Goal: Check status: Check status

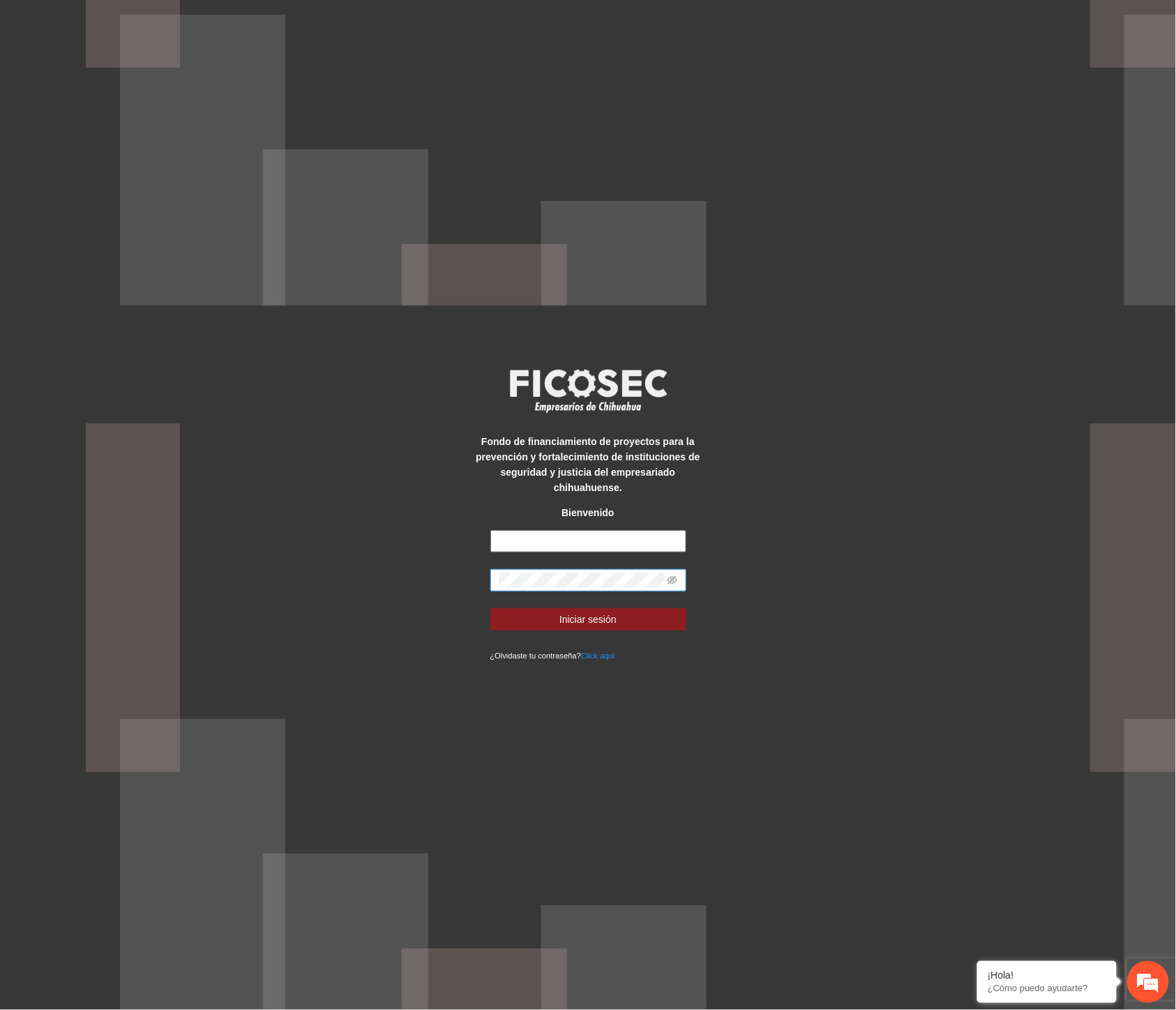
type input "**********"
click at [350, 565] on div "**********" at bounding box center [588, 505] width 1176 height 1010
click at [539, 609] on button "Iniciar sesión" at bounding box center [588, 620] width 196 height 22
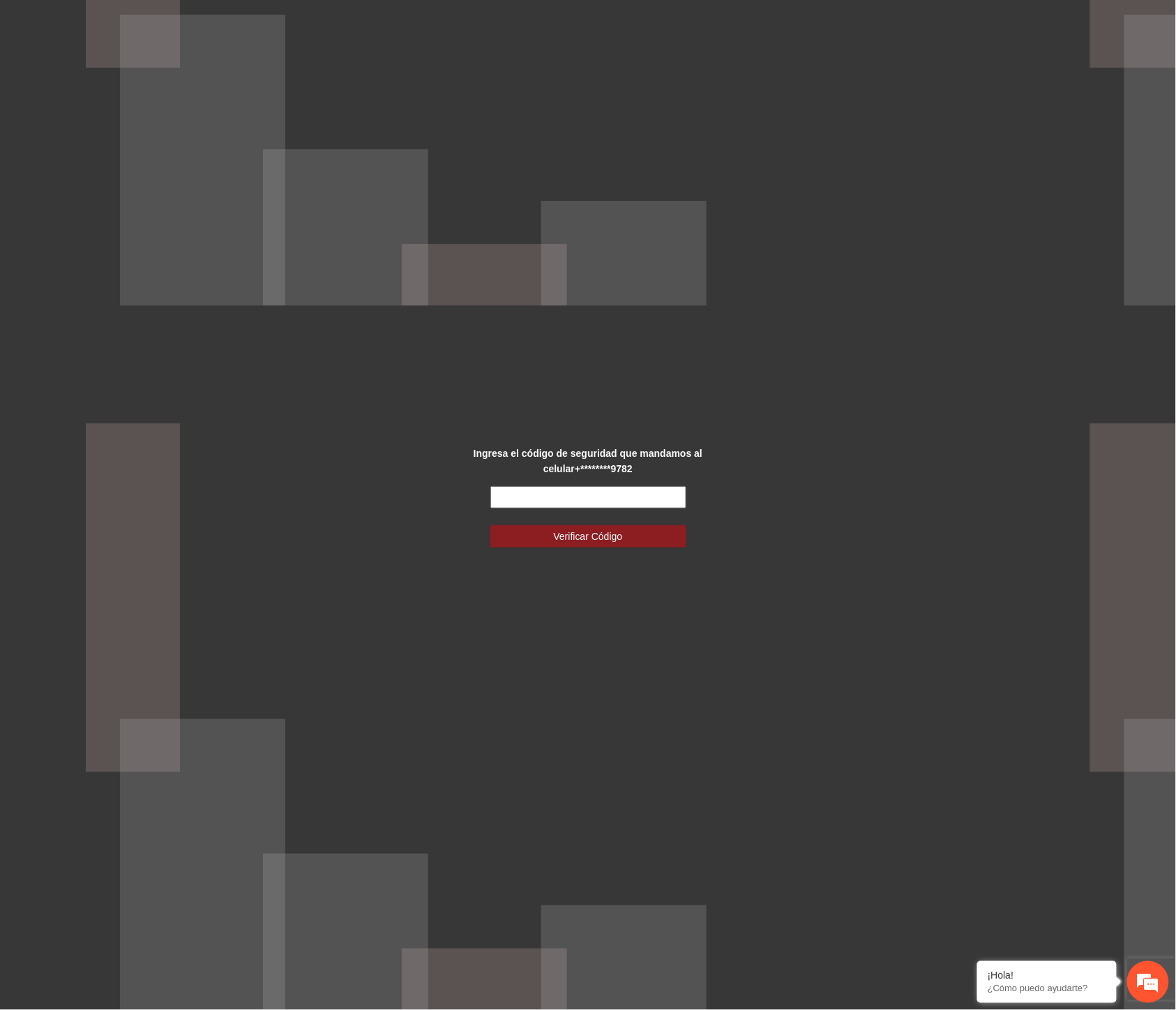
click at [627, 494] on input "text" at bounding box center [588, 498] width 196 height 22
type input "******"
click at [598, 543] on span "Verificar Código" at bounding box center [588, 536] width 69 height 16
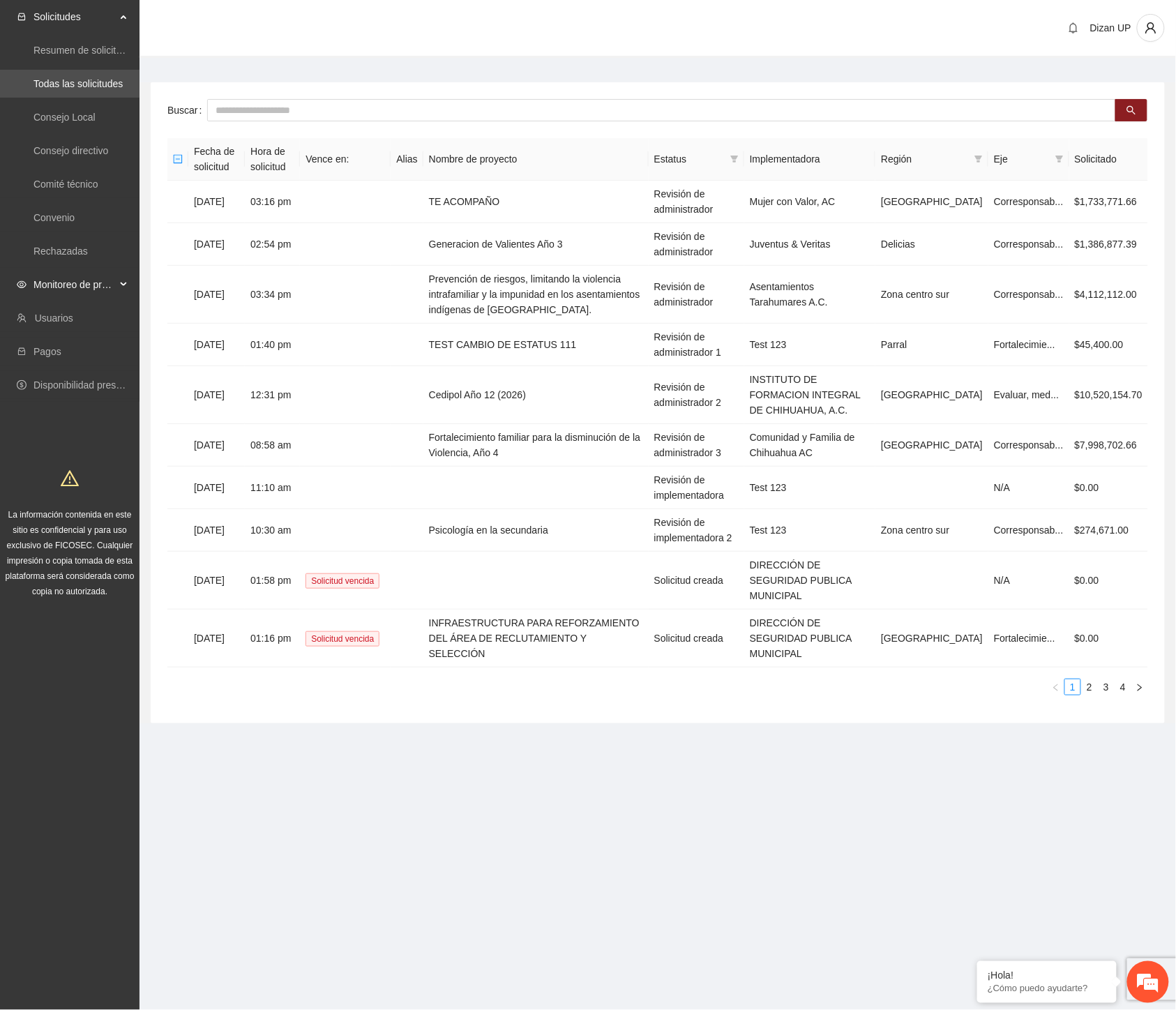
click at [94, 284] on span "Monitoreo de proyectos" at bounding box center [74, 285] width 82 height 28
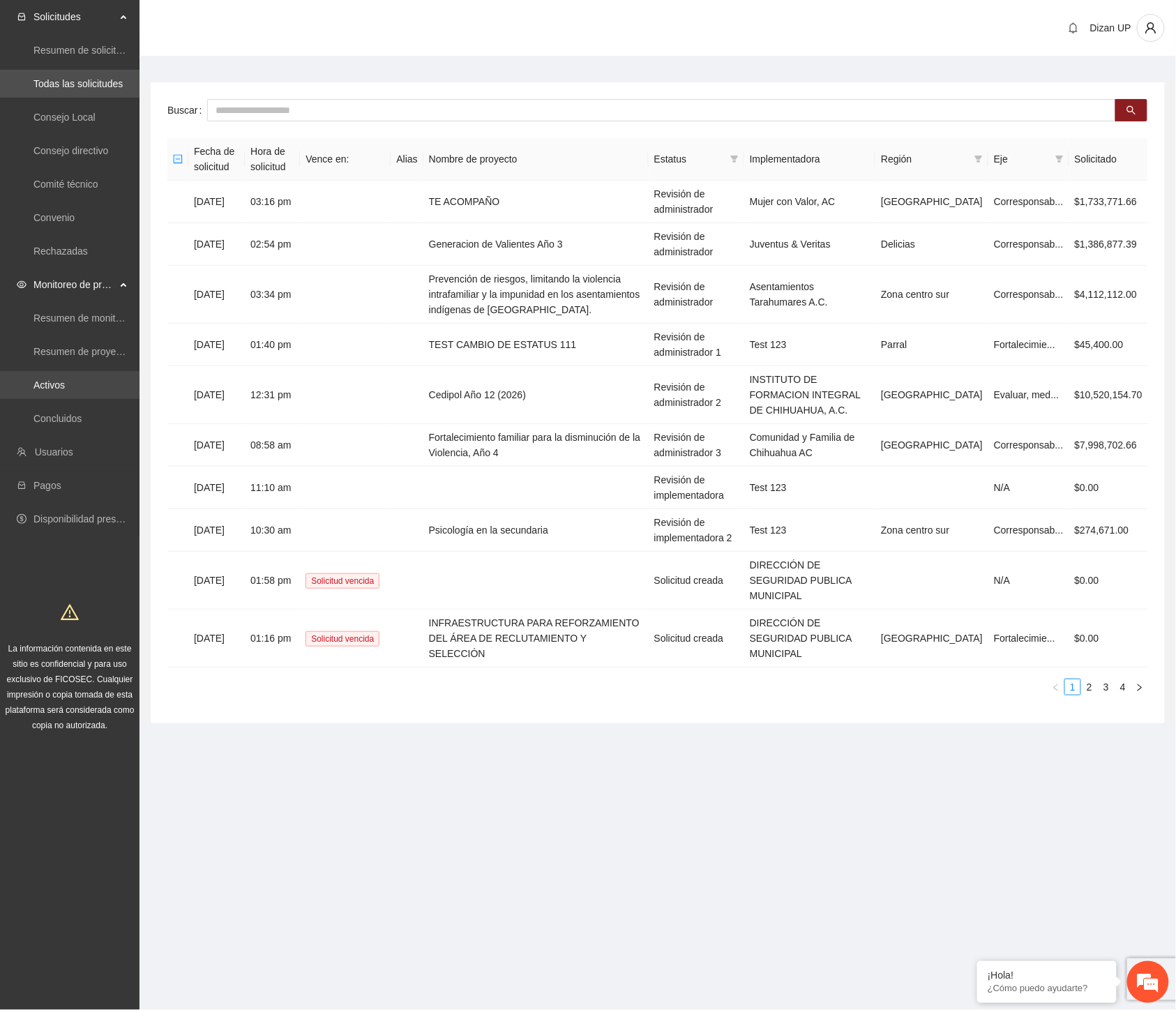
click at [57, 384] on link "Activos" at bounding box center [49, 385] width 31 height 11
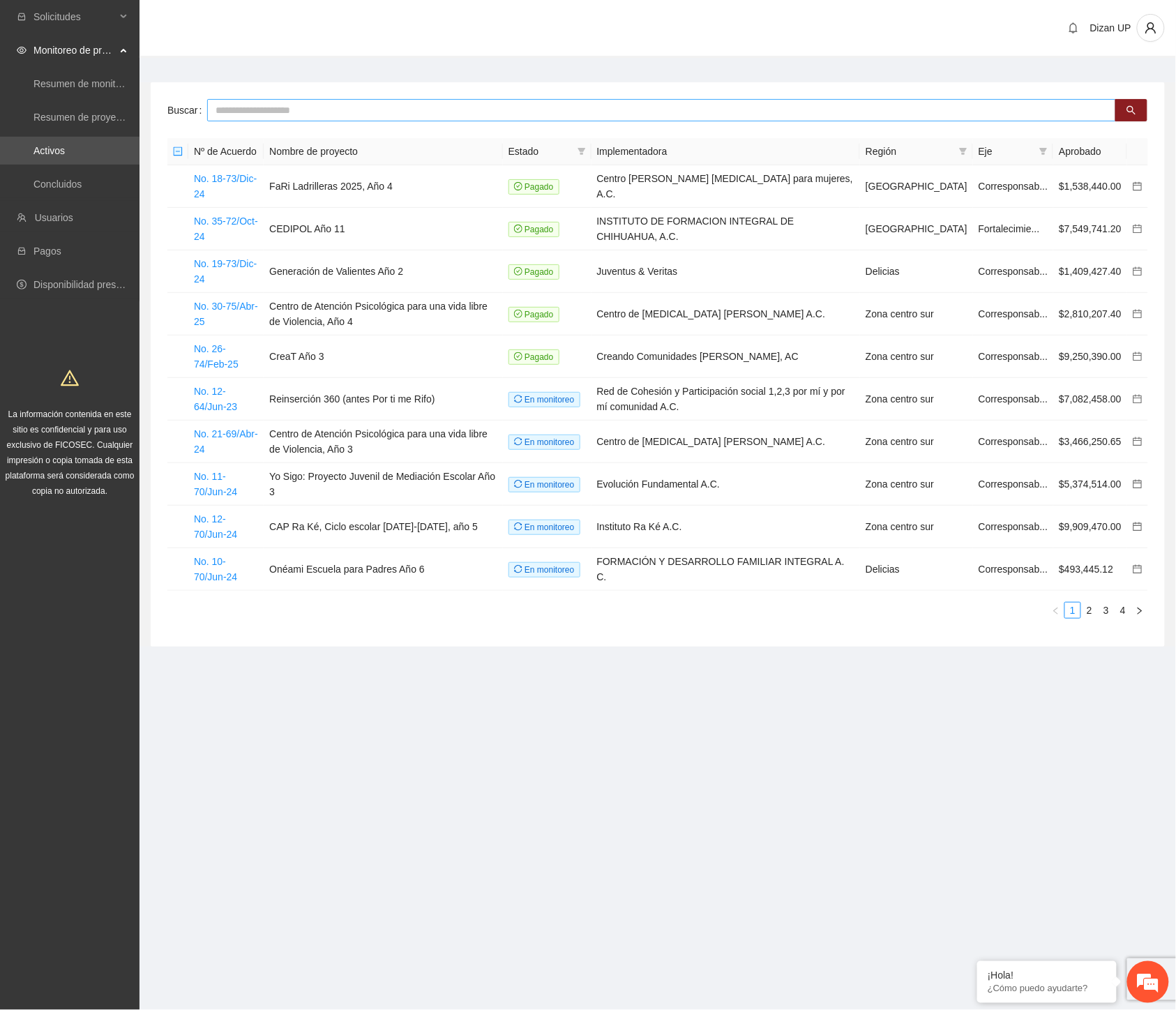
click at [324, 112] on input "text" at bounding box center [662, 110] width 909 height 22
type input "****"
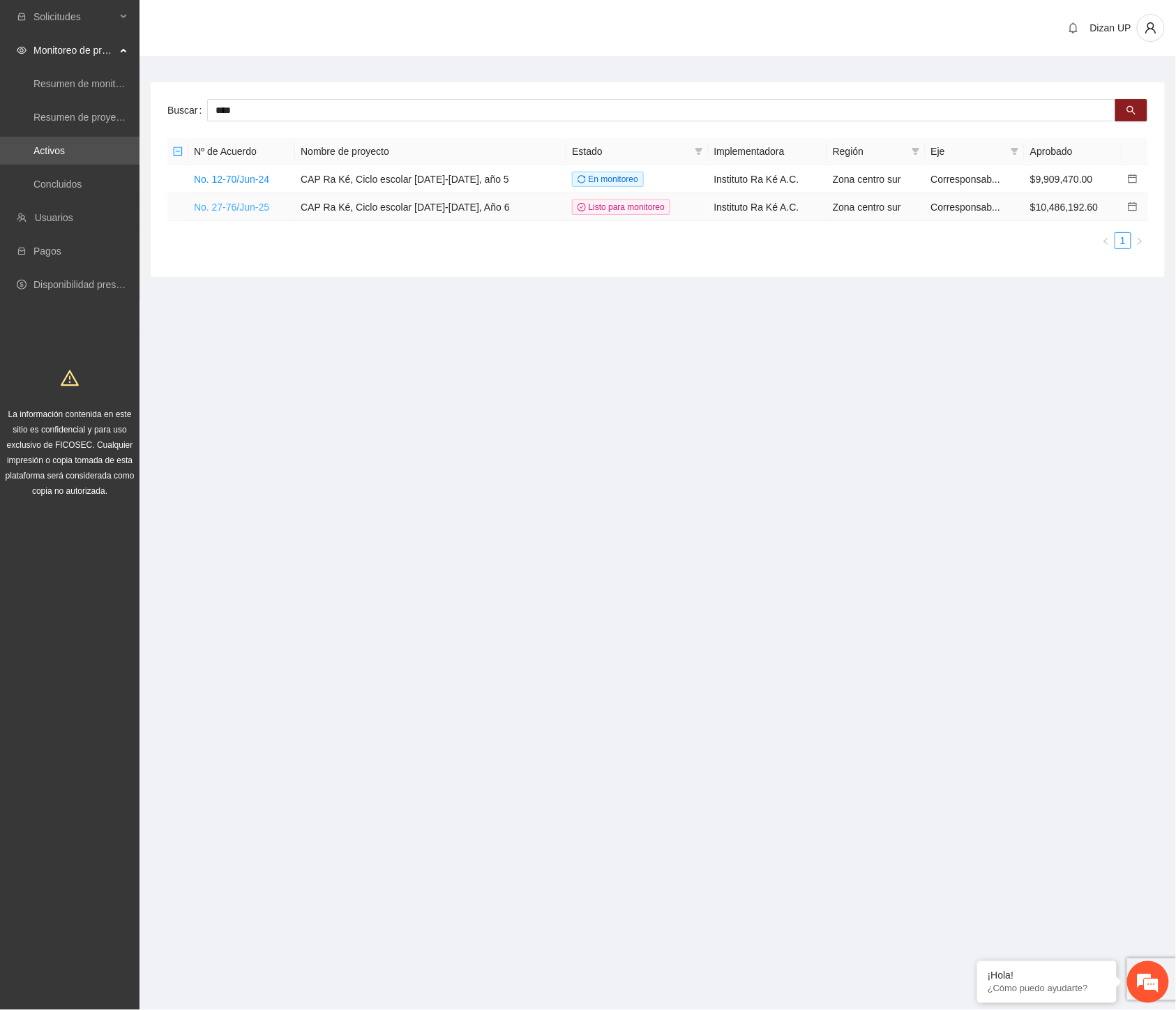
click at [238, 207] on link "No. 27-76/Jun-25" at bounding box center [232, 207] width 76 height 11
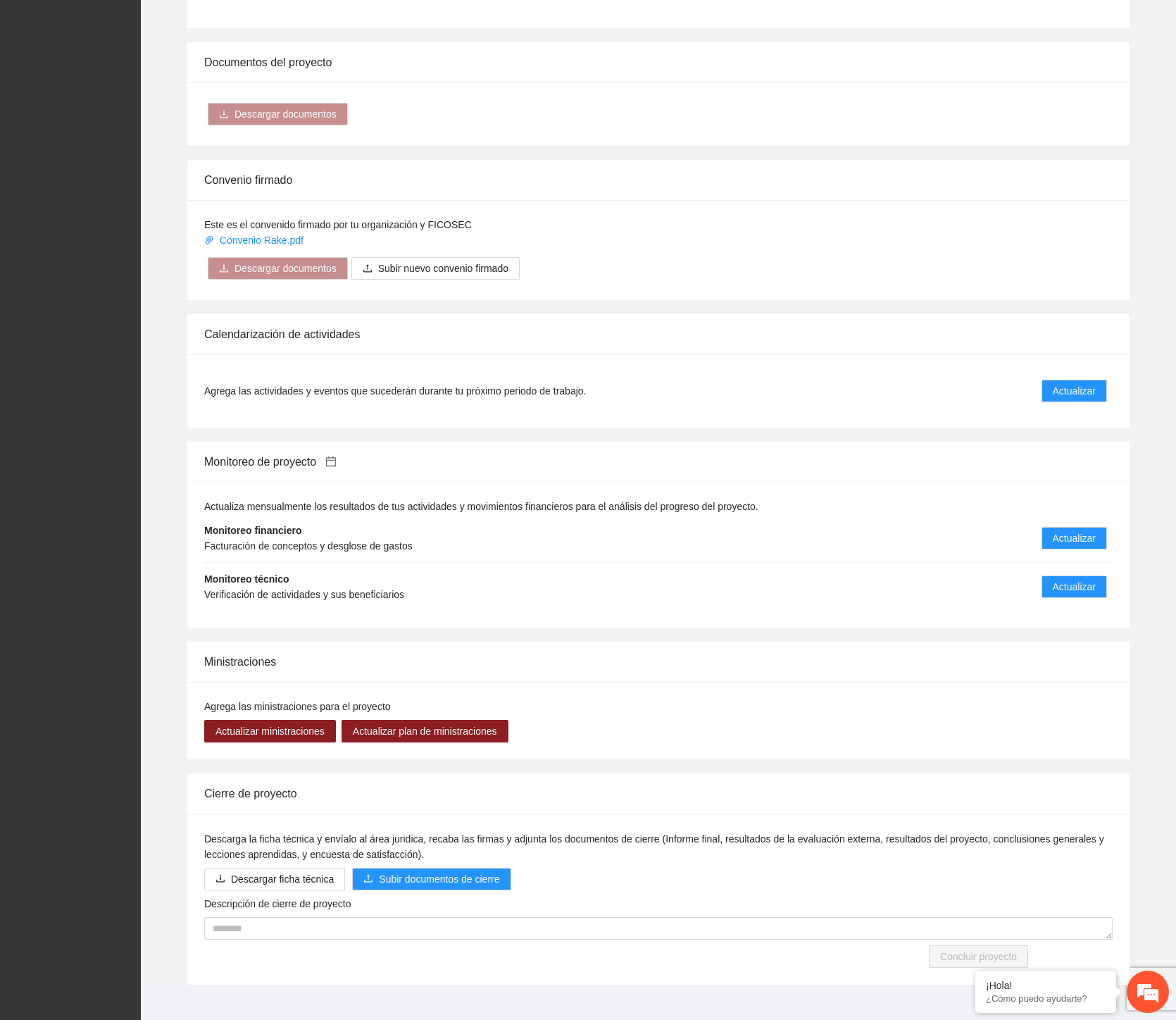
scroll to position [1219, 0]
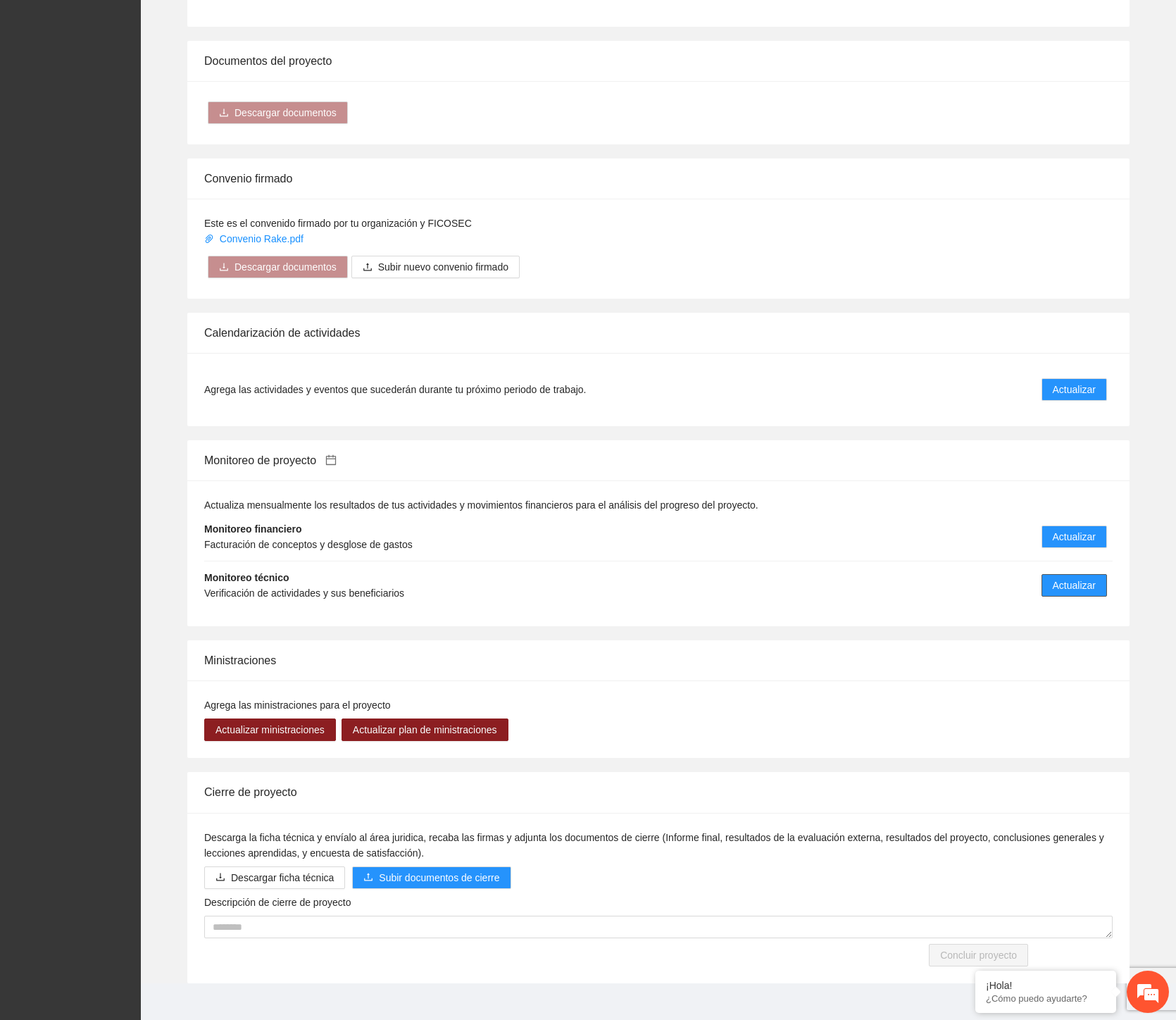
click at [1073, 578] on span "Actualizar" at bounding box center [1074, 586] width 43 height 16
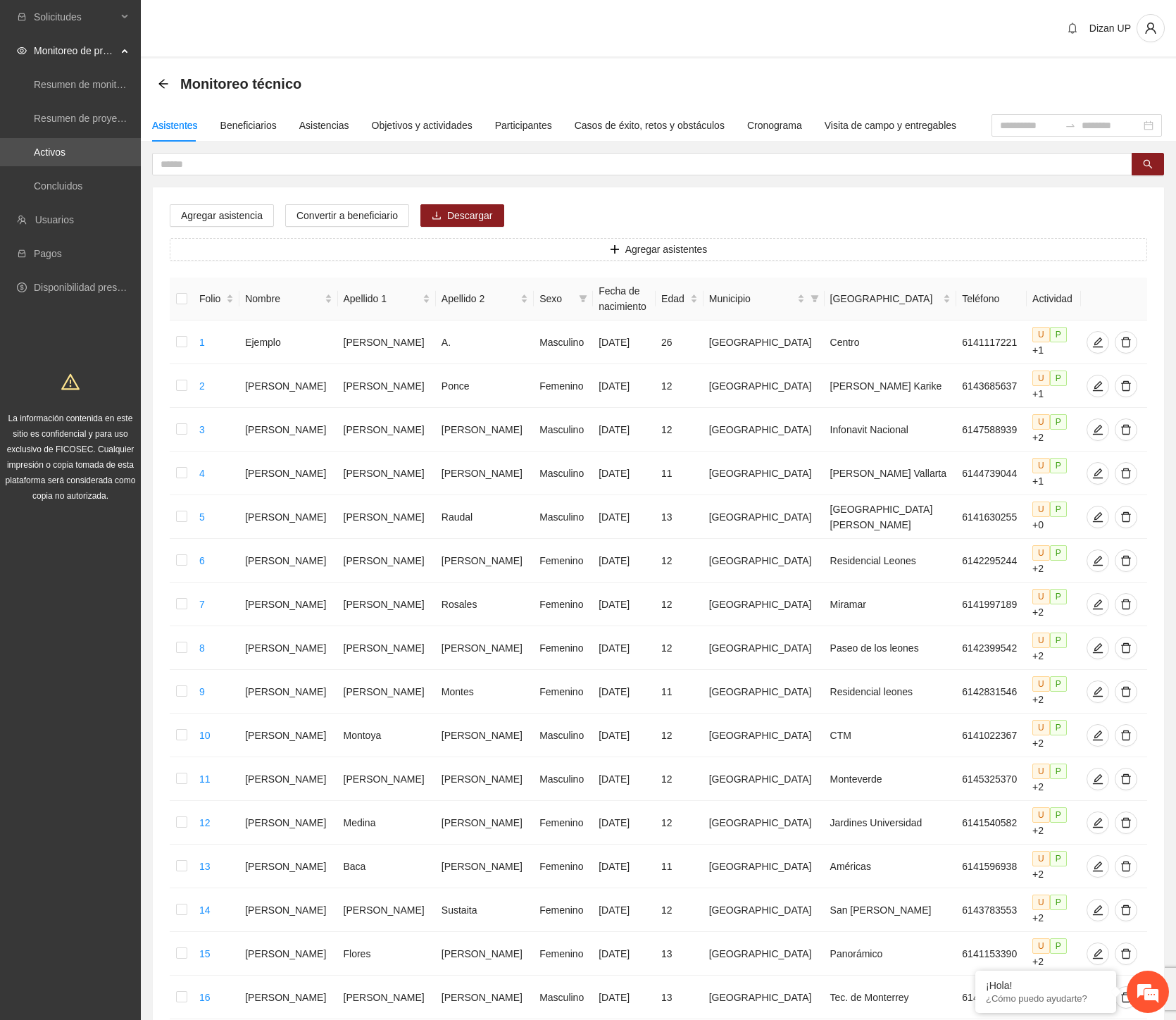
click at [155, 80] on div "Monitoreo técnico" at bounding box center [658, 84] width 1035 height 51
click at [52, 155] on link "Activos" at bounding box center [49, 152] width 31 height 11
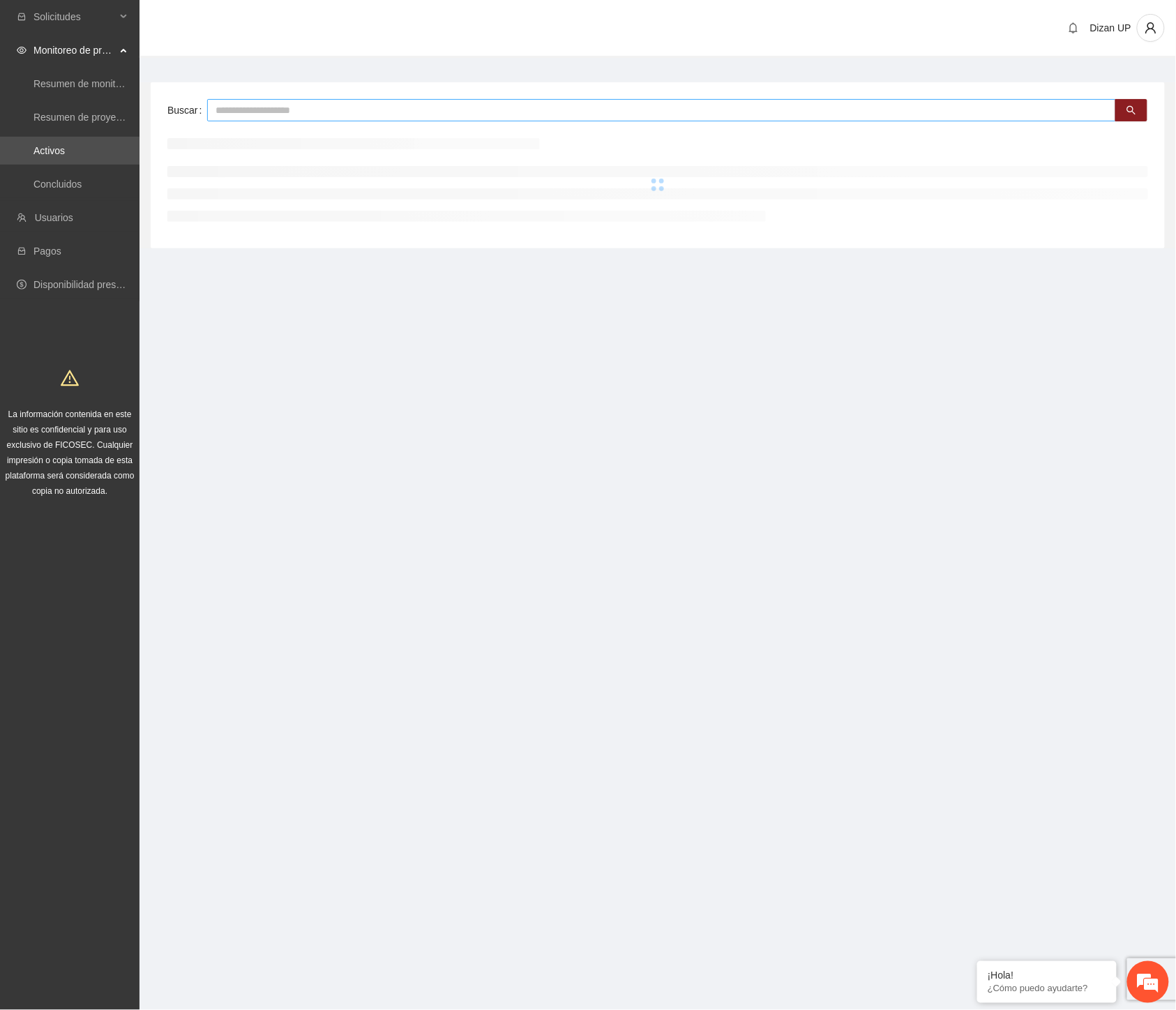
click at [418, 108] on input "text" at bounding box center [662, 110] width 909 height 22
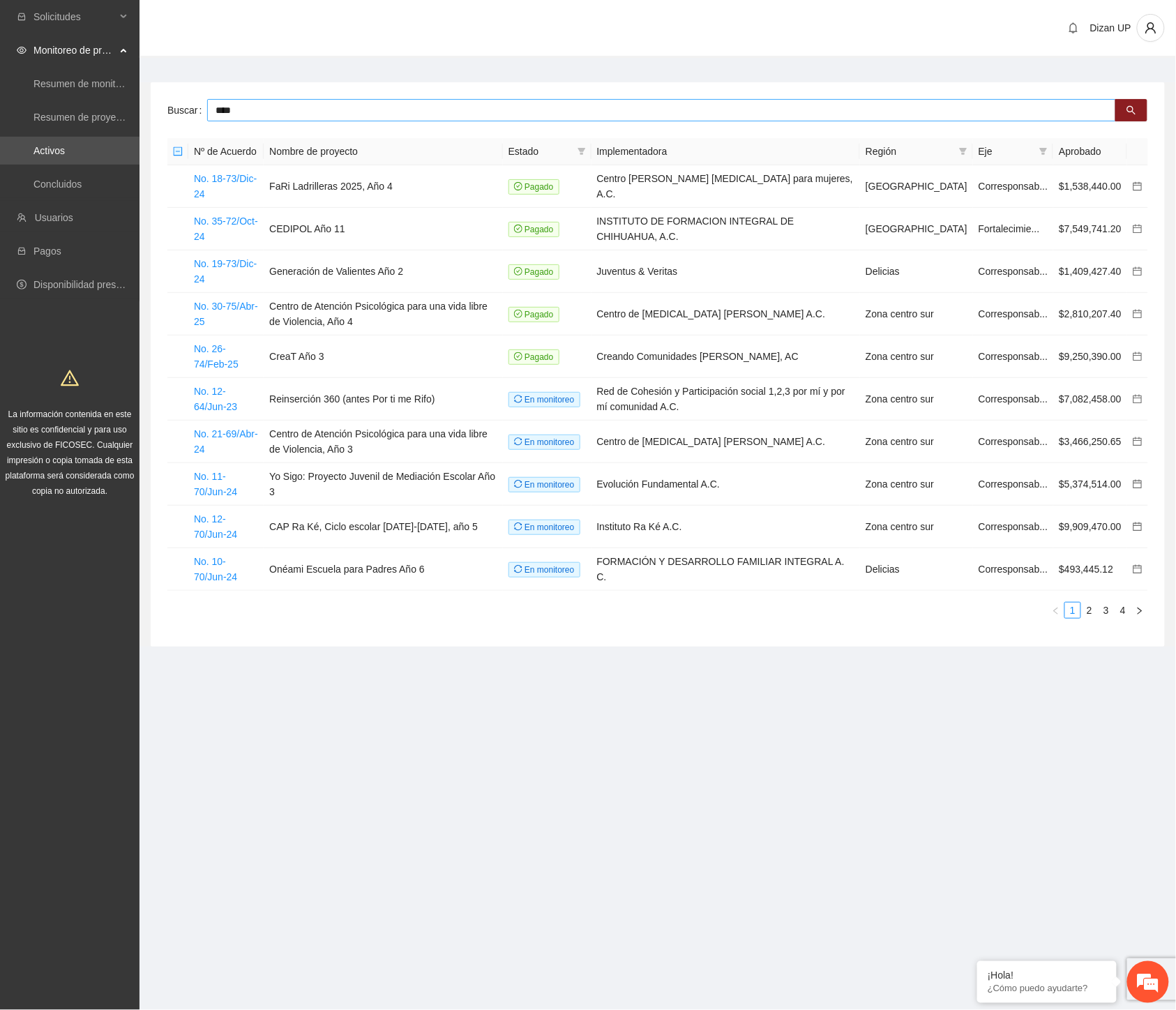
type input "****"
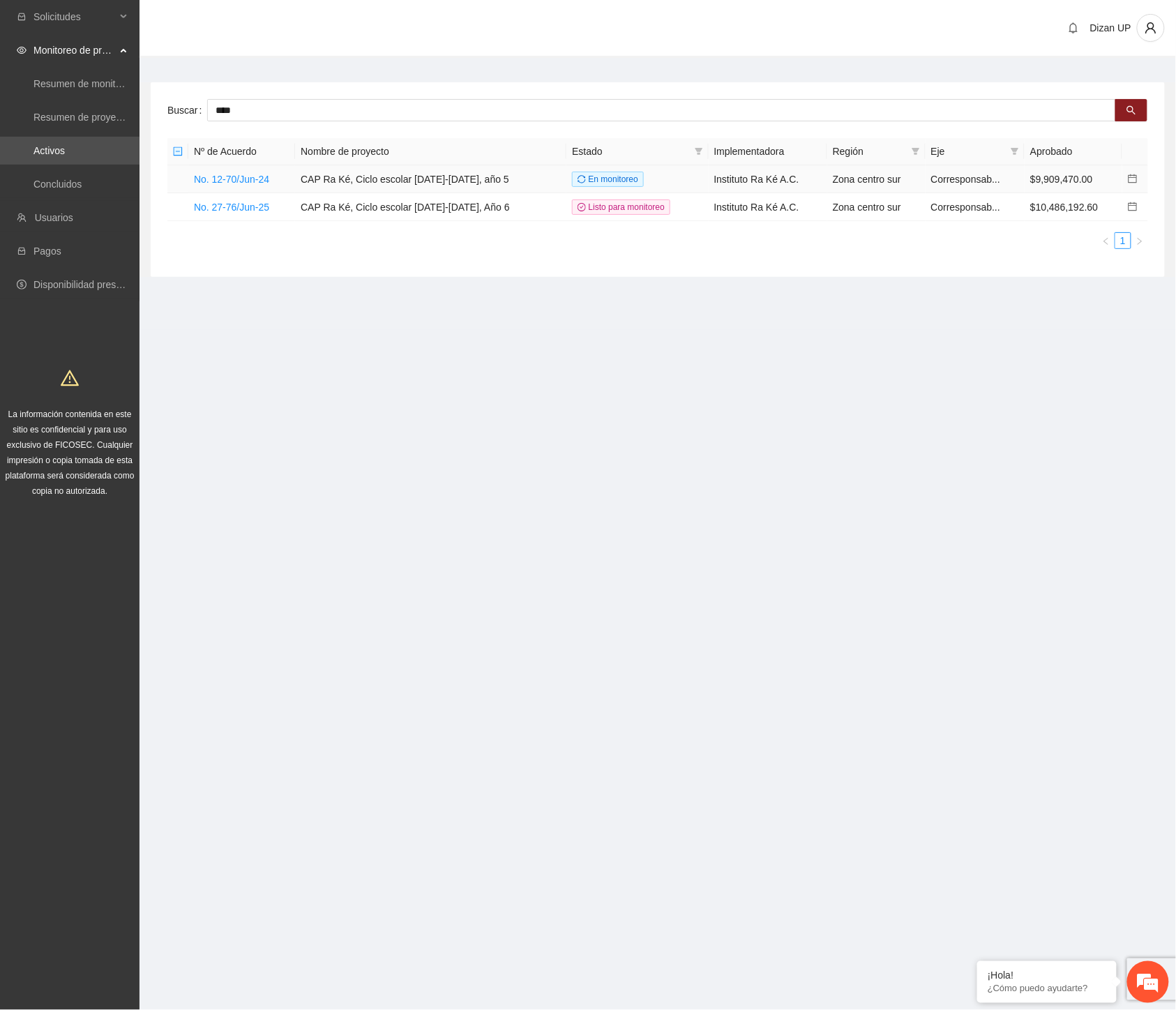
drag, startPoint x: 232, startPoint y: 175, endPoint x: 338, endPoint y: 167, distance: 106.3
click at [234, 175] on link "No. 12-70/Jun-24" at bounding box center [232, 179] width 76 height 11
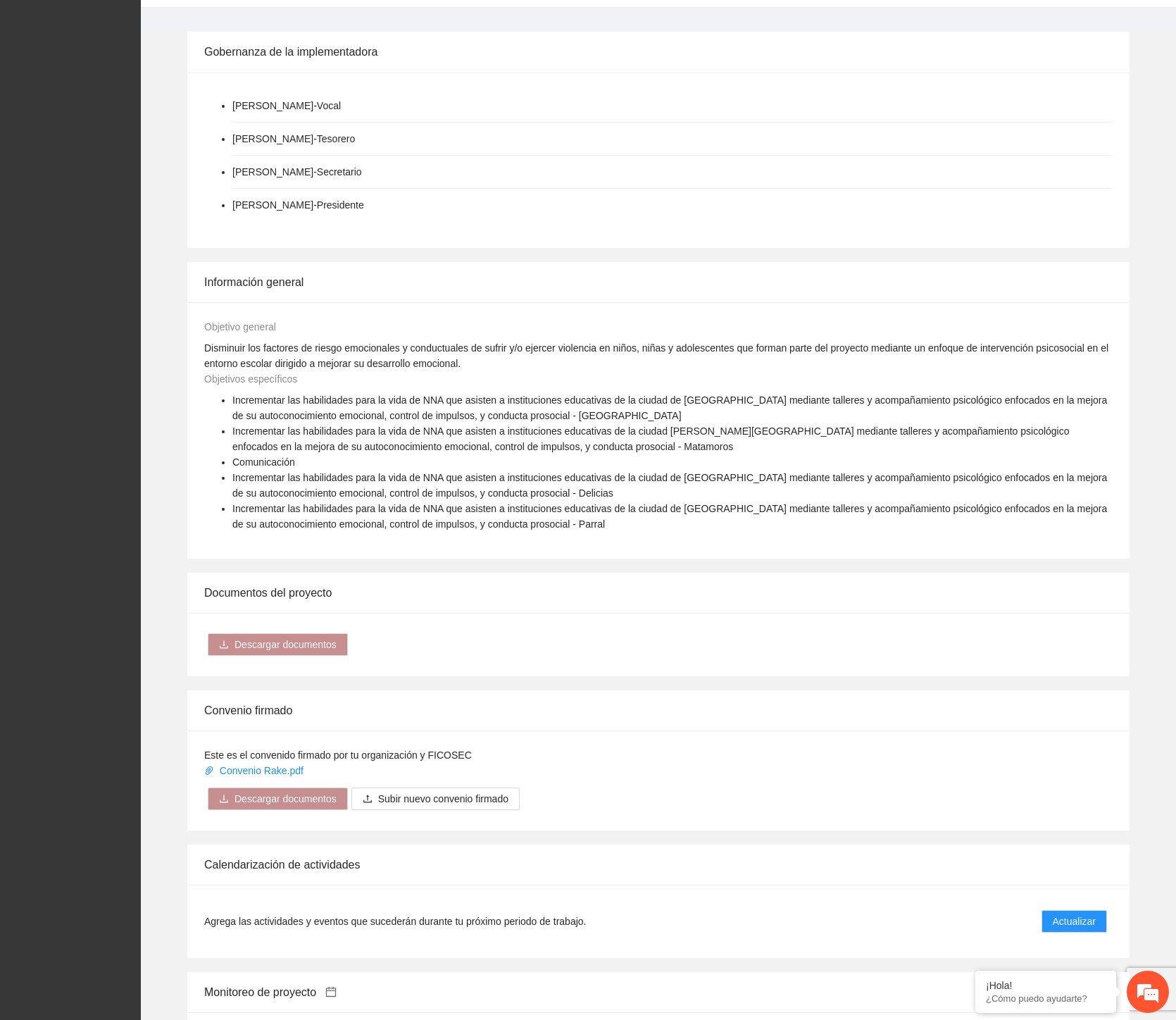
scroll to position [1143, 0]
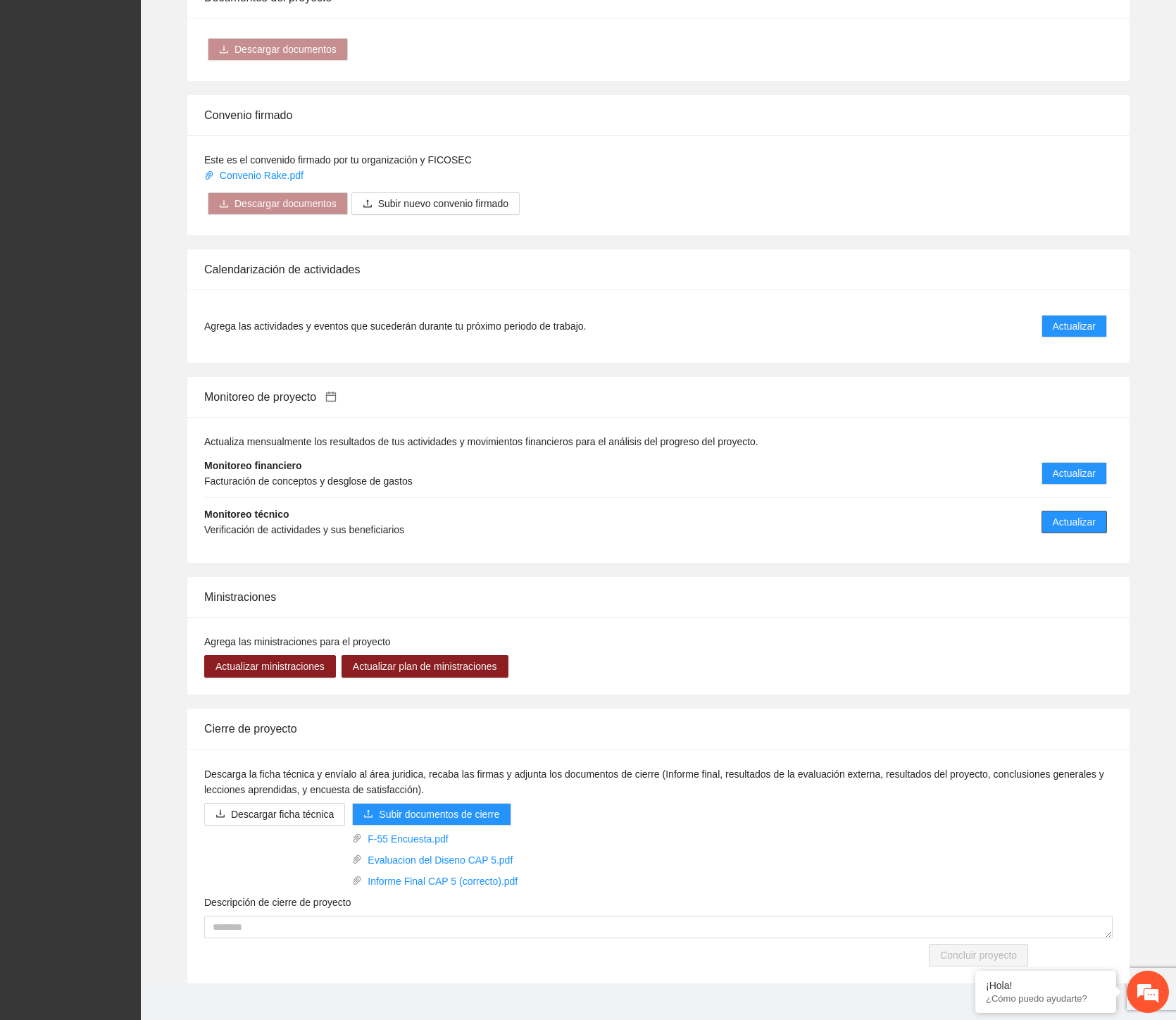
click at [1064, 514] on span "Actualizar" at bounding box center [1074, 522] width 43 height 16
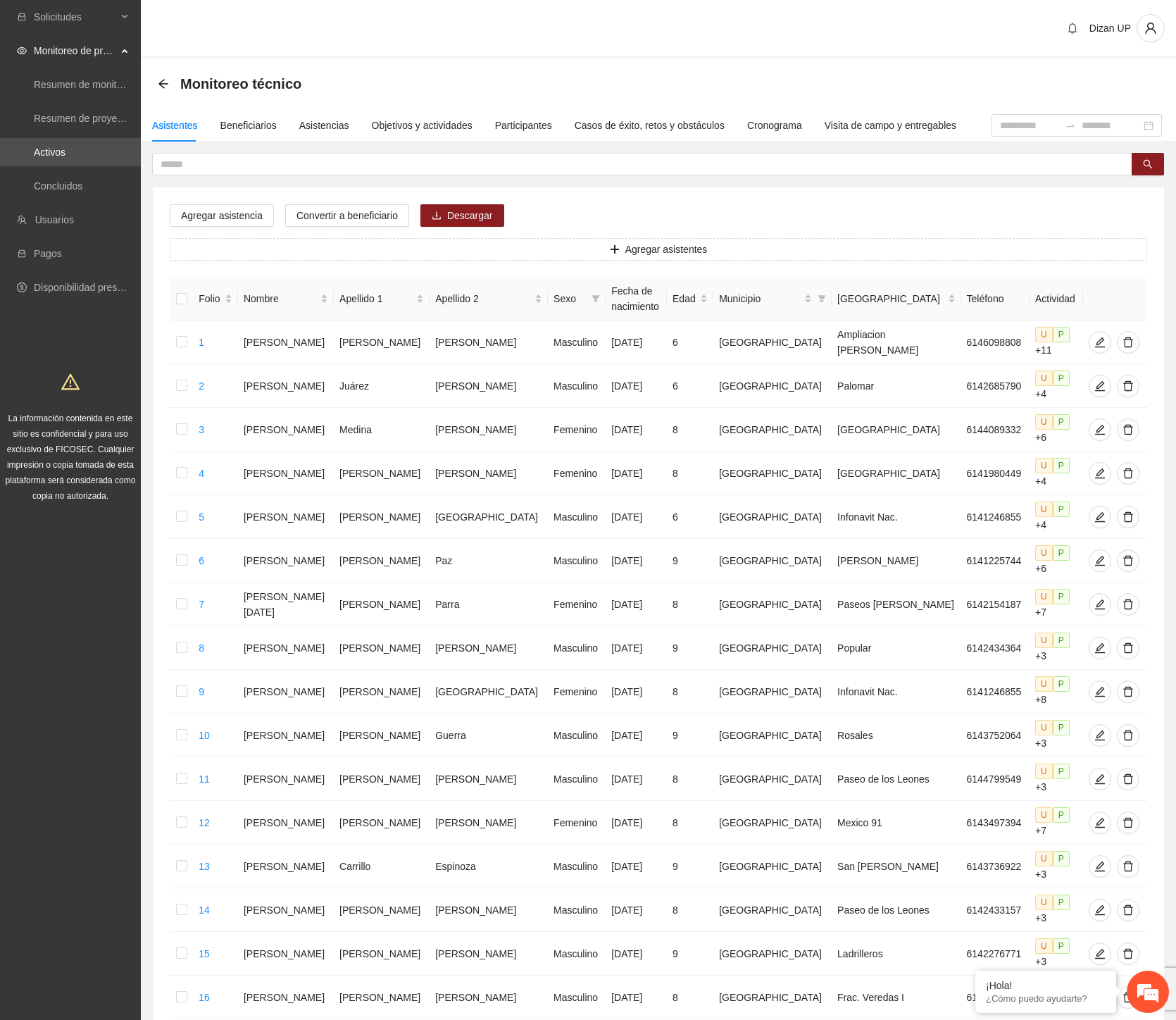
click at [730, 89] on div "Monitoreo técnico" at bounding box center [659, 84] width 1002 height 28
click at [343, 73] on div "Monitoreo técnico" at bounding box center [659, 84] width 1002 height 28
click at [395, 82] on div "Monitoreo técnico" at bounding box center [659, 84] width 1002 height 28
click at [235, 125] on div "Beneficiarios" at bounding box center [248, 125] width 56 height 16
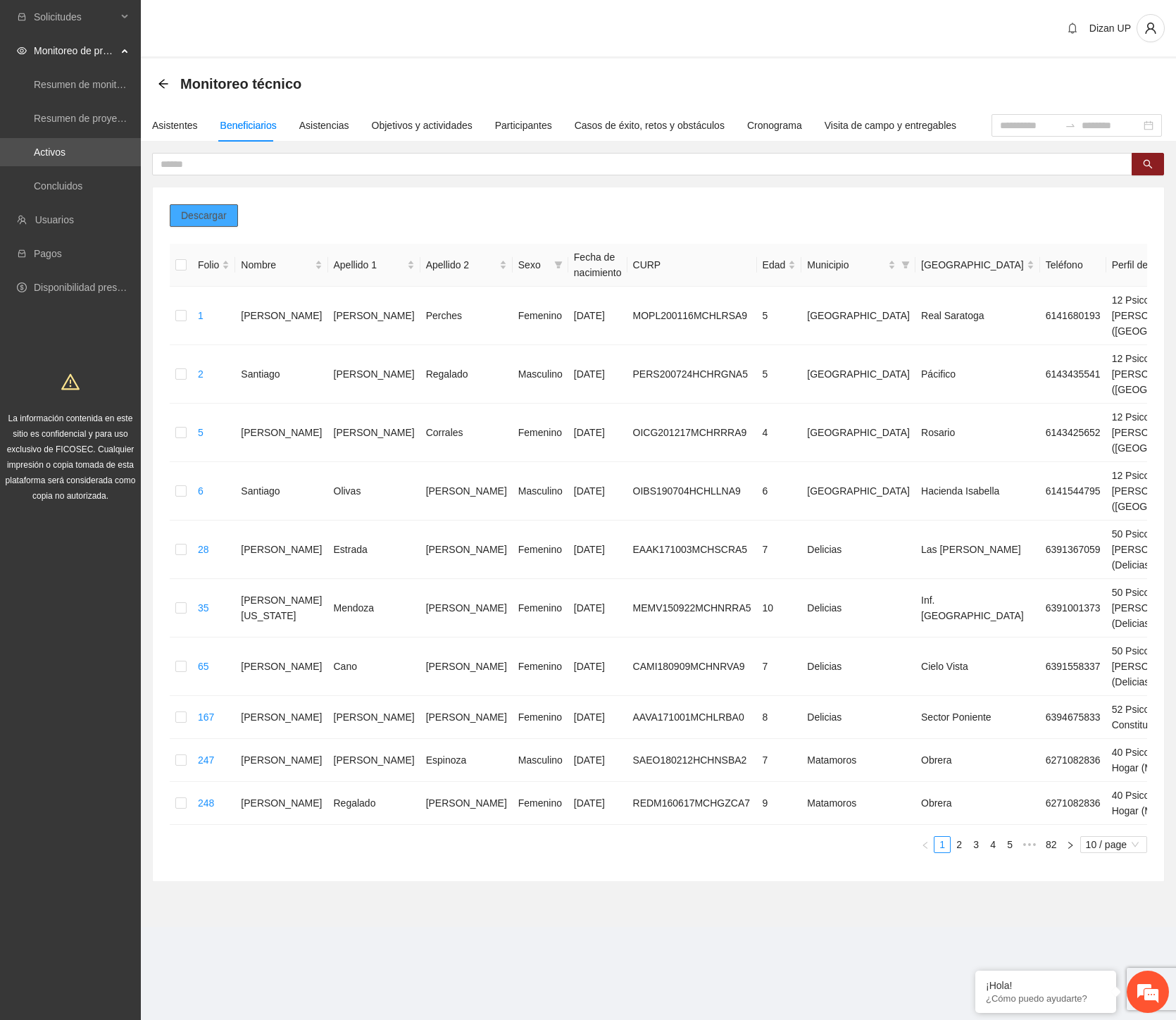
click at [201, 215] on span "Descargar" at bounding box center [203, 215] width 46 height 16
click at [74, 214] on link "Usuarios" at bounding box center [55, 219] width 39 height 11
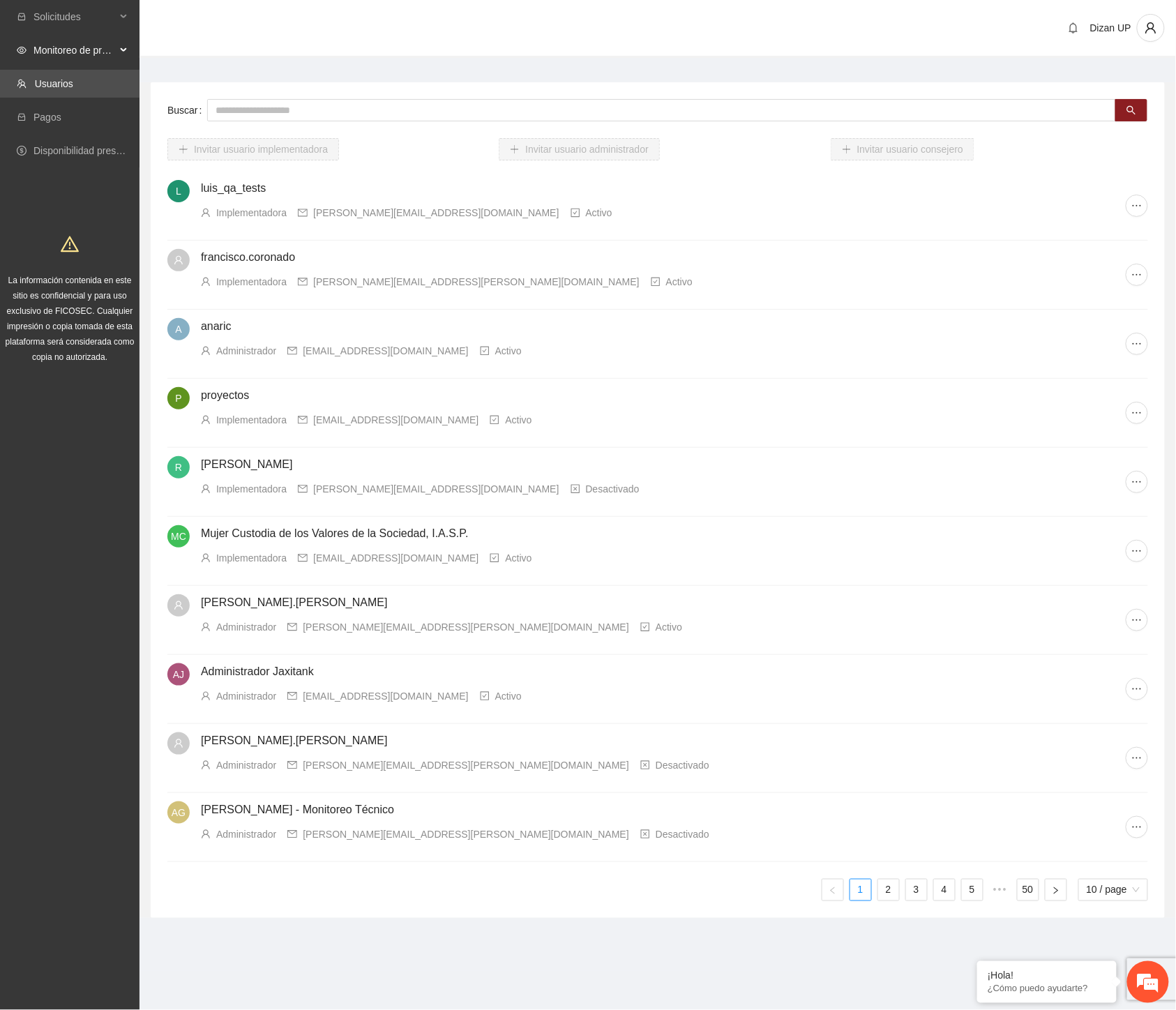
click at [77, 54] on span "Monitoreo de proyectos" at bounding box center [74, 50] width 82 height 28
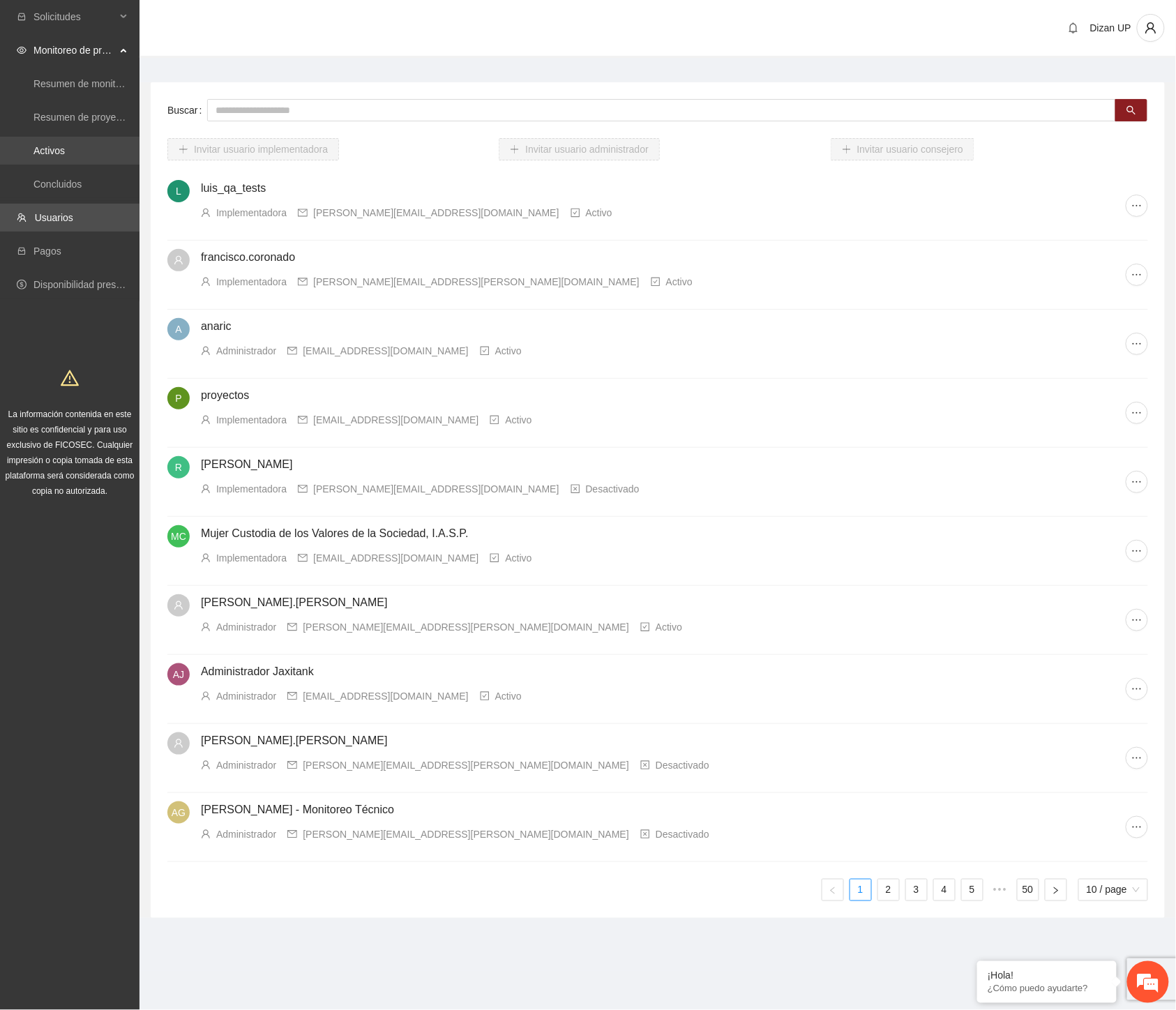
click at [52, 150] on link "Activos" at bounding box center [49, 150] width 31 height 11
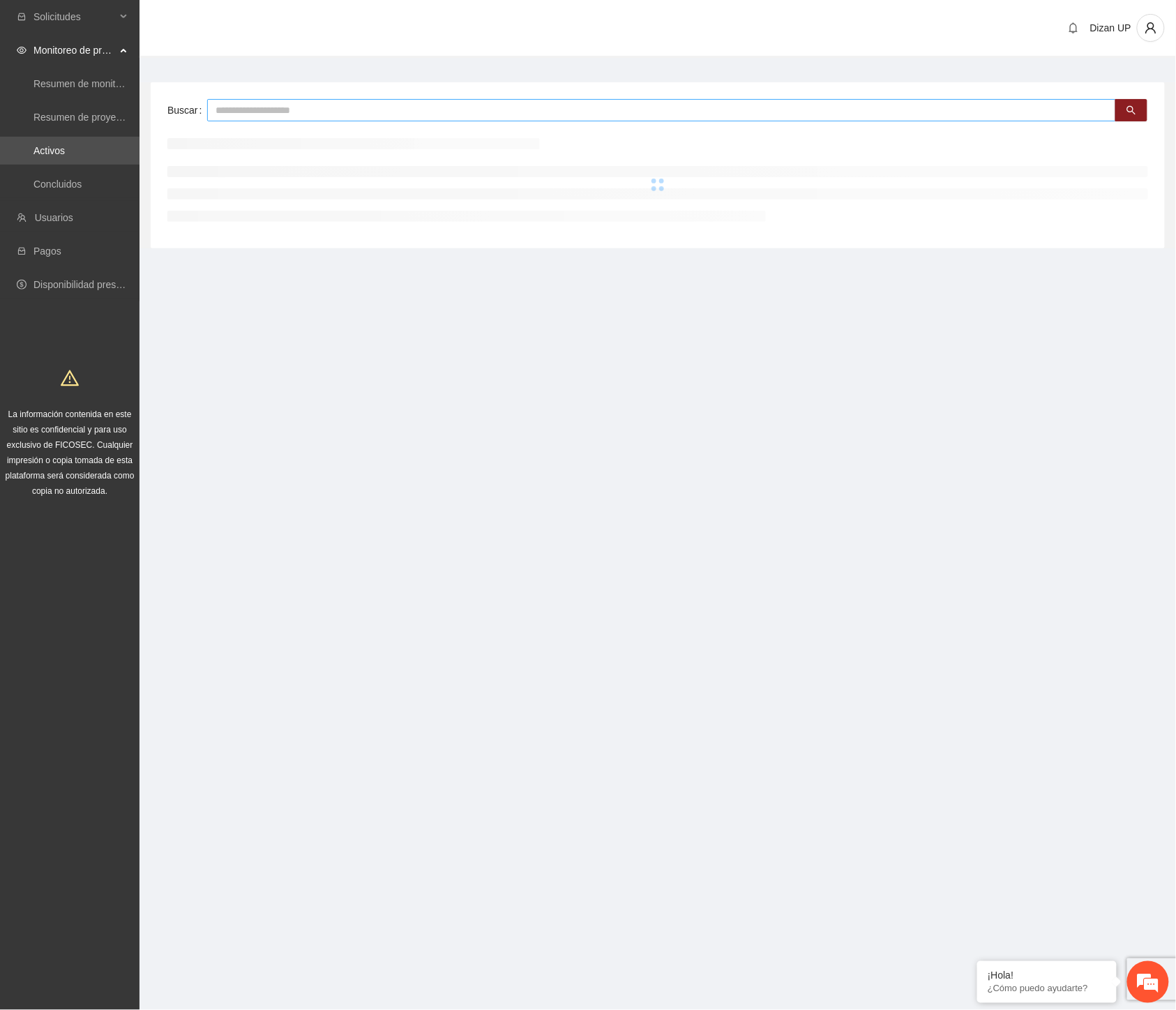
click at [314, 110] on input "text" at bounding box center [662, 110] width 909 height 22
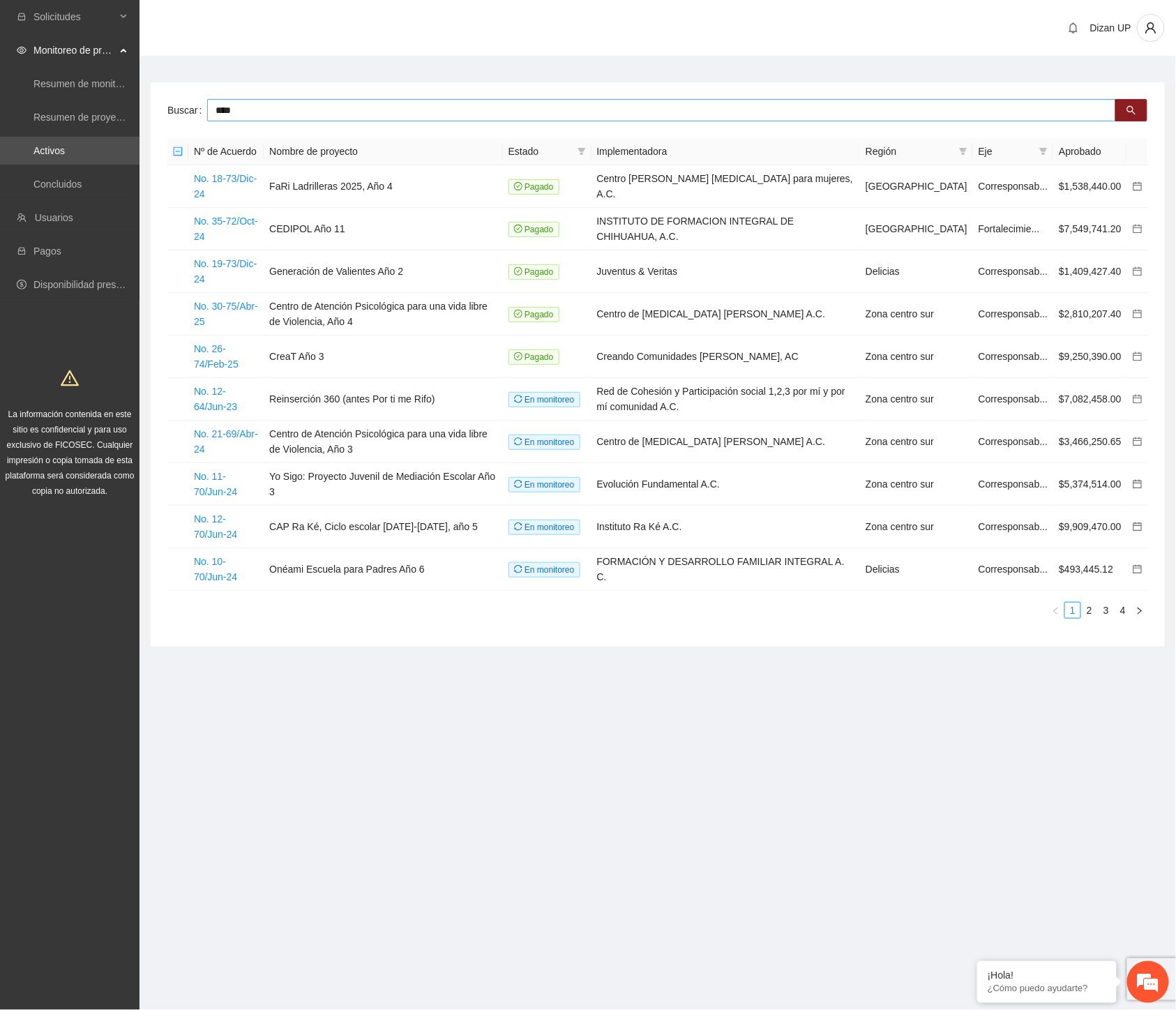
type input "****"
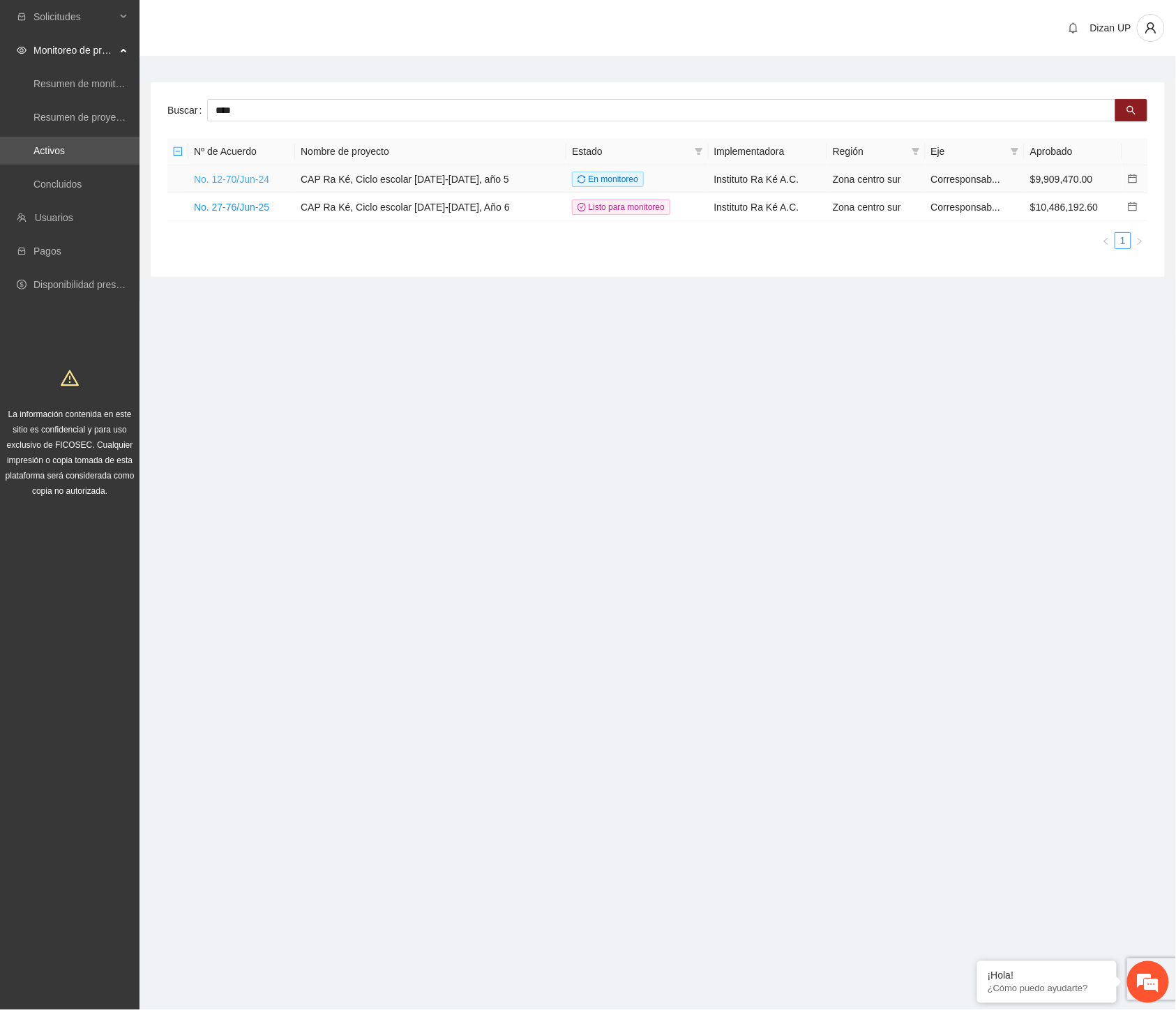
click at [238, 178] on link "No. 12-70/Jun-24" at bounding box center [232, 179] width 76 height 11
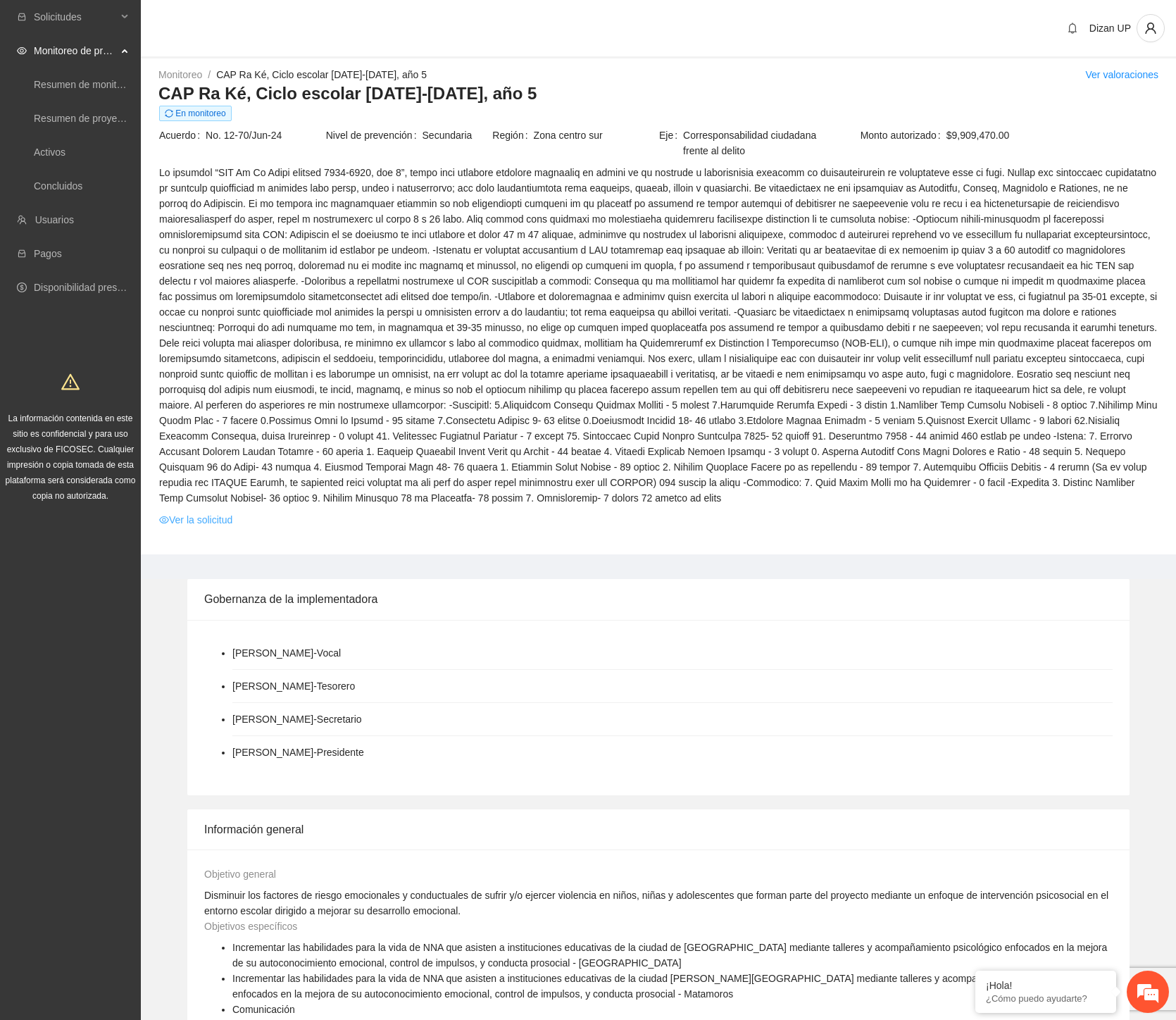
click at [177, 512] on link "Ver la solicitud" at bounding box center [196, 520] width 73 height 16
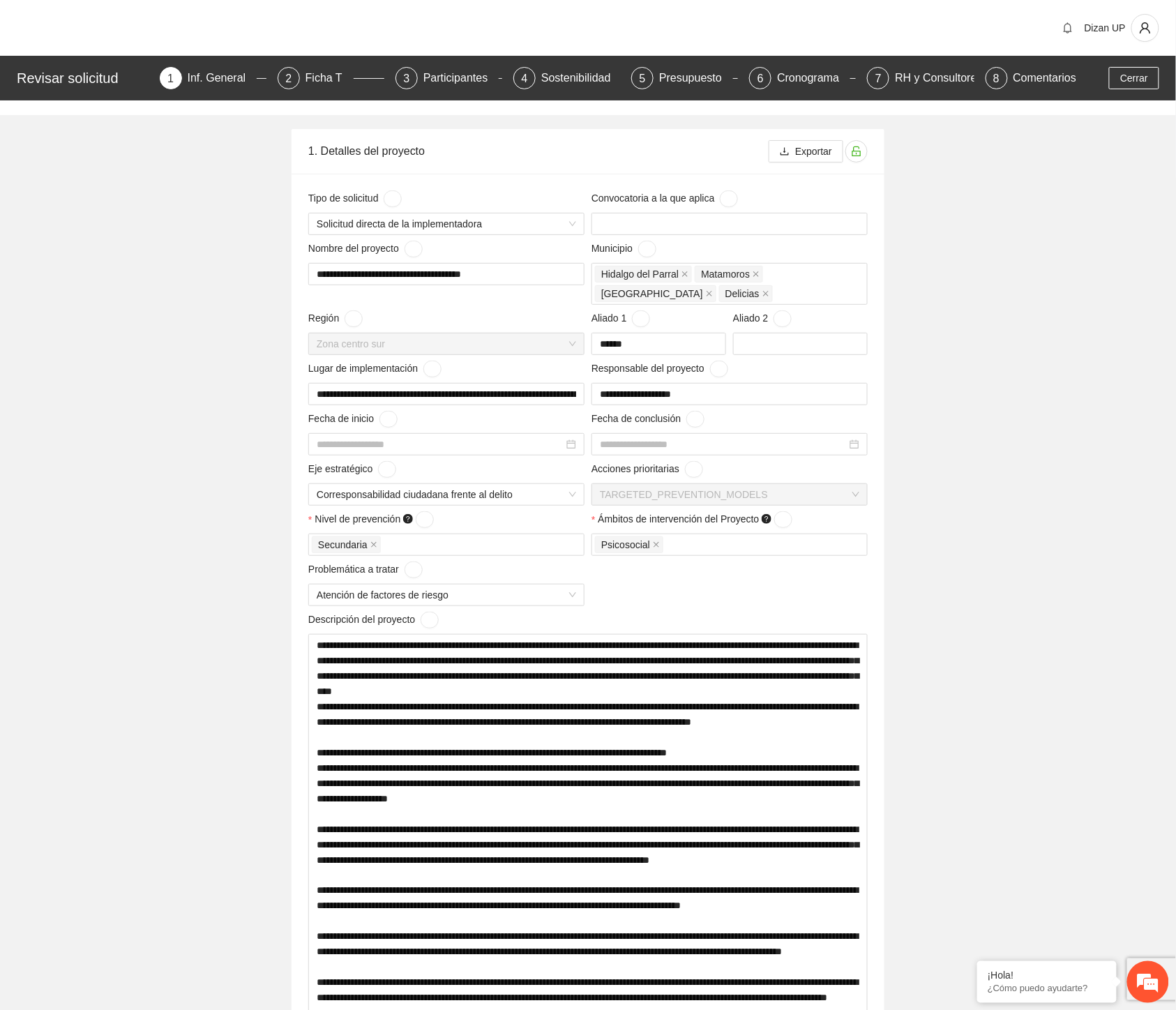
type input "**********"
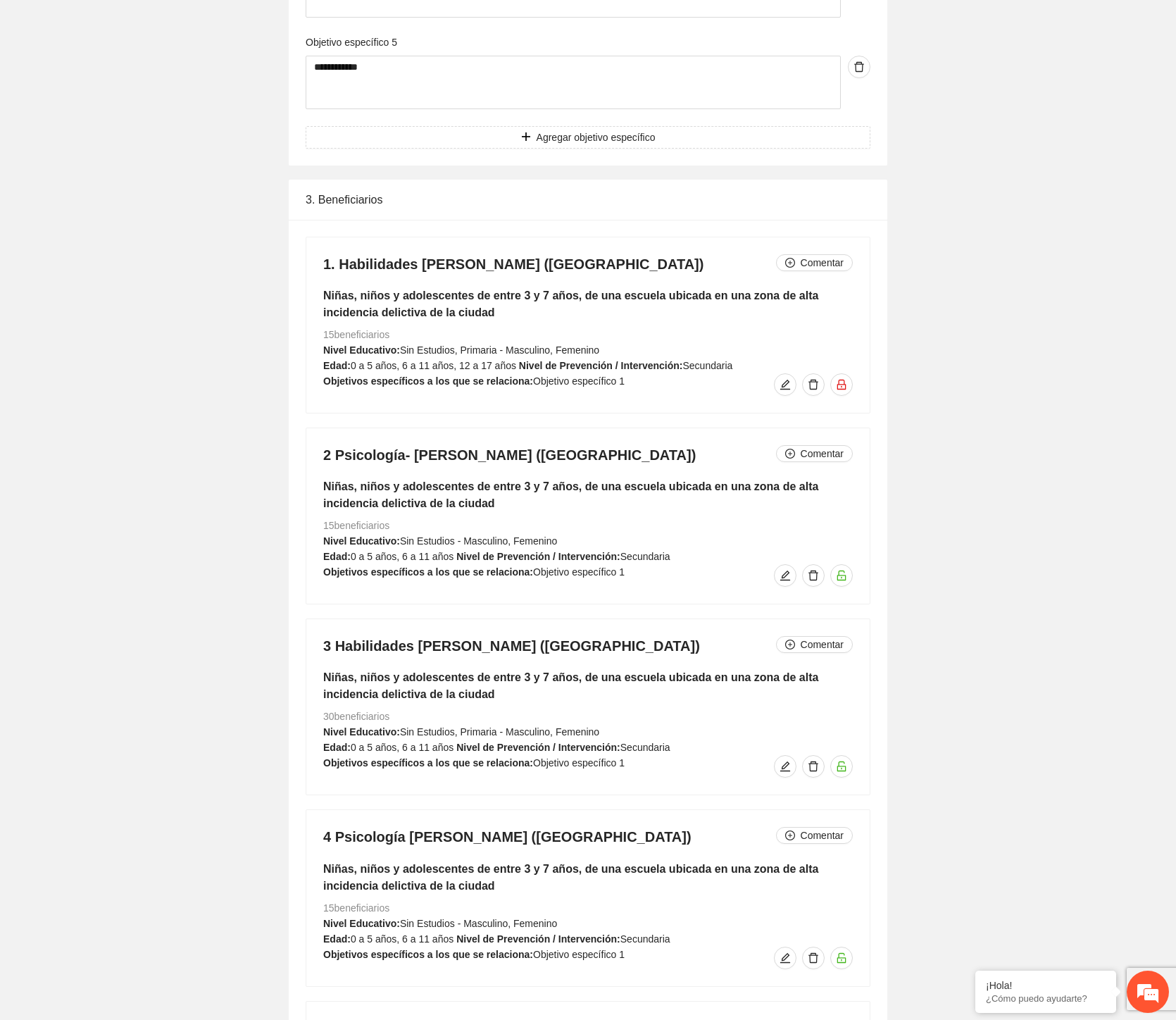
scroll to position [3174, 0]
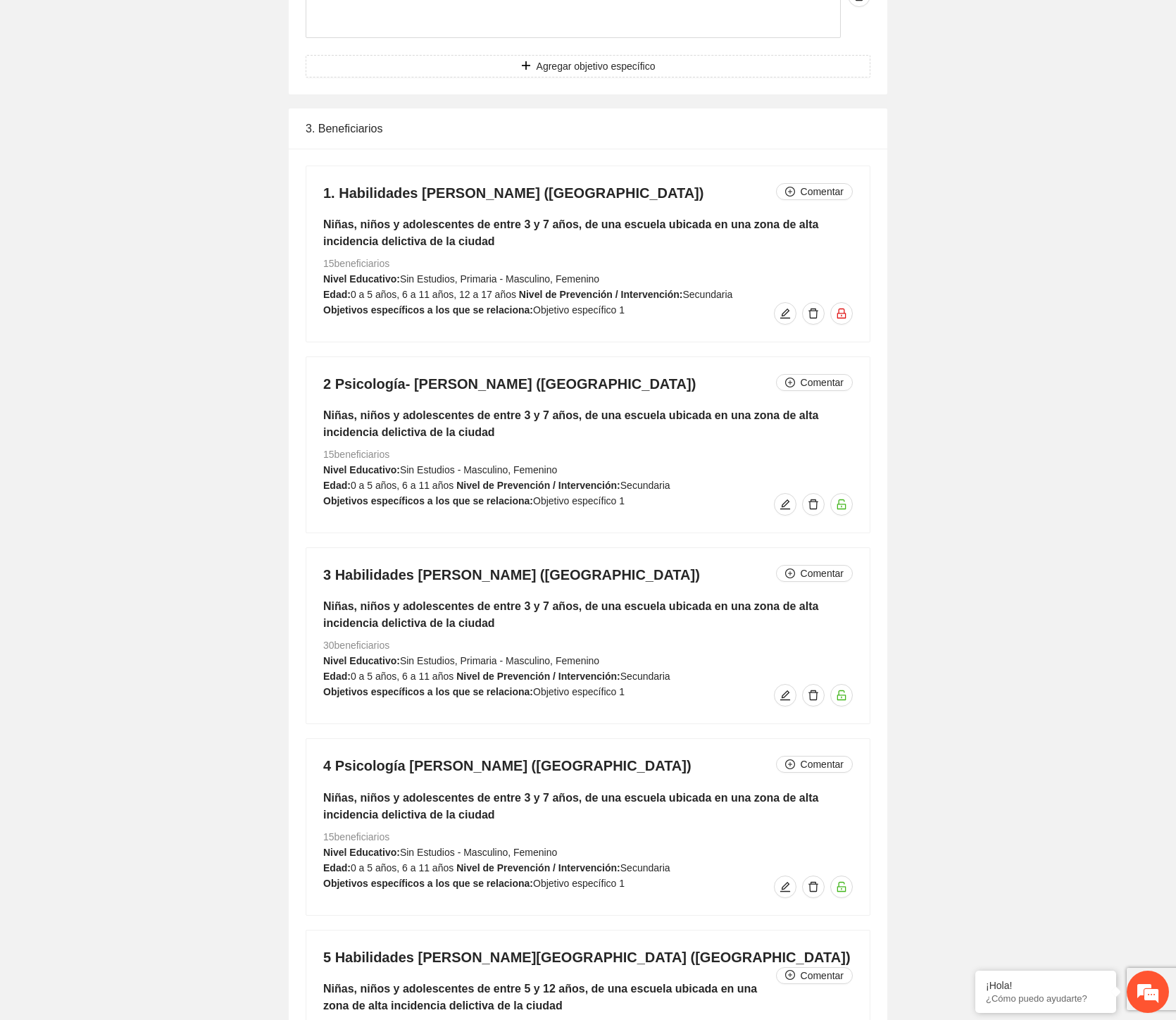
click at [517, 199] on h4 "1. Habilidades [PERSON_NAME] ([GEOGRAPHIC_DATA]) Comentar" at bounding box center [588, 193] width 529 height 19
drag, startPoint x: 675, startPoint y: 191, endPoint x: 304, endPoint y: 191, distance: 371.0
click at [679, 206] on div "1. Habilidades [PERSON_NAME] ([GEOGRAPHIC_DATA]) Comentar Niñas, niños y adoles…" at bounding box center [588, 254] width 564 height 176
drag, startPoint x: 673, startPoint y: 188, endPoint x: 342, endPoint y: 191, distance: 331.0
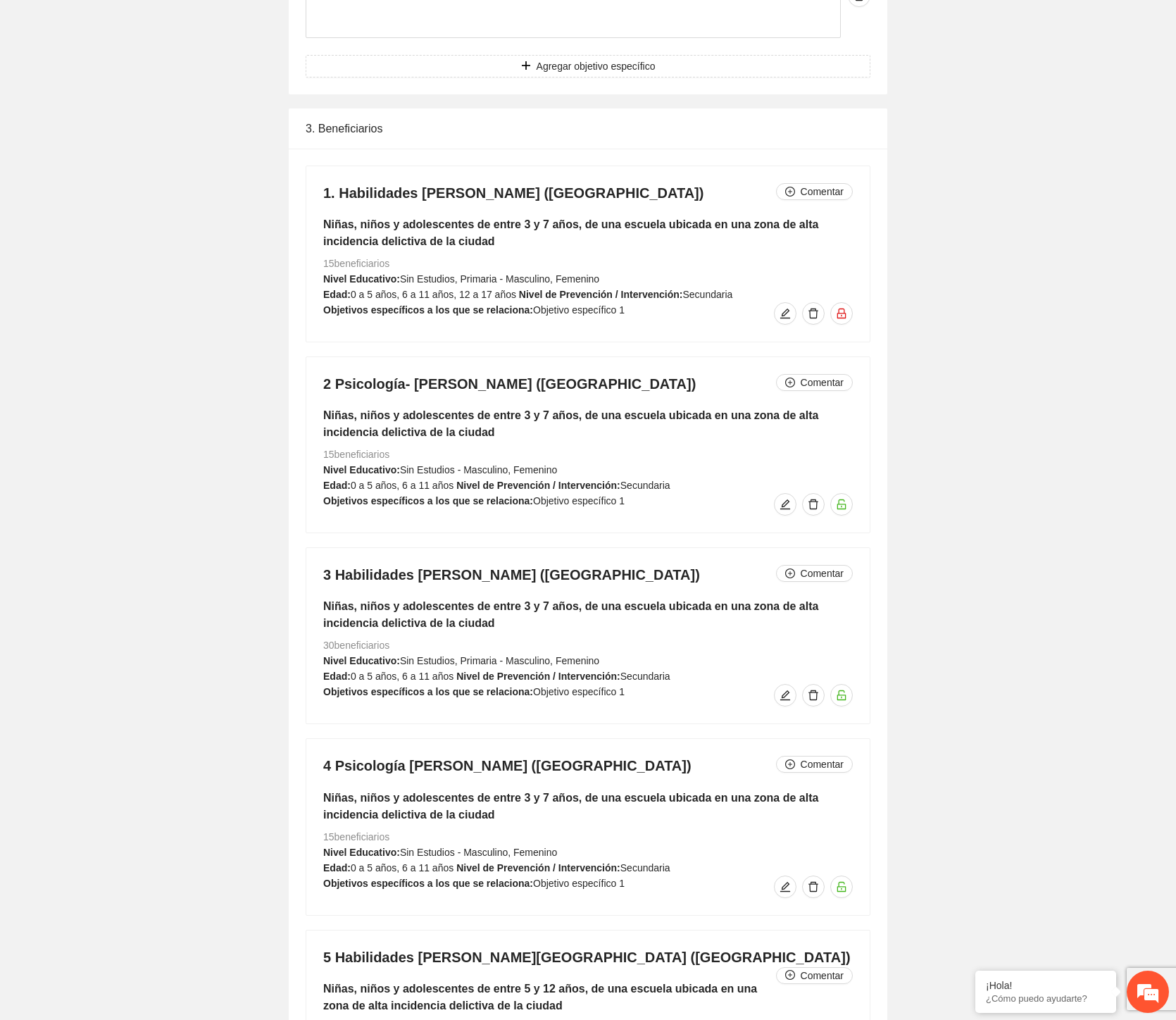
click at [342, 191] on h4 "1. Habilidades [PERSON_NAME] ([GEOGRAPHIC_DATA]) Comentar" at bounding box center [588, 193] width 529 height 19
copy h4 "Habilidades [PERSON_NAME] ([GEOGRAPHIC_DATA])"
click at [435, 282] on span "Sin Estudios, Primaria - Masculino, Femenino" at bounding box center [499, 279] width 200 height 11
drag, startPoint x: 566, startPoint y: 384, endPoint x: 318, endPoint y: 388, distance: 248.0
click at [318, 388] on div "2 Psicología- [PERSON_NAME] ([GEOGRAPHIC_DATA]) Comentar Niñas, niños y adolesc…" at bounding box center [588, 445] width 564 height 176
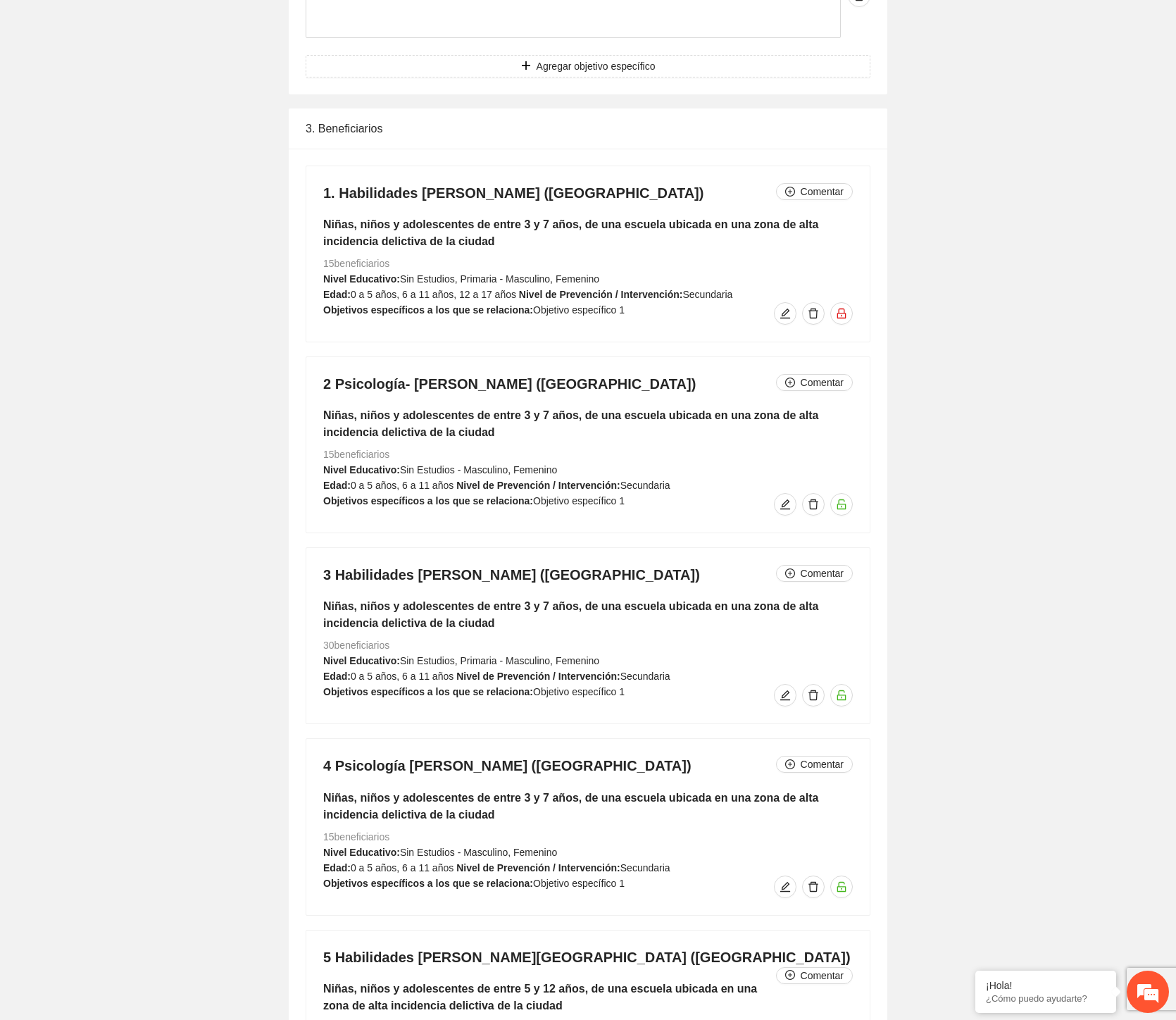
copy h4 "2 Psicología- [PERSON_NAME] ([GEOGRAPHIC_DATA])"
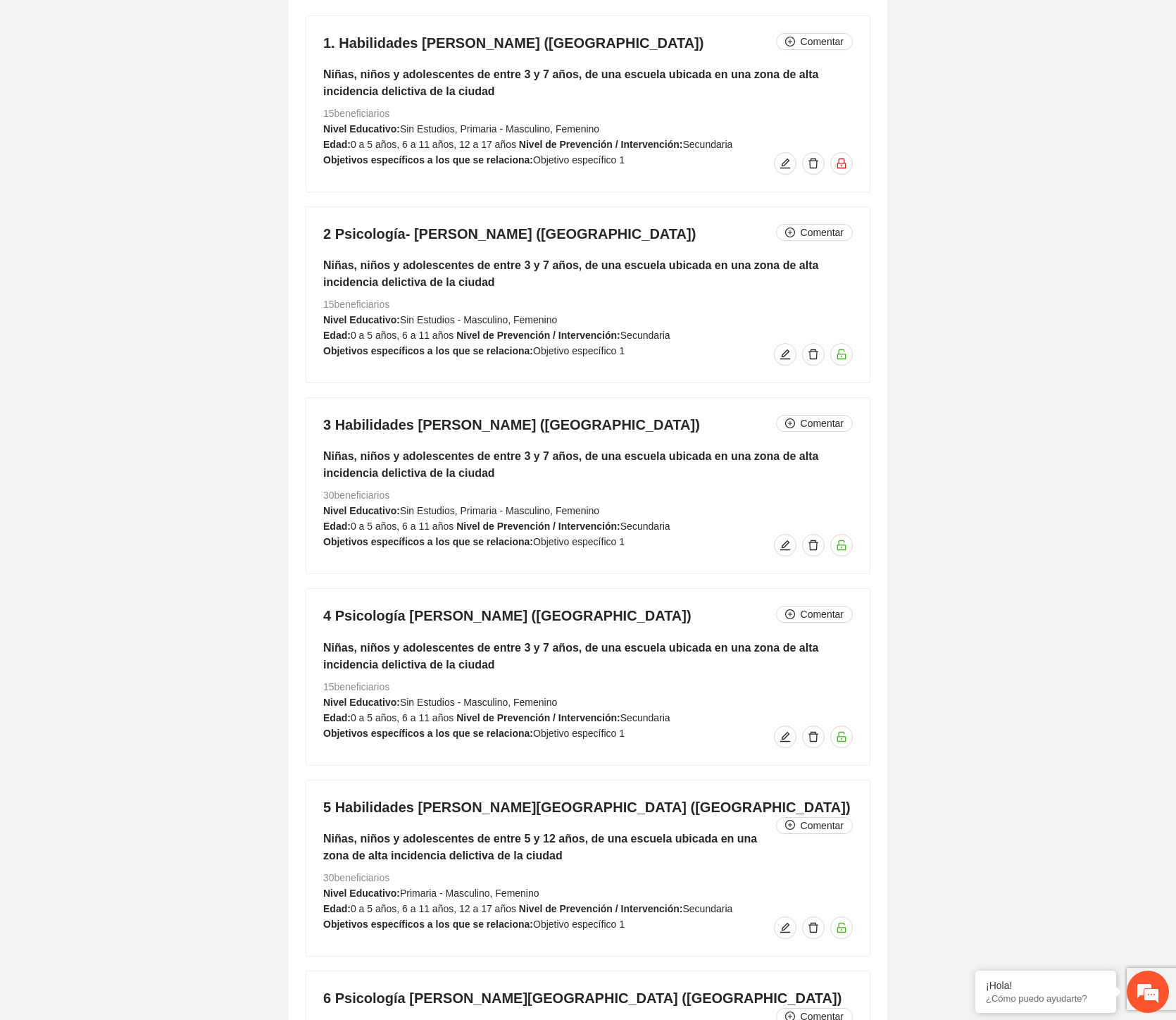
scroll to position [3330, 0]
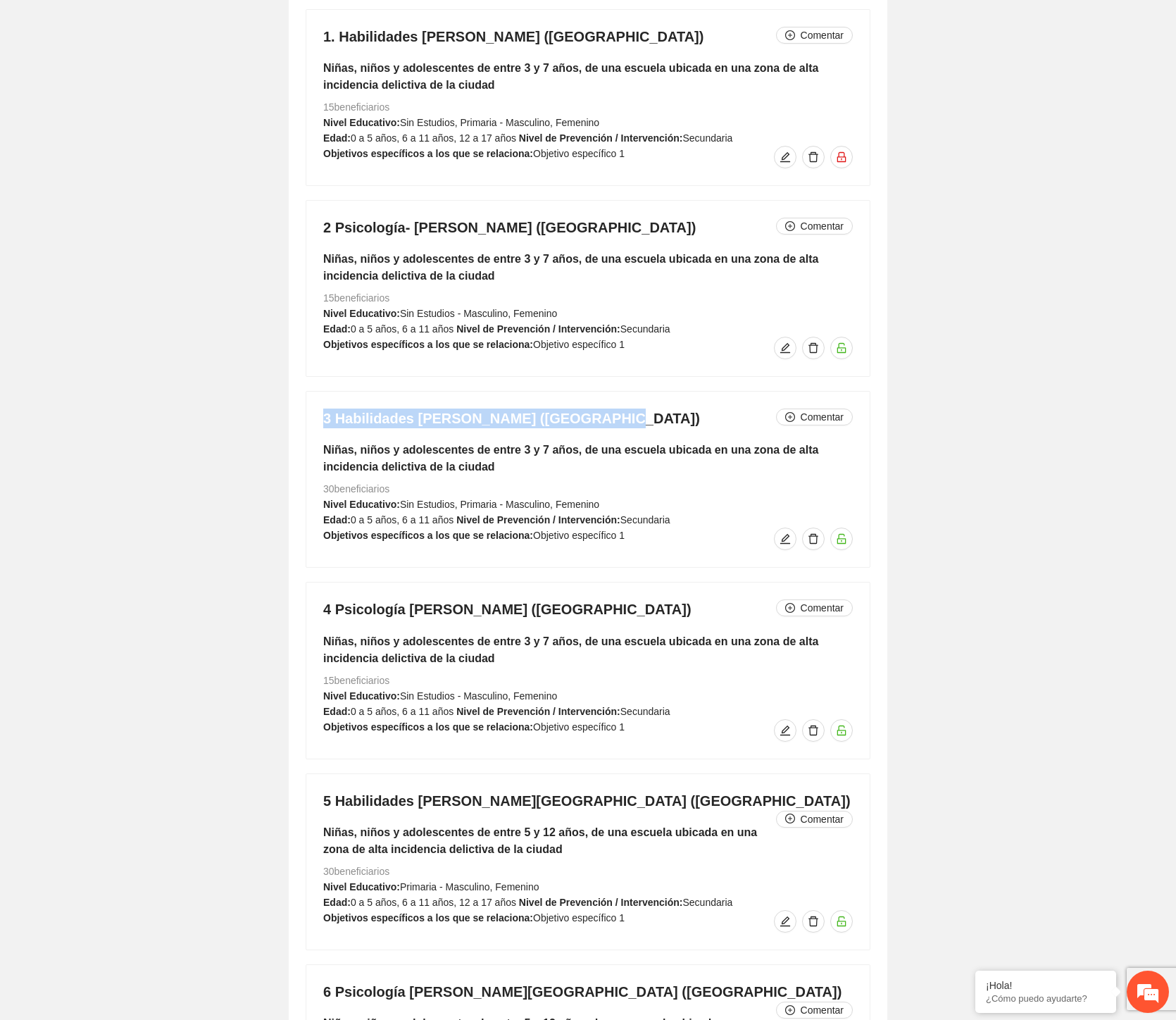
drag, startPoint x: 600, startPoint y: 417, endPoint x: 318, endPoint y: 424, distance: 282.1
click at [315, 423] on div "3 Habilidades [PERSON_NAME] ([GEOGRAPHIC_DATA]) Comentar Niñas, niños y adolesc…" at bounding box center [588, 479] width 564 height 176
copy h4 "3 Habilidades [PERSON_NAME] ([GEOGRAPHIC_DATA])"
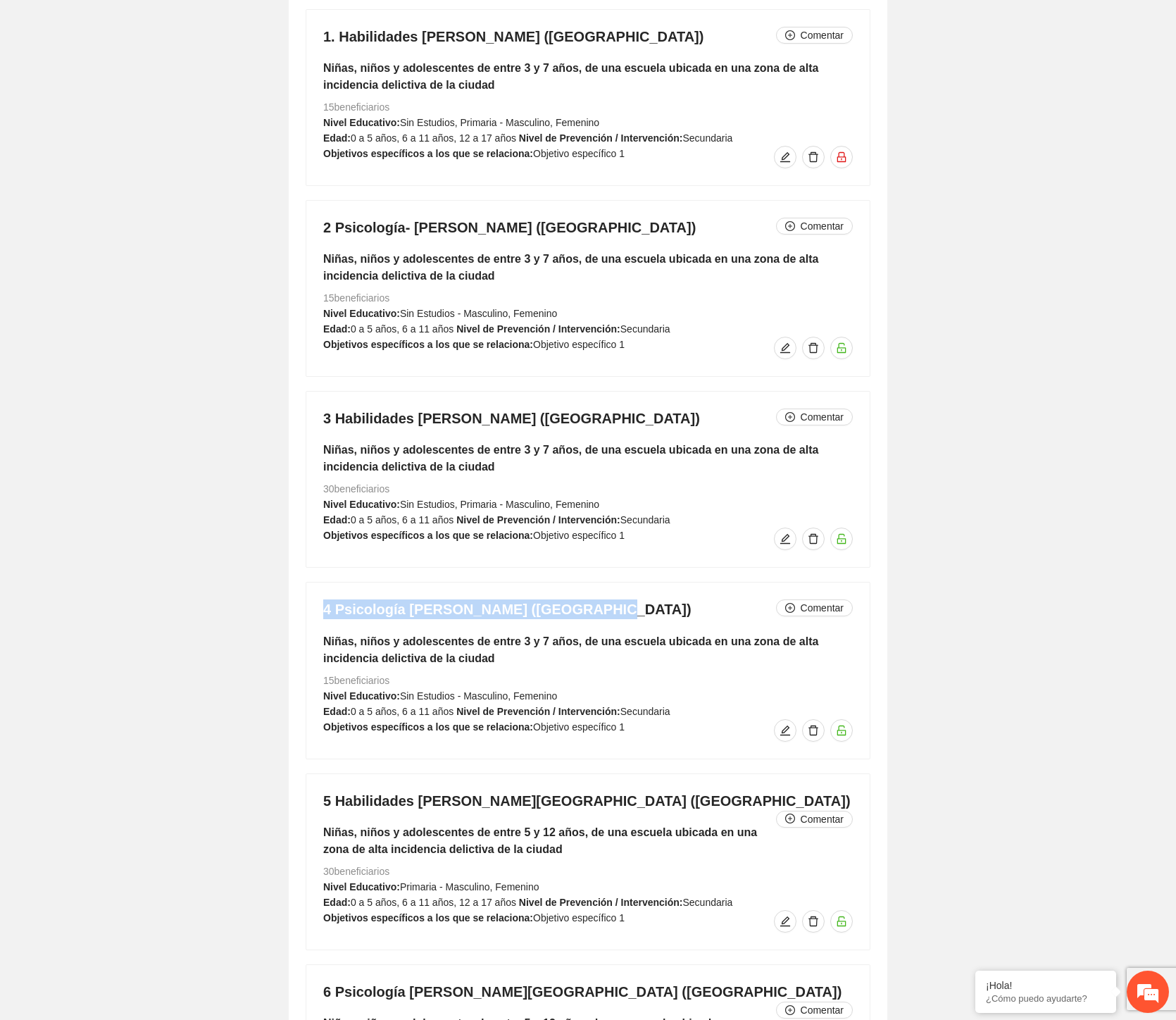
drag, startPoint x: 539, startPoint y: 601, endPoint x: 315, endPoint y: 610, distance: 224.2
click at [315, 610] on div "4 Psicología [PERSON_NAME] ([GEOGRAPHIC_DATA]) Comentar Niñas, niños y adolesce…" at bounding box center [588, 670] width 564 height 176
copy h4 "4 Psicología [PERSON_NAME] ([GEOGRAPHIC_DATA])"
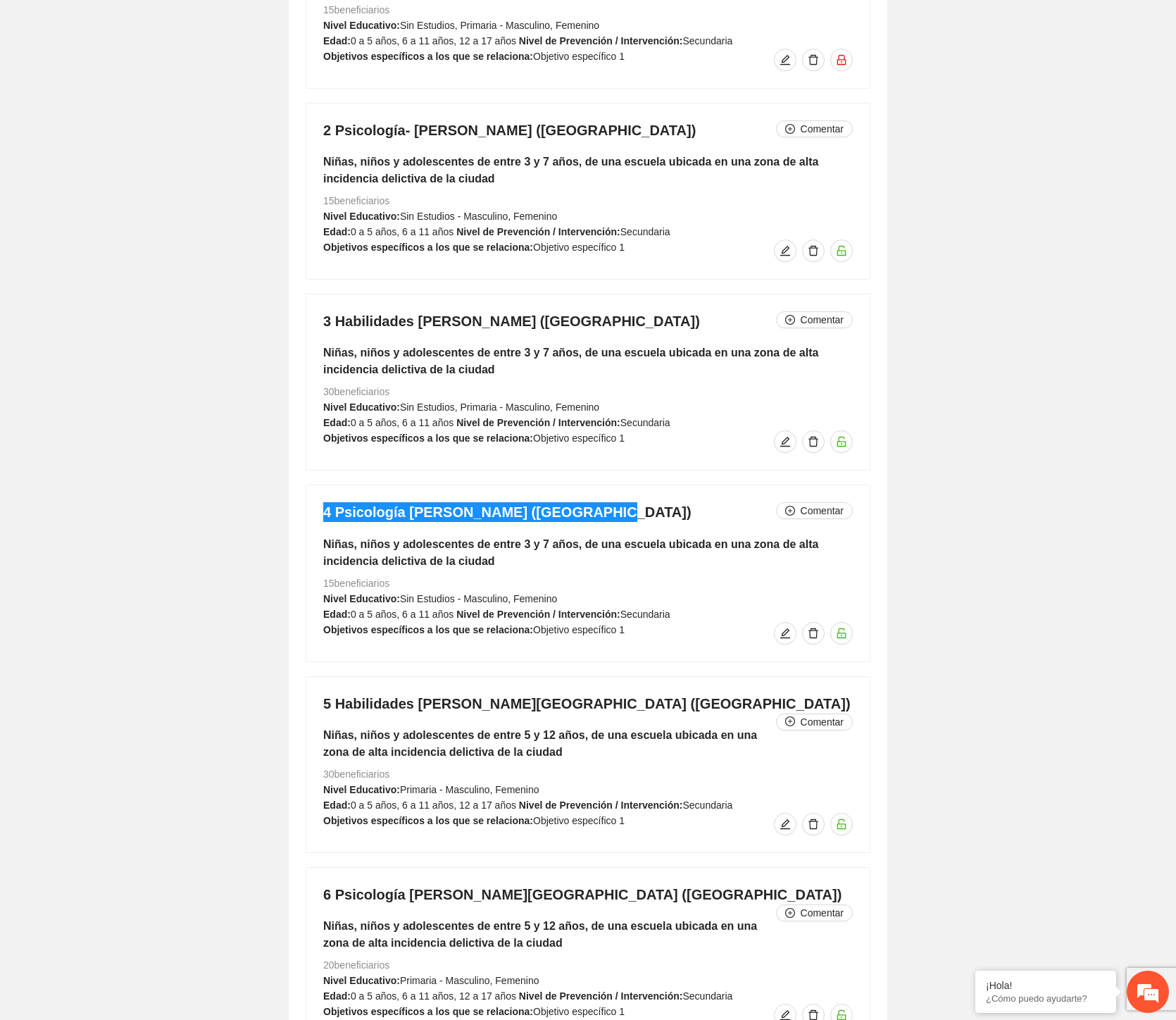
scroll to position [3644, 0]
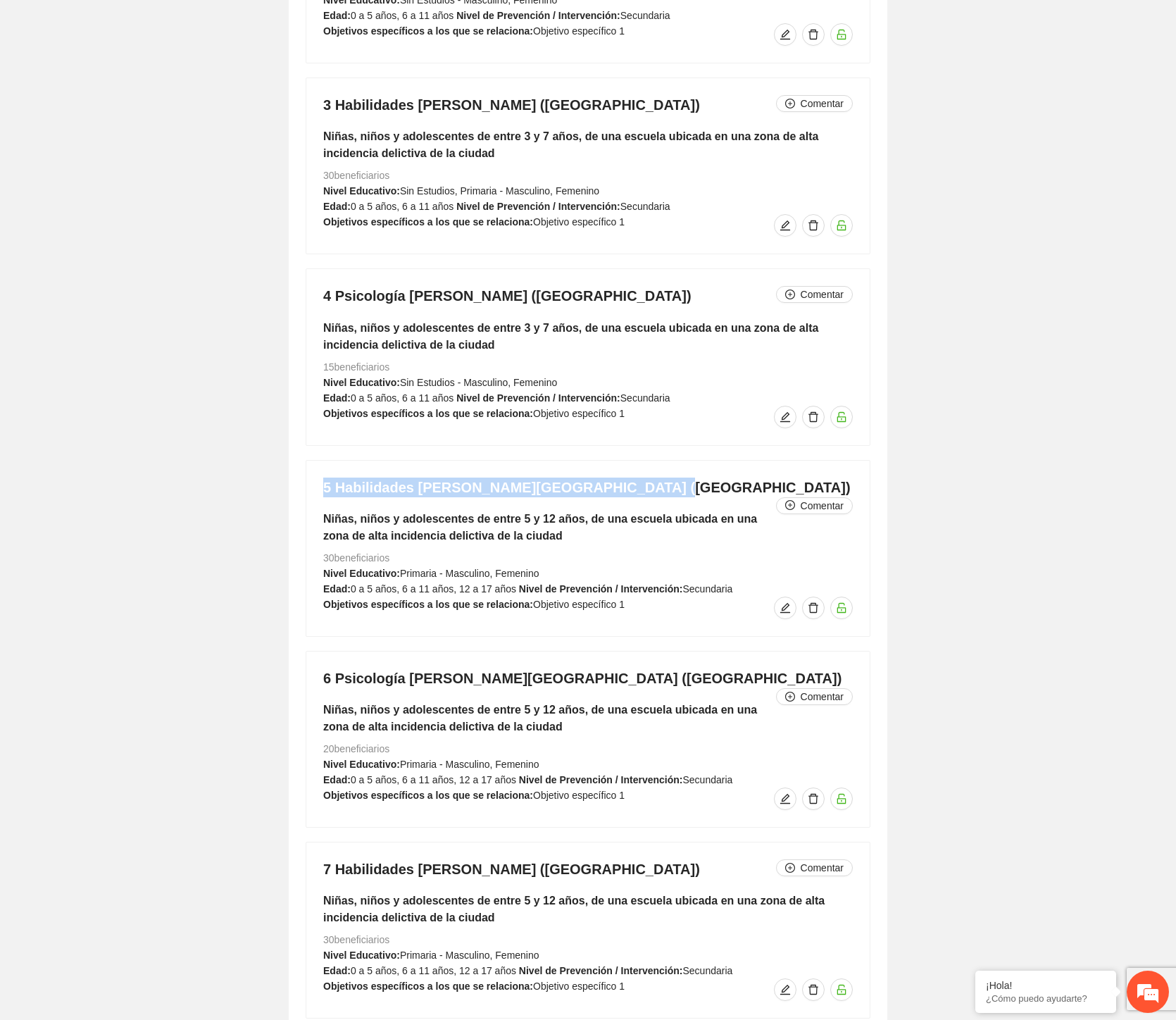
drag, startPoint x: 345, startPoint y: 486, endPoint x: 294, endPoint y: 491, distance: 51.2
copy h4 "5 Habilidades [PERSON_NAME][GEOGRAPHIC_DATA] ([GEOGRAPHIC_DATA])"
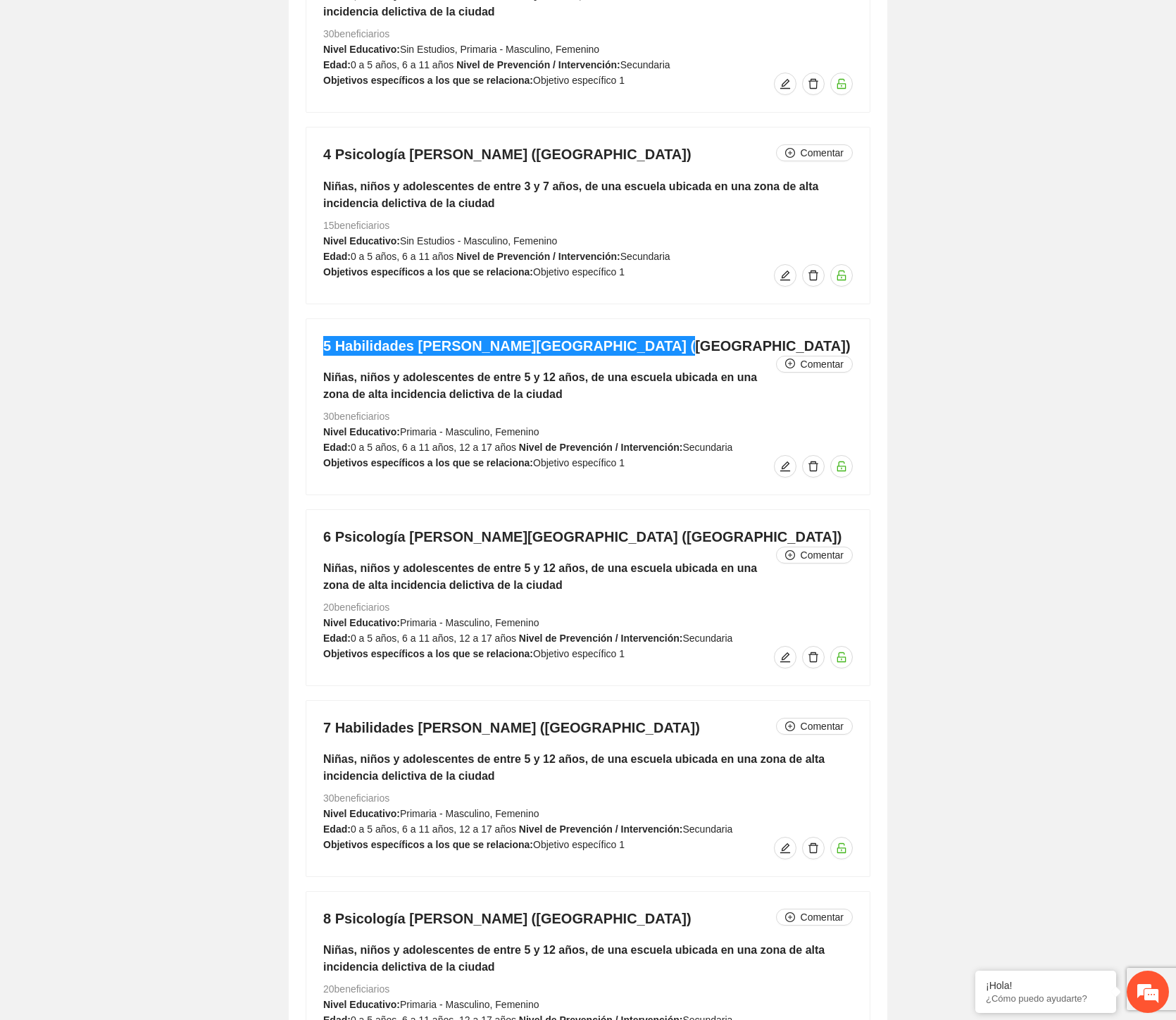
scroll to position [3957, 0]
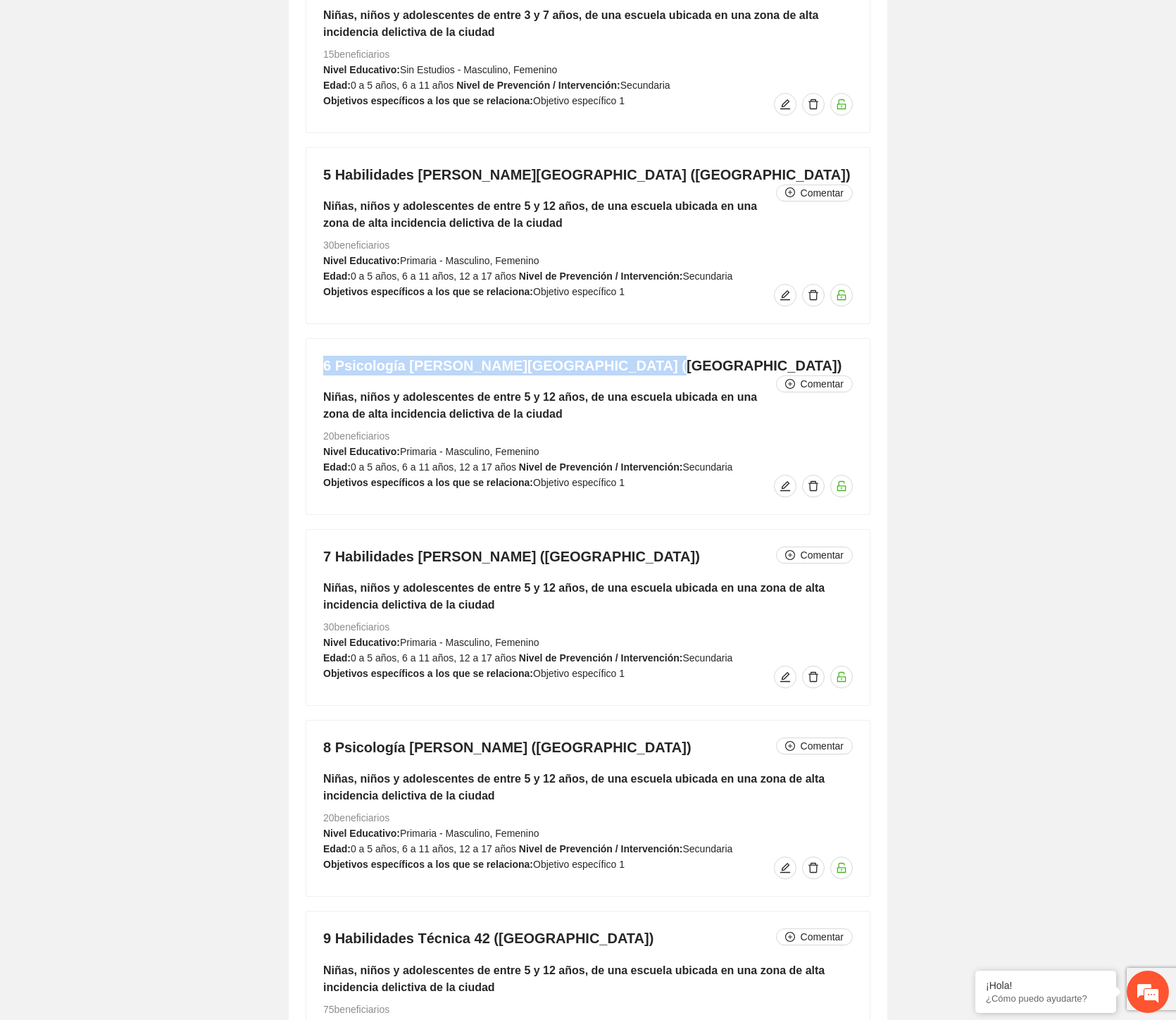
drag, startPoint x: 638, startPoint y: 363, endPoint x: 259, endPoint y: 348, distance: 379.3
copy h4 "6 Psicología [PERSON_NAME][GEOGRAPHIC_DATA] ([GEOGRAPHIC_DATA])"
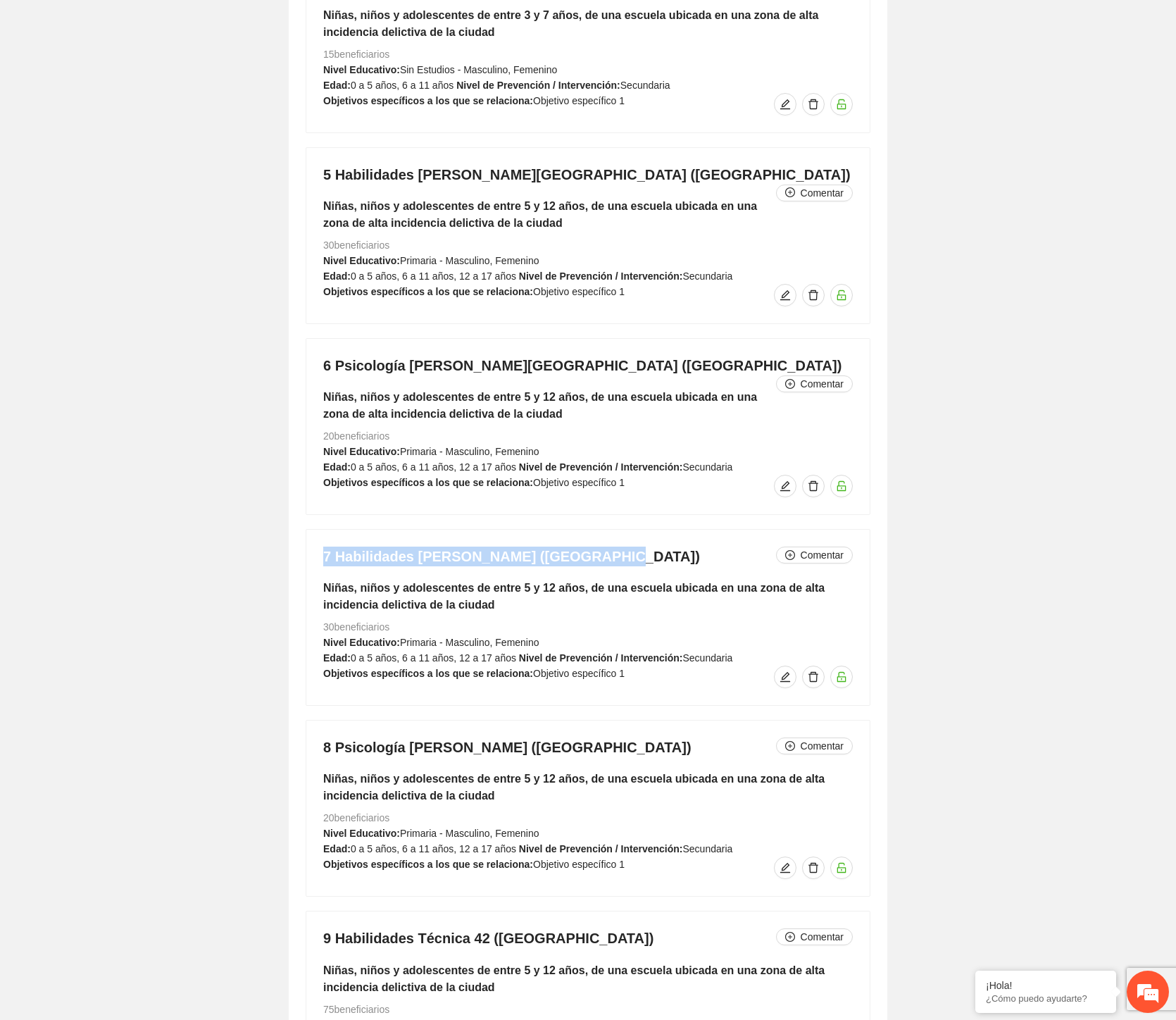
drag, startPoint x: 464, startPoint y: 551, endPoint x: 306, endPoint y: 559, distance: 158.2
click at [307, 559] on div "7 Habilidades [PERSON_NAME] ([GEOGRAPHIC_DATA]) Comentar Niñas, niños y adolesc…" at bounding box center [588, 617] width 564 height 176
copy h4 "7 Habilidades [PERSON_NAME] ([GEOGRAPHIC_DATA])"
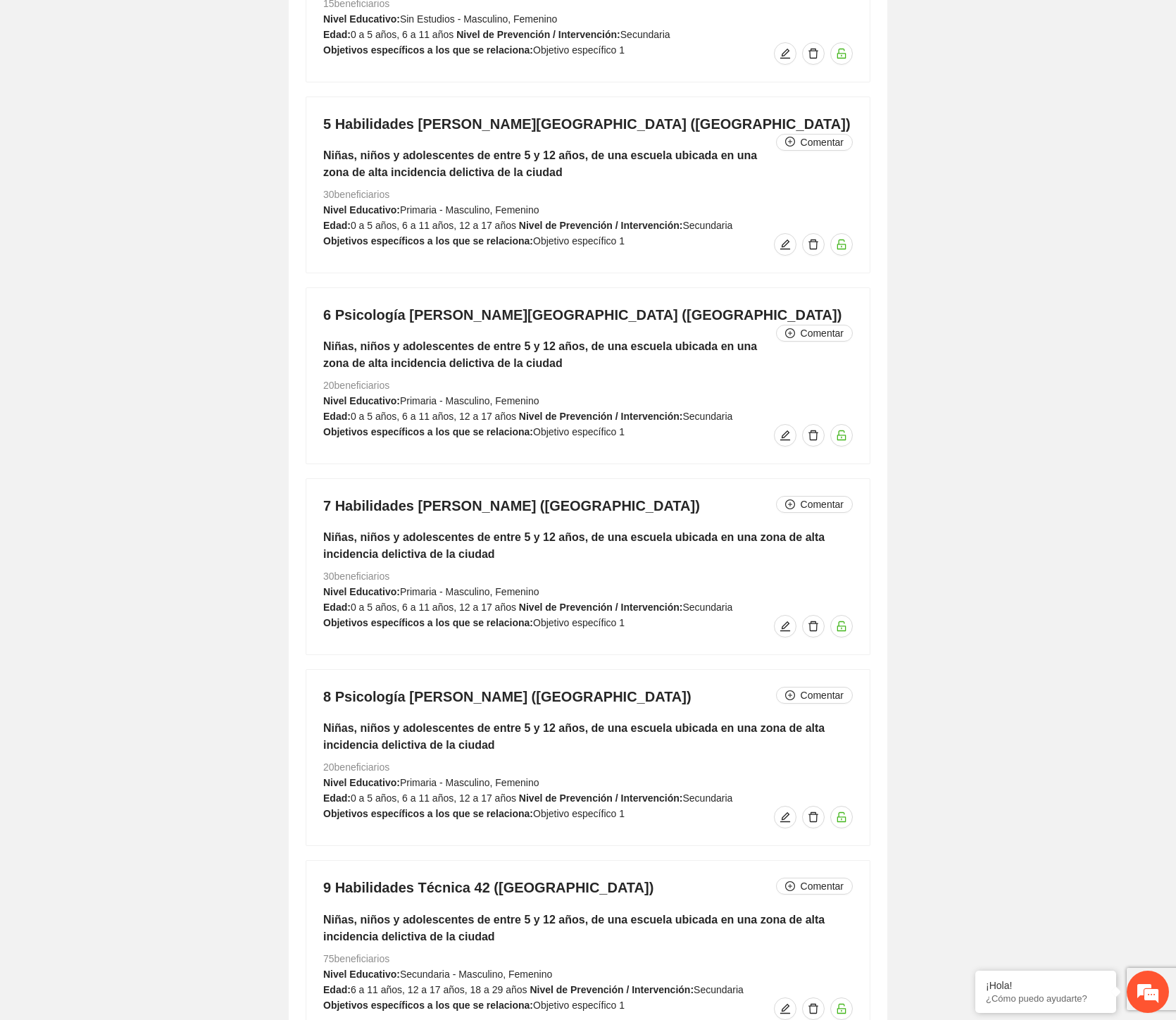
scroll to position [4034, 0]
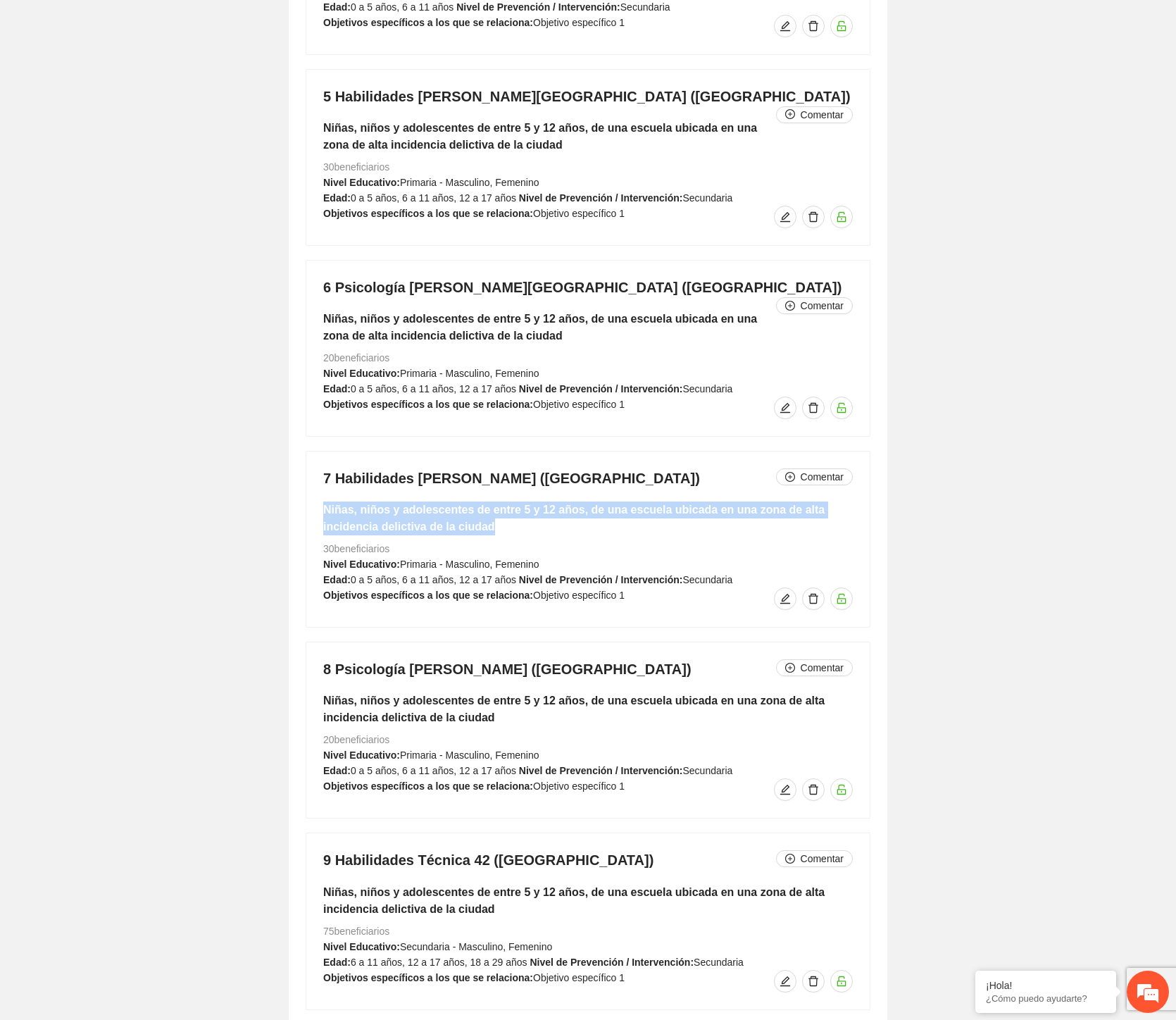
drag, startPoint x: 438, startPoint y: 529, endPoint x: 320, endPoint y: 515, distance: 118.8
click at [320, 515] on div "7 Habilidades [PERSON_NAME] ([GEOGRAPHIC_DATA]) Comentar Niñas, niños y adolesc…" at bounding box center [588, 539] width 564 height 176
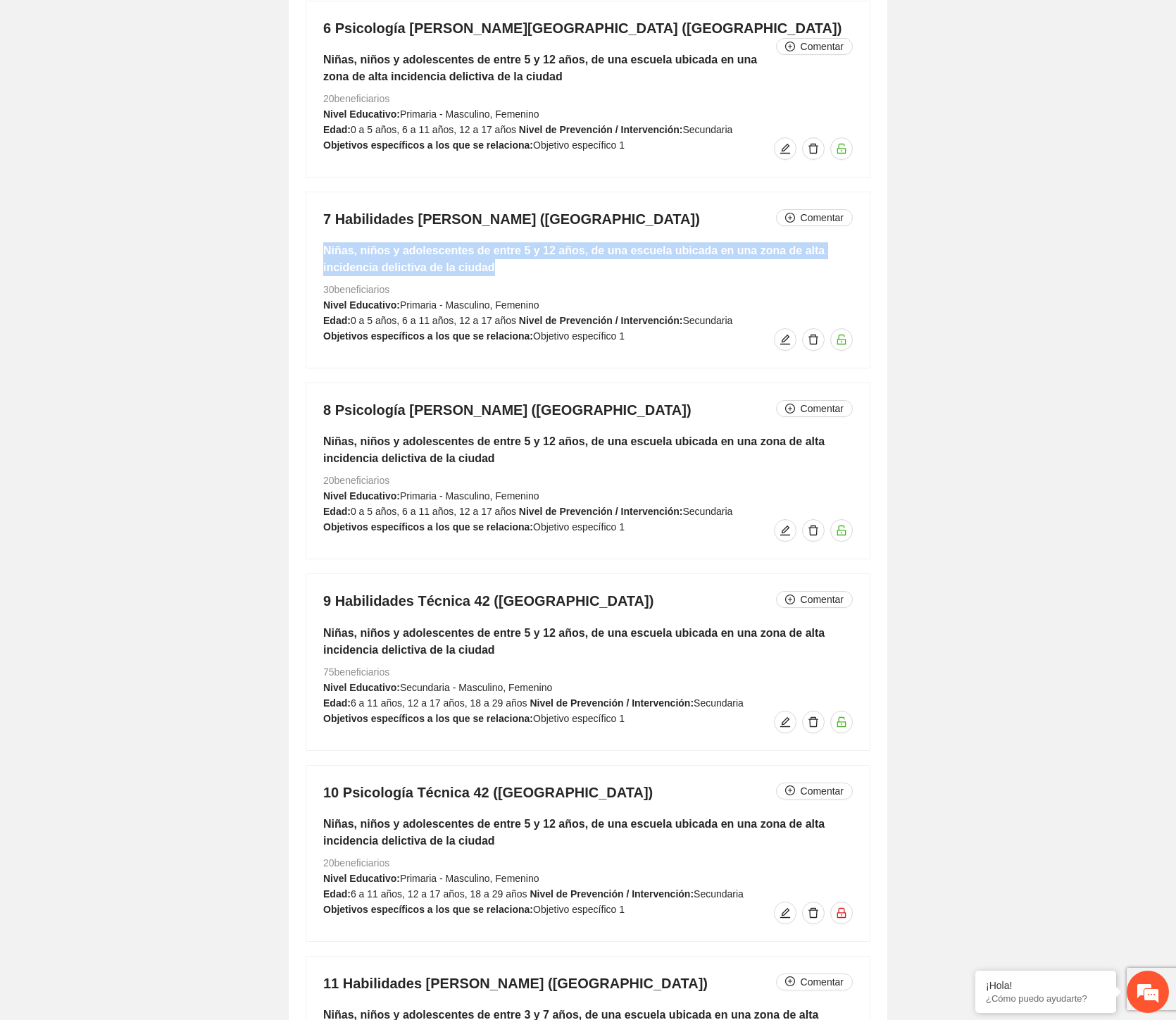
scroll to position [4426, 0]
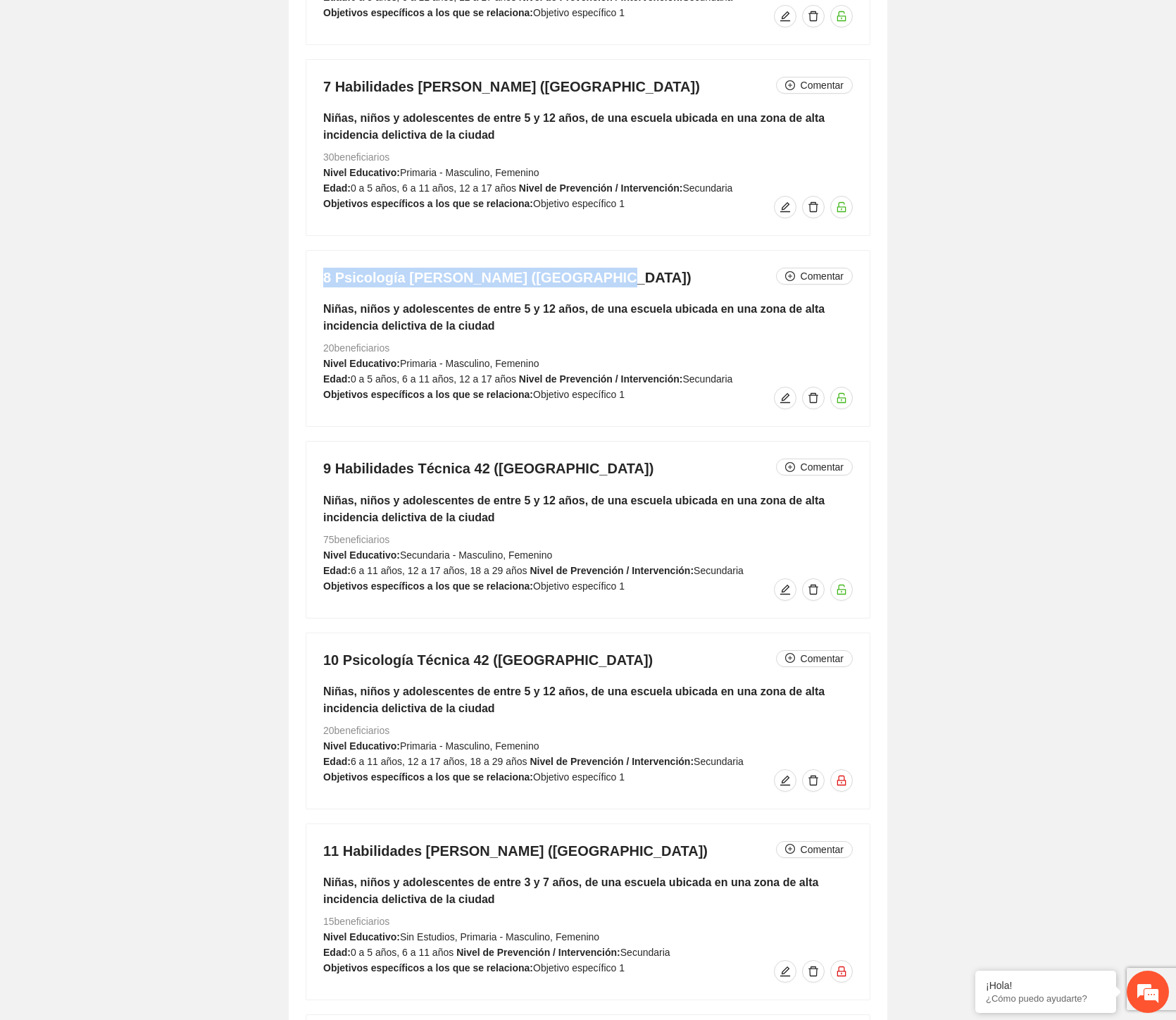
drag, startPoint x: 599, startPoint y: 275, endPoint x: 286, endPoint y: 280, distance: 313.0
copy h4 "8 Psicología [PERSON_NAME] ([GEOGRAPHIC_DATA])"
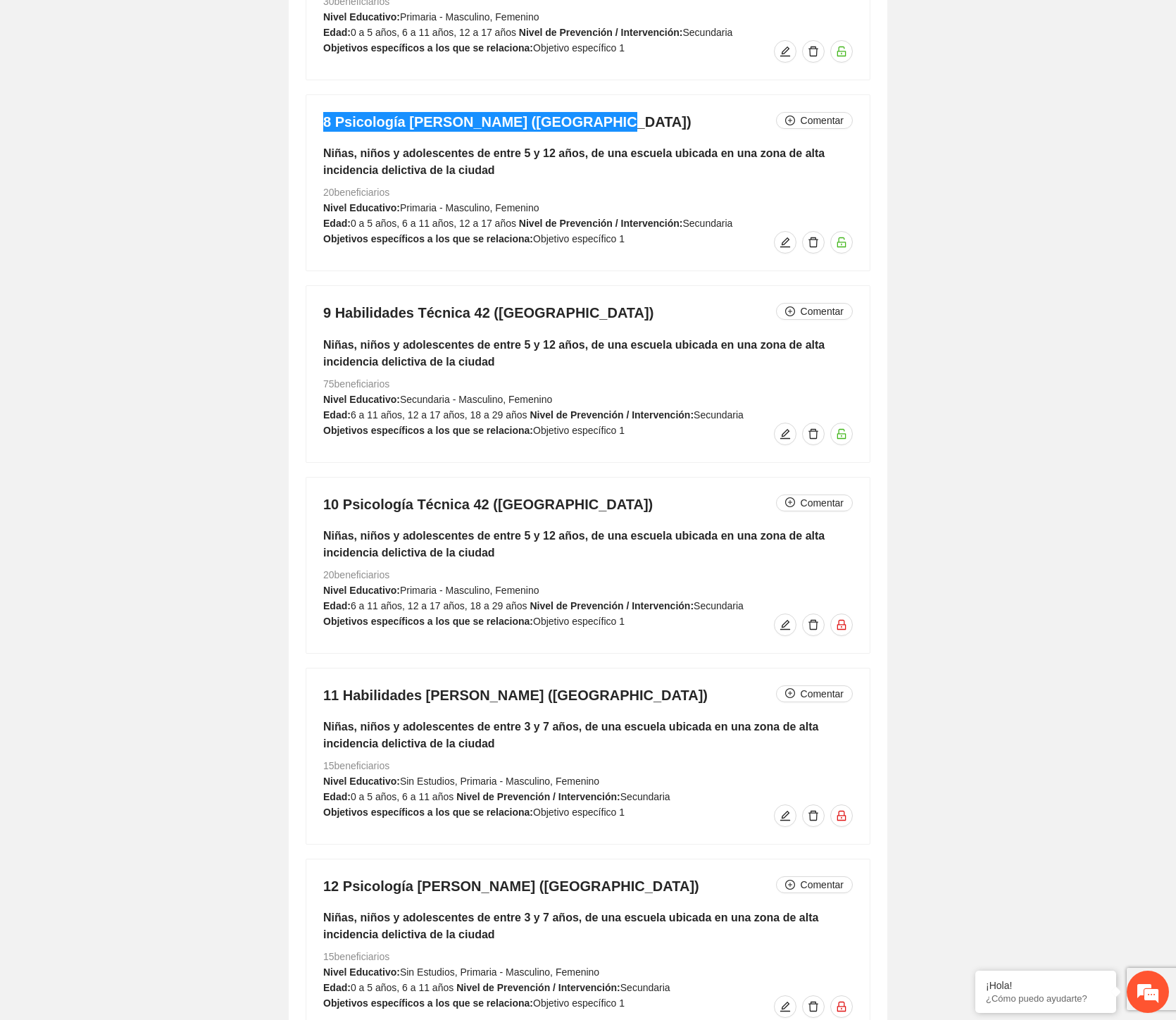
scroll to position [4583, 0]
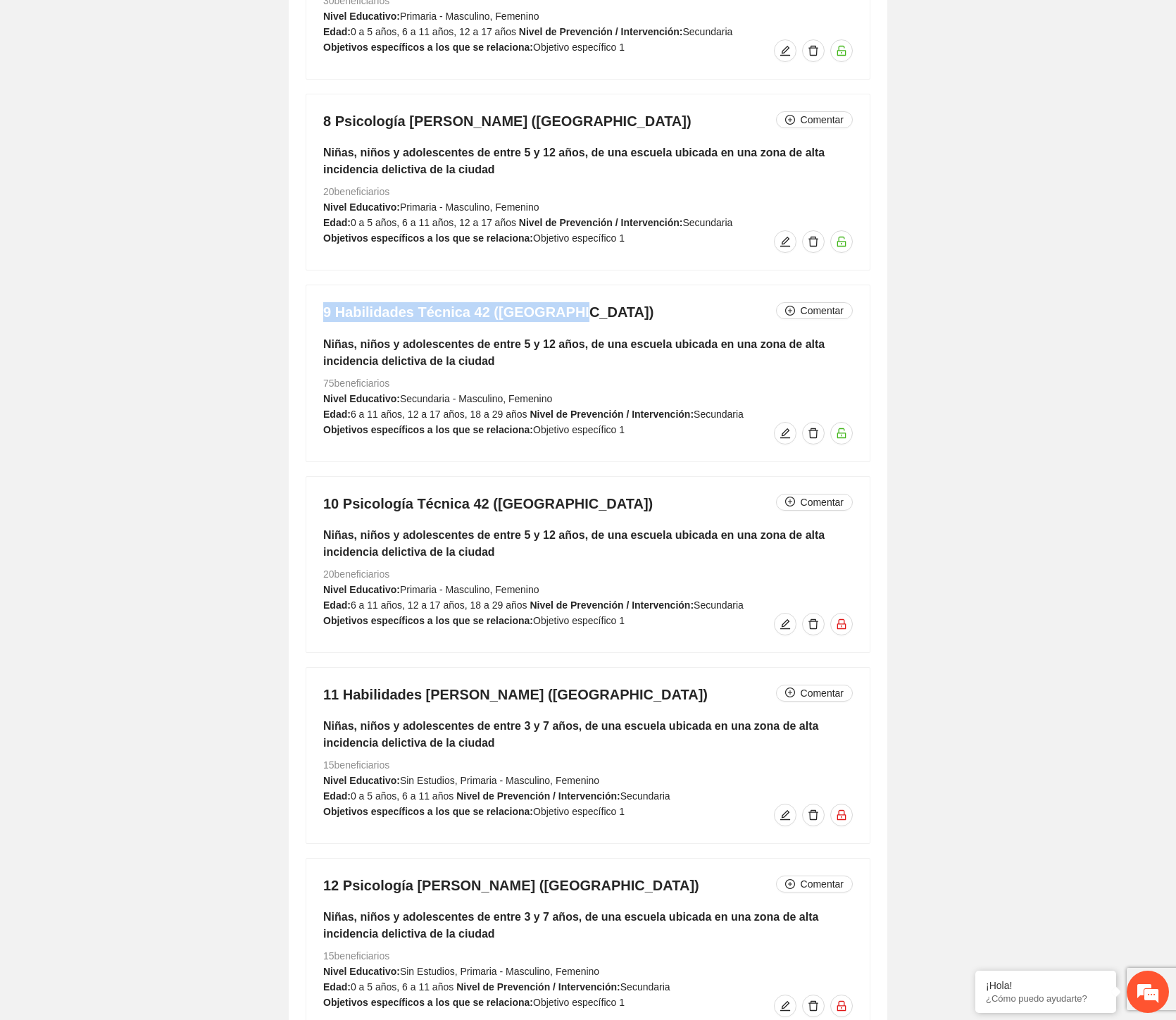
drag, startPoint x: 461, startPoint y: 310, endPoint x: 318, endPoint y: 314, distance: 143.1
click at [318, 314] on div "9 Habilidades Técnica 42 ([GEOGRAPHIC_DATA]) Comentar Niñas, niños y adolescent…" at bounding box center [588, 373] width 564 height 176
copy h4 "9 Habilidades Técnica 42 ([GEOGRAPHIC_DATA])"
drag, startPoint x: 569, startPoint y: 504, endPoint x: 304, endPoint y: 502, distance: 265.0
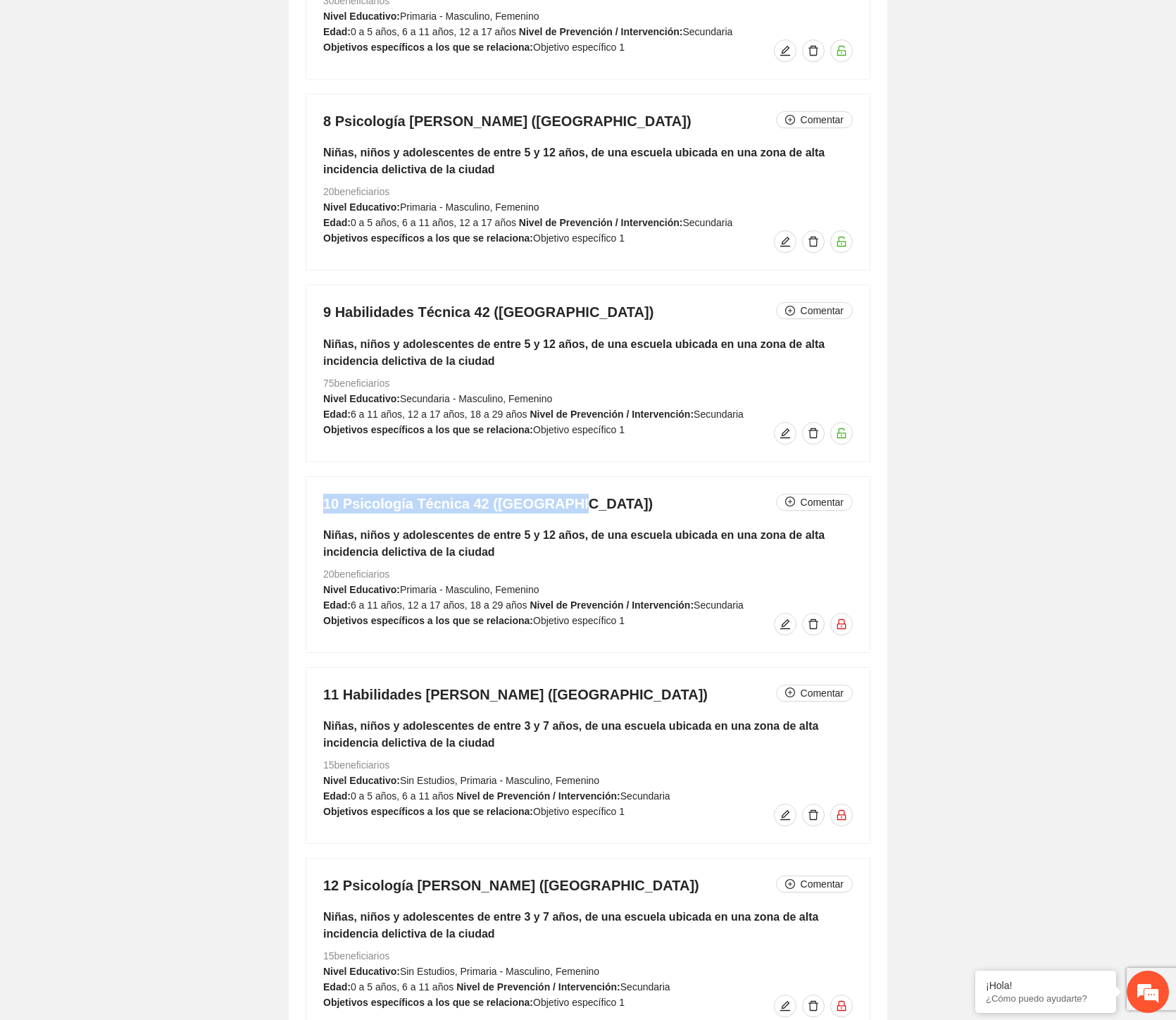
copy h4 "10 Psicología Técnica 42 ([GEOGRAPHIC_DATA])"
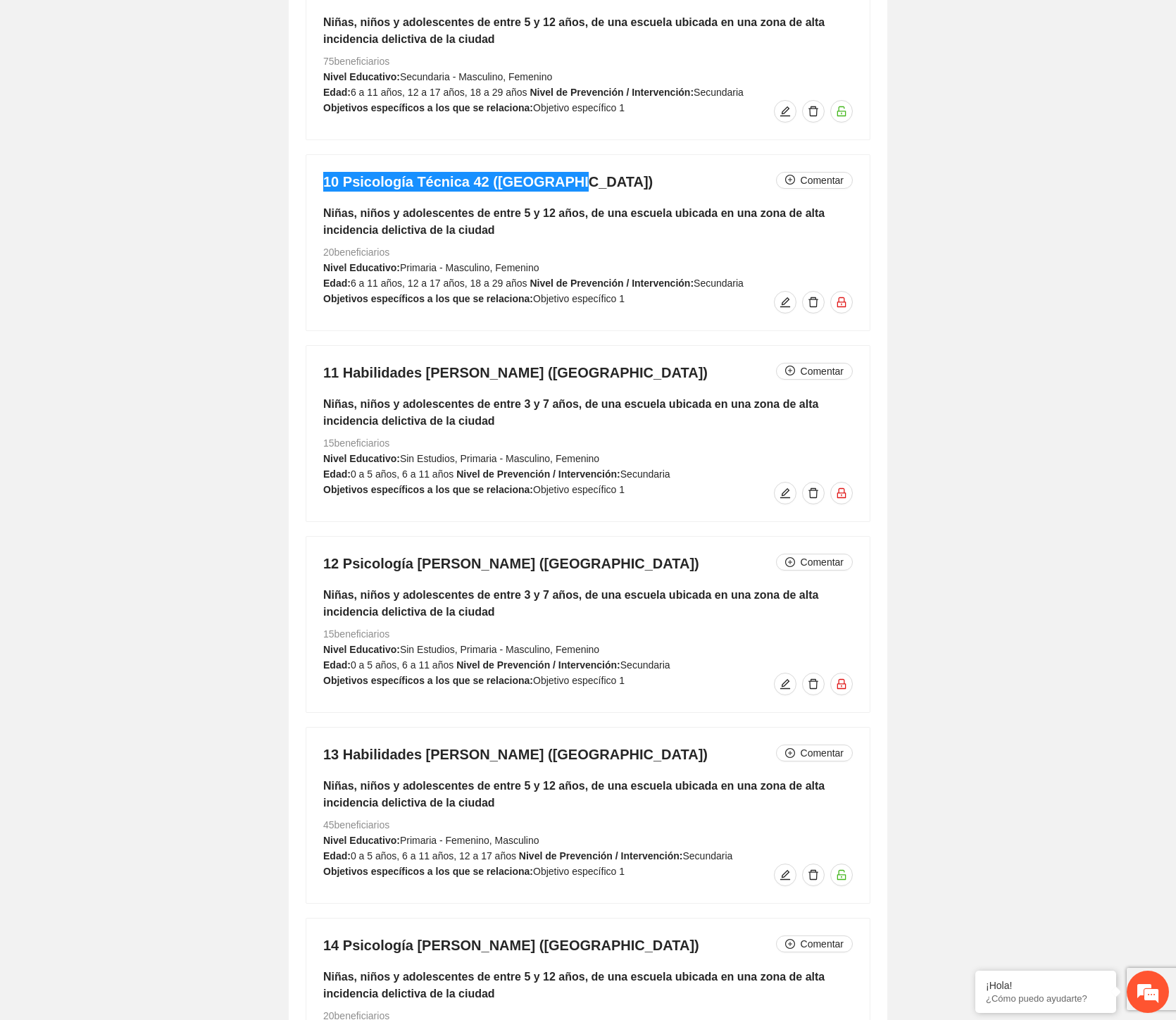
scroll to position [5053, 0]
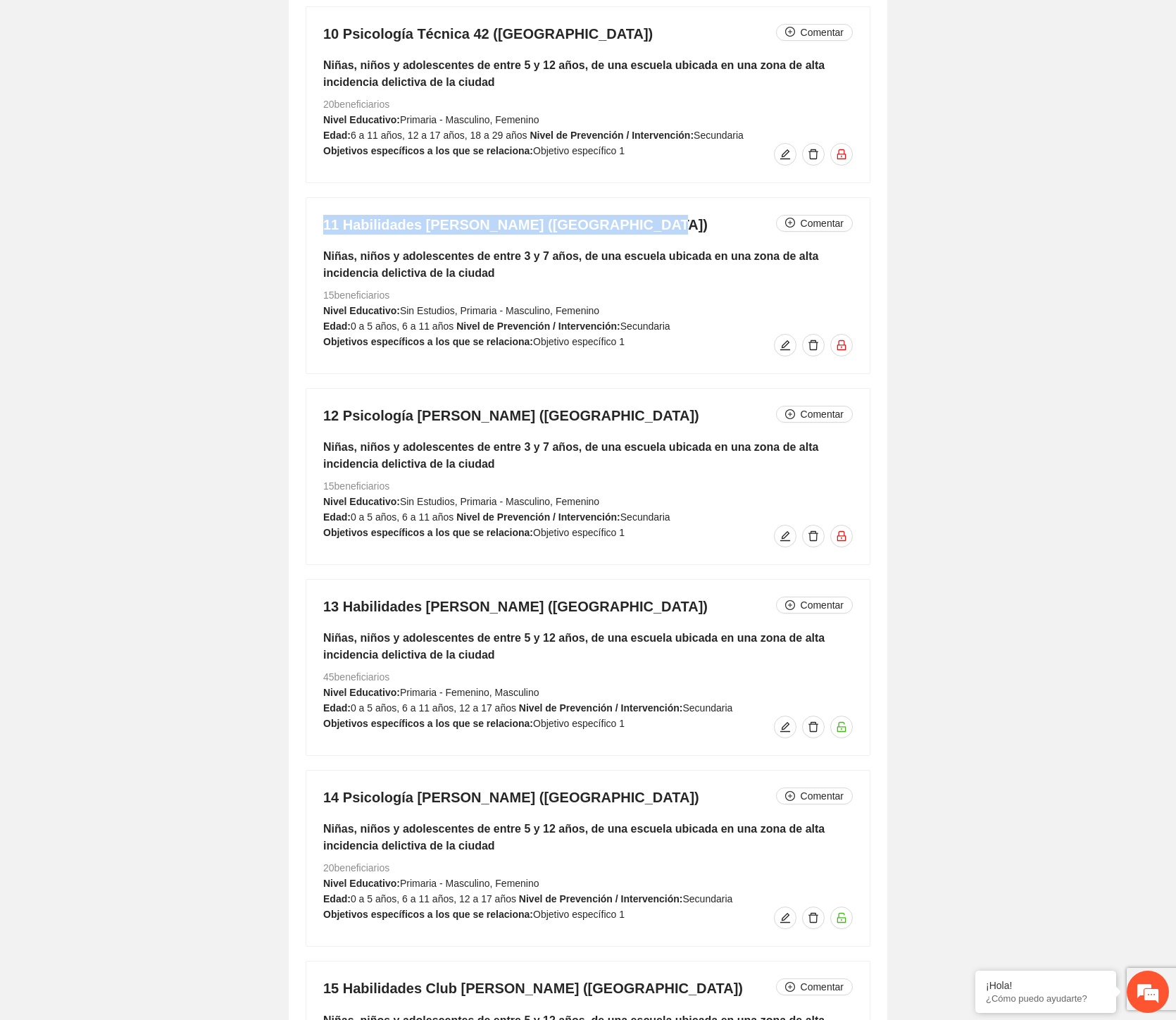
drag, startPoint x: 465, startPoint y: 218, endPoint x: 310, endPoint y: 224, distance: 155.1
click at [309, 223] on div "11 Habilidades [PERSON_NAME] ([GEOGRAPHIC_DATA]) Comentar Niñas, niños y adoles…" at bounding box center [588, 286] width 564 height 176
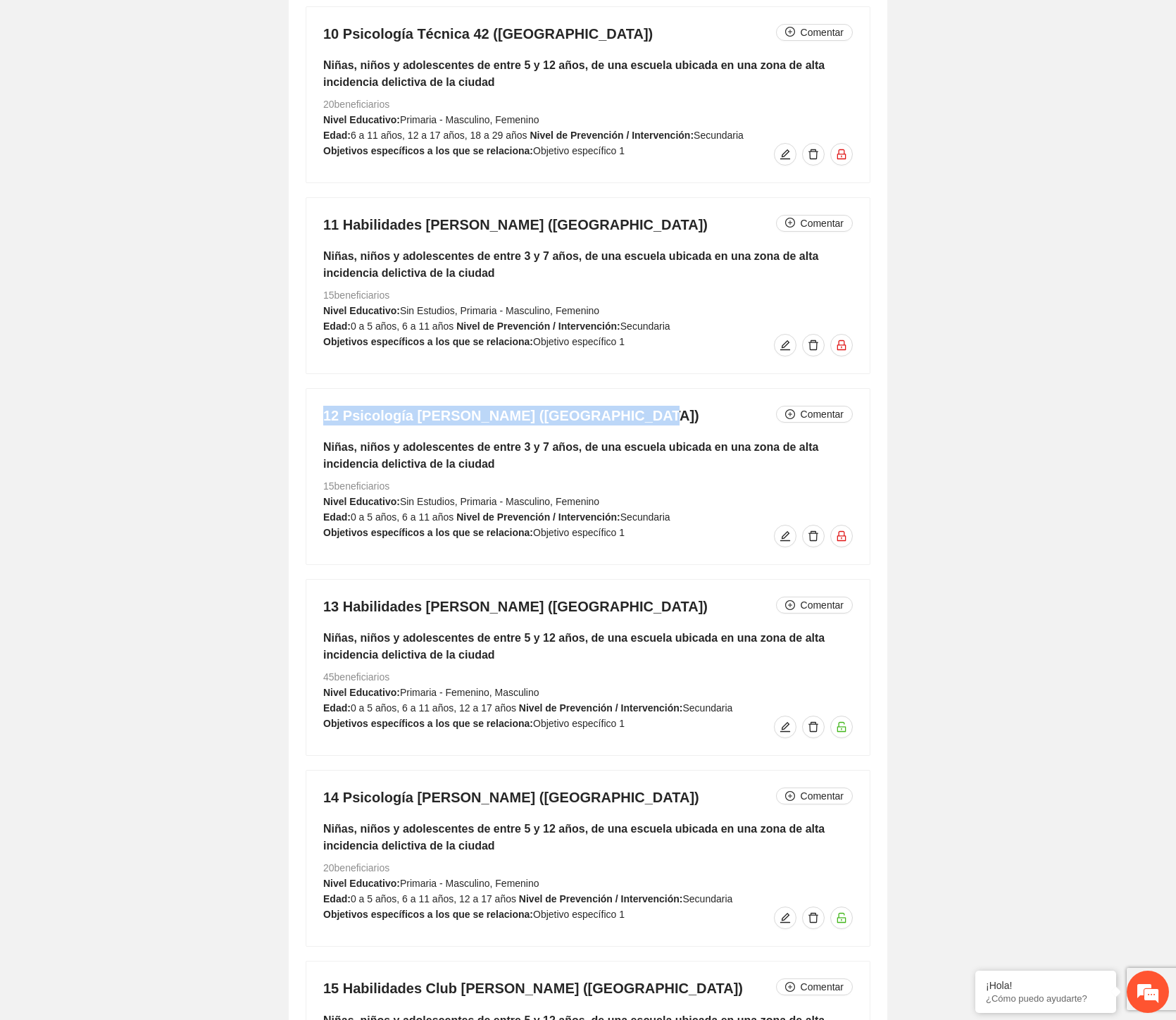
drag, startPoint x: 620, startPoint y: 419, endPoint x: 301, endPoint y: 420, distance: 319.0
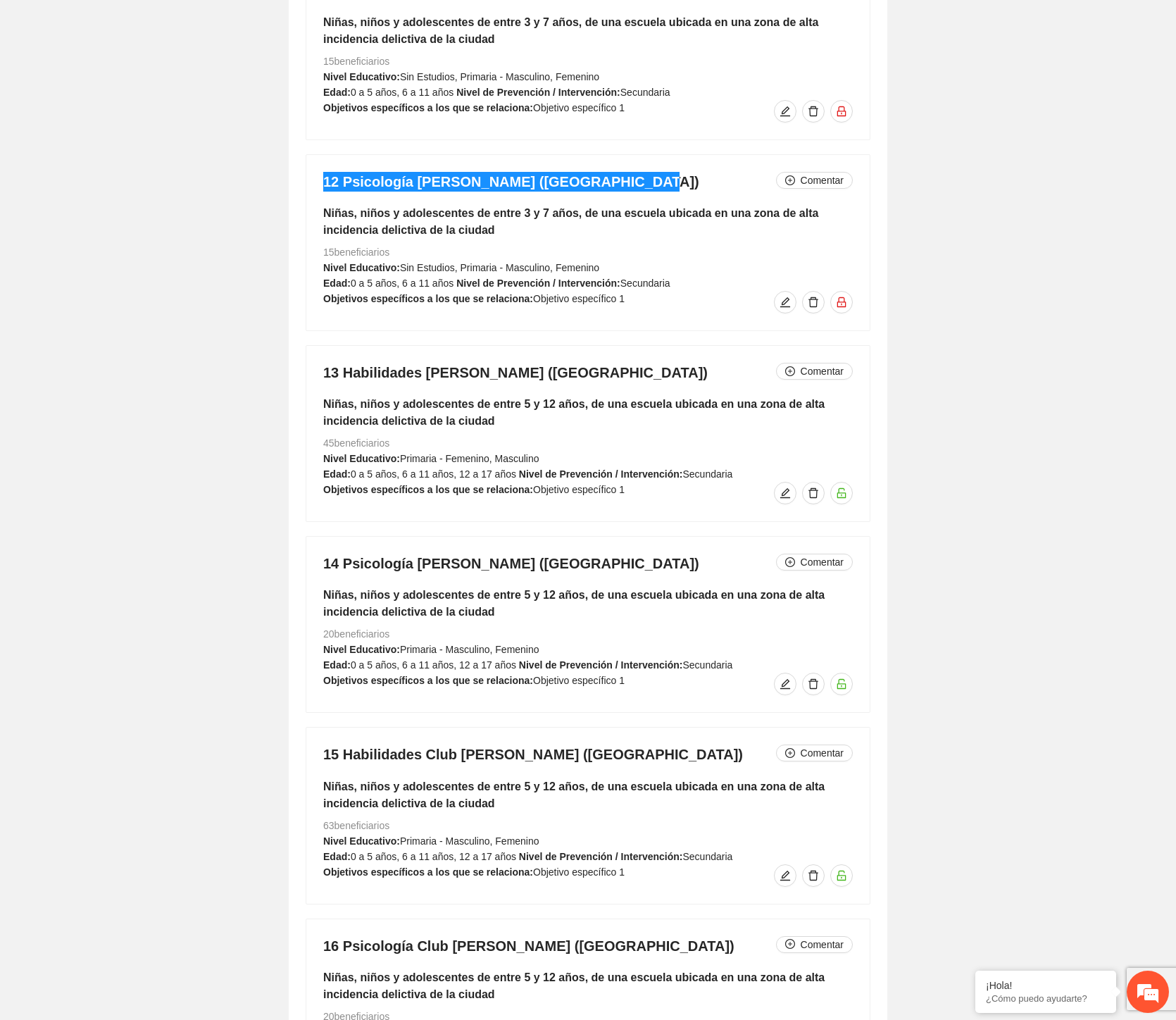
scroll to position [5288, 0]
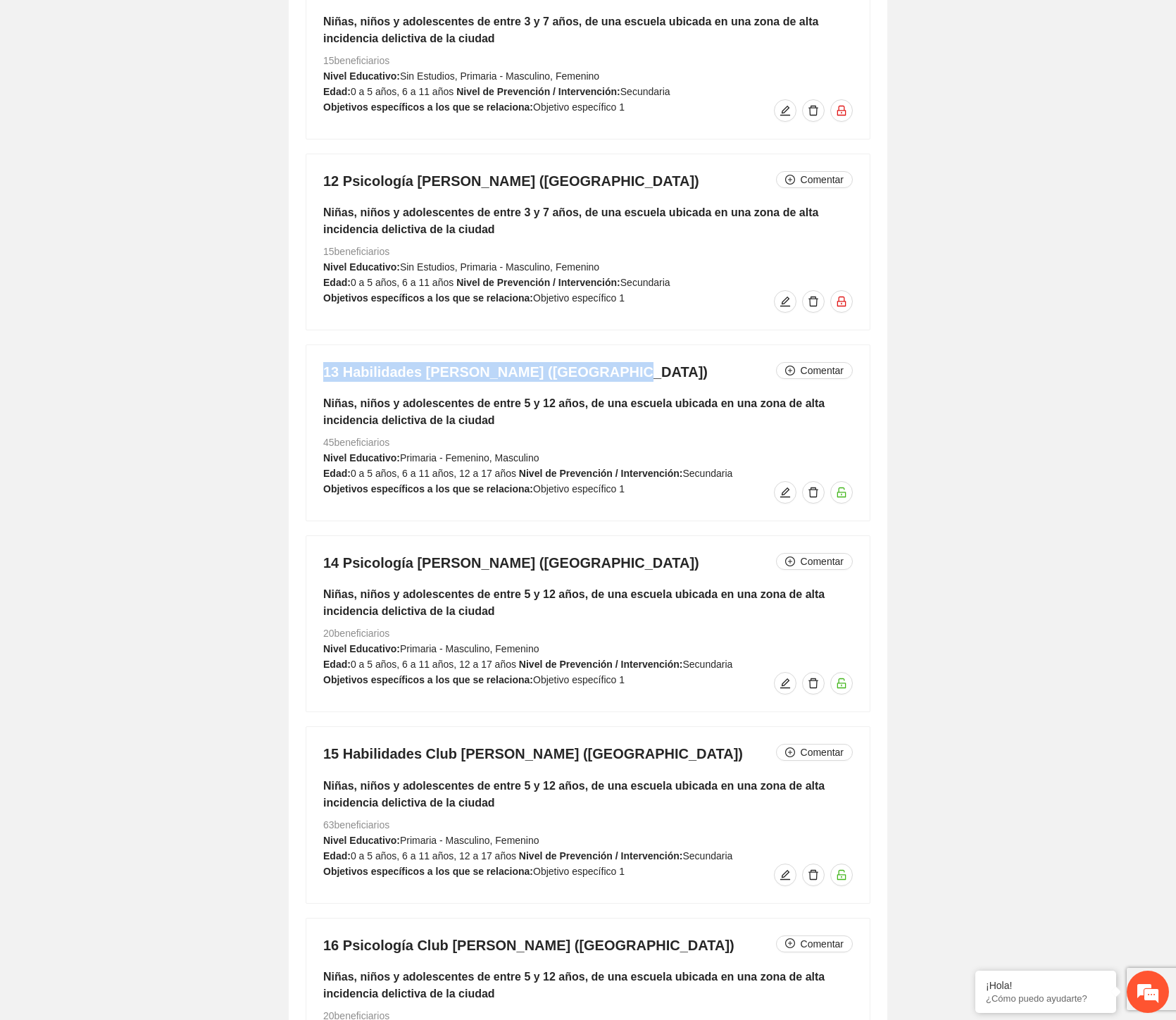
drag, startPoint x: 608, startPoint y: 370, endPoint x: 313, endPoint y: 369, distance: 295.0
click at [313, 369] on div "13 Habilidades [PERSON_NAME] ([GEOGRAPHIC_DATA]) Comentar Niñas, niños y adoles…" at bounding box center [588, 433] width 564 height 176
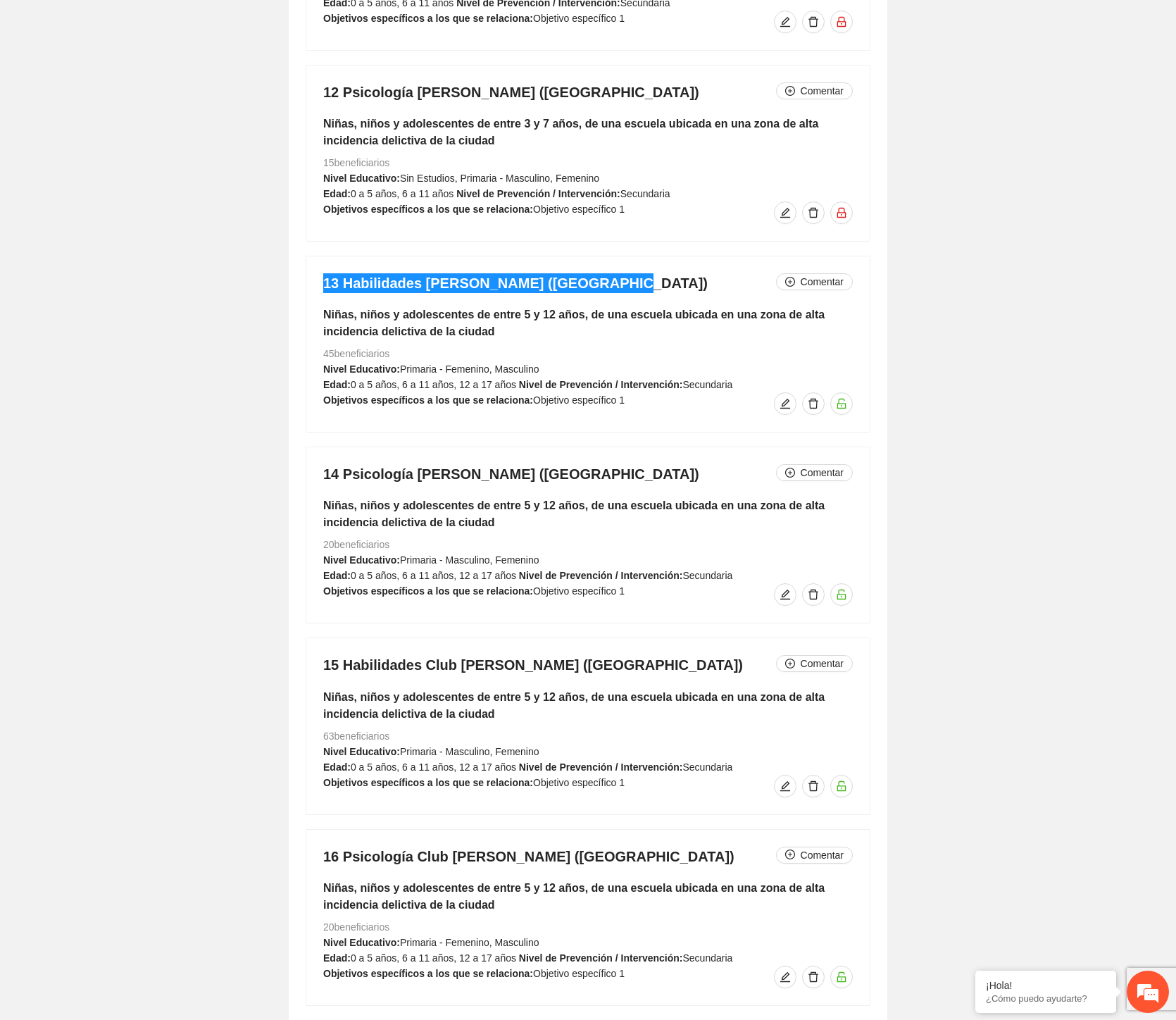
scroll to position [5601, 0]
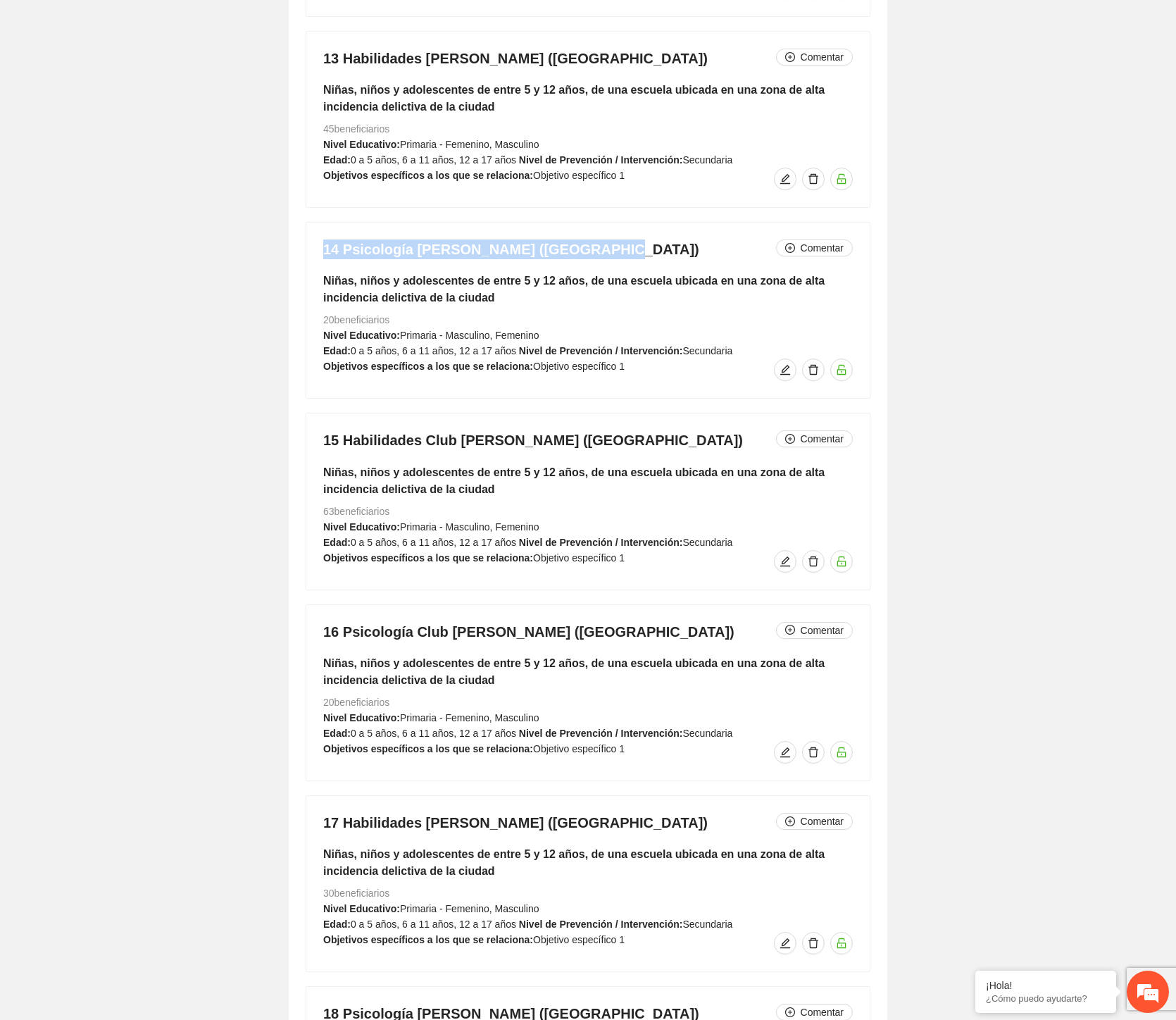
drag, startPoint x: 602, startPoint y: 256, endPoint x: 304, endPoint y: 240, distance: 298.4
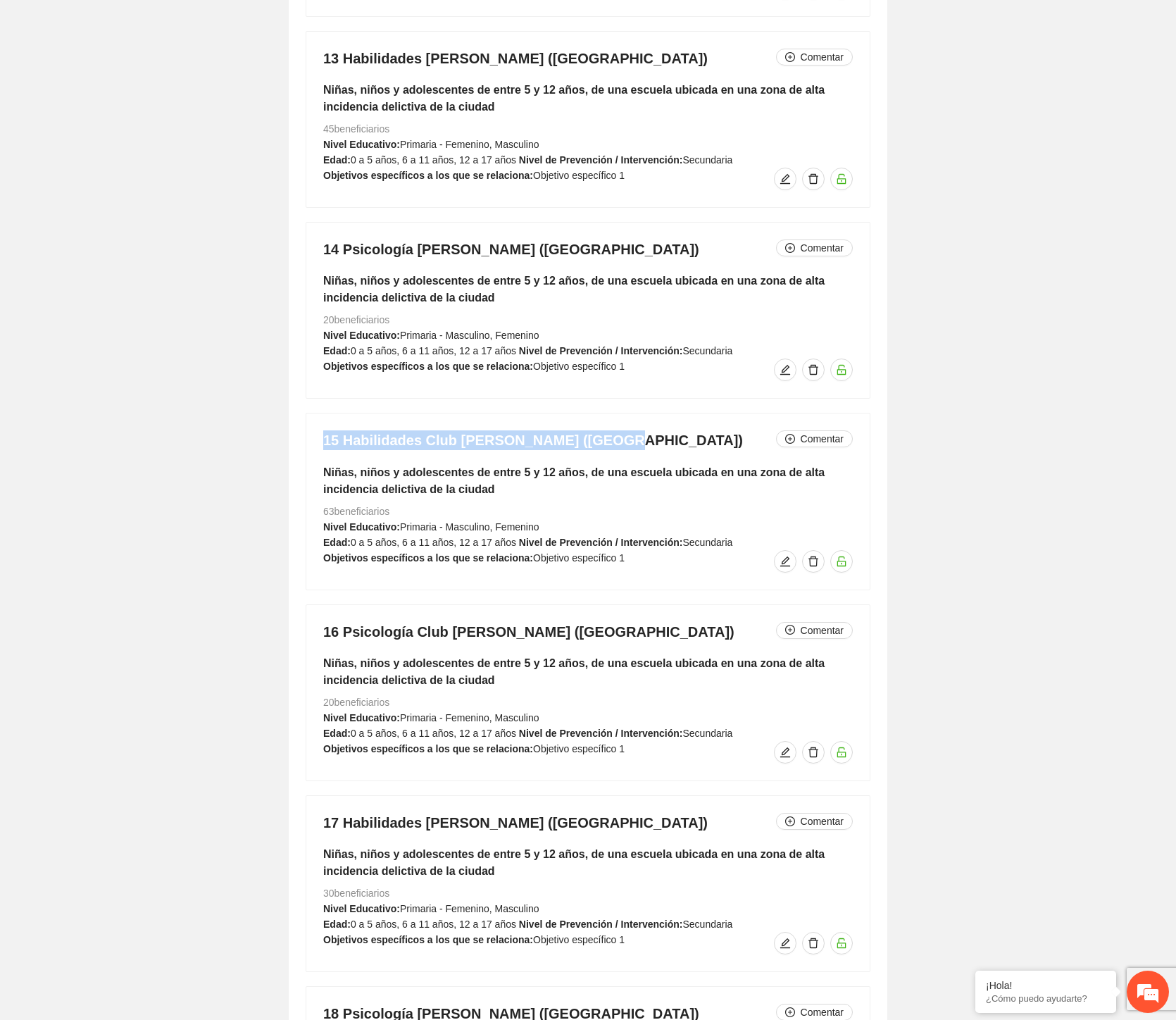
drag, startPoint x: 484, startPoint y: 428, endPoint x: 320, endPoint y: 431, distance: 164.0
click at [320, 430] on div "15 Habilidades Club [PERSON_NAME] ([GEOGRAPHIC_DATA]) Comentar Niñas, niños y a…" at bounding box center [588, 501] width 564 height 176
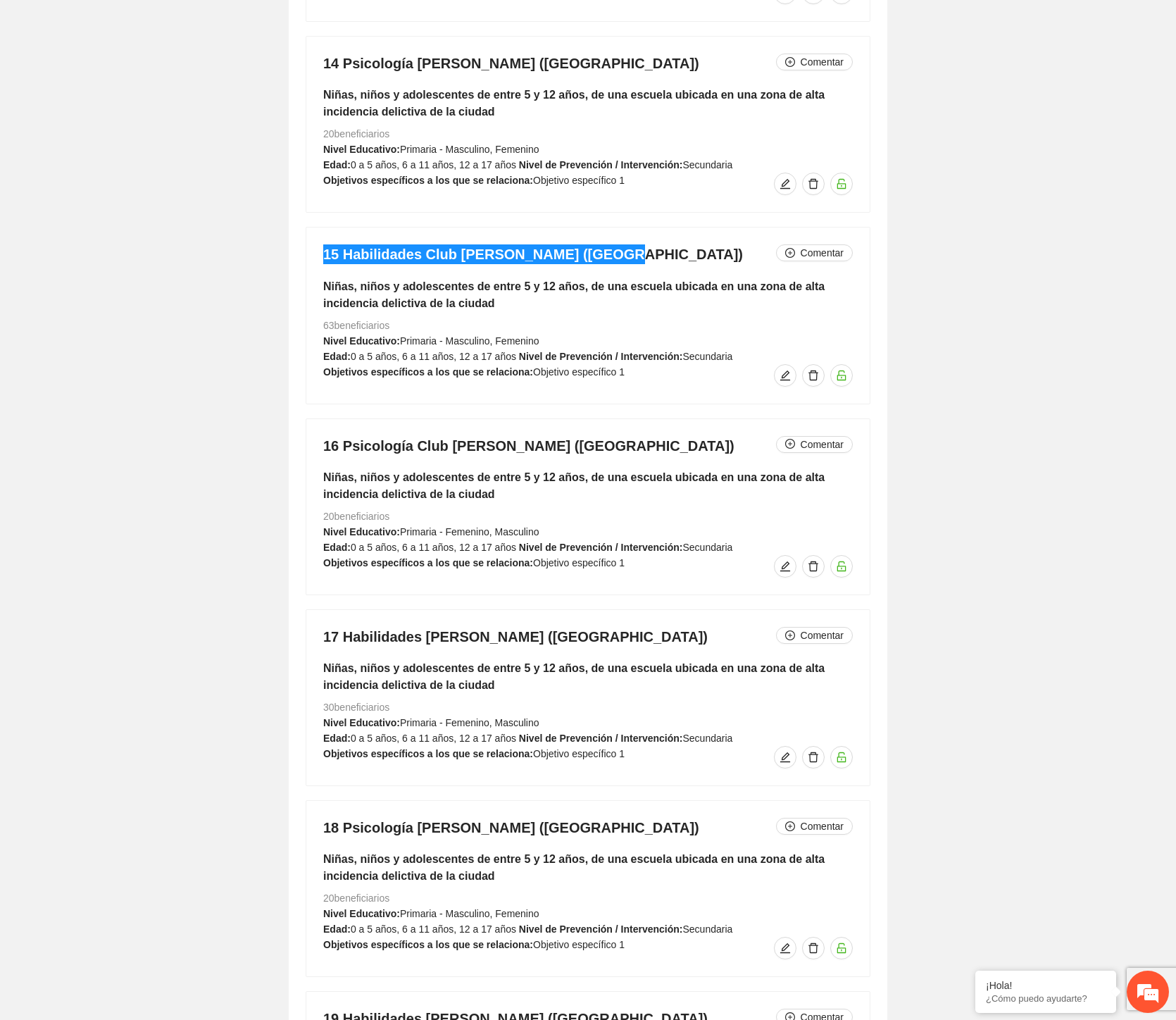
scroll to position [5914, 0]
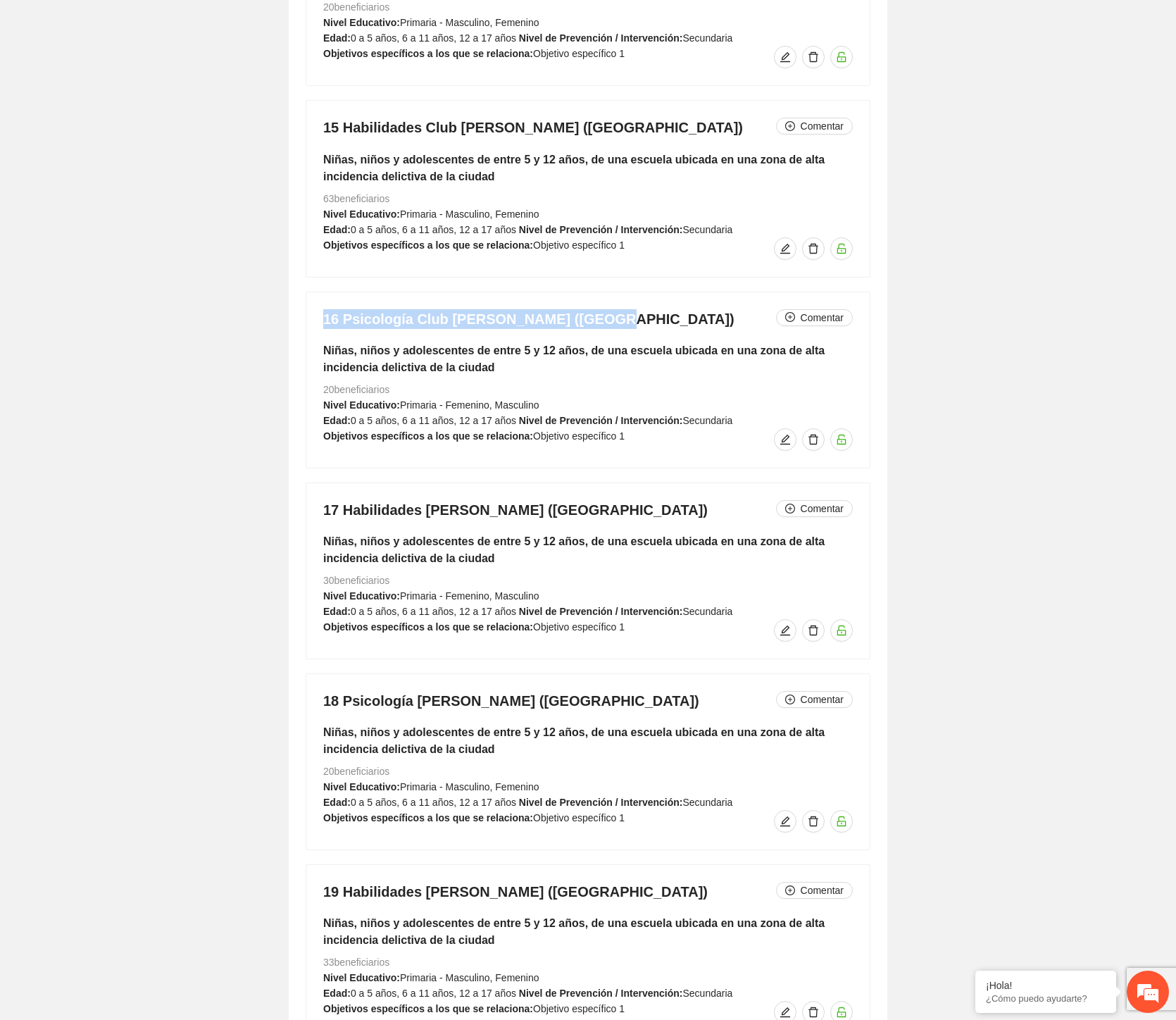
drag, startPoint x: 588, startPoint y: 316, endPoint x: 284, endPoint y: 320, distance: 304.0
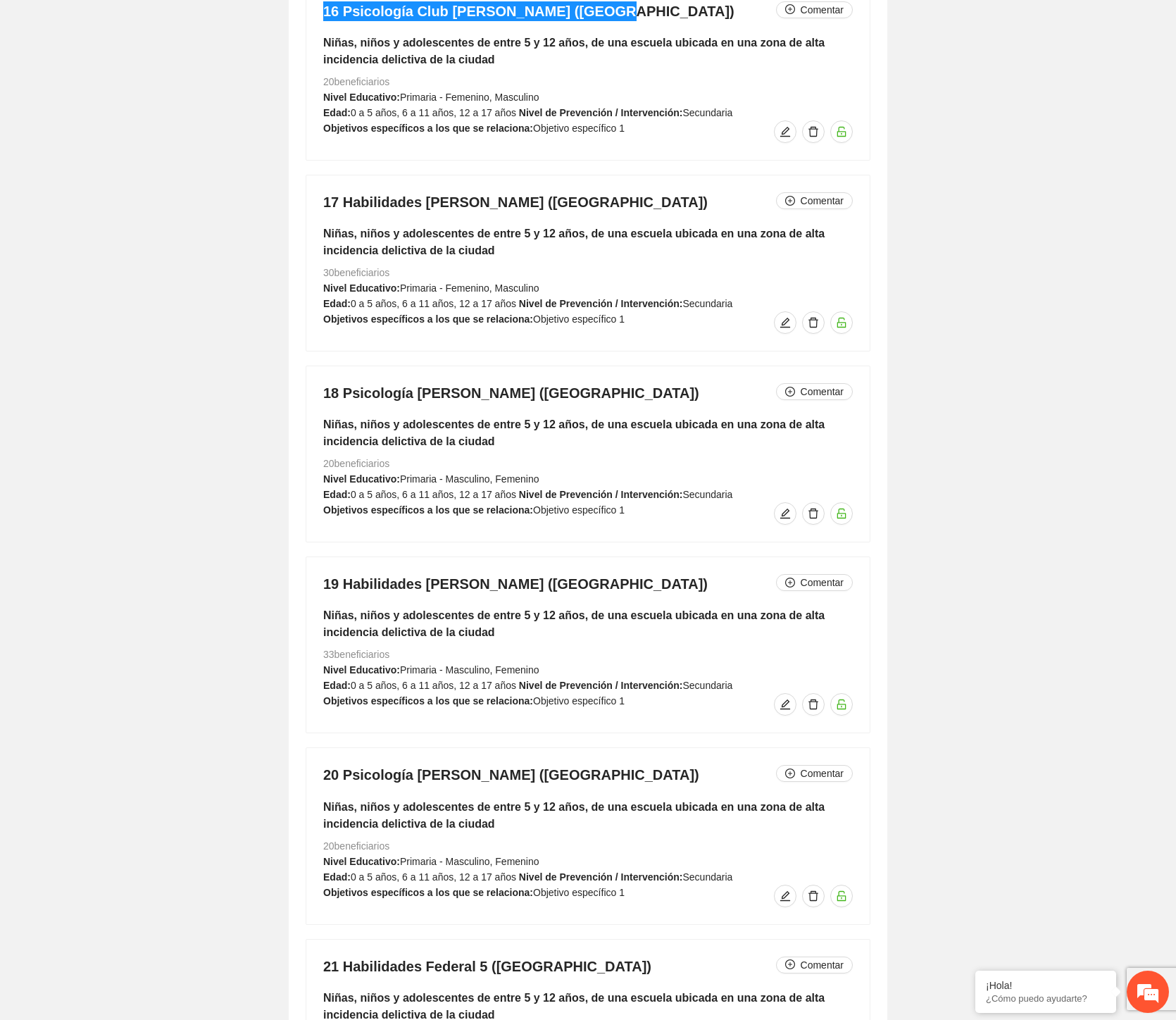
scroll to position [6226, 0]
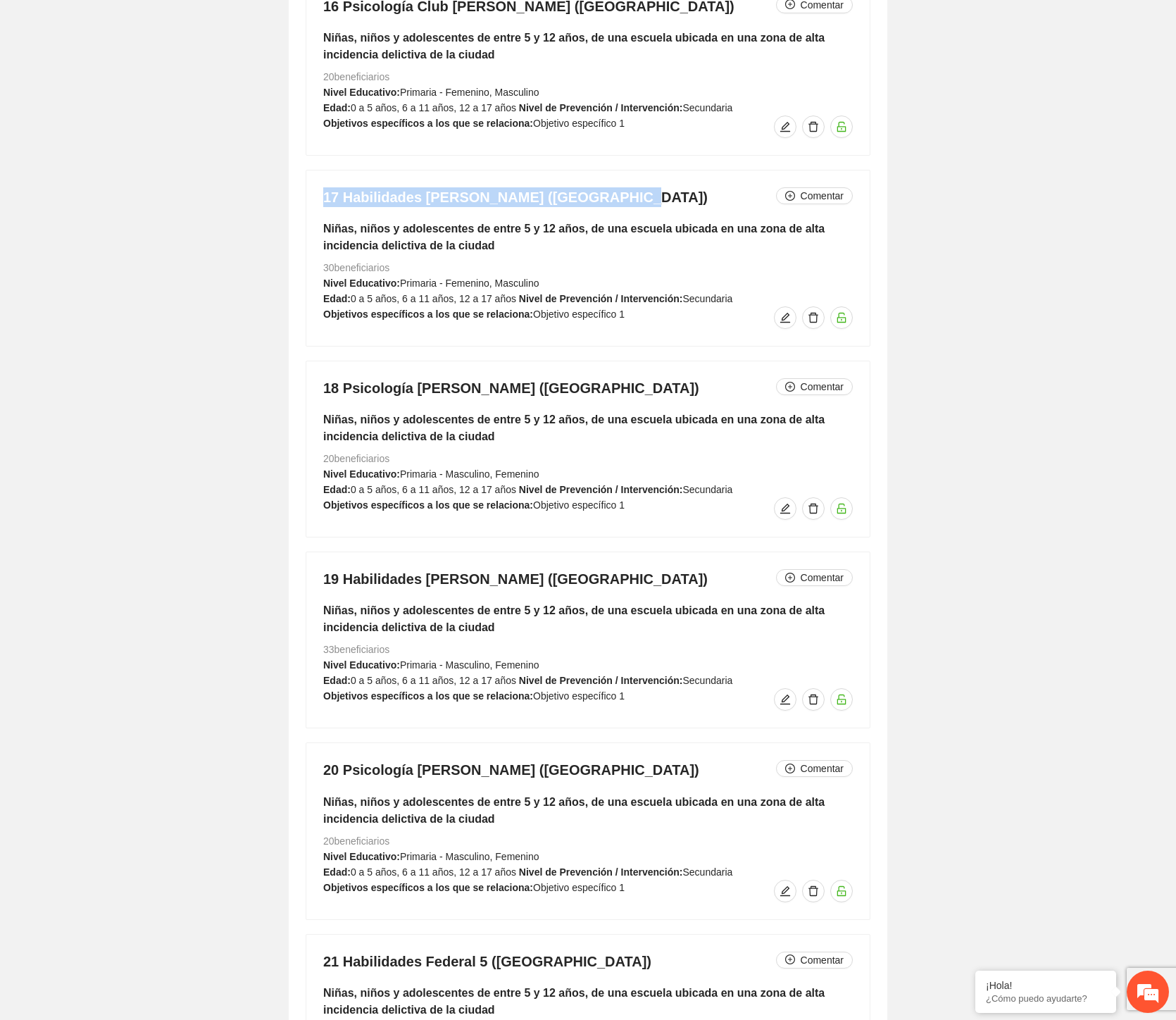
drag, startPoint x: 615, startPoint y: 199, endPoint x: 239, endPoint y: 202, distance: 376.0
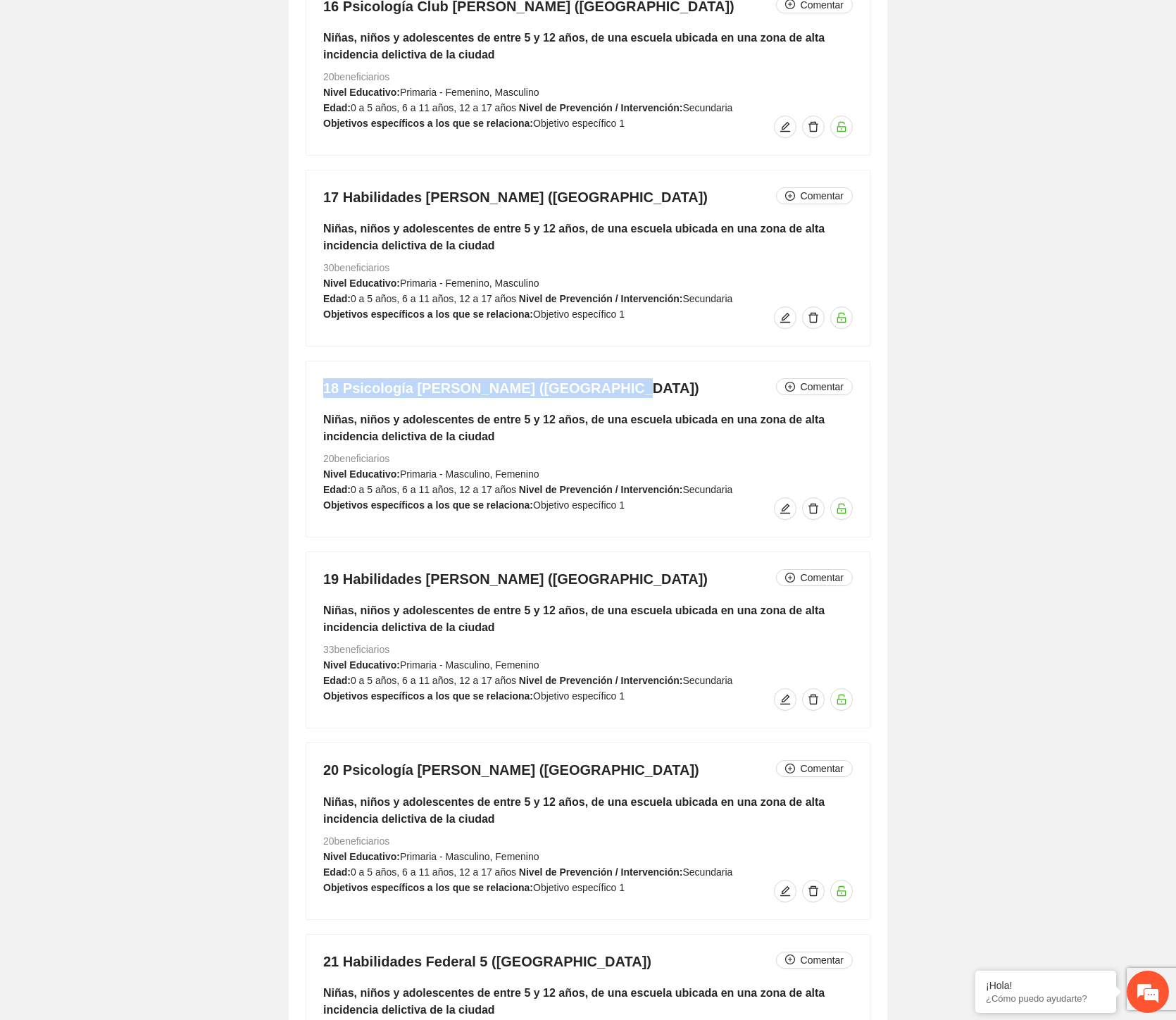
drag, startPoint x: 608, startPoint y: 395, endPoint x: 289, endPoint y: 386, distance: 319.1
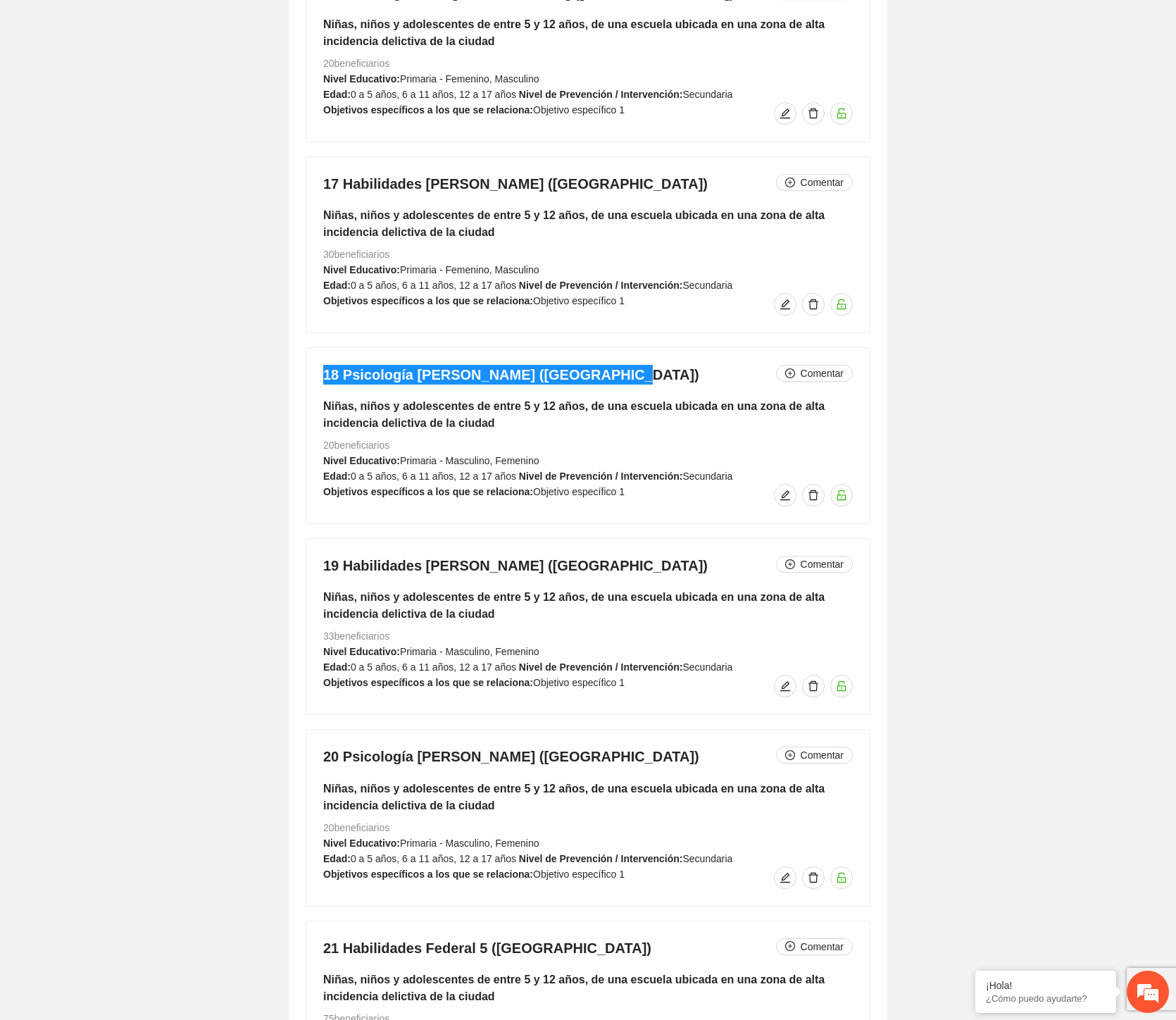
scroll to position [6383, 0]
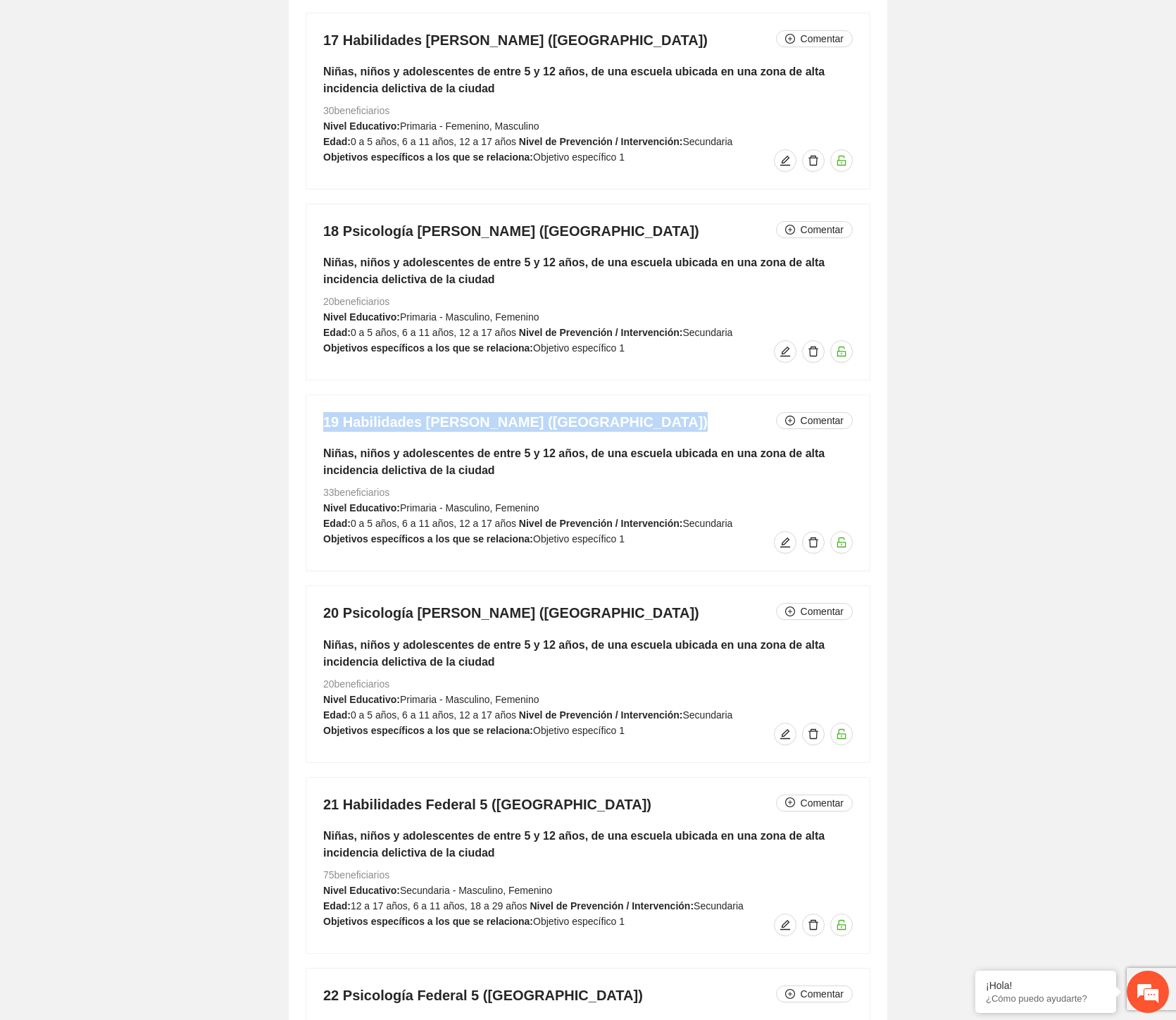
drag, startPoint x: 641, startPoint y: 426, endPoint x: 298, endPoint y: 432, distance: 343.1
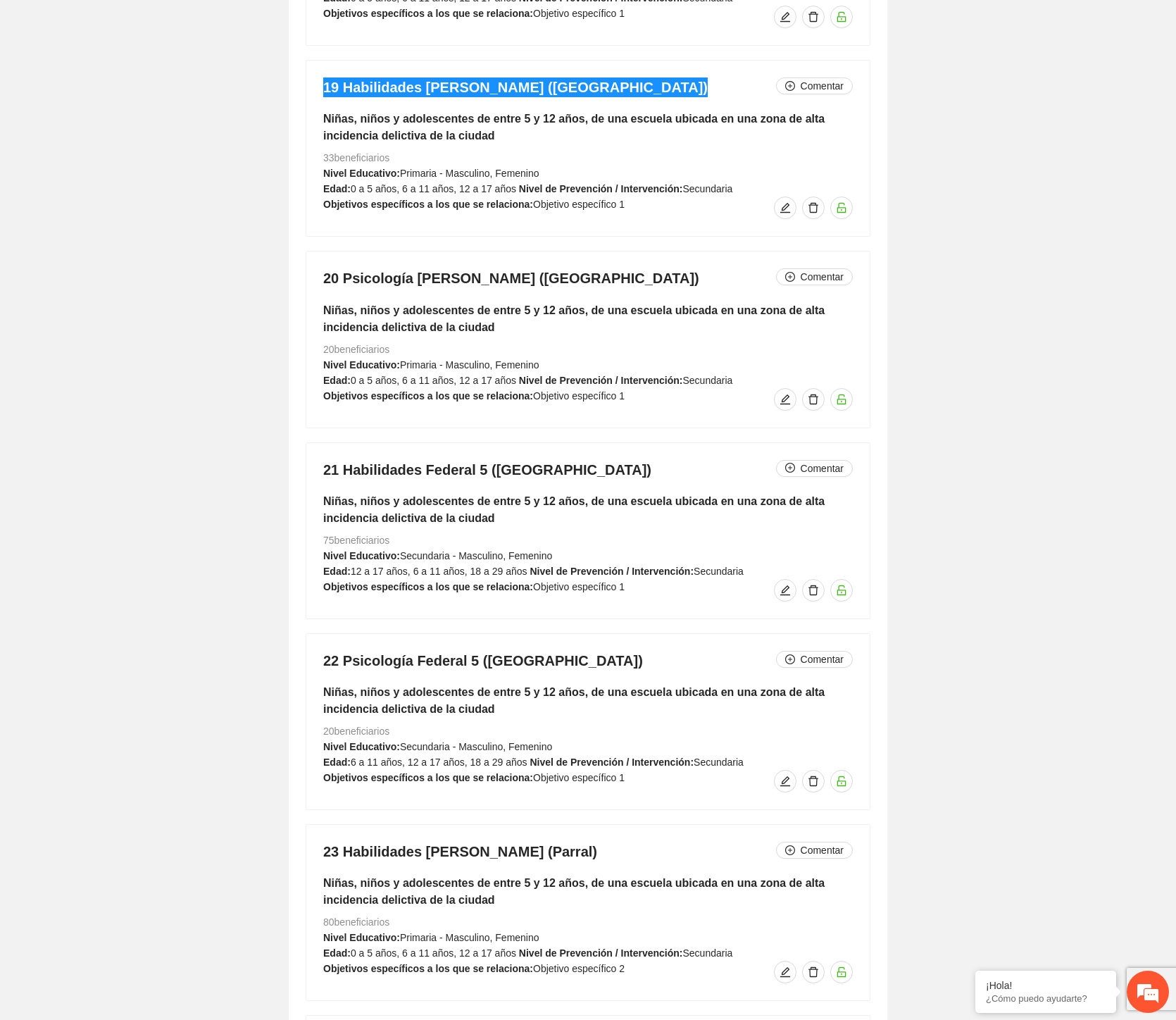
scroll to position [6853, 0]
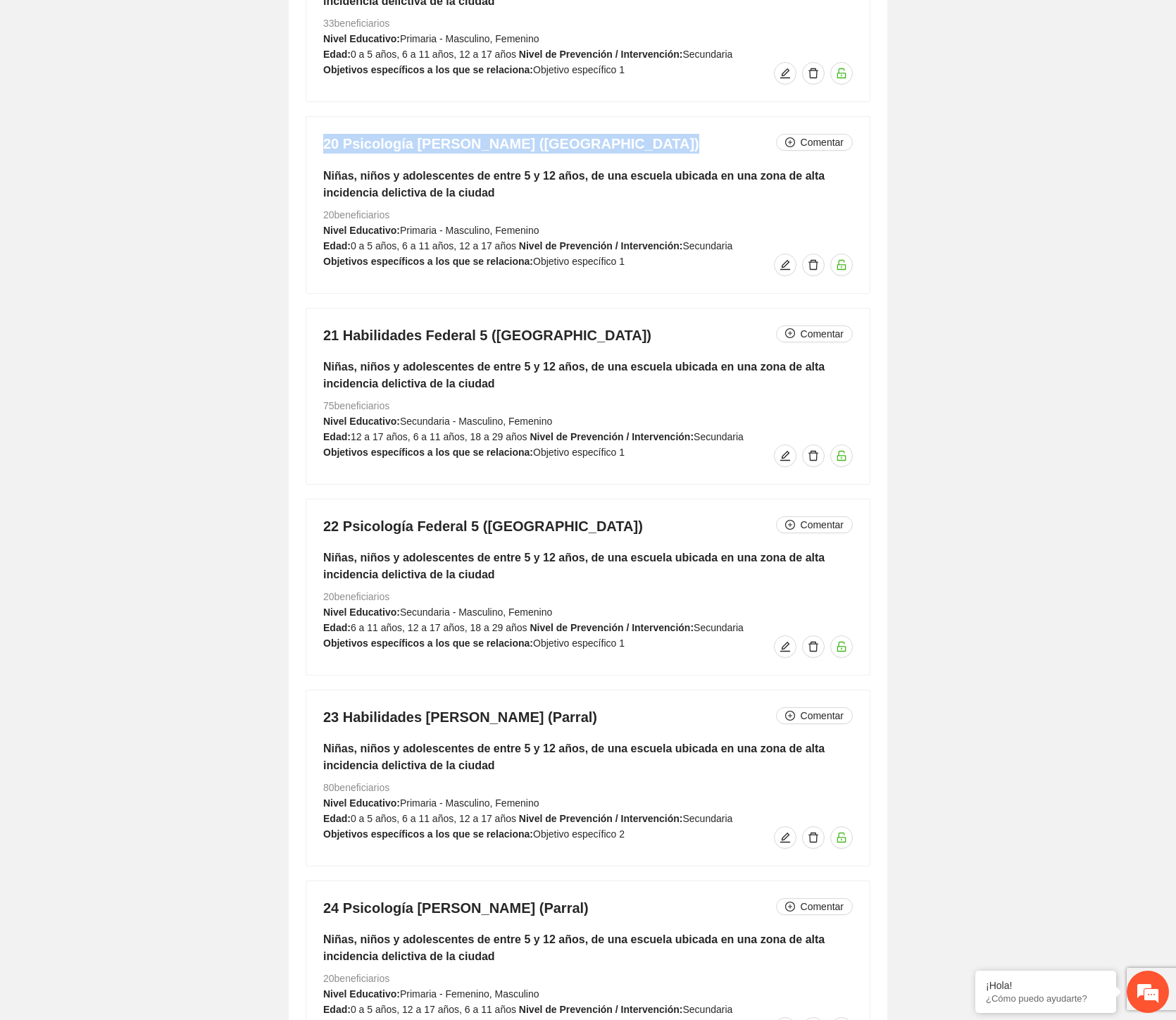
drag, startPoint x: 644, startPoint y: 145, endPoint x: 239, endPoint y: 151, distance: 405.0
click at [239, 151] on div "**********" at bounding box center [588, 706] width 1176 height 14915
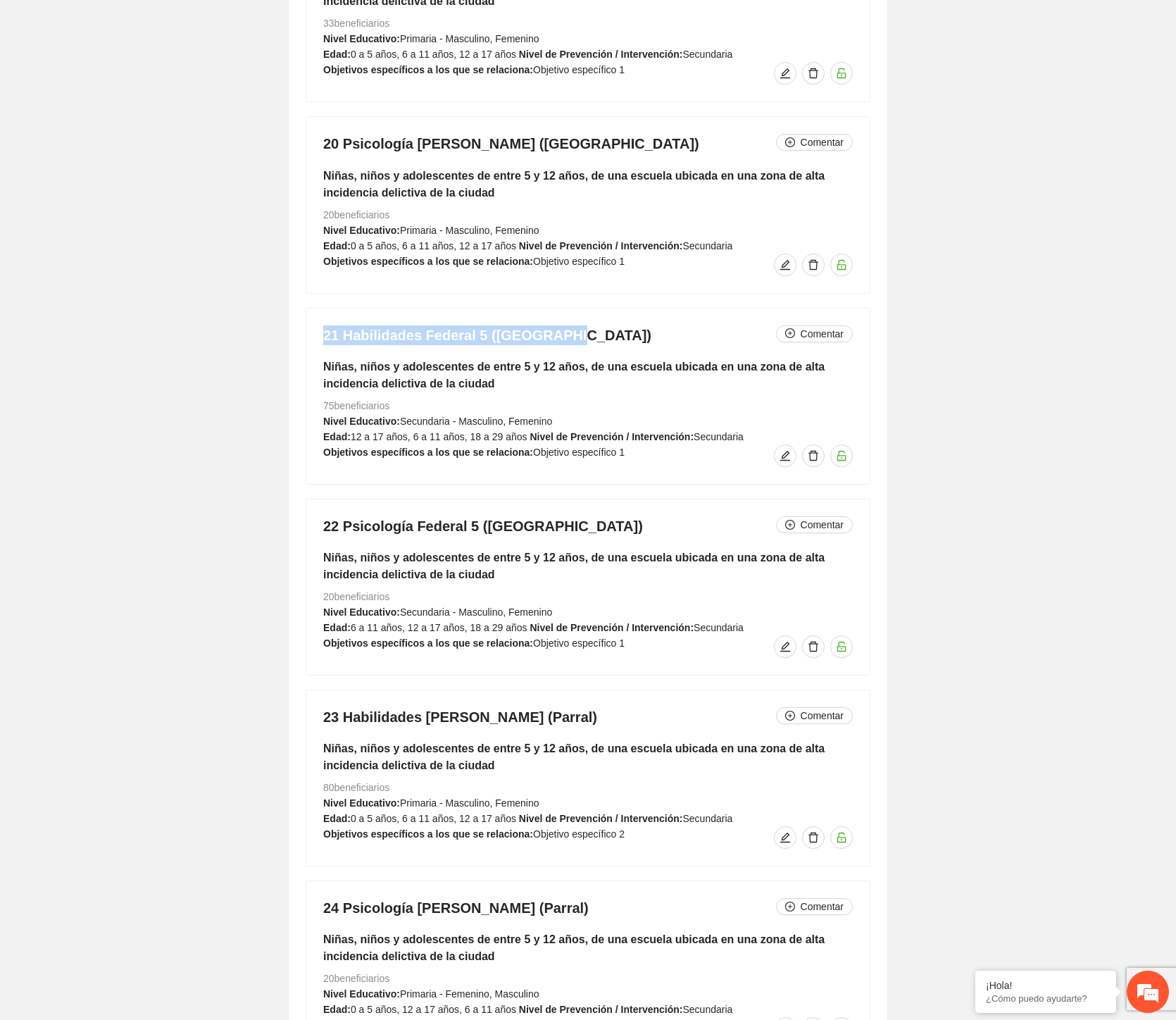
drag, startPoint x: 542, startPoint y: 339, endPoint x: 292, endPoint y: 338, distance: 250.0
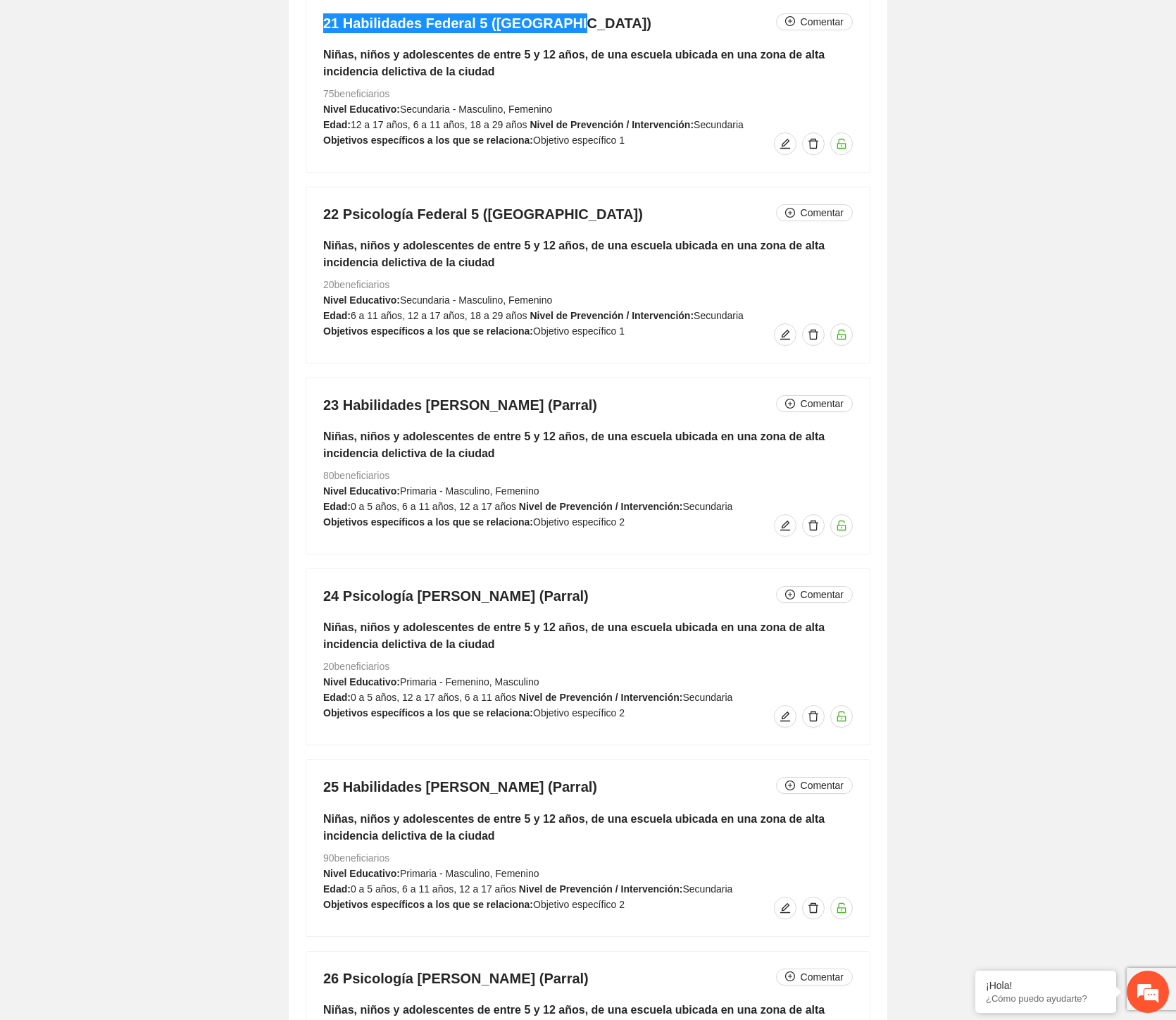
scroll to position [7166, 0]
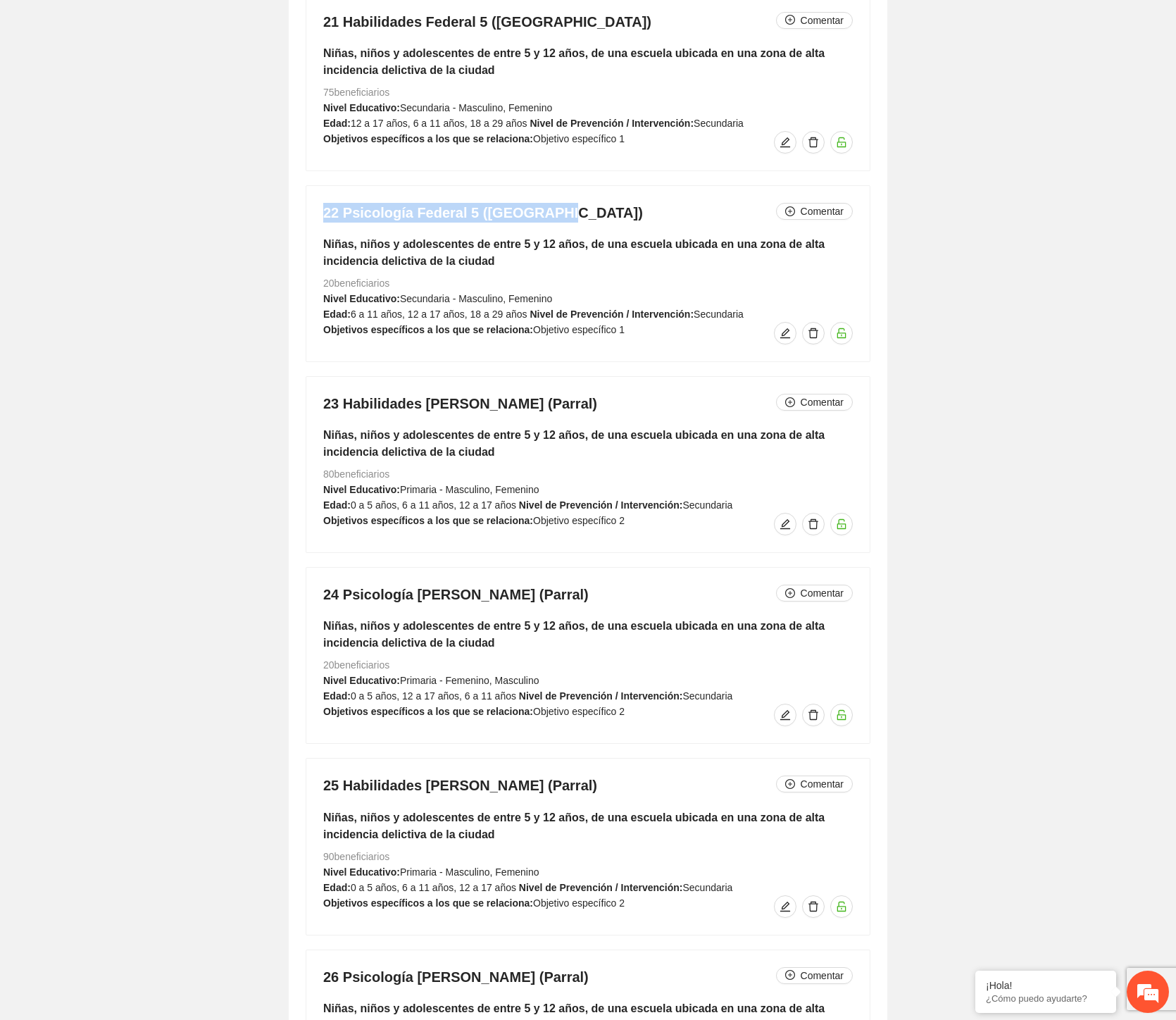
drag, startPoint x: 592, startPoint y: 208, endPoint x: 273, endPoint y: 221, distance: 319.3
click at [1101, 470] on div "**********" at bounding box center [588, 393] width 1176 height 14915
drag, startPoint x: 549, startPoint y: 408, endPoint x: 315, endPoint y: 408, distance: 234.0
click at [315, 408] on div "23 Habilidades [PERSON_NAME] (Parral) Comentar Niñas, niños y adolescentes de e…" at bounding box center [588, 464] width 564 height 176
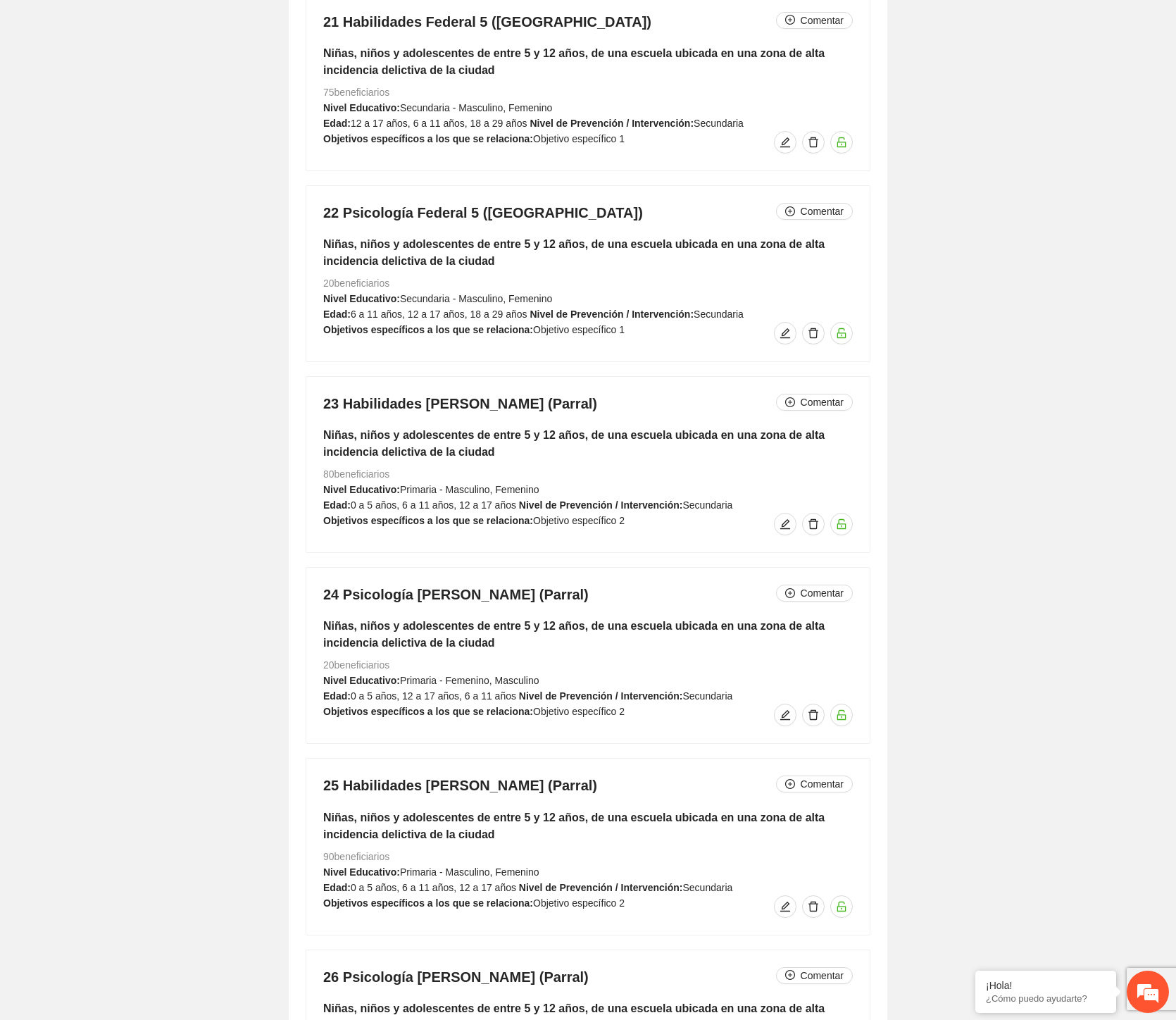
drag, startPoint x: 634, startPoint y: 590, endPoint x: 297, endPoint y: 602, distance: 337.2
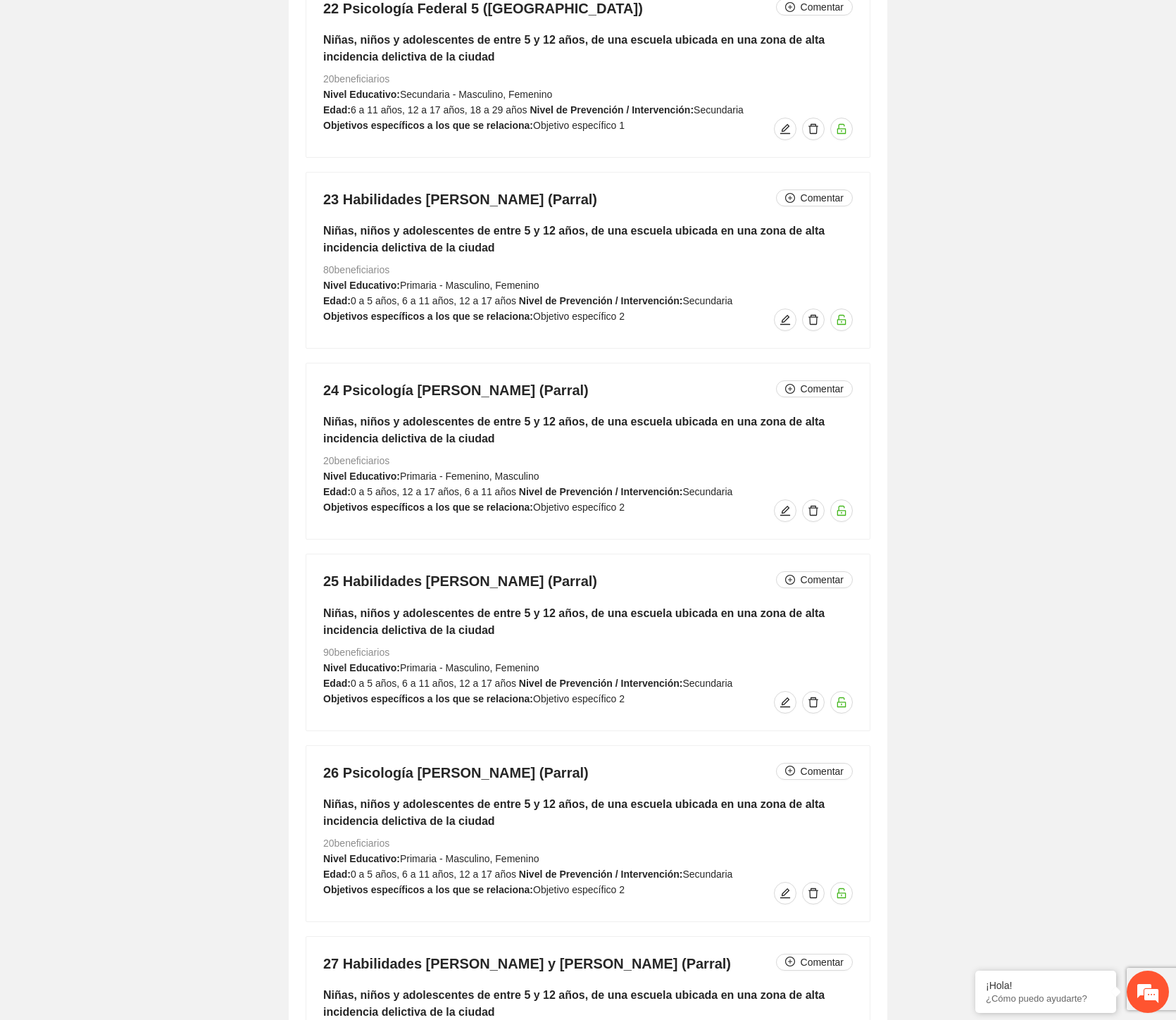
scroll to position [7636, 0]
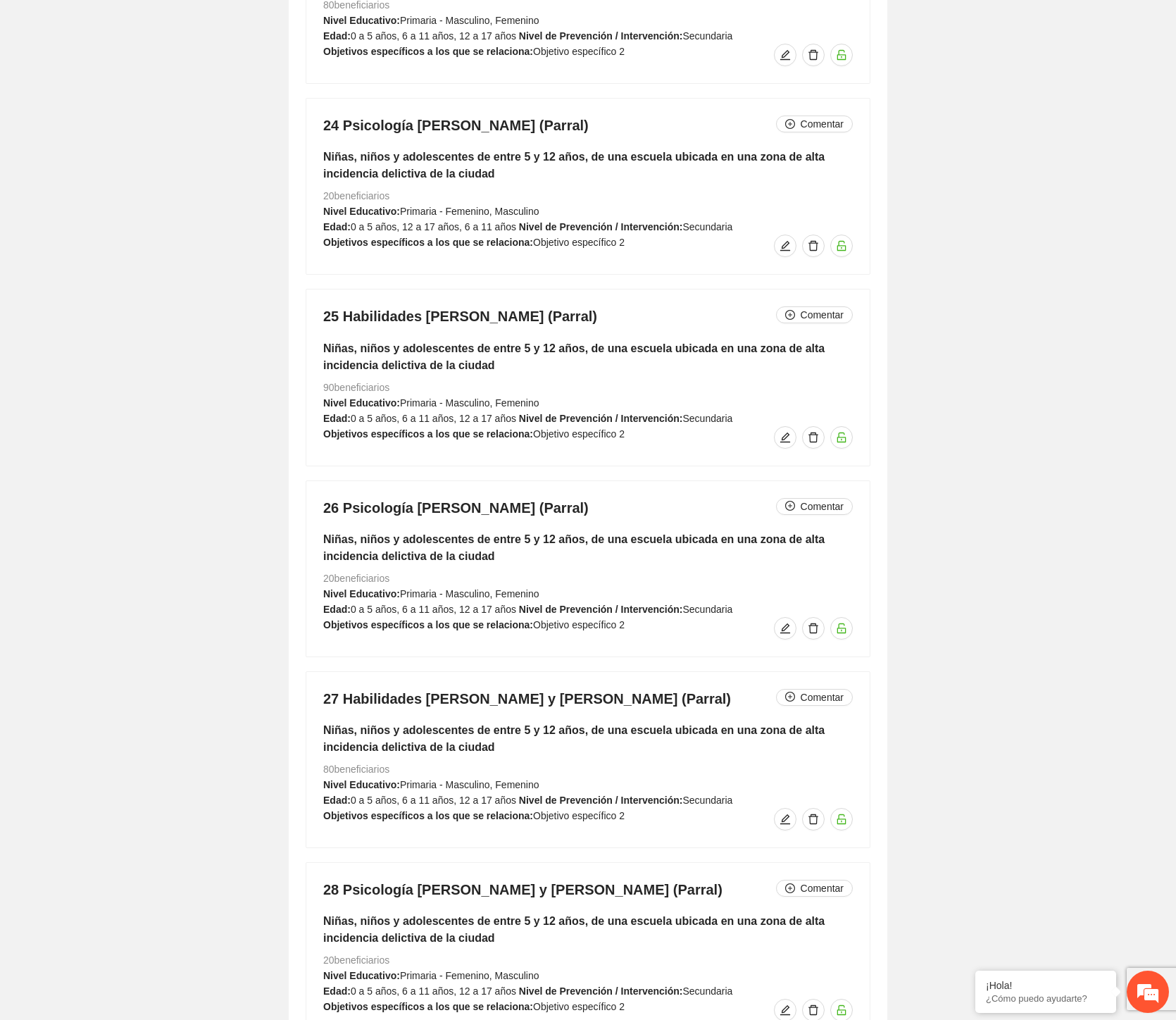
drag, startPoint x: 576, startPoint y: 317, endPoint x: 289, endPoint y: 322, distance: 287.0
drag, startPoint x: 533, startPoint y: 508, endPoint x: 325, endPoint y: 516, distance: 208.2
click at [325, 514] on h4 "26 Psicología [PERSON_NAME] (Parral) Comentar" at bounding box center [588, 508] width 529 height 19
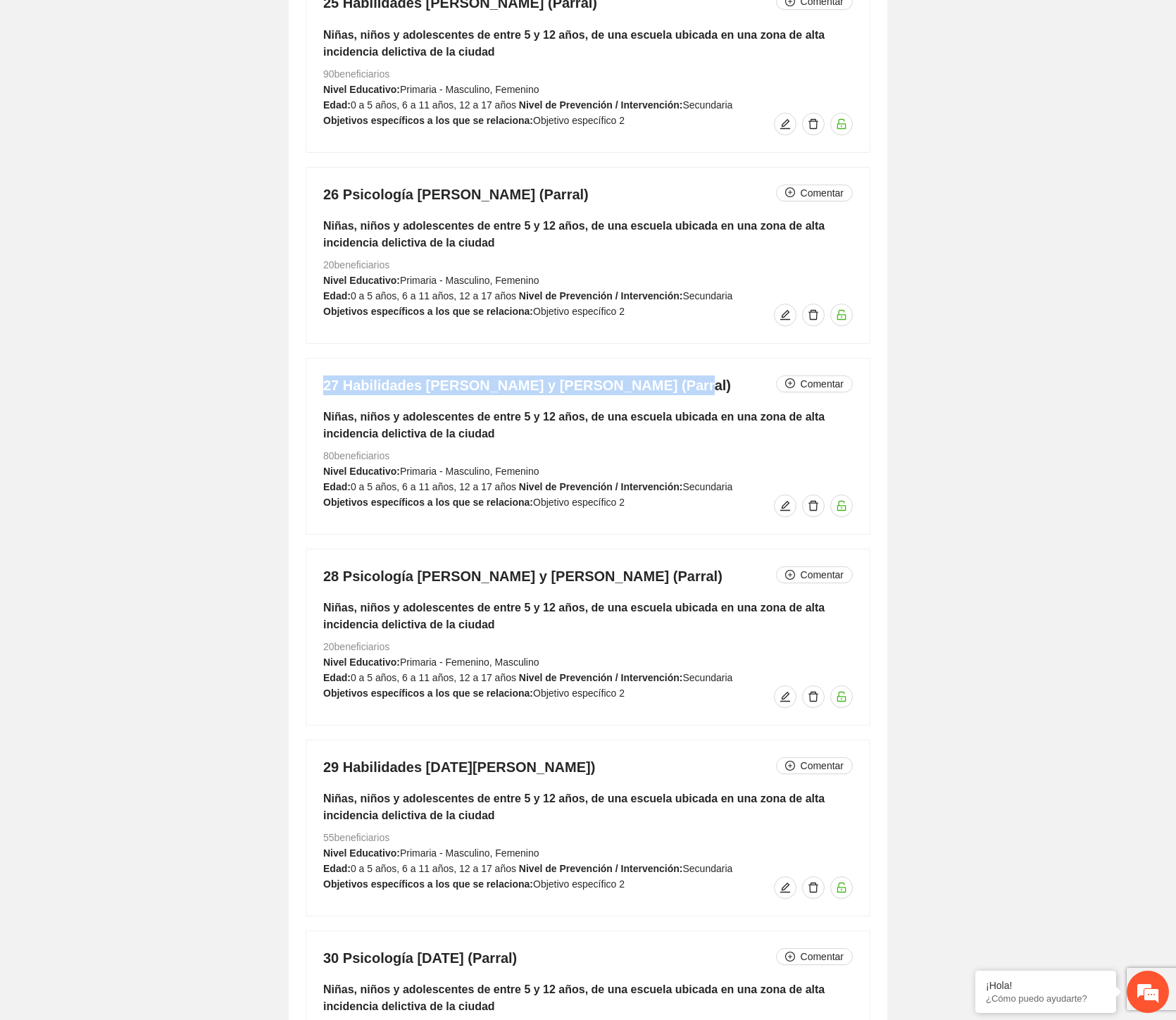
drag, startPoint x: 656, startPoint y: 381, endPoint x: 285, endPoint y: 367, distance: 371.3
click at [285, 367] on div "3. Beneficiarios 1. Habilidades [PERSON_NAME] ([GEOGRAPHIC_DATA]) Comentar Niña…" at bounding box center [588, 974] width 669 height 11284
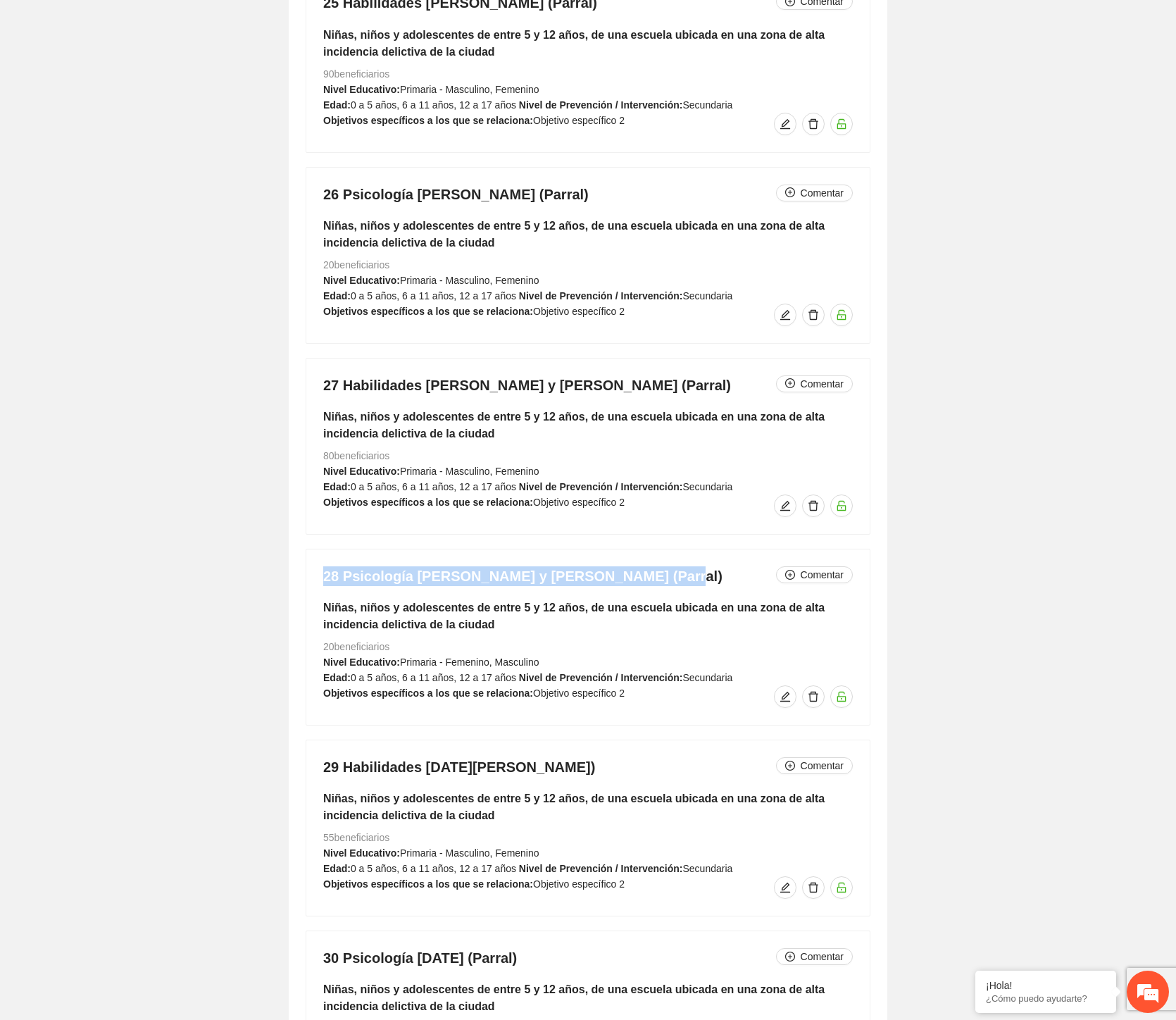
drag, startPoint x: 656, startPoint y: 580, endPoint x: 301, endPoint y: 583, distance: 355.0
click at [301, 583] on div "1. Habilidades [PERSON_NAME] ([GEOGRAPHIC_DATA]) Comentar Niñas, niños y adoles…" at bounding box center [588, 995] width 599 height 11243
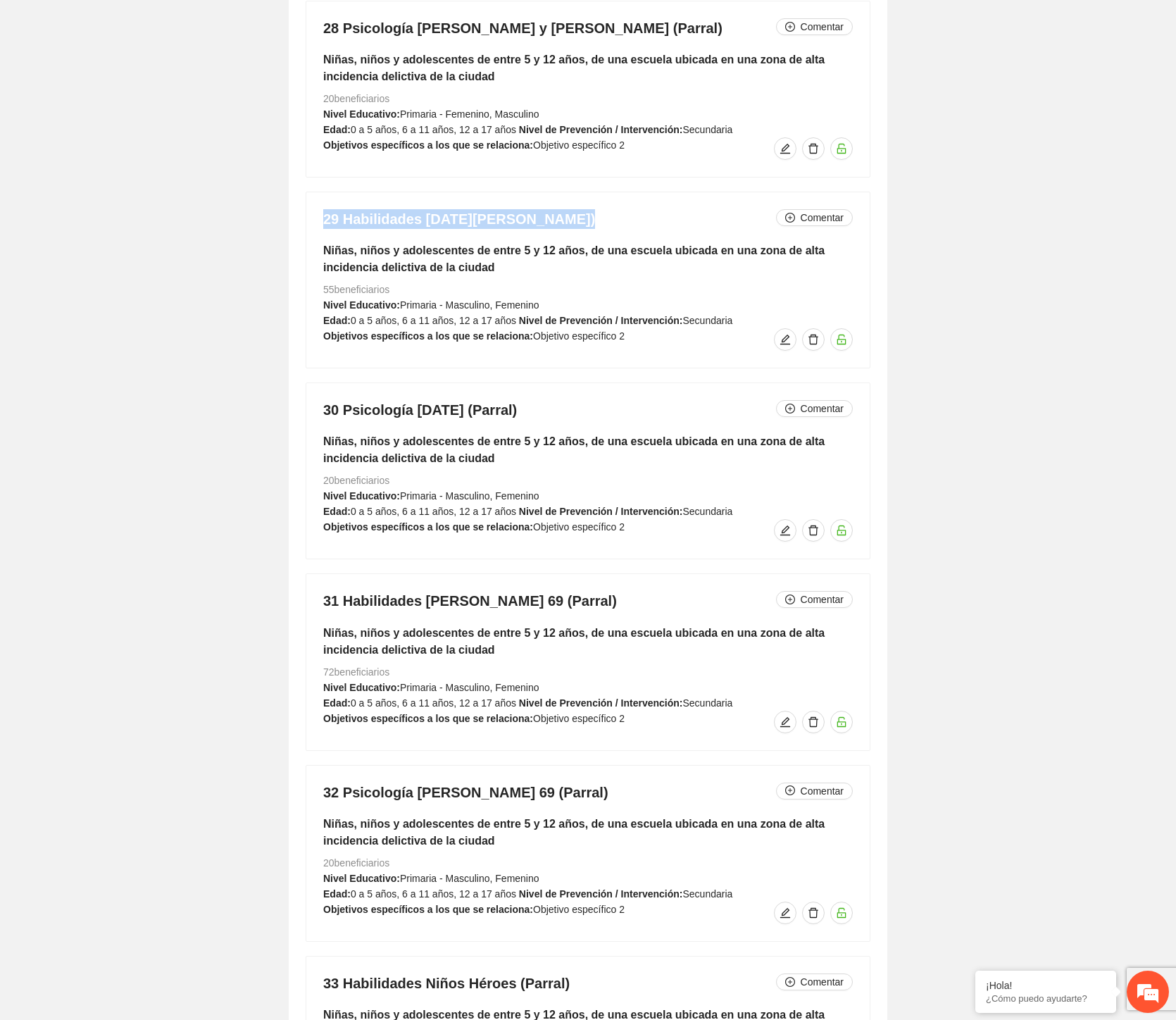
drag, startPoint x: 464, startPoint y: 221, endPoint x: 242, endPoint y: 221, distance: 222.0
drag, startPoint x: 461, startPoint y: 419, endPoint x: 254, endPoint y: 416, distance: 207.0
click at [254, 416] on div "3. Beneficiarios 1. Habilidades [PERSON_NAME] ([GEOGRAPHIC_DATA]) Comentar Niña…" at bounding box center [588, 426] width 669 height 11284
drag, startPoint x: 529, startPoint y: 600, endPoint x: 306, endPoint y: 581, distance: 223.8
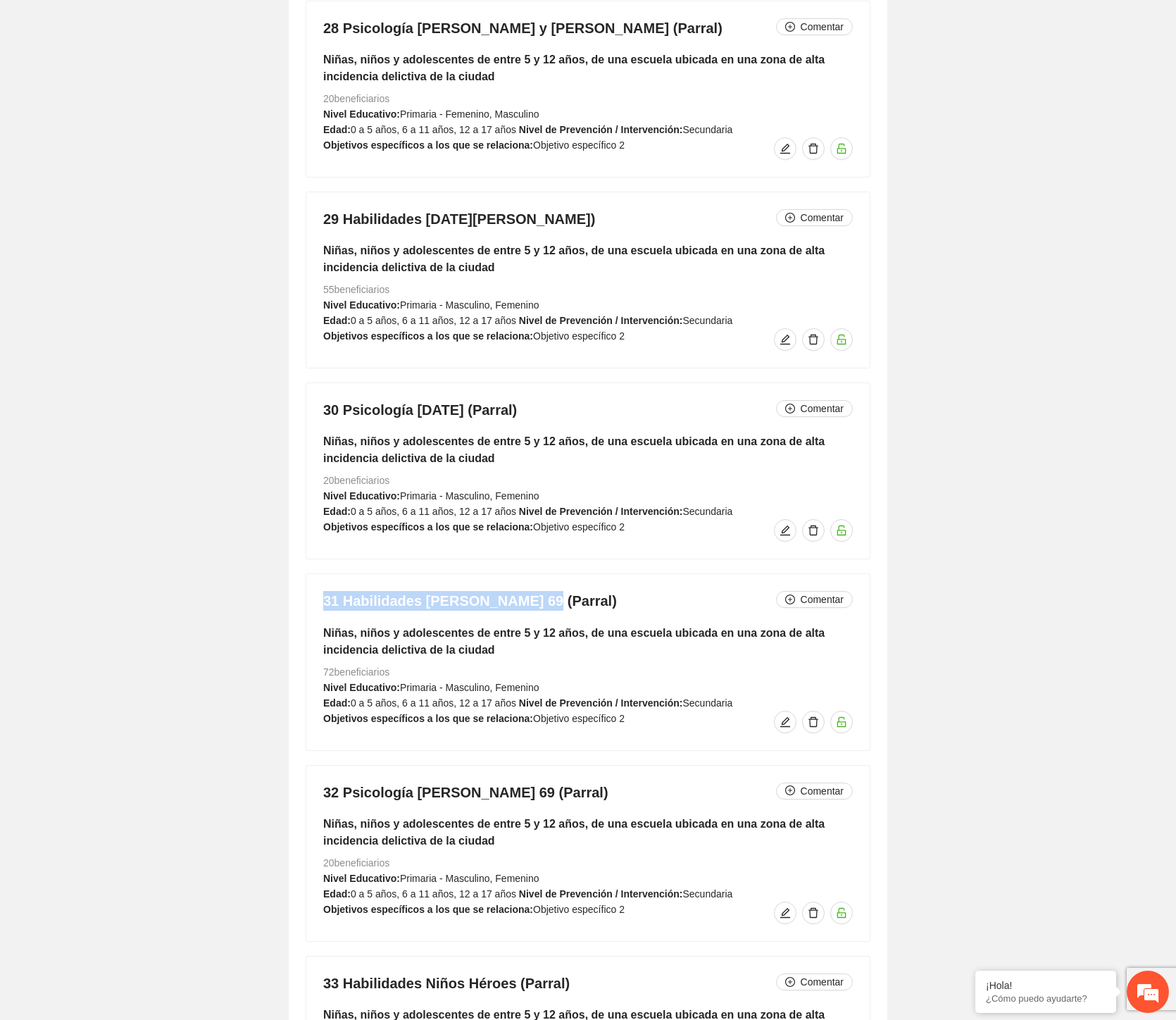
click at [307, 581] on div "31 Habilidades [PERSON_NAME] 69 (Parral) Comentar Niñas, niños y adolescentes d…" at bounding box center [588, 662] width 564 height 176
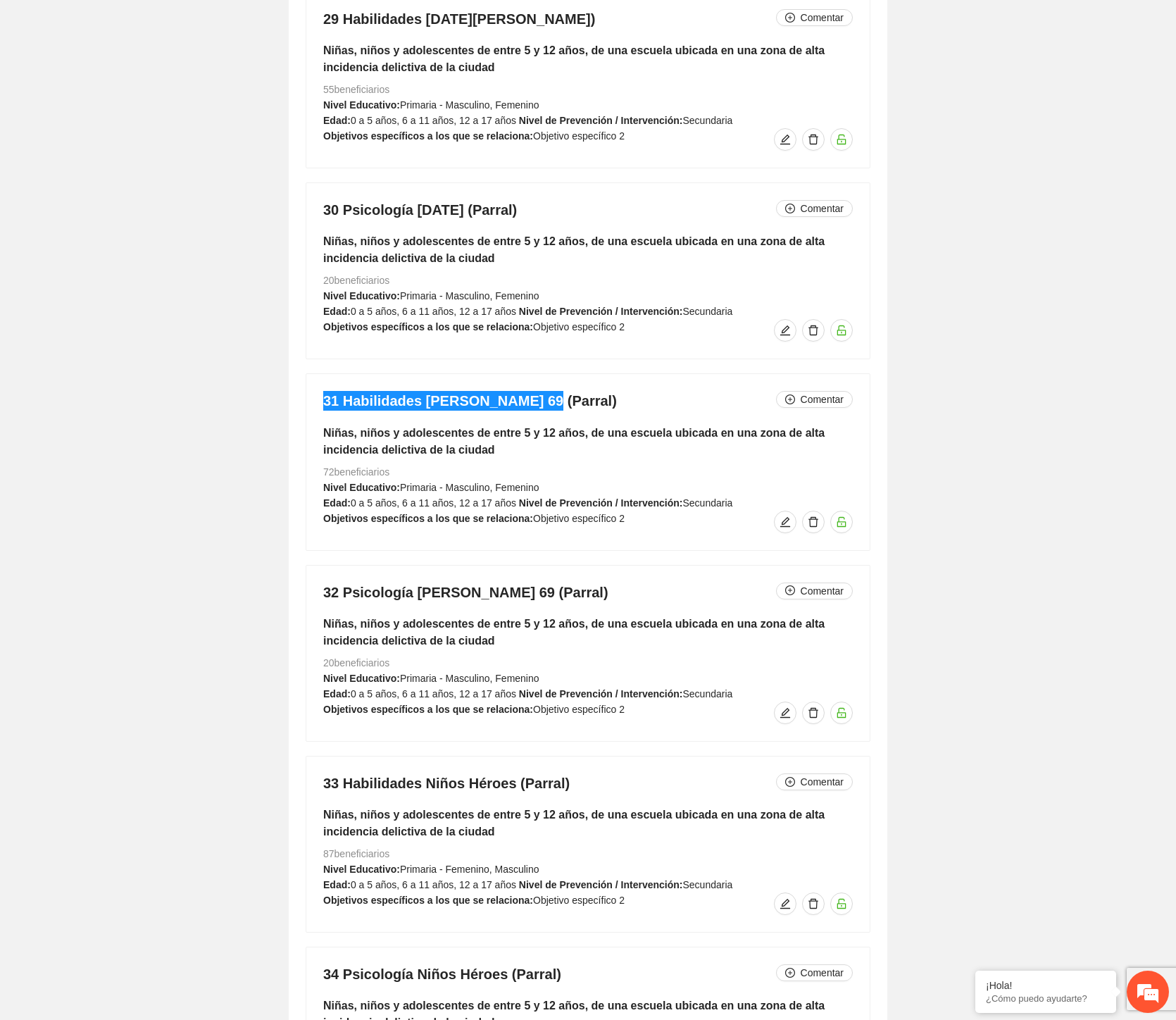
scroll to position [8810, 0]
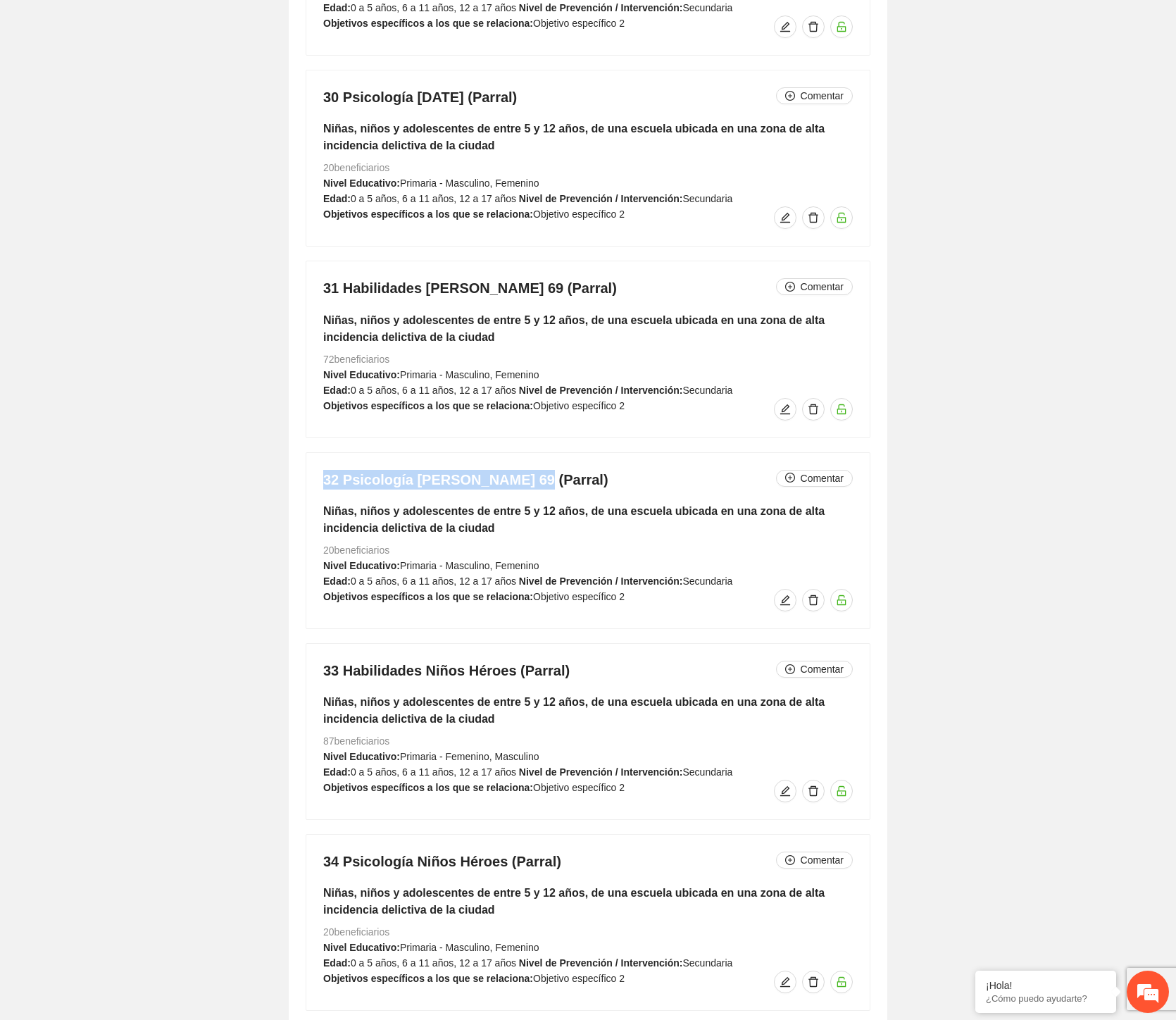
drag, startPoint x: 518, startPoint y: 477, endPoint x: 318, endPoint y: 482, distance: 200.1
click at [318, 482] on div "32 Psicología [PERSON_NAME] 69 (Parral) Comentar Niñas, niños y adolescentes de…" at bounding box center [588, 541] width 564 height 176
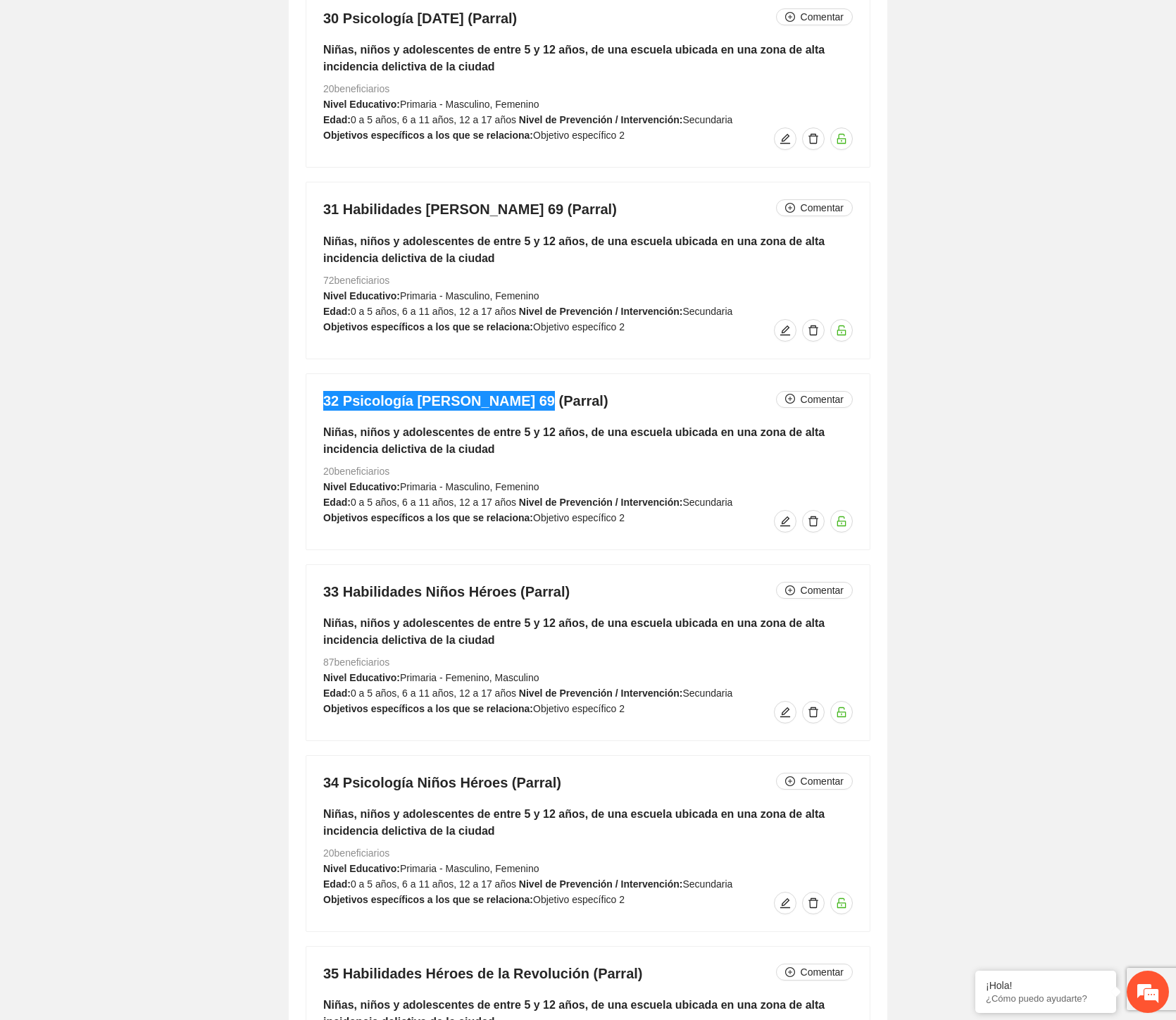
scroll to position [9045, 0]
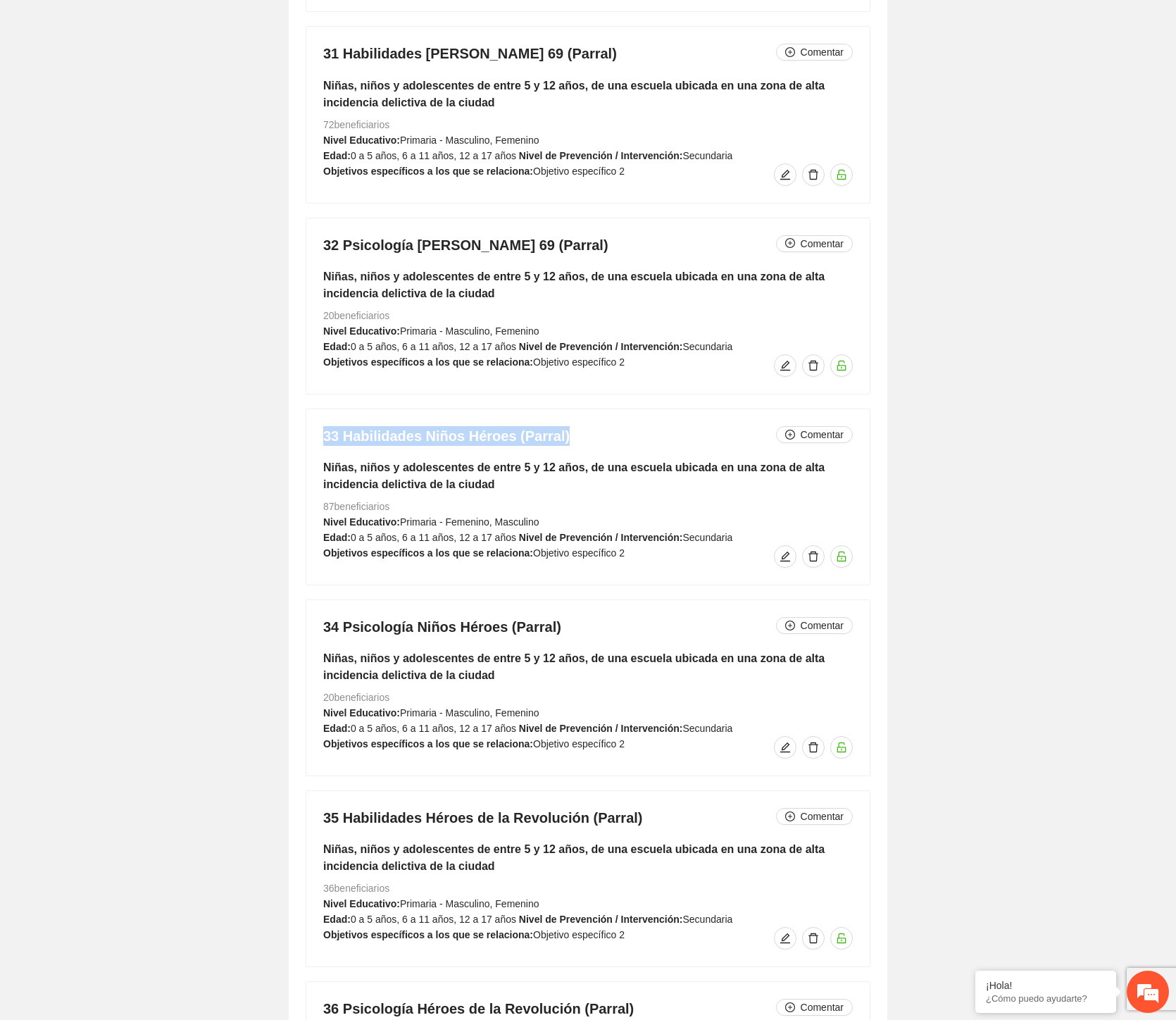
drag, startPoint x: 554, startPoint y: 443, endPoint x: 294, endPoint y: 447, distance: 260.0
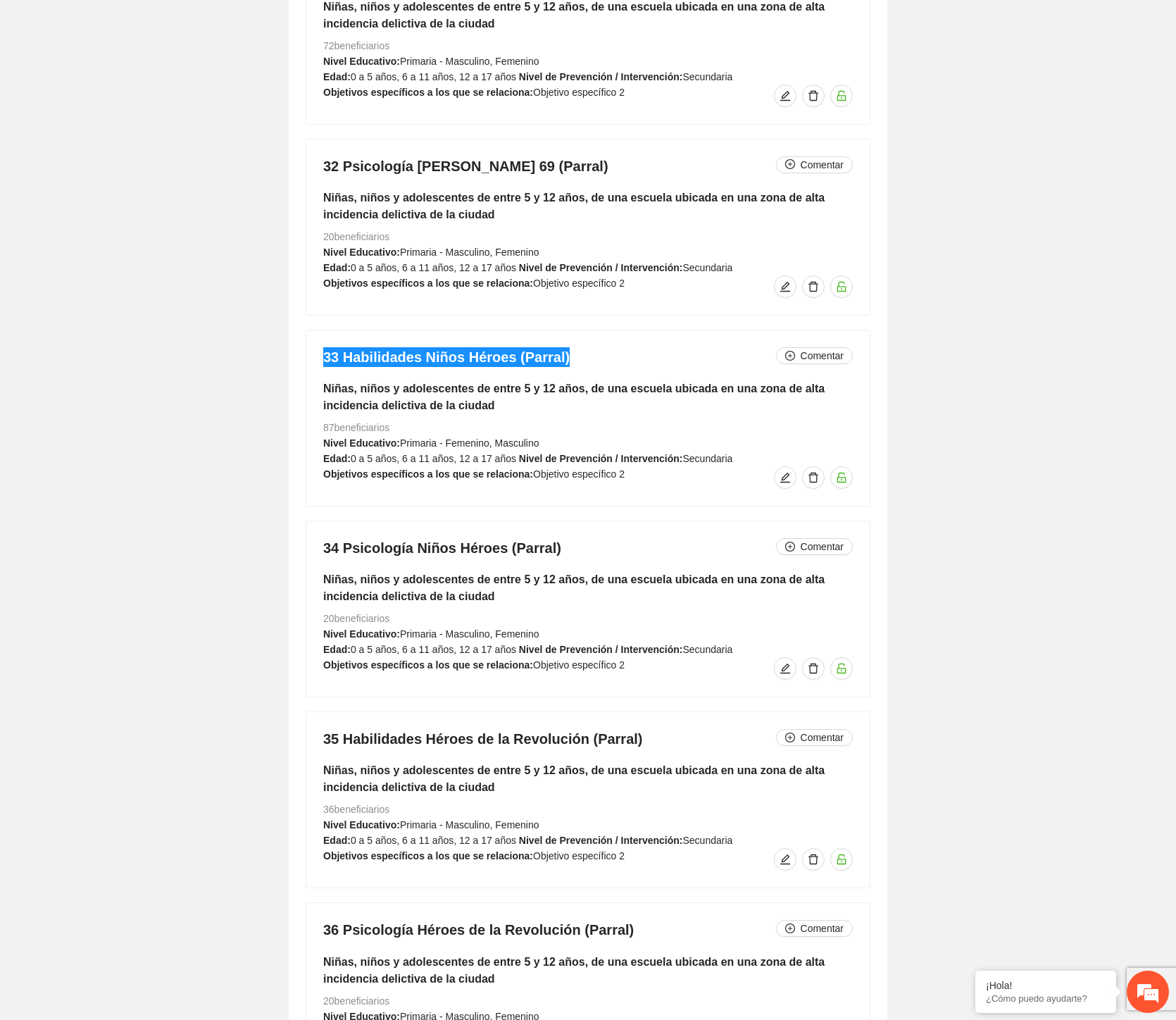
scroll to position [9279, 0]
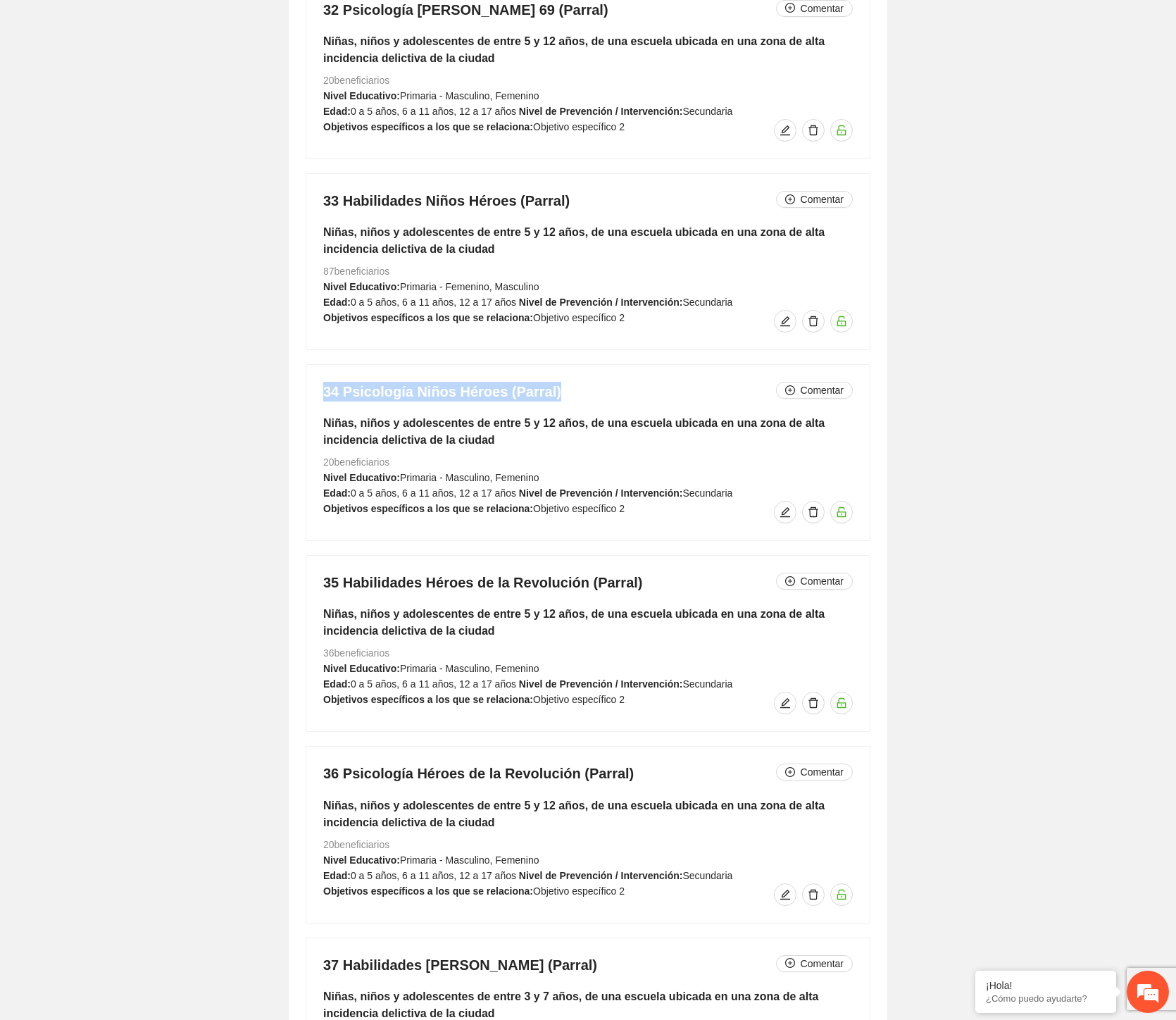
drag, startPoint x: 529, startPoint y: 399, endPoint x: 306, endPoint y: 395, distance: 223.0
click at [307, 395] on div "34 Psicología Niños Héroes (Parral) Comentar Niñas, niños y adolescentes de ent…" at bounding box center [588, 452] width 564 height 176
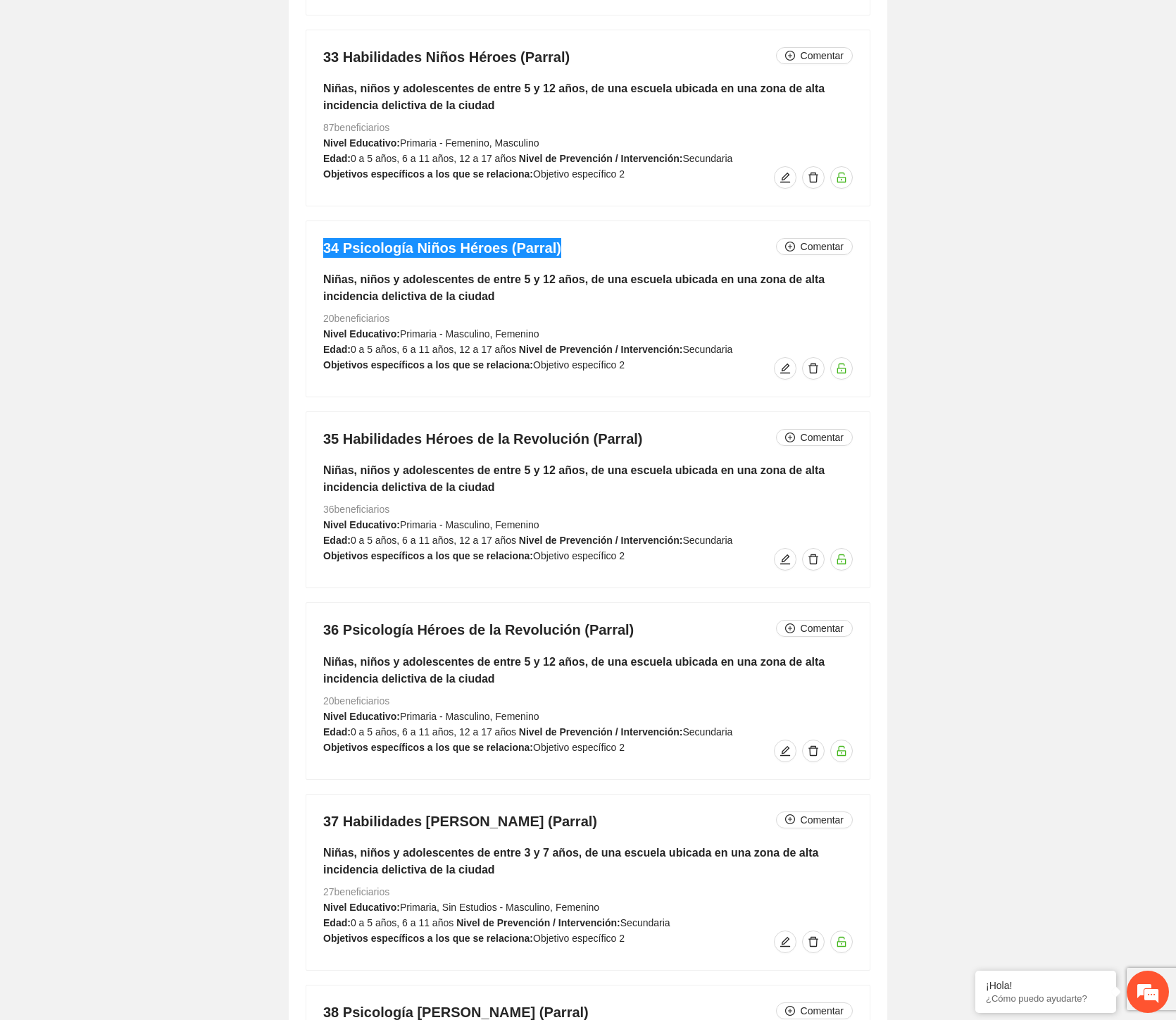
scroll to position [9436, 0]
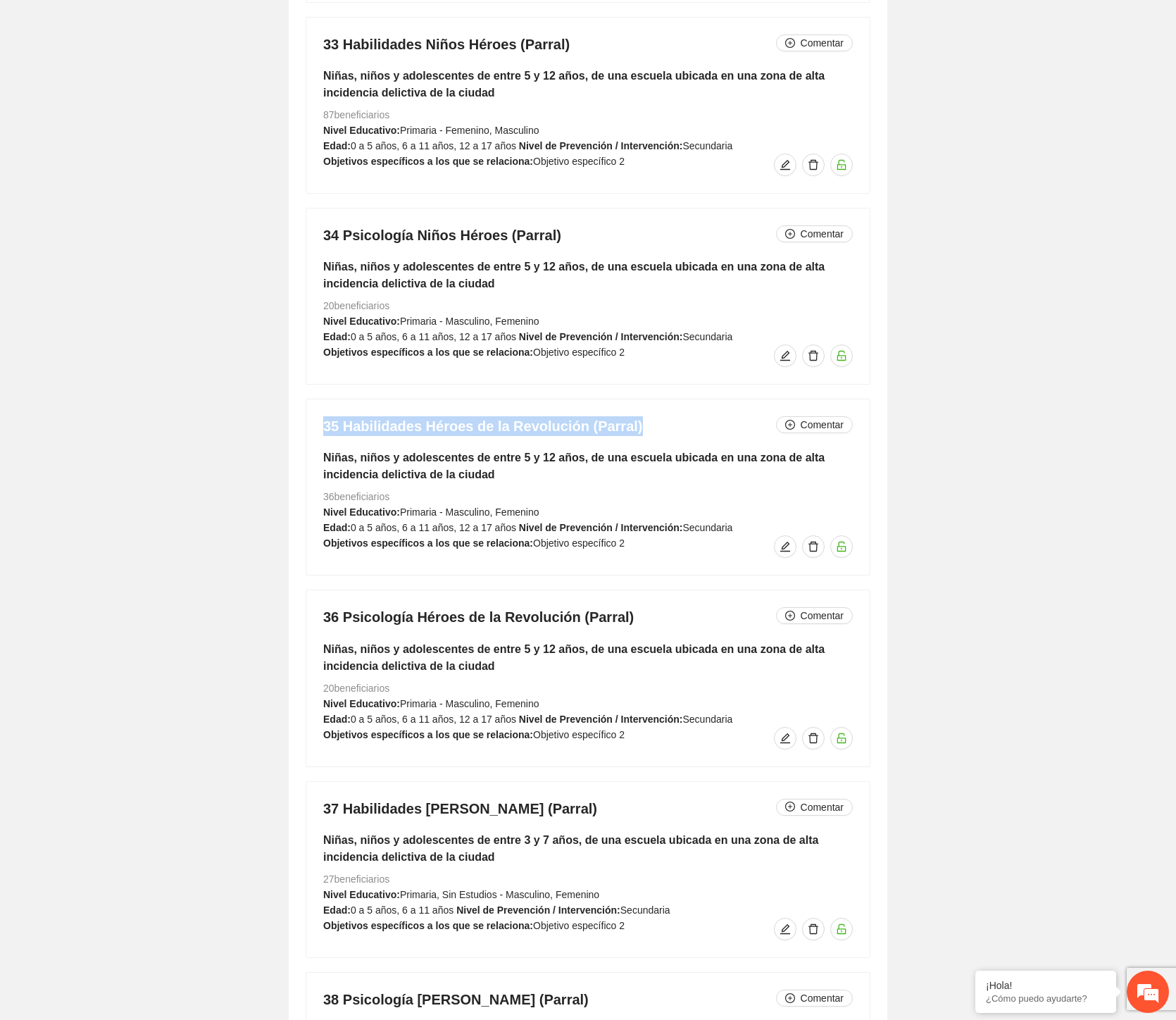
drag, startPoint x: 646, startPoint y: 425, endPoint x: 278, endPoint y: 425, distance: 368.0
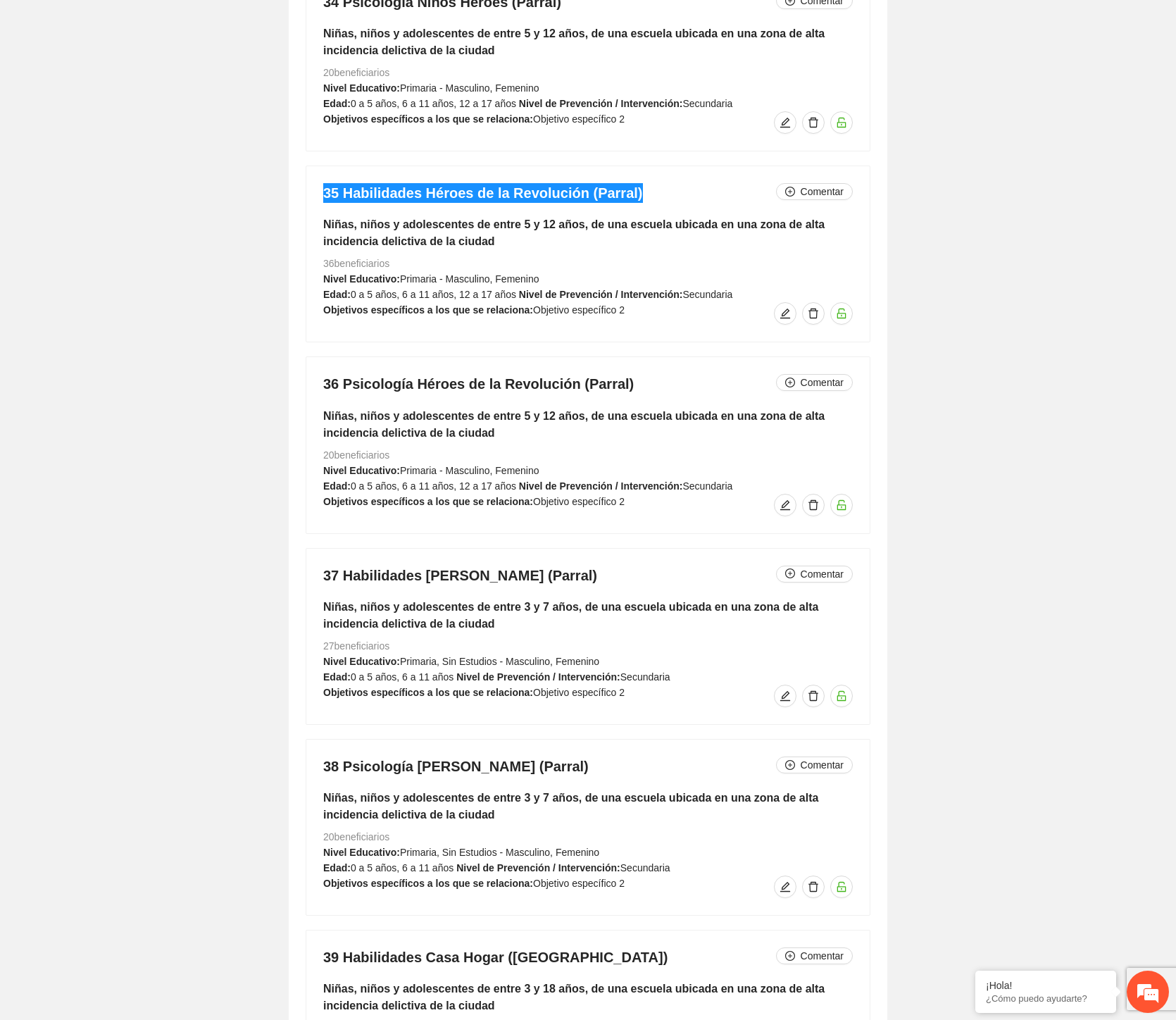
scroll to position [9671, 0]
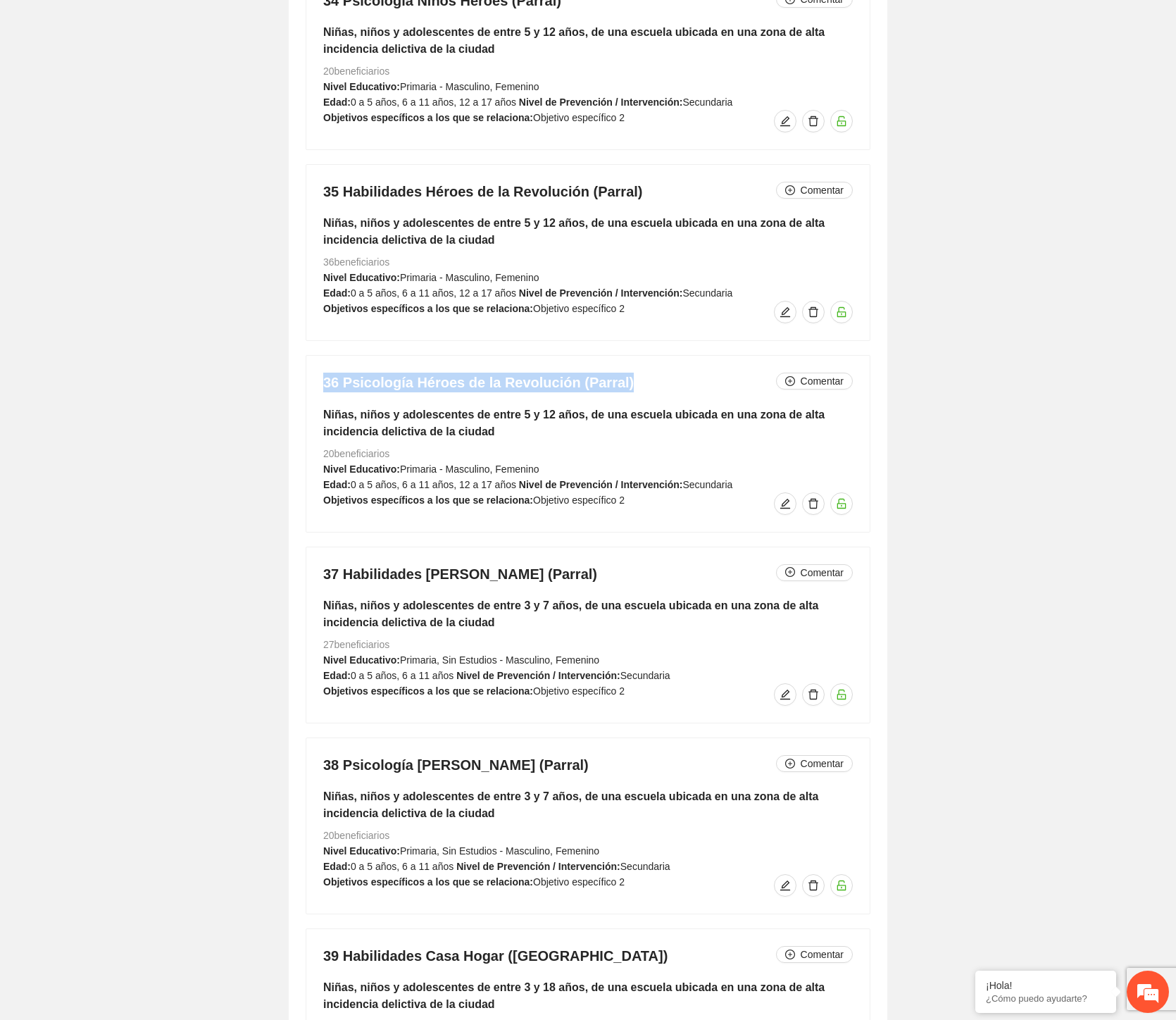
drag, startPoint x: 626, startPoint y: 385, endPoint x: 289, endPoint y: 387, distance: 337.0
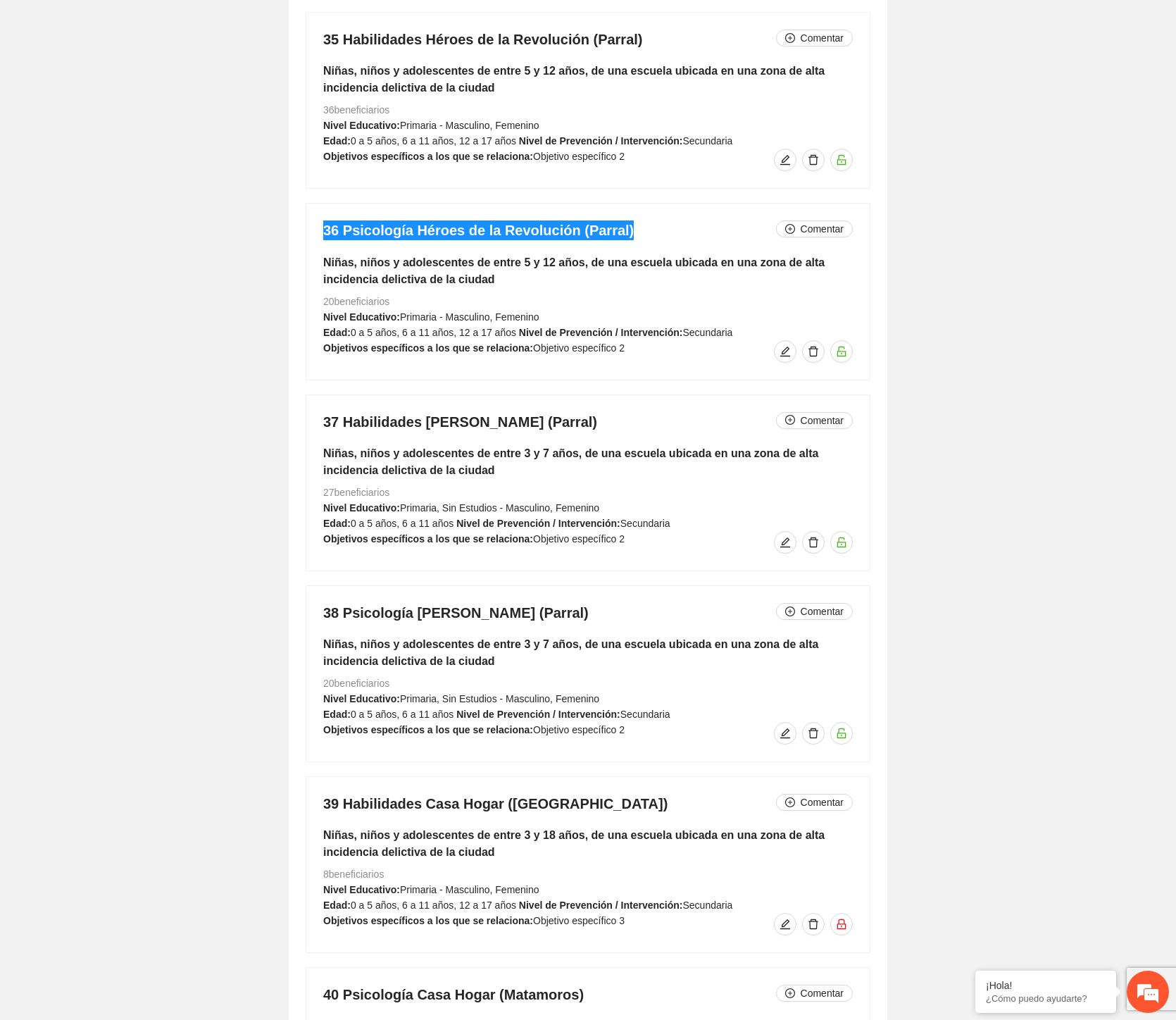
scroll to position [9828, 0]
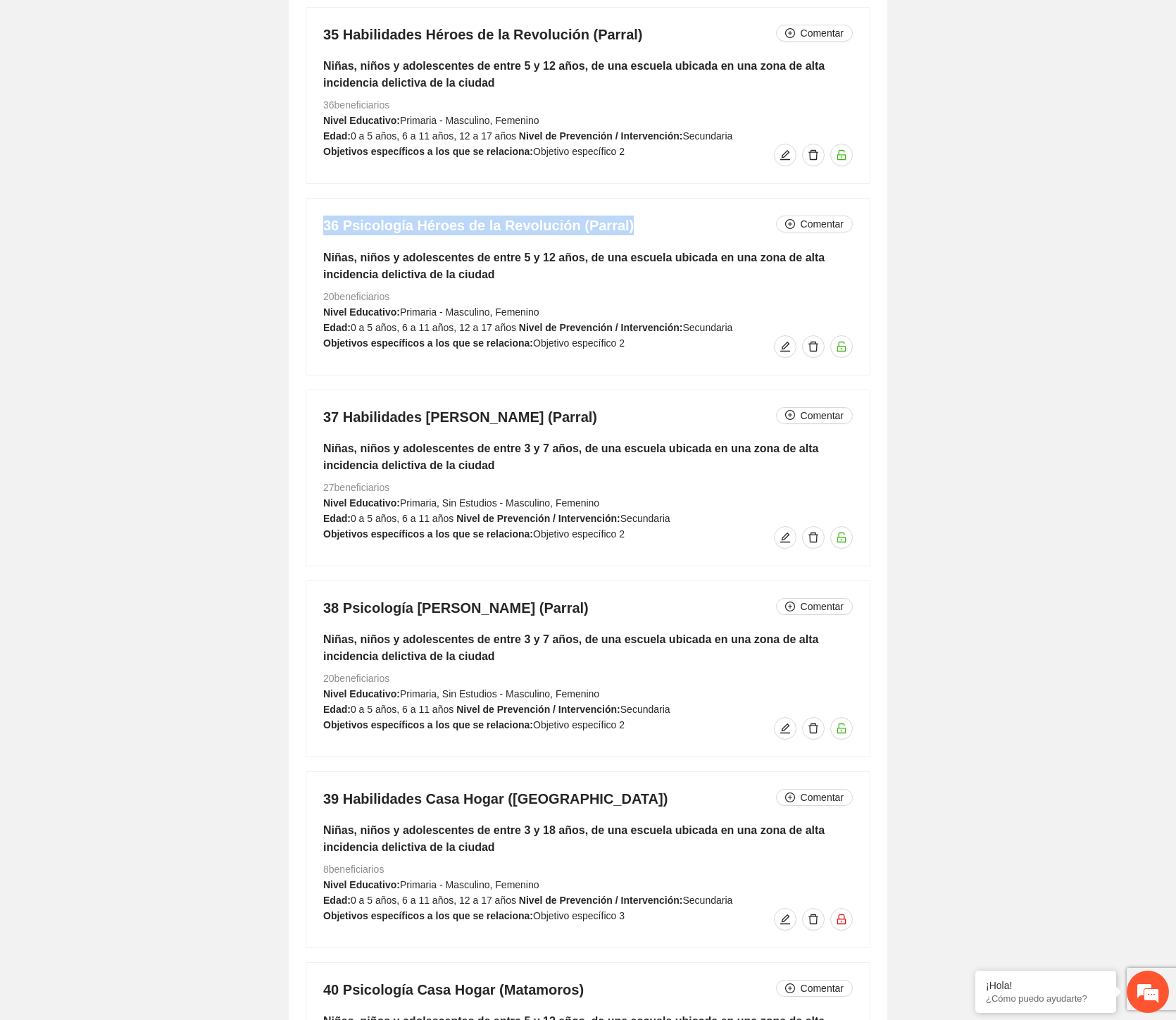
drag, startPoint x: 458, startPoint y: 414, endPoint x: 286, endPoint y: 414, distance: 172.0
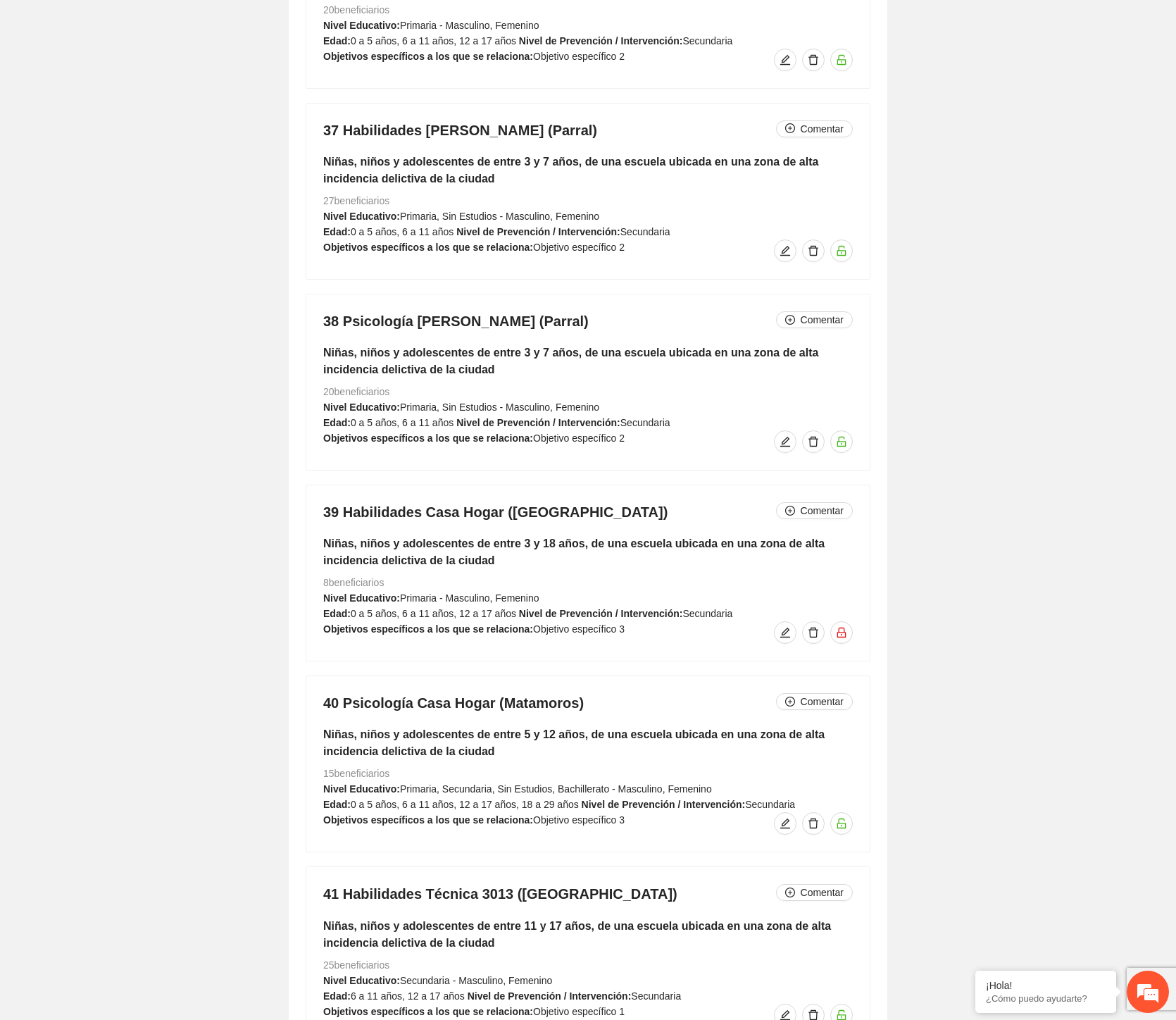
scroll to position [10141, 0]
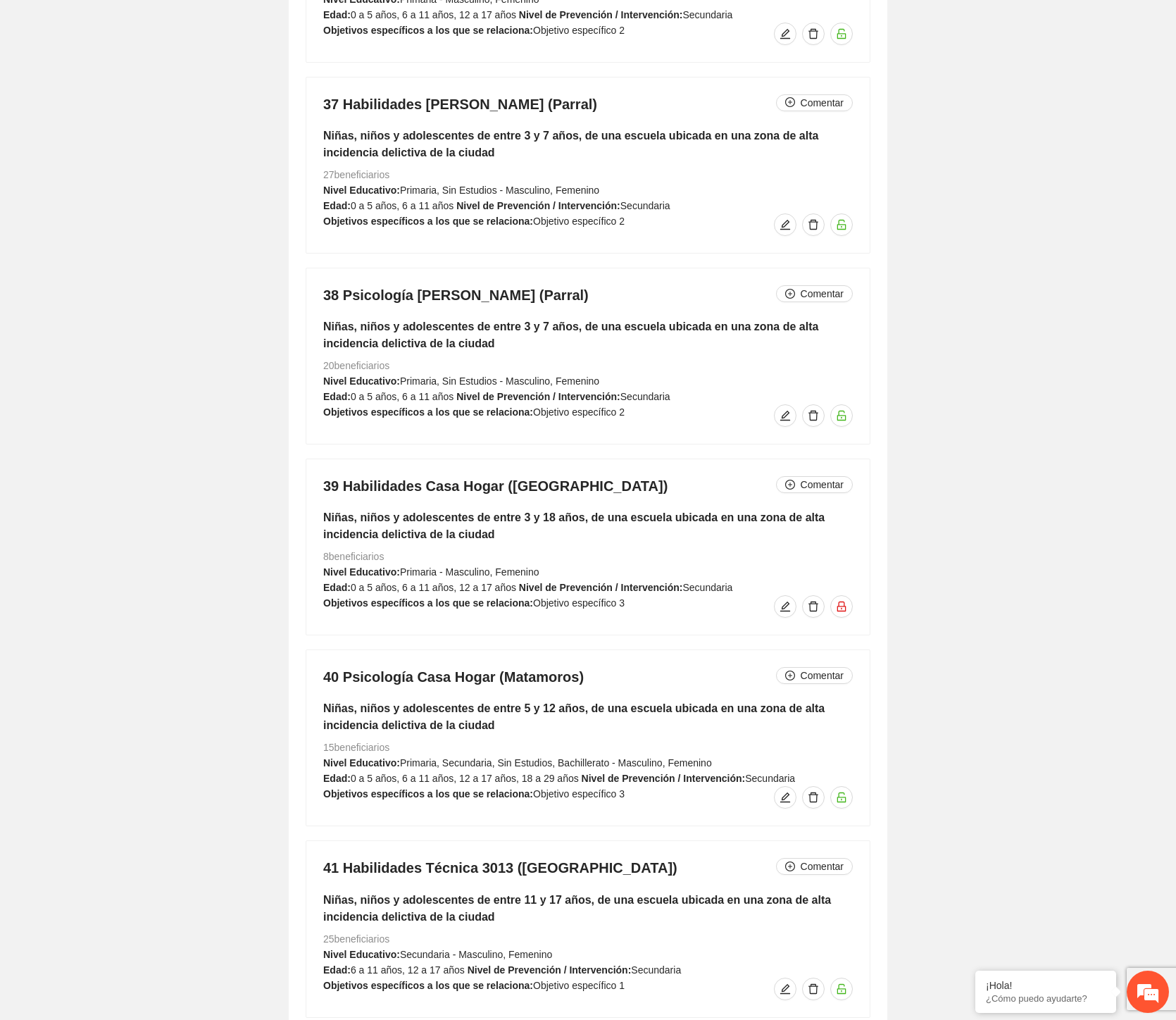
drag, startPoint x: 578, startPoint y: 303, endPoint x: 301, endPoint y: 303, distance: 277.0
drag, startPoint x: 588, startPoint y: 492, endPoint x: 298, endPoint y: 470, distance: 290.8
drag, startPoint x: 586, startPoint y: 680, endPoint x: 298, endPoint y: 692, distance: 288.2
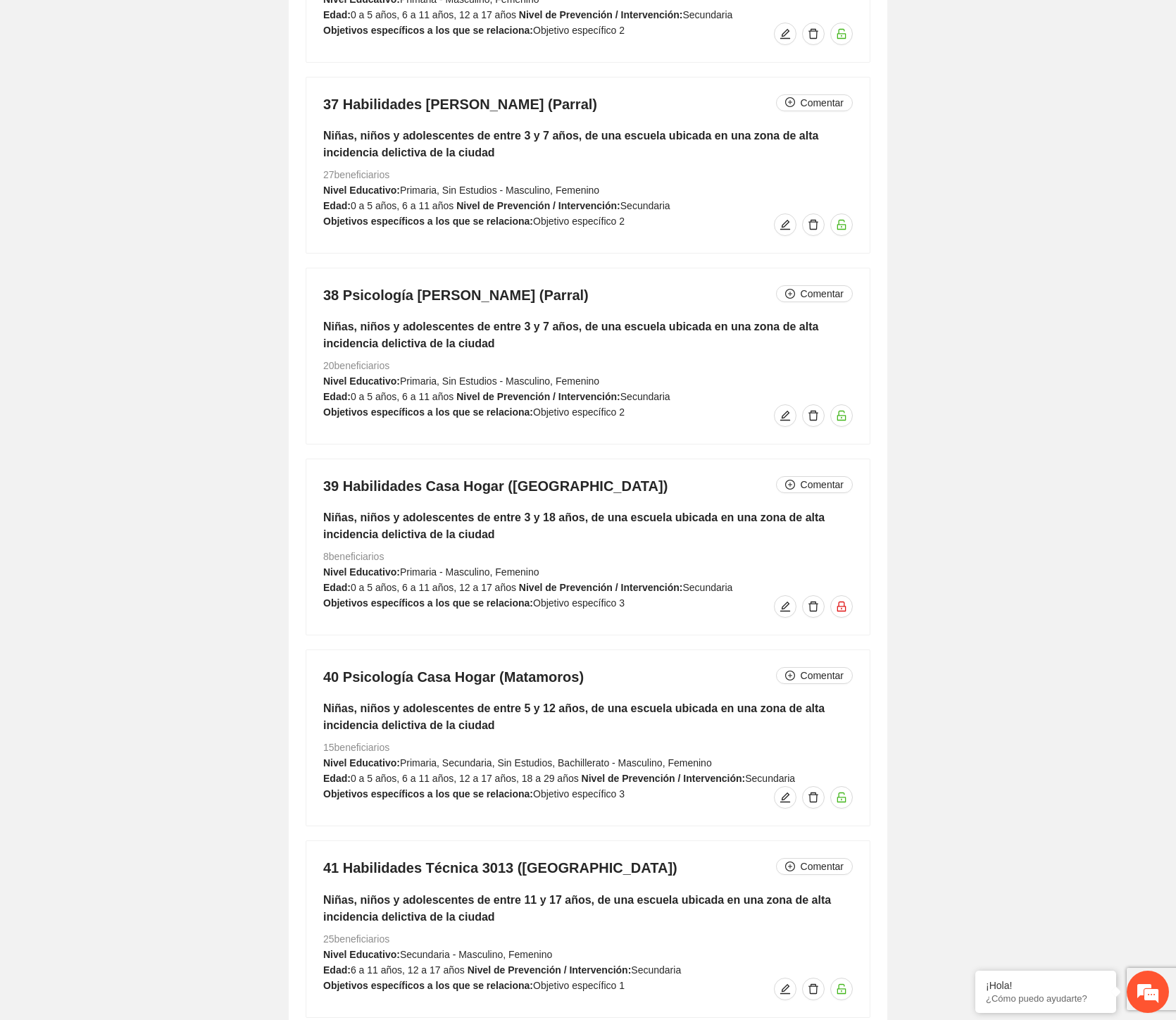
drag, startPoint x: 320, startPoint y: 679, endPoint x: 582, endPoint y: 668, distance: 262.2
click at [582, 668] on div "40 Psicología Casa Hogar (Matamoros) Comentar Niñas, niños y adolescentes de en…" at bounding box center [588, 738] width 564 height 176
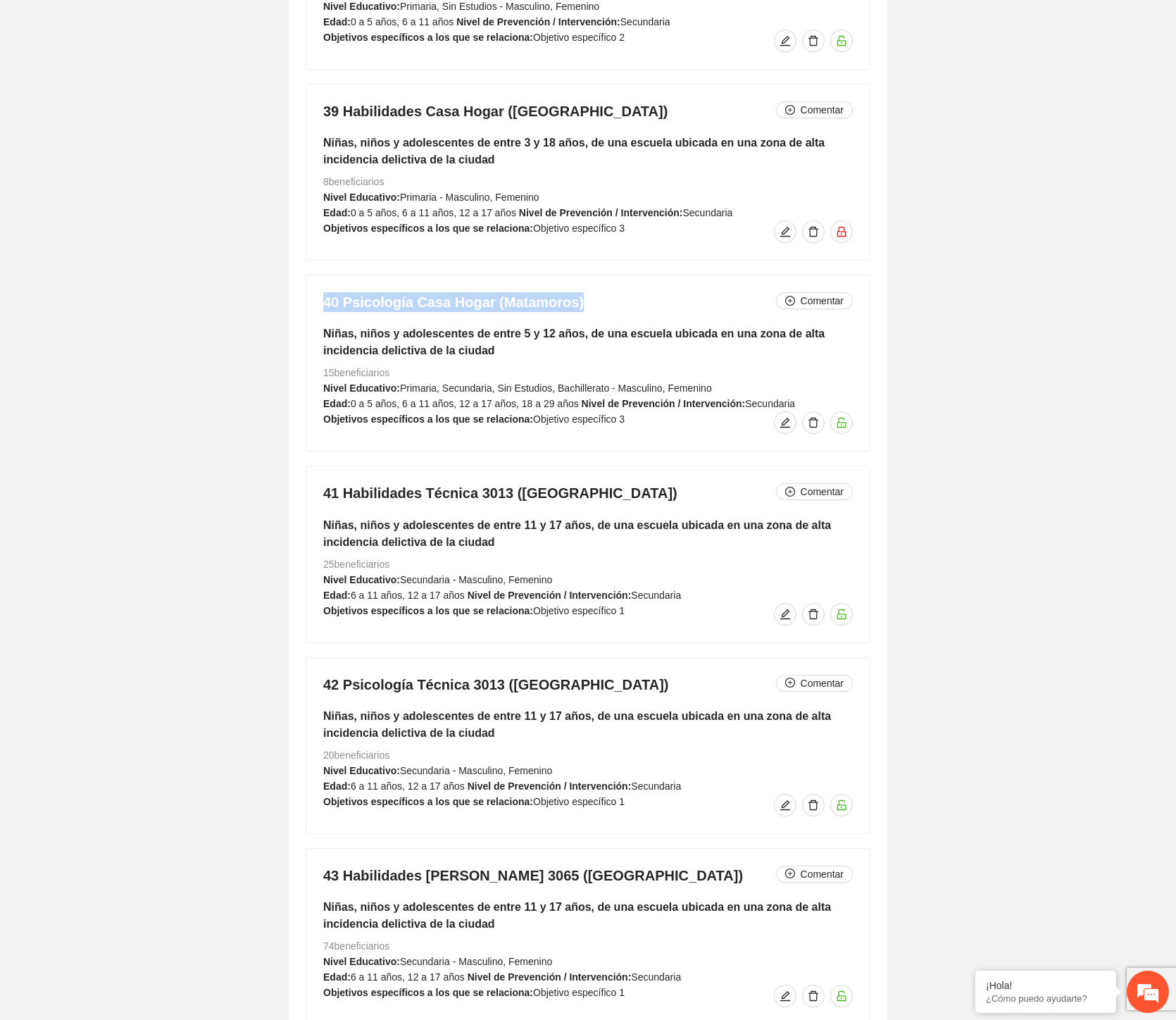
scroll to position [10611, 0]
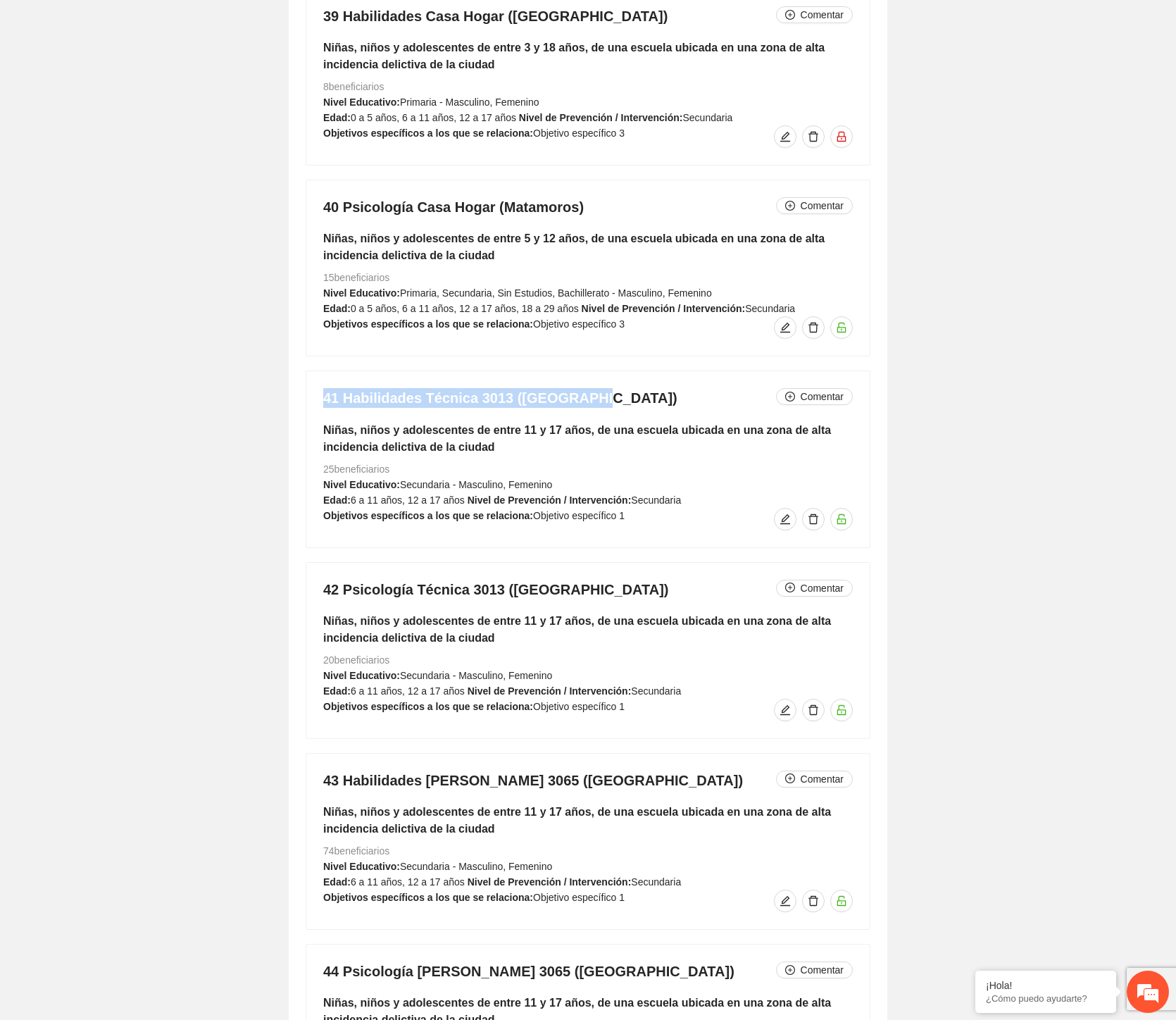
drag, startPoint x: 597, startPoint y: 403, endPoint x: 265, endPoint y: 402, distance: 332.0
drag, startPoint x: 597, startPoint y: 595, endPoint x: 320, endPoint y: 603, distance: 277.1
click at [320, 603] on div "42 Psicología Técnica 3013 ([GEOGRAPHIC_DATA]) Comentar Niñas, niños y adolesce…" at bounding box center [588, 651] width 564 height 176
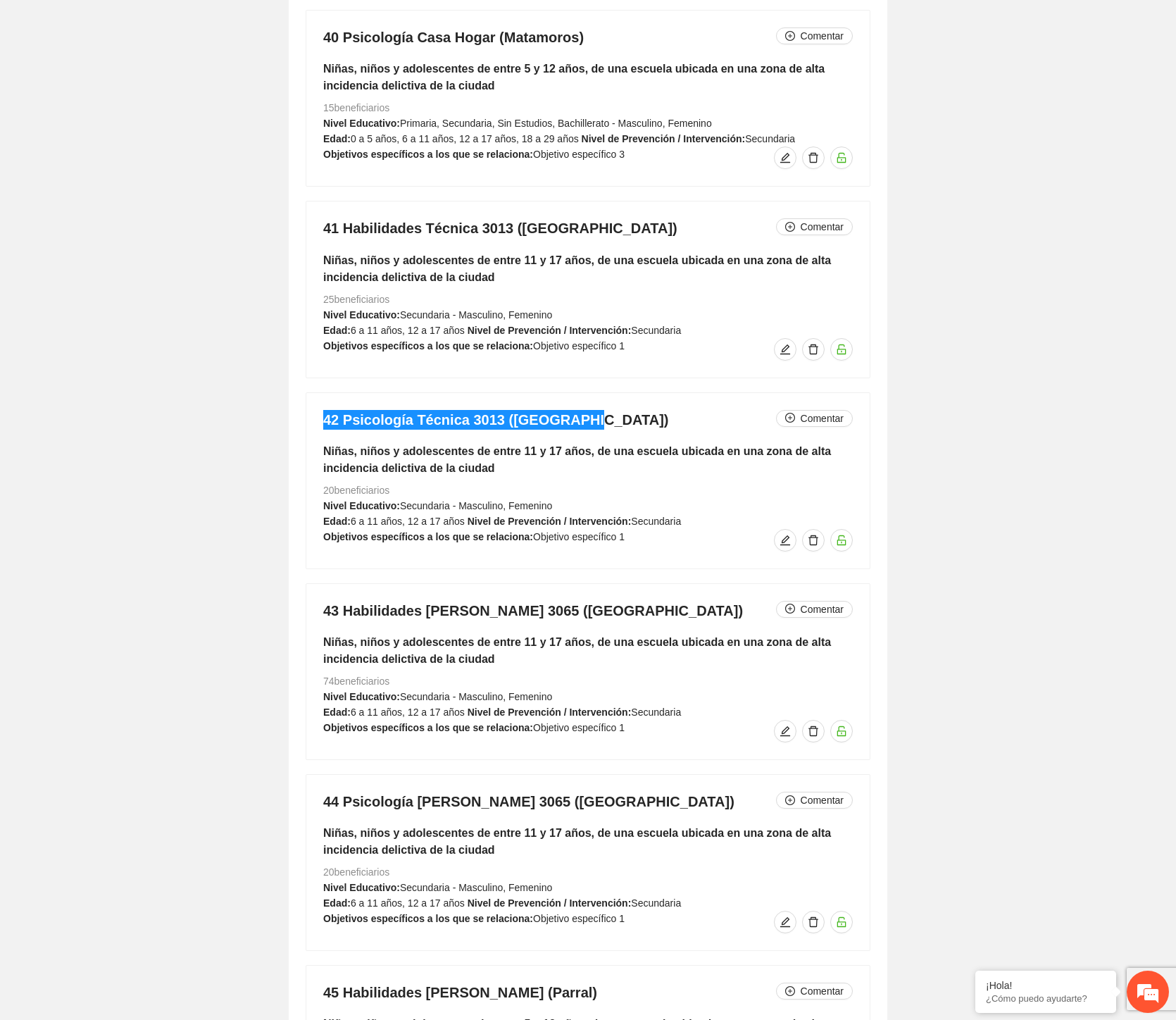
scroll to position [11002, 0]
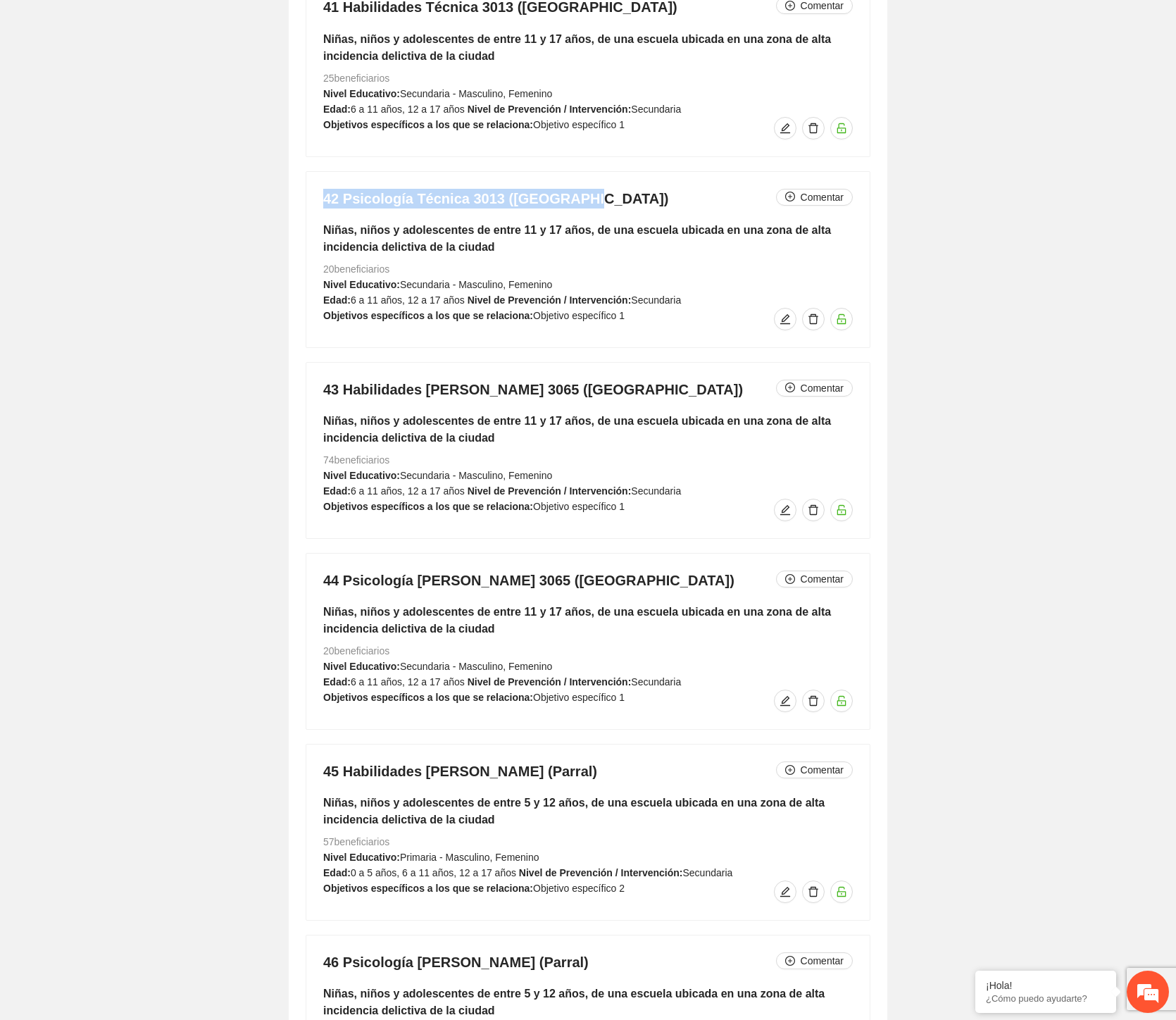
drag, startPoint x: 624, startPoint y: 393, endPoint x: 271, endPoint y: 393, distance: 353.0
drag, startPoint x: 660, startPoint y: 581, endPoint x: 324, endPoint y: 585, distance: 336.0
click at [324, 585] on h4 "44 Psicología [PERSON_NAME] 3065 ([GEOGRAPHIC_DATA]) Comentar" at bounding box center [588, 580] width 529 height 19
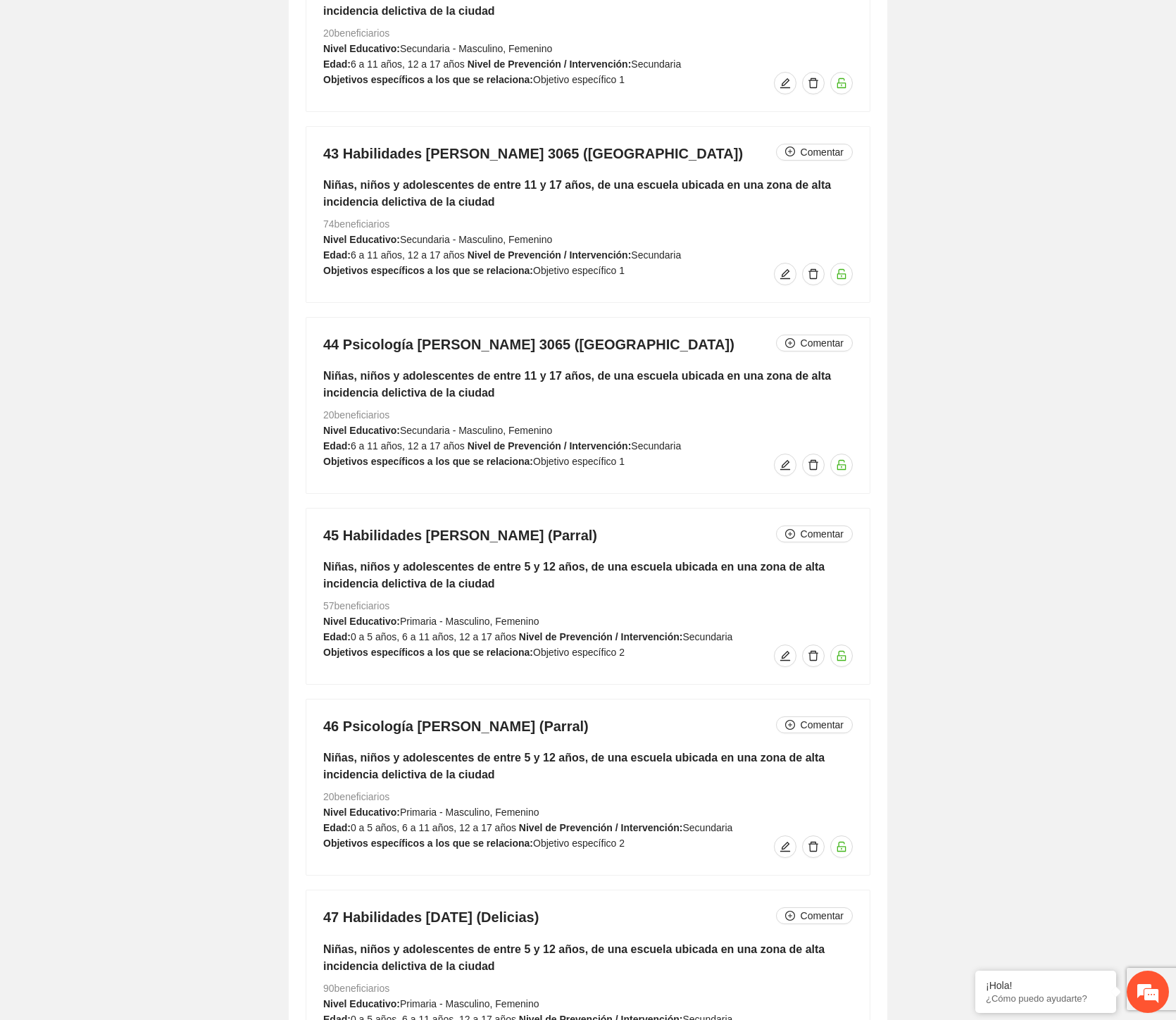
scroll to position [11393, 0]
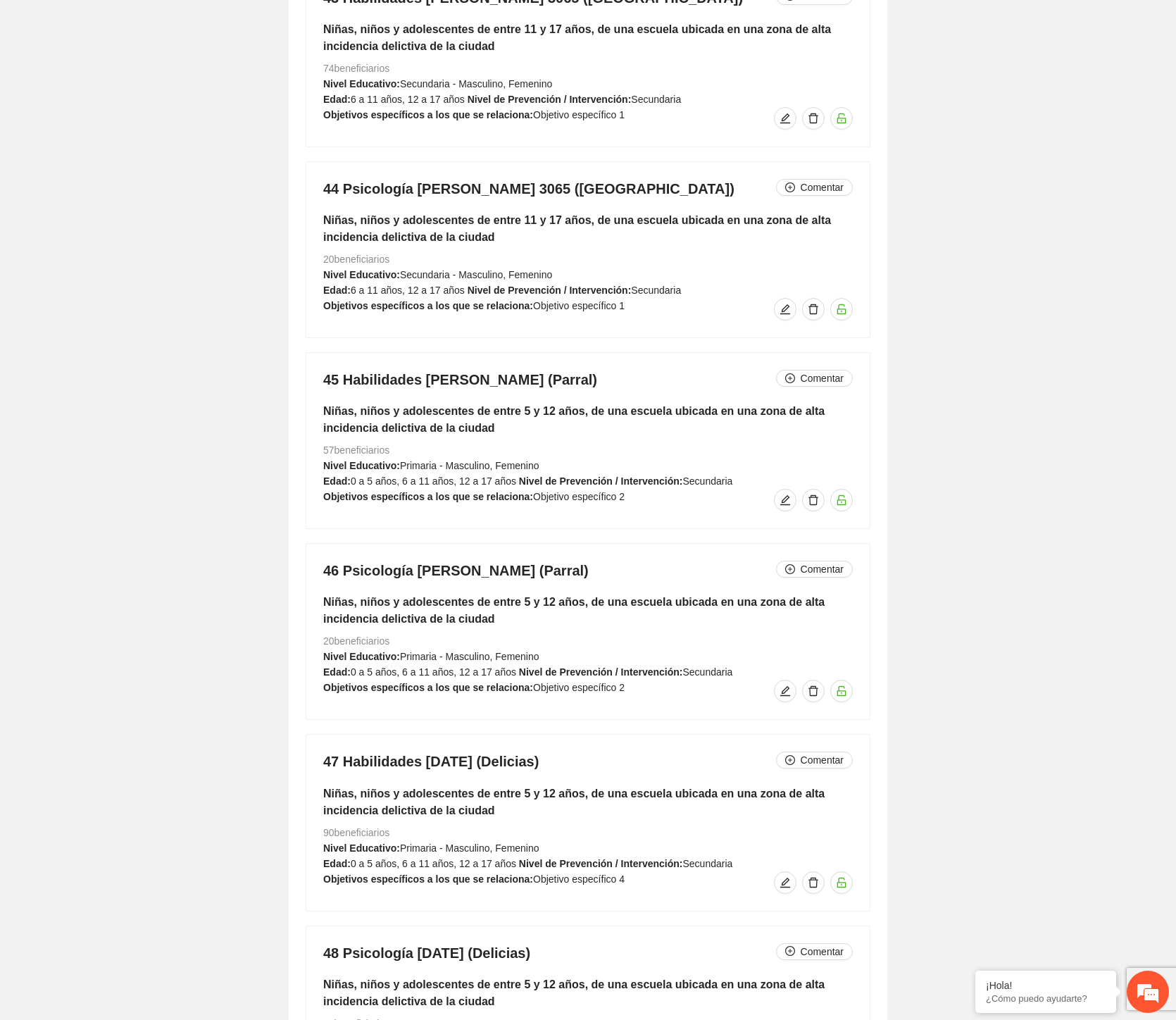
drag, startPoint x: 441, startPoint y: 386, endPoint x: 269, endPoint y: 384, distance: 172.0
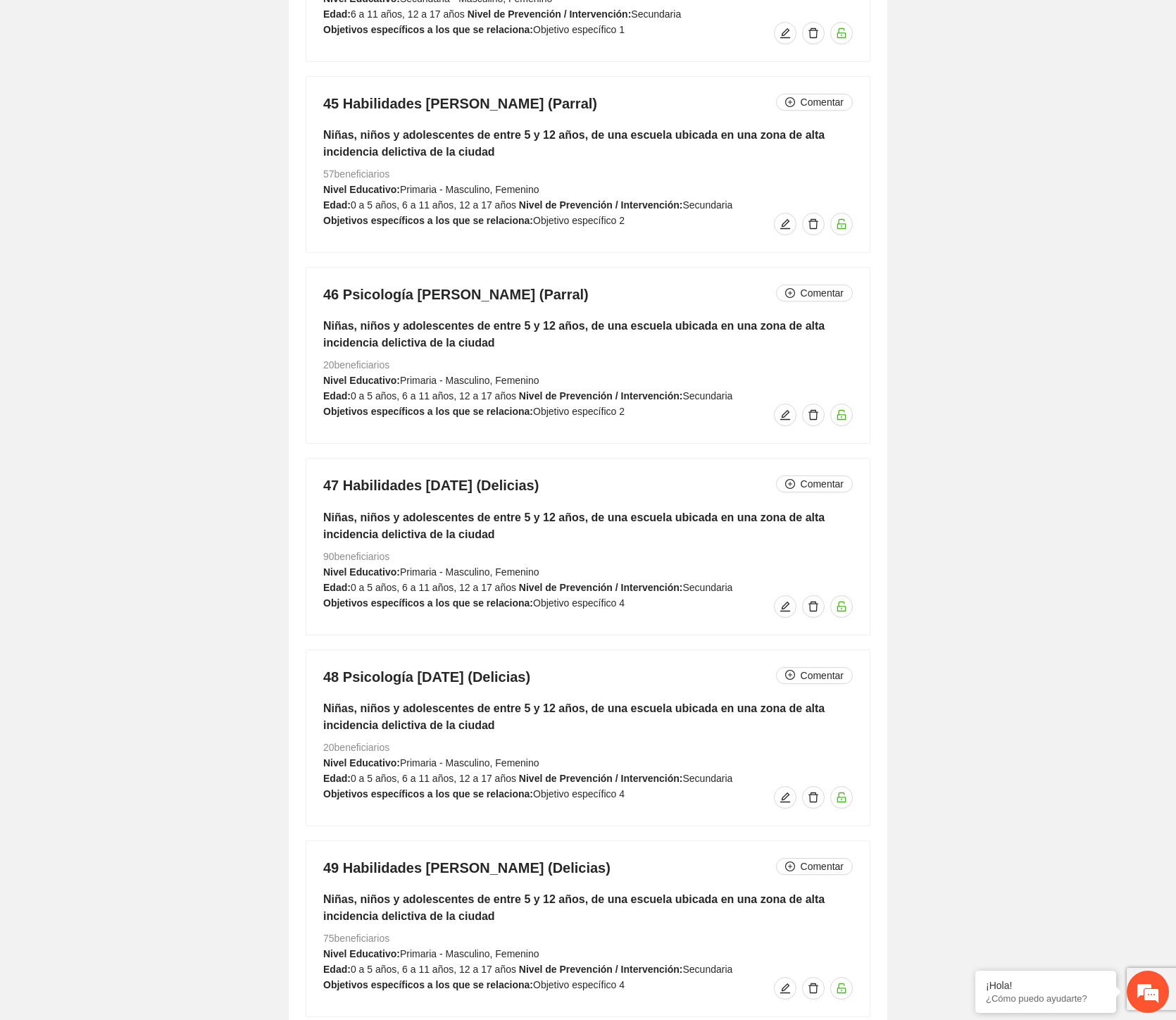
scroll to position [11531, 0]
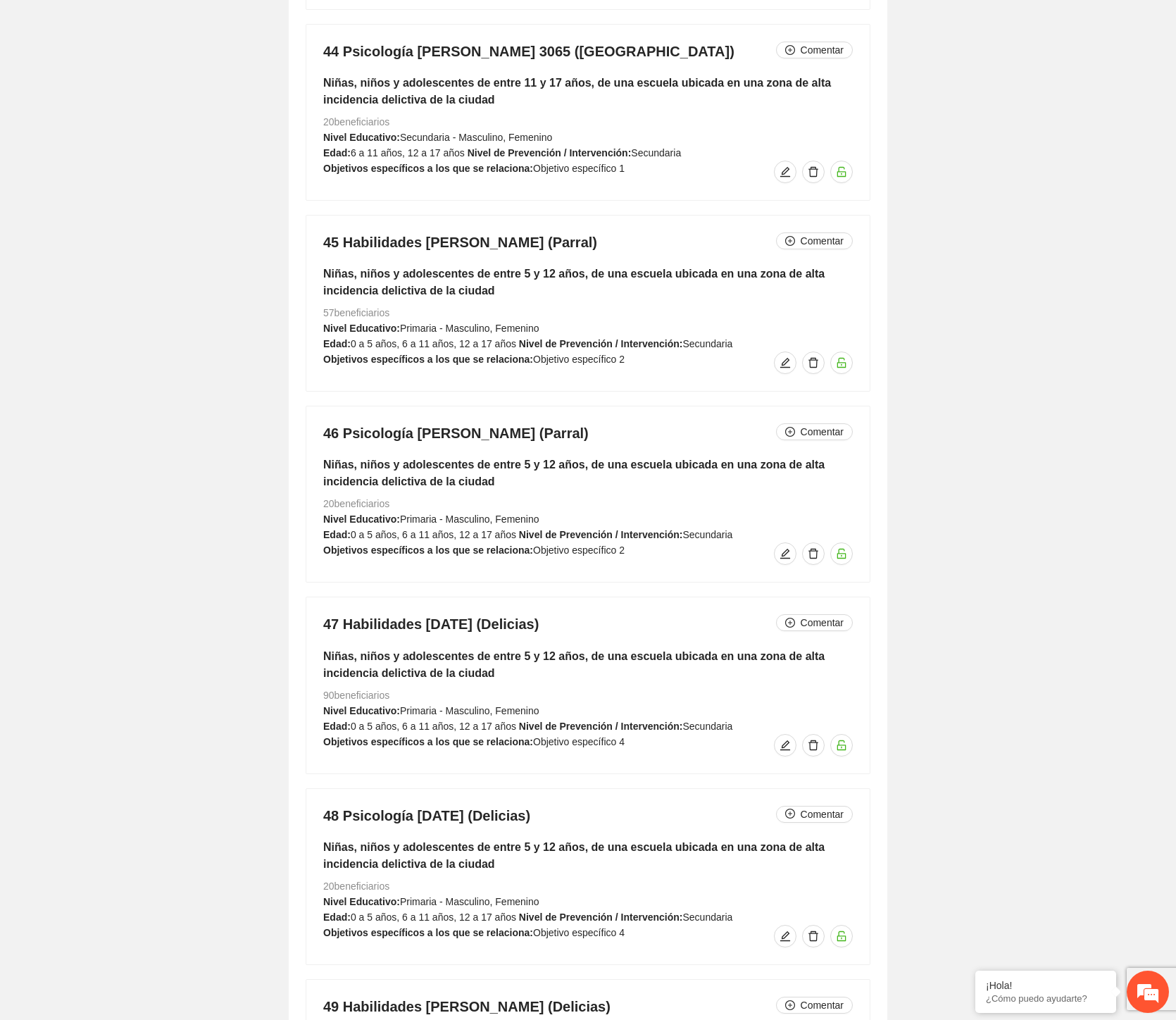
drag, startPoint x: 557, startPoint y: 437, endPoint x: 318, endPoint y: 444, distance: 239.1
click at [318, 444] on div "46 Psicología [PERSON_NAME] (Parral) Comentar Niñas, niños y adolescentes de en…" at bounding box center [588, 494] width 564 height 176
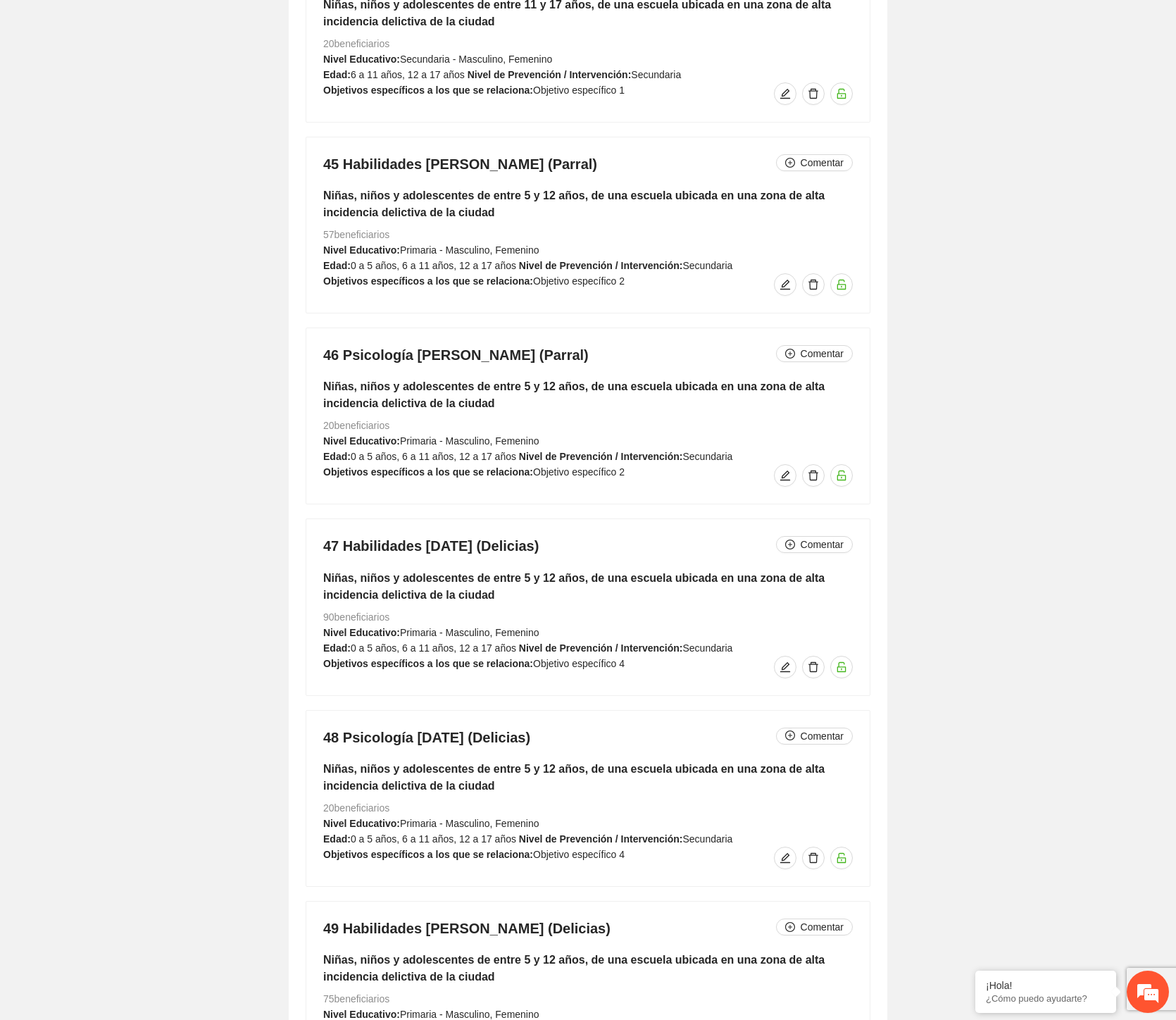
drag, startPoint x: 441, startPoint y: 547, endPoint x: 319, endPoint y: 556, distance: 122.3
click at [319, 556] on div "47 Habilidades [DATE] (Delicias) Comentar Niñas, niños y adolescentes de entre …" at bounding box center [588, 606] width 564 height 176
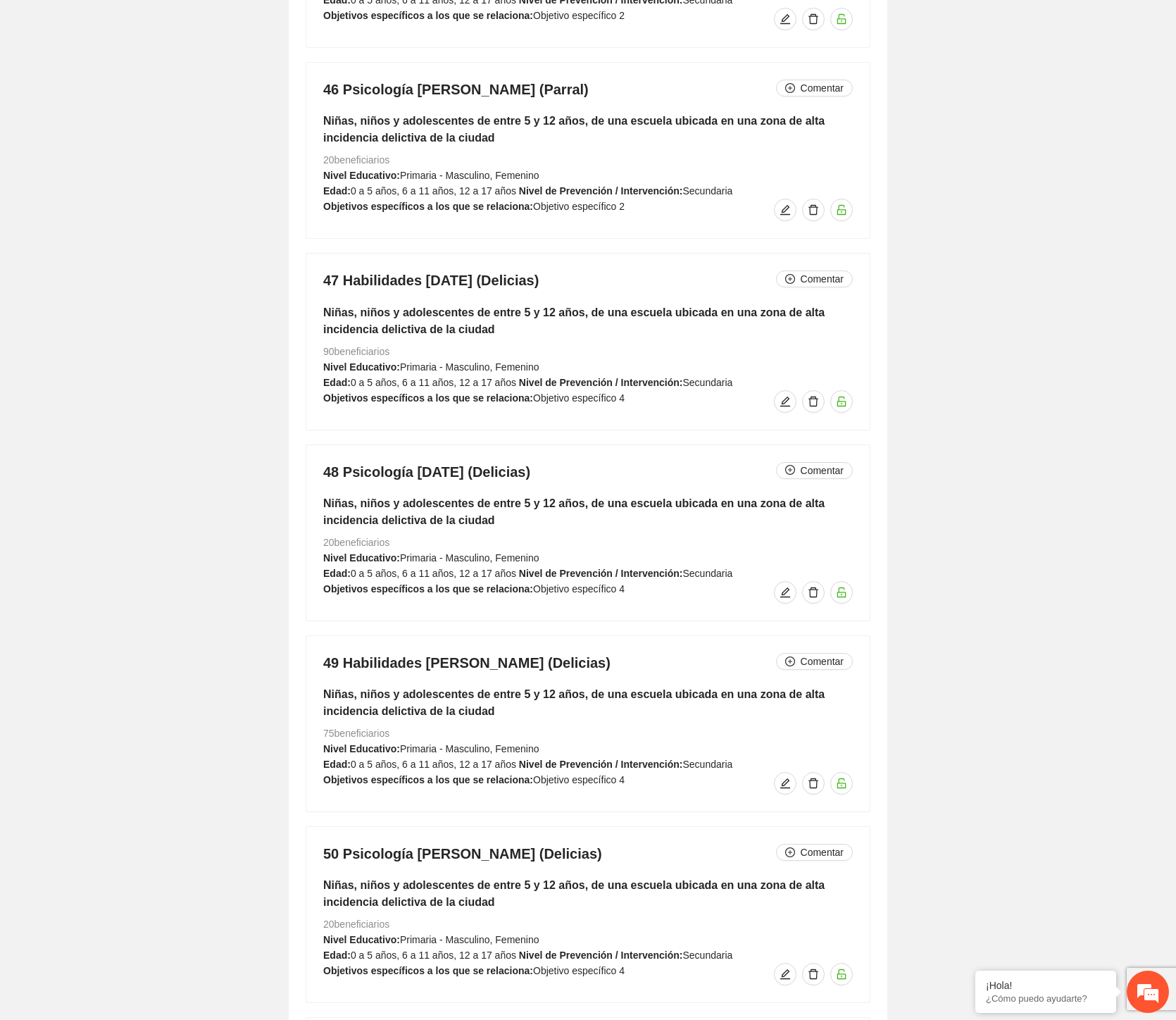
scroll to position [11922, 0]
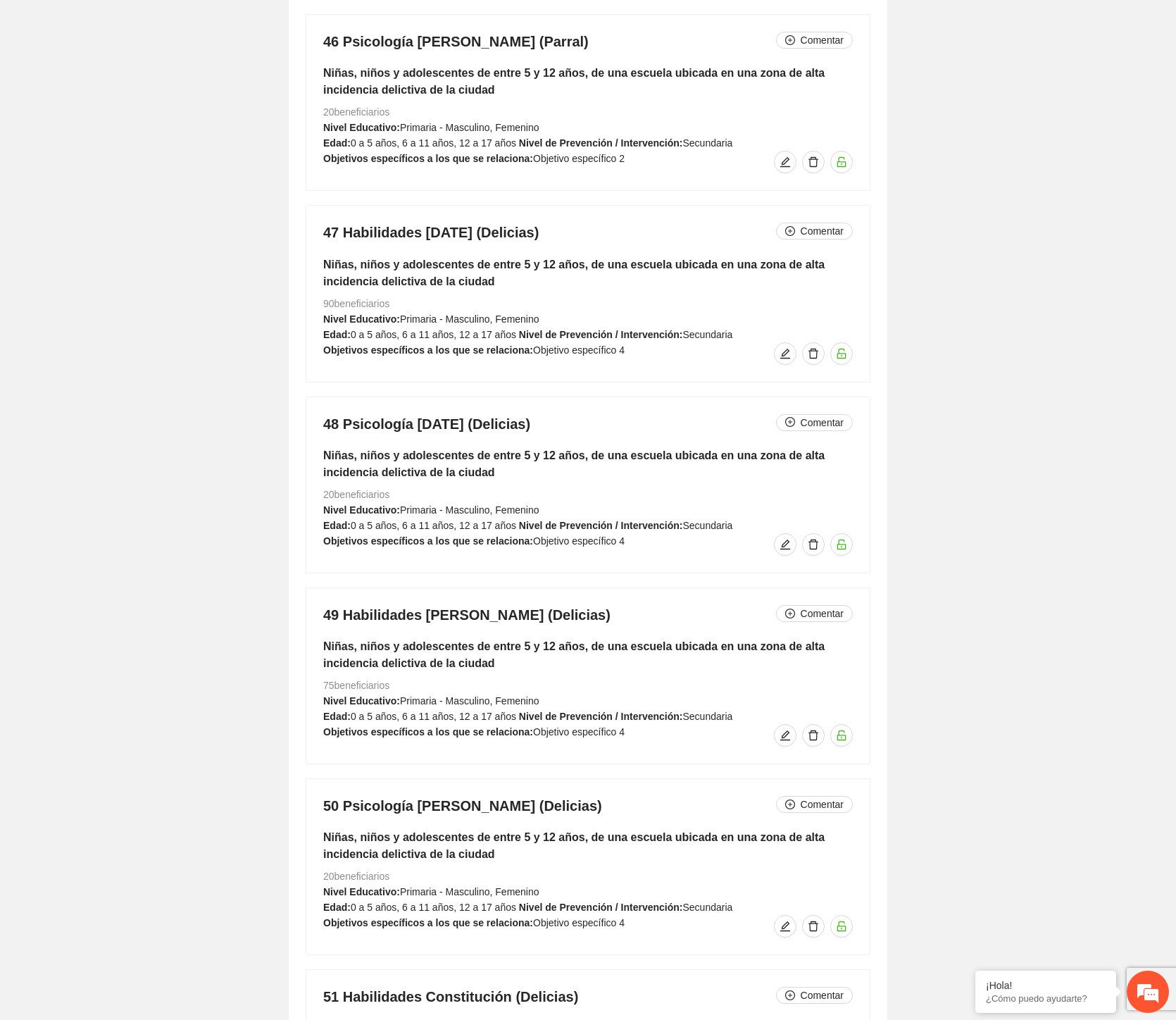
drag, startPoint x: 591, startPoint y: 425, endPoint x: 291, endPoint y: 417, distance: 300.1
drag, startPoint x: 607, startPoint y: 623, endPoint x: 305, endPoint y: 614, distance: 302.1
click at [306, 614] on div "49 Habilidades [PERSON_NAME] (Delicias) Comentar Niñas, niños y adolescentes de…" at bounding box center [588, 676] width 565 height 176
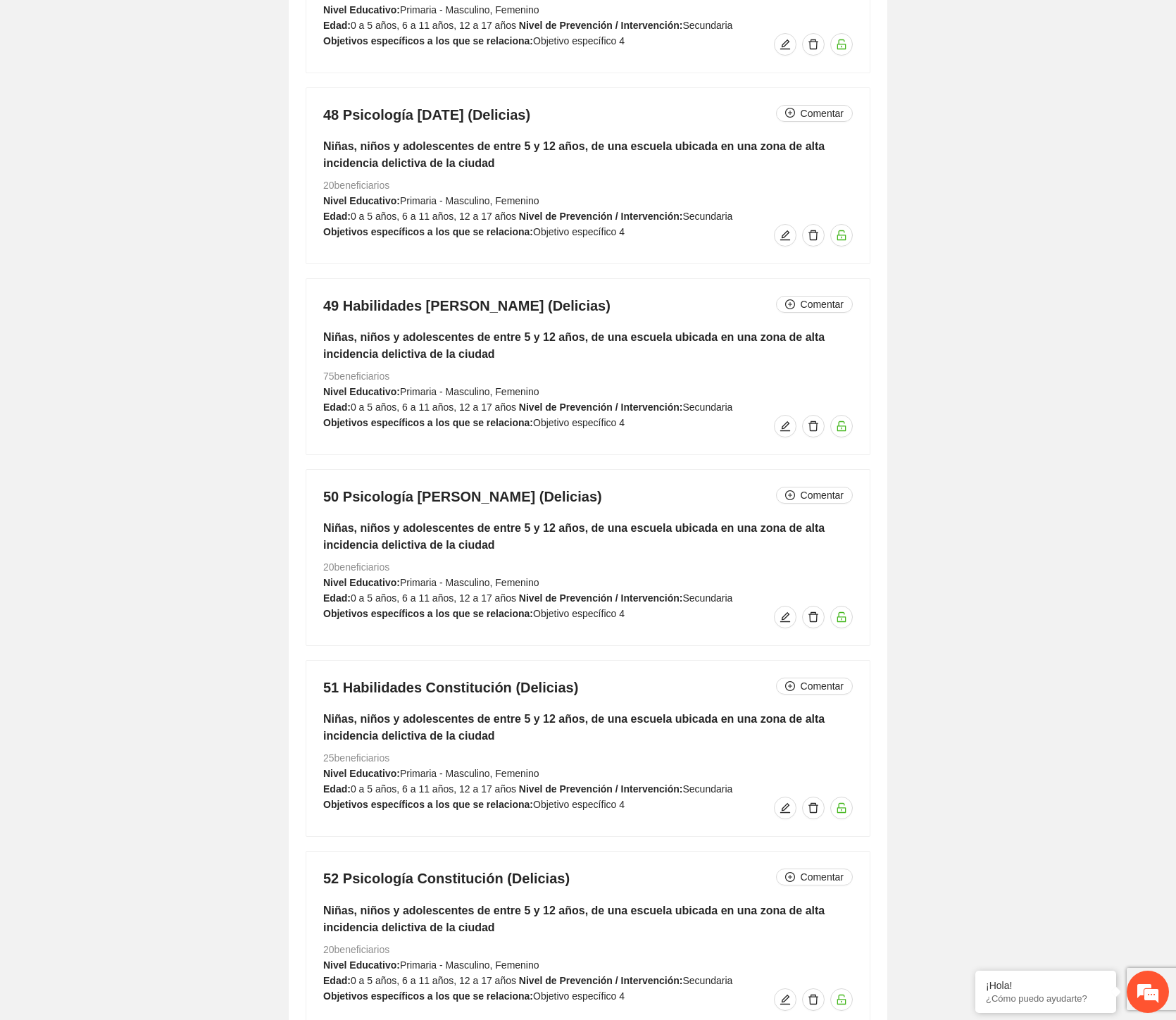
scroll to position [12236, 0]
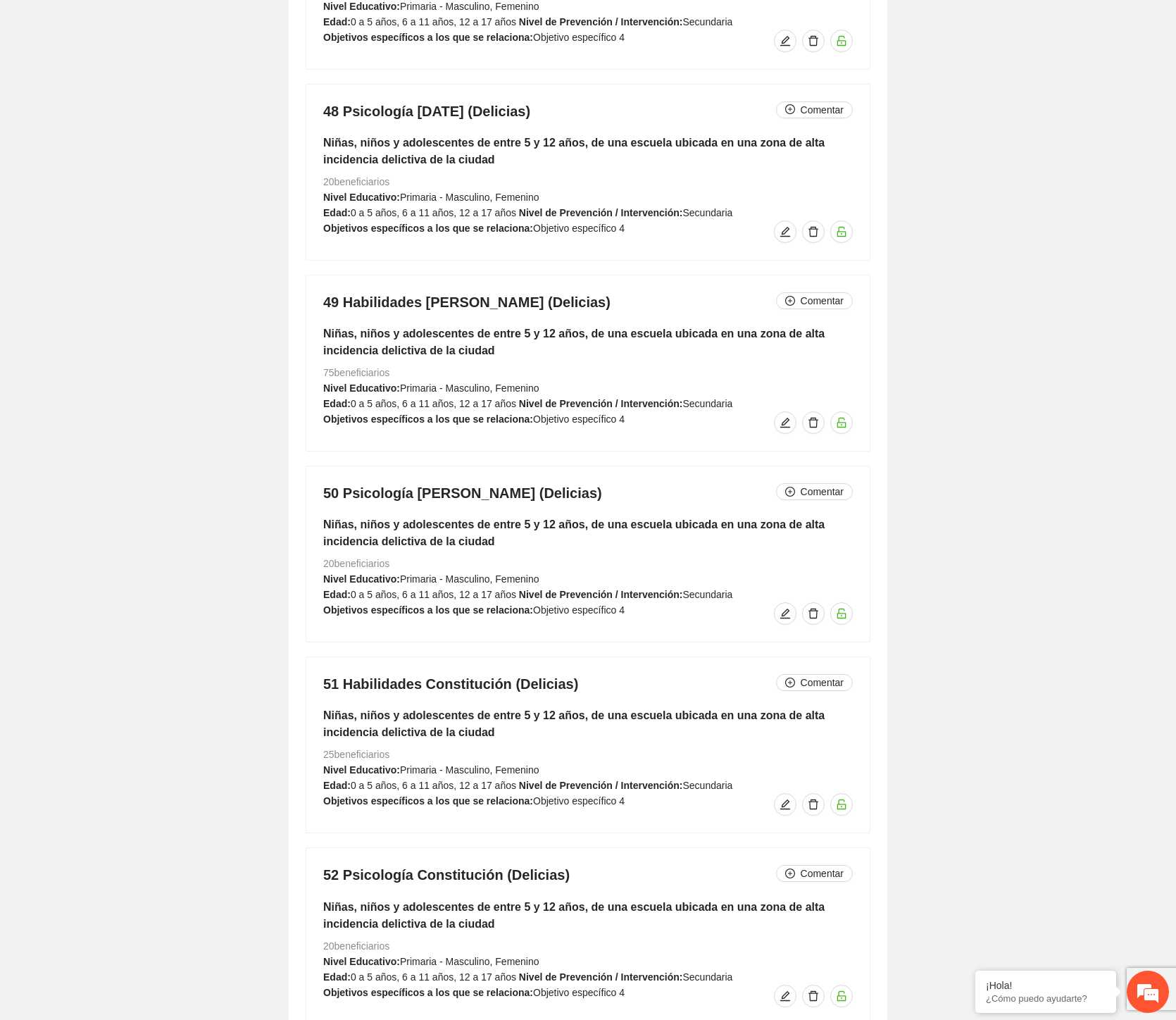
drag, startPoint x: 630, startPoint y: 494, endPoint x: 173, endPoint y: 482, distance: 457.2
drag, startPoint x: 541, startPoint y: 688, endPoint x: 293, endPoint y: 668, distance: 248.8
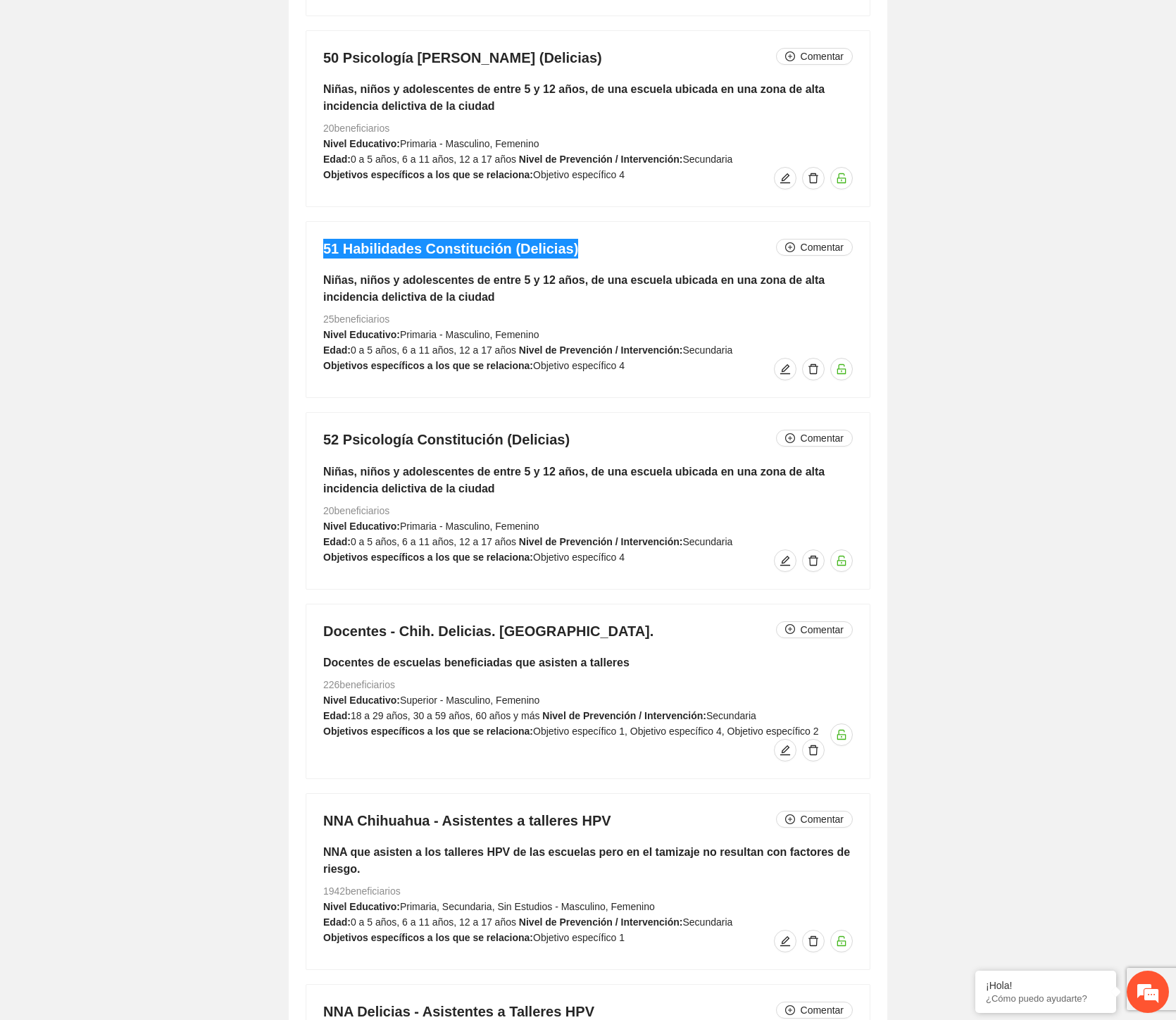
scroll to position [12705, 0]
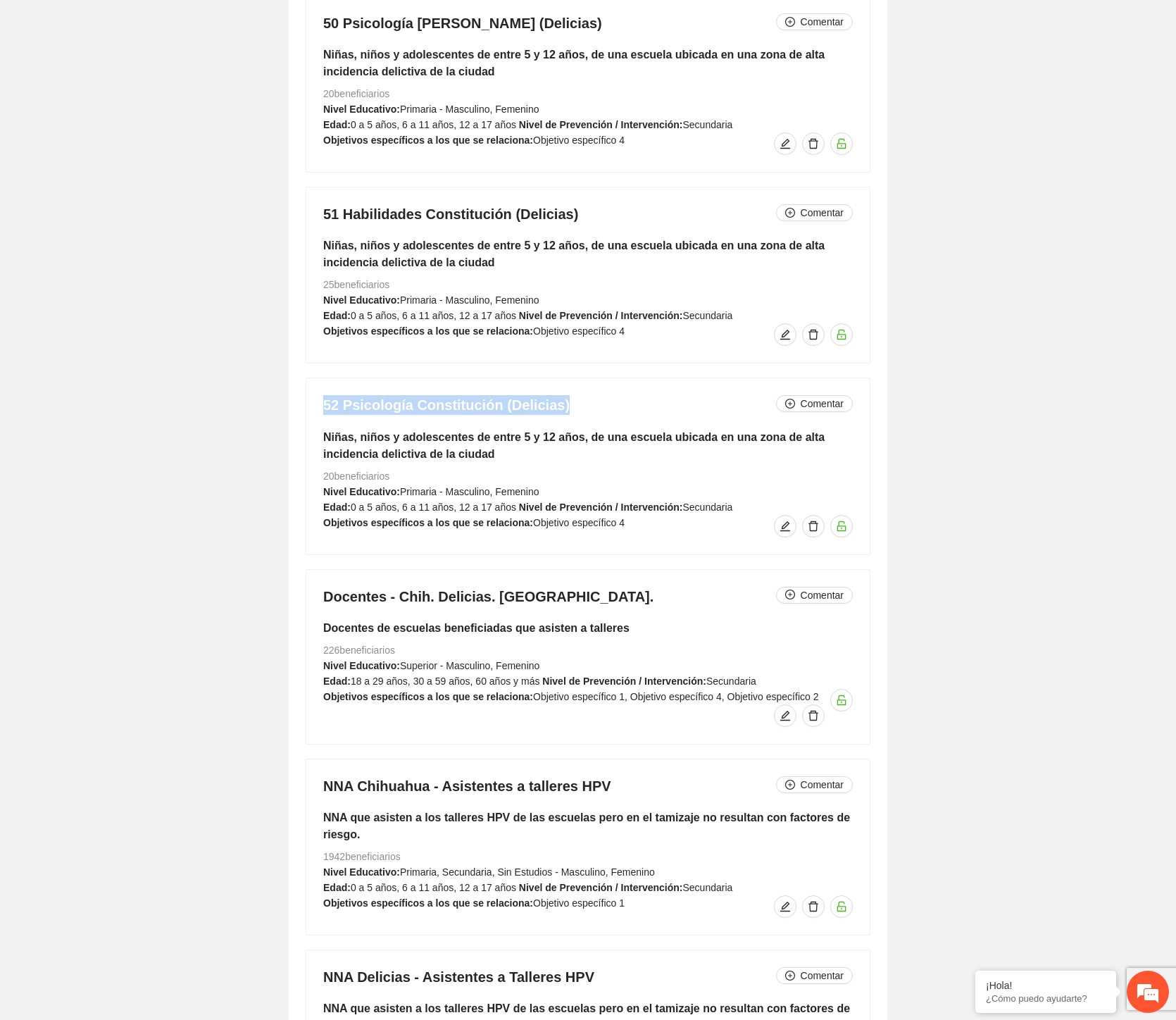
drag, startPoint x: 545, startPoint y: 407, endPoint x: 213, endPoint y: 391, distance: 332.4
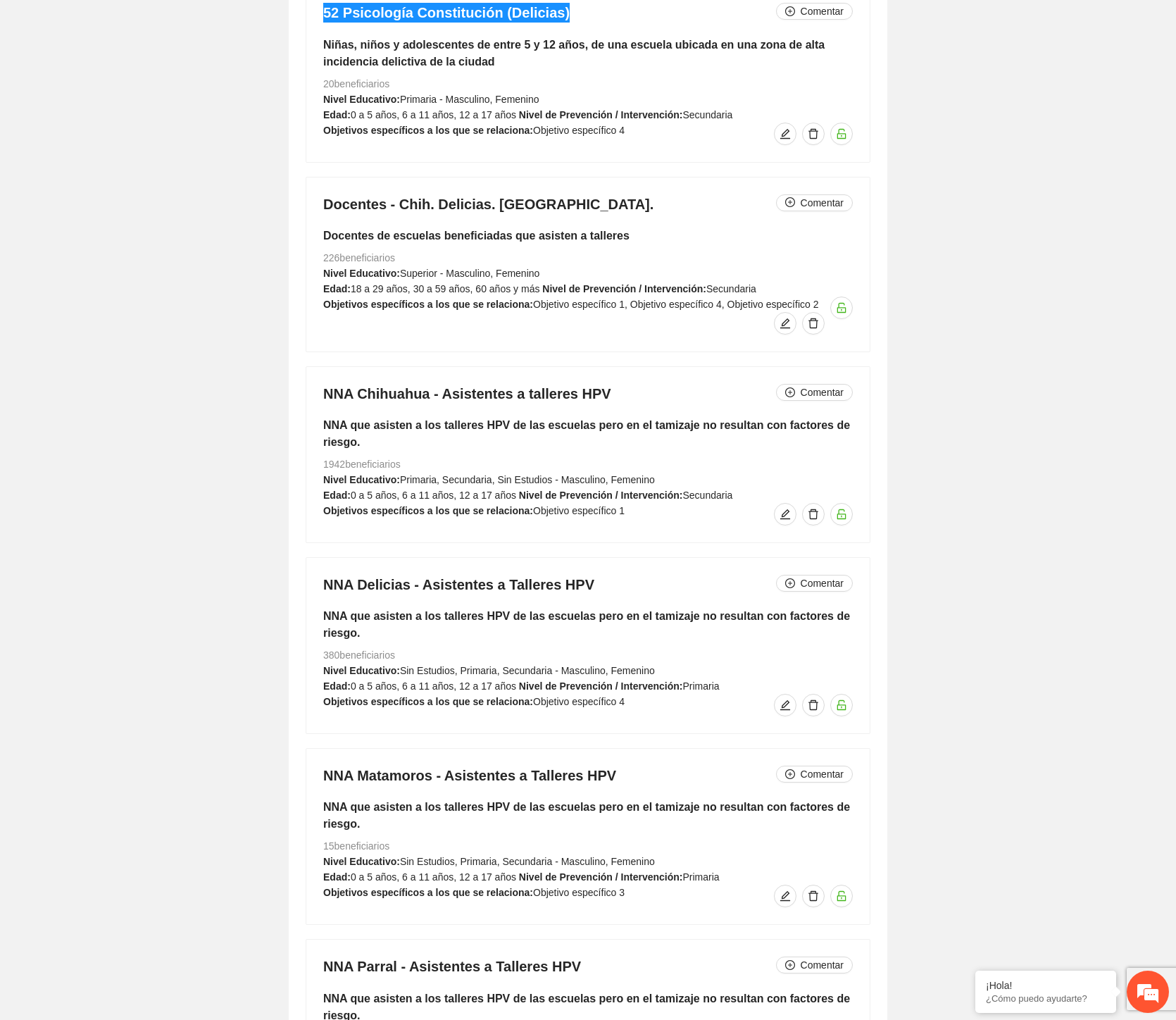
scroll to position [12940, 0]
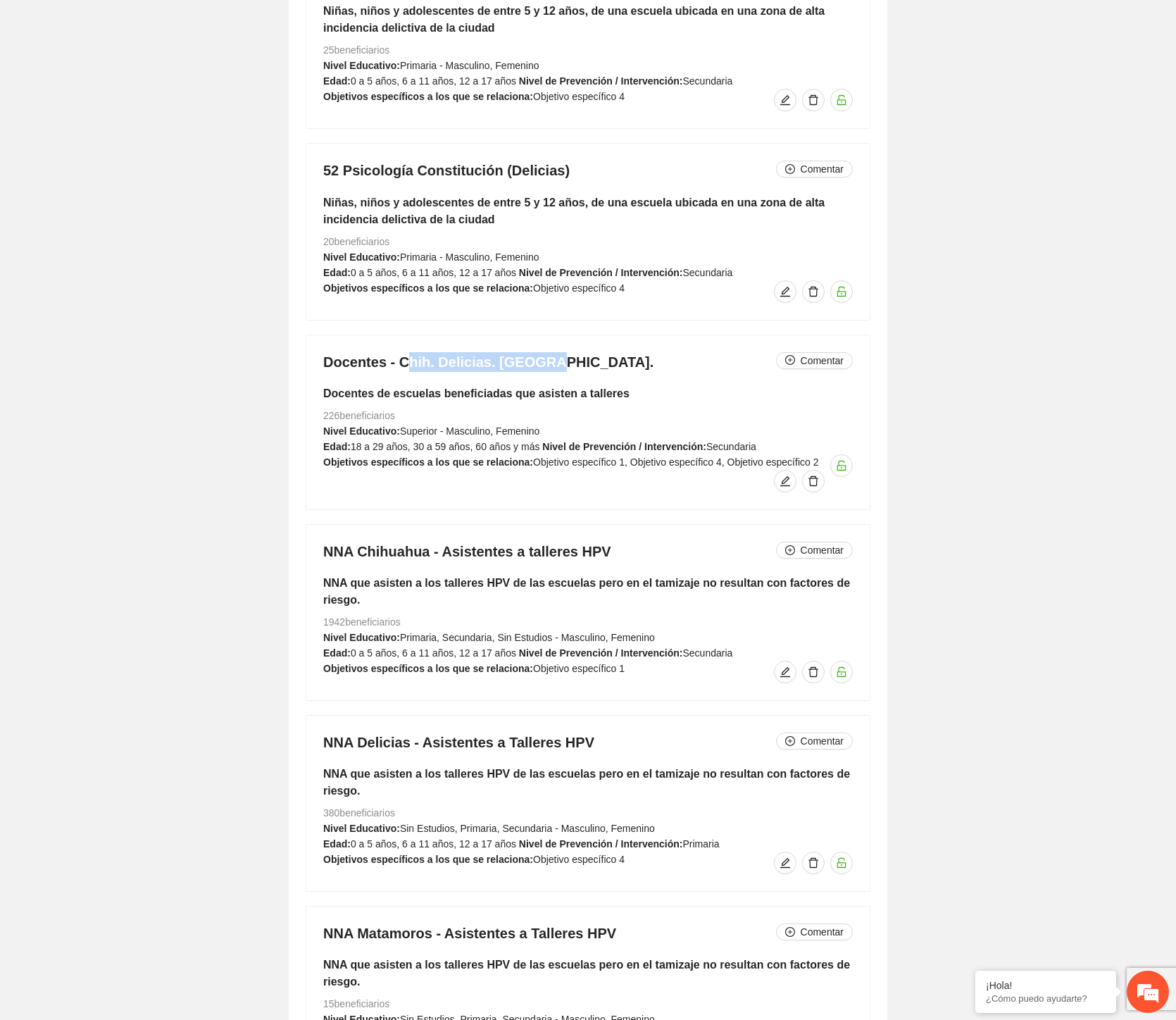
drag, startPoint x: 529, startPoint y: 369, endPoint x: 407, endPoint y: 371, distance: 122.0
click at [407, 371] on h4 "Docentes - Chih. Delicias. [GEOGRAPHIC_DATA]. Comentar" at bounding box center [588, 362] width 529 height 19
click at [406, 261] on span "Primaria - Masculino, Femenino" at bounding box center [470, 256] width 140 height 11
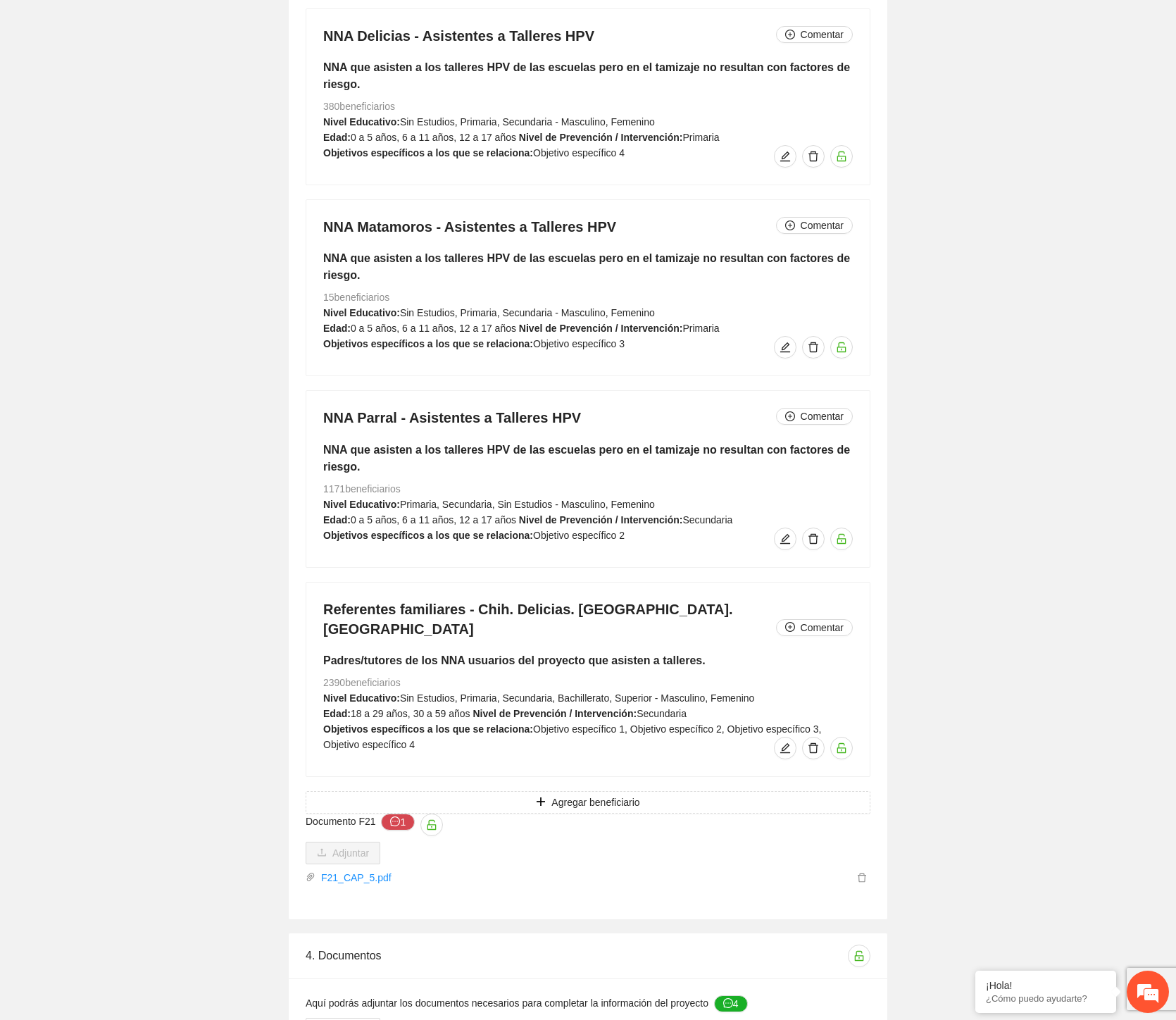
scroll to position [13644, 0]
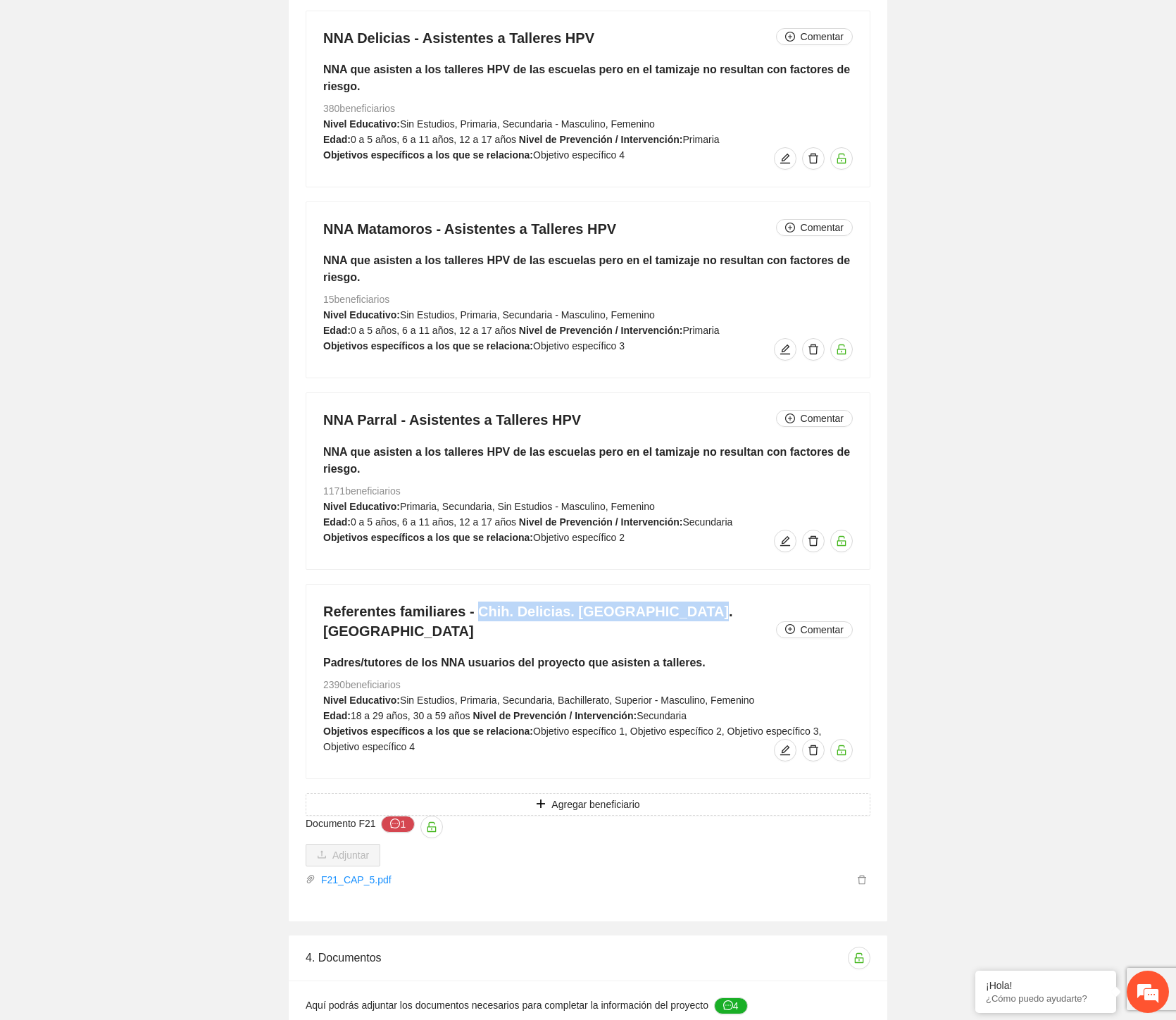
drag, startPoint x: 629, startPoint y: 617, endPoint x: 715, endPoint y: 626, distance: 86.5
click at [715, 626] on h4 "Referentes familiares - Chih. Delicias. [GEOGRAPHIC_DATA]. Parral Comentar" at bounding box center [588, 621] width 529 height 40
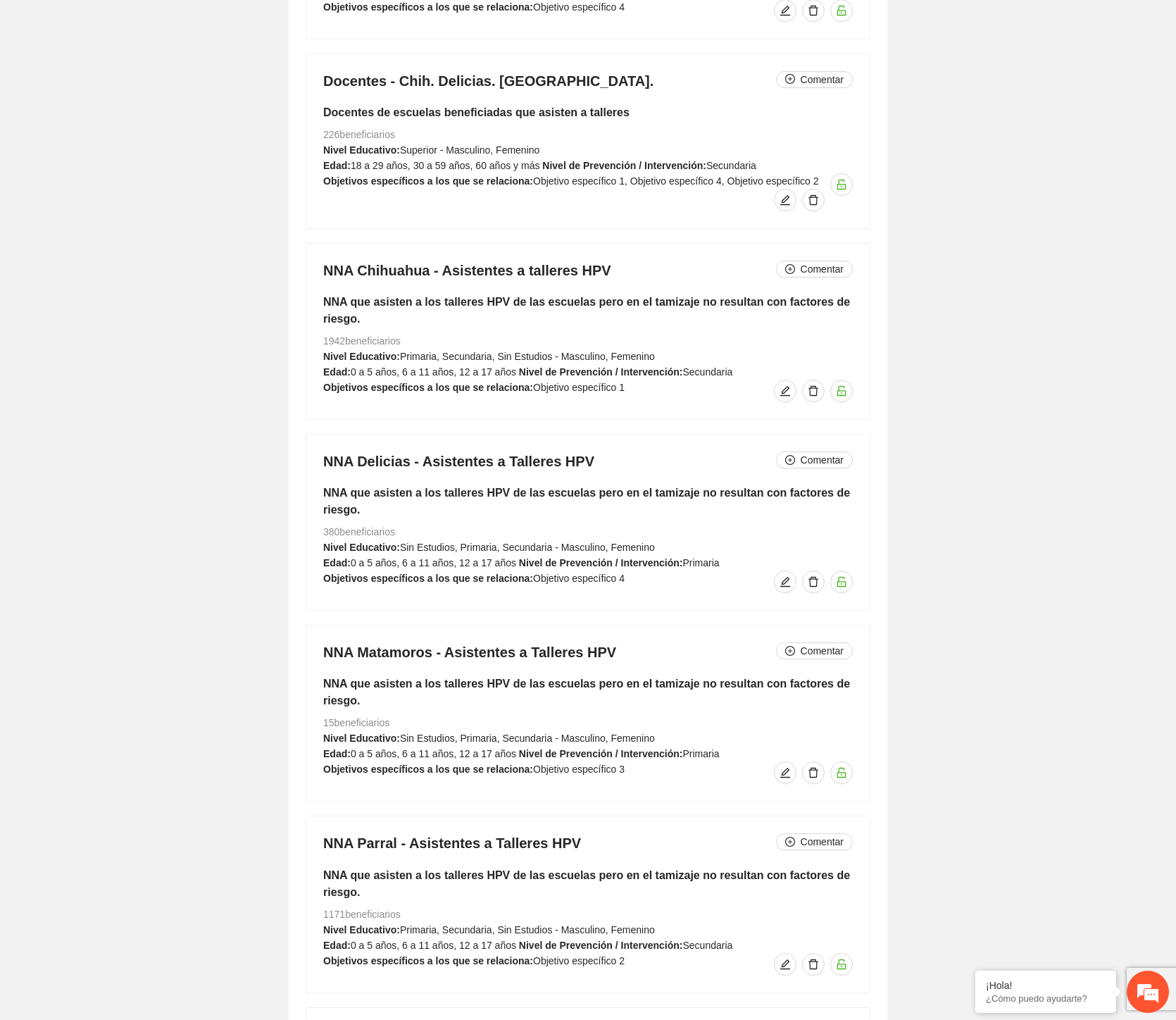
scroll to position [13018, 0]
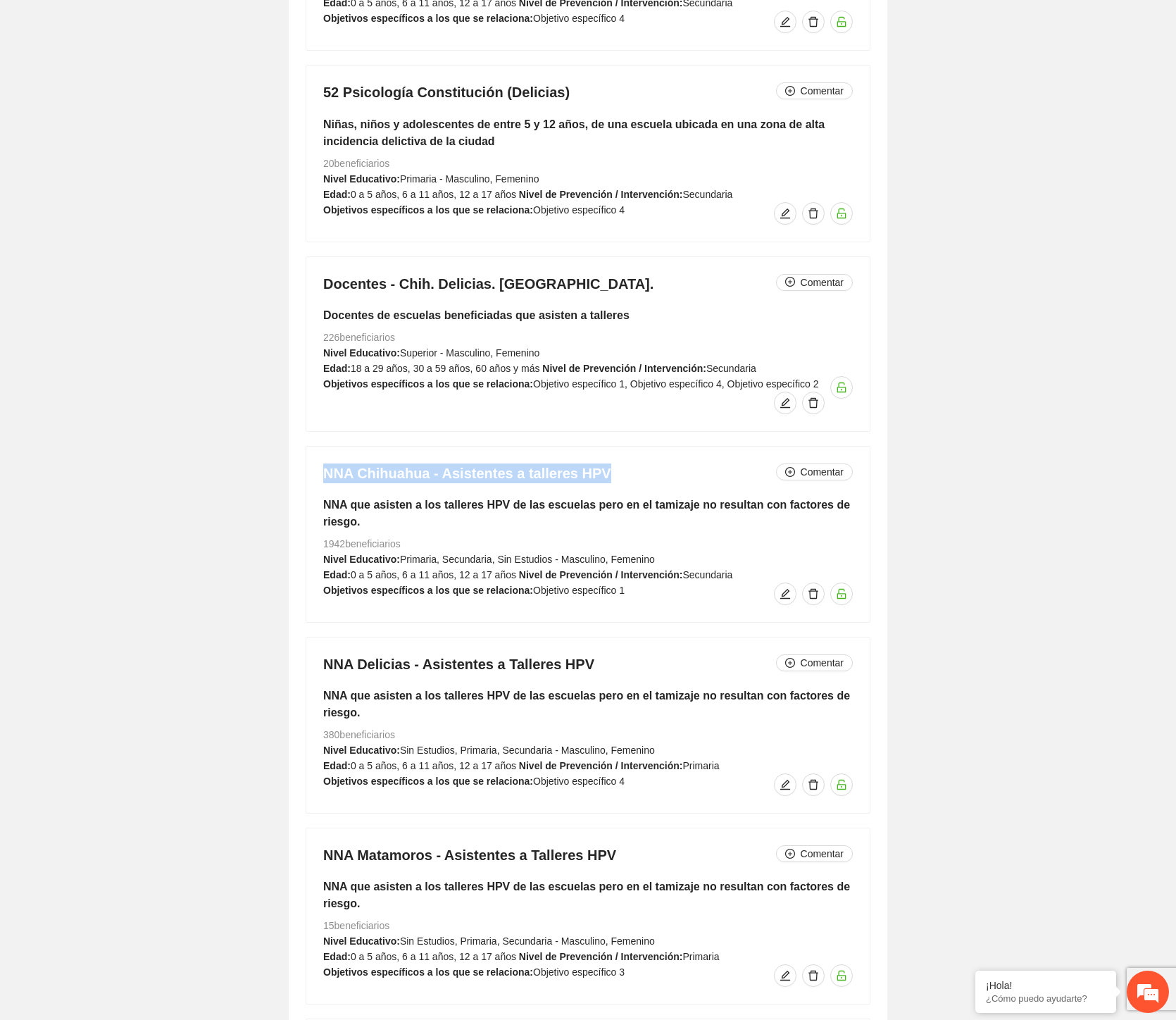
drag, startPoint x: 606, startPoint y: 481, endPoint x: 321, endPoint y: 484, distance: 285.0
click at [321, 484] on div "NNA Chihuahua - Asistentes a talleres HPV Comentar NNA que asisten a los taller…" at bounding box center [588, 534] width 564 height 176
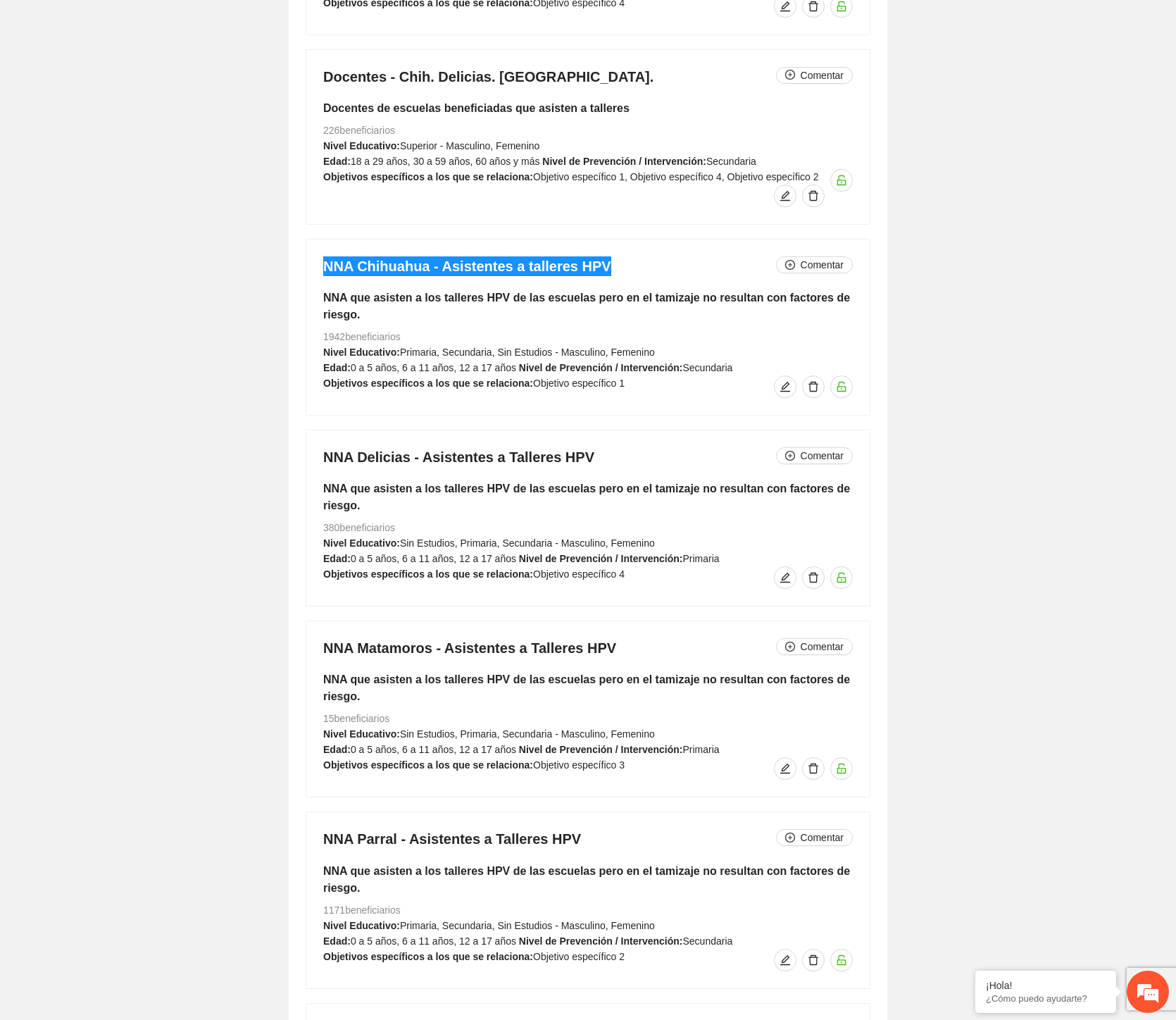
scroll to position [13332, 0]
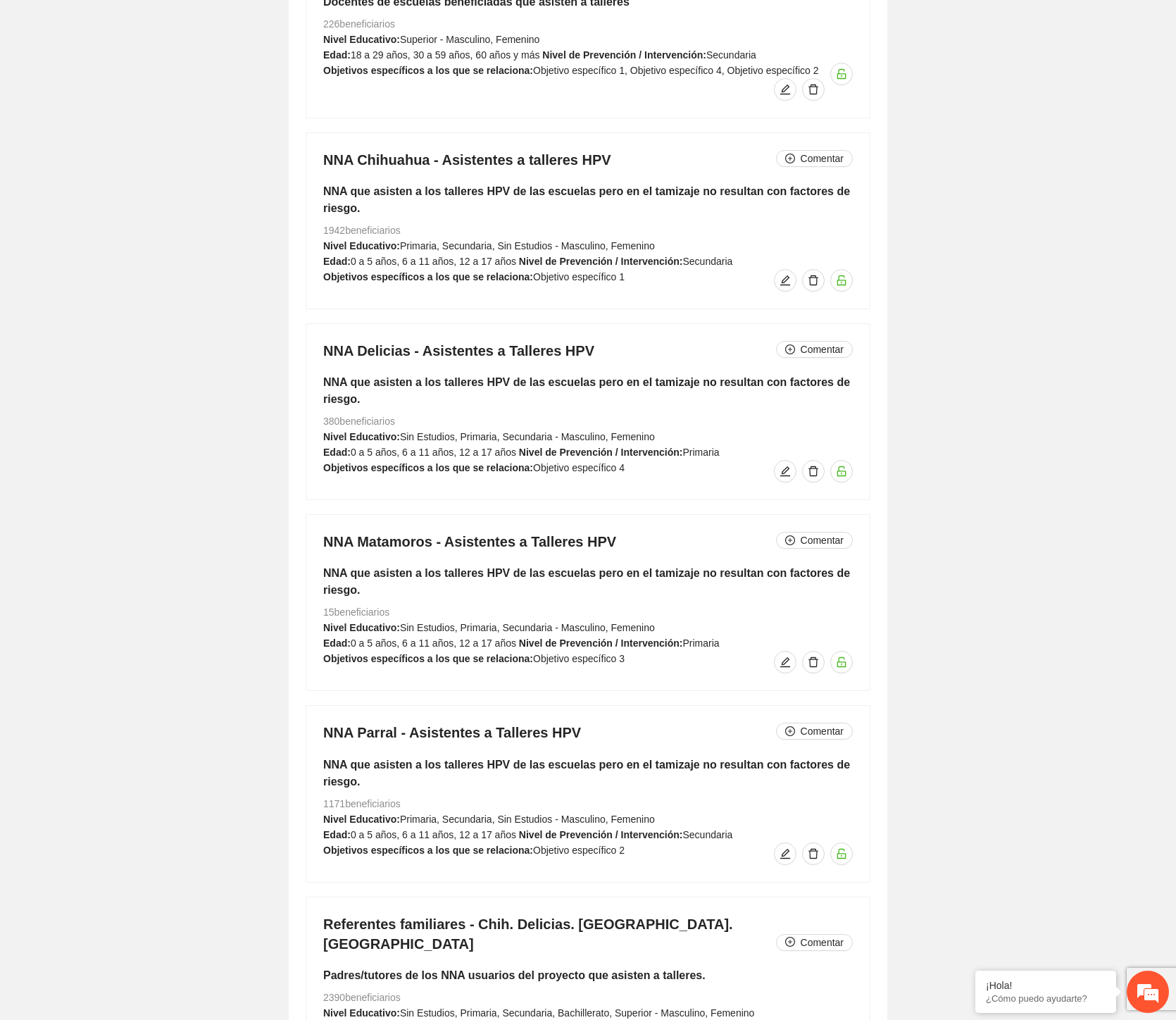
drag, startPoint x: 902, startPoint y: 184, endPoint x: 920, endPoint y: 199, distance: 23.4
drag, startPoint x: 159, startPoint y: 482, endPoint x: 162, endPoint y: 473, distance: 9.5
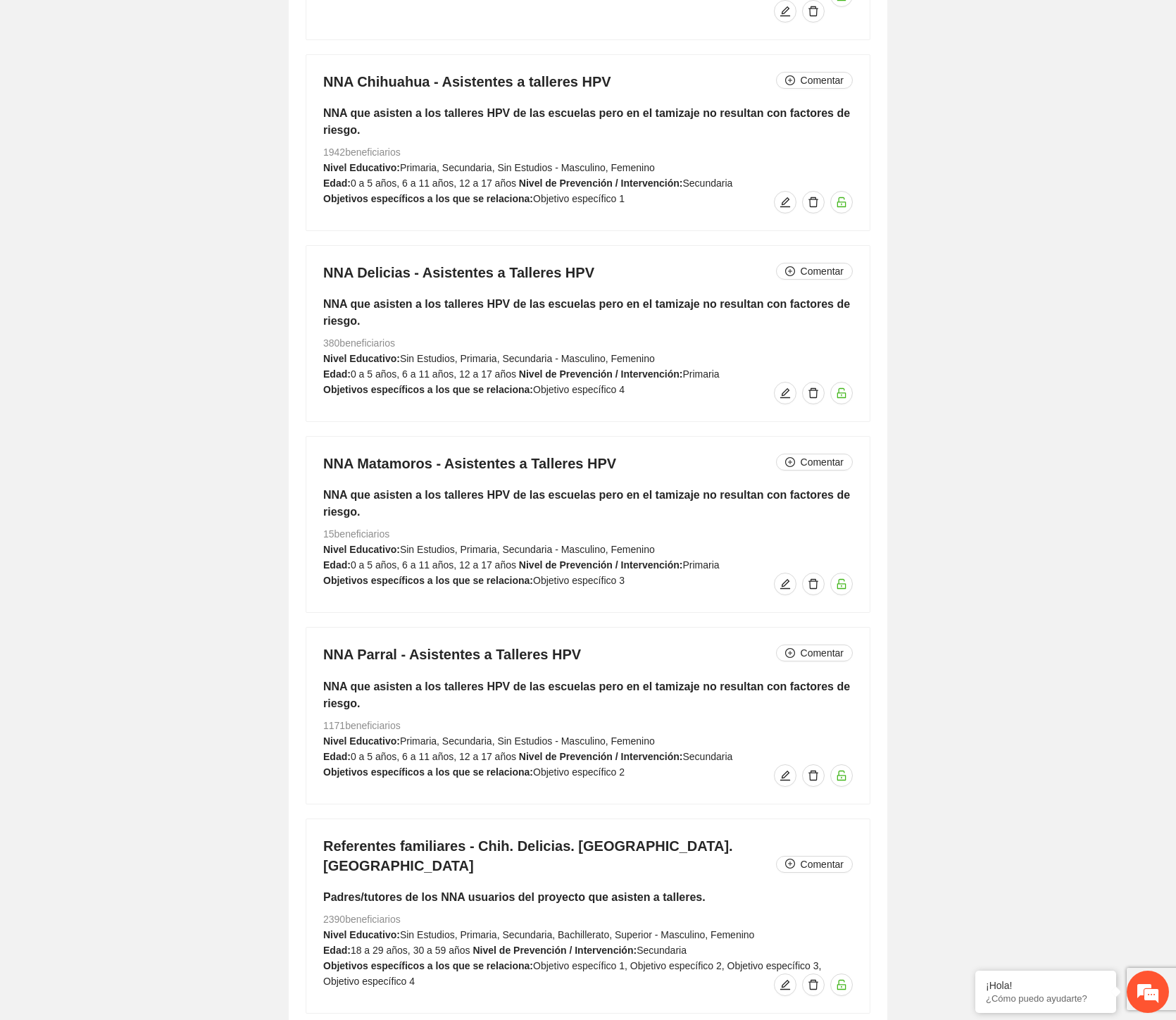
scroll to position [12861, 0]
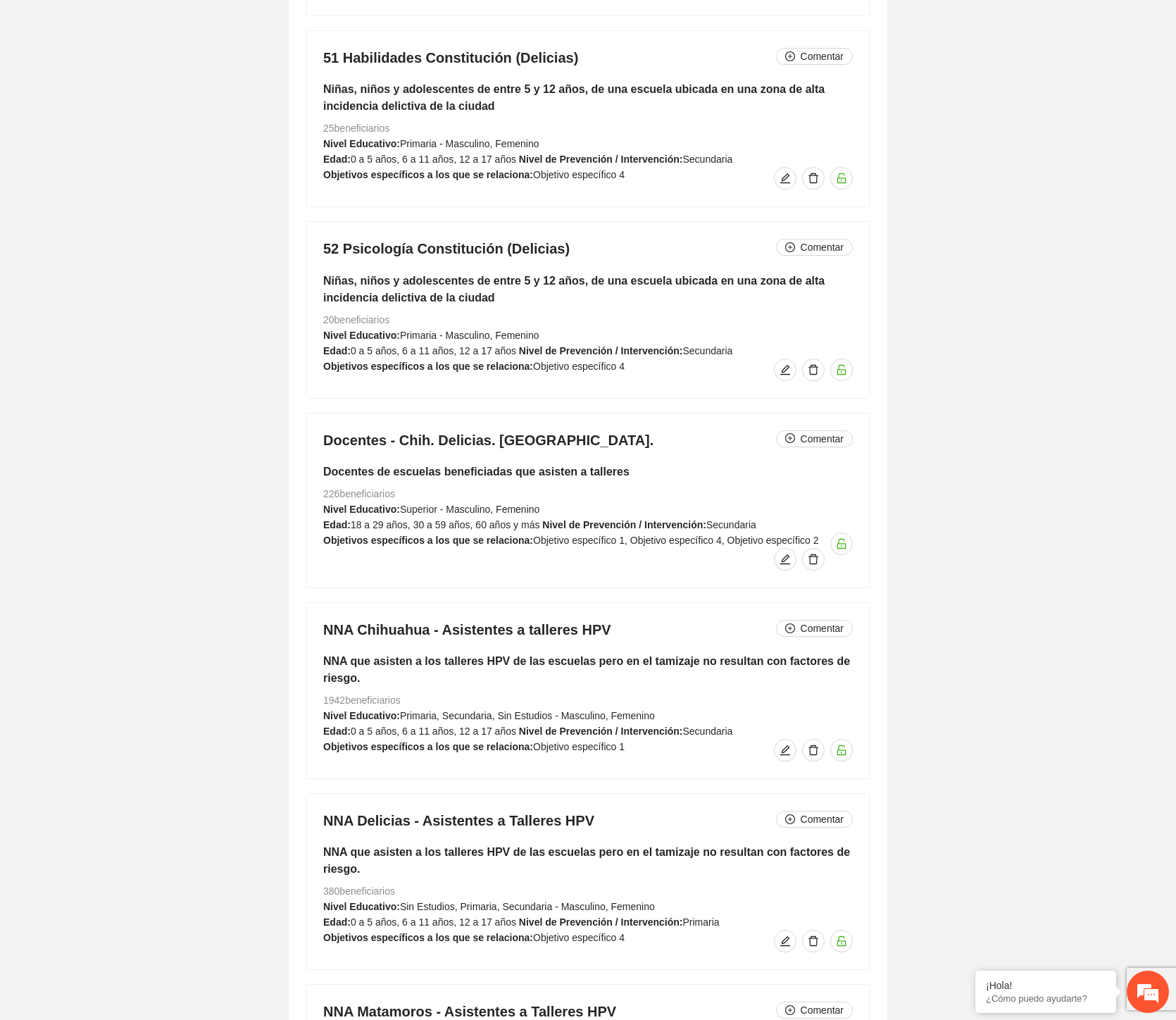
drag, startPoint x: 385, startPoint y: 328, endPoint x: 396, endPoint y: 328, distance: 11.0
click at [396, 328] on div "52 Psicología Constitución (Delicias) Comentar Niñas, niños y adolescentes de e…" at bounding box center [588, 310] width 564 height 176
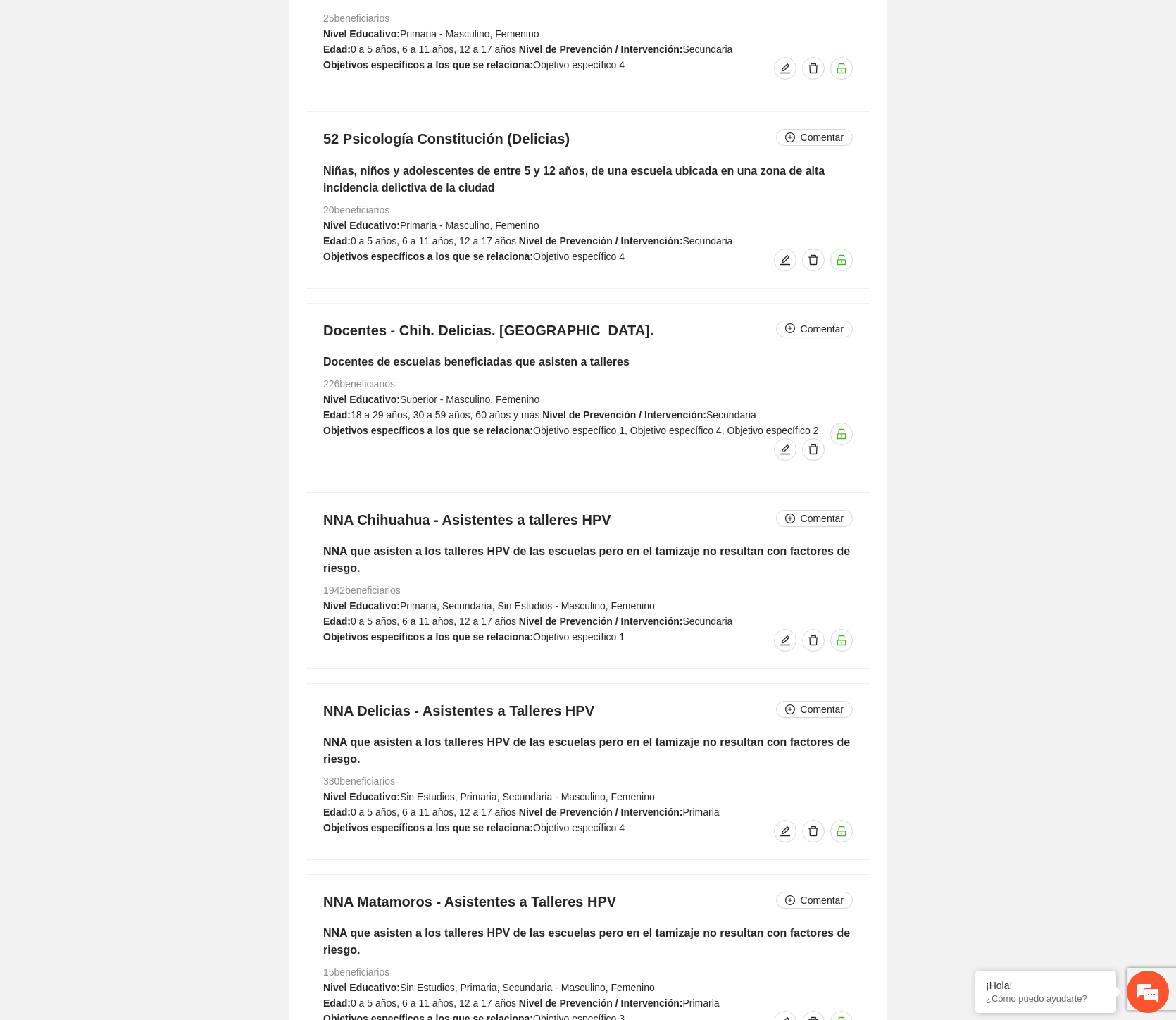
scroll to position [13097, 0]
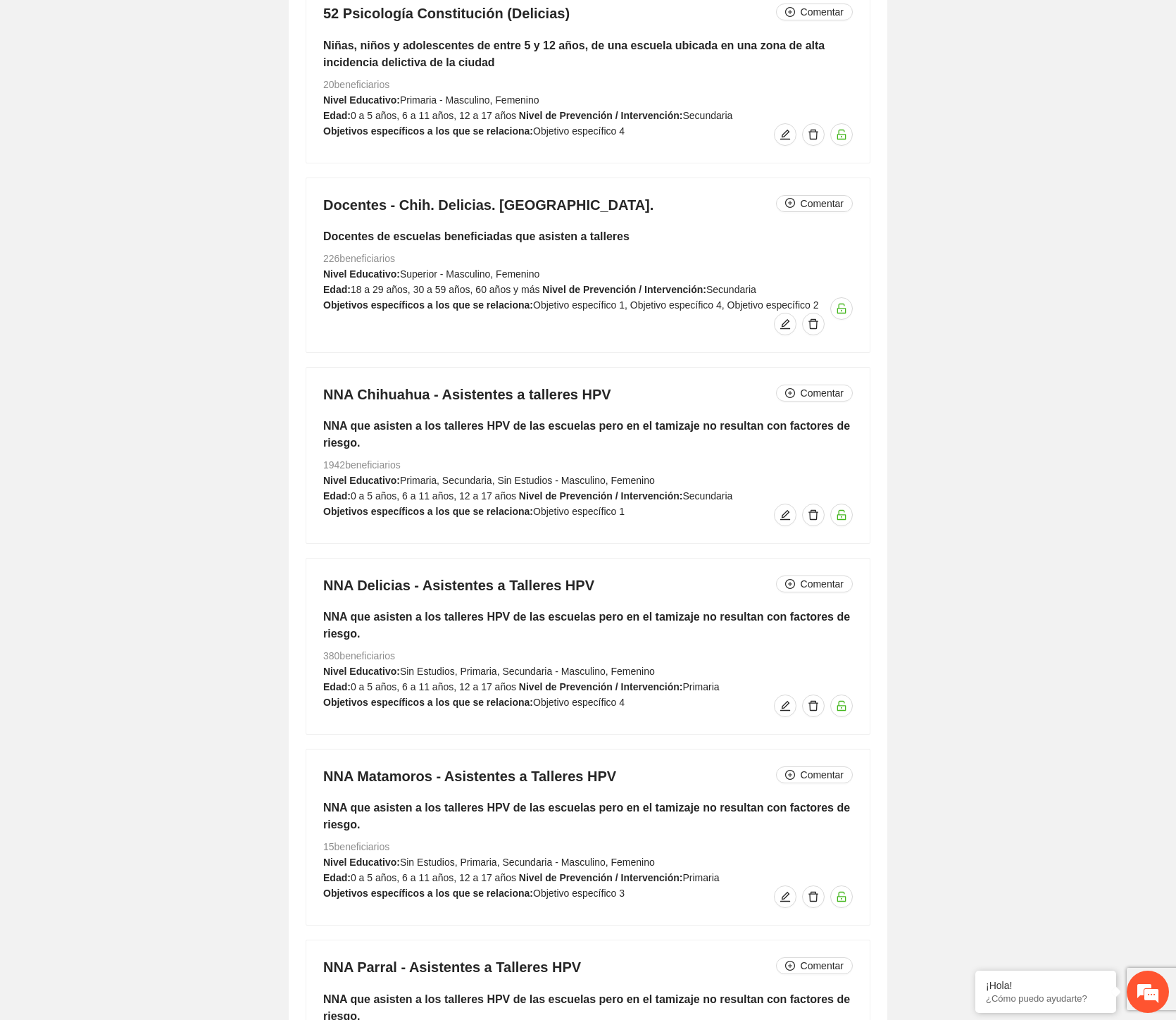
click at [322, 398] on div "NNA Chihuahua - Asistentes a talleres HPV Comentar NNA que asisten a los taller…" at bounding box center [588, 455] width 564 height 176
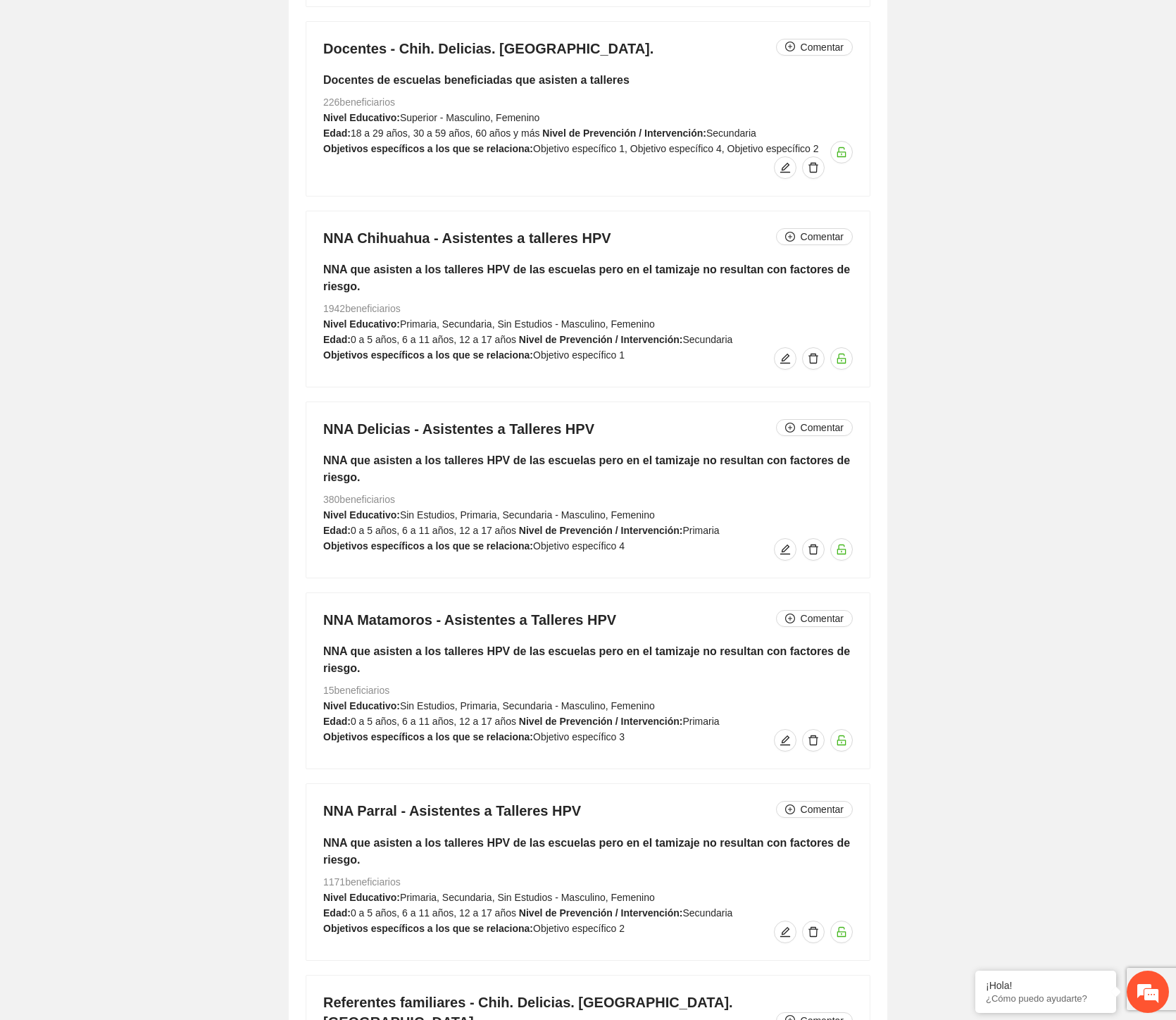
scroll to position [13018, 0]
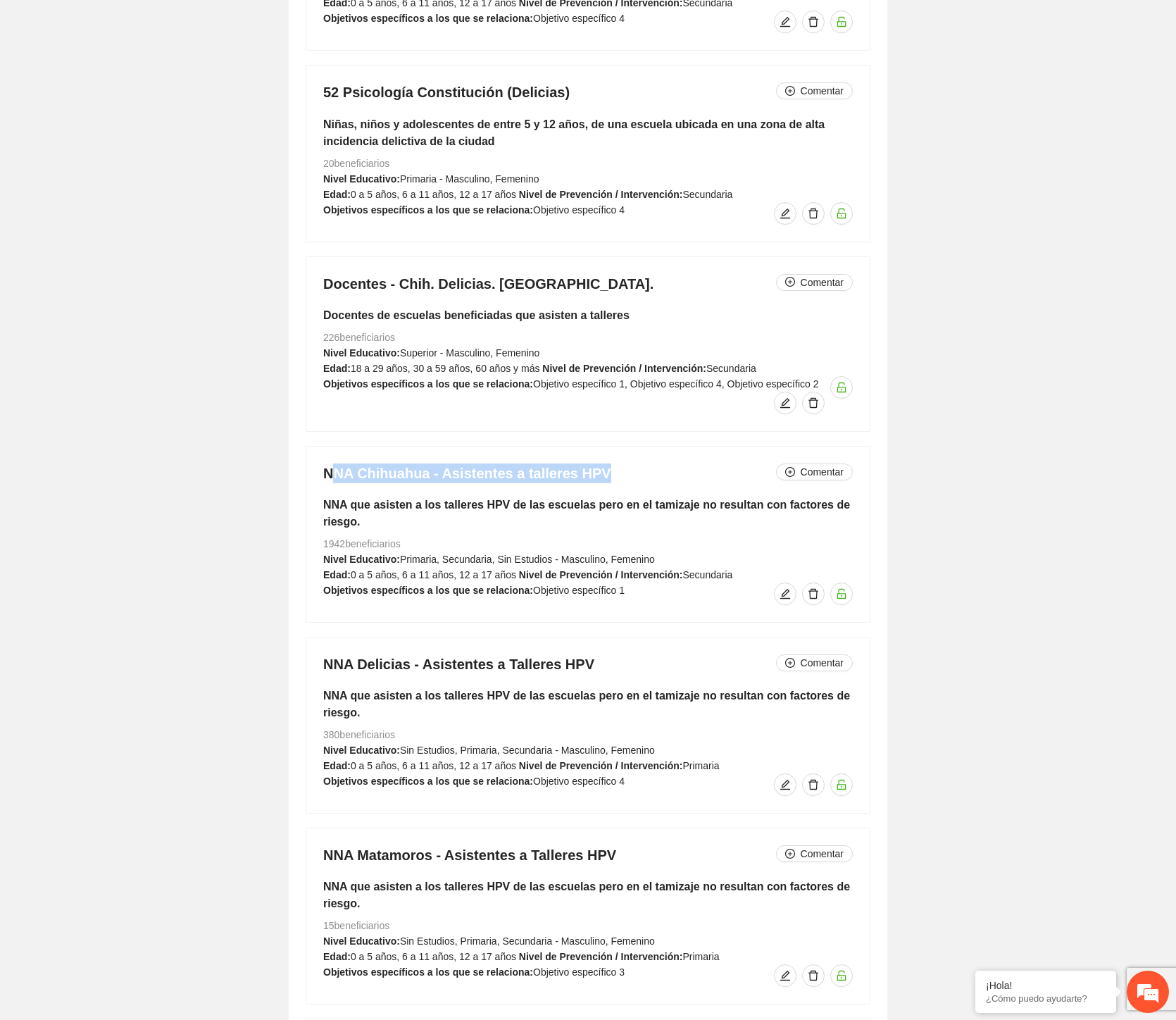
drag, startPoint x: 329, startPoint y: 477, endPoint x: 621, endPoint y: 483, distance: 292.1
click at [621, 483] on h4 "NNA Chihuahua - Asistentes a talleres HPV Comentar" at bounding box center [588, 473] width 529 height 19
click at [383, 520] on h5 "NNA que asisten a los talleres HPV de las escuelas pero en el tamizaje no resul…" at bounding box center [588, 513] width 529 height 34
drag, startPoint x: 327, startPoint y: 473, endPoint x: 597, endPoint y: 467, distance: 270.1
click at [597, 467] on div "NNA Chihuahua - Asistentes a talleres HPV Comentar NNA que asisten a los taller…" at bounding box center [588, 534] width 564 height 176
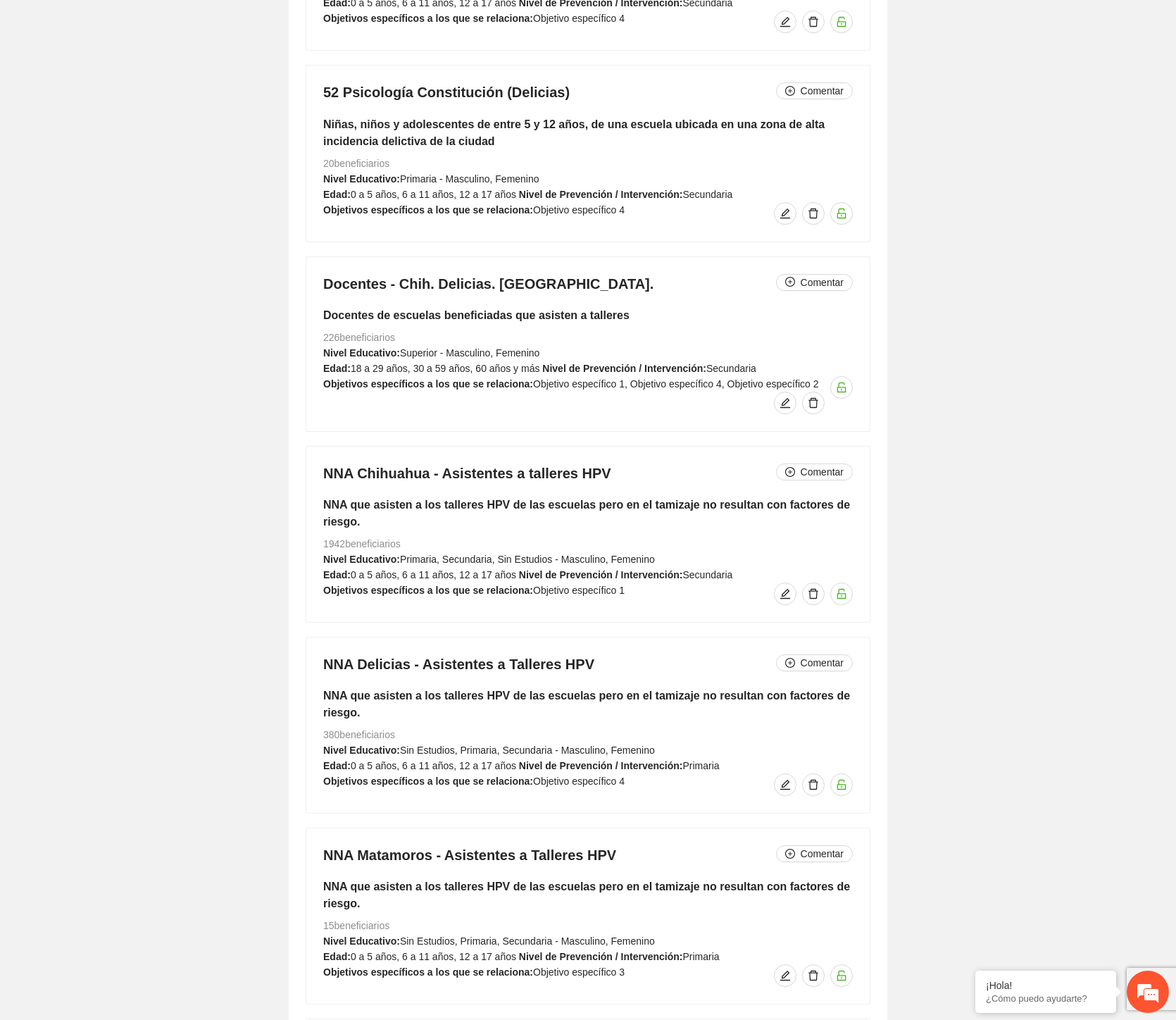
drag, startPoint x: 511, startPoint y: 491, endPoint x: 537, endPoint y: 487, distance: 26.3
click at [512, 491] on div "NNA Chihuahua - Asistentes a talleres HPV Comentar NNA que asisten a los taller…" at bounding box center [588, 534] width 564 height 176
drag, startPoint x: 597, startPoint y: 476, endPoint x: 306, endPoint y: 486, distance: 291.2
click at [307, 486] on div "NNA Chihuahua - Asistentes a talleres HPV Comentar NNA que asisten a los taller…" at bounding box center [588, 534] width 564 height 176
drag, startPoint x: 367, startPoint y: 529, endPoint x: 322, endPoint y: 509, distance: 49.2
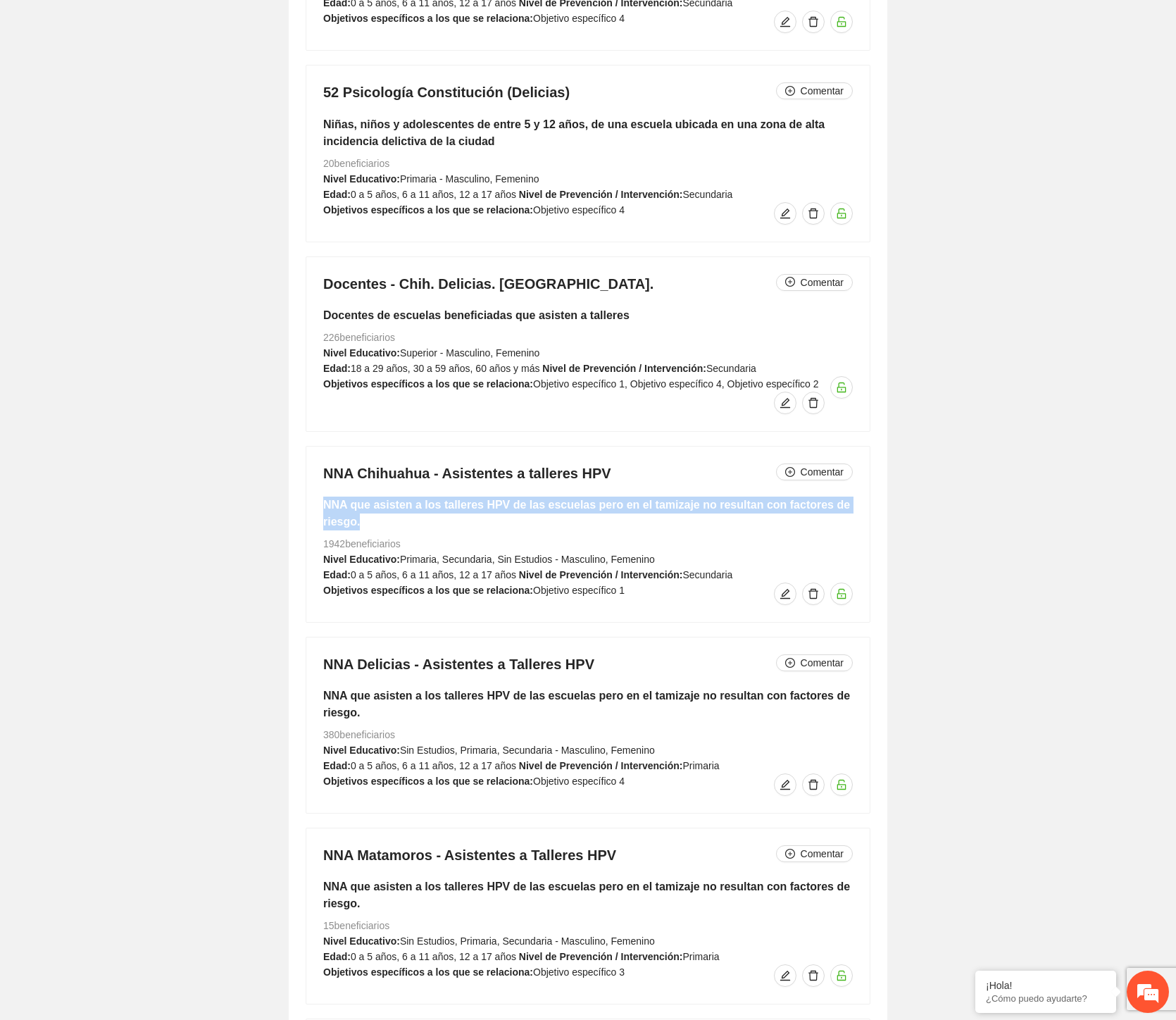
click at [322, 509] on div "NNA Chihuahua - Asistentes a talleres HPV Comentar NNA que asisten a los taller…" at bounding box center [588, 534] width 564 height 176
click at [404, 490] on div "NNA Chihuahua - Asistentes a talleres HPV Comentar NNA que asisten a los taller…" at bounding box center [588, 534] width 564 height 176
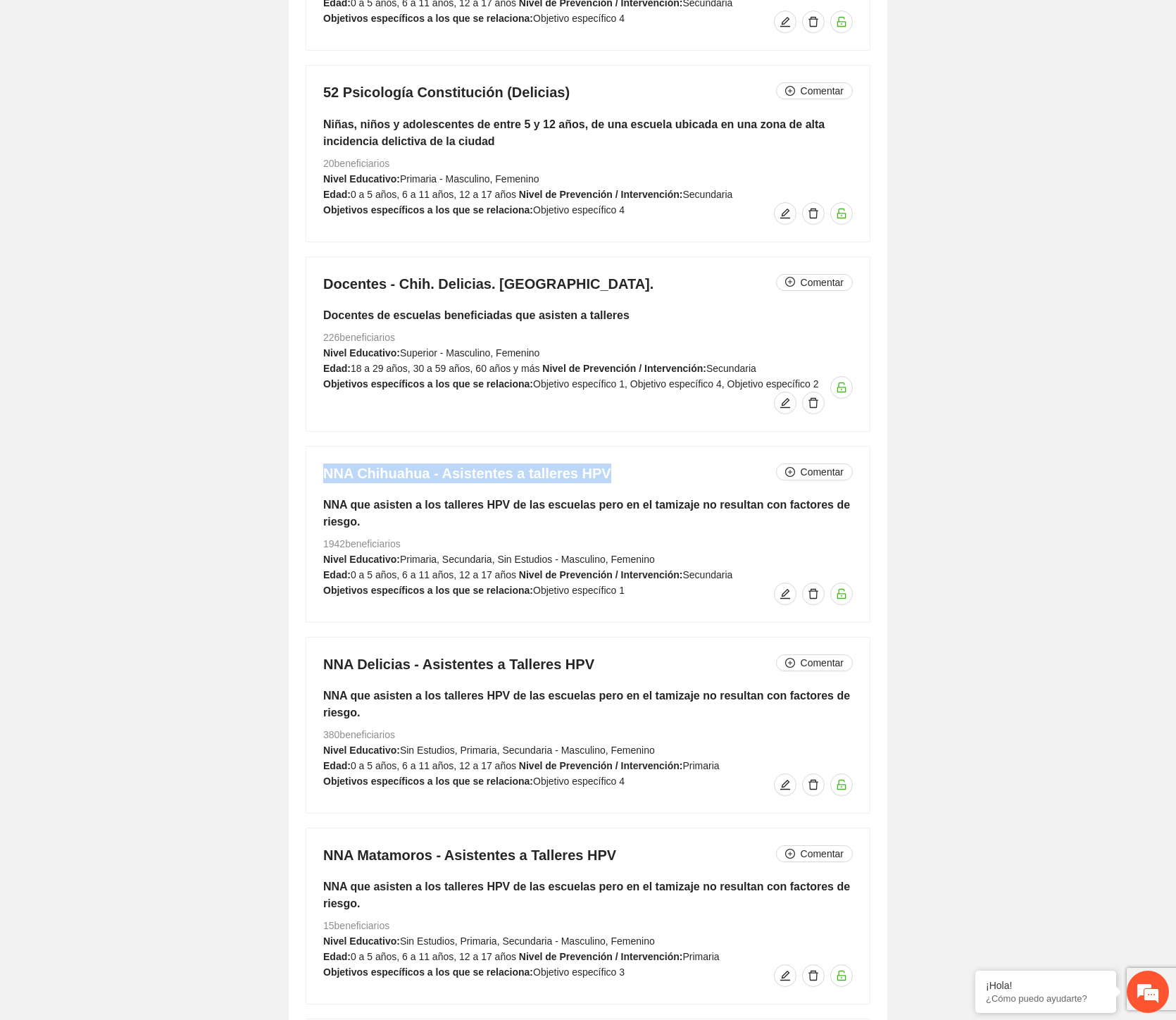
drag, startPoint x: 431, startPoint y: 482, endPoint x: 296, endPoint y: 473, distance: 135.3
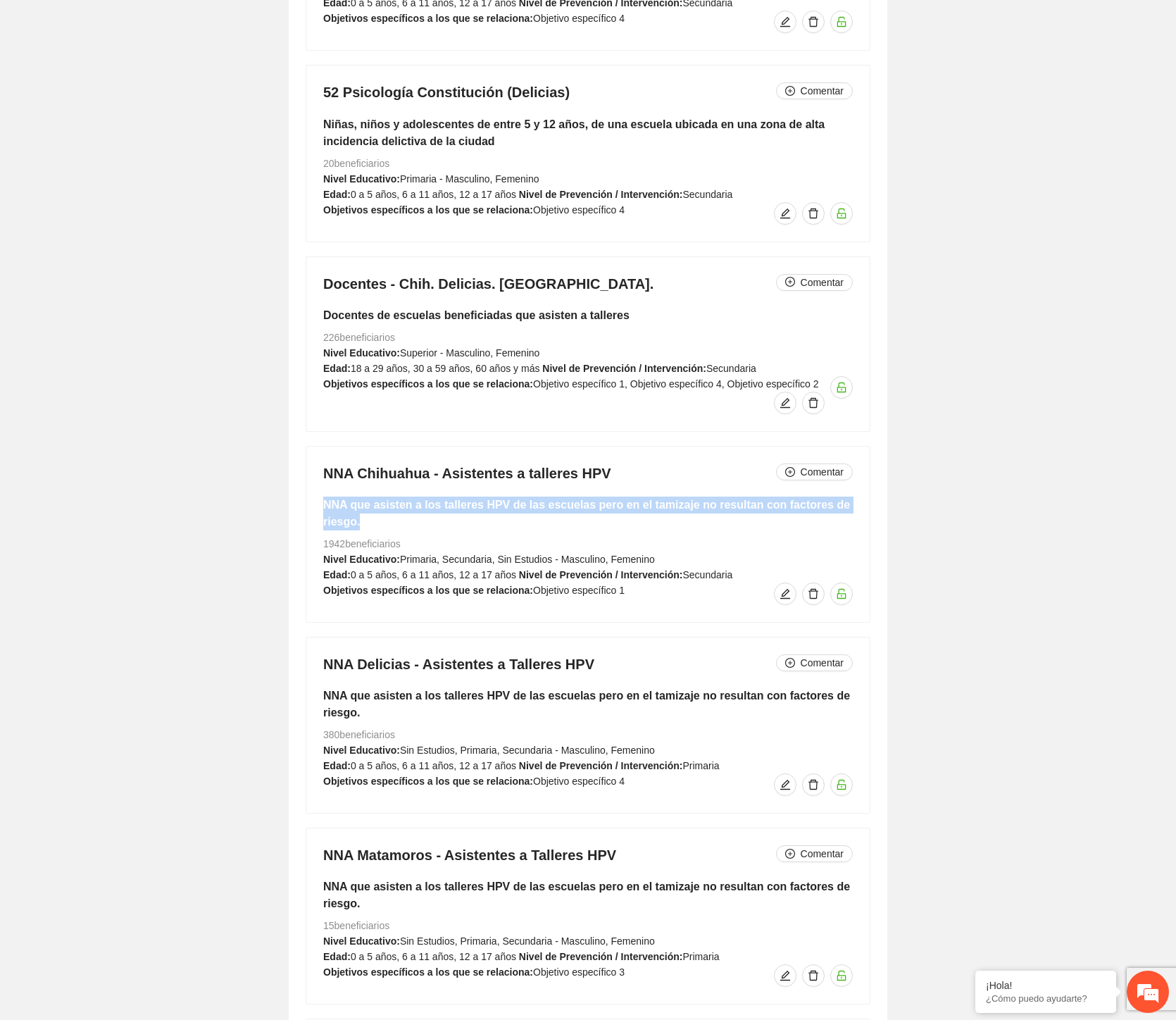
drag, startPoint x: 358, startPoint y: 529, endPoint x: 321, endPoint y: 511, distance: 41.1
click at [321, 511] on div "NNA Chihuahua - Asistentes a talleres HPV Comentar NNA que asisten a los taller…" at bounding box center [588, 534] width 564 height 176
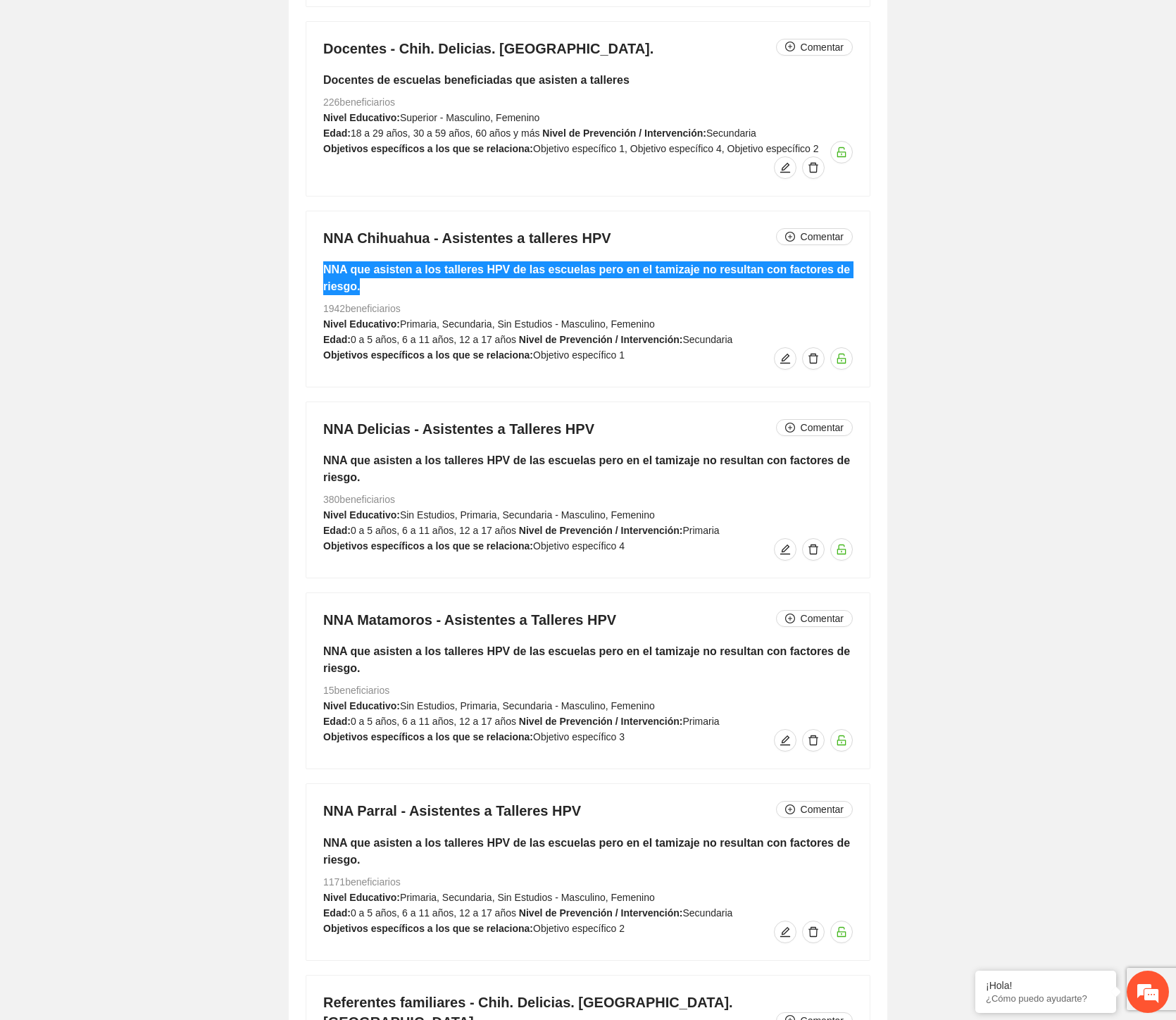
scroll to position [13332, 0]
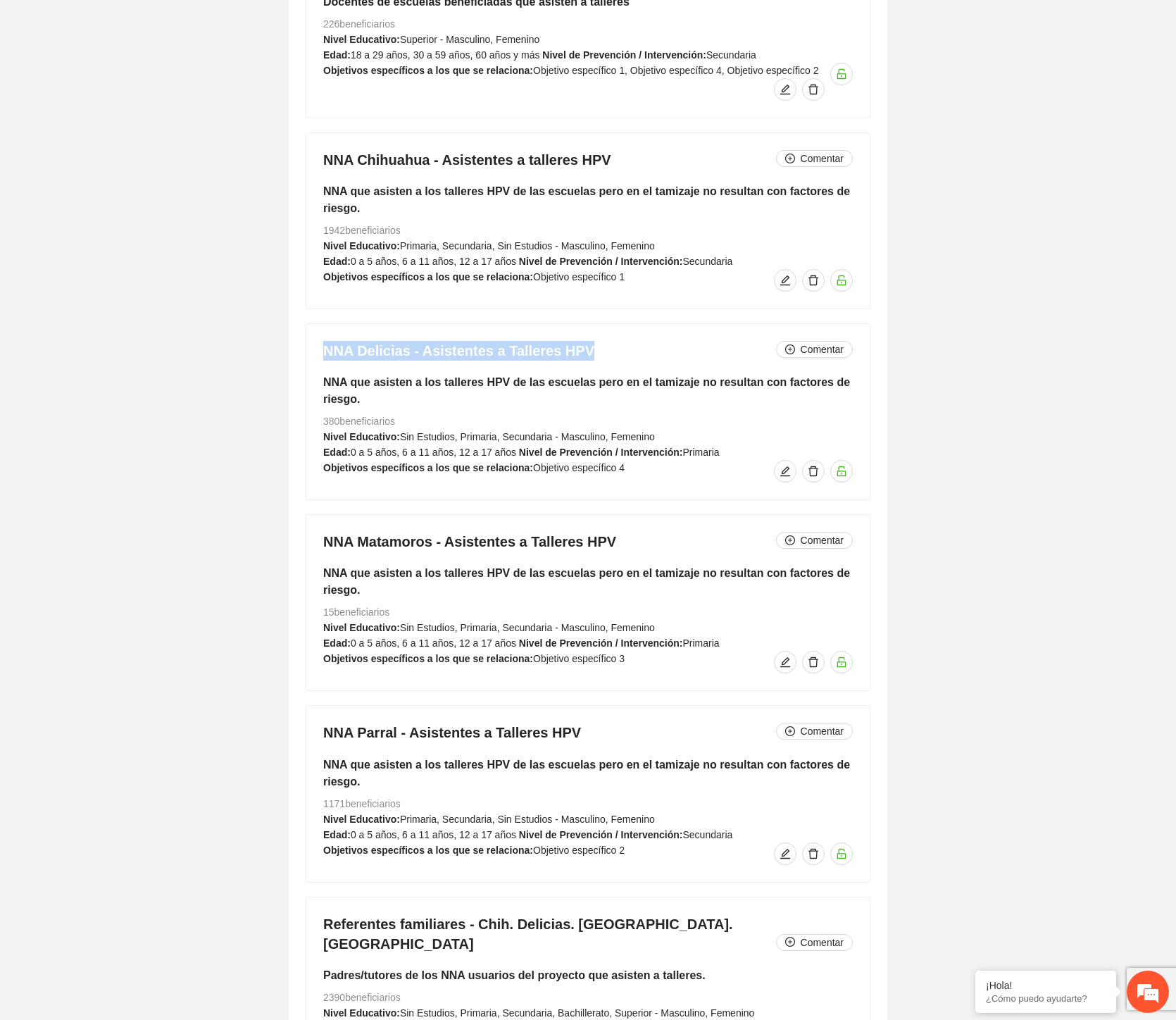
drag, startPoint x: 560, startPoint y: 355, endPoint x: 328, endPoint y: 364, distance: 232.2
click at [328, 360] on h4 "NNA Delicias - Asistentes a Talleres HPV Comentar" at bounding box center [588, 351] width 529 height 19
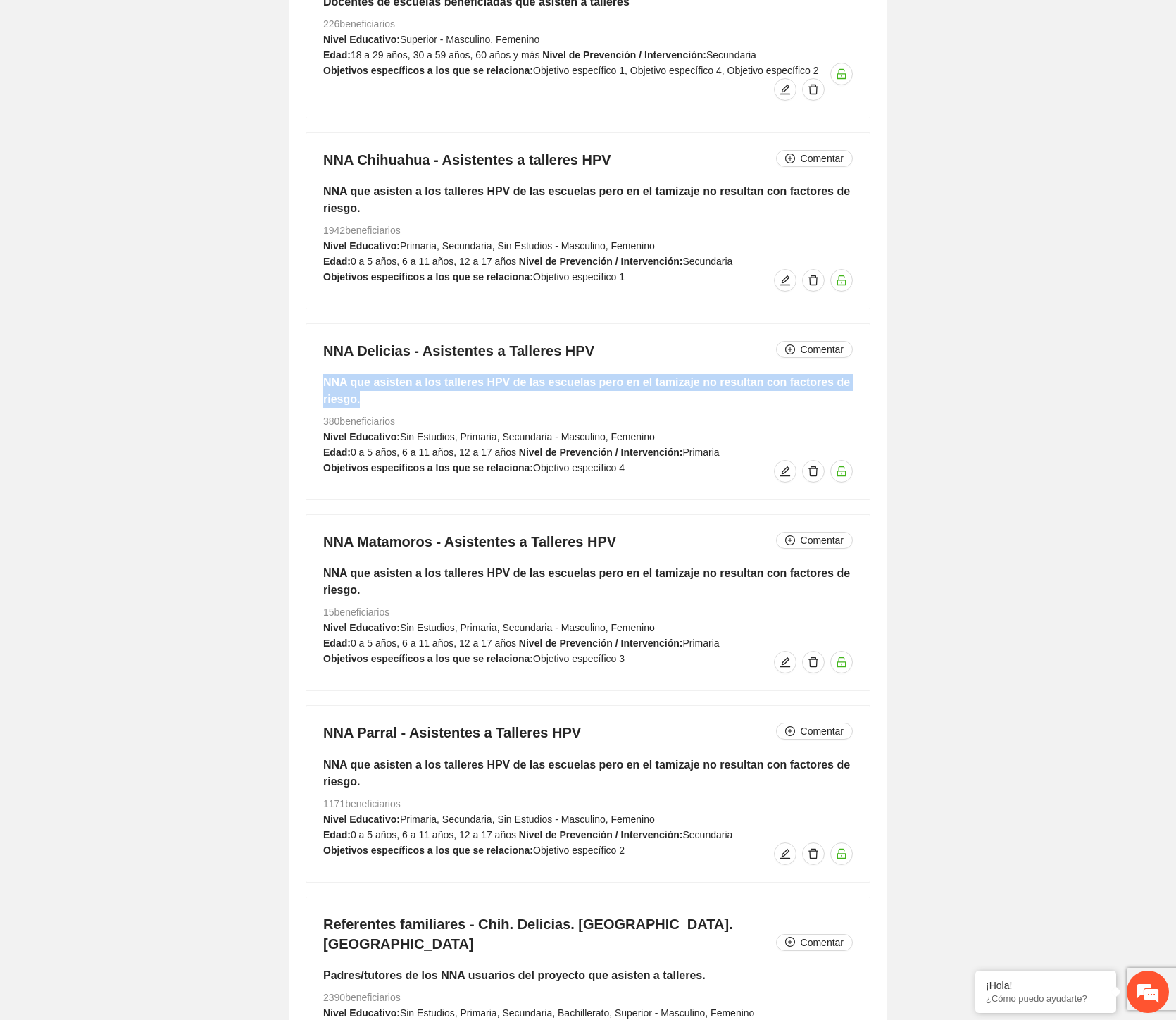
drag, startPoint x: 358, startPoint y: 407, endPoint x: 320, endPoint y: 396, distance: 39.6
click at [320, 396] on div "NNA Delicias - Asistentes a Talleres HPV Comentar NNA que asisten a los tallere…" at bounding box center [588, 411] width 564 height 176
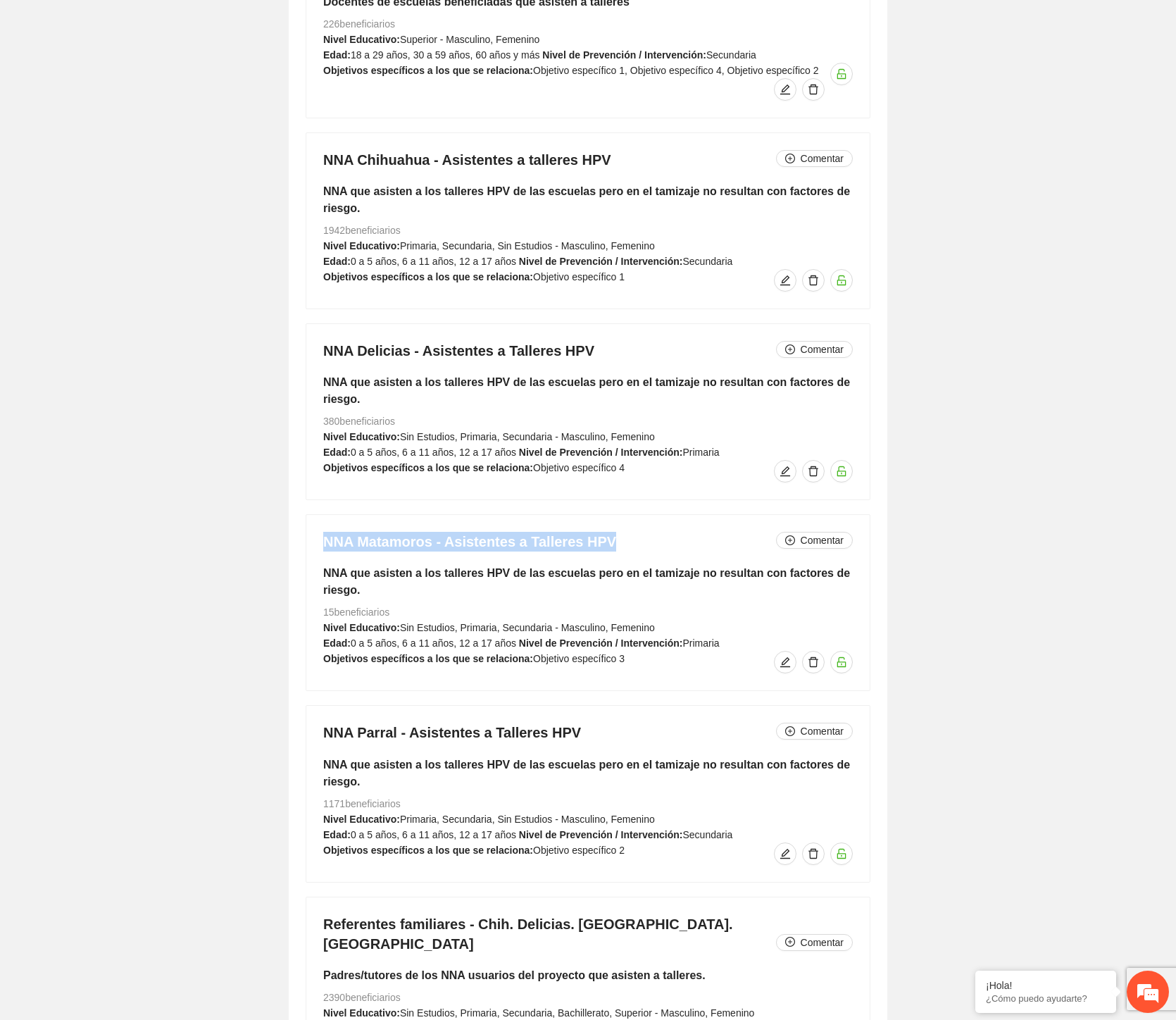
drag, startPoint x: 558, startPoint y: 539, endPoint x: 319, endPoint y: 531, distance: 239.1
click at [319, 531] on div "NNA Matamoros - Asistentes a Talleres HPV Comentar NNA que asisten a los taller…" at bounding box center [588, 603] width 564 height 176
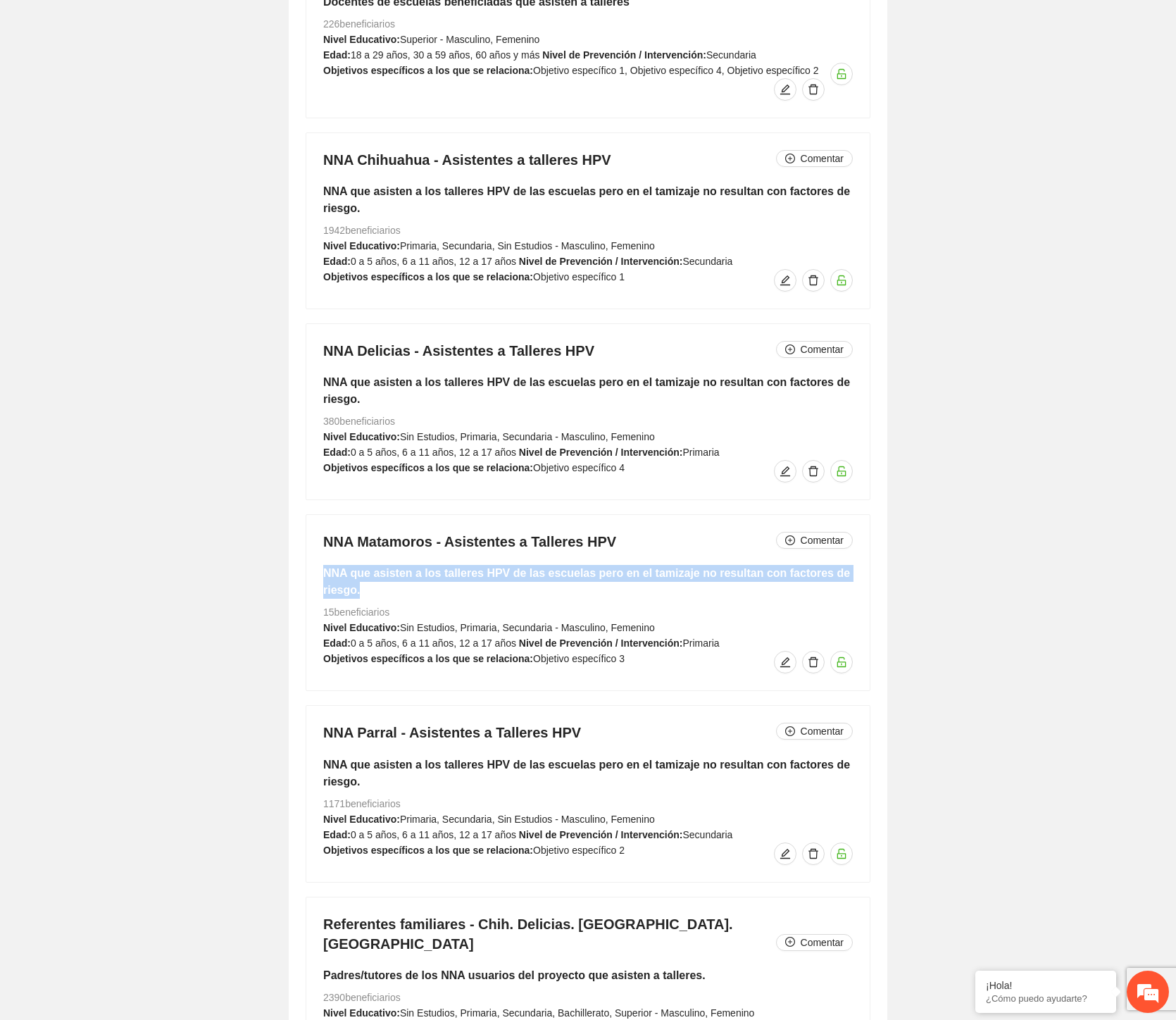
drag, startPoint x: 363, startPoint y: 595, endPoint x: 321, endPoint y: 583, distance: 43.7
click at [321, 583] on div "NNA Matamoros - Asistentes a Talleres HPV Comentar NNA que asisten a los taller…" at bounding box center [588, 603] width 564 height 176
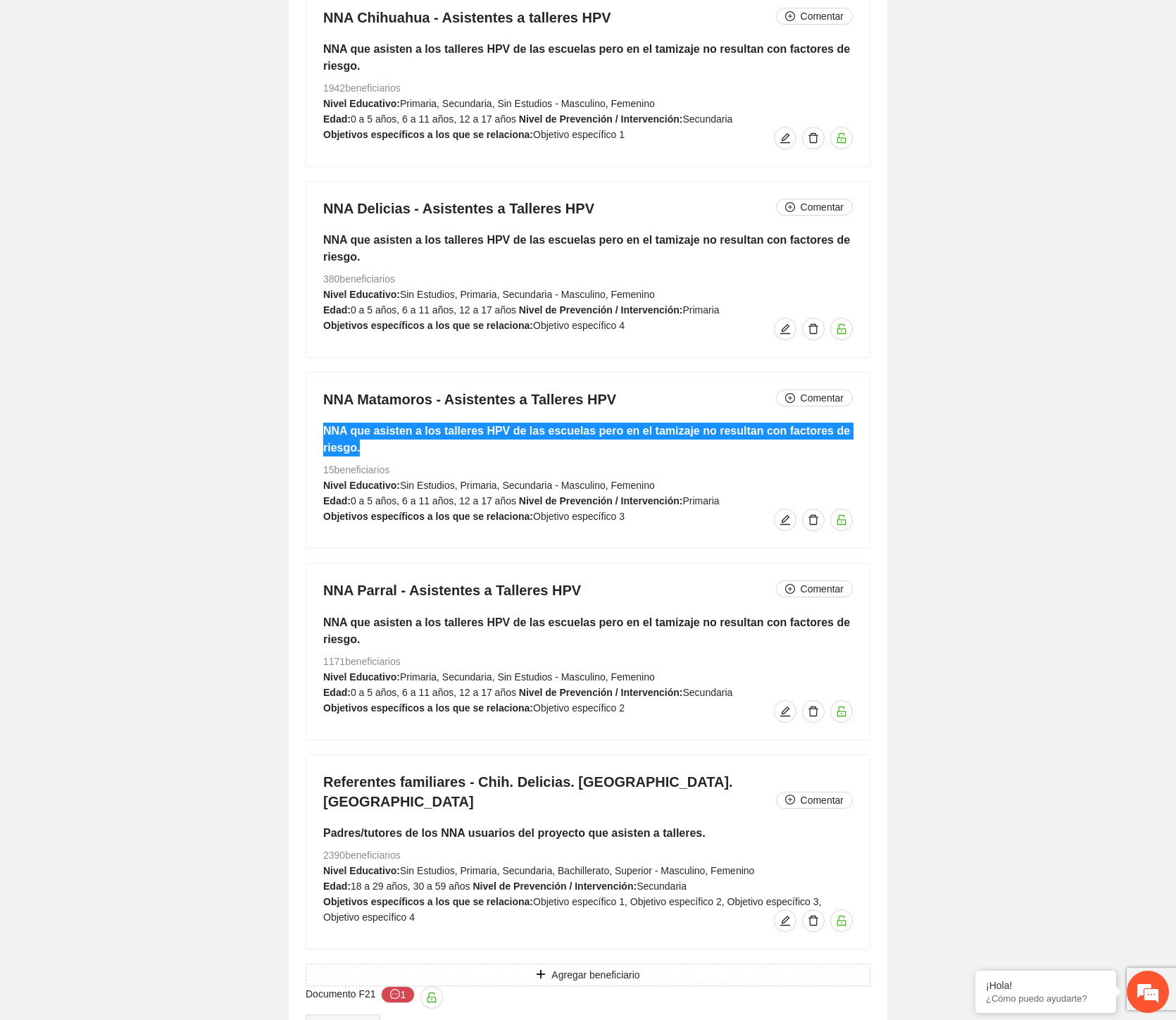
scroll to position [13644, 0]
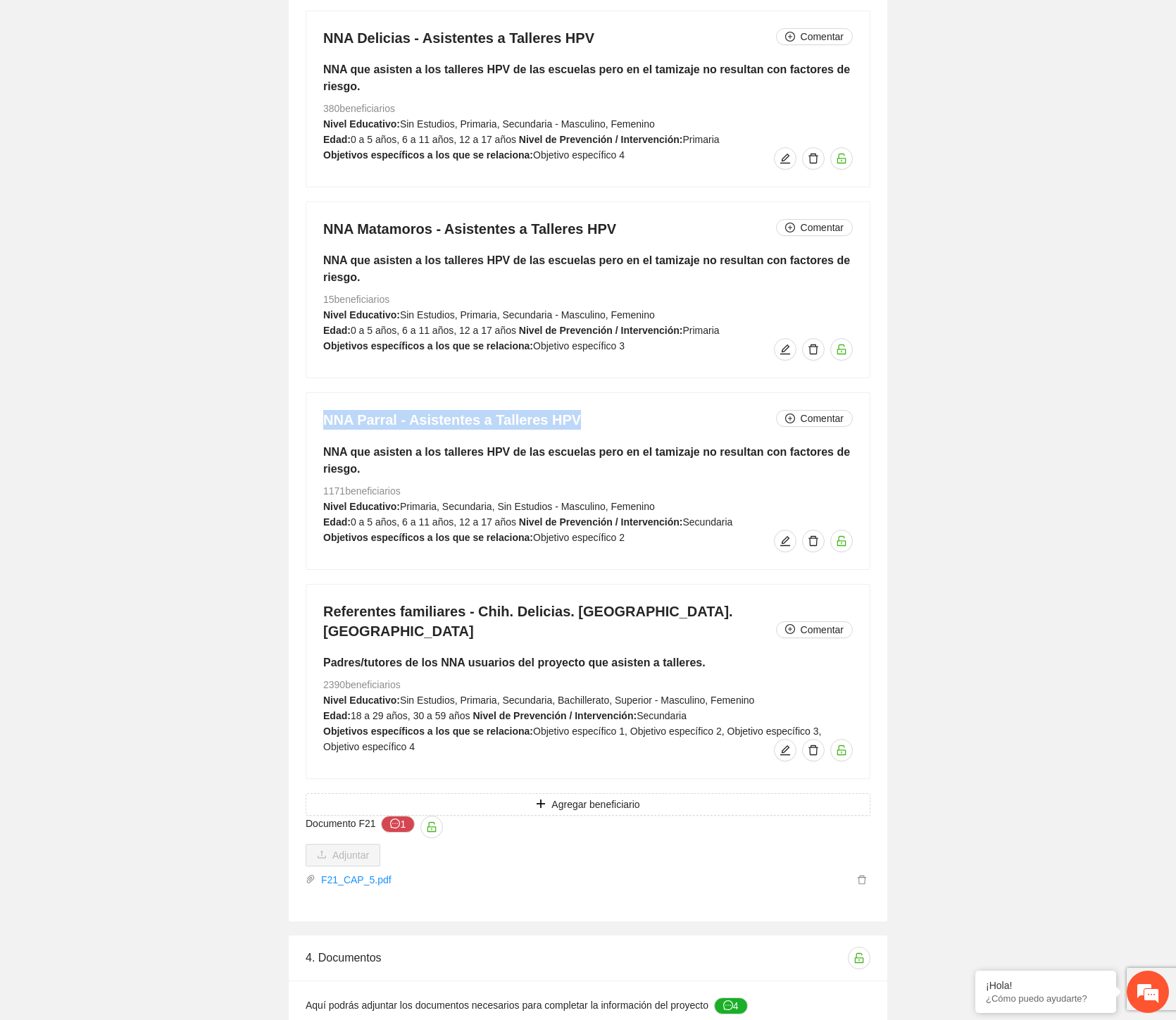
drag, startPoint x: 419, startPoint y: 427, endPoint x: 321, endPoint y: 426, distance: 98.0
click at [321, 426] on div "NNA Parral - Asistentes a Talleres HPV Comentar NNA que asisten a los talleres …" at bounding box center [588, 481] width 564 height 176
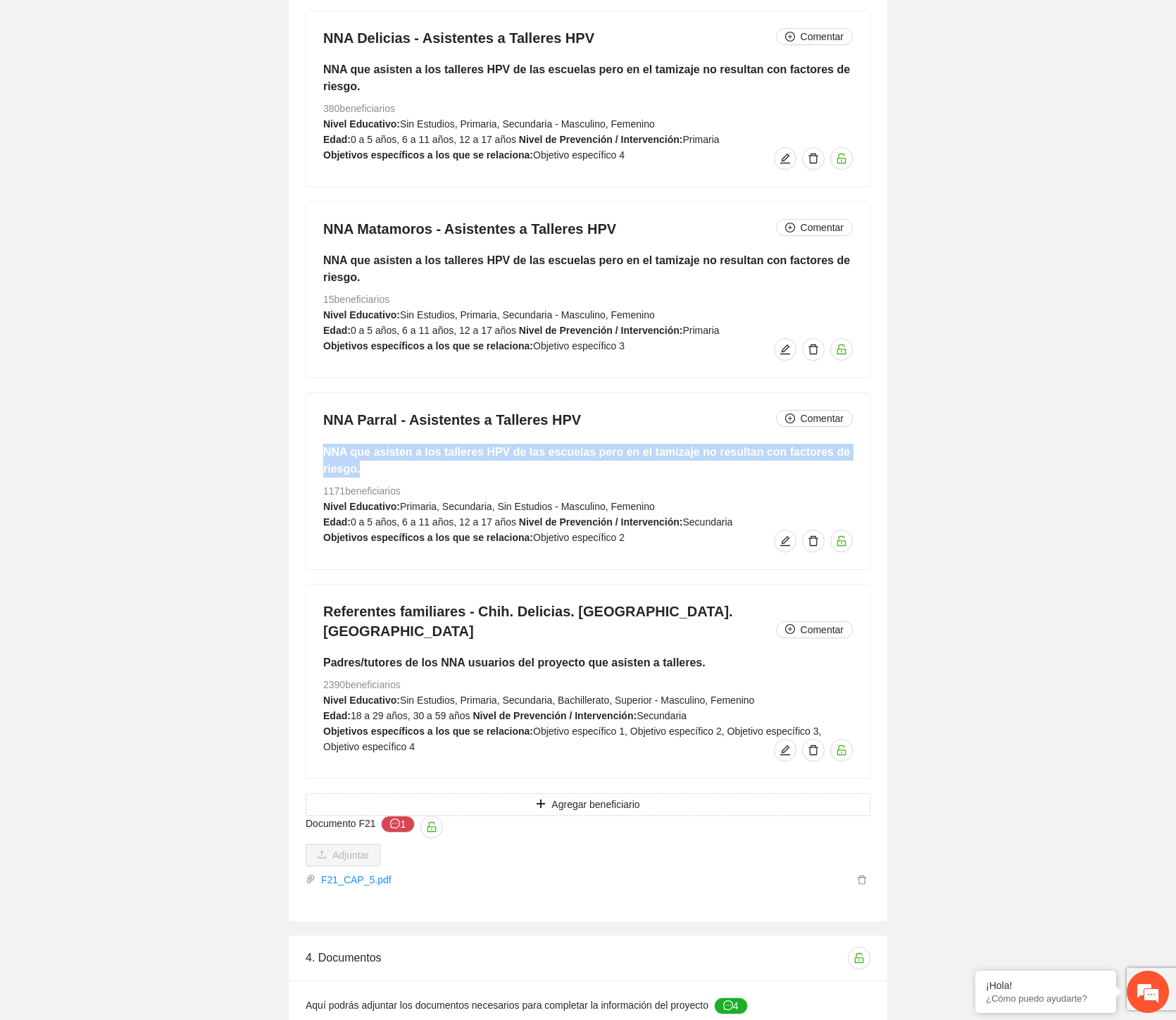
drag, startPoint x: 330, startPoint y: 464, endPoint x: 317, endPoint y: 456, distance: 15.3
click at [317, 456] on div "NNA Parral - Asistentes a Talleres HPV Comentar NNA que asisten a los talleres …" at bounding box center [588, 481] width 564 height 176
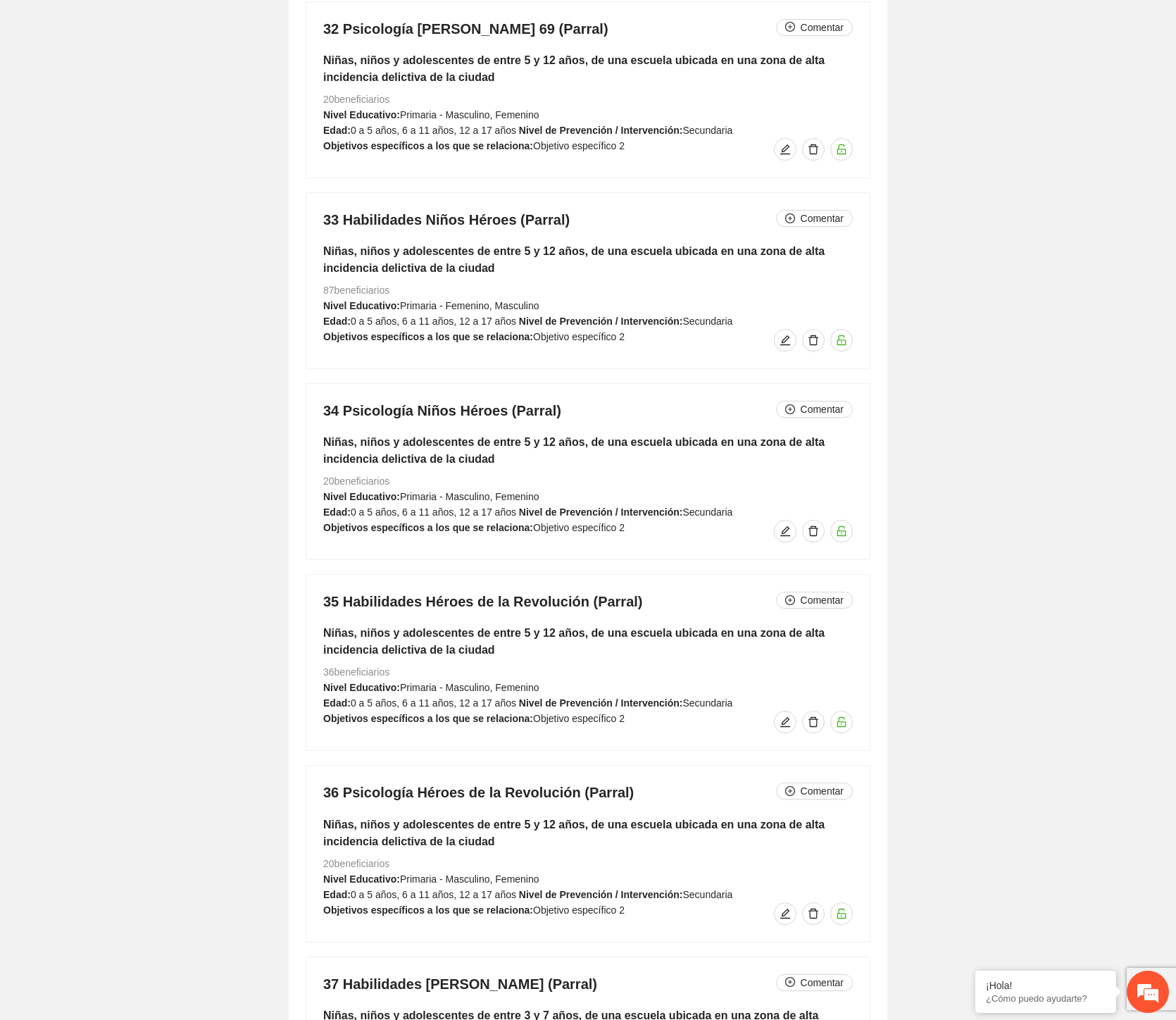
scroll to position [0, 0]
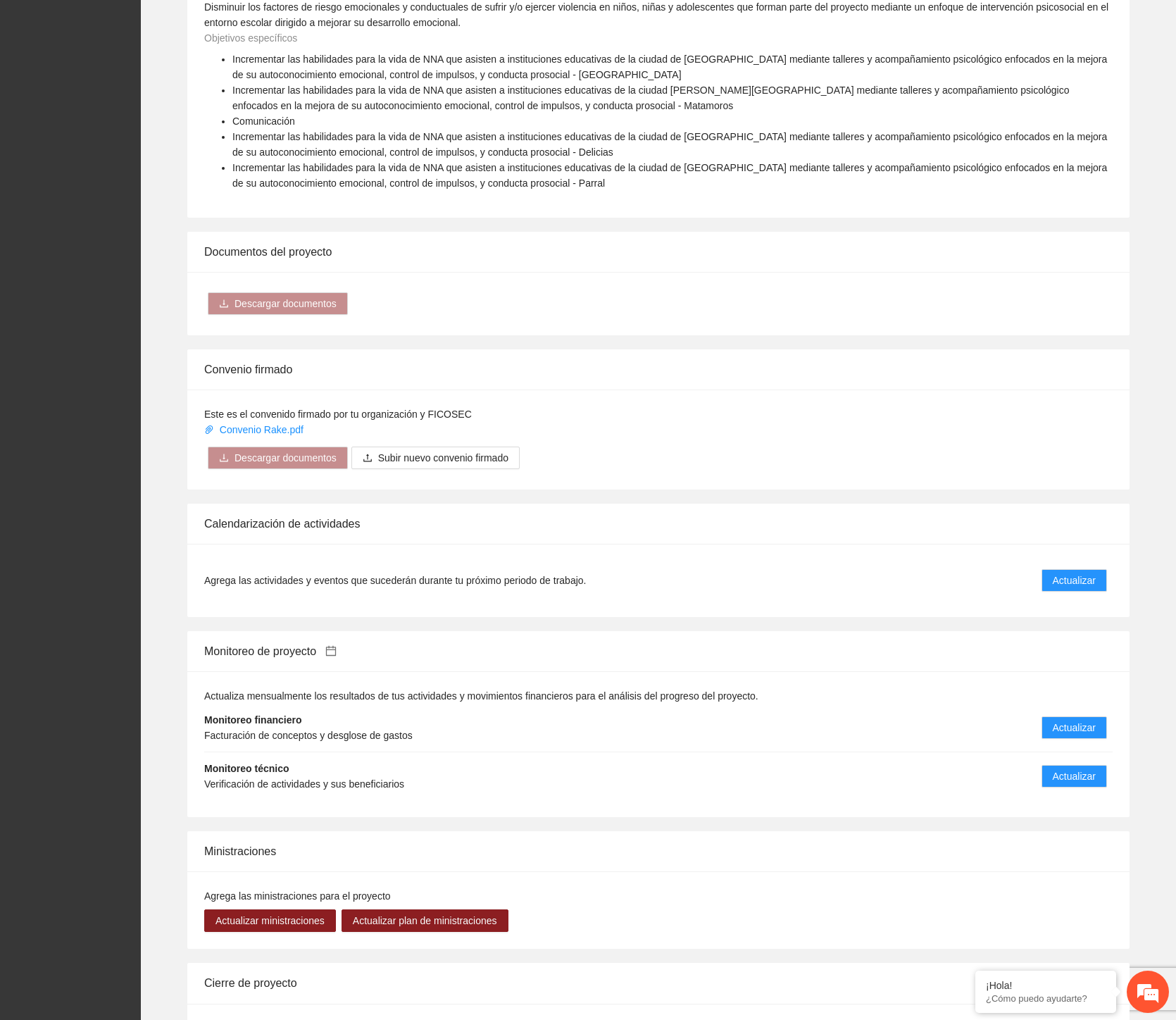
scroll to position [1143, 0]
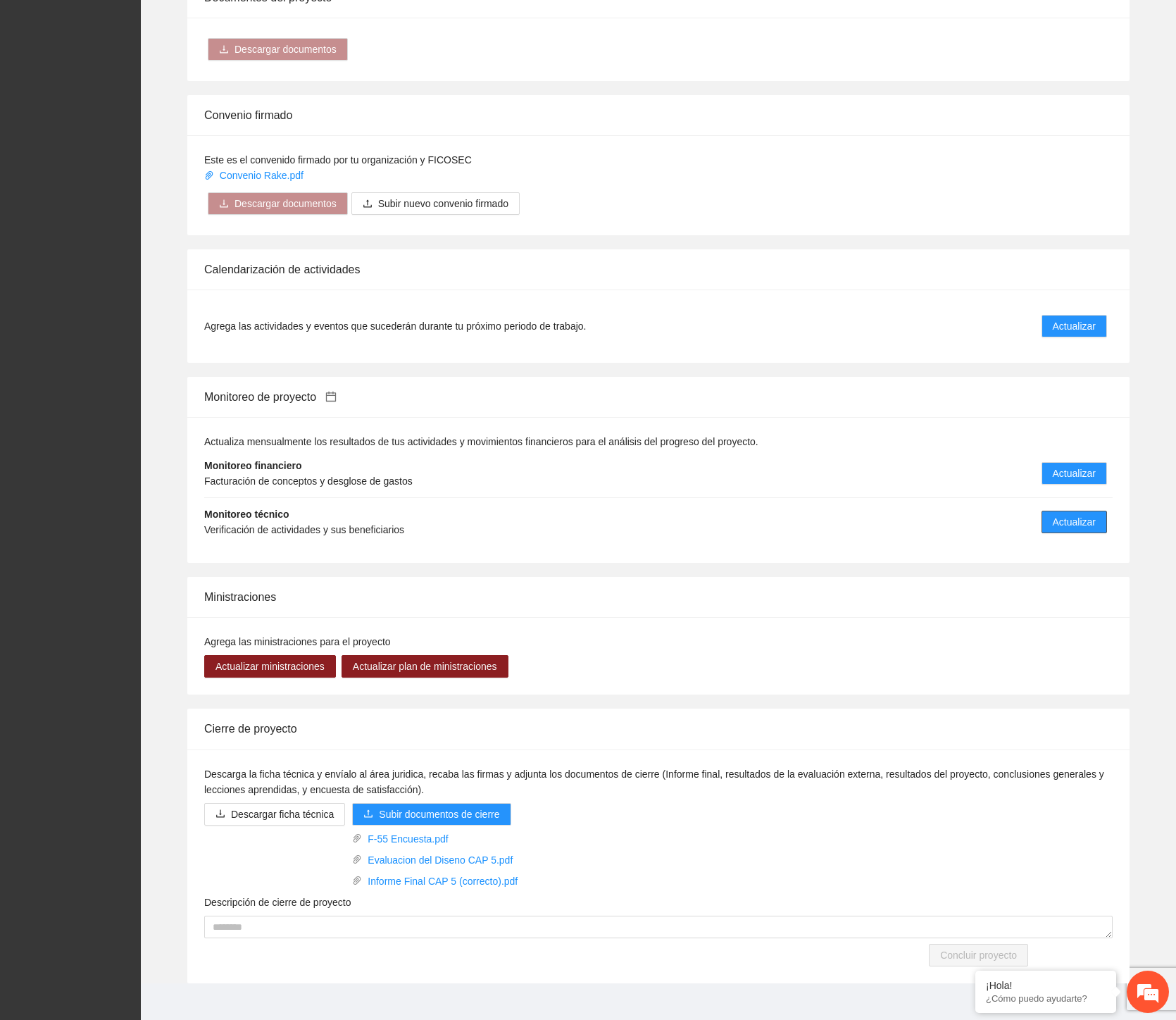
click at [1067, 514] on span "Actualizar" at bounding box center [1074, 522] width 43 height 16
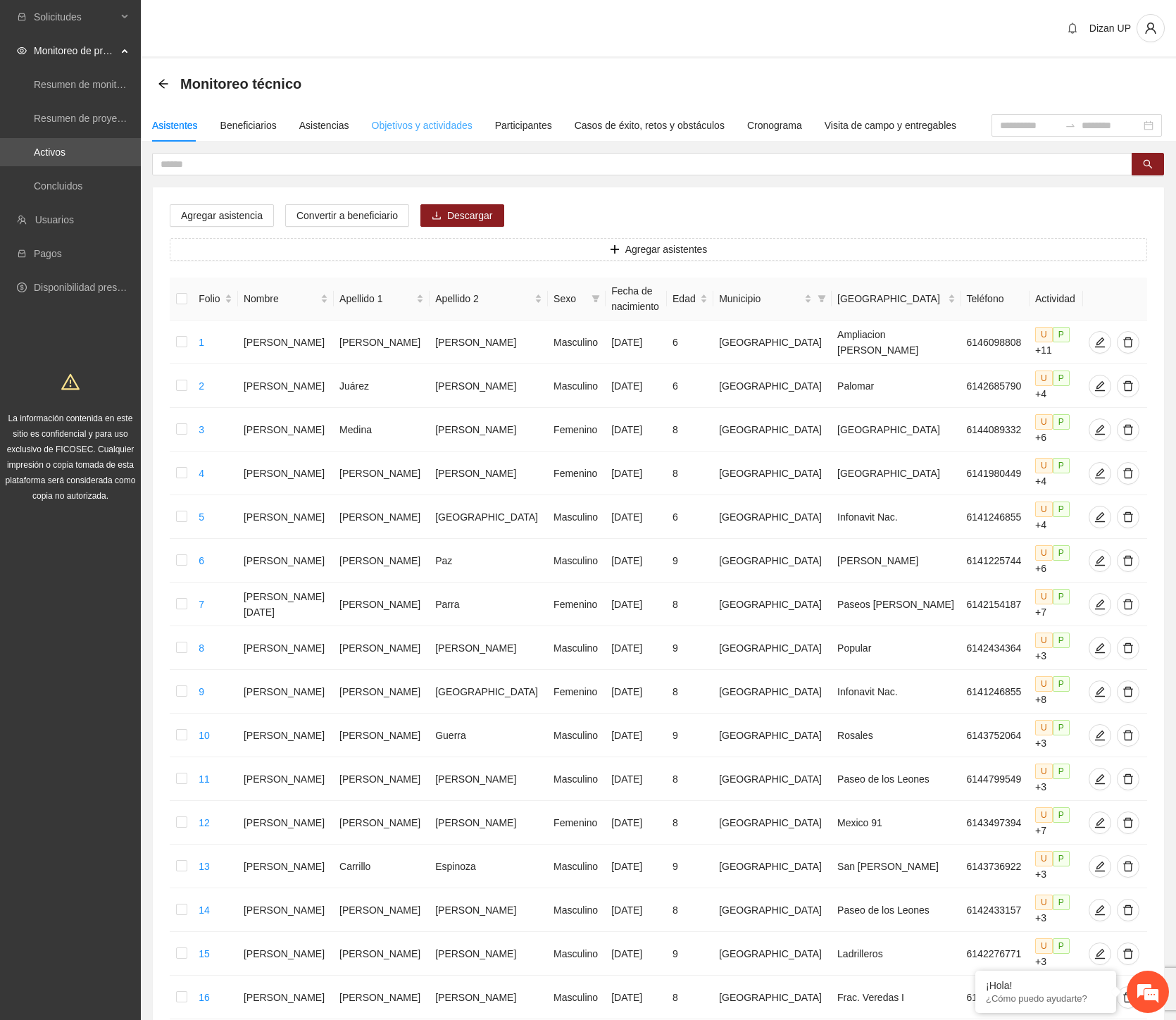
click at [419, 134] on div "Objetivos y actividades" at bounding box center [422, 125] width 101 height 32
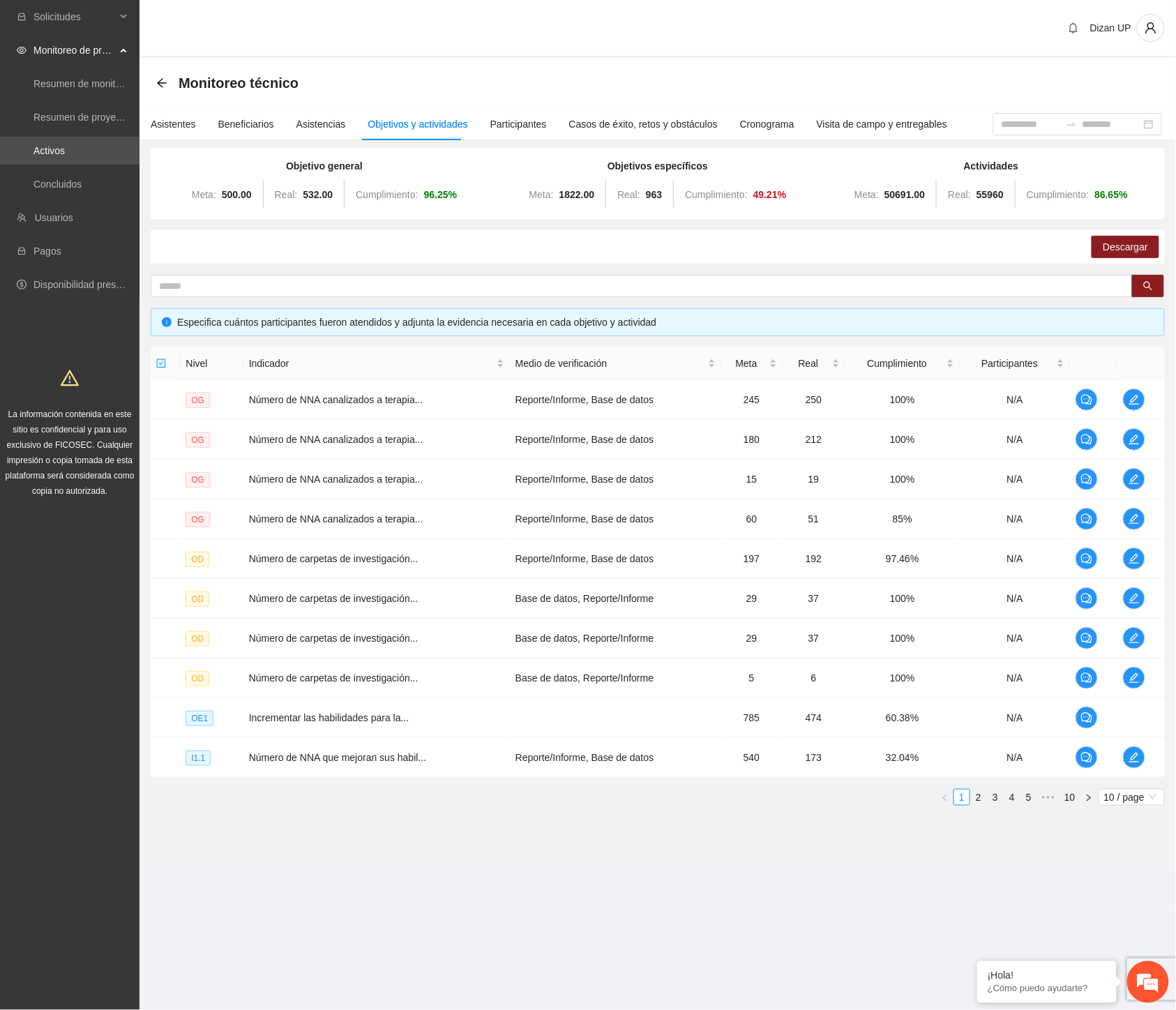
click at [167, 917] on section "Solicitudes Monitoreo de proyectos Resumen de monitoreo Resumen de proyectos ap…" at bounding box center [588, 505] width 1176 height 1010
drag, startPoint x: 229, startPoint y: 892, endPoint x: 484, endPoint y: 766, distance: 284.4
click at [313, 840] on section "Dizan UP Monitoreo técnico Asistentes Beneficiarios Asistencias Objetivos y act…" at bounding box center [658, 455] width 1037 height 912
click at [992, 796] on link "3" at bounding box center [995, 797] width 16 height 16
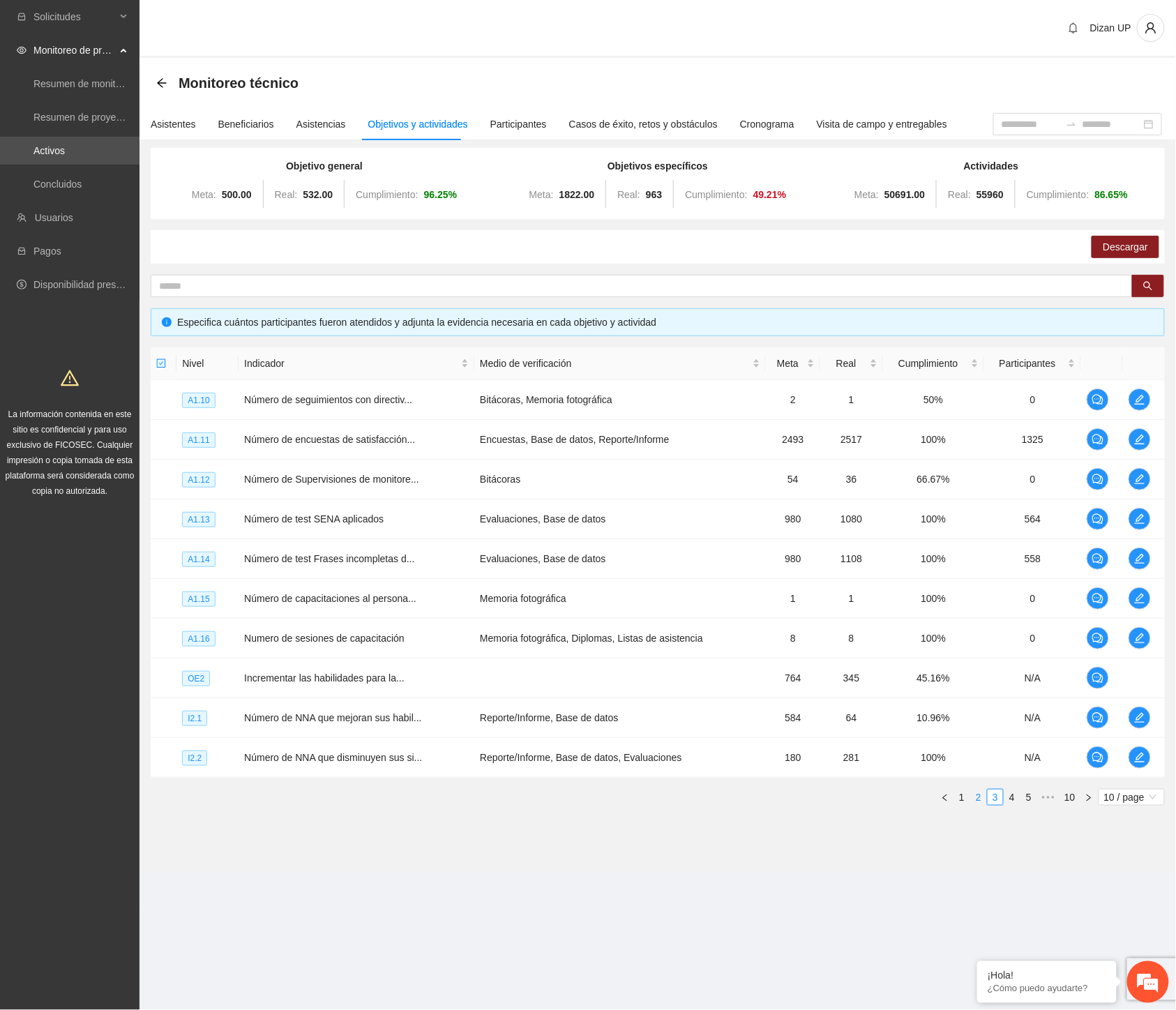
click at [977, 797] on link "2" at bounding box center [978, 797] width 16 height 16
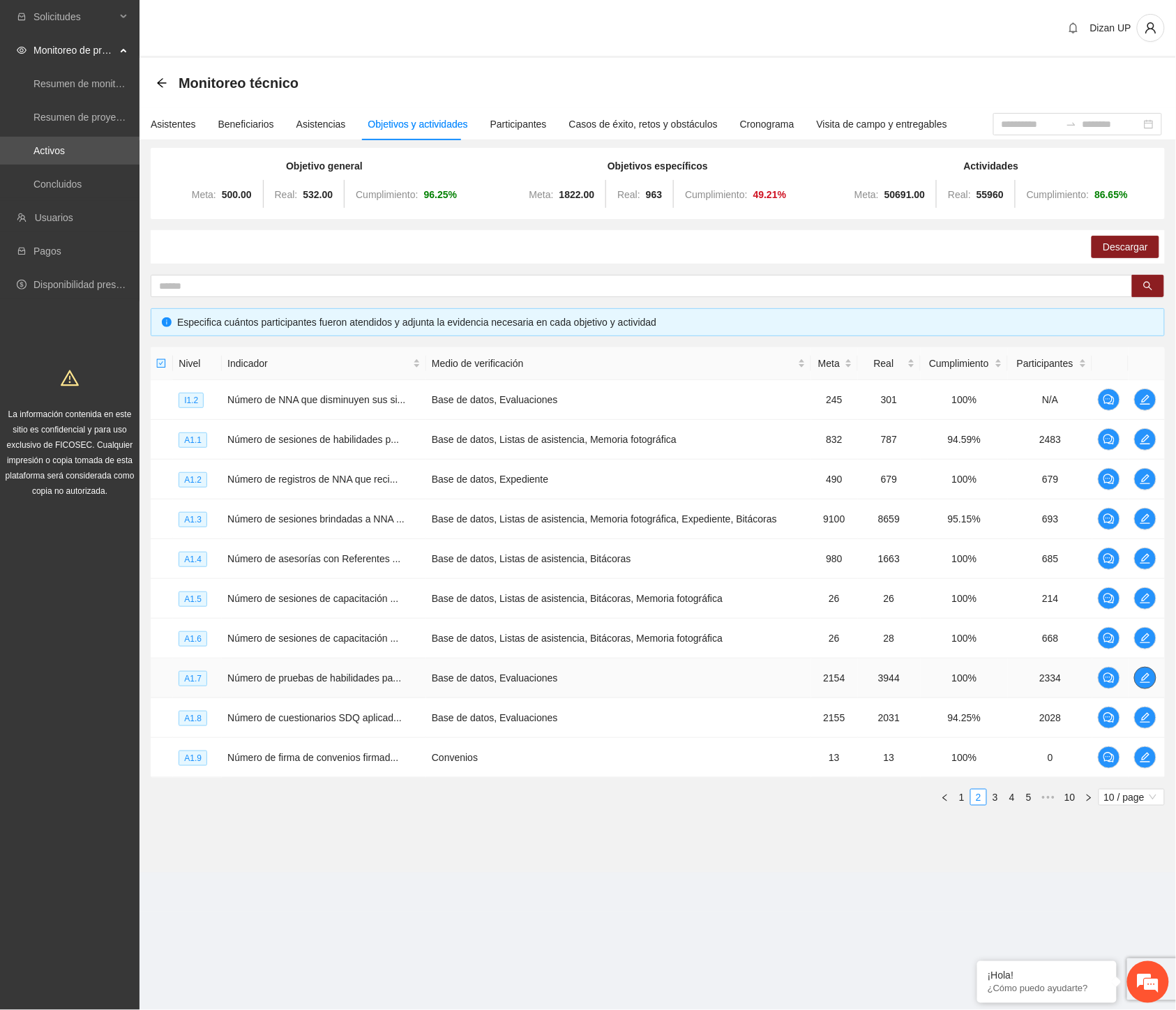
click at [1147, 673] on icon "edit" at bounding box center [1145, 678] width 11 height 11
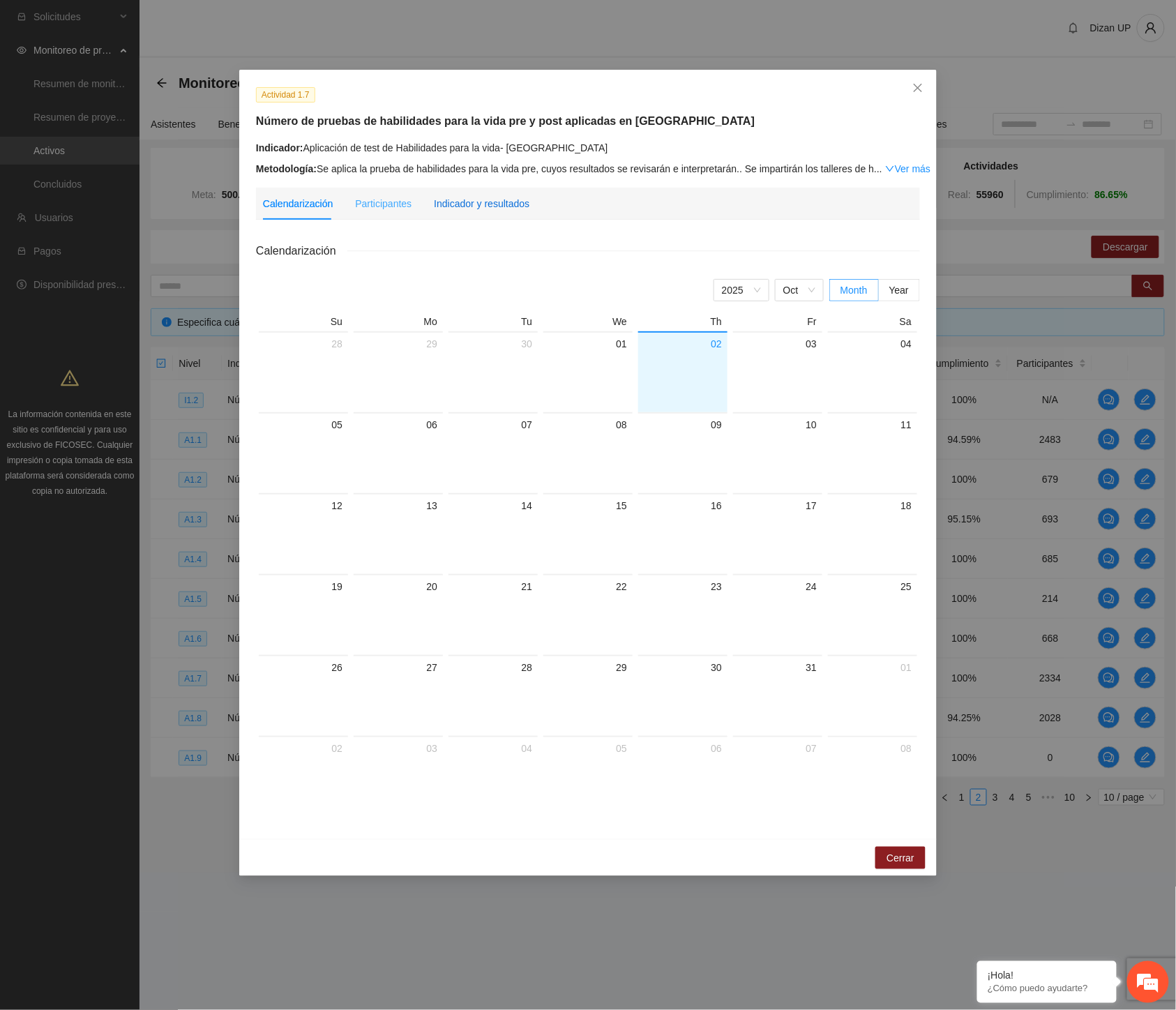
drag, startPoint x: 469, startPoint y: 199, endPoint x: 480, endPoint y: 218, distance: 22.0
click at [469, 199] on div "Indicador y resultados" at bounding box center [481, 204] width 96 height 16
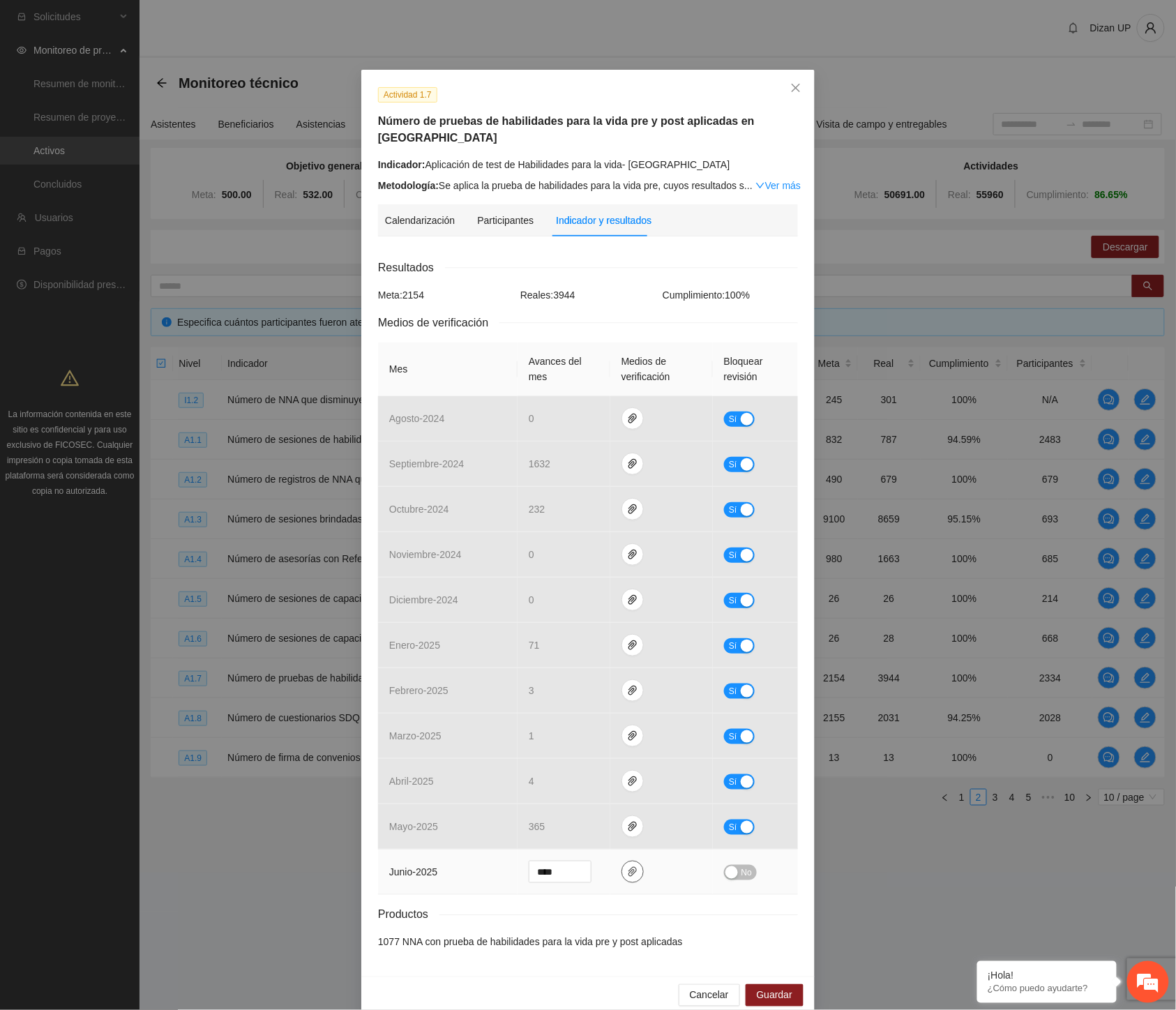
click at [627, 866] on icon "paper-clip" at bounding box center [632, 872] width 11 height 11
click at [577, 815] on span "Adjuntar documento" at bounding box center [592, 812] width 87 height 16
click at [421, 314] on span "Medios de verificación" at bounding box center [439, 323] width 121 height 18
click at [745, 865] on span "No" at bounding box center [746, 872] width 10 height 16
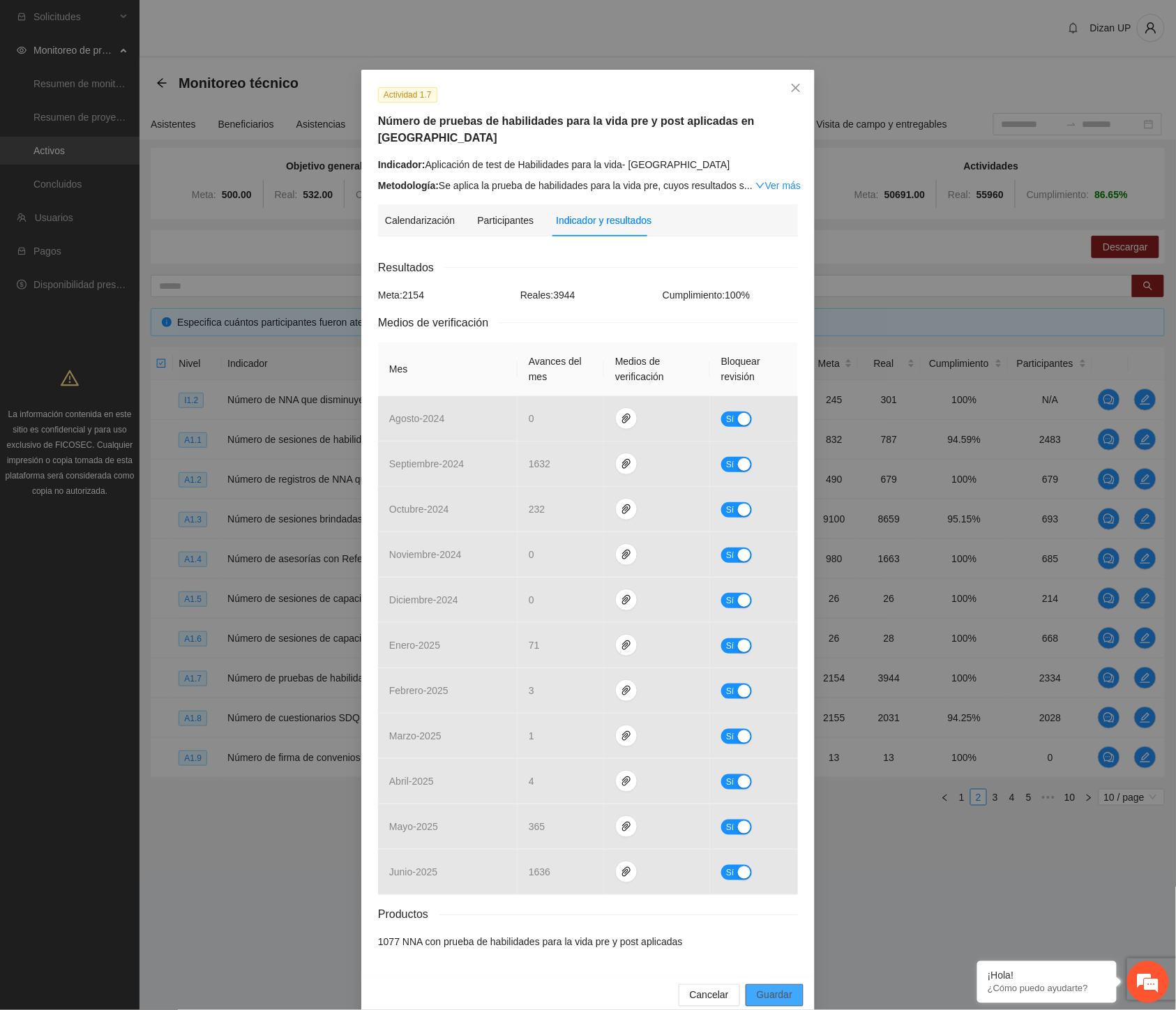
click at [780, 988] on span "Guardar" at bounding box center [775, 995] width 36 height 16
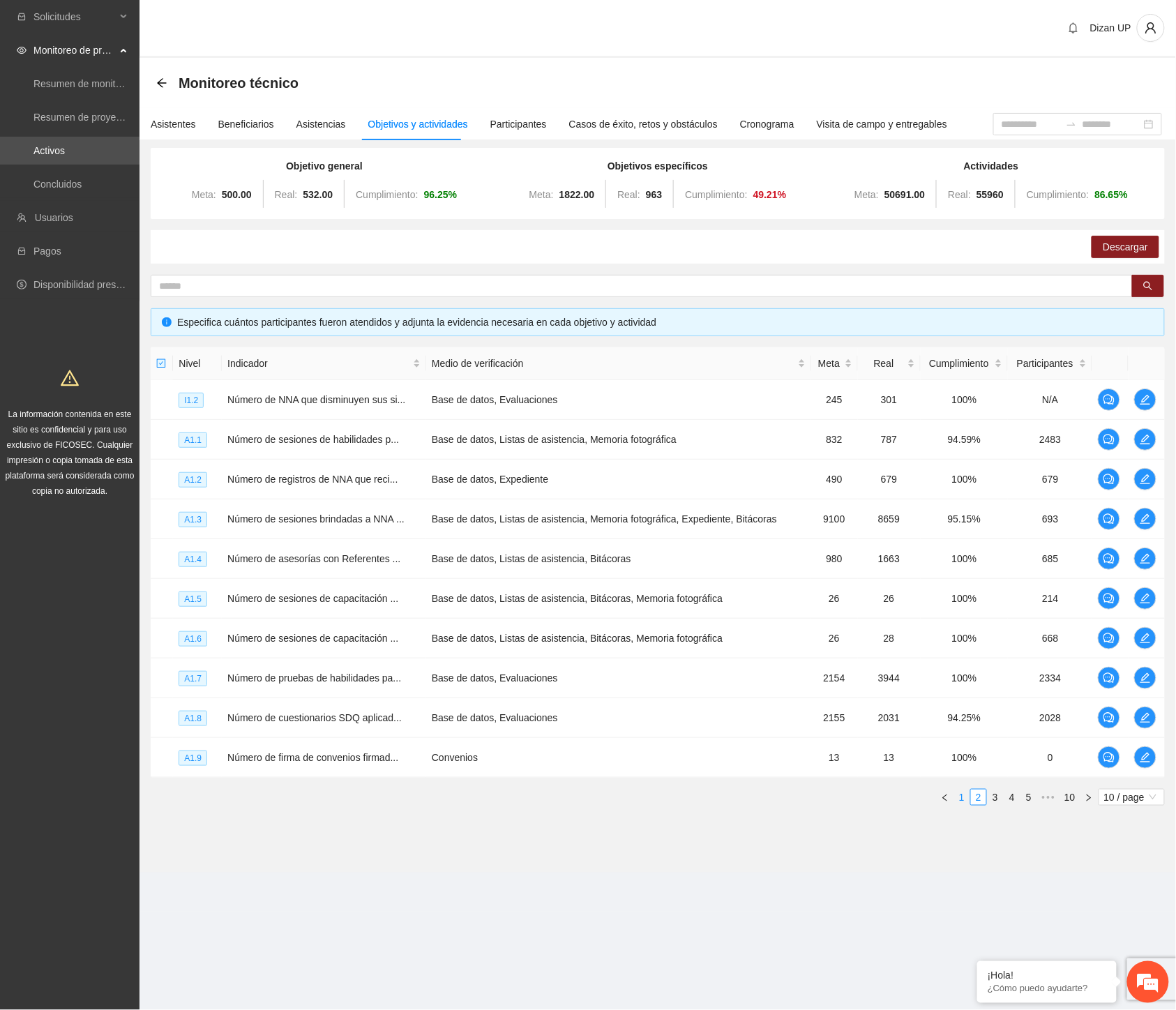
click at [964, 797] on link "1" at bounding box center [962, 797] width 16 height 16
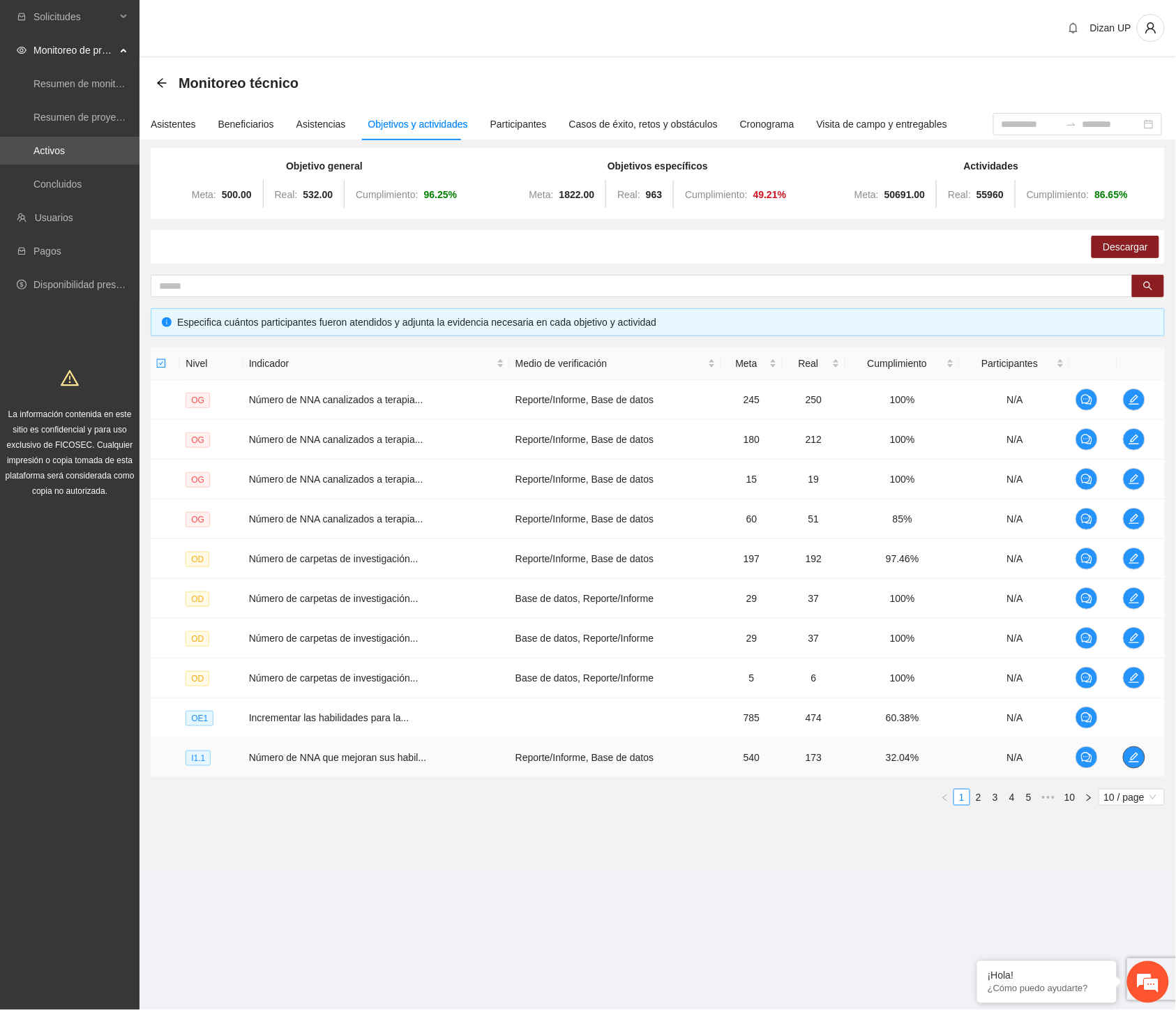
click at [1133, 755] on icon "edit" at bounding box center [1134, 758] width 11 height 11
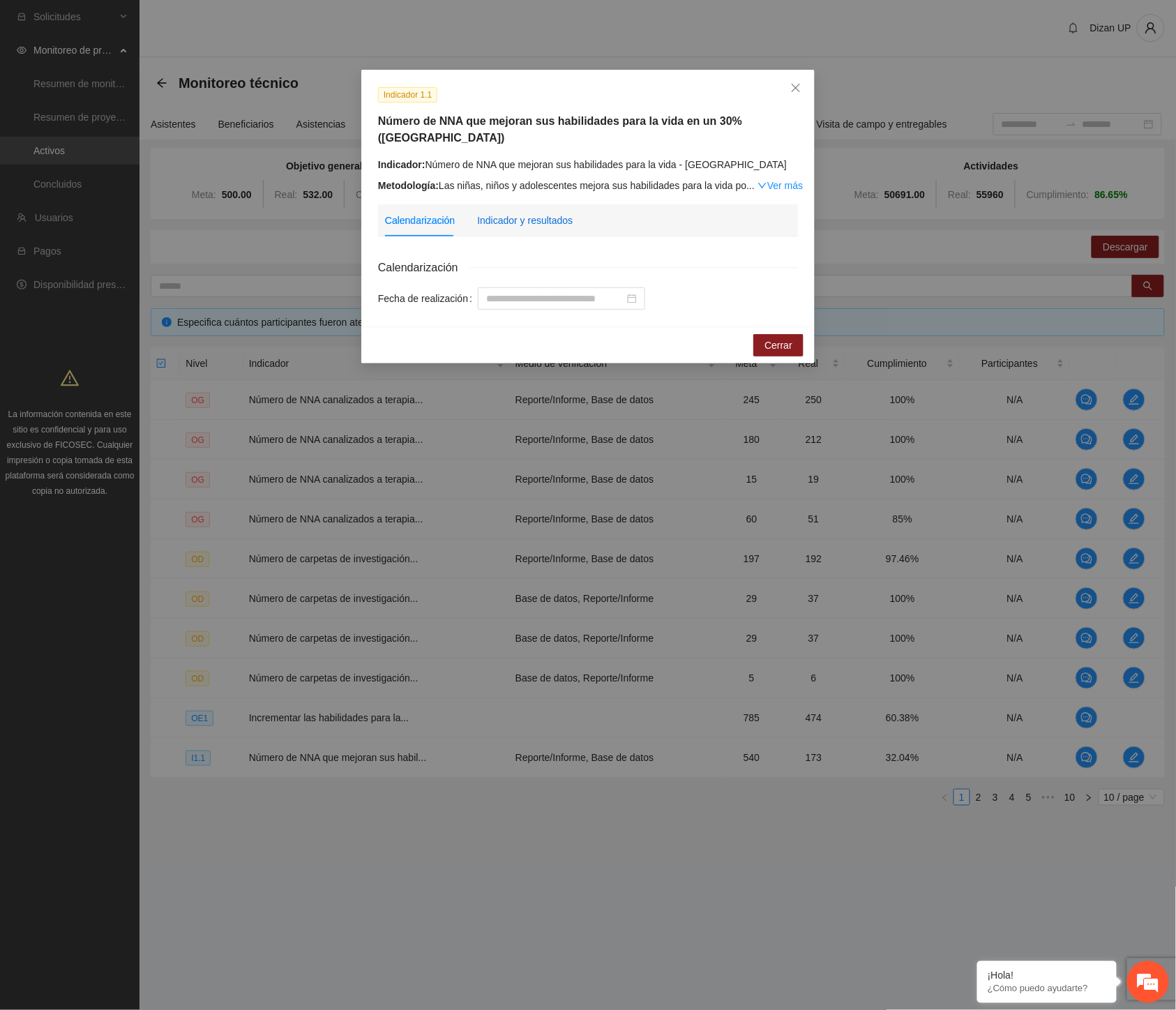
click at [513, 213] on div "Indicador y resultados" at bounding box center [524, 220] width 96 height 16
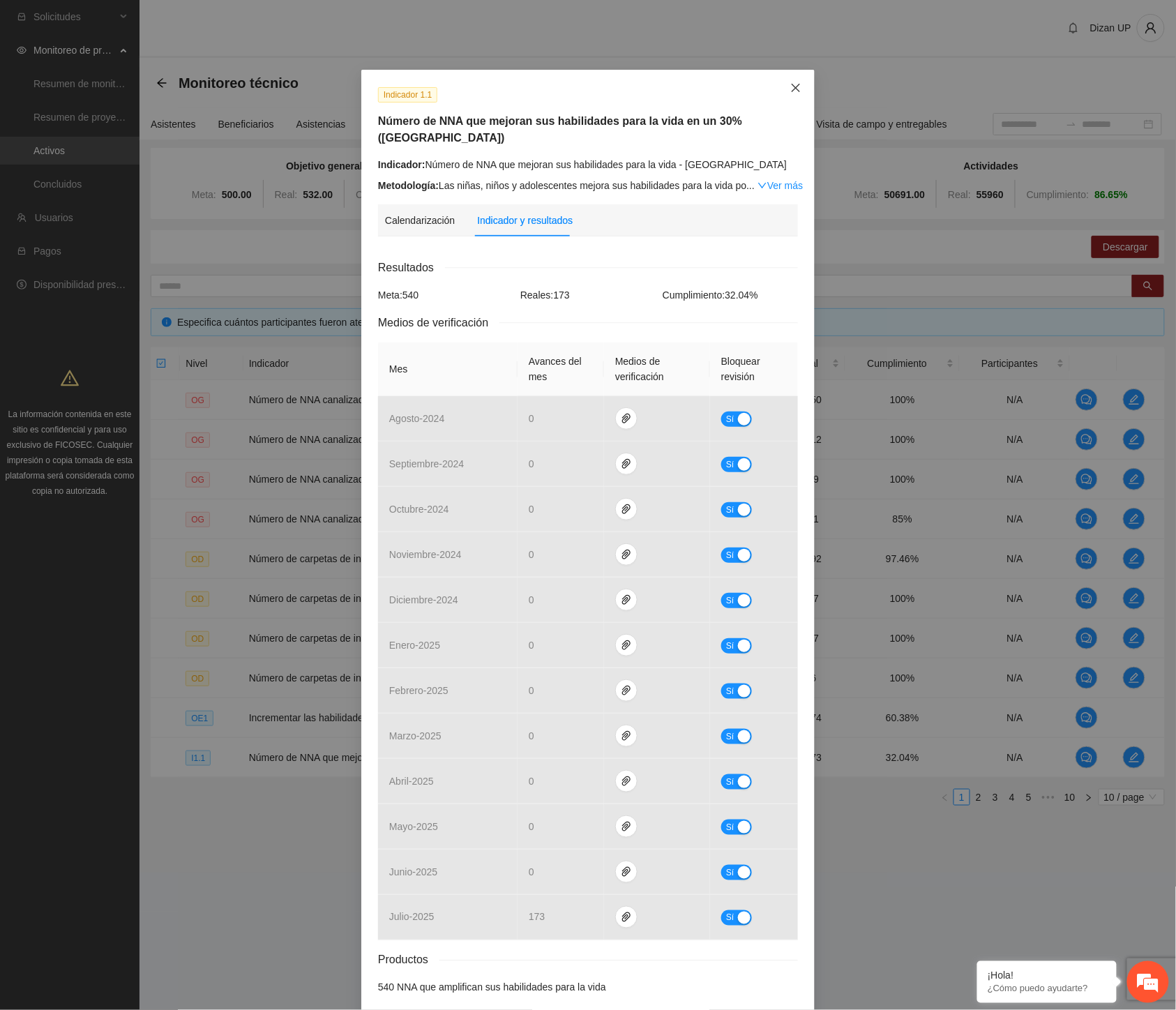
click at [791, 93] on icon "close" at bounding box center [795, 87] width 11 height 11
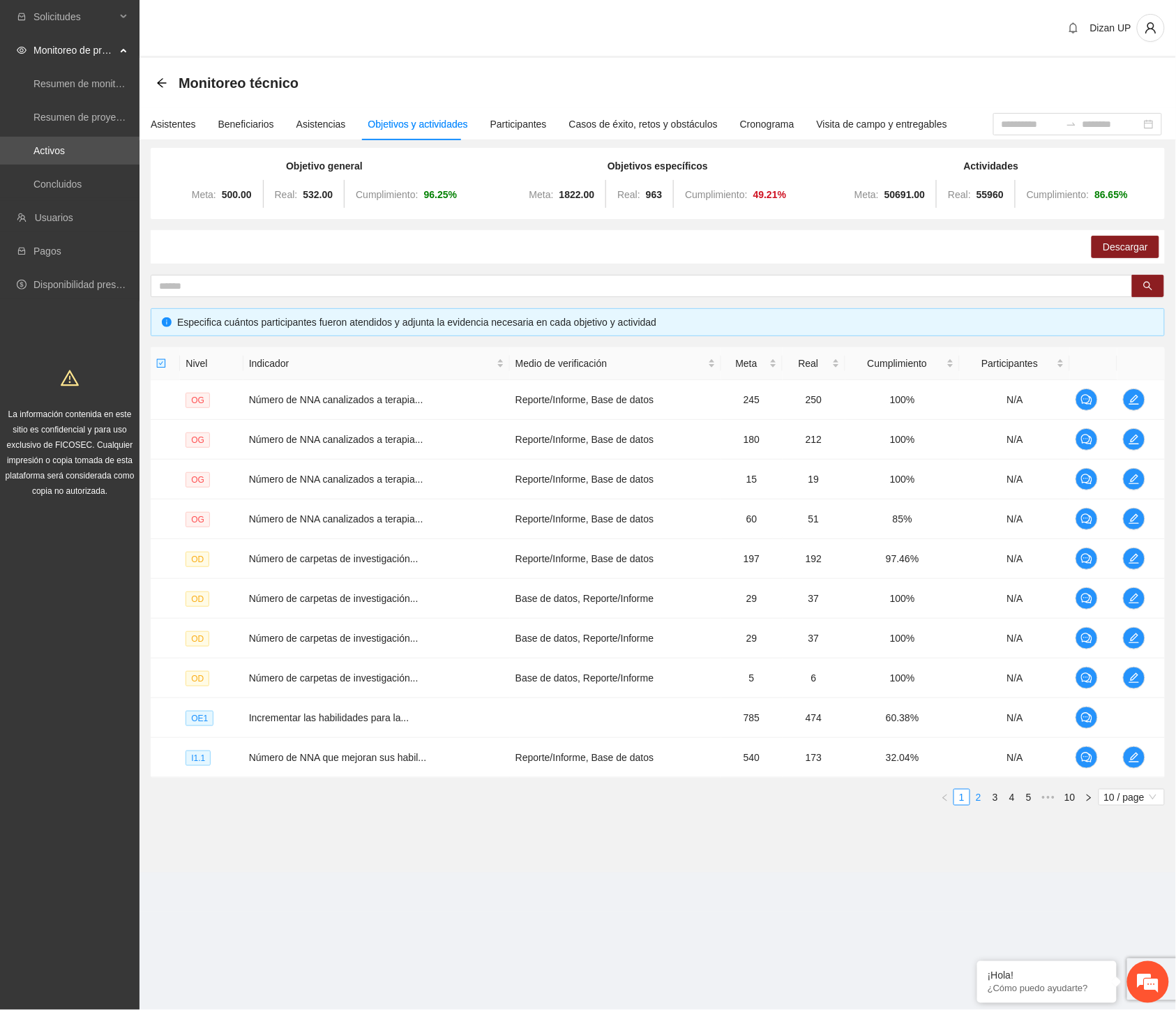
drag, startPoint x: 977, startPoint y: 797, endPoint x: 978, endPoint y: 780, distance: 17.0
click at [977, 795] on link "2" at bounding box center [978, 797] width 16 height 16
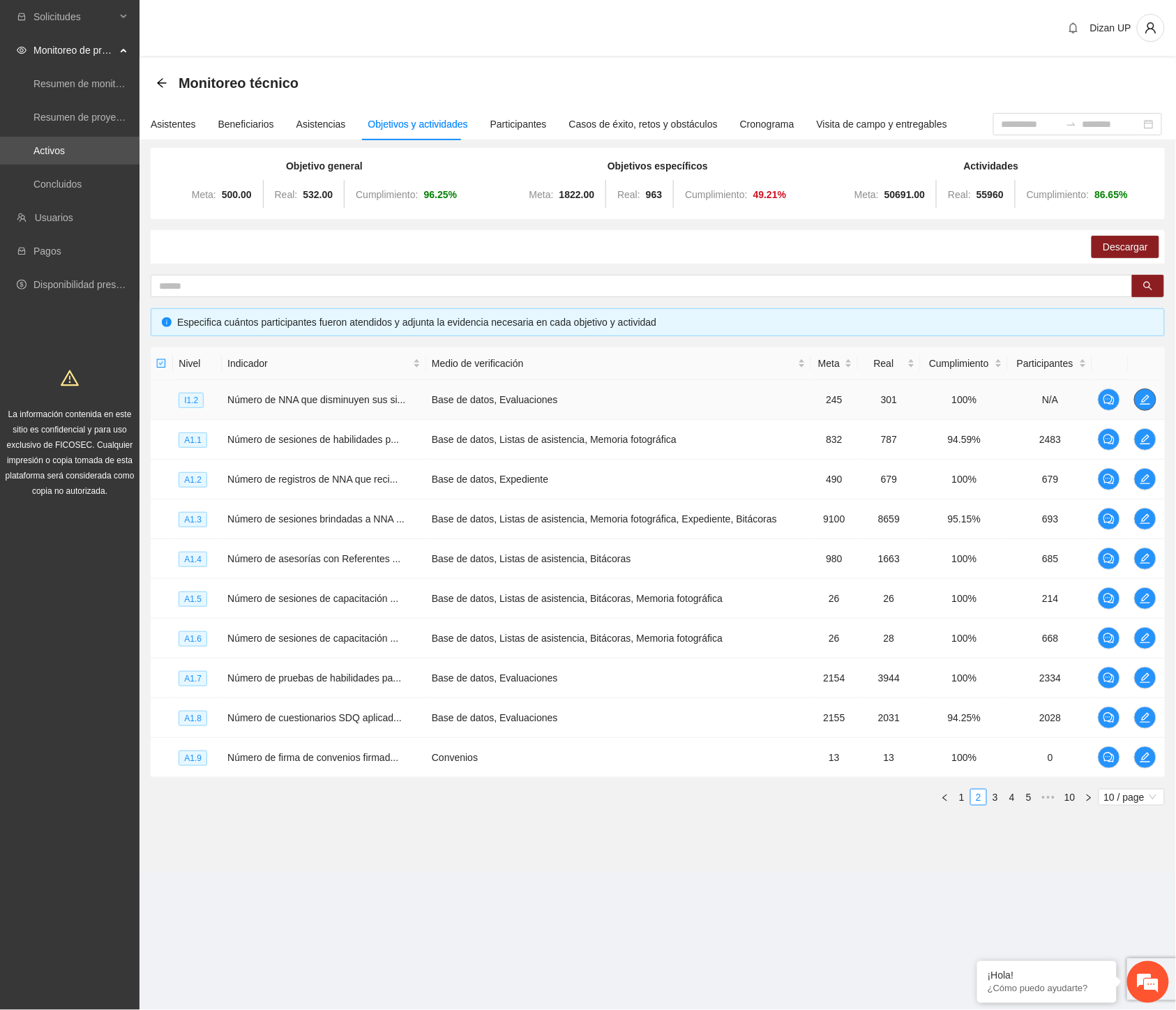
click at [1148, 401] on icon "edit" at bounding box center [1145, 399] width 11 height 11
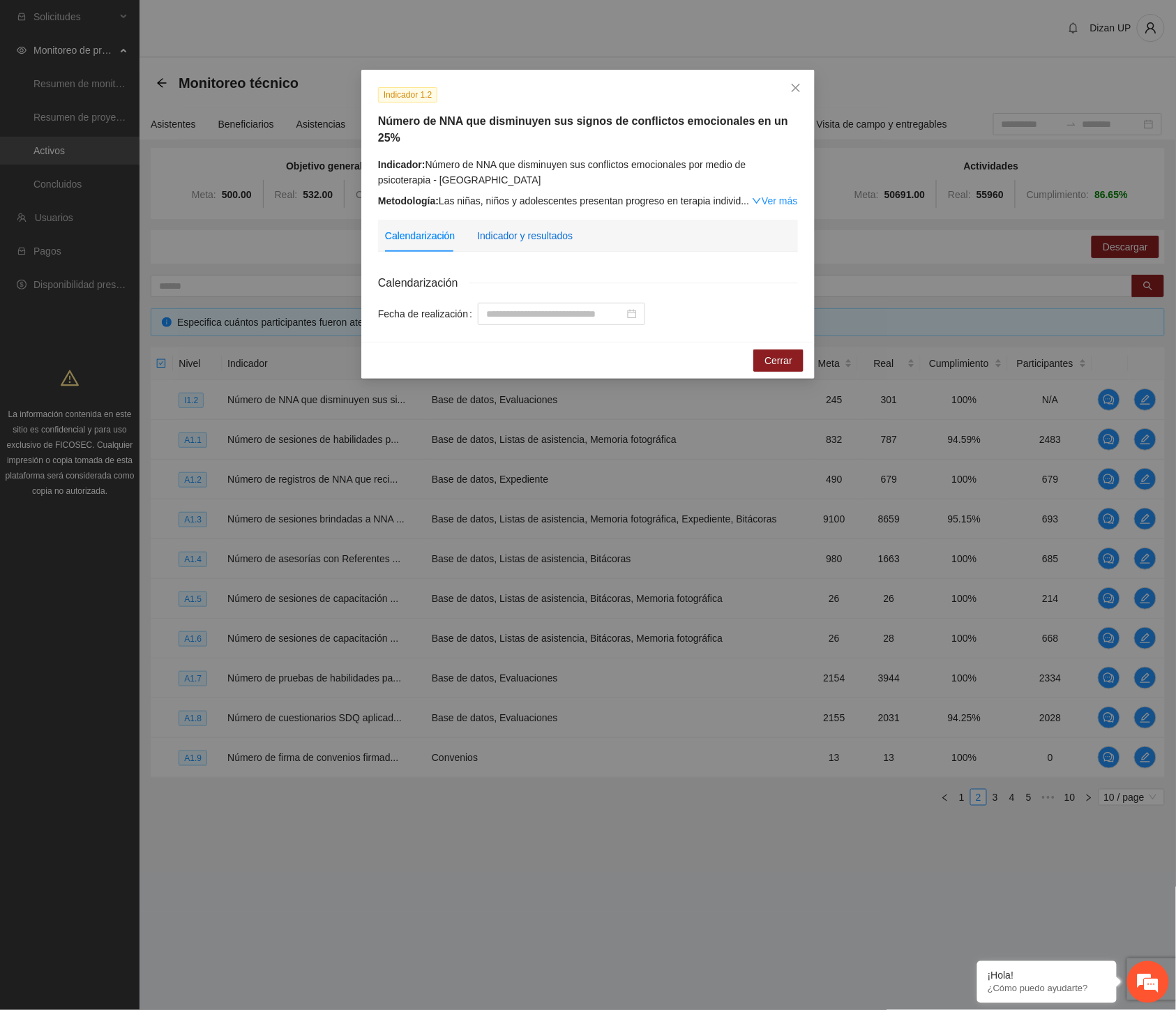
click at [540, 228] on div "Indicador y resultados" at bounding box center [524, 235] width 96 height 16
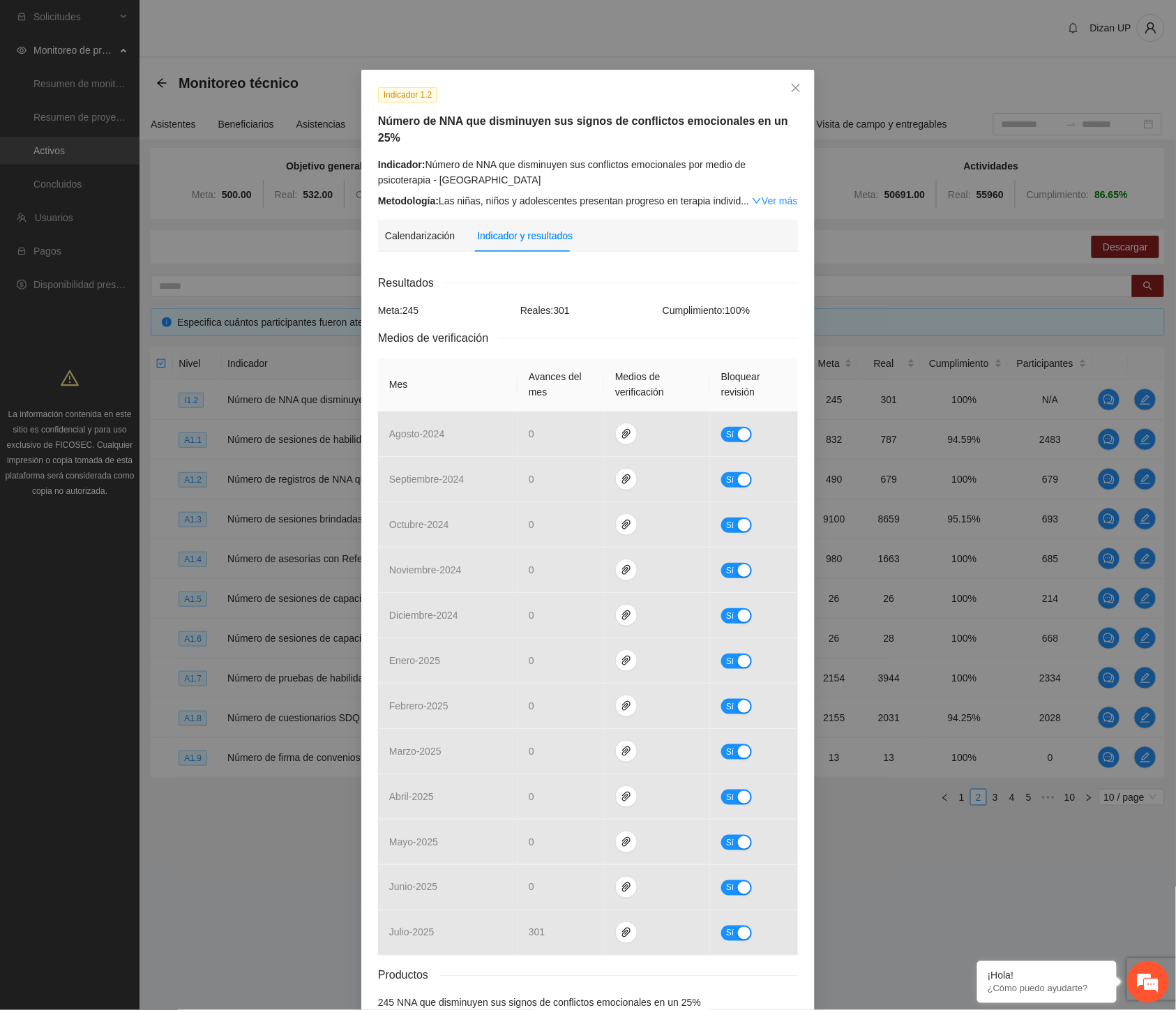
click at [1006, 237] on div "Indicador 1.2 Número de NNA que disminuyen sus signos de conflictos emocionales…" at bounding box center [588, 505] width 1176 height 1010
click at [790, 86] on icon "close" at bounding box center [795, 87] width 11 height 11
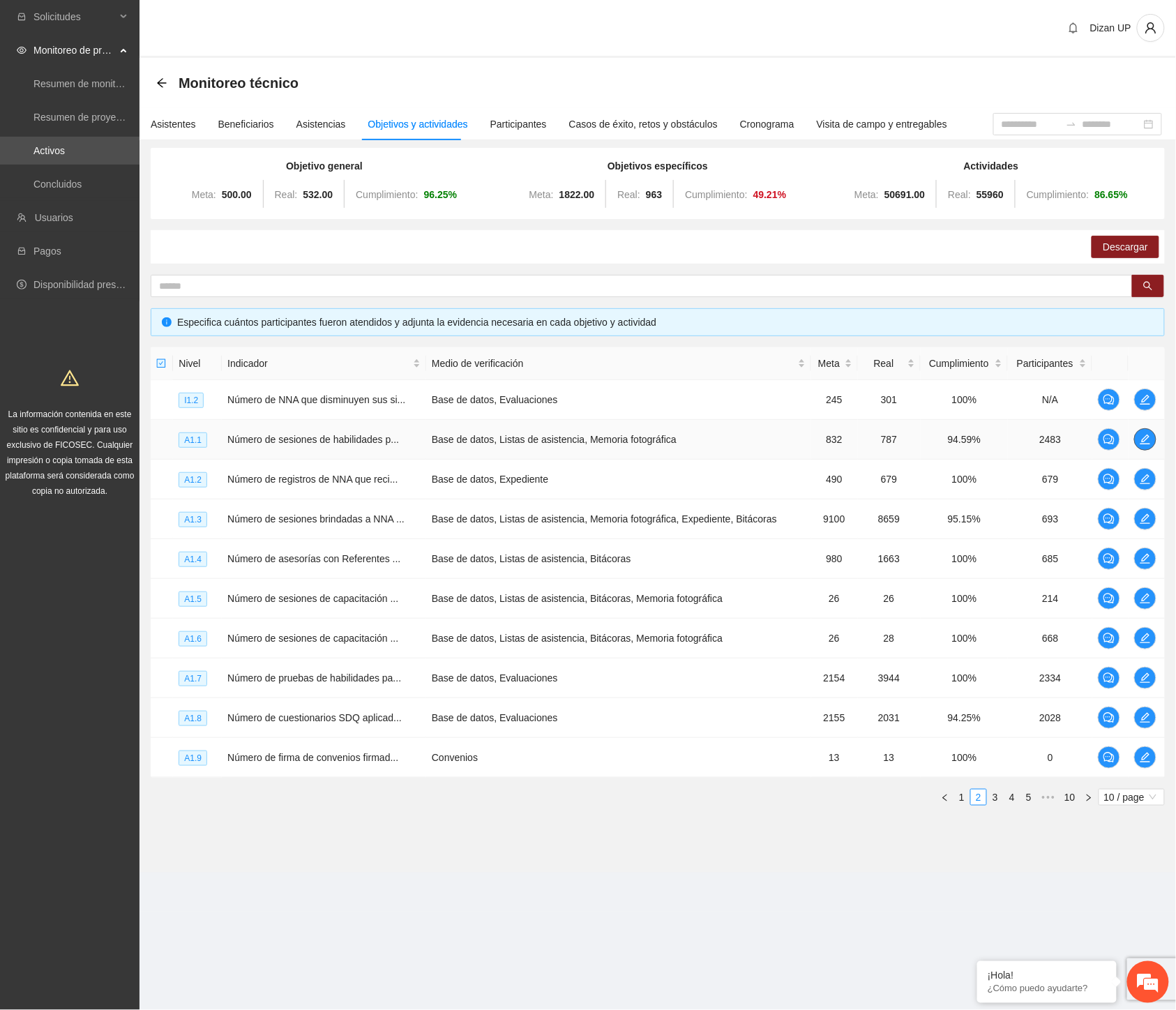
click at [1154, 438] on span "edit" at bounding box center [1146, 439] width 21 height 11
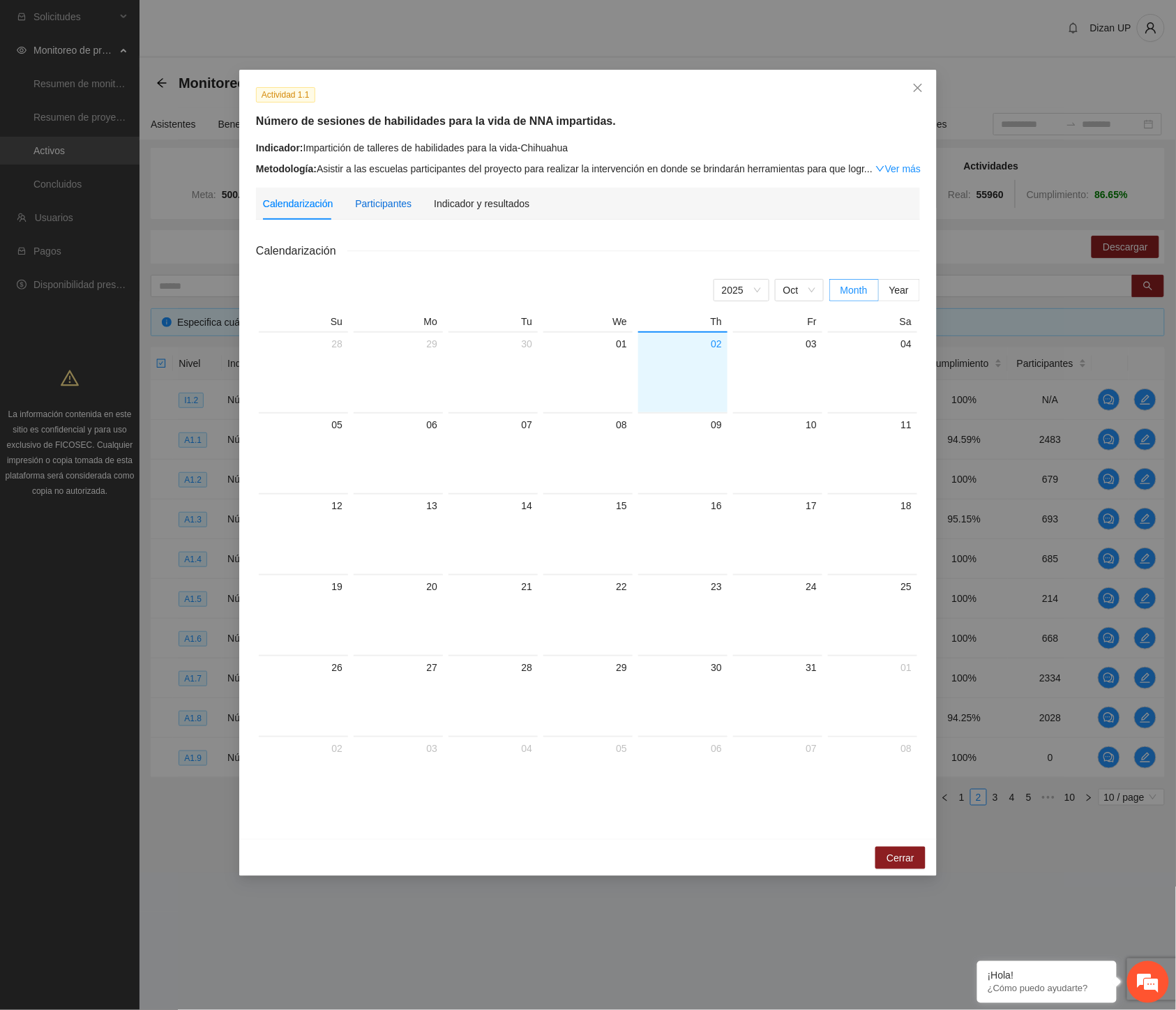
click at [385, 203] on div "Participantes" at bounding box center [384, 204] width 56 height 16
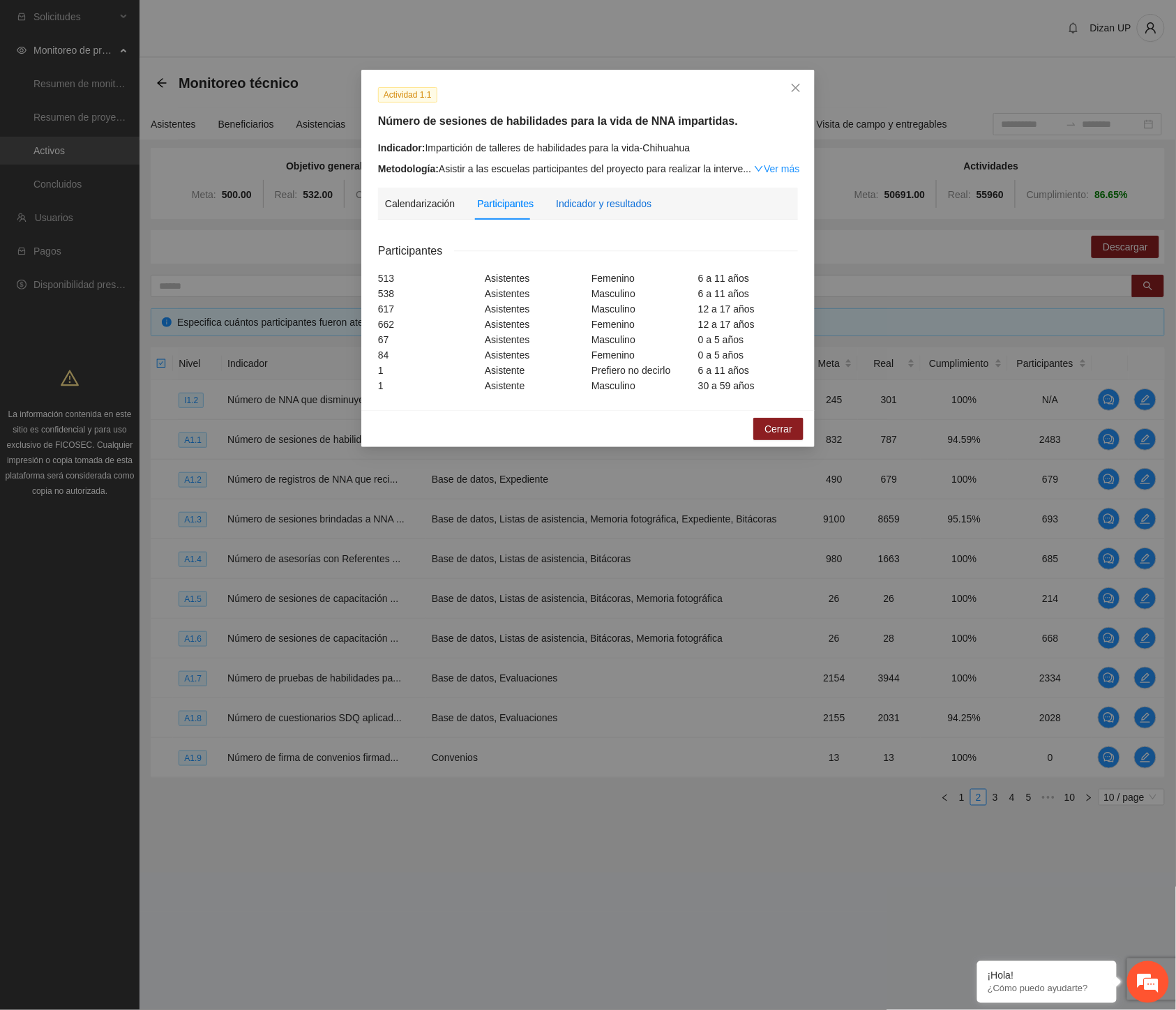
click at [581, 202] on div "Indicador y resultados" at bounding box center [604, 204] width 96 height 16
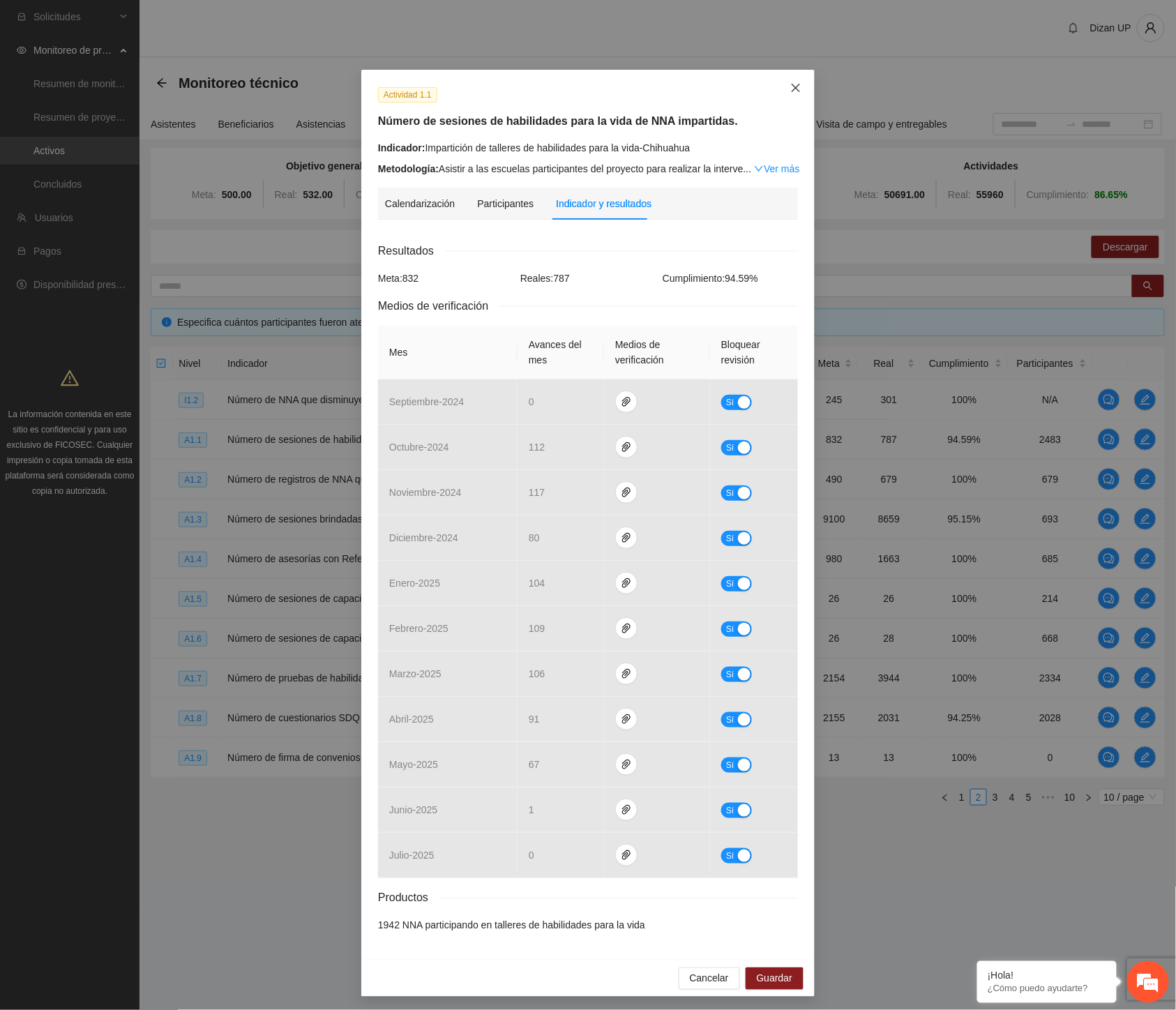
click at [785, 78] on span "Close" at bounding box center [796, 88] width 38 height 38
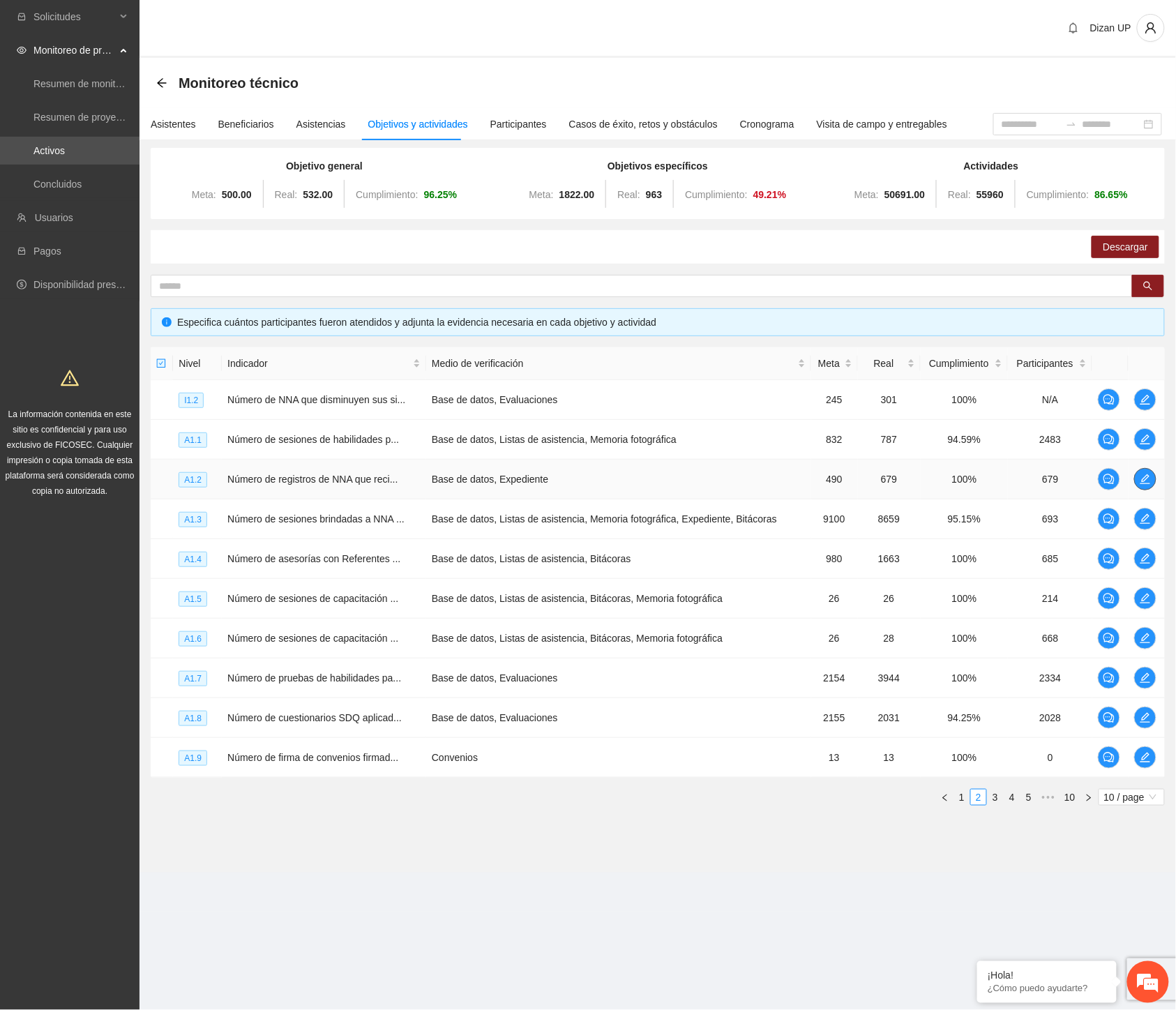
click at [1147, 479] on icon "edit" at bounding box center [1145, 479] width 11 height 11
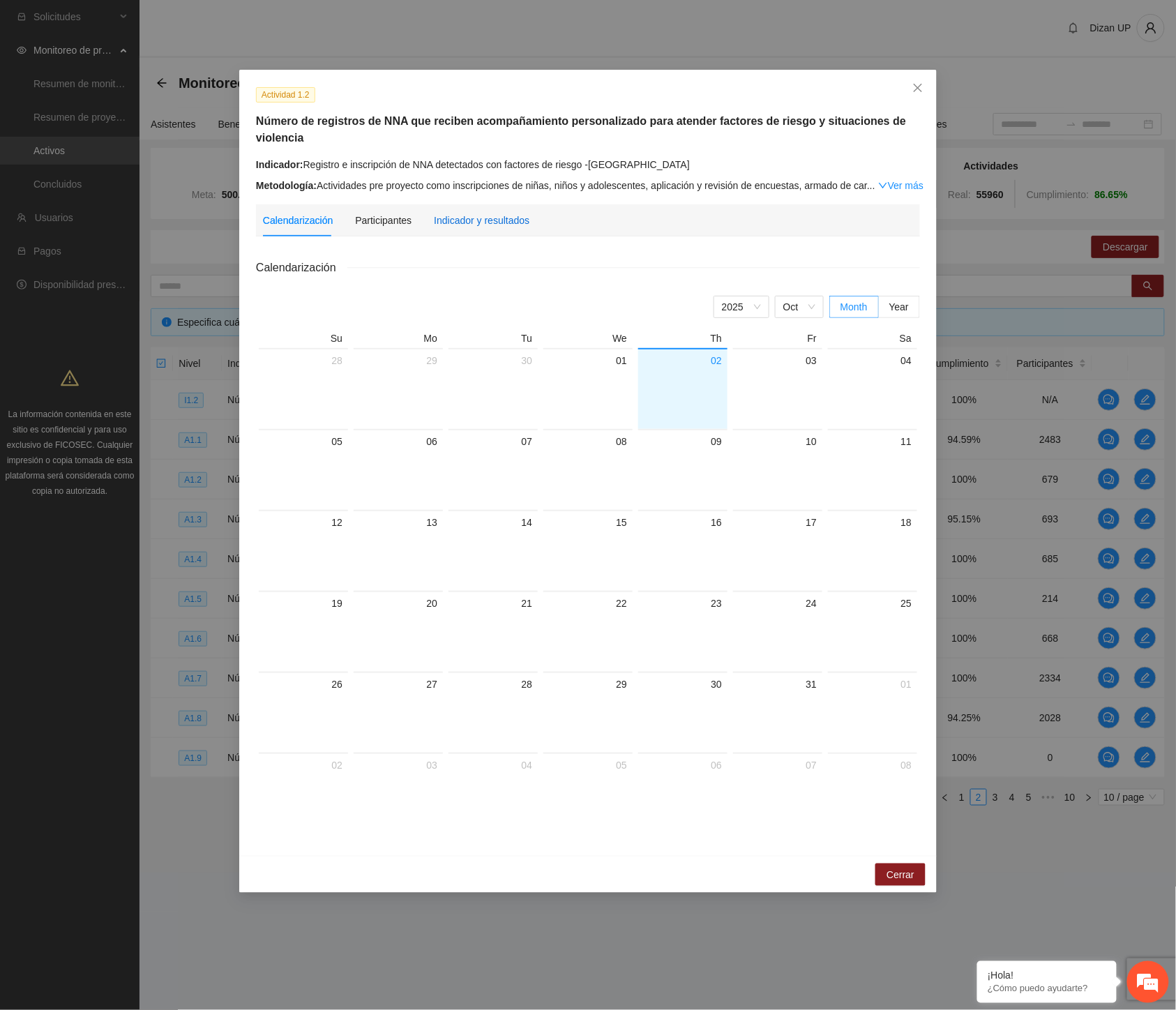
click at [479, 215] on div "Indicador y resultados" at bounding box center [481, 220] width 96 height 16
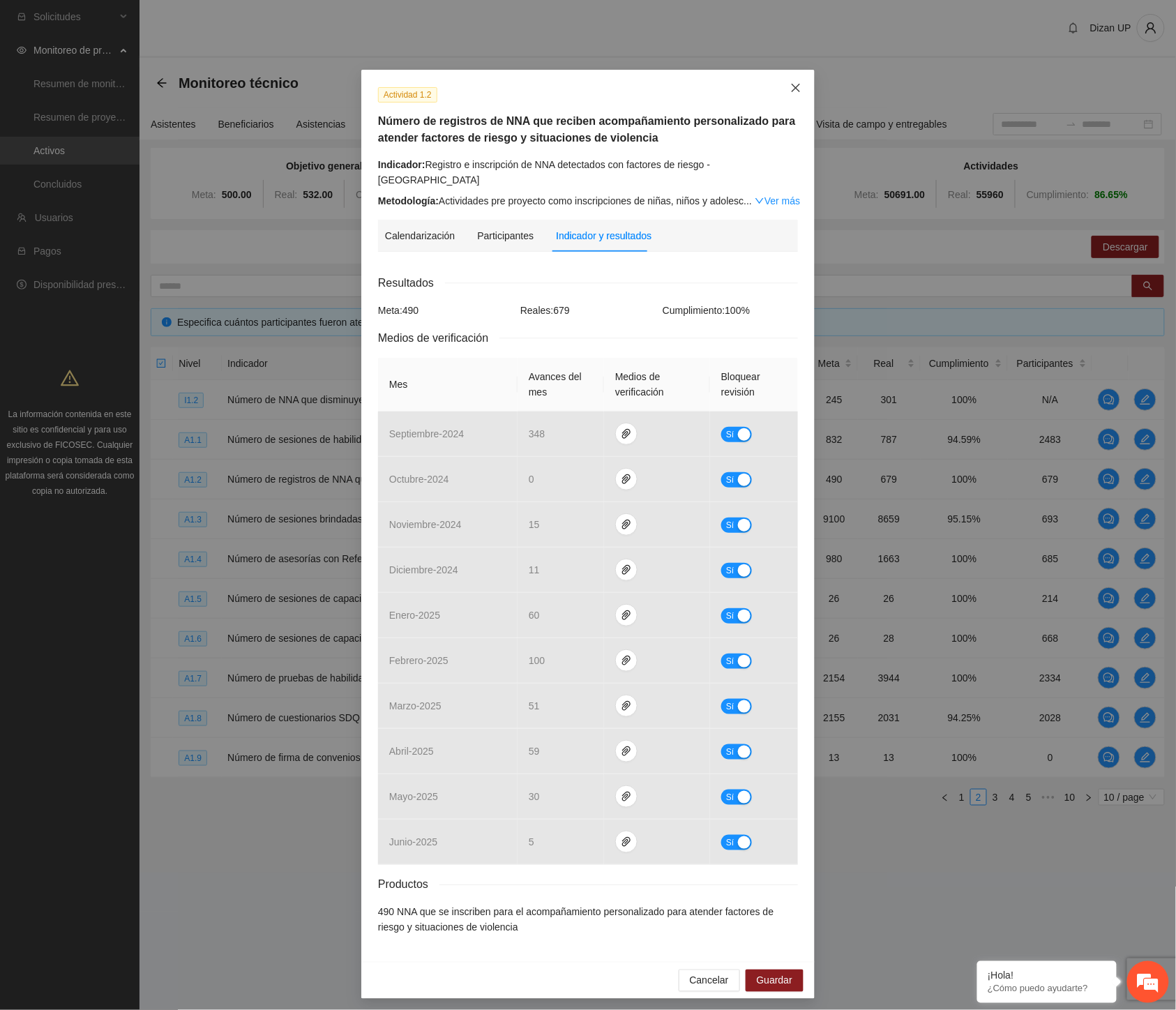
click at [792, 84] on icon "close" at bounding box center [795, 87] width 11 height 11
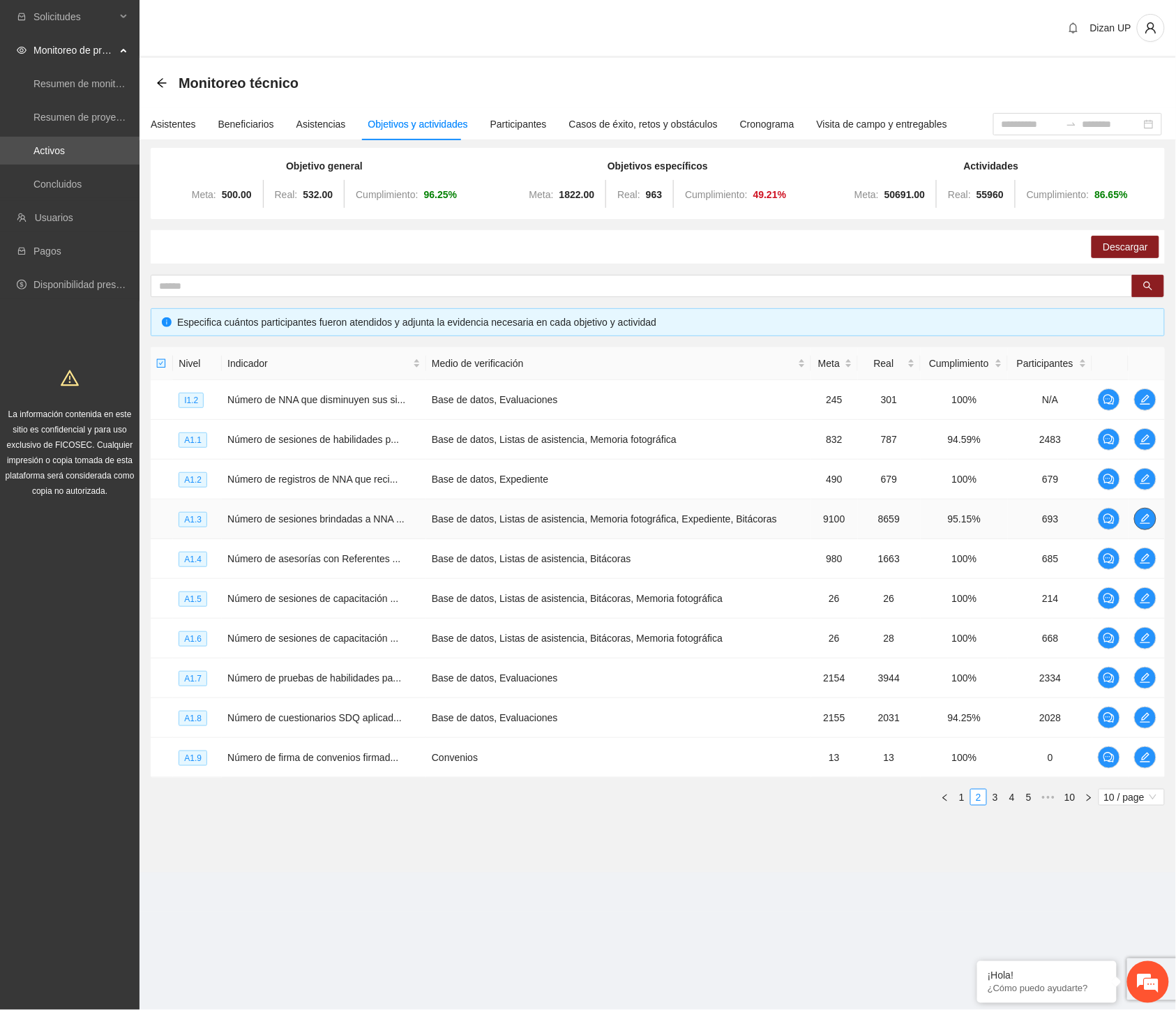
click at [1143, 518] on icon "edit" at bounding box center [1145, 518] width 10 height 10
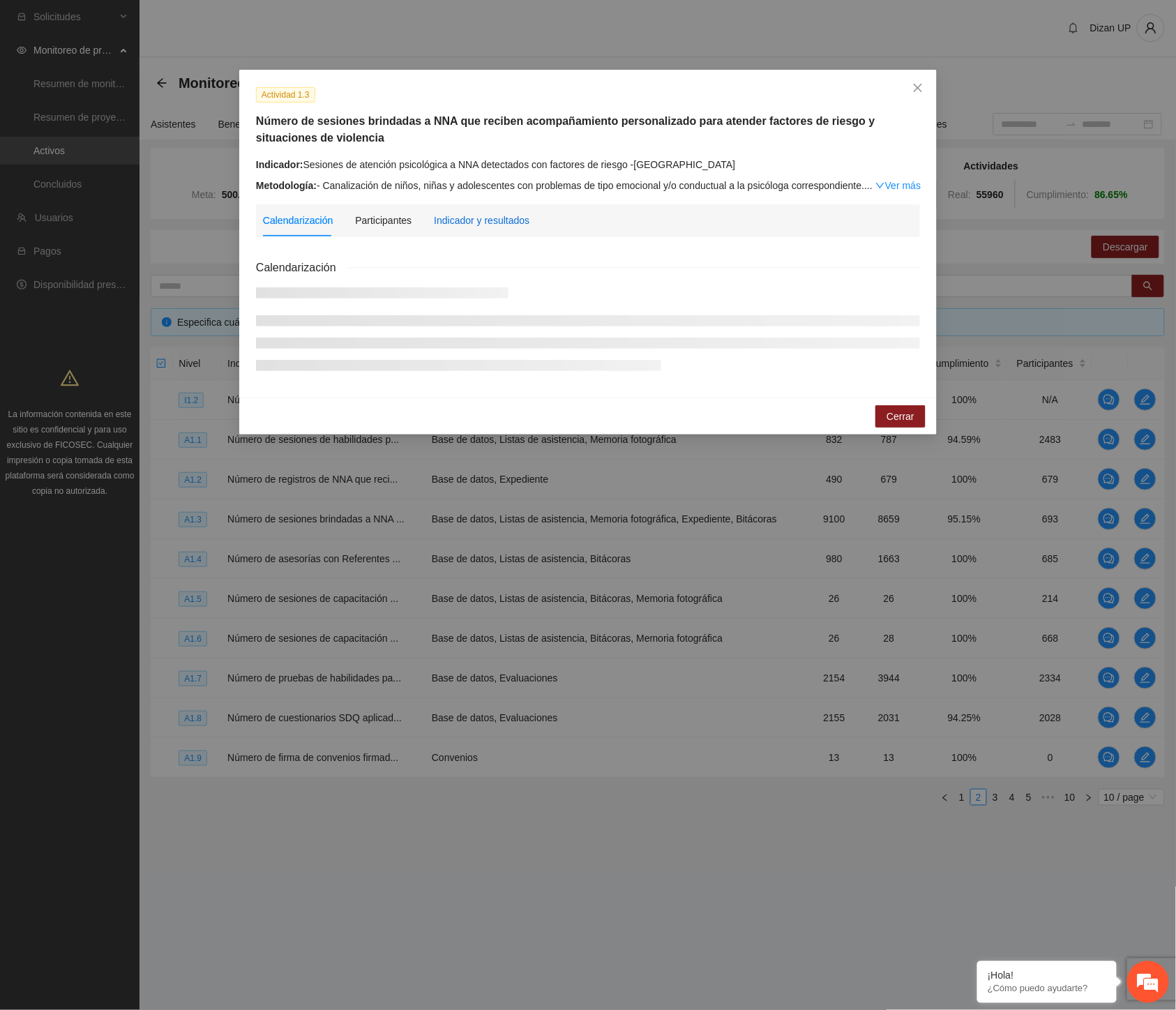
click at [490, 224] on div "Indicador y resultados" at bounding box center [481, 220] width 96 height 16
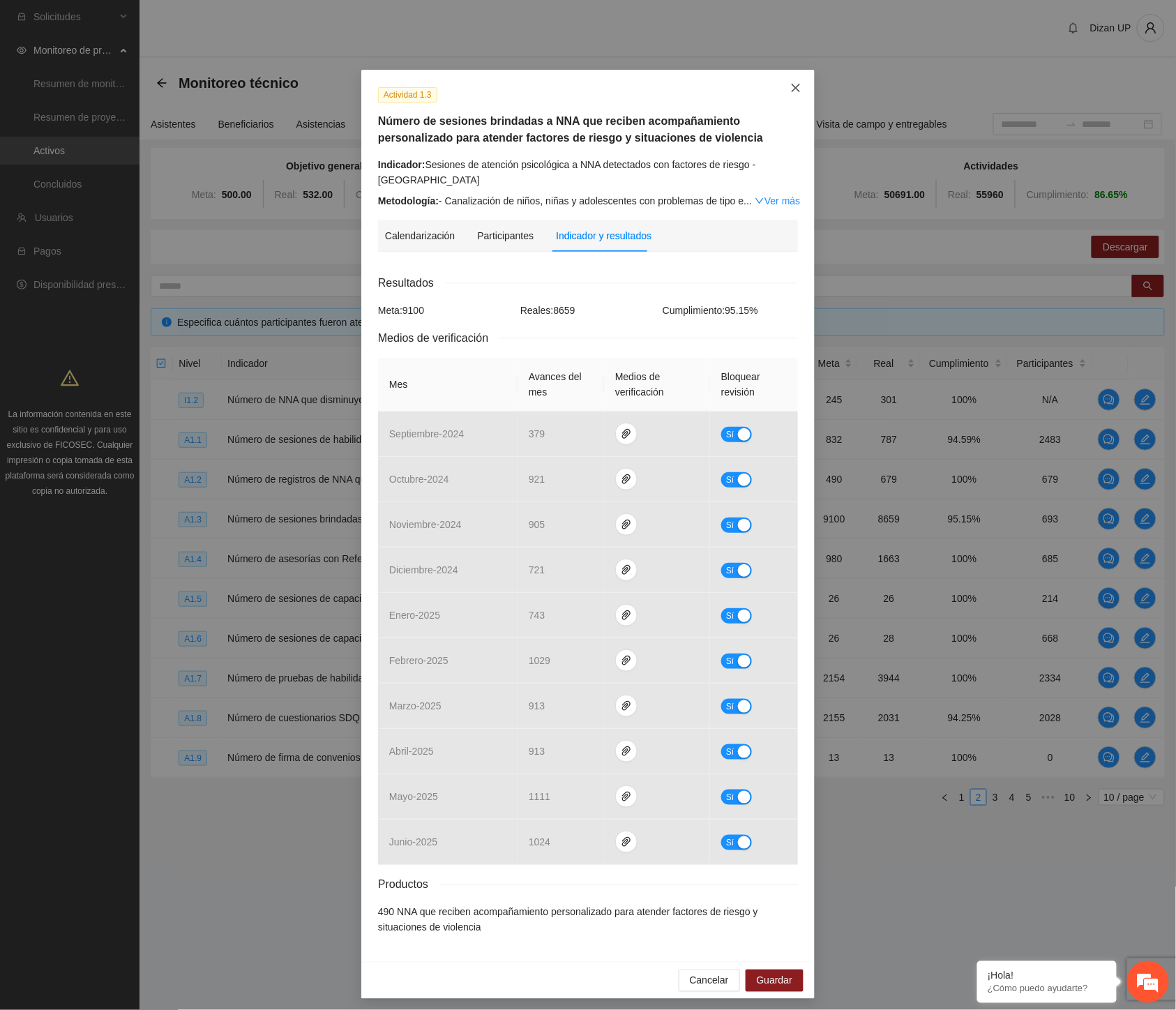
drag, startPoint x: 784, startPoint y: 87, endPoint x: 775, endPoint y: 87, distance: 9.0
click at [784, 87] on span "Close" at bounding box center [796, 88] width 38 height 38
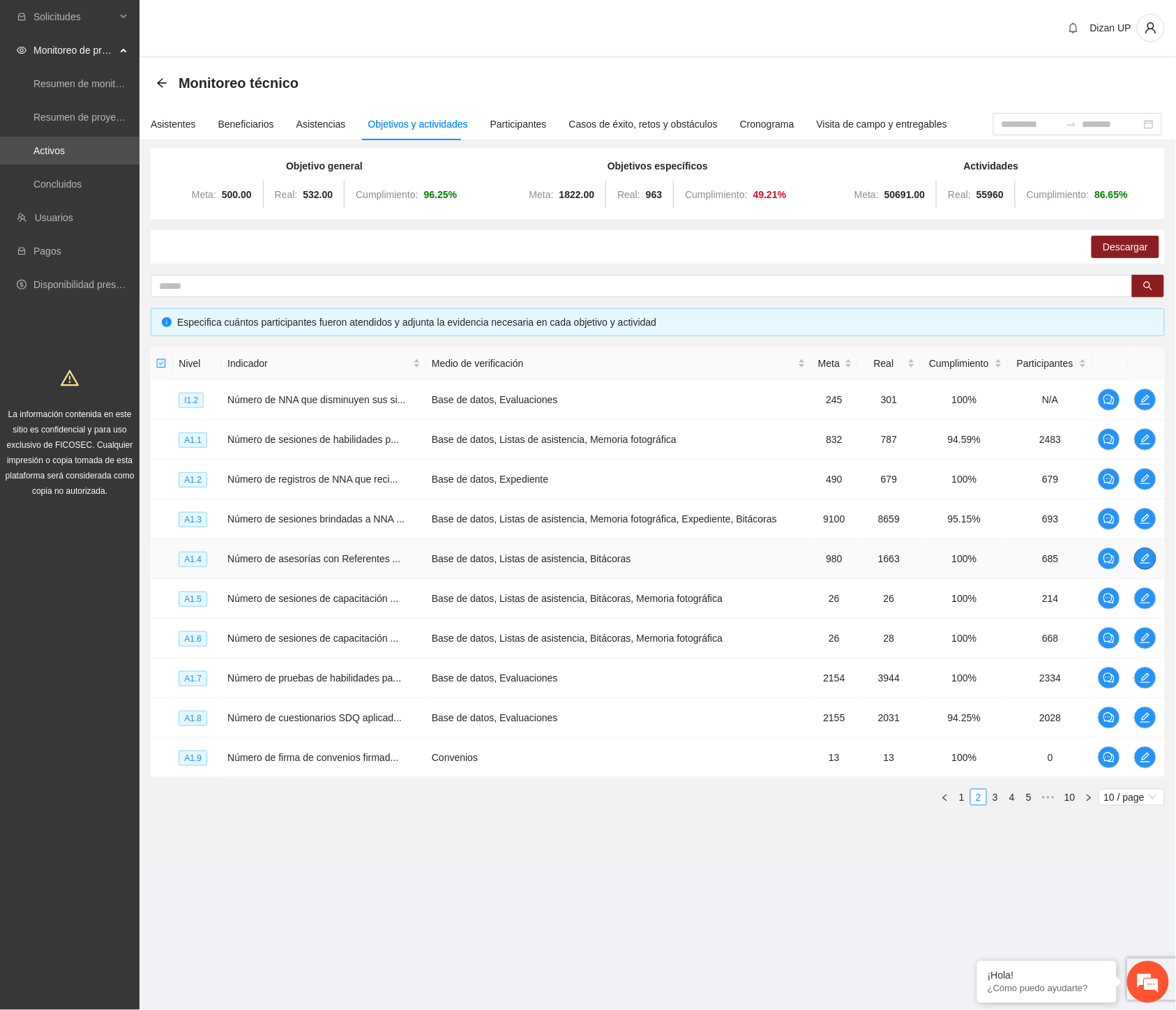
click at [1149, 558] on icon "edit" at bounding box center [1145, 558] width 11 height 11
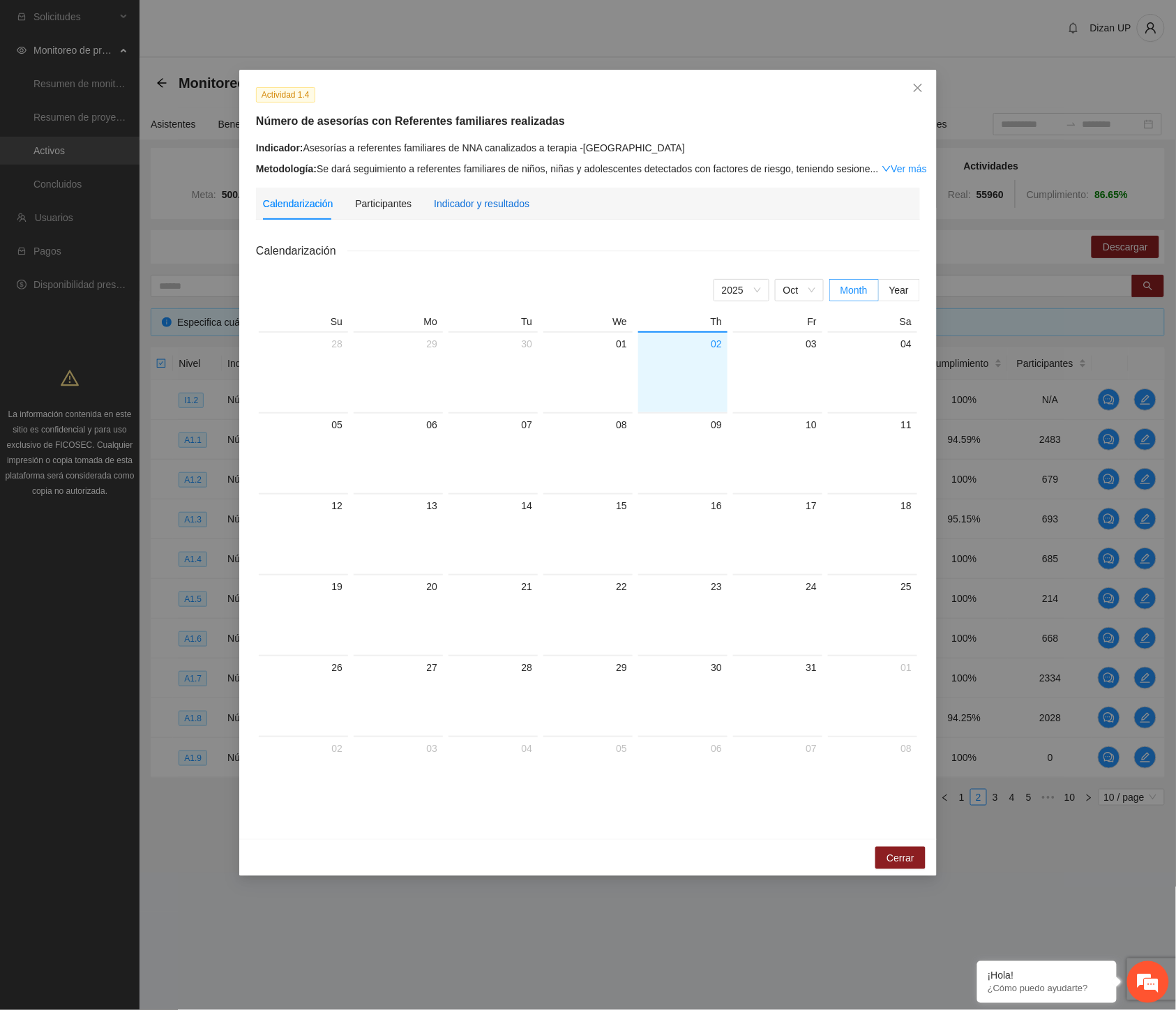
click at [488, 210] on div "Indicador y resultados" at bounding box center [481, 204] width 96 height 16
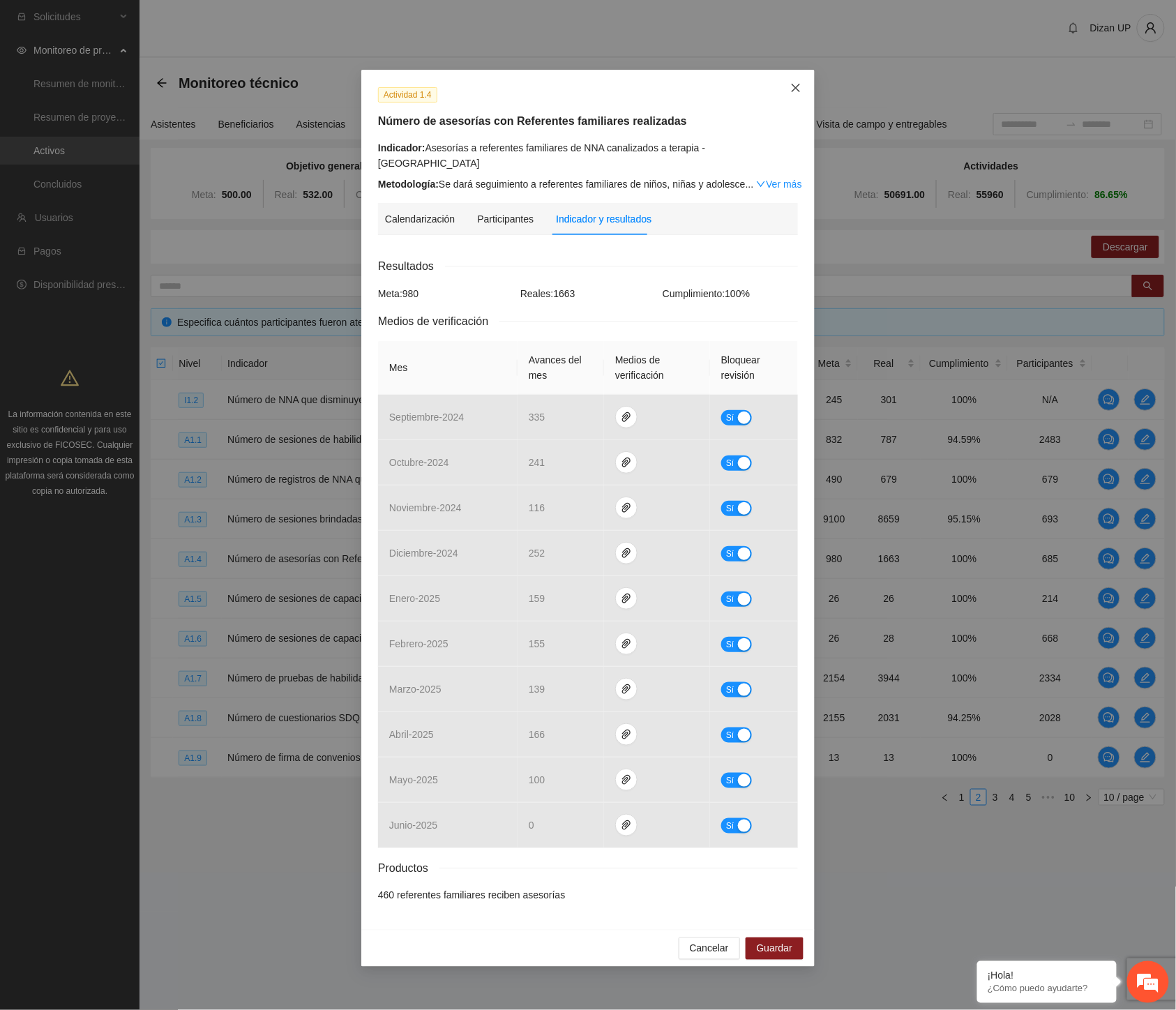
click at [791, 84] on icon "close" at bounding box center [795, 87] width 11 height 11
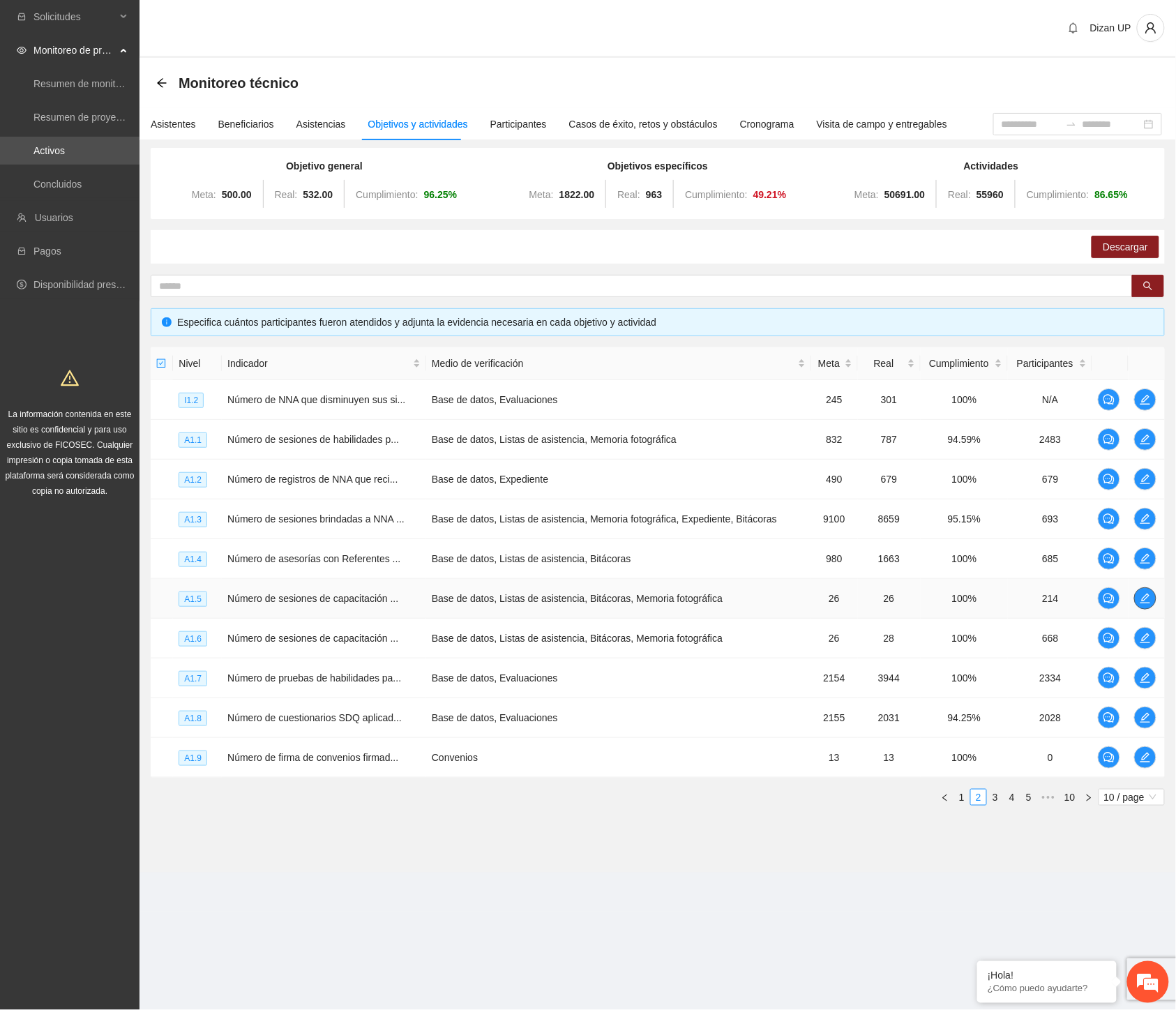
click at [1141, 600] on icon "edit" at bounding box center [1145, 598] width 11 height 11
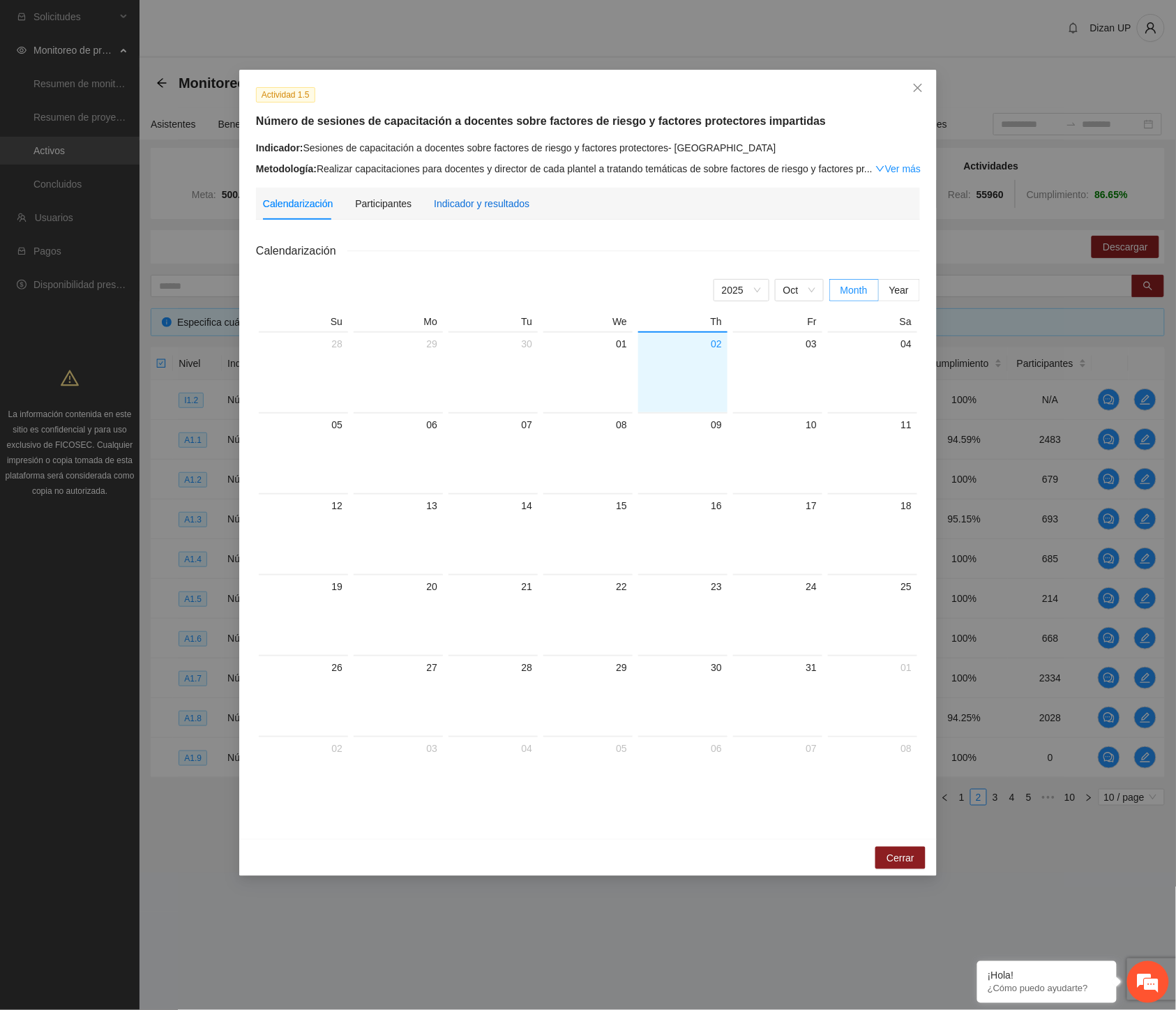
drag, startPoint x: 484, startPoint y: 205, endPoint x: 490, endPoint y: 211, distance: 8.5
click at [487, 207] on div "Indicador y resultados" at bounding box center [481, 204] width 96 height 16
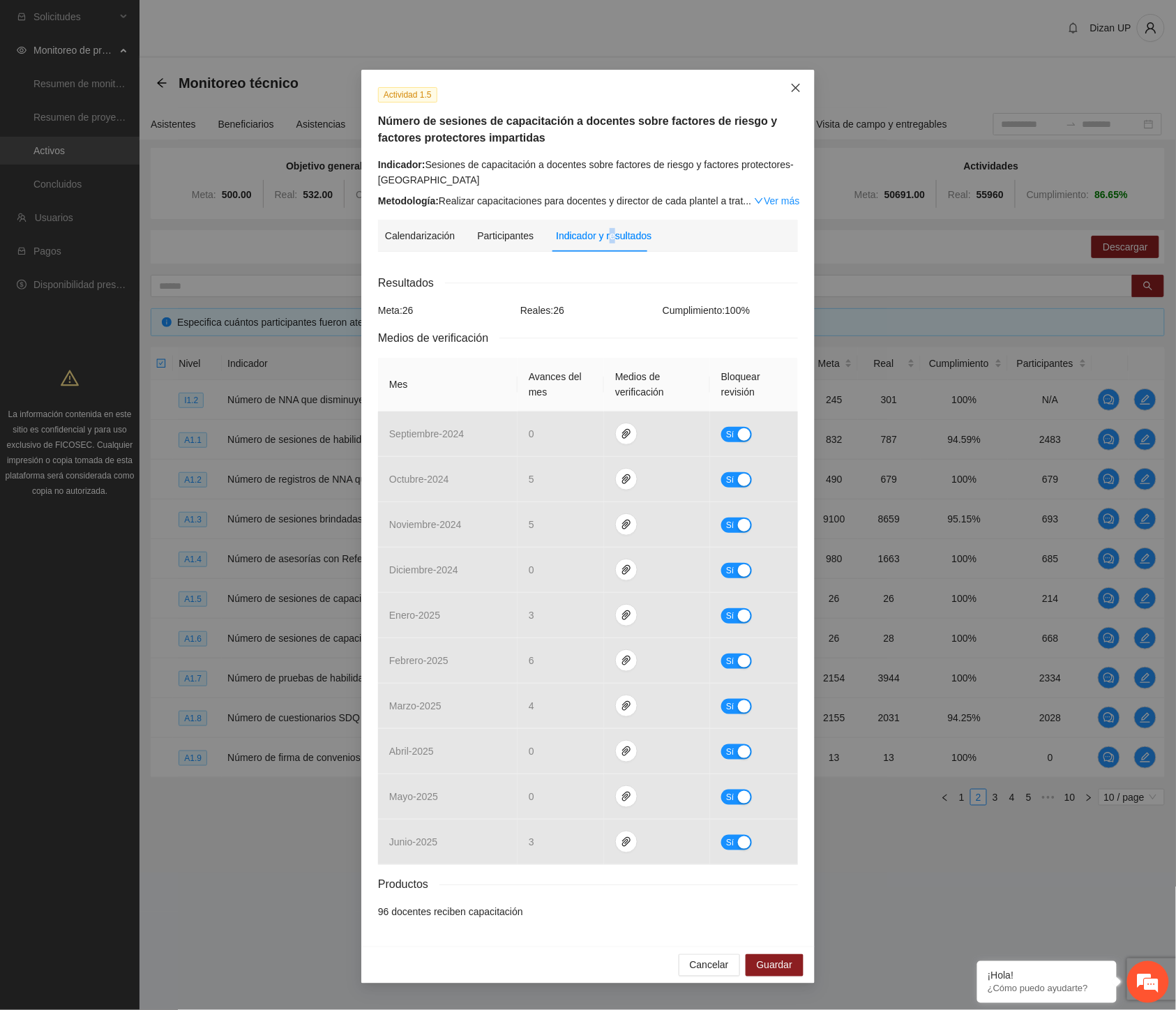
click at [802, 84] on span "Close" at bounding box center [796, 88] width 38 height 38
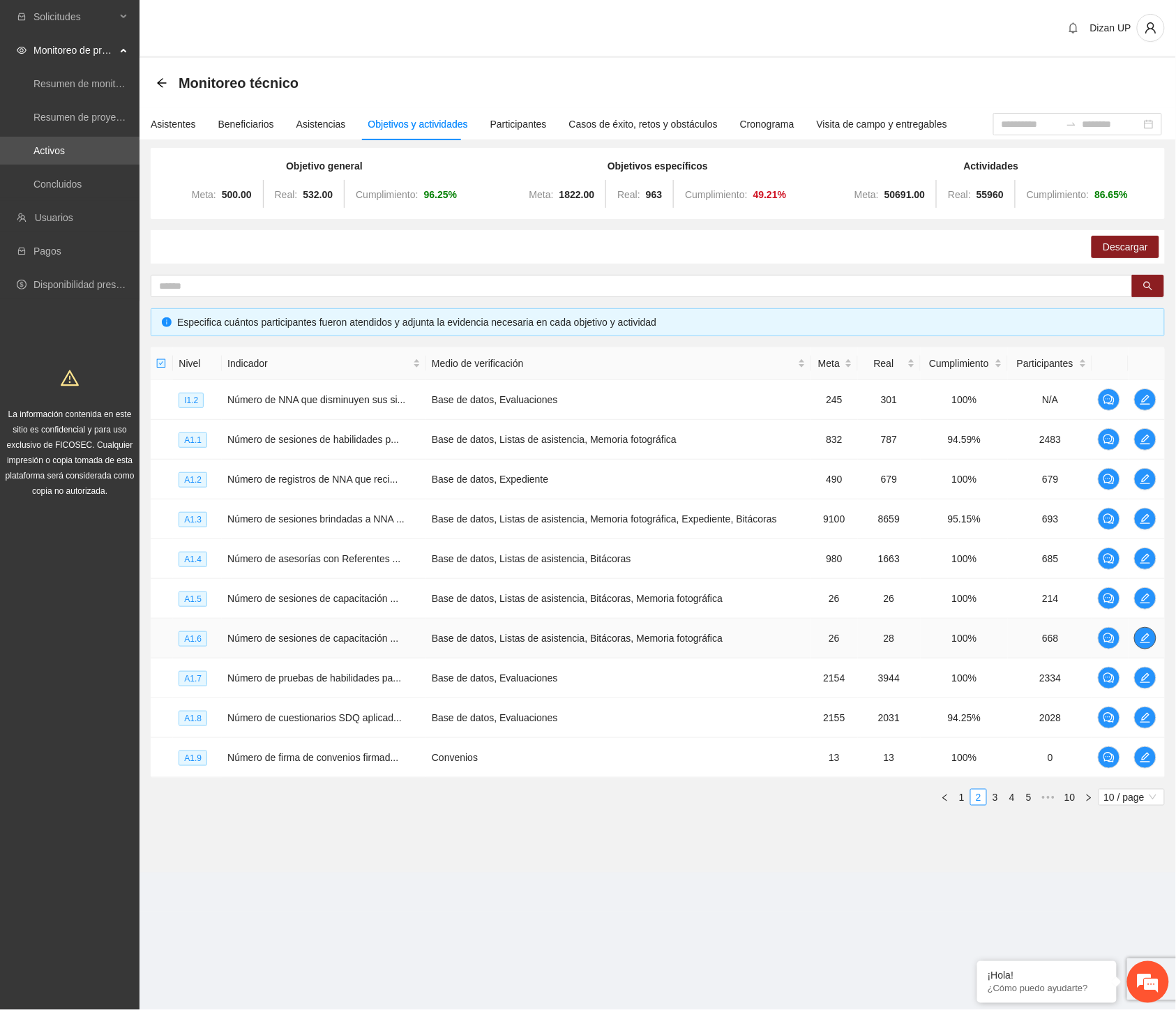
click at [1144, 639] on icon "edit" at bounding box center [1145, 638] width 11 height 11
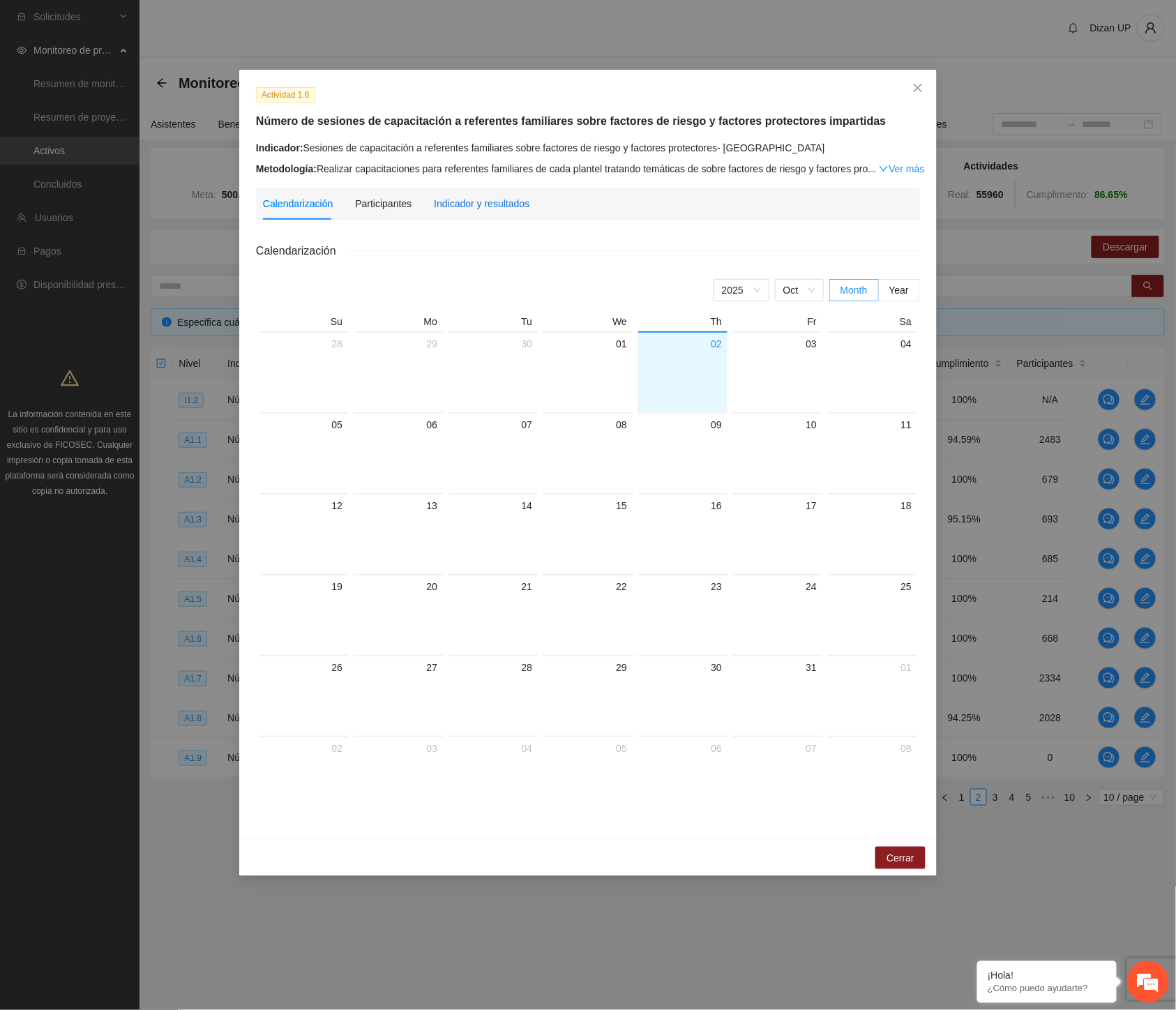
click at [479, 198] on div "Indicador y resultados" at bounding box center [481, 204] width 96 height 16
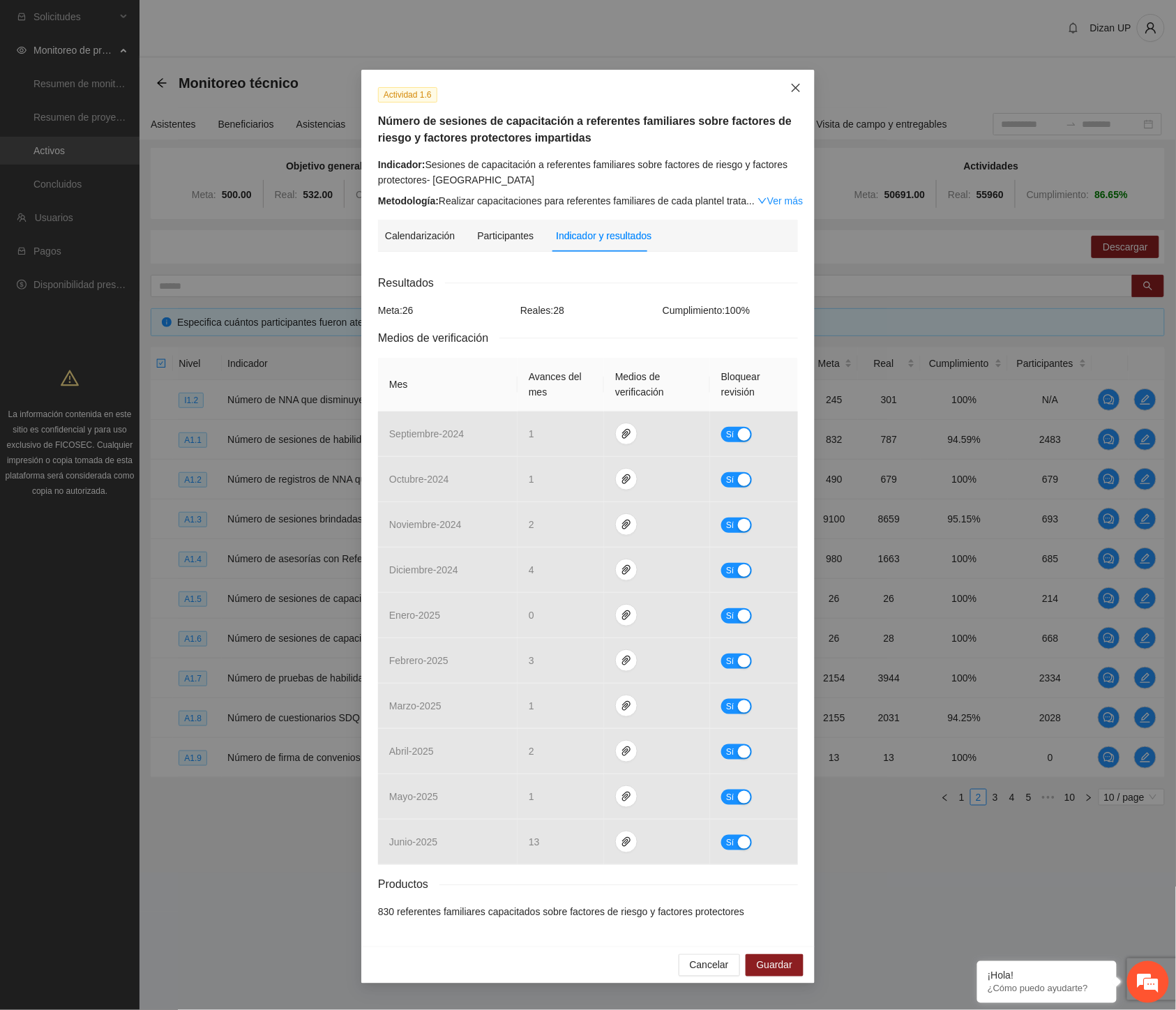
click at [799, 87] on icon "close" at bounding box center [795, 87] width 11 height 11
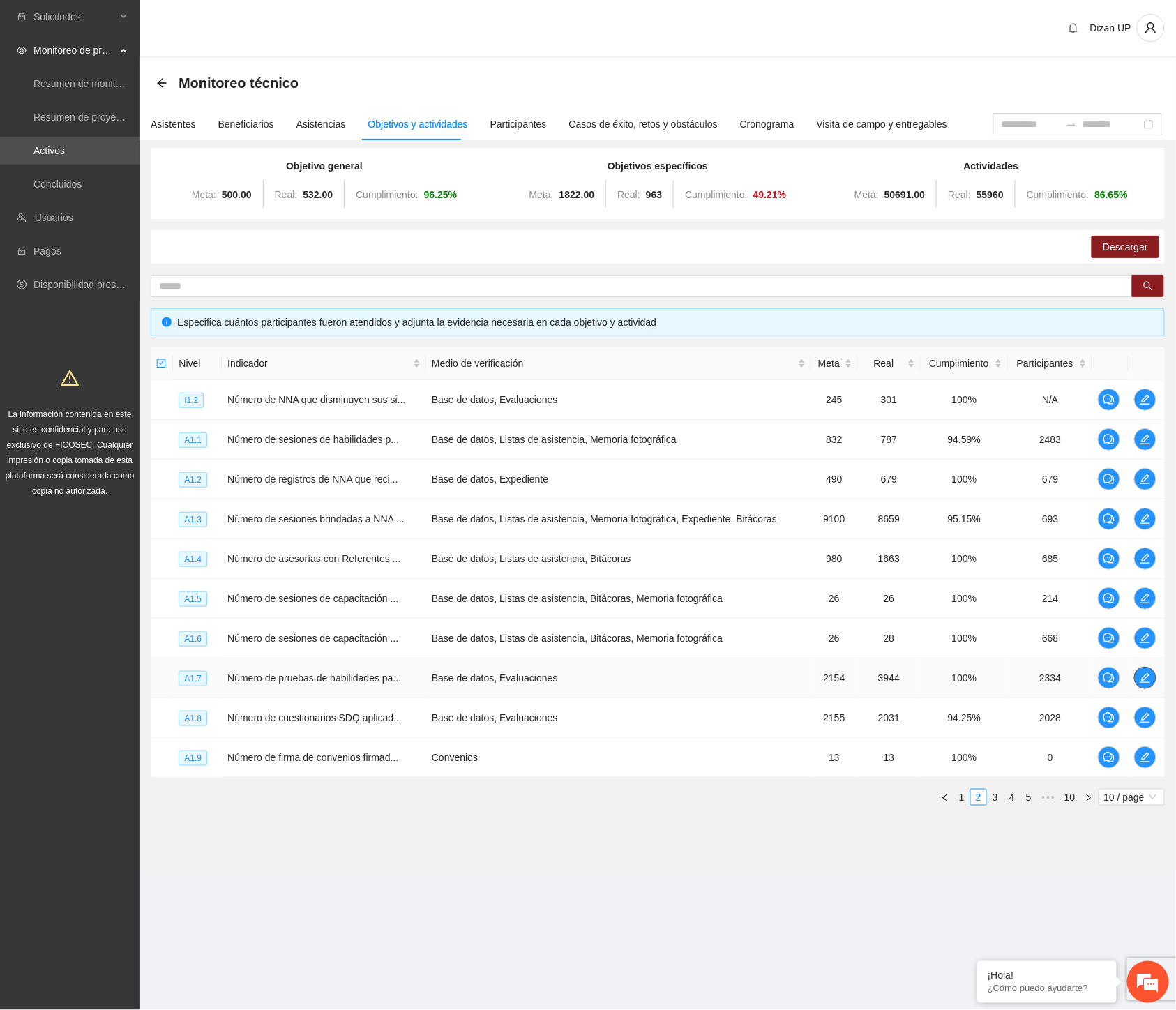
click at [1140, 679] on icon "edit" at bounding box center [1145, 678] width 11 height 11
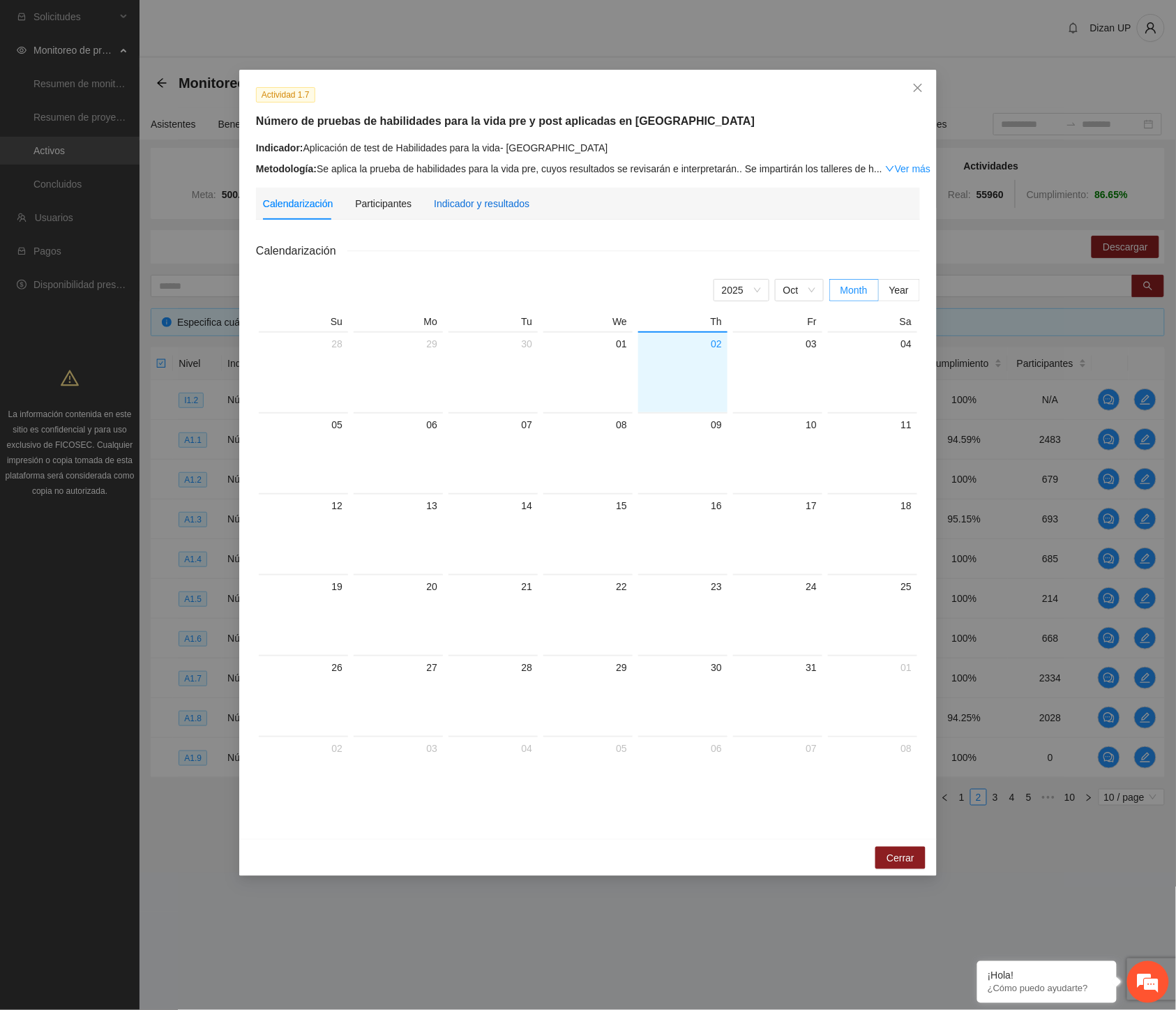
click at [488, 210] on div "Indicador y resultados" at bounding box center [481, 204] width 96 height 16
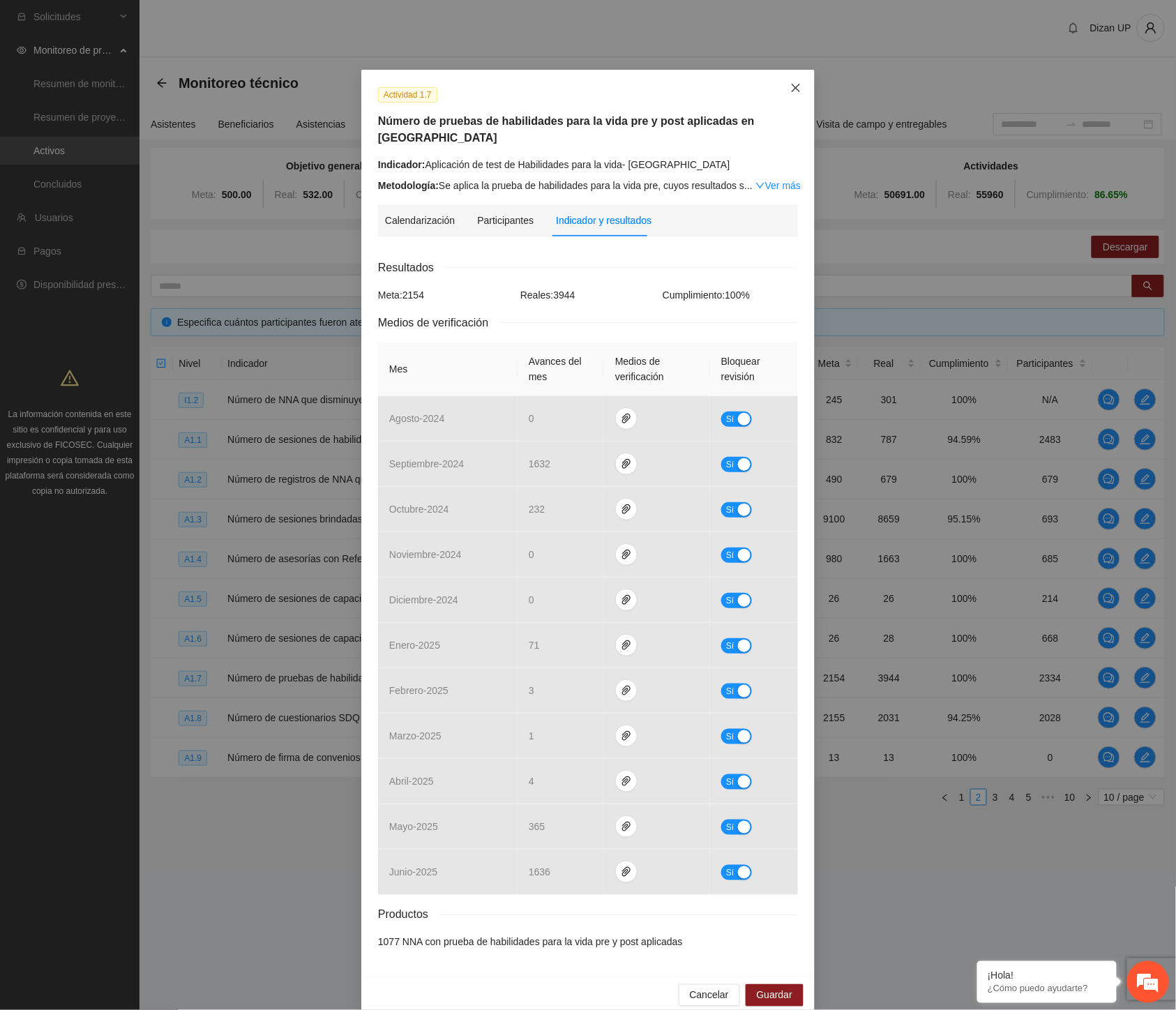
click at [792, 87] on icon "close" at bounding box center [795, 87] width 8 height 8
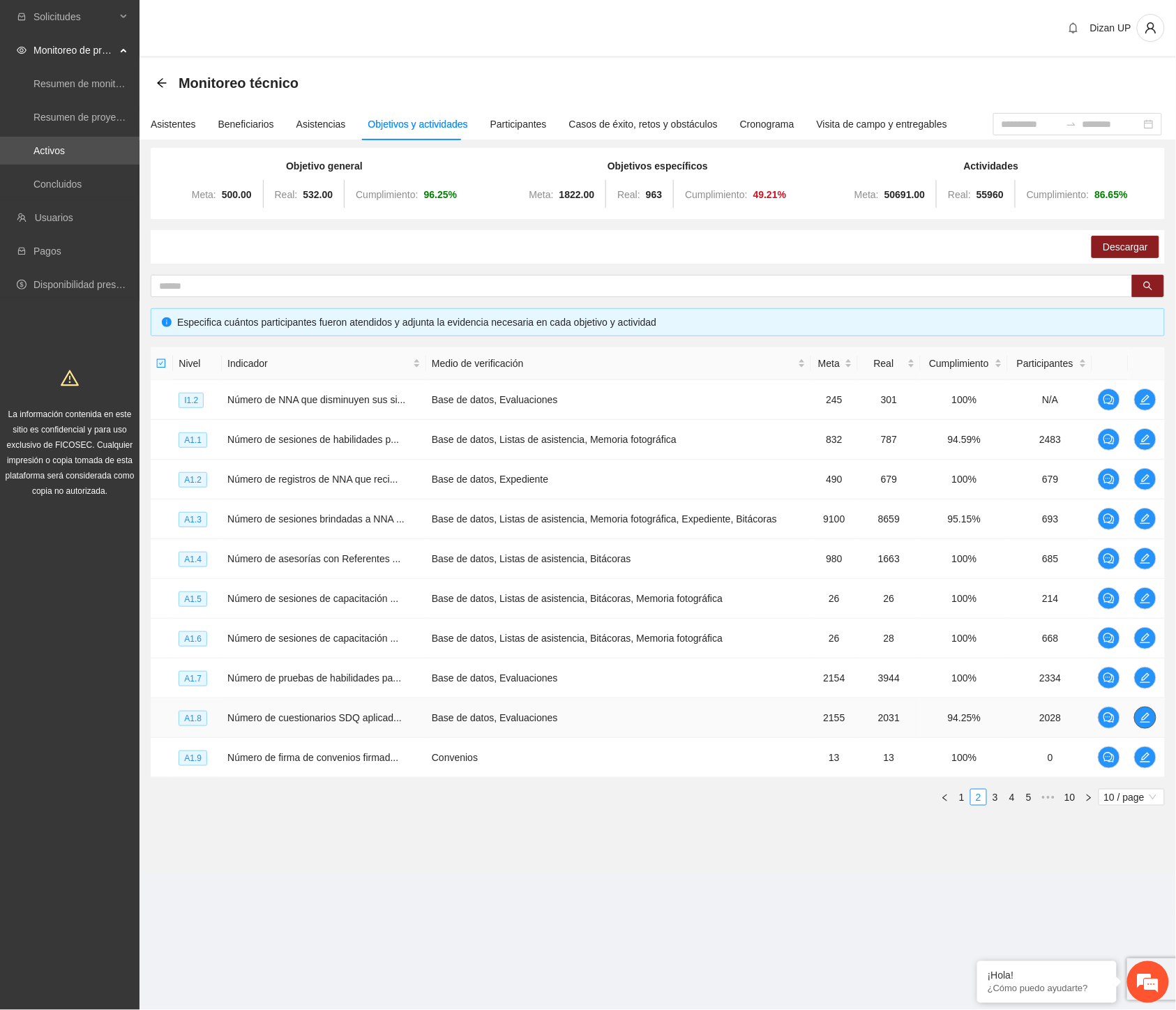
click at [1145, 717] on icon "edit" at bounding box center [1145, 718] width 10 height 10
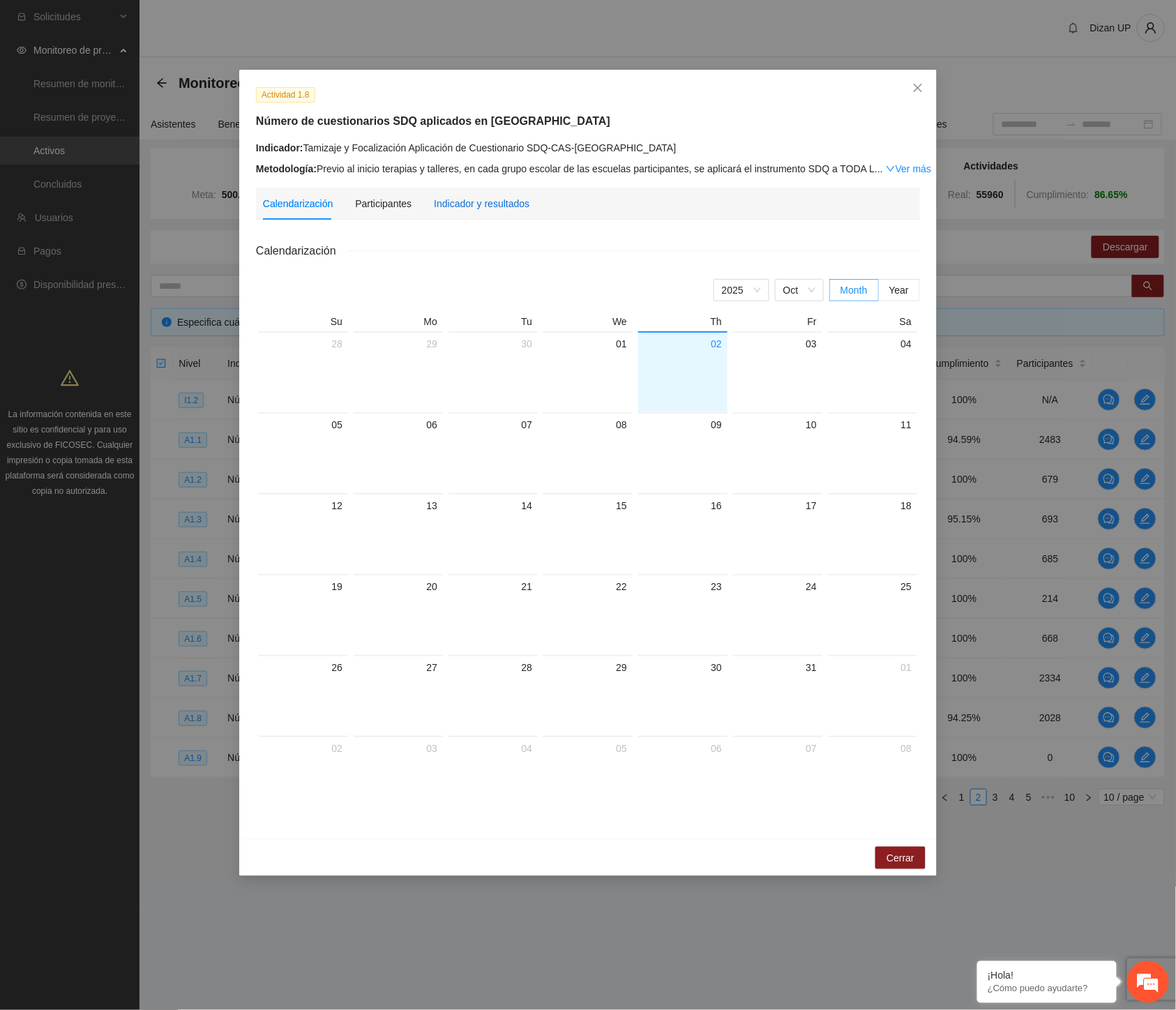
click at [457, 207] on div "Indicador y resultados" at bounding box center [481, 204] width 96 height 16
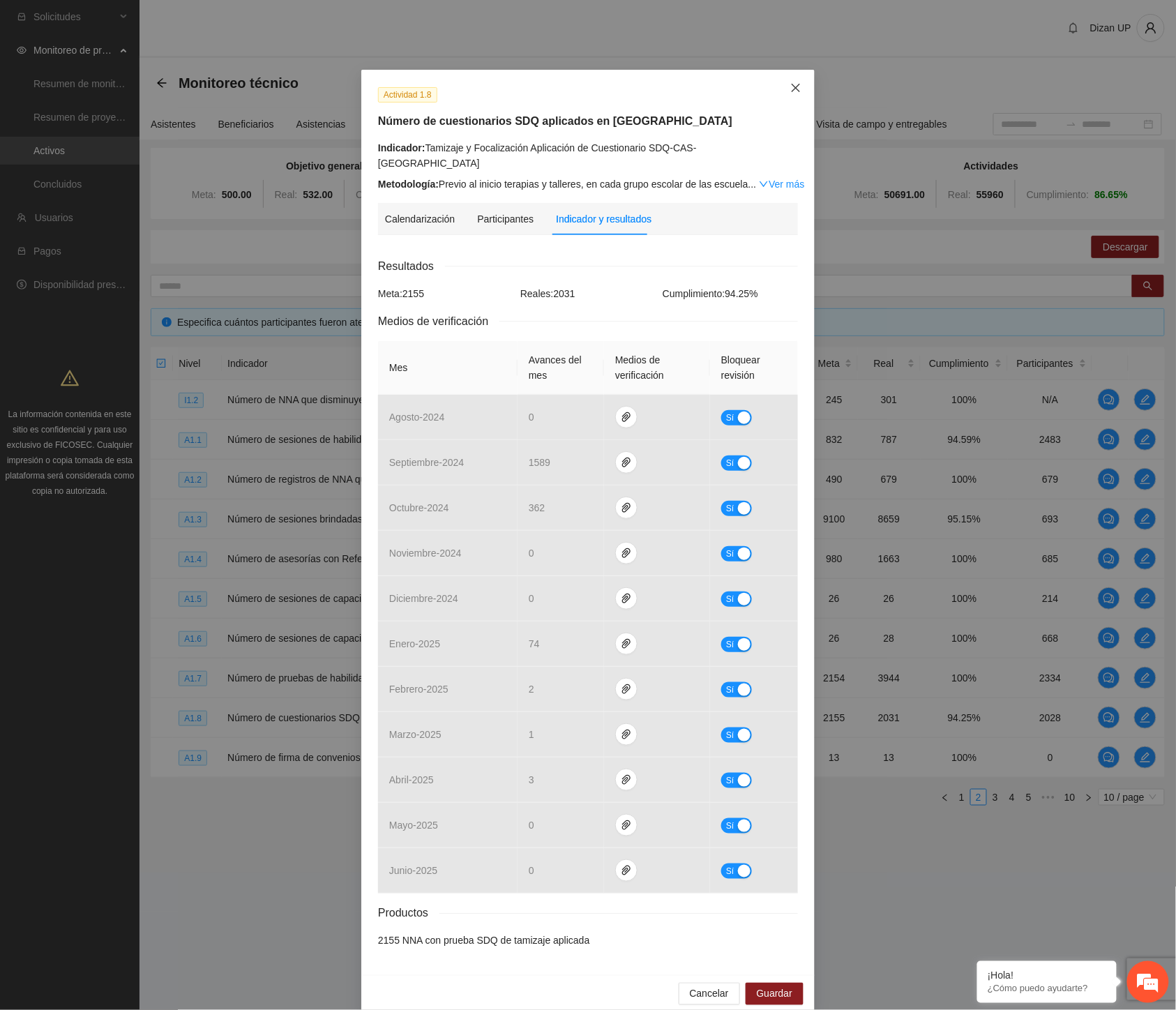
click at [796, 101] on span "Close" at bounding box center [796, 88] width 38 height 38
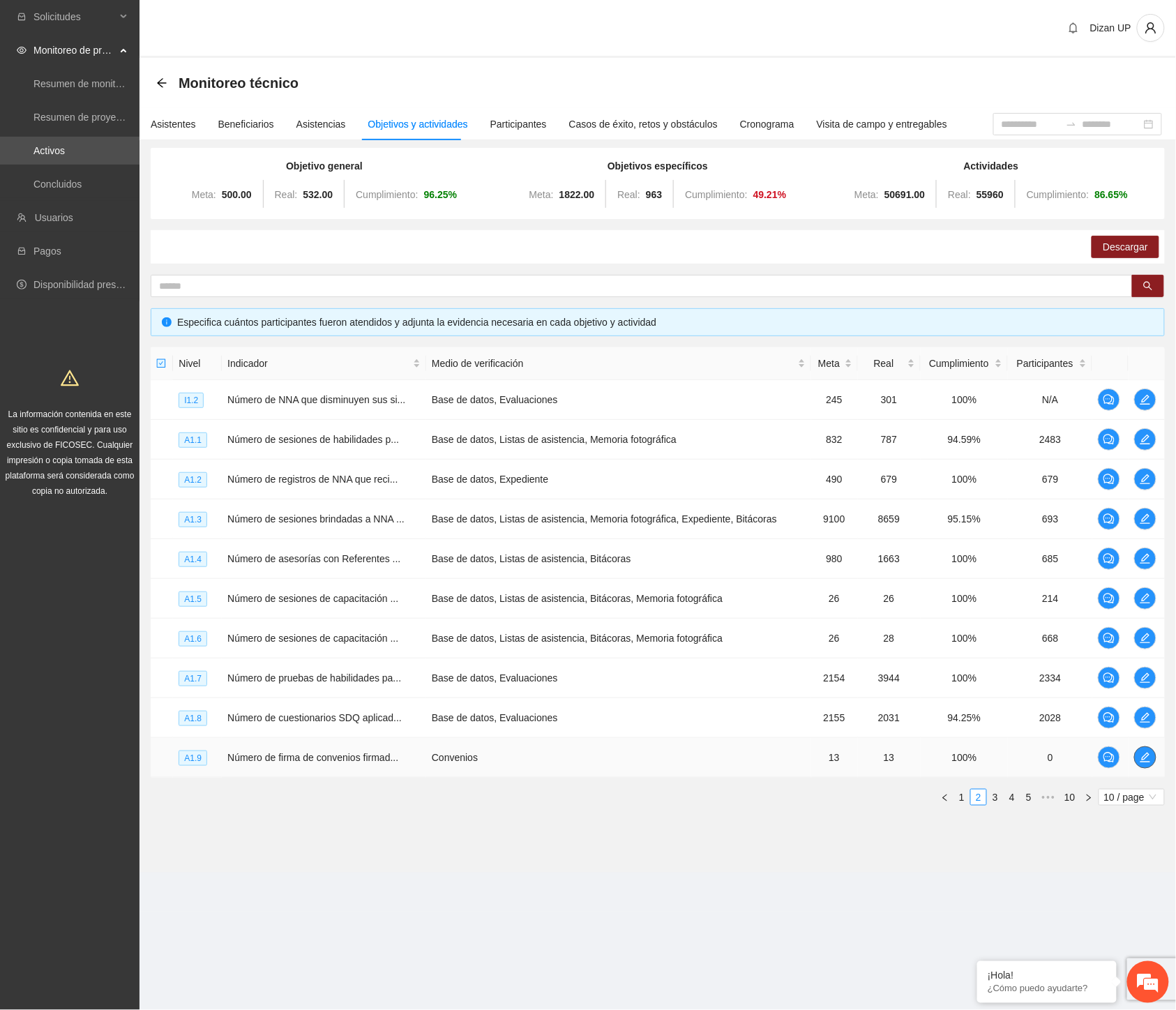
click at [1149, 754] on icon "edit" at bounding box center [1145, 758] width 10 height 10
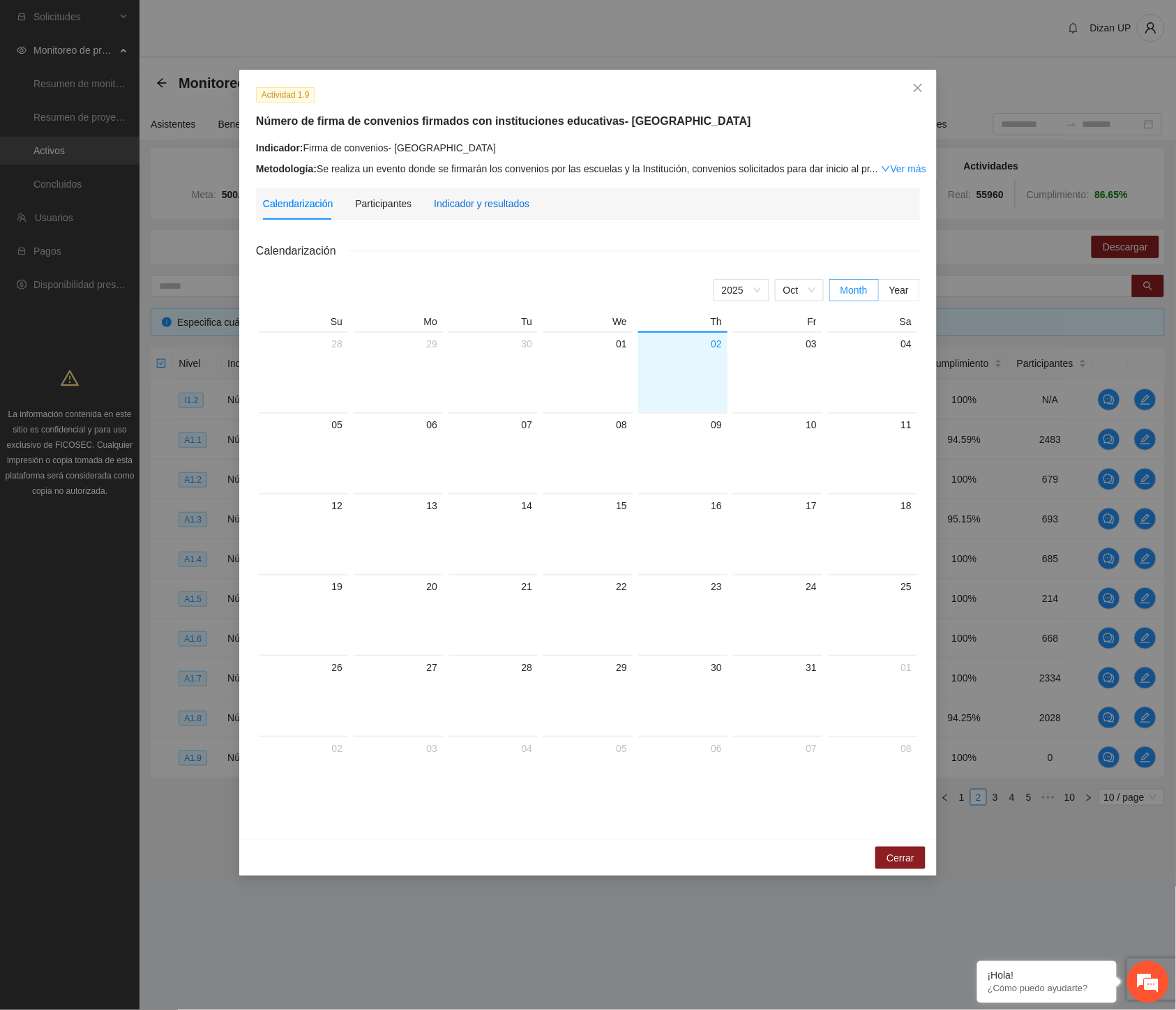
click at [489, 202] on div "Indicador y resultados" at bounding box center [481, 204] width 96 height 16
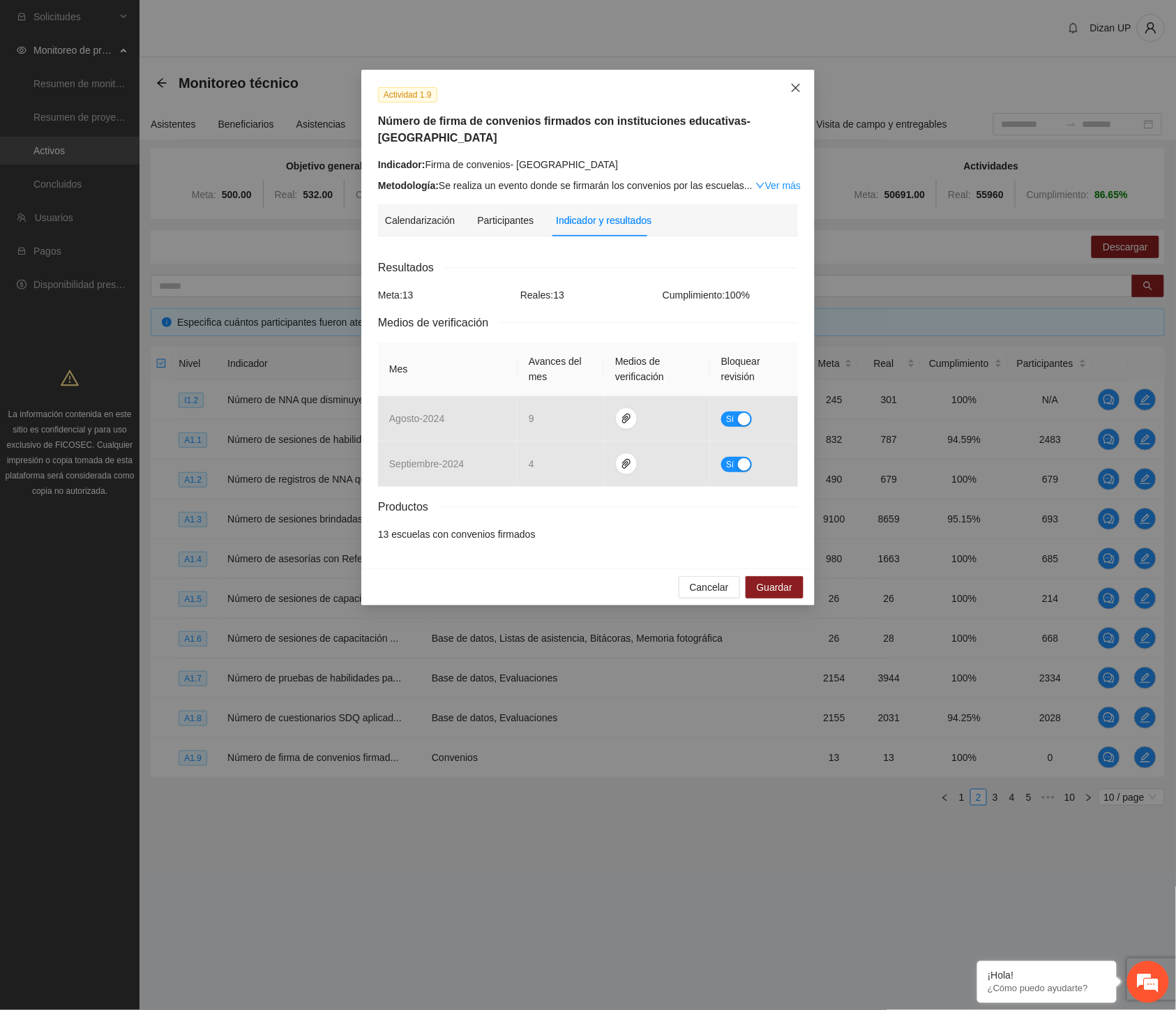
drag, startPoint x: 796, startPoint y: 90, endPoint x: 811, endPoint y: 179, distance: 90.3
click at [796, 91] on icon "close" at bounding box center [795, 87] width 11 height 11
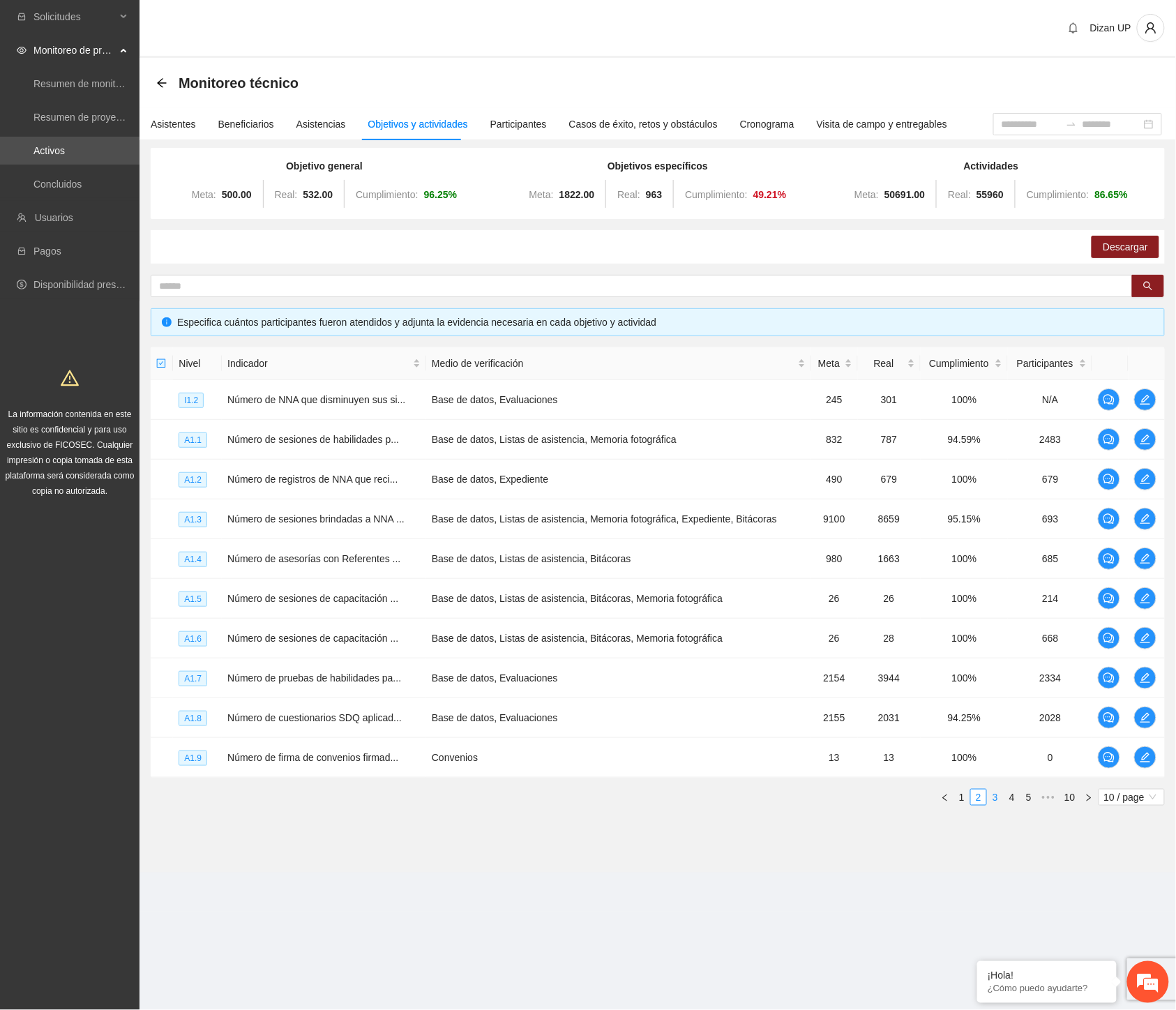
click at [998, 796] on link "3" at bounding box center [995, 797] width 16 height 16
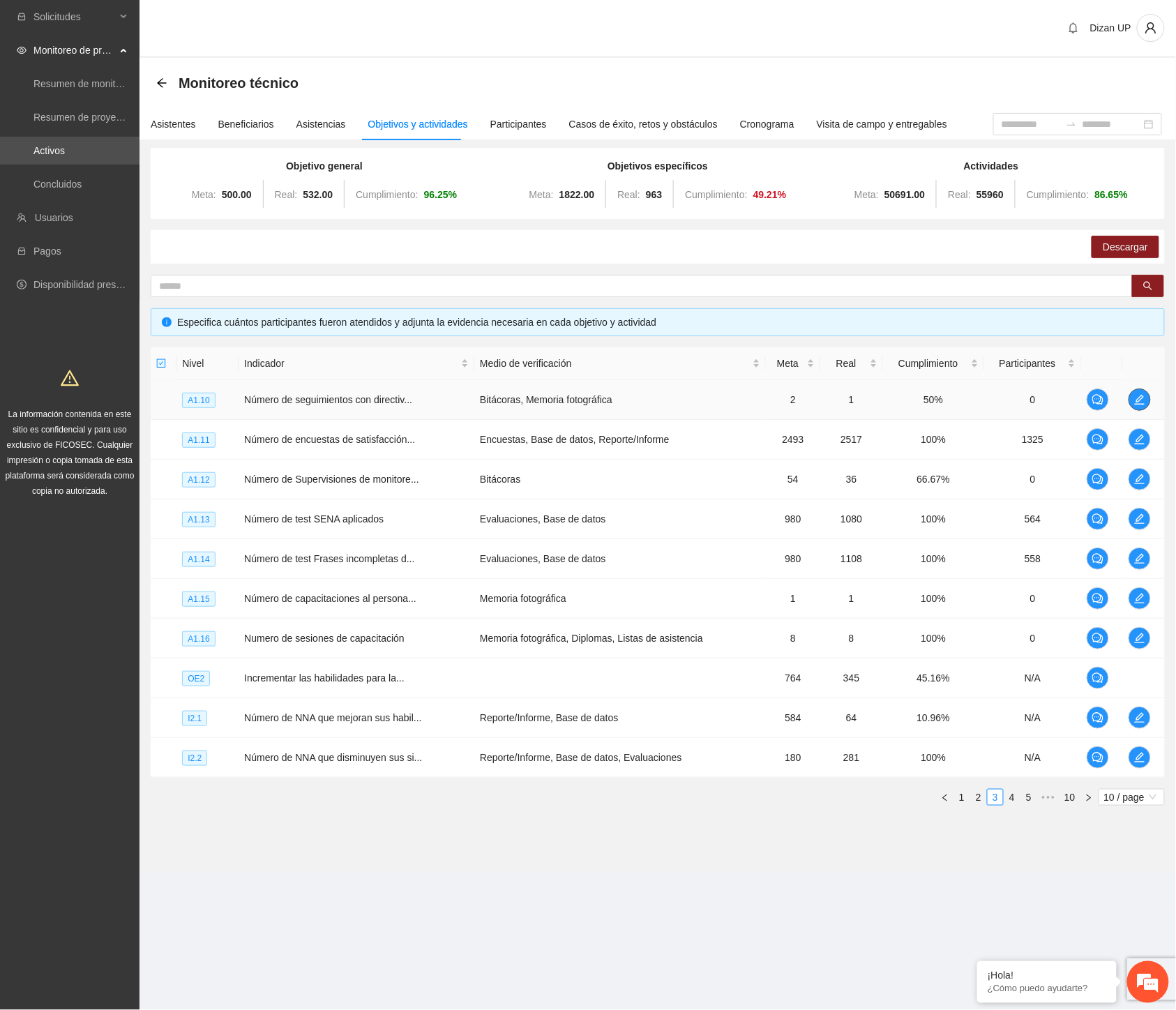
click at [1134, 395] on span "edit" at bounding box center [1140, 399] width 21 height 11
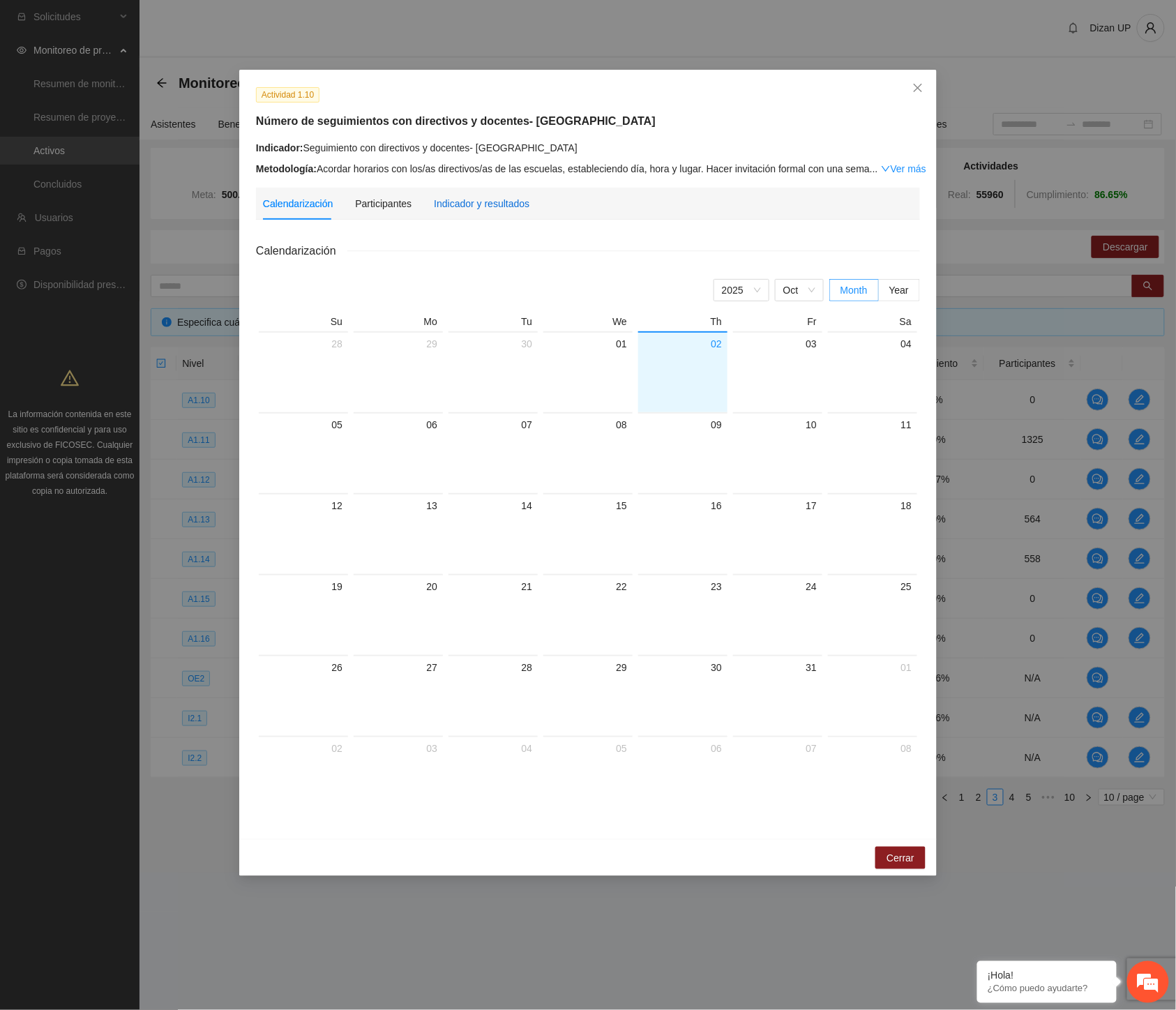
click at [455, 198] on div "Indicador y resultados" at bounding box center [481, 204] width 96 height 16
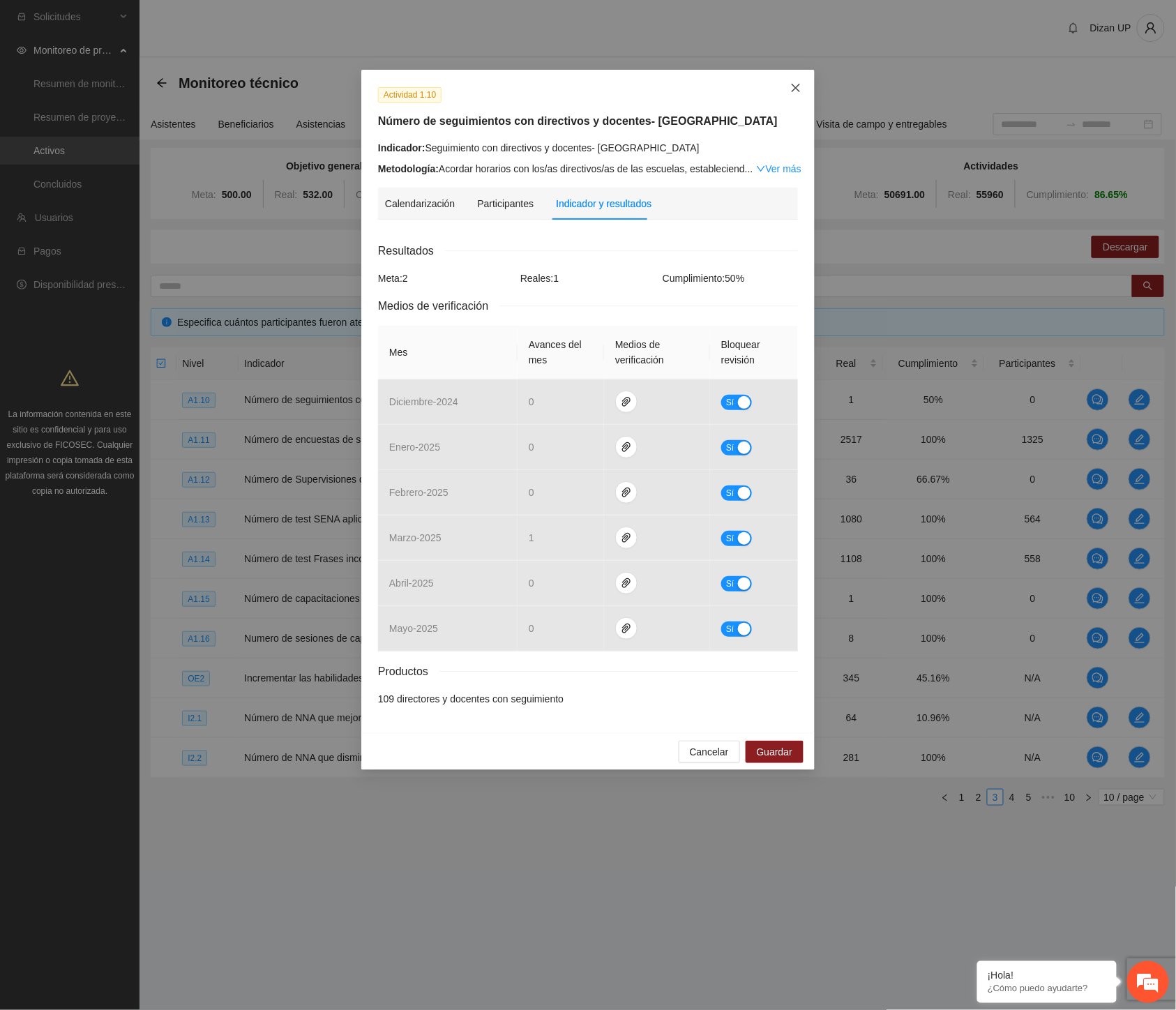
click at [798, 87] on icon "close" at bounding box center [795, 87] width 8 height 8
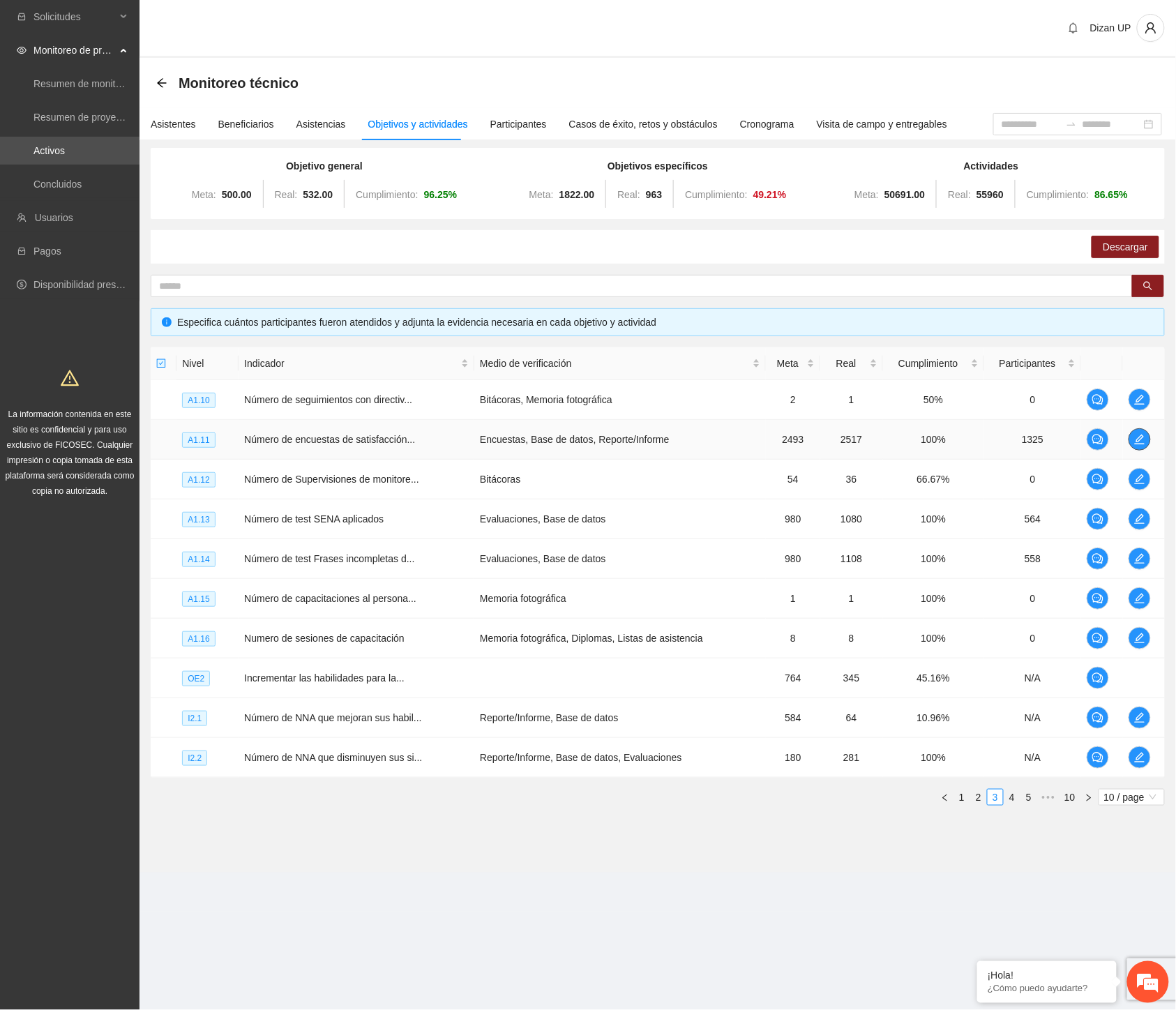
click at [1146, 440] on span "edit" at bounding box center [1140, 439] width 21 height 11
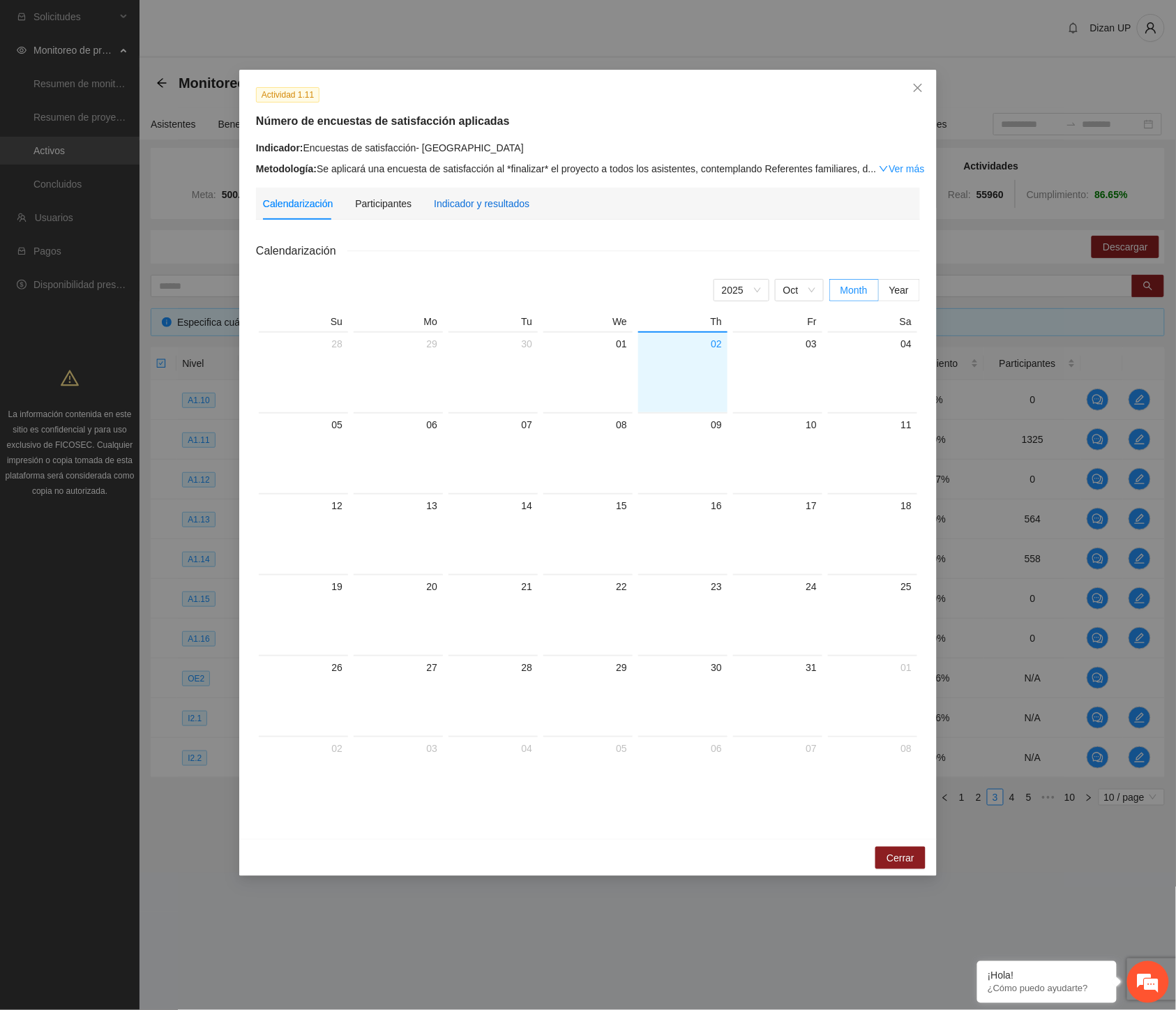
click at [486, 205] on div "Indicador y resultados" at bounding box center [481, 204] width 96 height 16
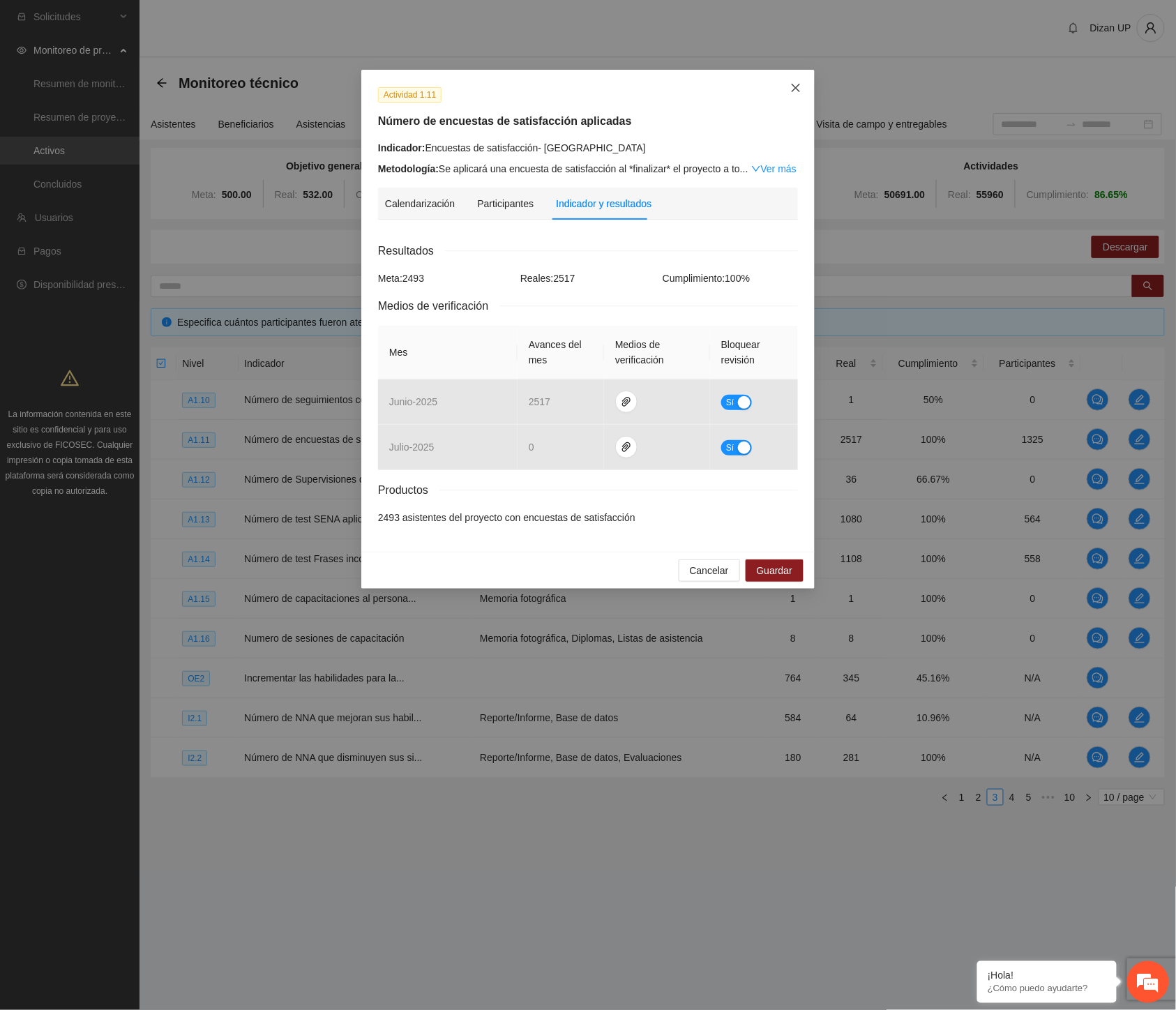
click at [797, 90] on icon "close" at bounding box center [795, 87] width 11 height 11
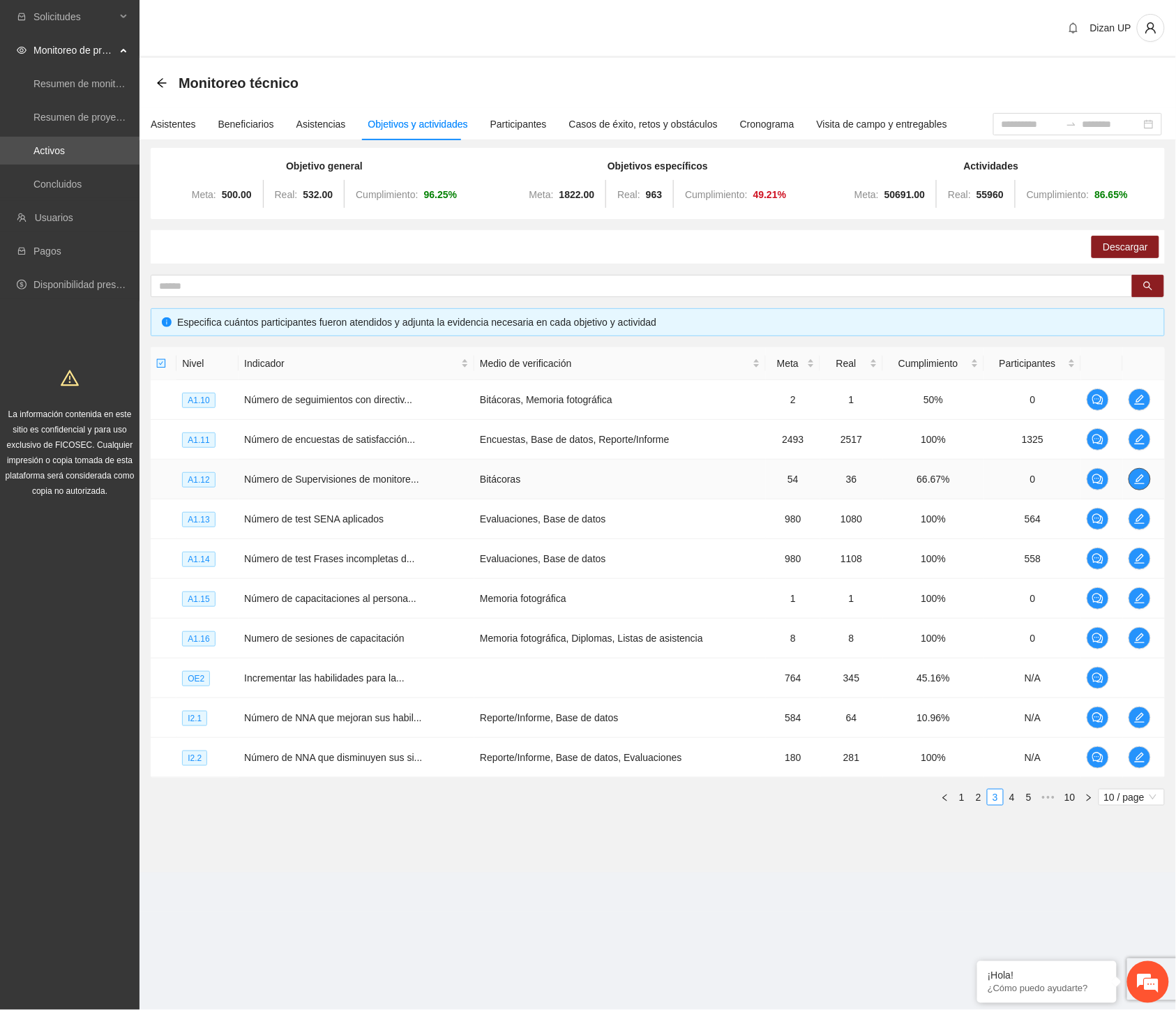
click at [1143, 475] on icon "edit" at bounding box center [1140, 479] width 11 height 11
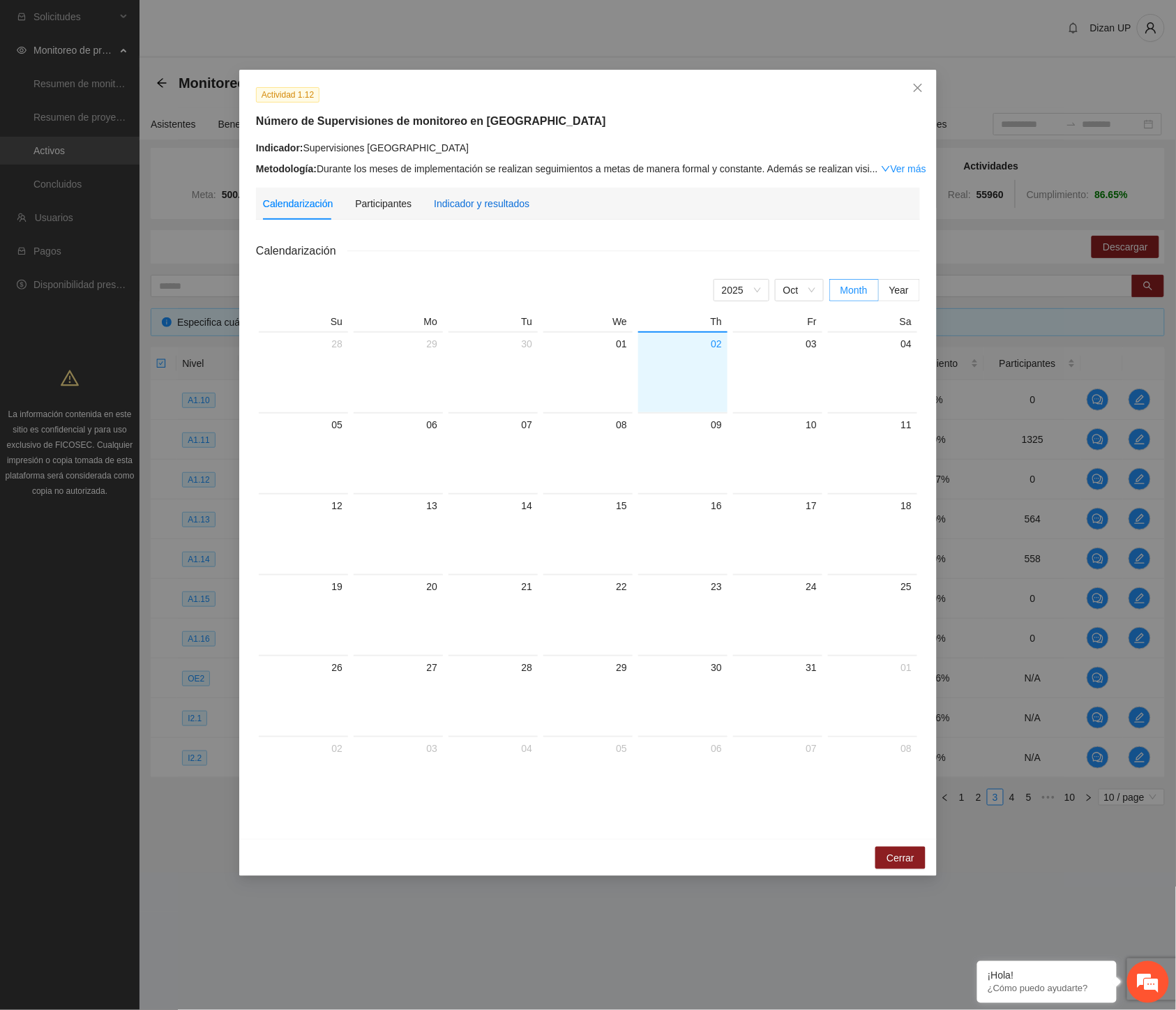
click at [469, 205] on div "Indicador y resultados" at bounding box center [481, 204] width 96 height 16
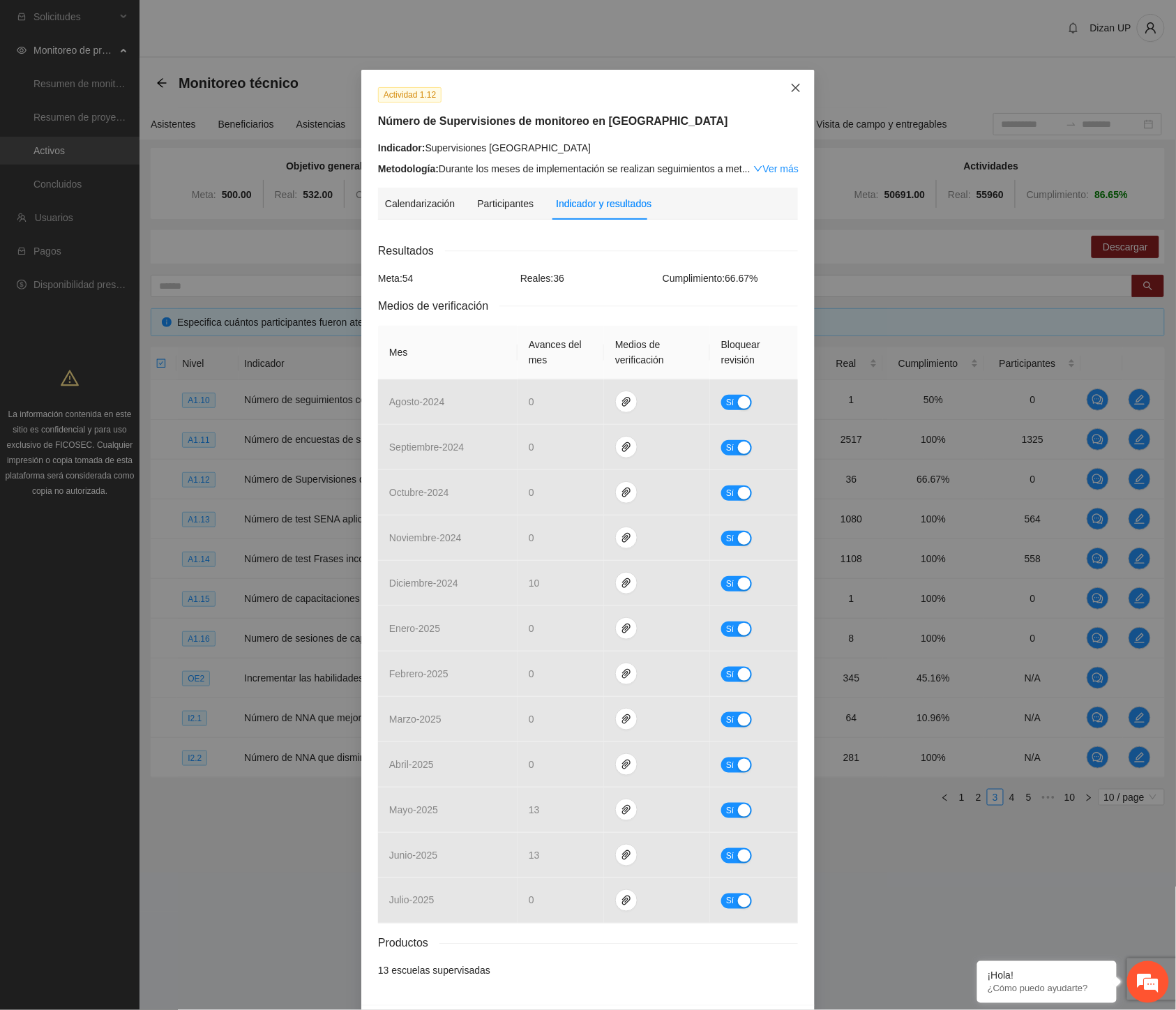
click at [793, 85] on icon "close" at bounding box center [795, 87] width 11 height 11
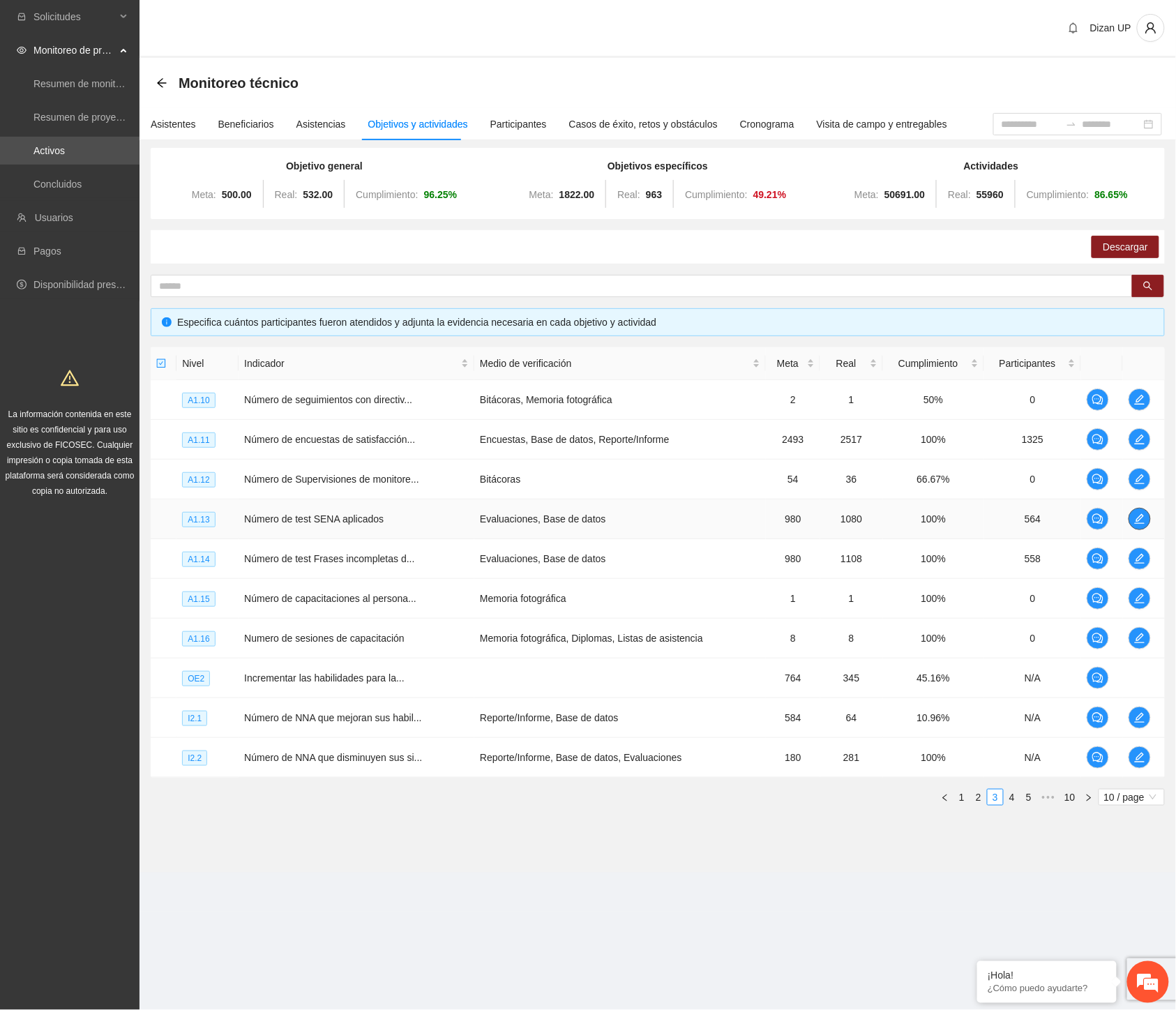
click at [1143, 516] on icon "edit" at bounding box center [1140, 518] width 11 height 11
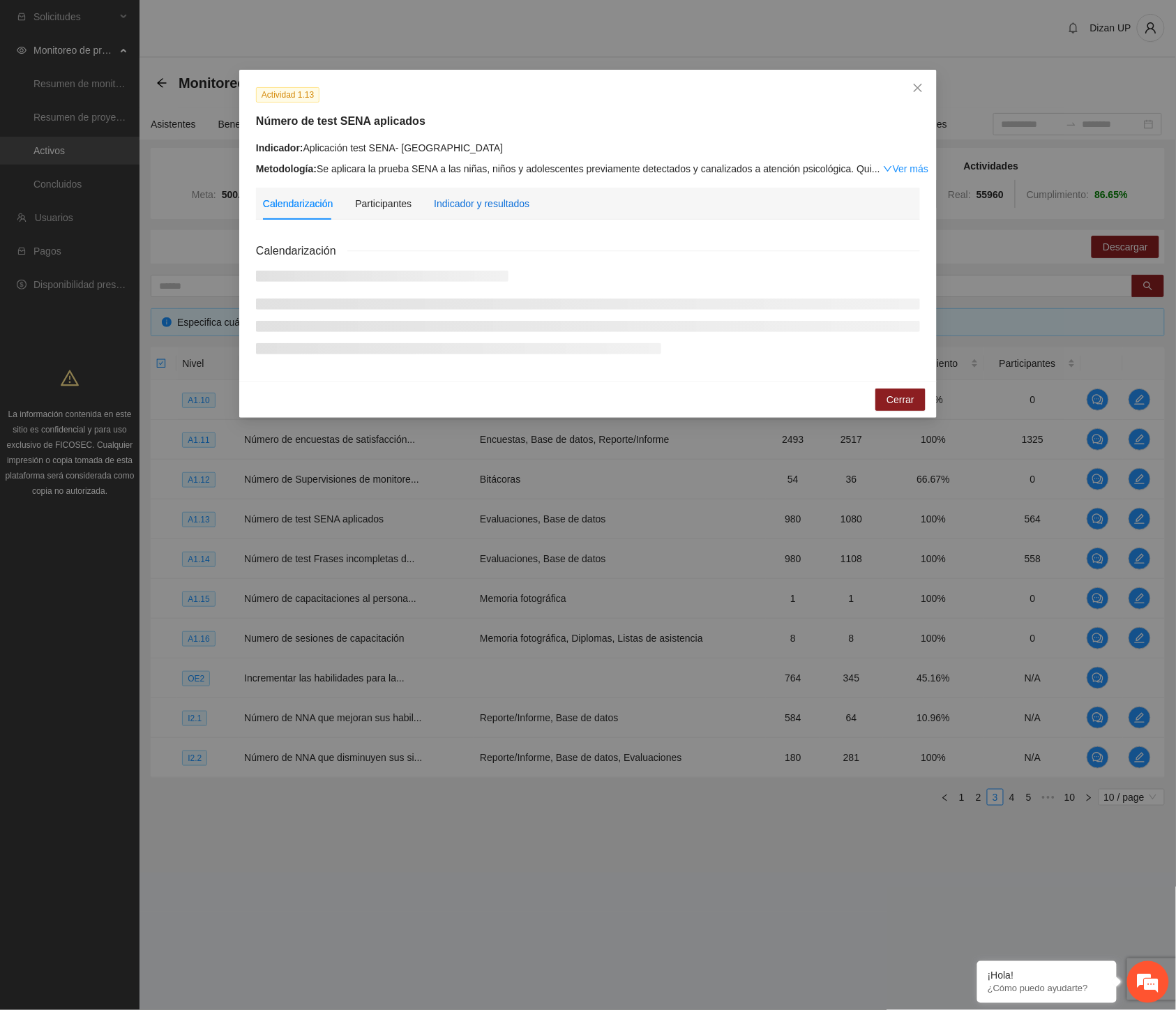
click at [462, 206] on div "Indicador y resultados" at bounding box center [481, 204] width 96 height 16
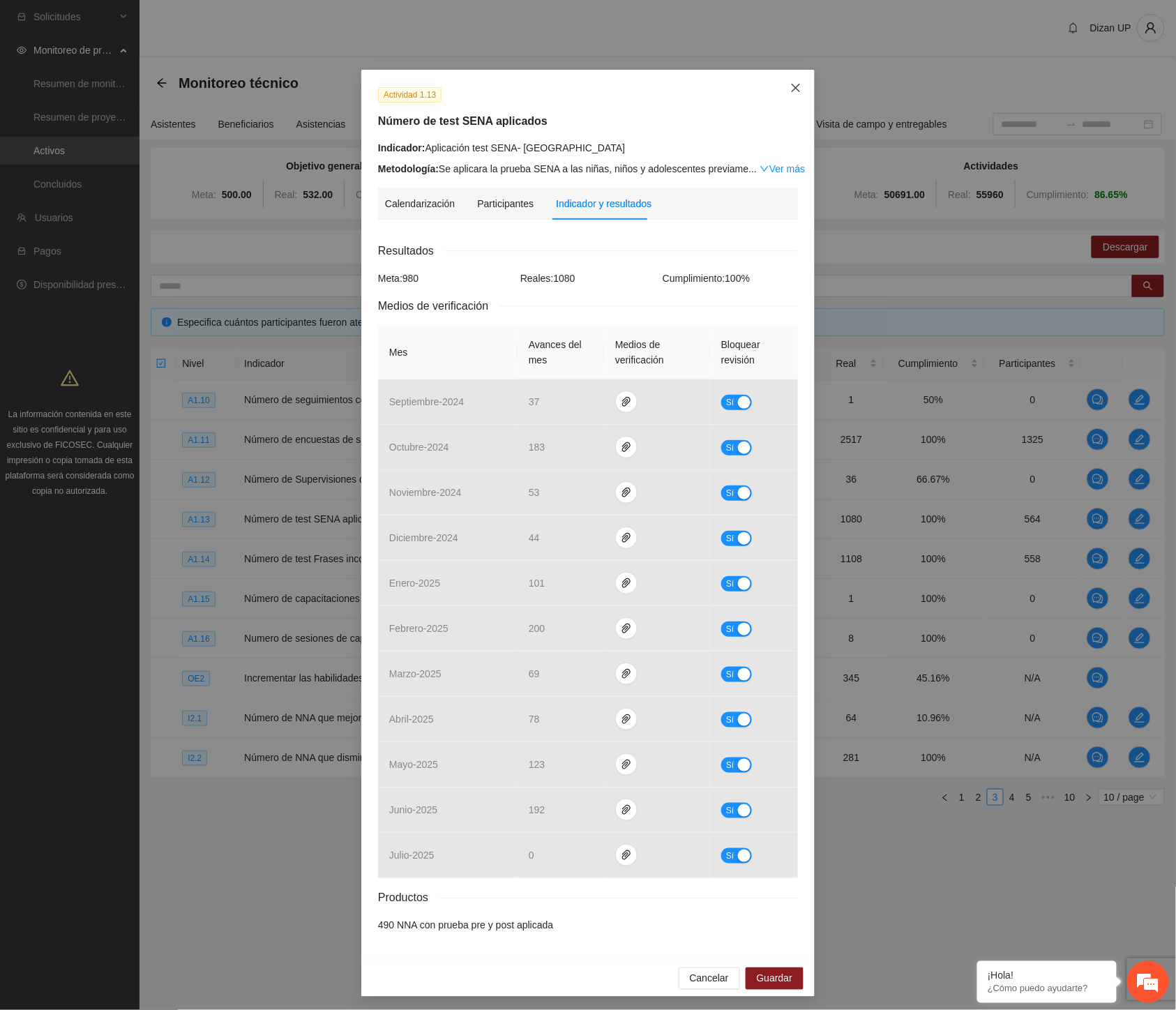
click at [790, 91] on icon "close" at bounding box center [795, 87] width 11 height 11
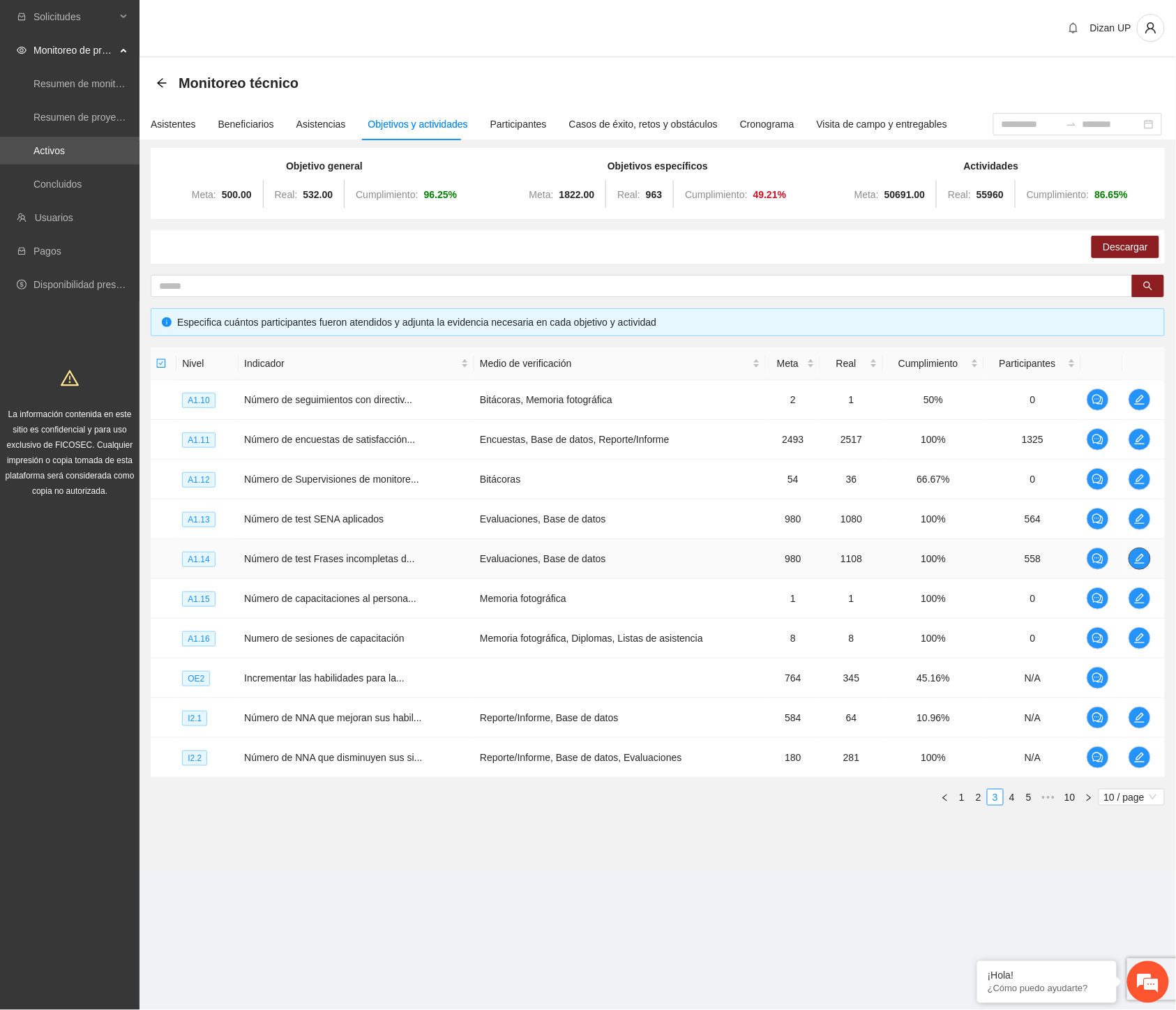
click at [1135, 561] on icon "edit" at bounding box center [1140, 558] width 11 height 11
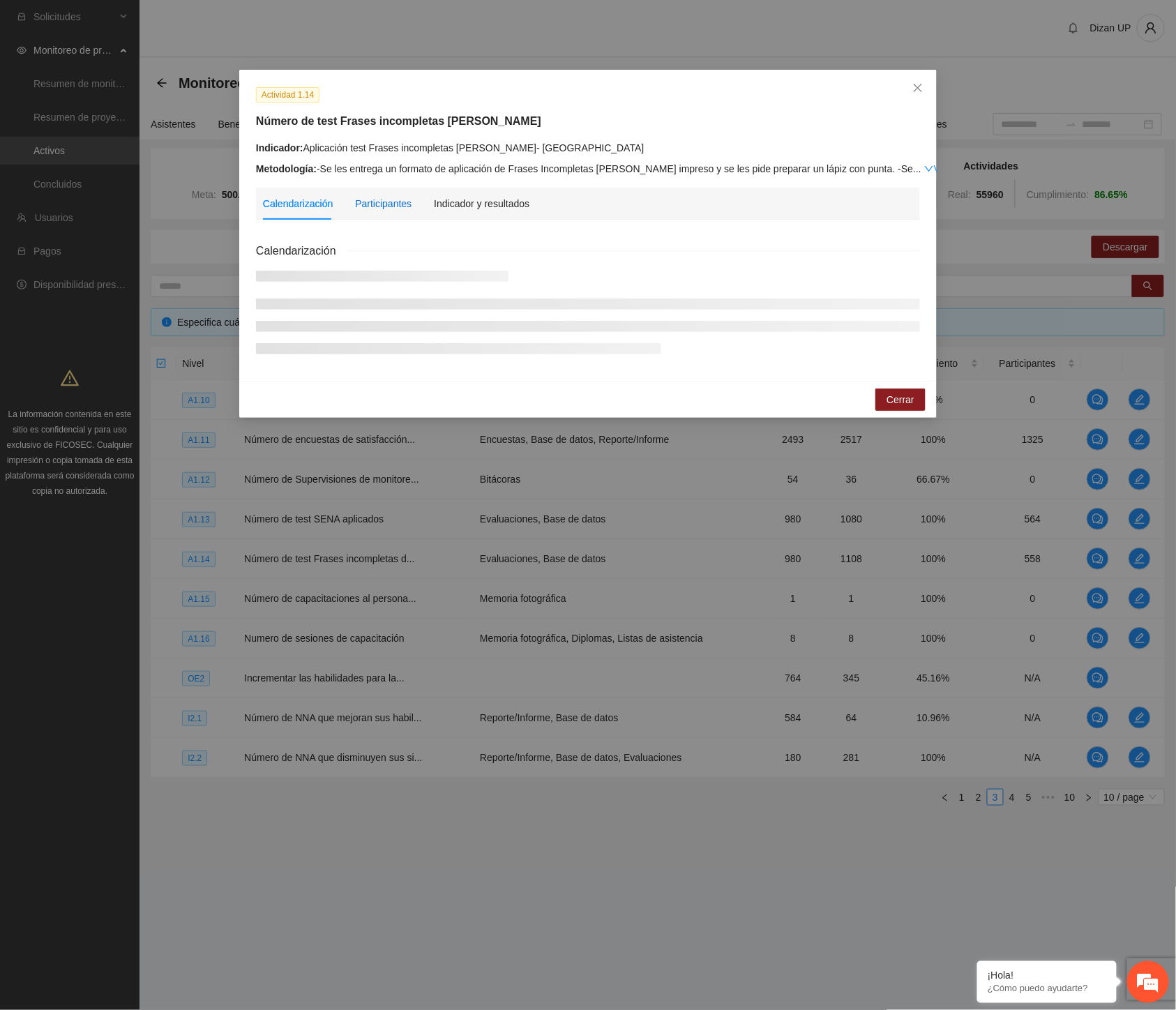
click at [377, 207] on div "Participantes" at bounding box center [384, 204] width 56 height 16
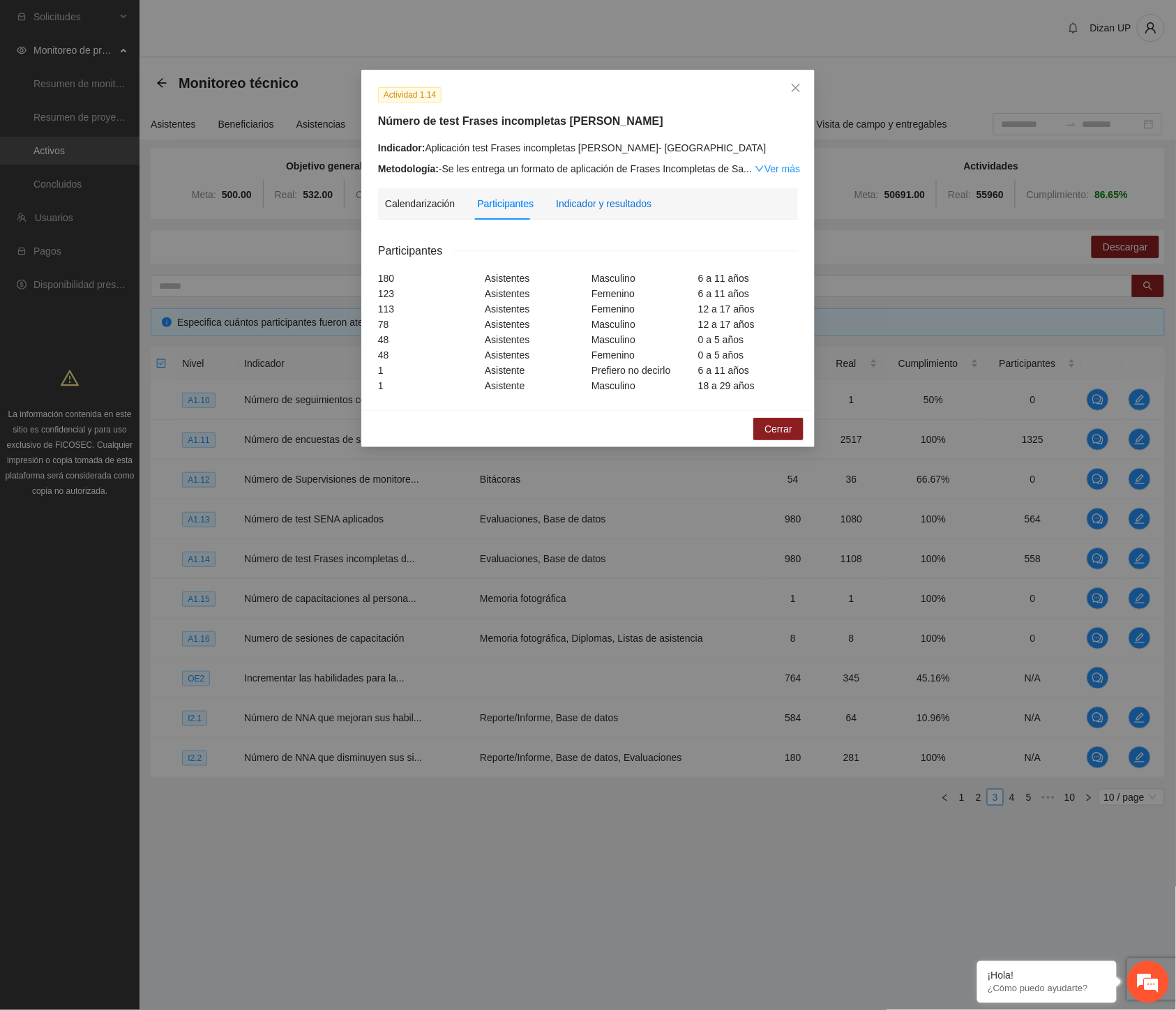
click at [616, 202] on div "Indicador y resultados" at bounding box center [604, 204] width 96 height 16
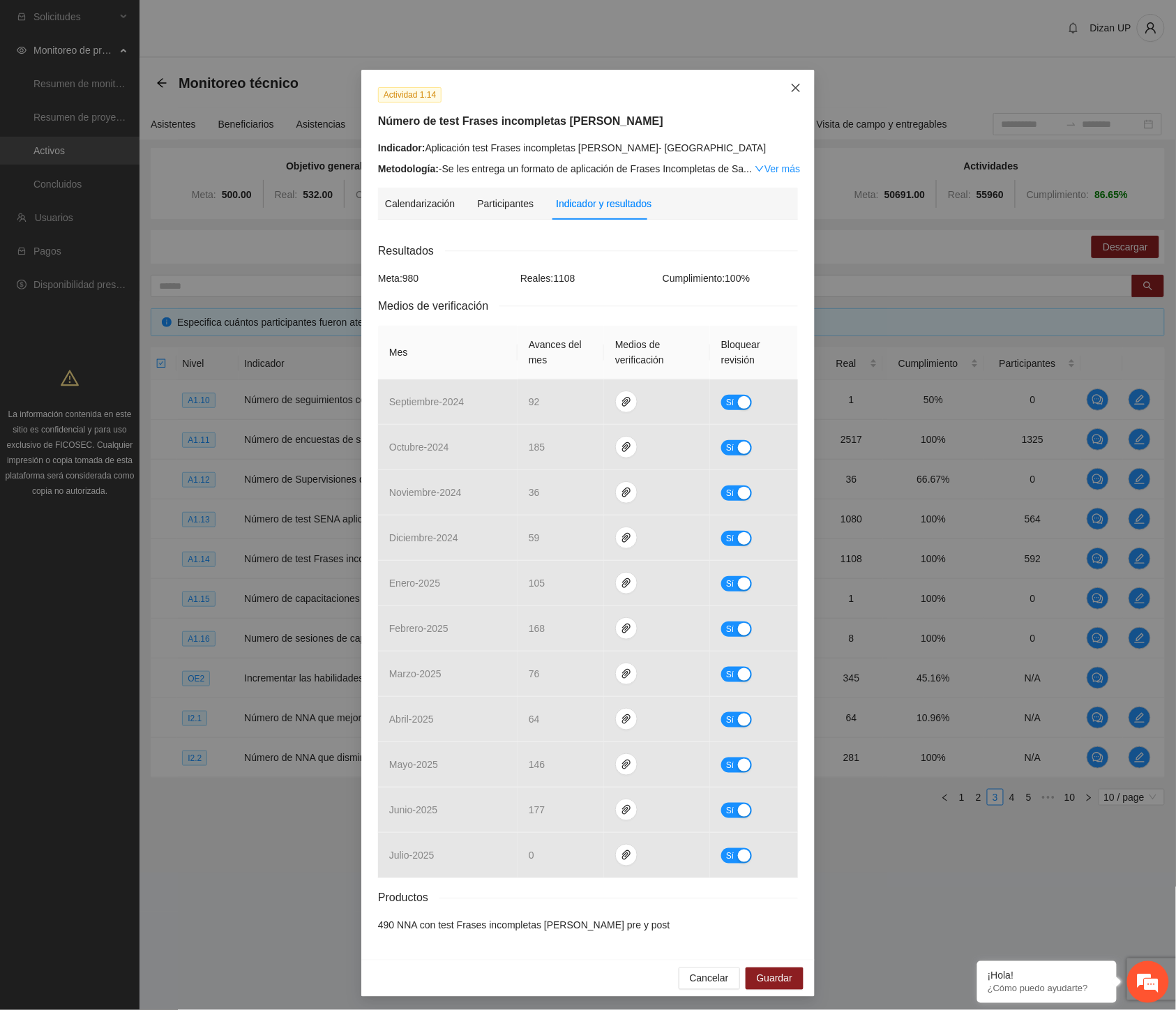
drag, startPoint x: 790, startPoint y: 84, endPoint x: 647, endPoint y: 157, distance: 160.6
click at [790, 88] on icon "close" at bounding box center [795, 87] width 11 height 11
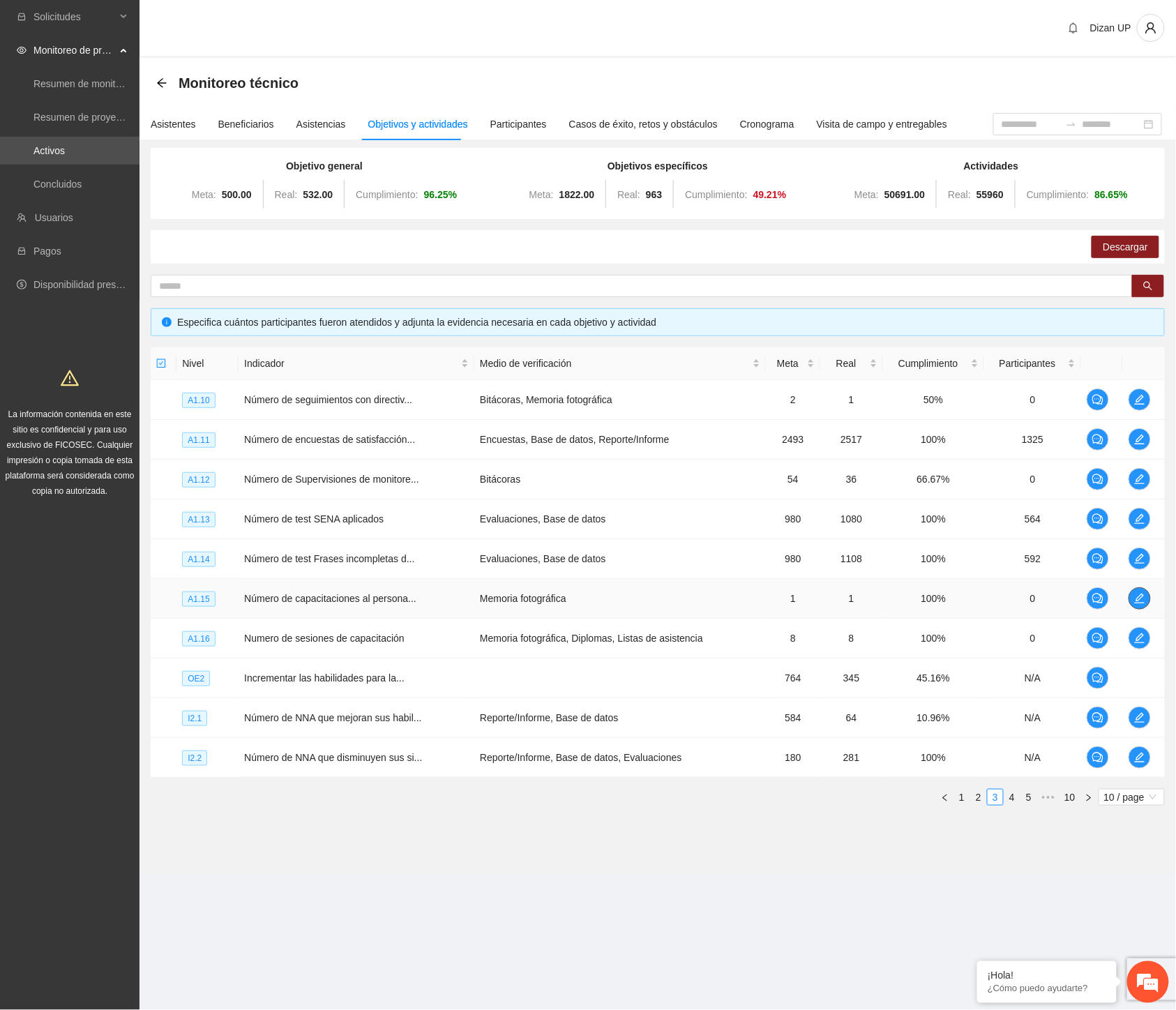
click at [1143, 595] on icon "edit" at bounding box center [1140, 598] width 10 height 10
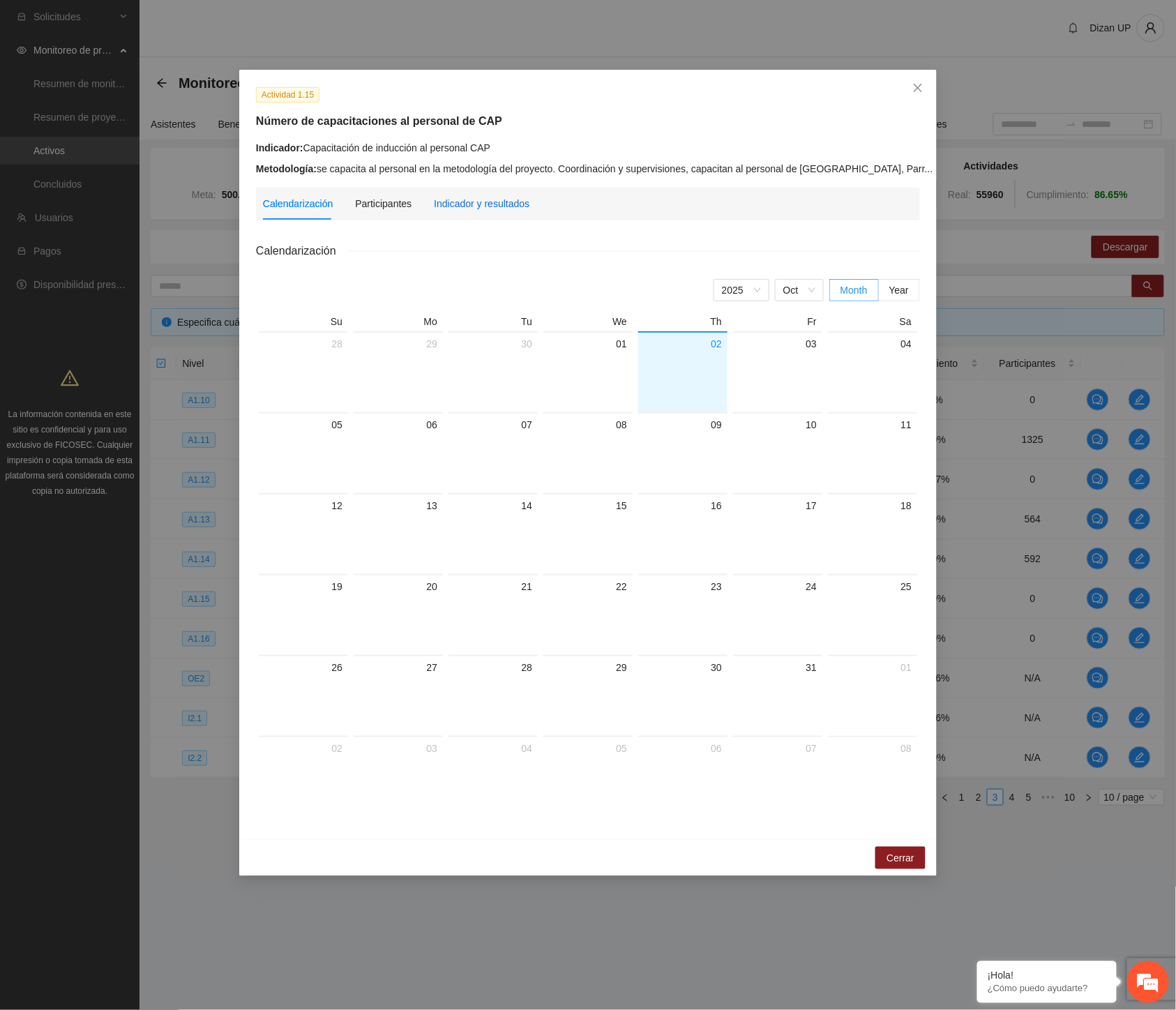
click at [494, 206] on div "Indicador y resultados" at bounding box center [481, 204] width 96 height 16
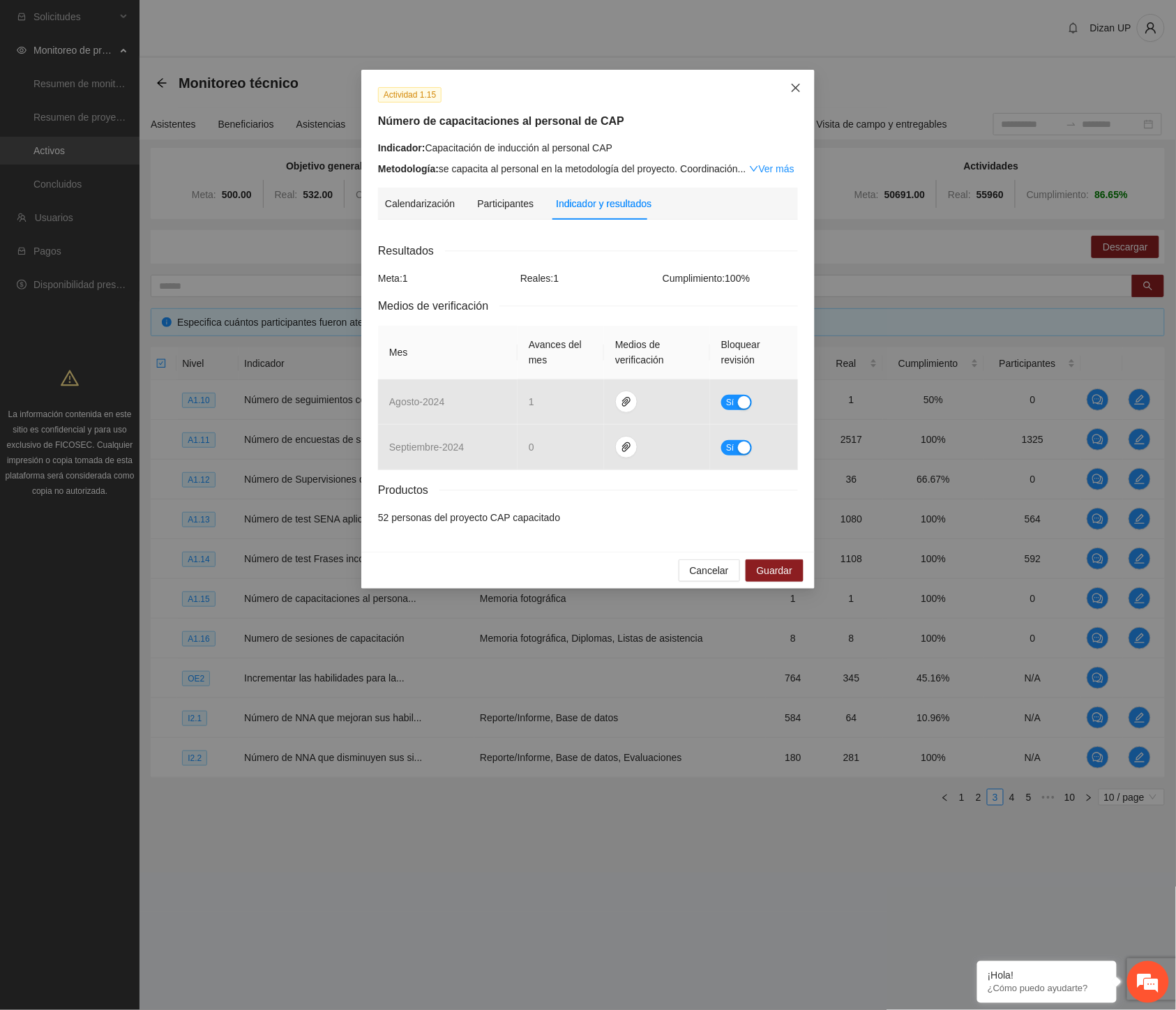
click at [795, 87] on icon "close" at bounding box center [795, 87] width 11 height 11
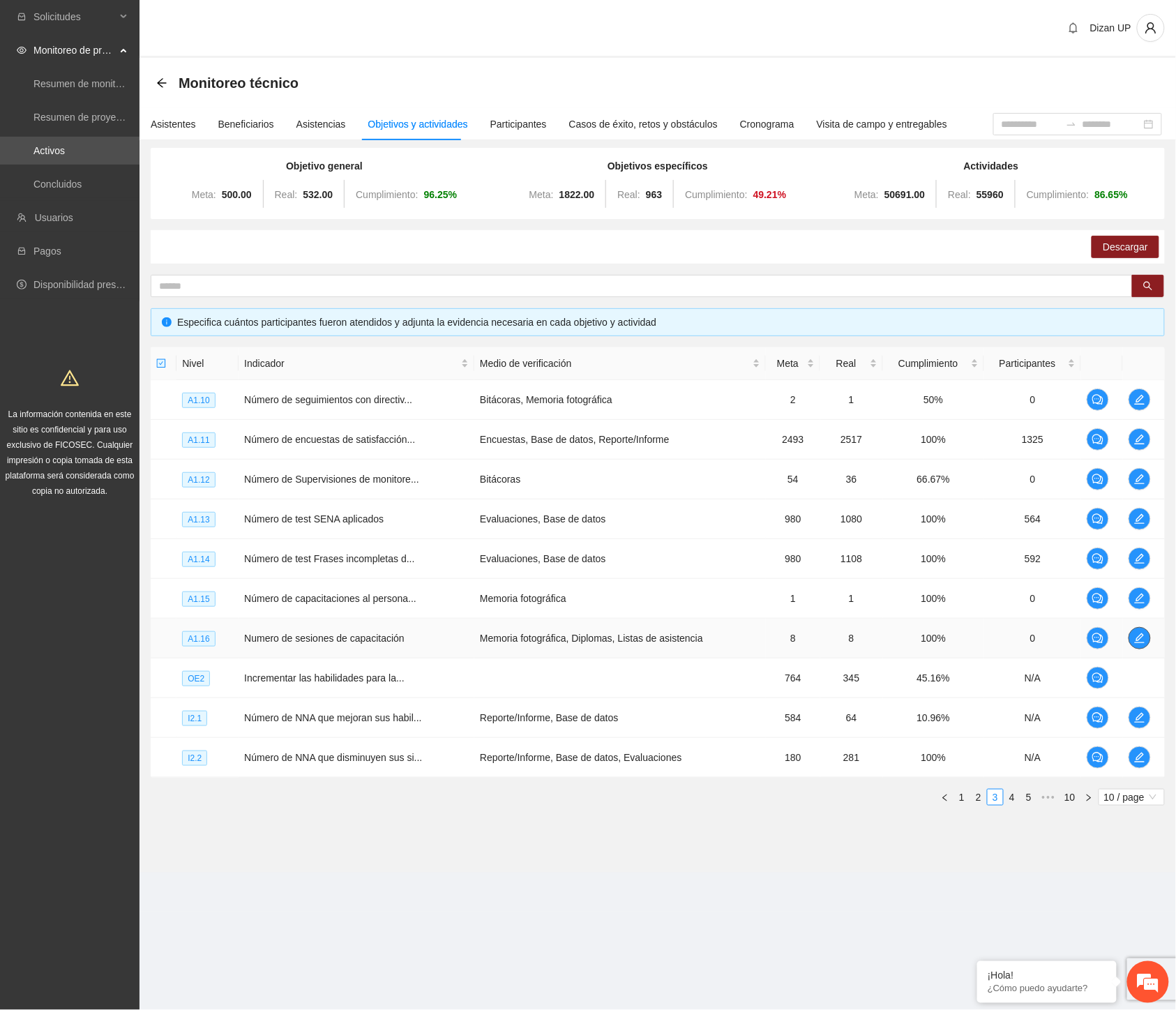
click at [1141, 638] on icon "edit" at bounding box center [1140, 638] width 11 height 11
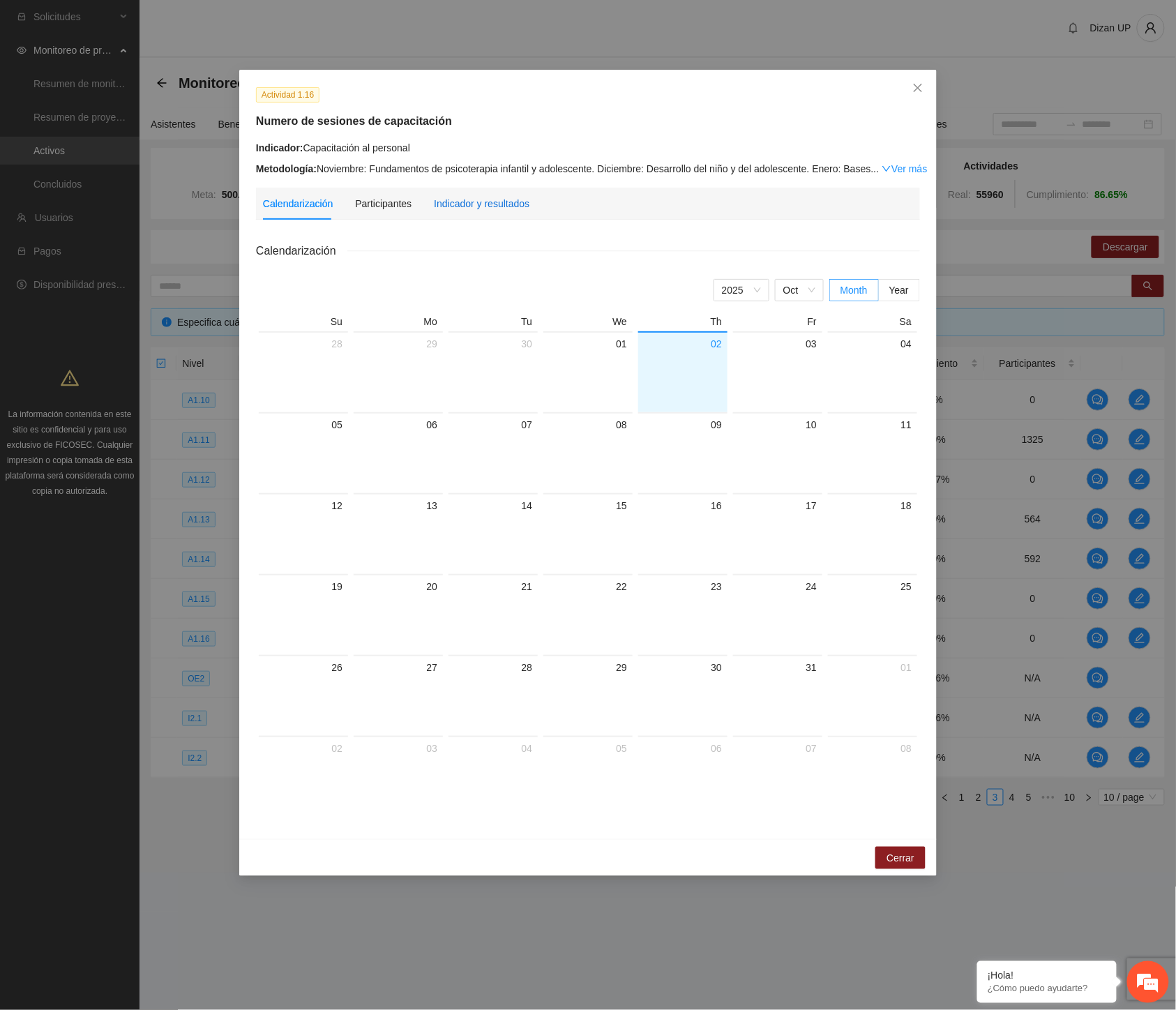
click at [481, 206] on div "Indicador y resultados" at bounding box center [481, 204] width 96 height 16
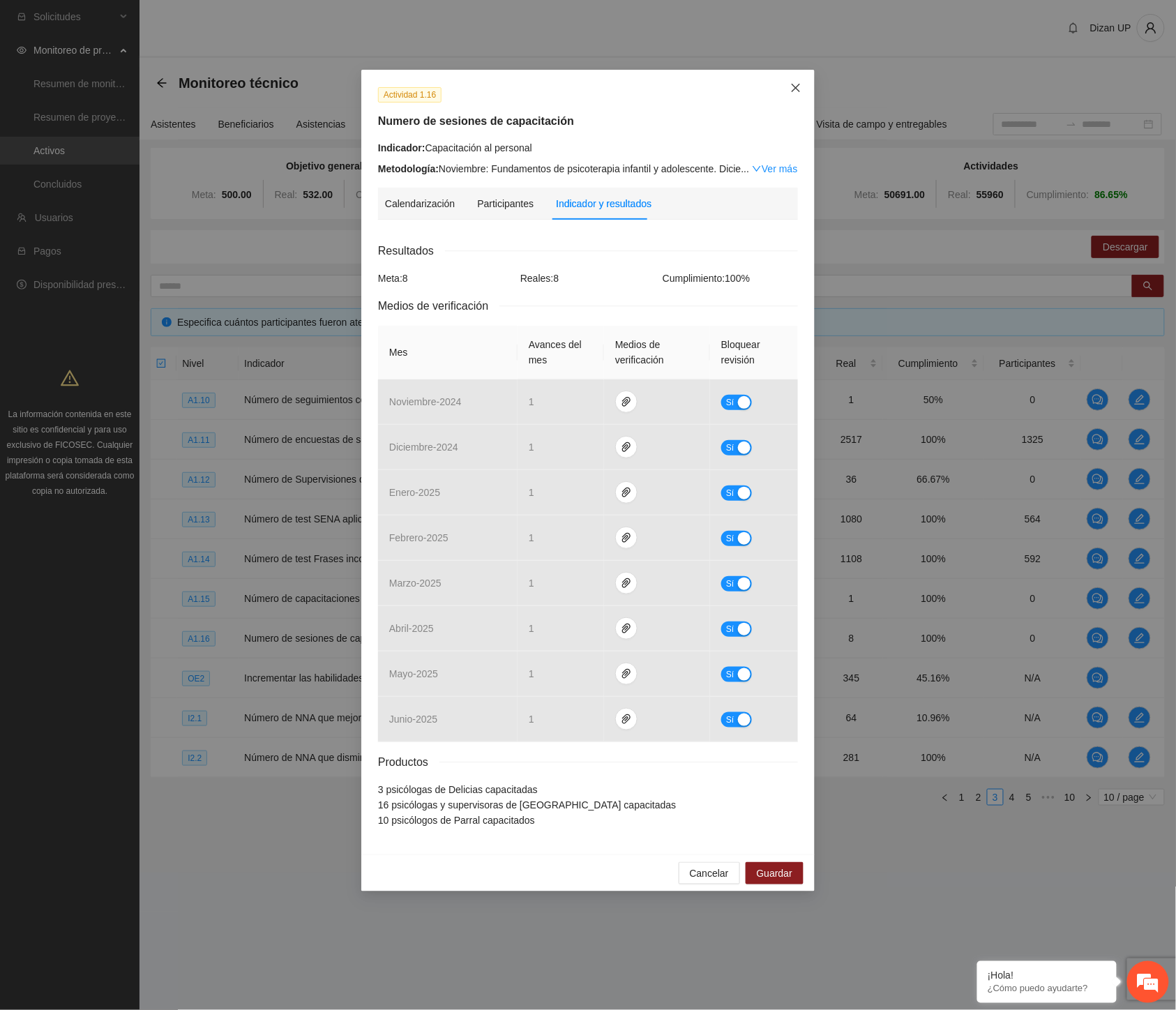
click at [798, 92] on icon "close" at bounding box center [795, 87] width 11 height 11
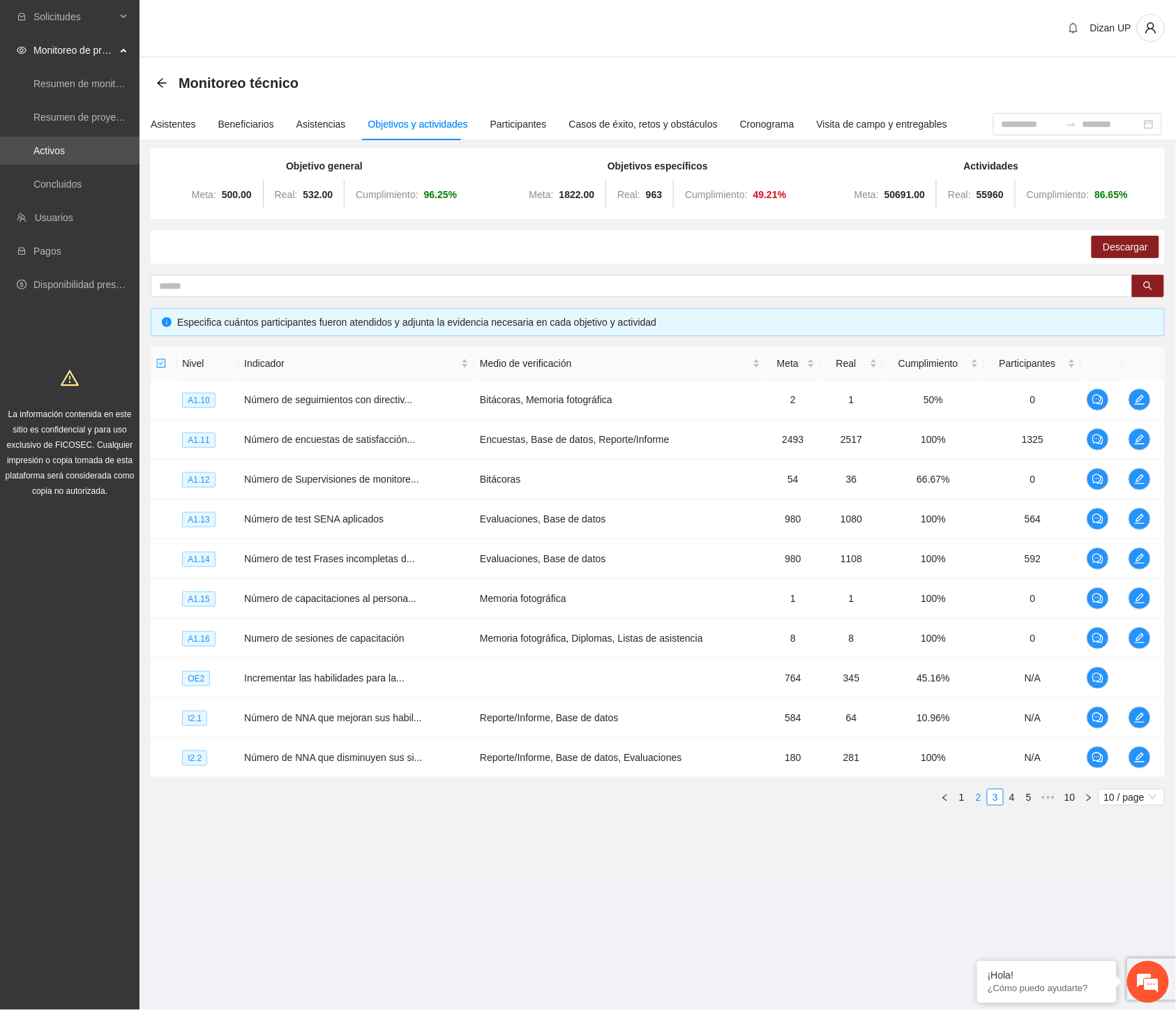
click at [979, 802] on link "2" at bounding box center [978, 797] width 16 height 16
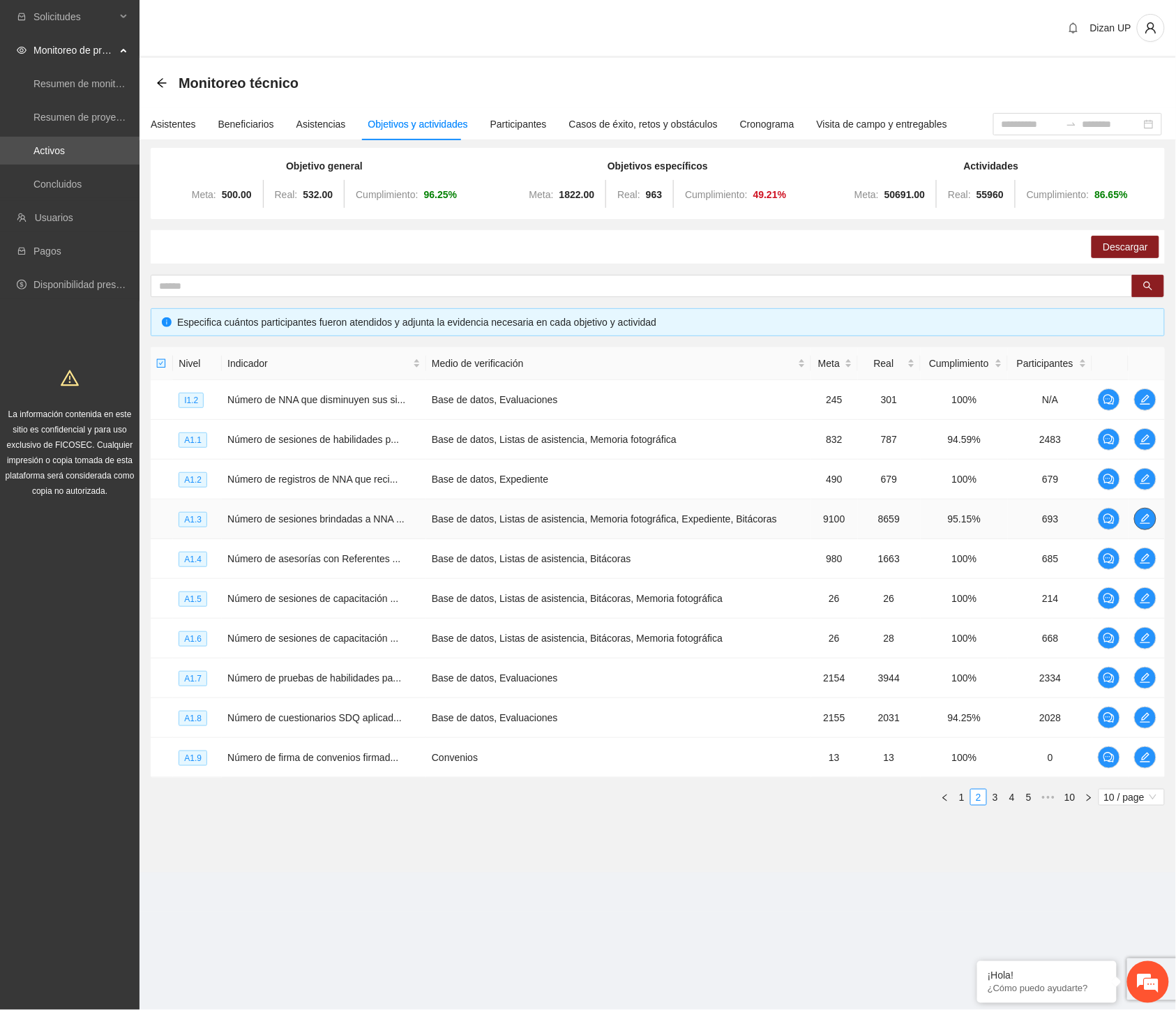
click at [1147, 513] on icon "edit" at bounding box center [1145, 518] width 11 height 11
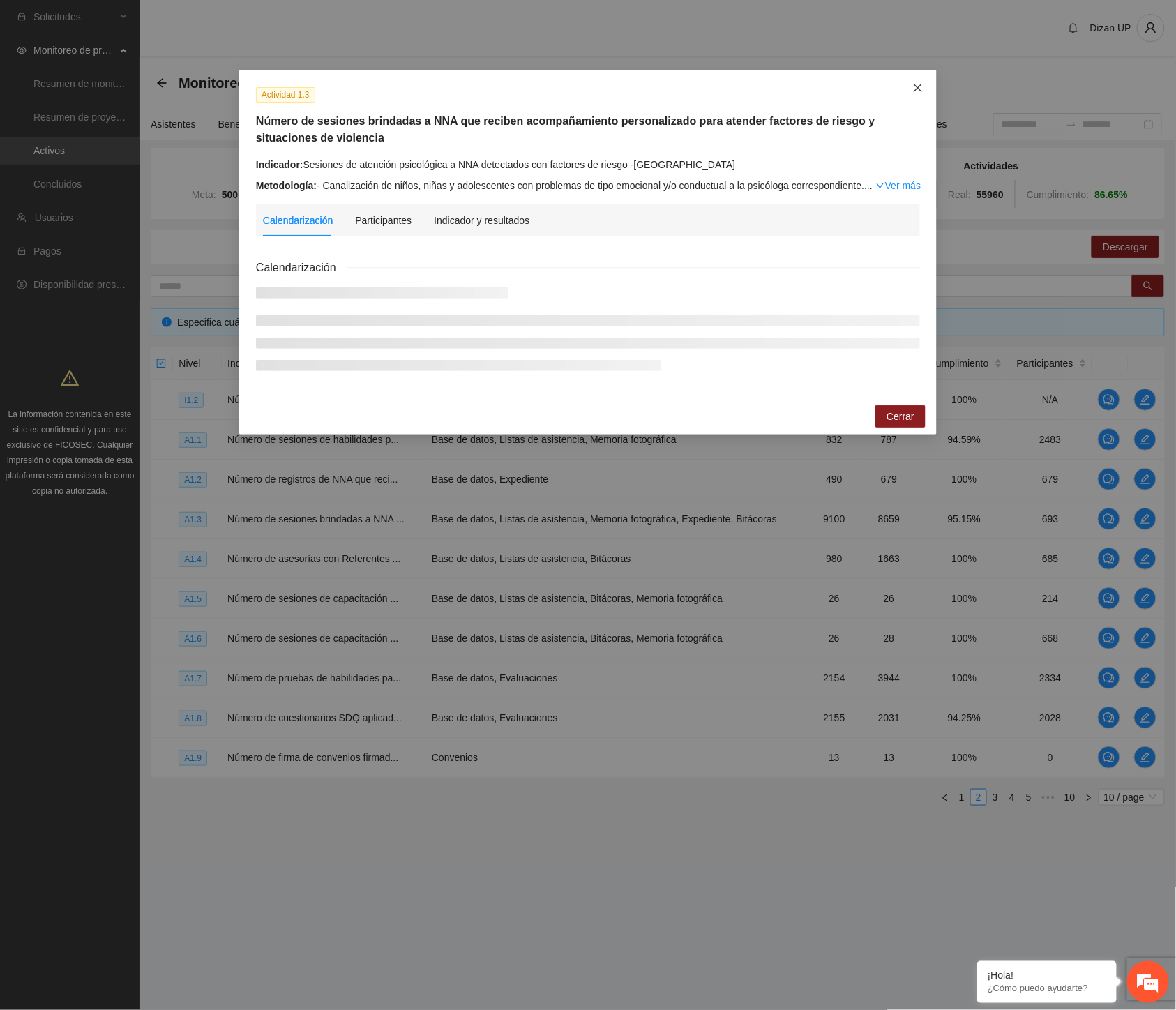
click at [917, 86] on icon "close" at bounding box center [918, 87] width 11 height 11
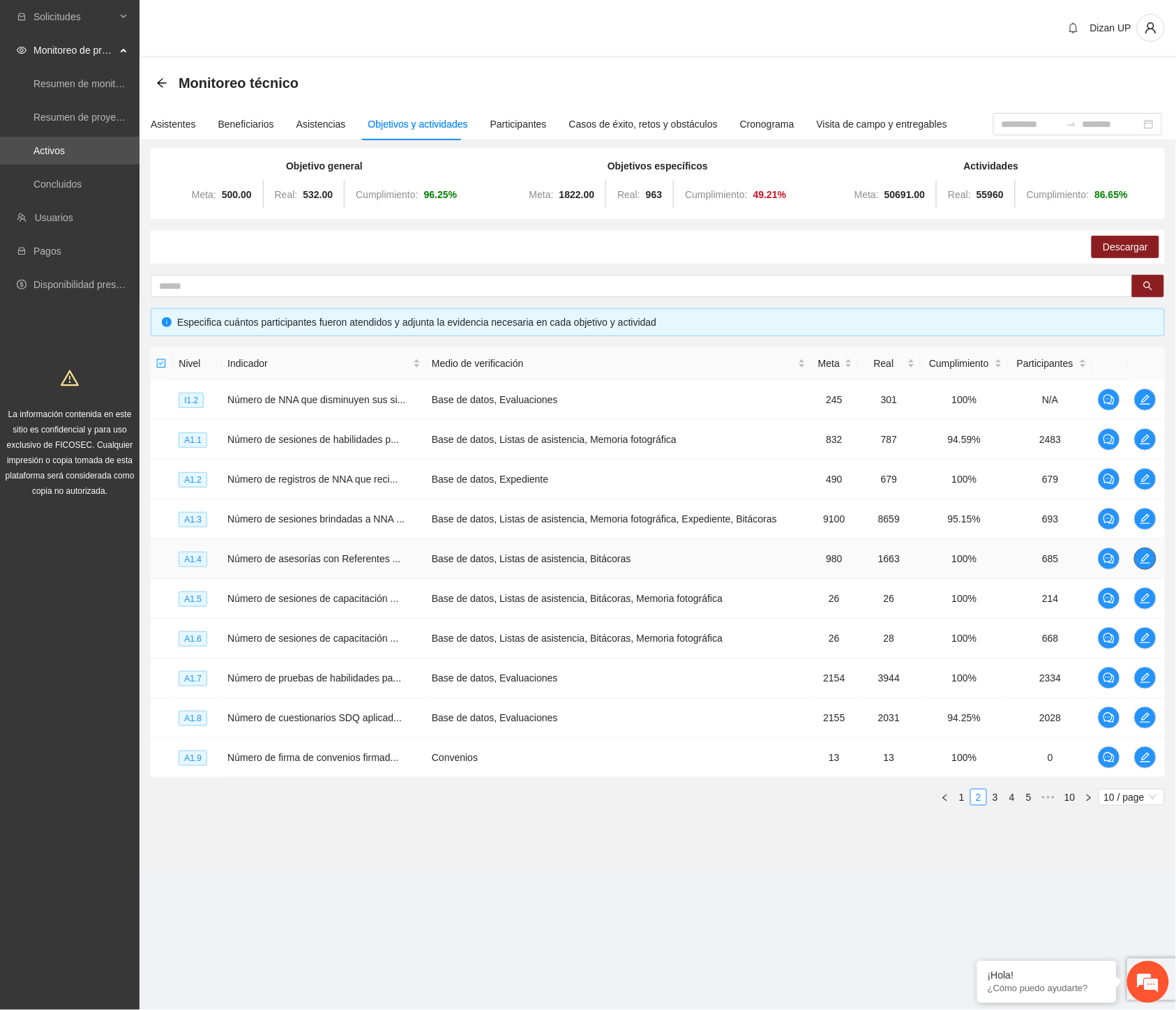
click at [1150, 559] on icon "edit" at bounding box center [1145, 558] width 11 height 11
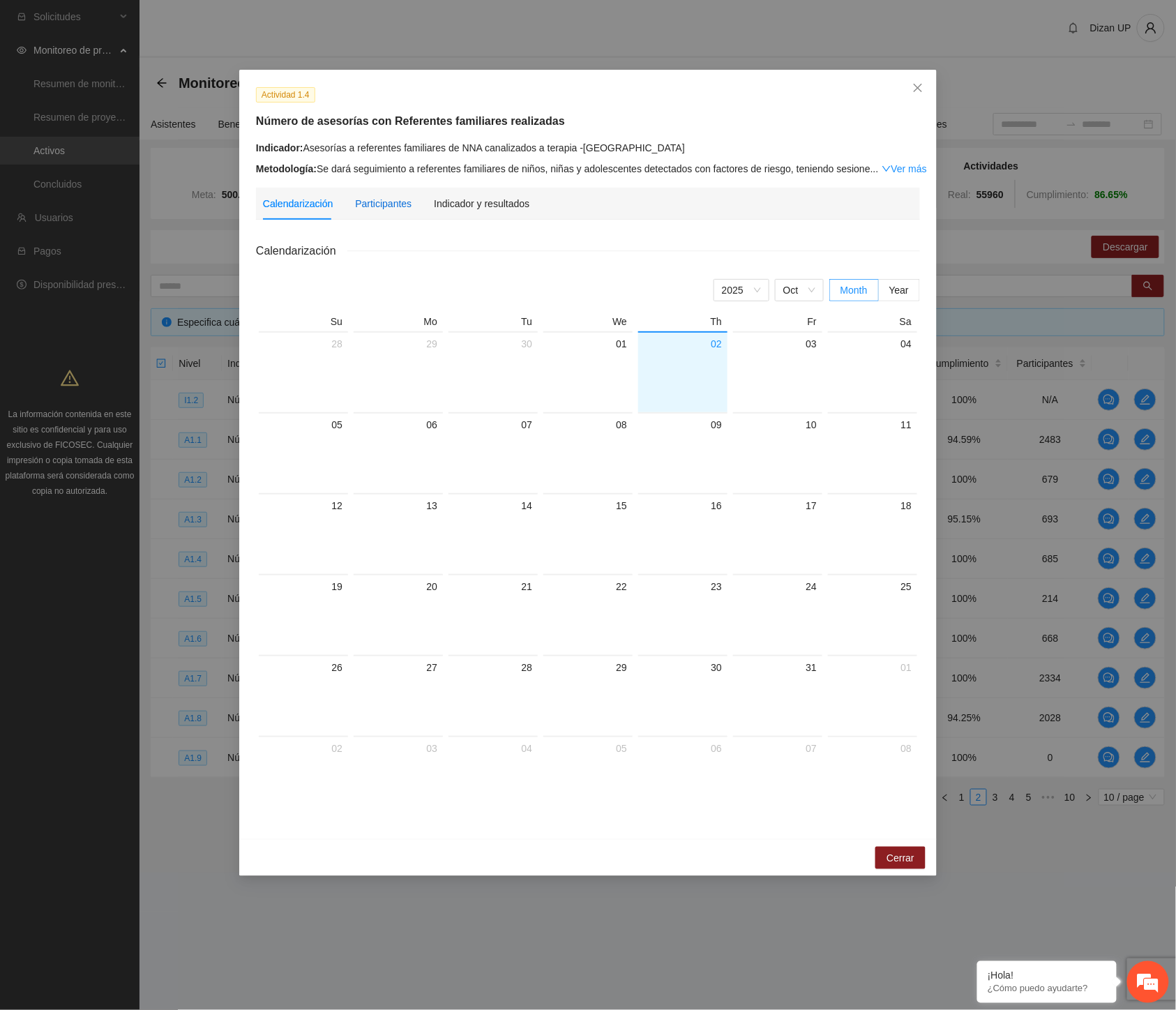
click at [392, 199] on div "Participantes" at bounding box center [384, 204] width 56 height 16
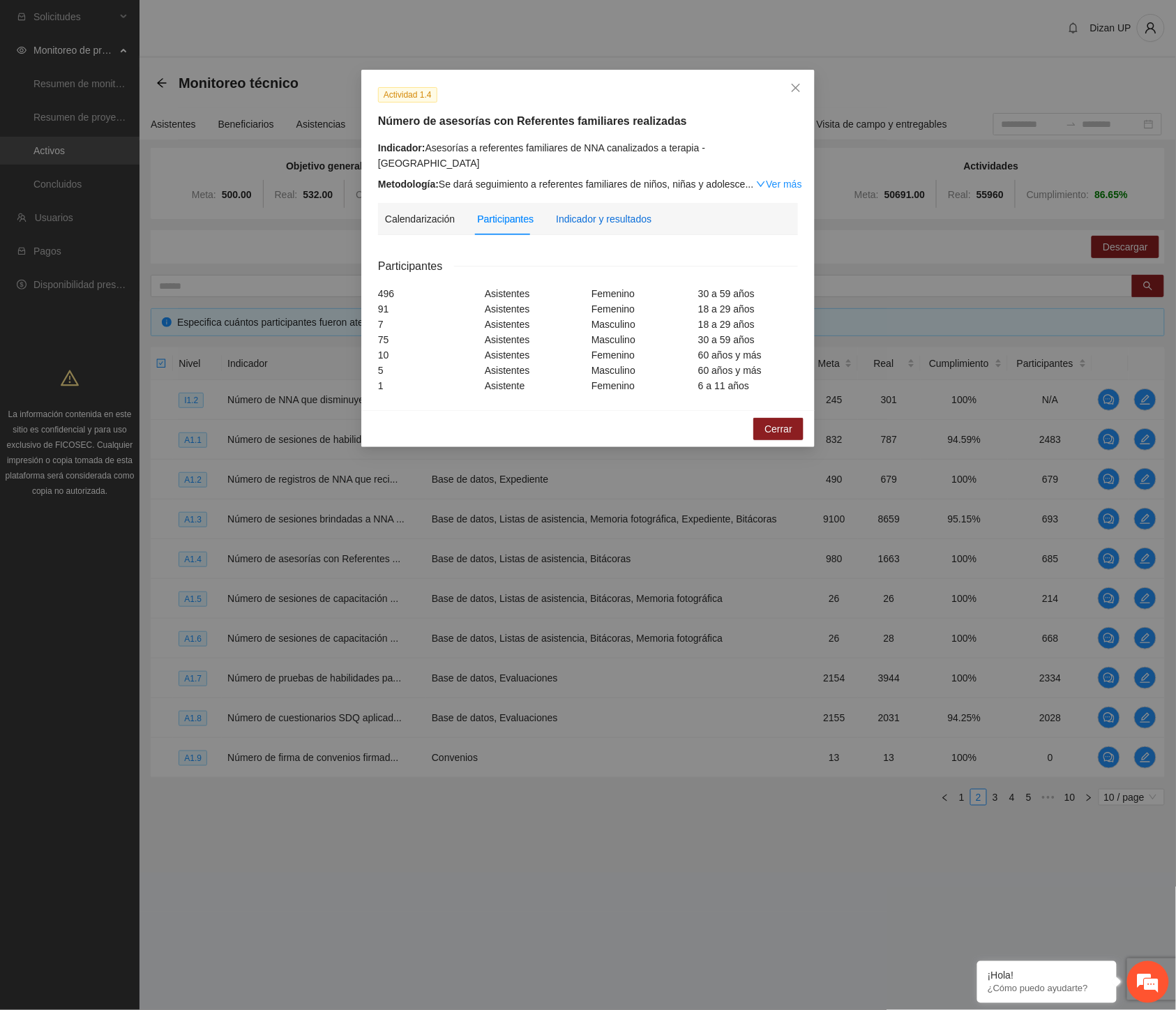
click at [609, 211] on div "Indicador y resultados" at bounding box center [604, 218] width 96 height 16
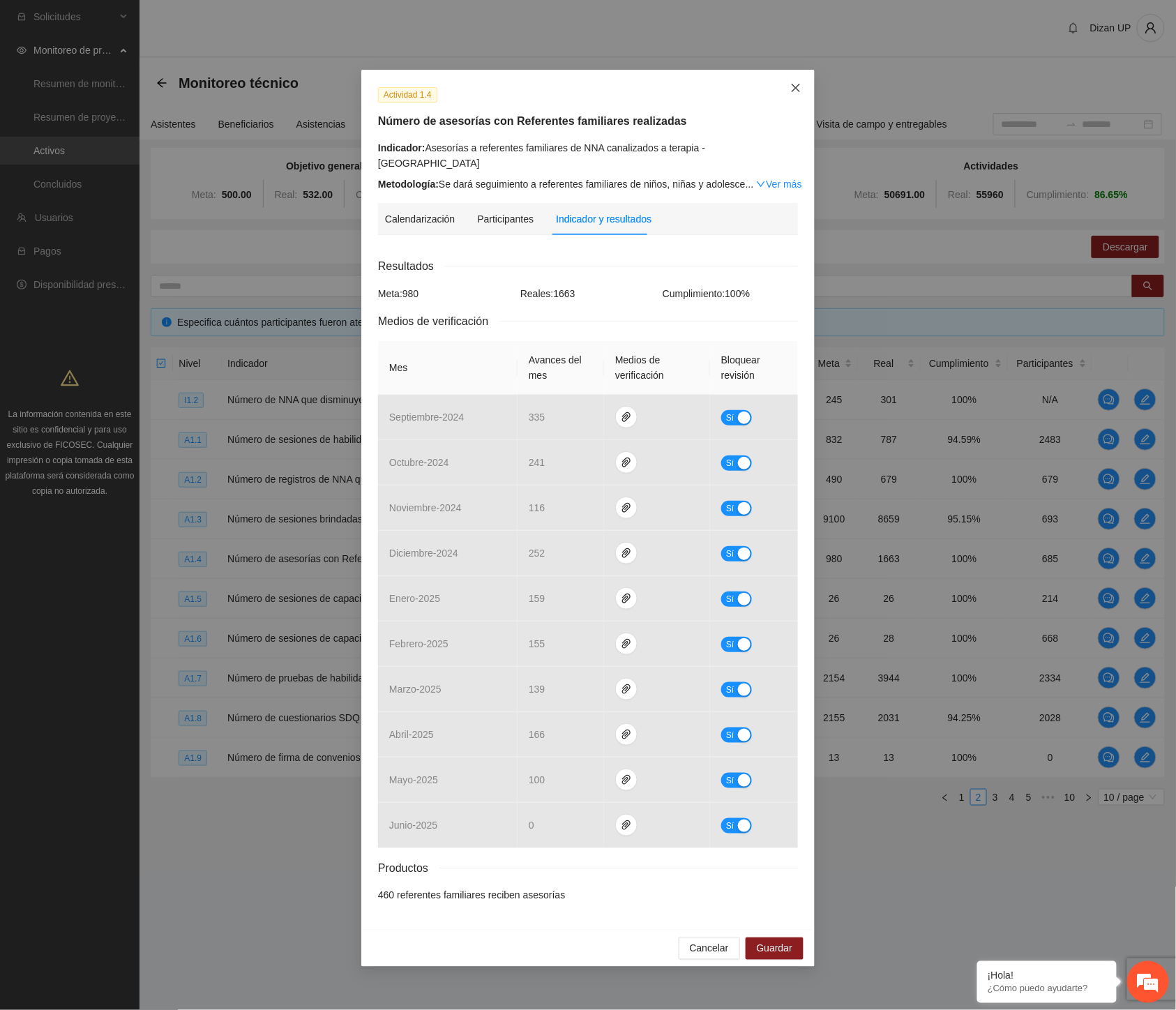
click at [798, 84] on icon "close" at bounding box center [795, 87] width 11 height 11
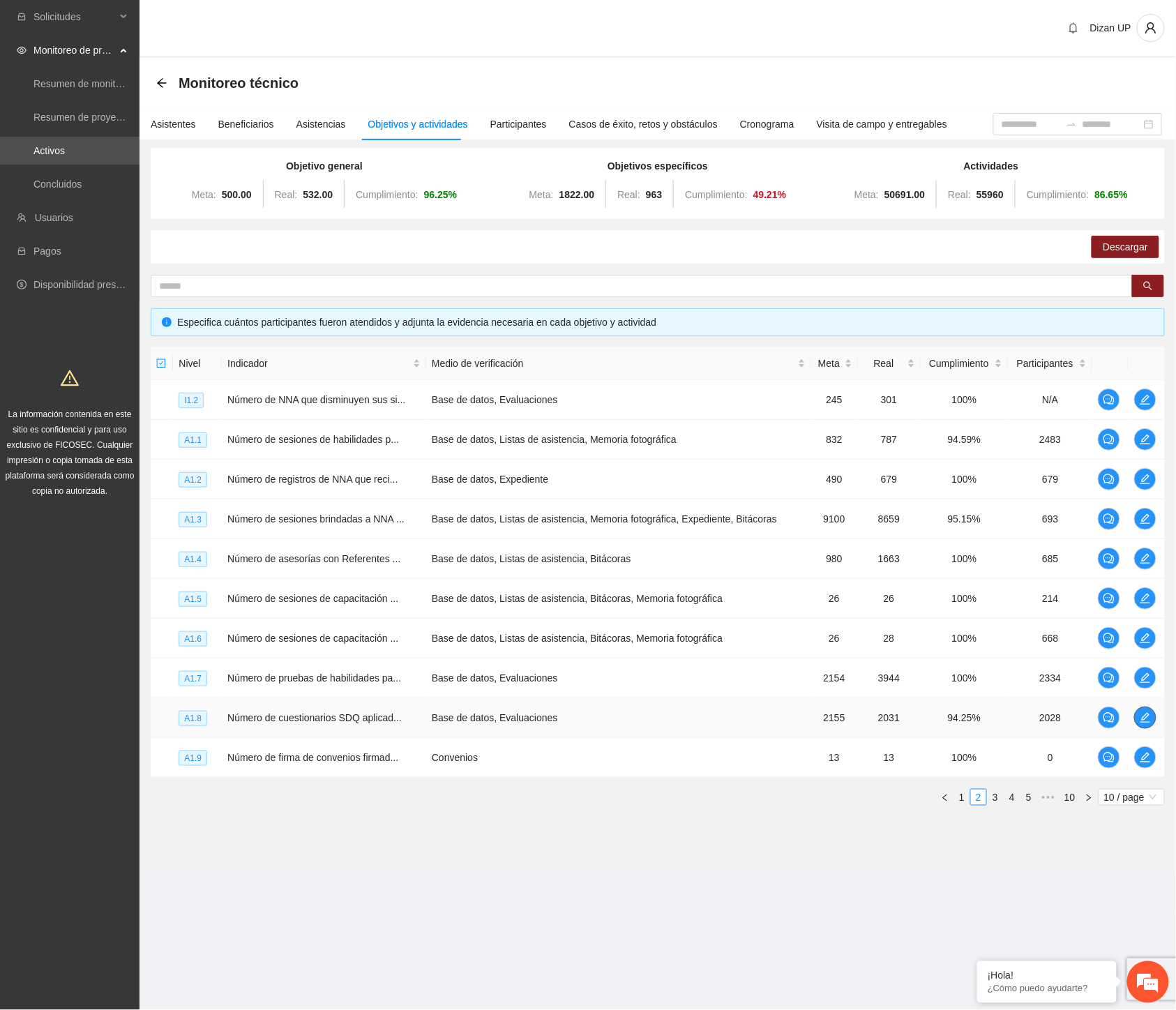
click at [1149, 720] on icon "edit" at bounding box center [1145, 718] width 11 height 11
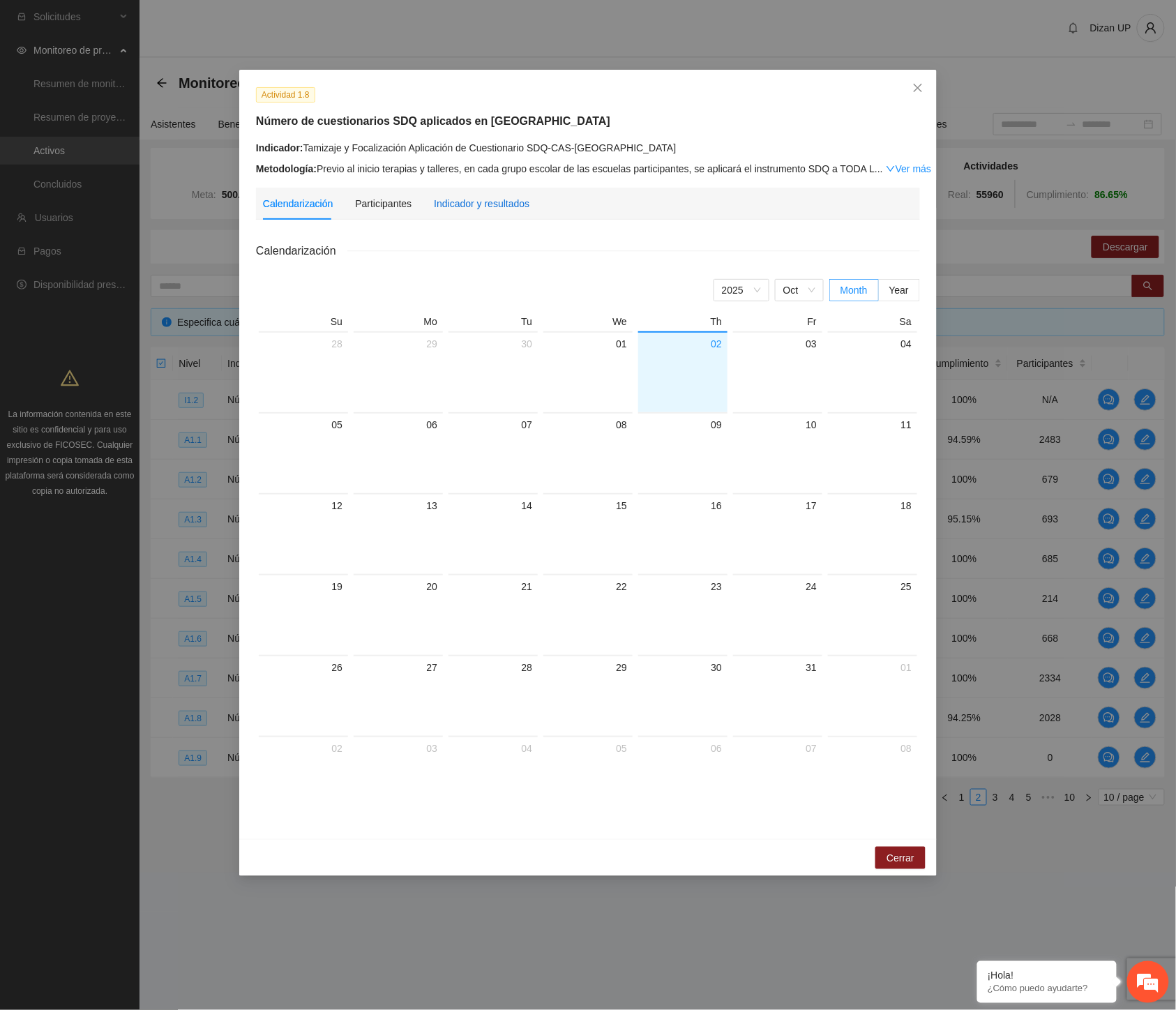
click at [491, 211] on div "Indicador y resultados" at bounding box center [481, 204] width 96 height 16
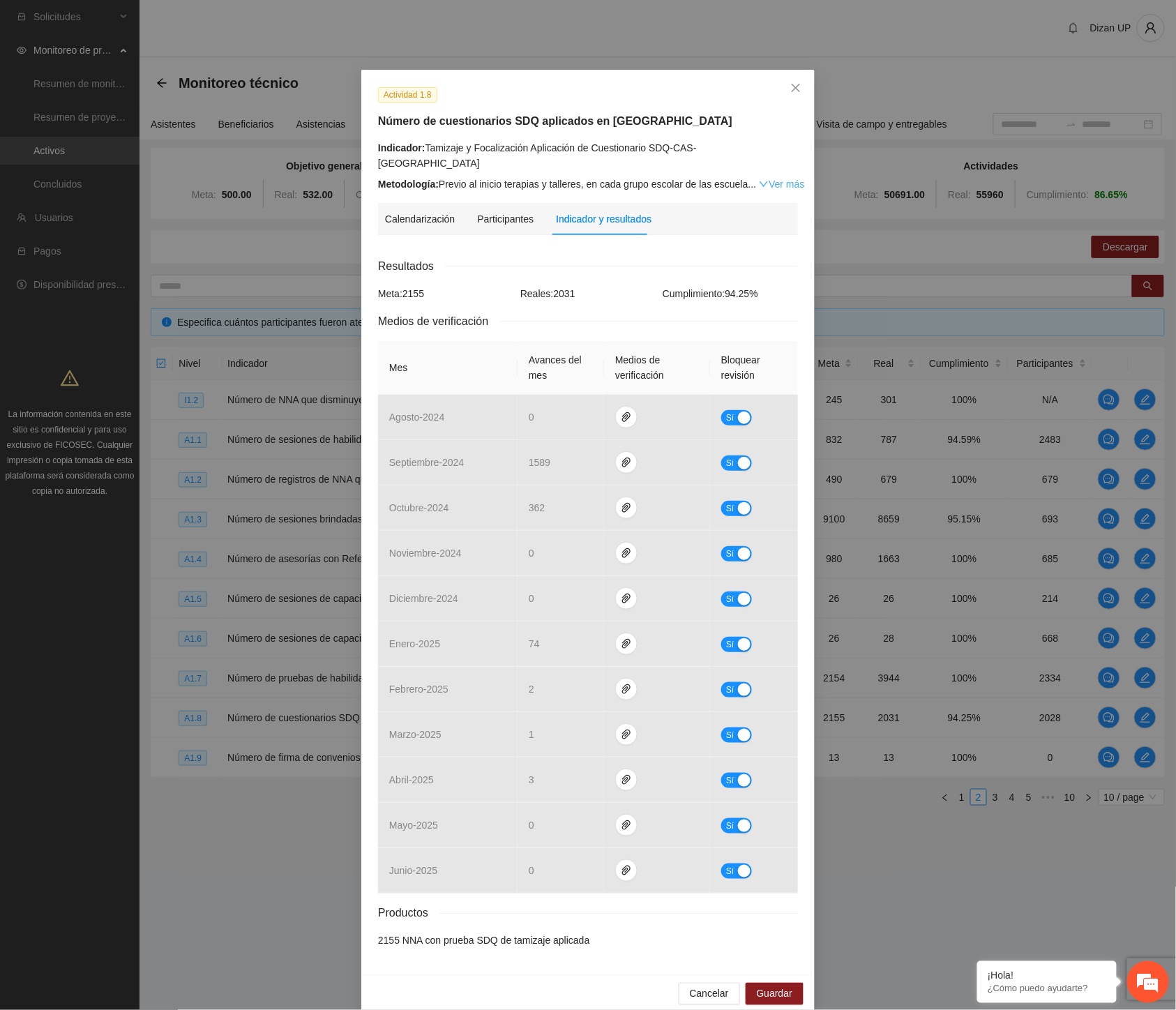
click at [776, 178] on link "Ver más" at bounding box center [781, 184] width 45 height 11
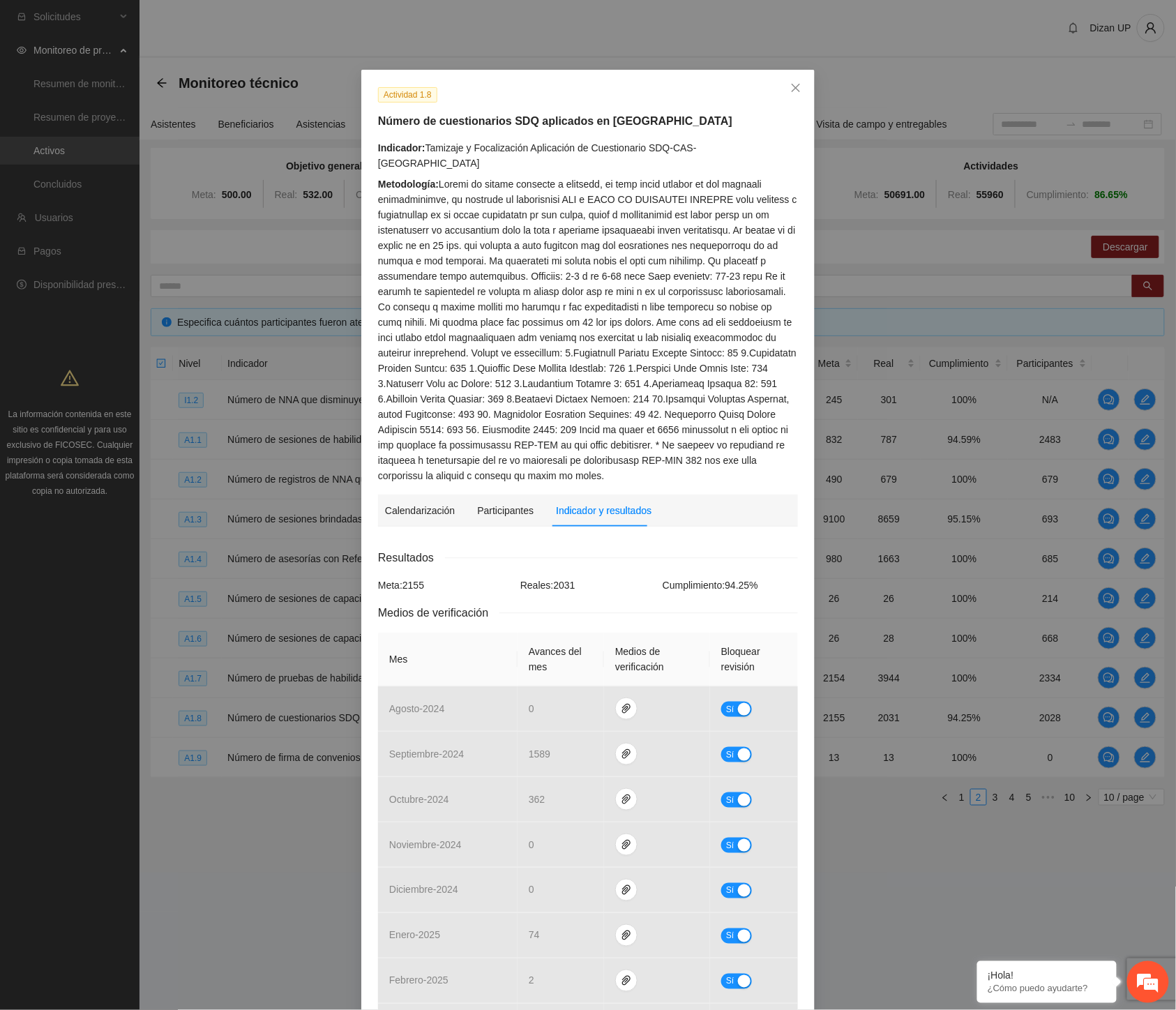
scroll to position [295, 0]
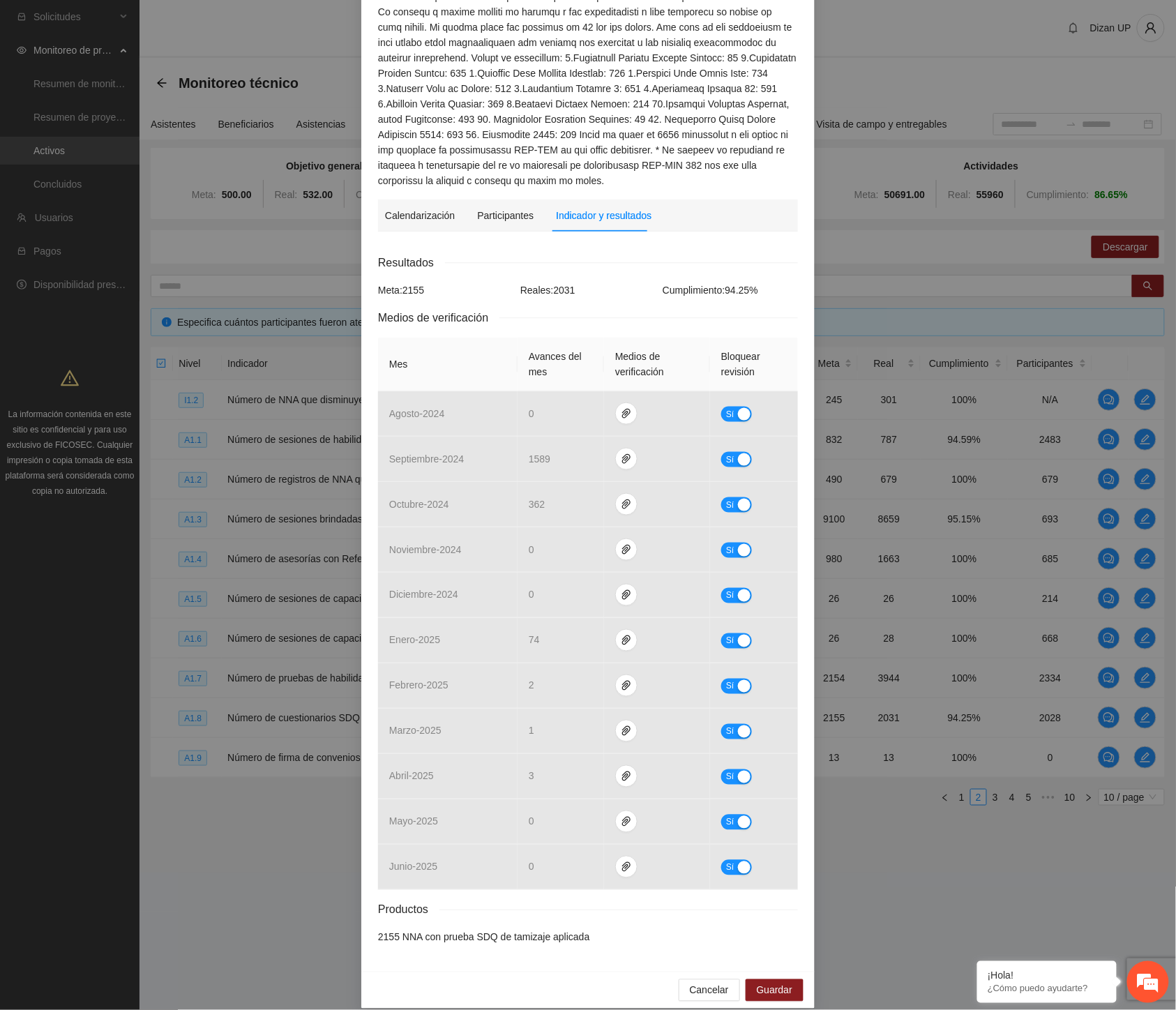
click at [582, 220] on div "Calendarización Participantes Indicador y resultados Calendarización [DATE] Mon…" at bounding box center [588, 577] width 420 height 755
drag, startPoint x: 500, startPoint y: 231, endPoint x: 452, endPoint y: 235, distance: 48.2
click at [496, 243] on div "Calendarización [DATE] Month Year Su Mo Tu We Th Fr Sa 28 29 30 01 02 03 04 05 …" at bounding box center [588, 599] width 420 height 712
click at [405, 254] on span "Resultados" at bounding box center [412, 263] width 67 height 18
drag, startPoint x: 504, startPoint y: 270, endPoint x: 698, endPoint y: 296, distance: 195.7
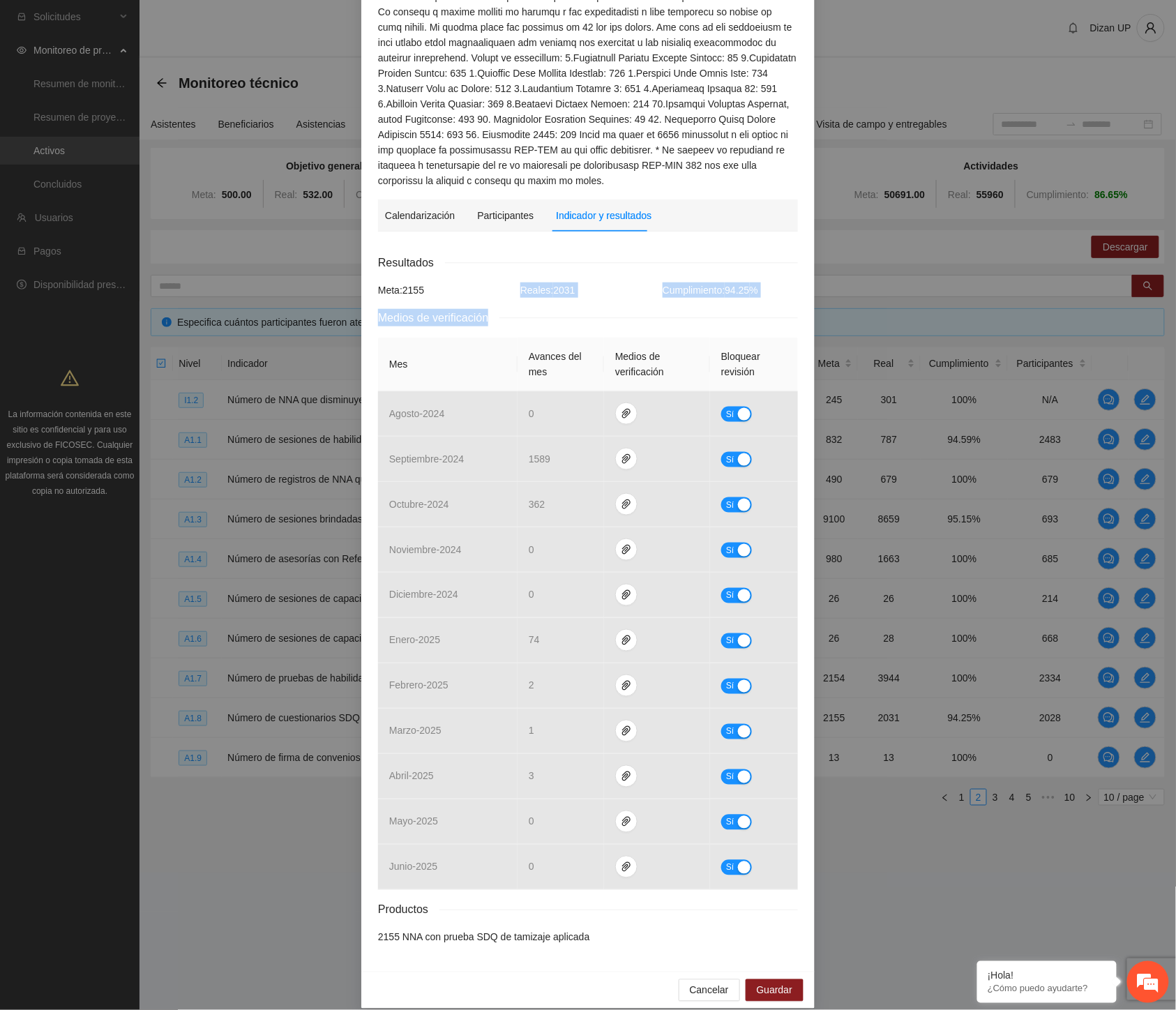
click at [698, 296] on div "Resultados Meta: 2155 Reales: 2031 Cumplimiento: 94.25 % Medios de verificación…" at bounding box center [588, 600] width 420 height 692
click at [370, 234] on div "Actividad 1.8 Número de cuestionarios SDQ aplicados en Chihuahua Indicador: Tam…" at bounding box center [588, 373] width 453 height 1197
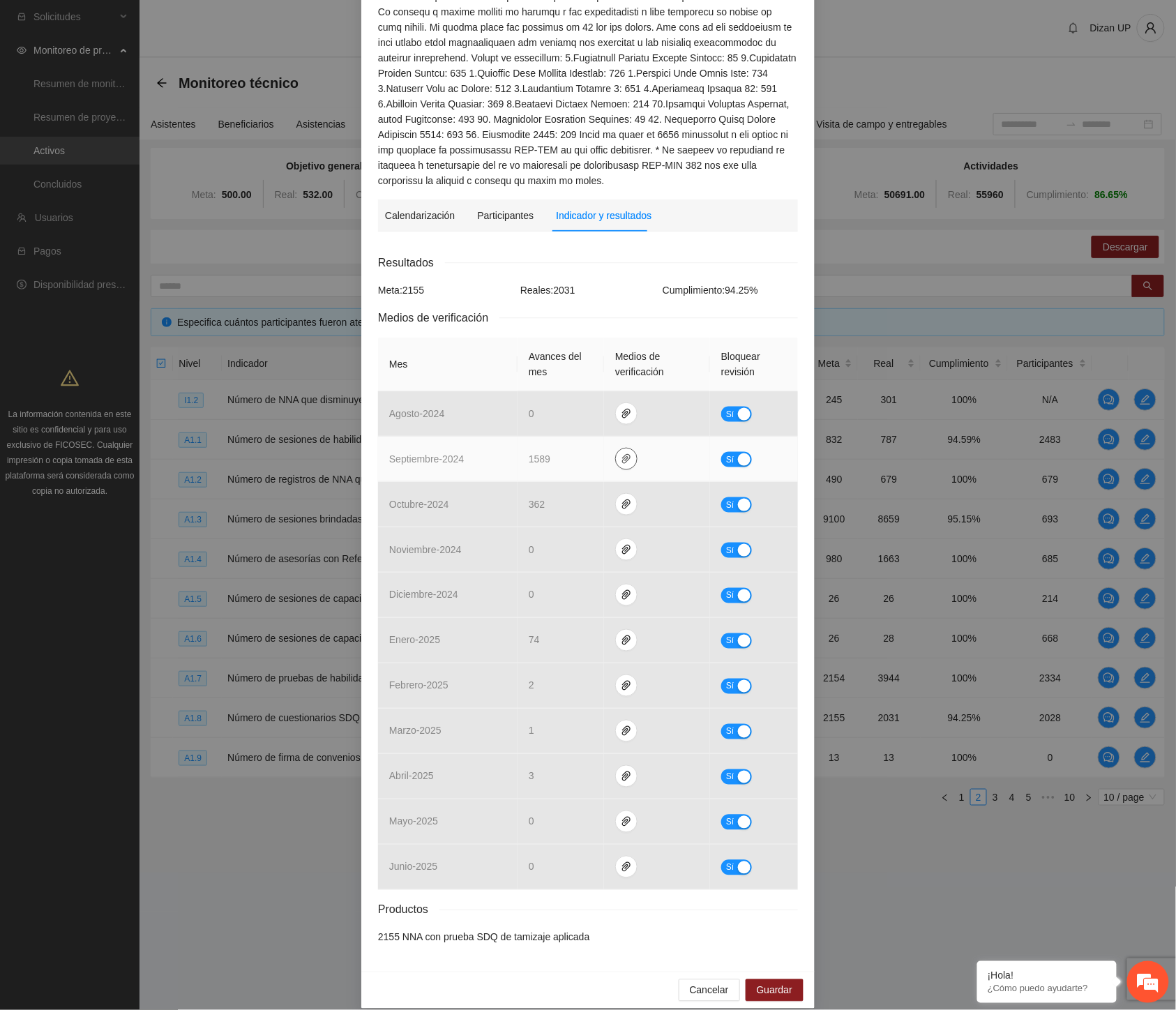
click at [621, 453] on icon "paper-clip" at bounding box center [626, 458] width 11 height 11
click at [556, 401] on link "Septiembre_A1.8_Corregida.rar" at bounding box center [624, 402] width 199 height 16
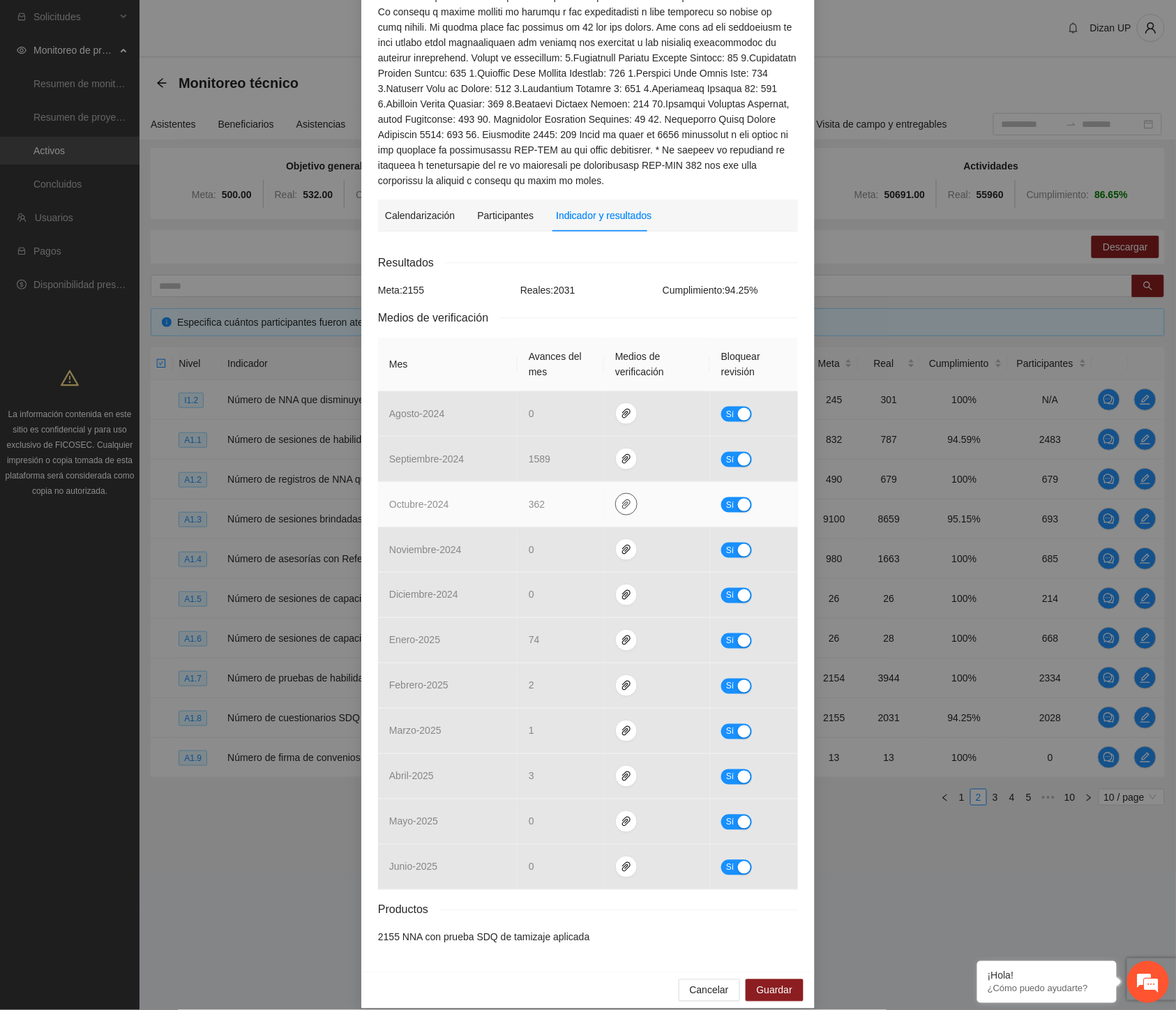
click at [621, 499] on icon "paper-clip" at bounding box center [626, 504] width 11 height 11
click at [574, 447] on link "1.8_SDQ_Oct.rar" at bounding box center [624, 447] width 199 height 16
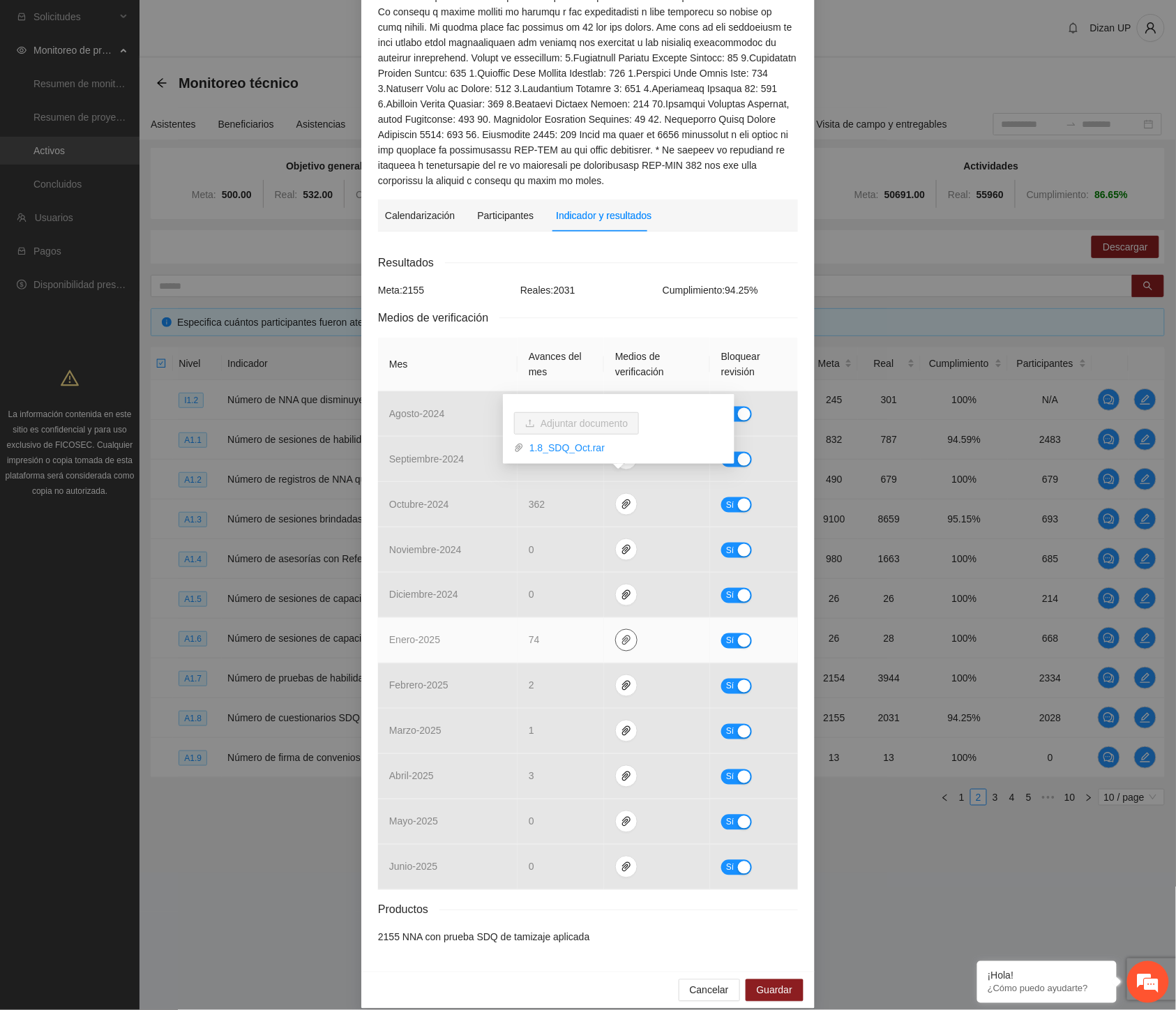
click at [622, 635] on icon "paper-clip" at bounding box center [626, 640] width 8 height 10
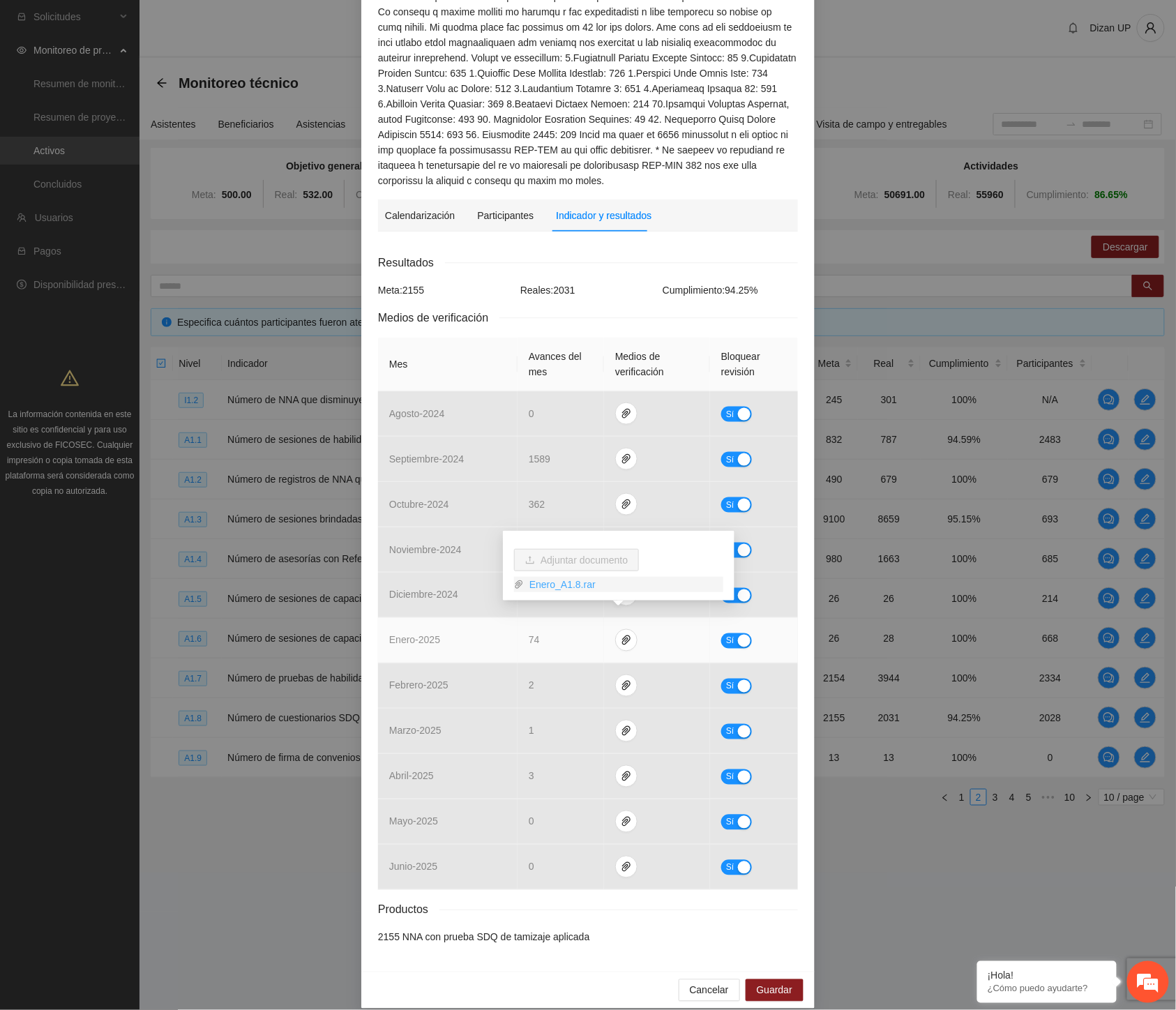
click at [570, 583] on link "Enero_A1.8.rar" at bounding box center [624, 584] width 199 height 16
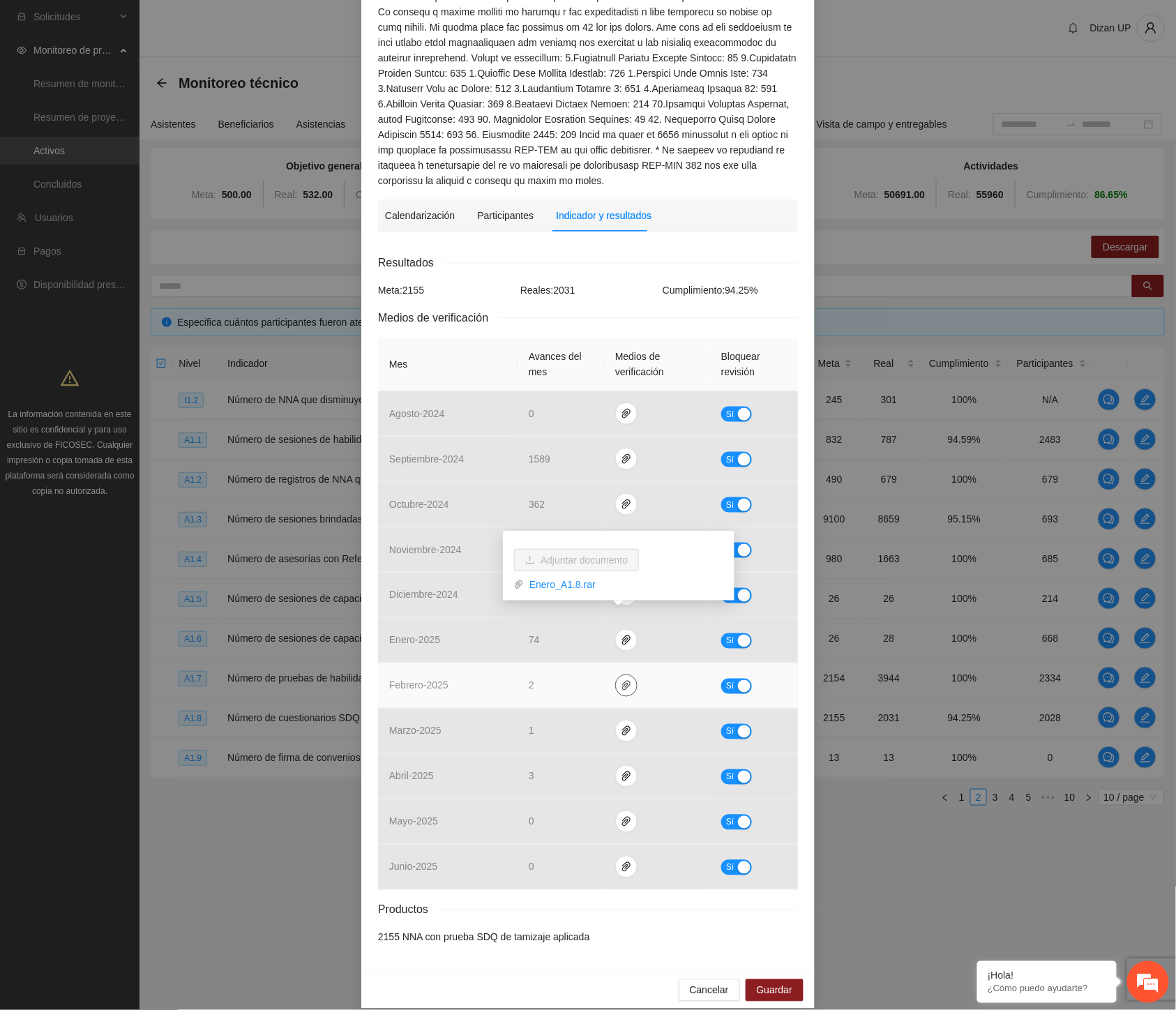
click at [622, 681] on icon "paper-clip" at bounding box center [626, 686] width 8 height 10
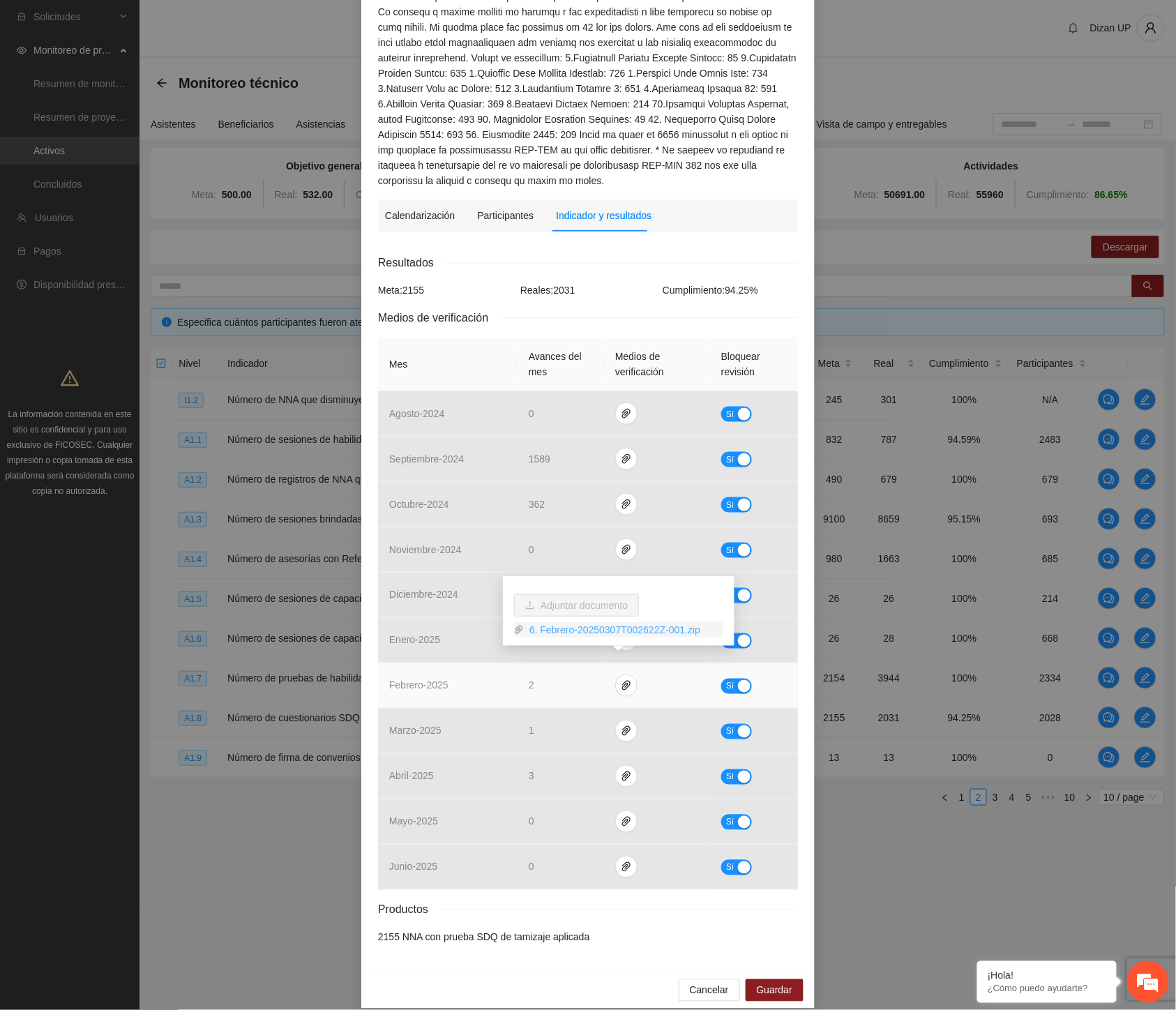
click at [558, 632] on link "6. Febrero-20250307T002622Z-001.zip" at bounding box center [624, 629] width 199 height 16
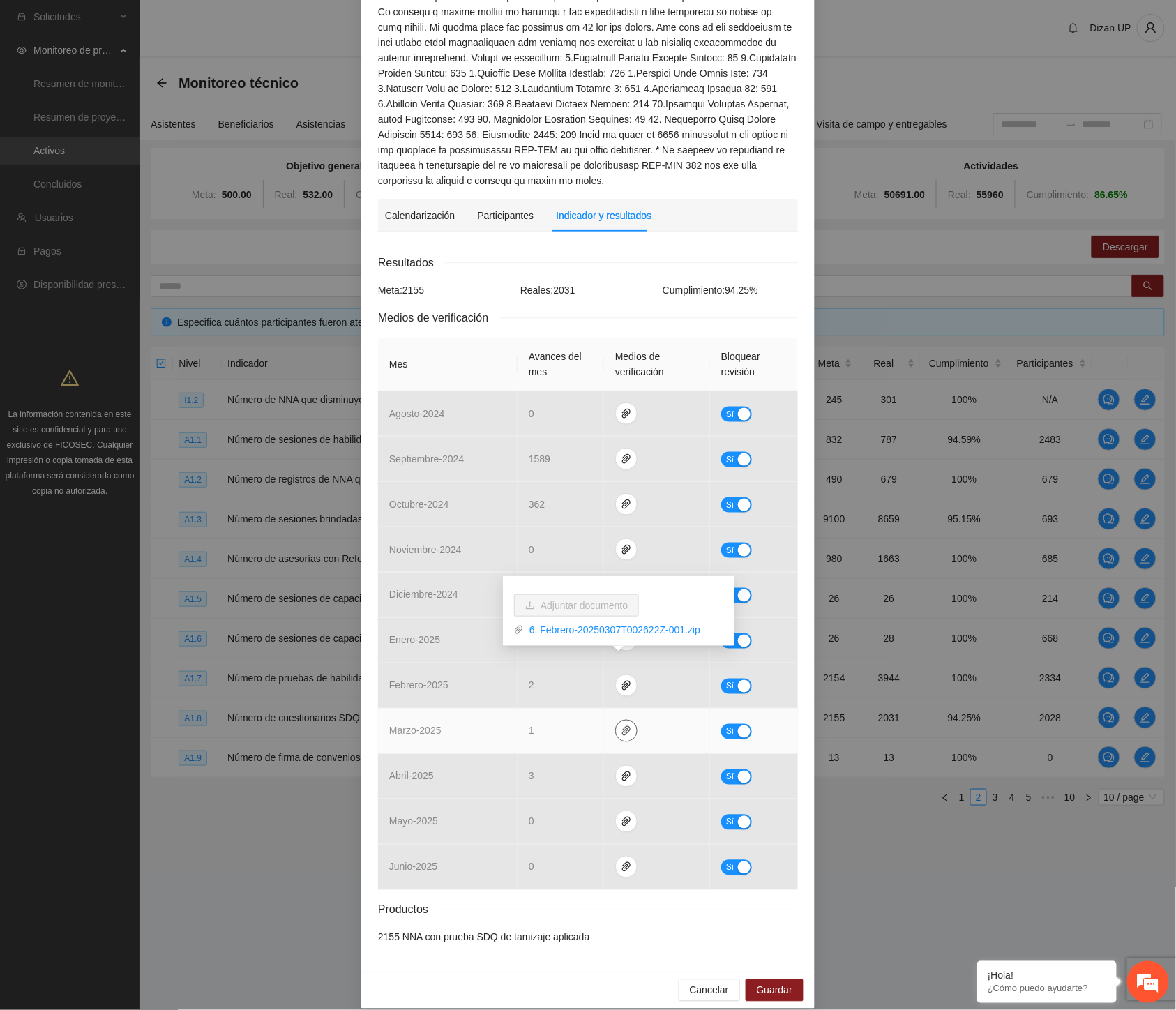
click at [621, 726] on icon "paper-clip" at bounding box center [626, 731] width 11 height 11
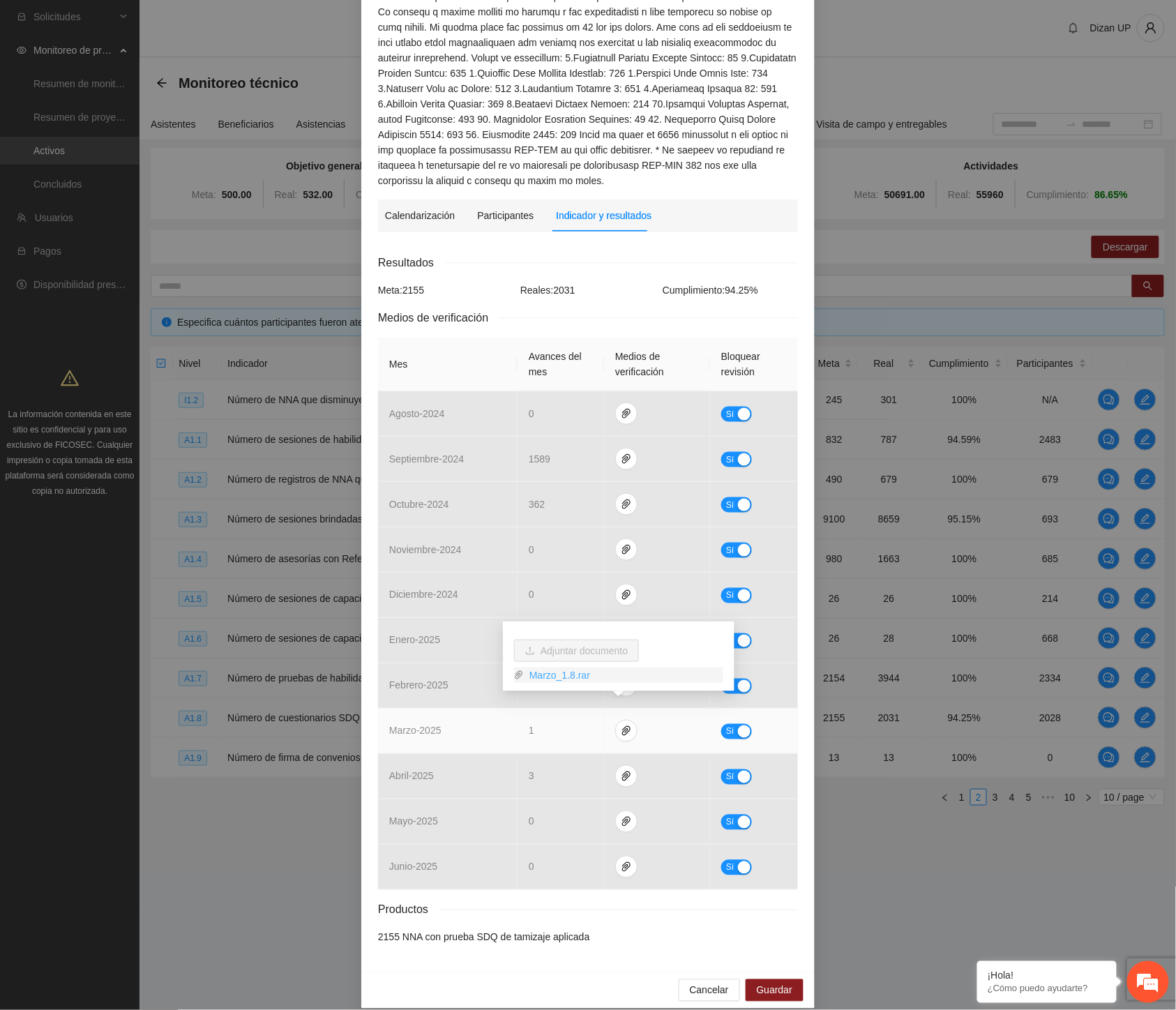
click at [567, 675] on link "Marzo_1.8.rar" at bounding box center [624, 675] width 199 height 16
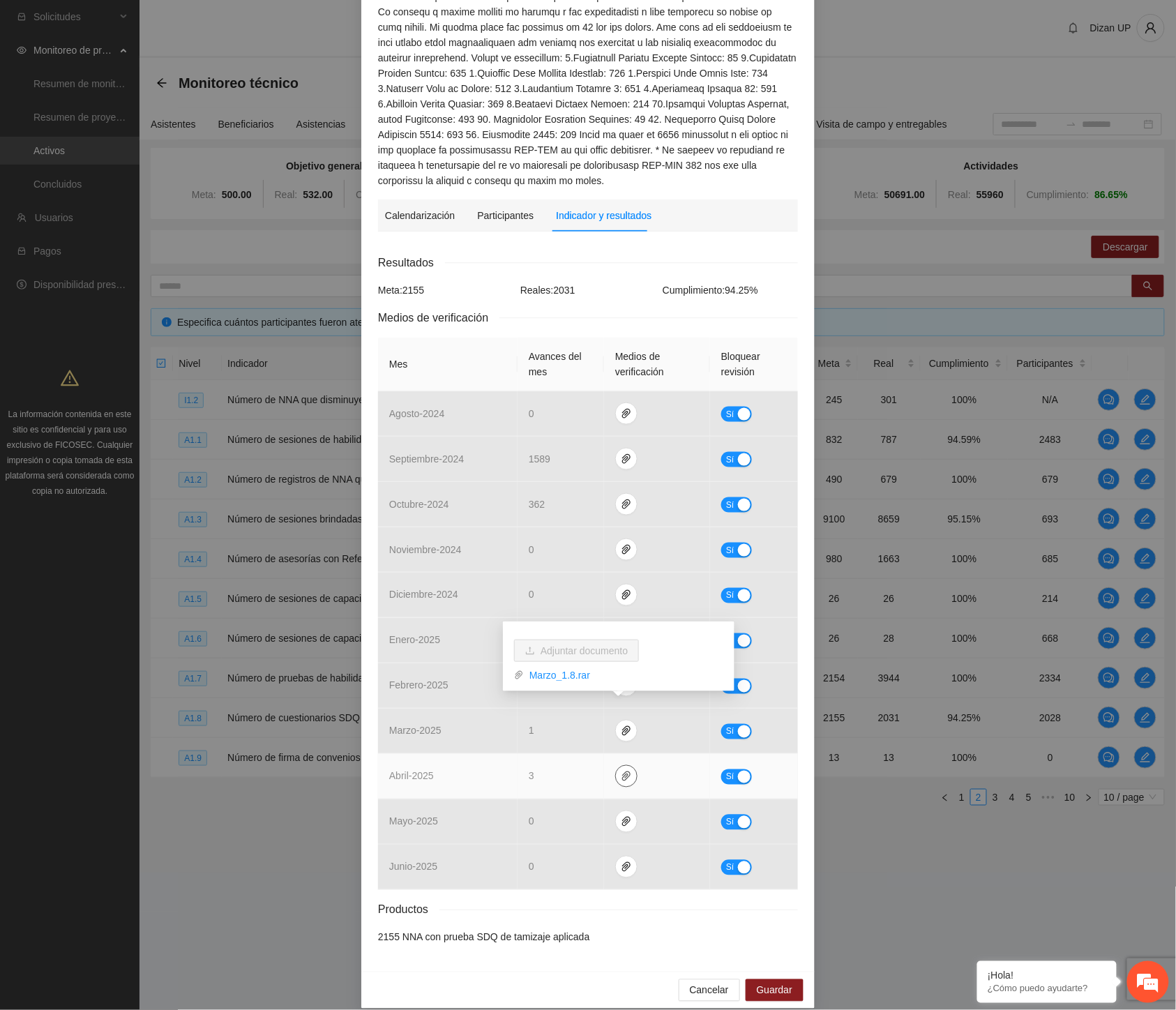
click at [621, 771] on icon "paper-clip" at bounding box center [626, 776] width 11 height 11
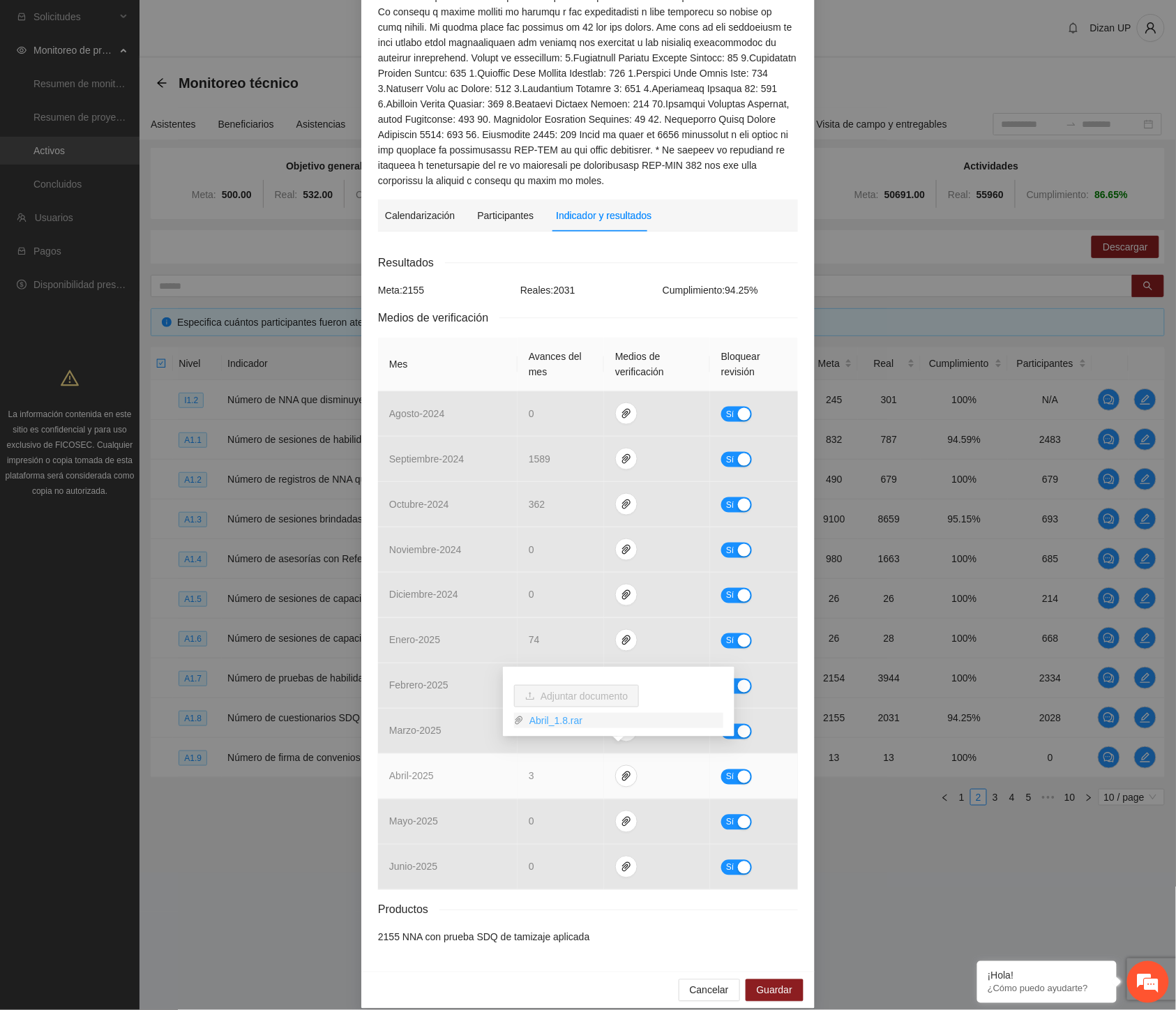
click at [560, 722] on link "Abril_1.8.rar" at bounding box center [624, 720] width 199 height 16
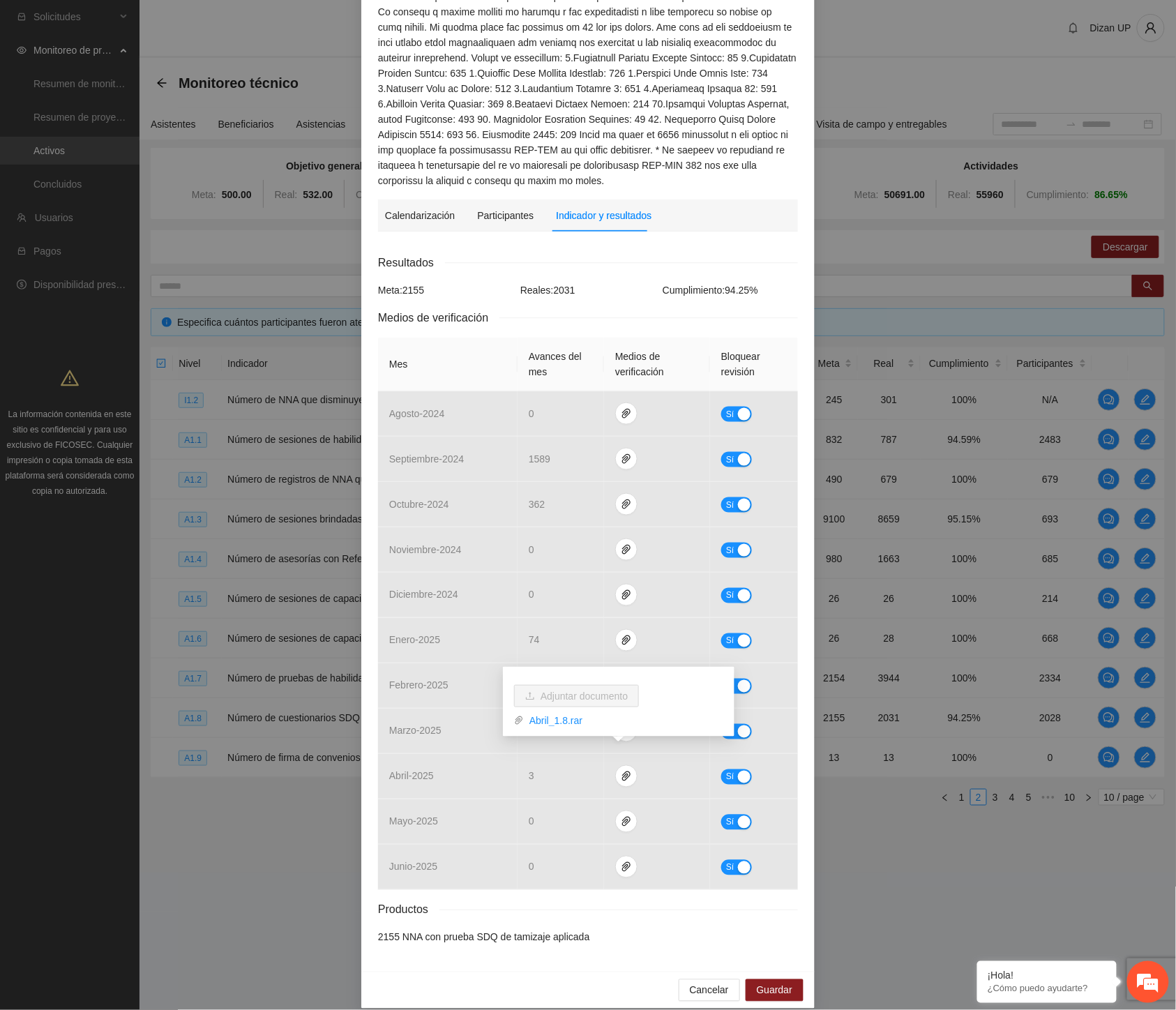
click at [70, 876] on div "Actividad 1.8 Número de cuestionarios SDQ aplicados en Chihuahua Indicador: Tam…" at bounding box center [588, 505] width 1176 height 1010
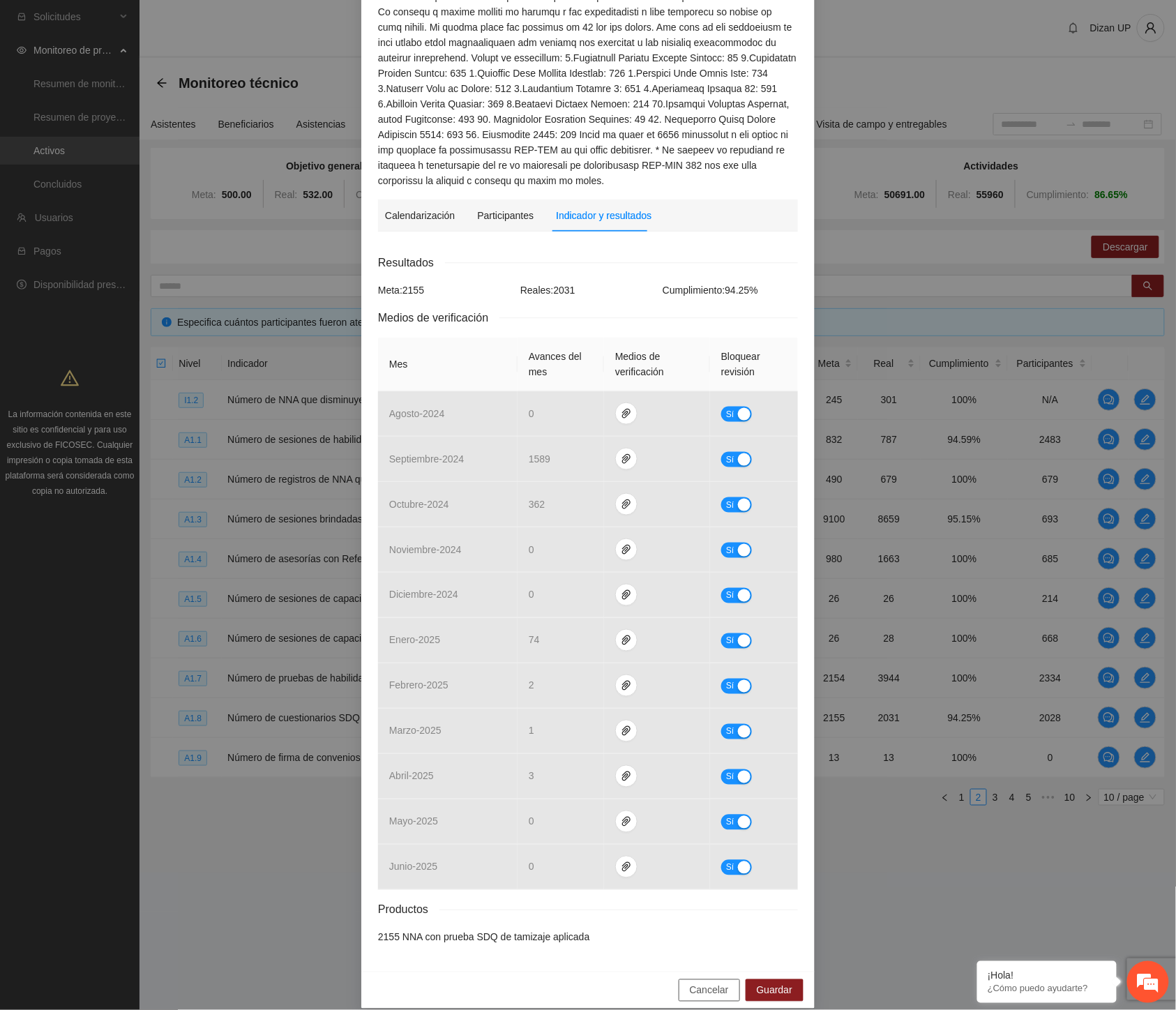
drag, startPoint x: 693, startPoint y: 980, endPoint x: 748, endPoint y: 943, distance: 66.3
click at [699, 983] on span "Cancelar" at bounding box center [709, 990] width 39 height 16
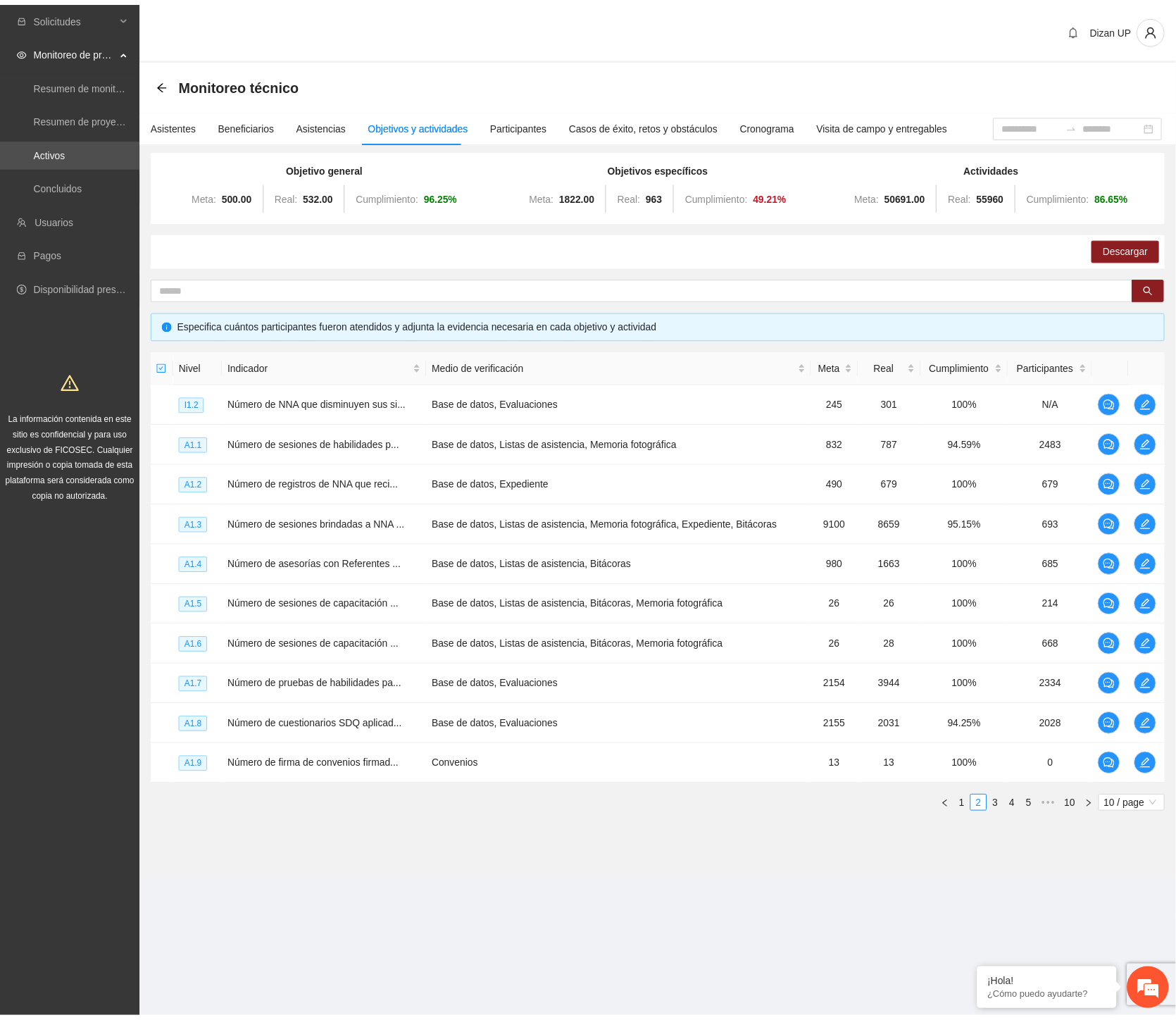
scroll to position [227, 0]
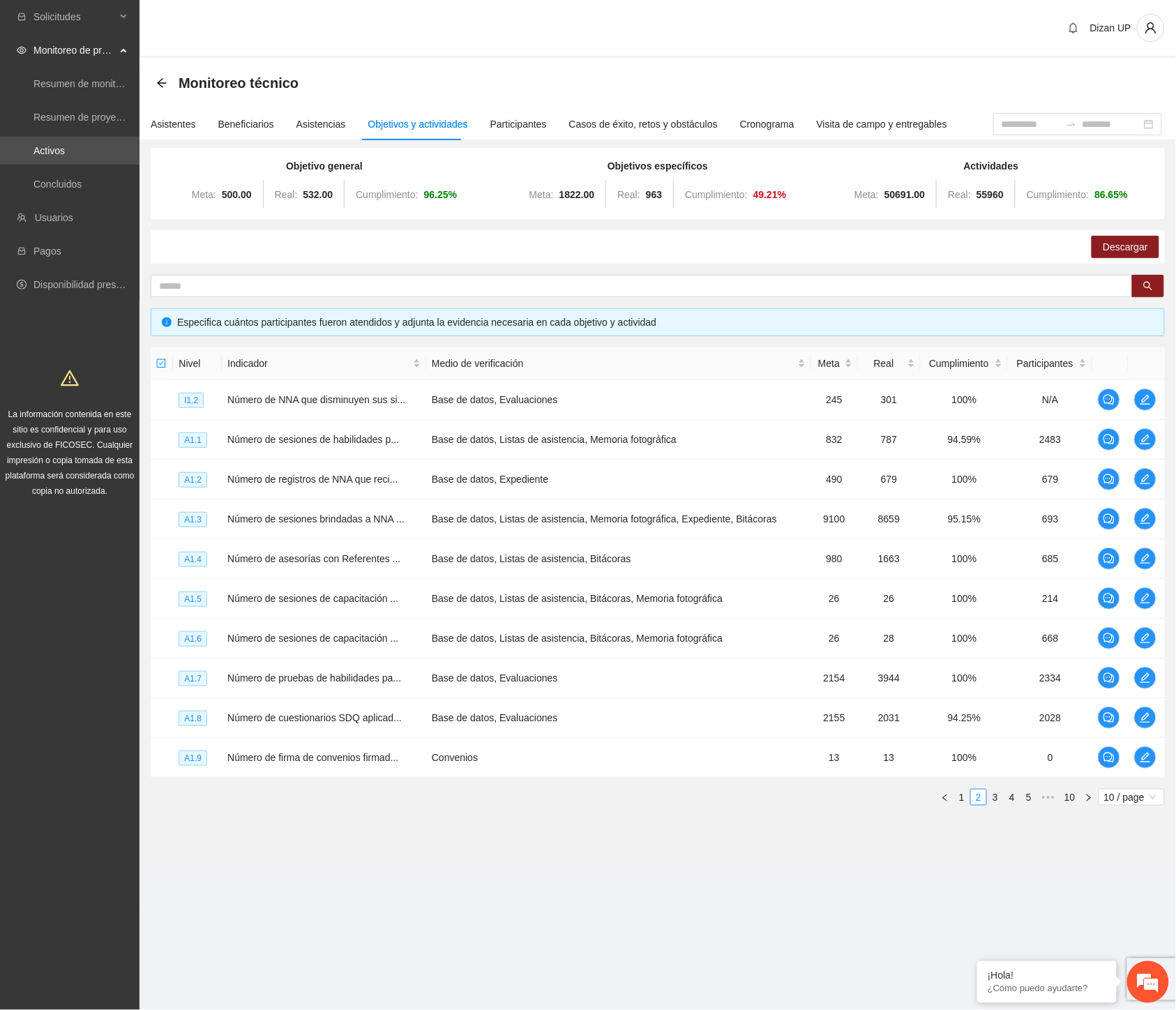
click at [377, 847] on section "Monitoreo técnico Asistentes Beneficiarios Asistencias Objetivos y actividades …" at bounding box center [658, 465] width 1037 height 815
click at [992, 792] on link "3" at bounding box center [995, 797] width 16 height 16
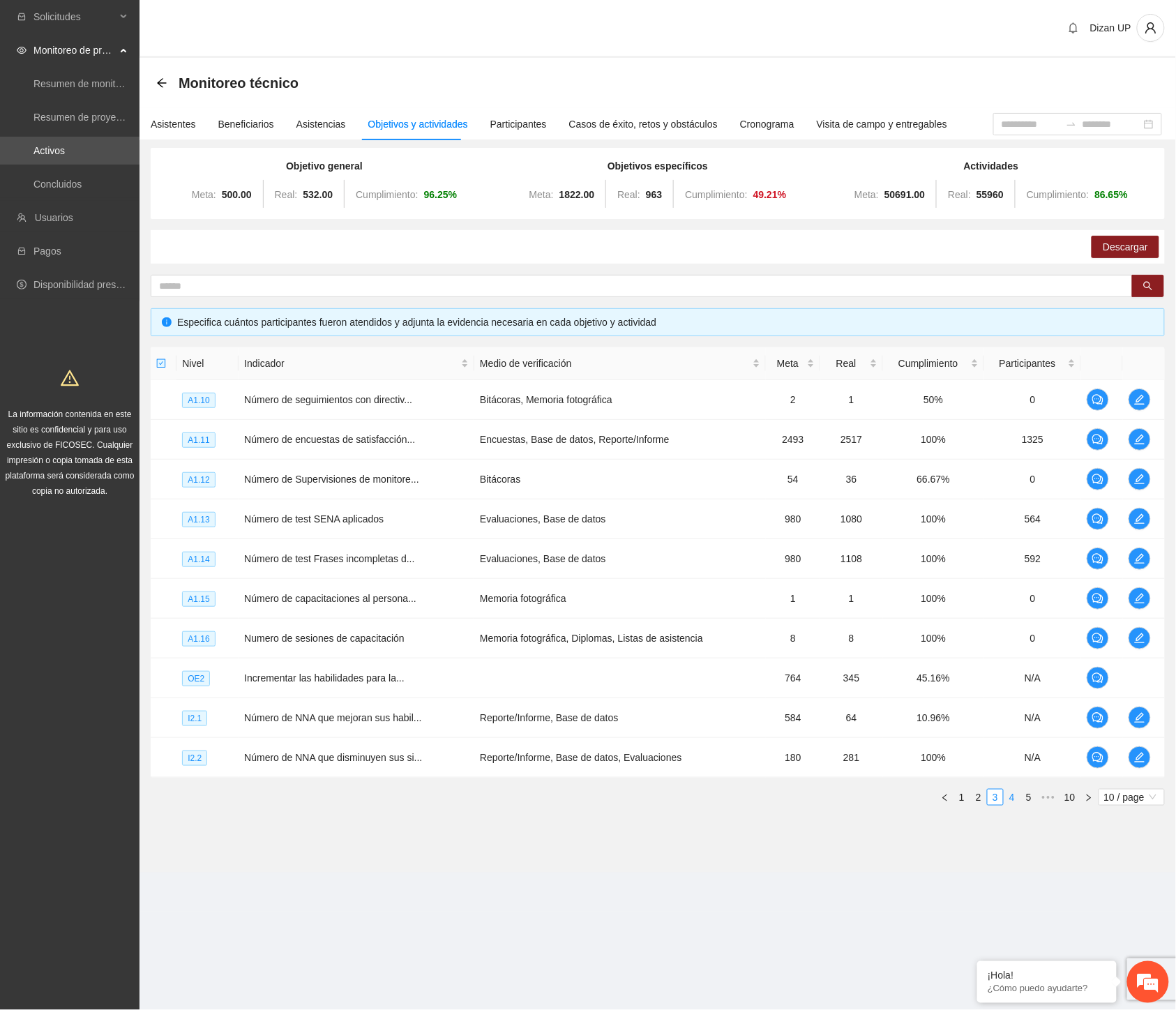
click at [1015, 795] on link "4" at bounding box center [1012, 797] width 16 height 16
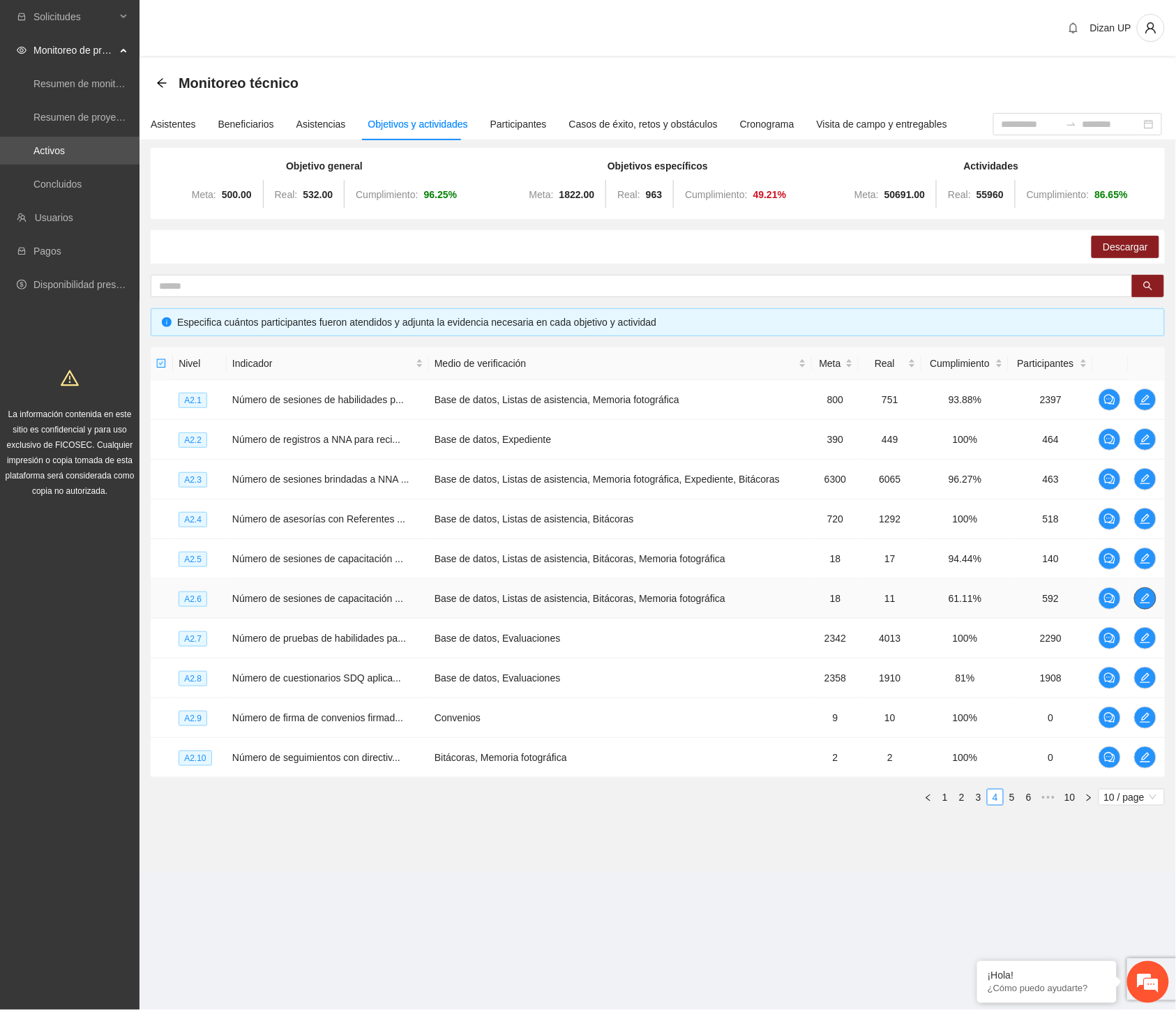
click at [1153, 598] on span "edit" at bounding box center [1146, 598] width 21 height 11
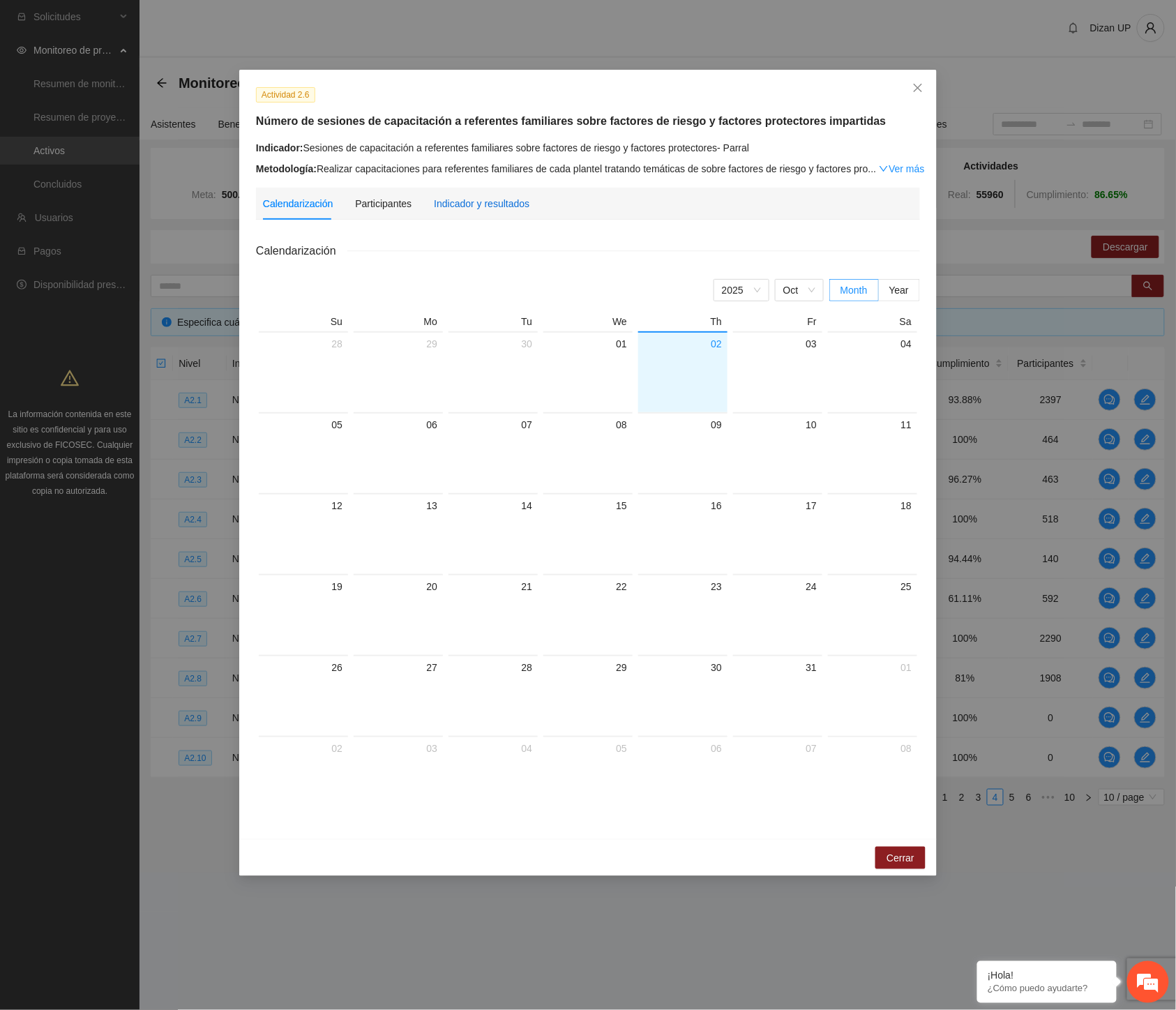
click at [512, 206] on div "Indicador y resultados" at bounding box center [481, 204] width 96 height 16
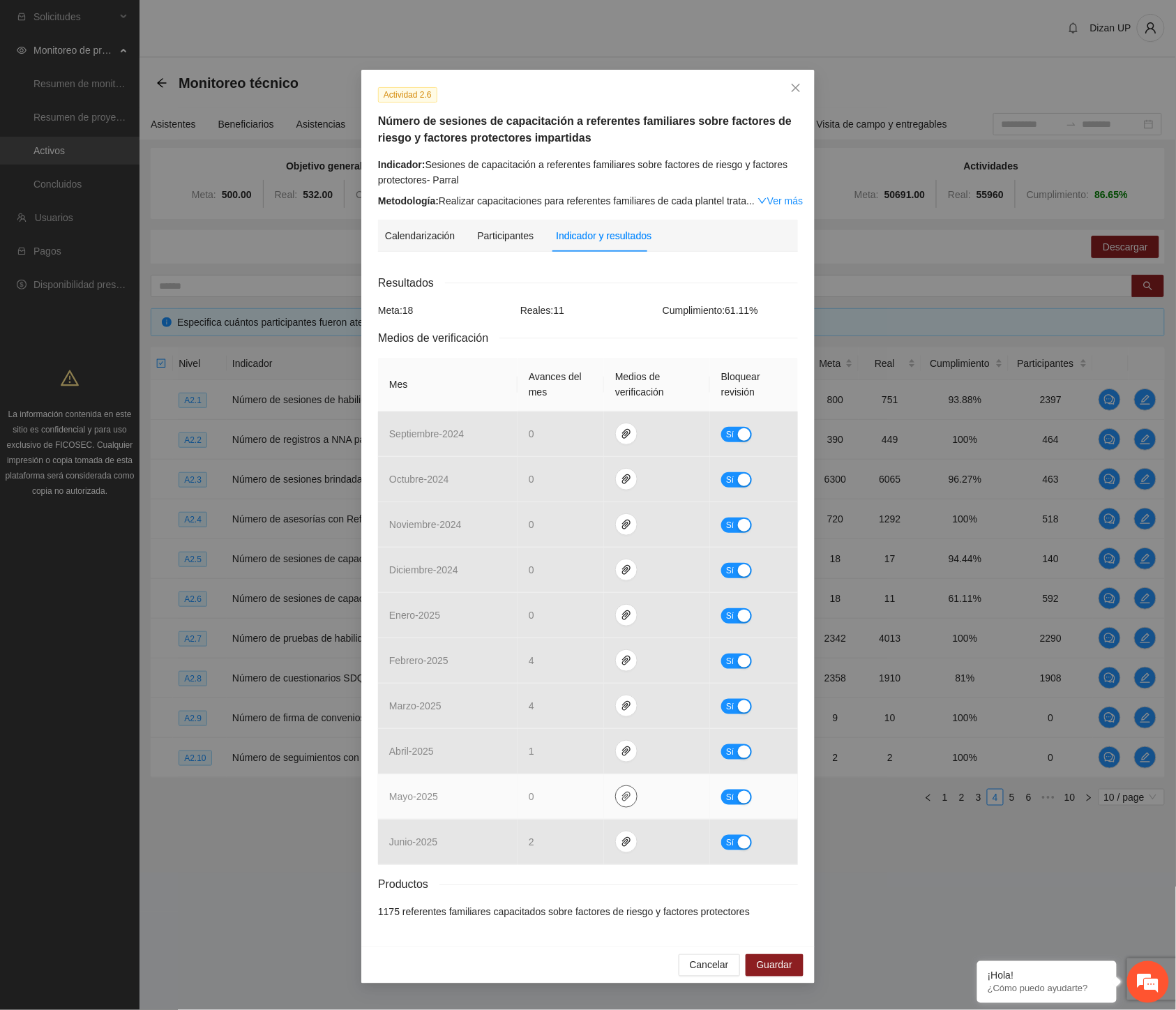
click at [625, 799] on icon "paper-clip" at bounding box center [626, 796] width 8 height 10
click at [738, 804] on button "Sí" at bounding box center [736, 797] width 30 height 16
drag, startPoint x: 559, startPoint y: 797, endPoint x: 490, endPoint y: 800, distance: 69.1
click at [480, 802] on tr "mayo - 2025 * No" at bounding box center [588, 797] width 420 height 45
type input "*"
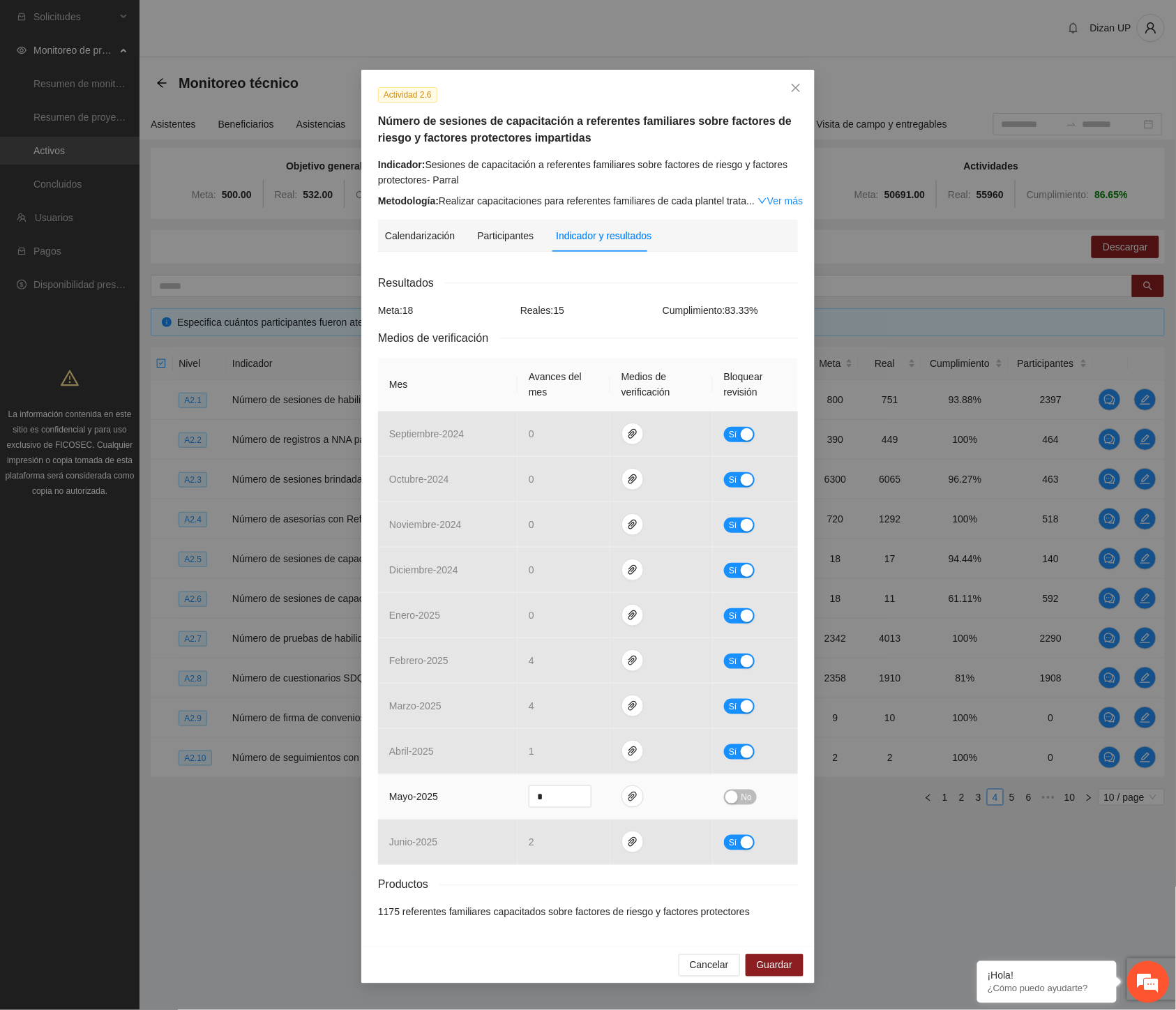
click at [749, 797] on span "No" at bounding box center [746, 797] width 10 height 16
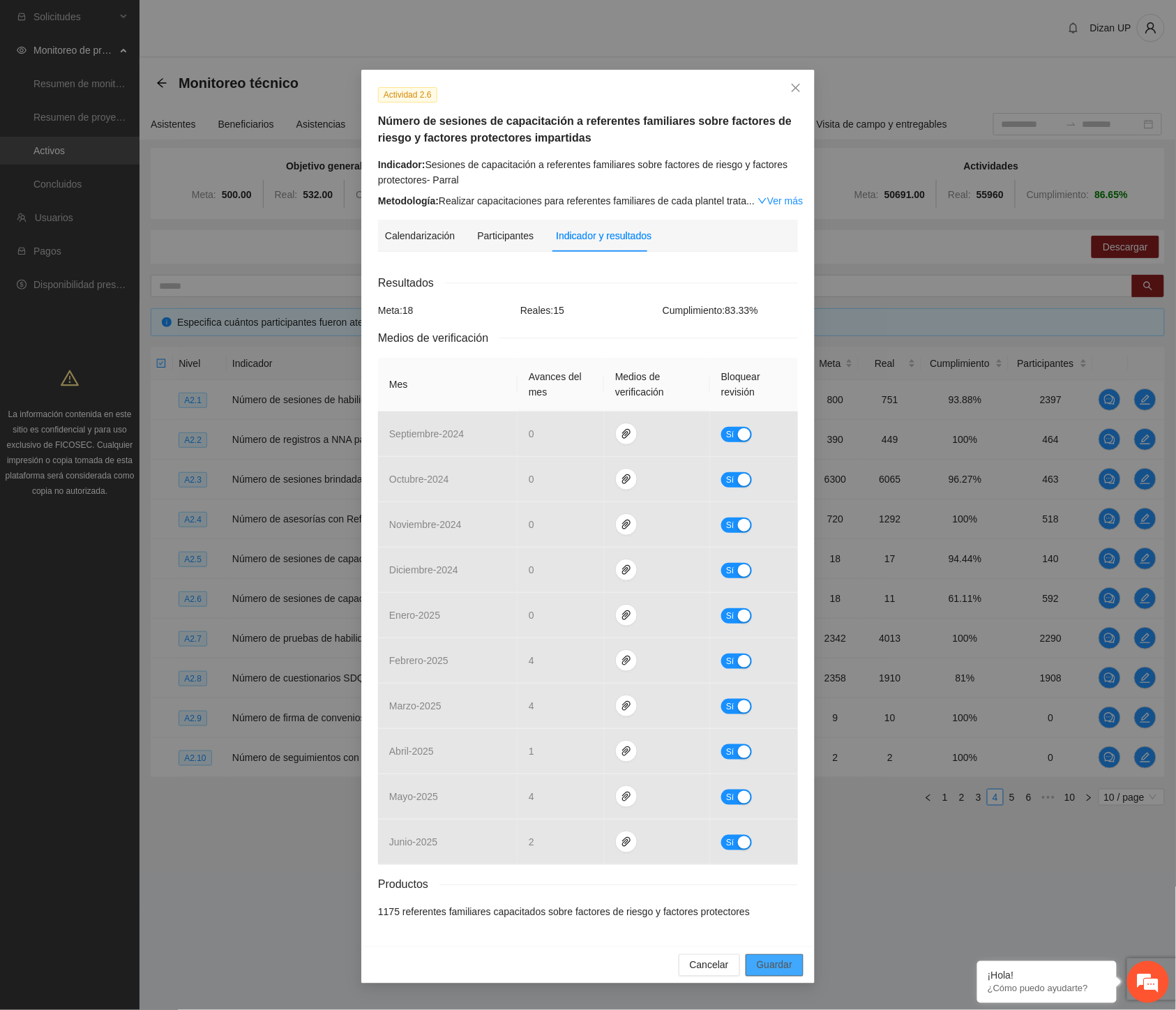
click at [767, 959] on span "Guardar" at bounding box center [775, 966] width 36 height 16
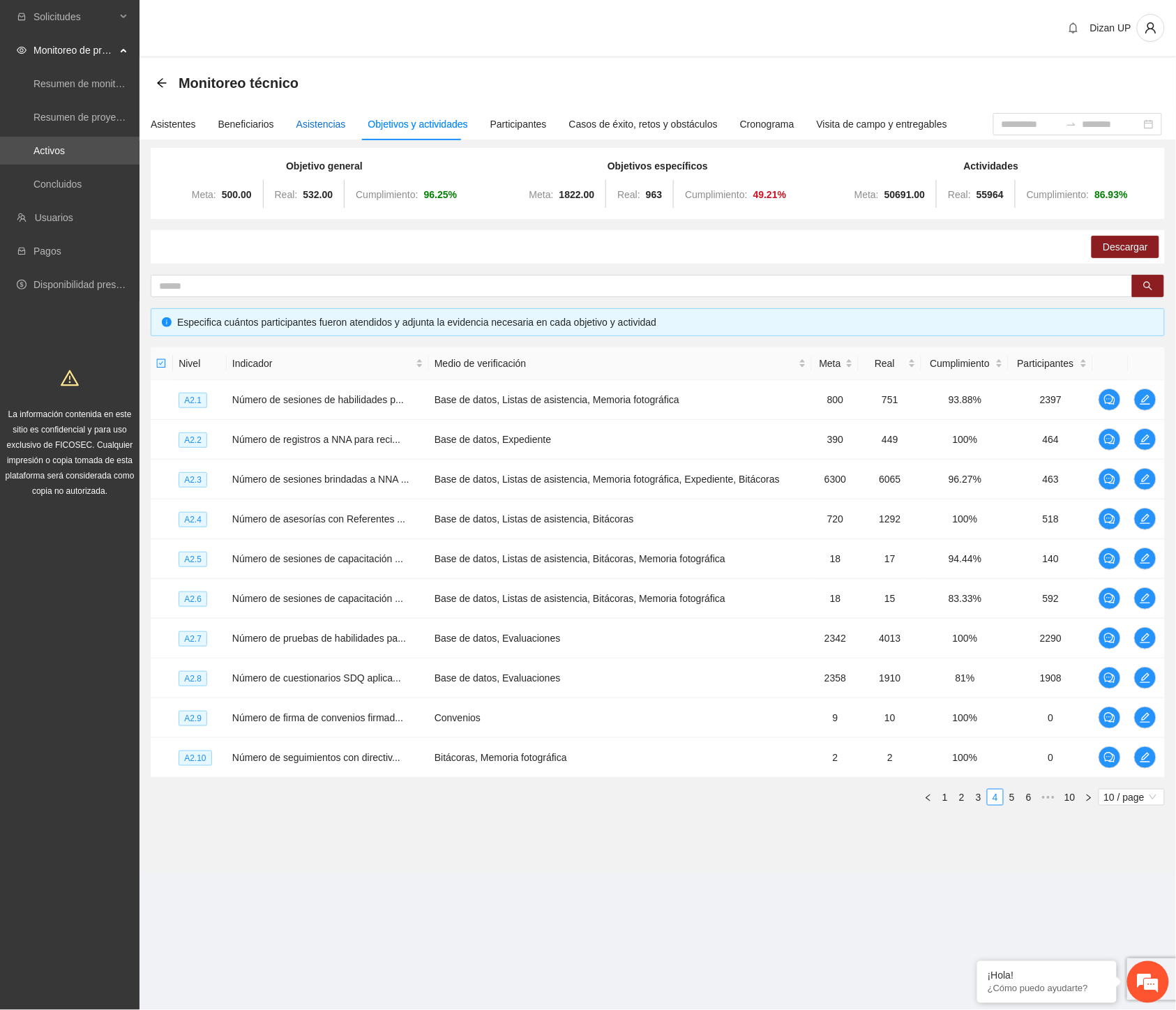
click at [311, 121] on div "Asistencias" at bounding box center [321, 124] width 50 height 16
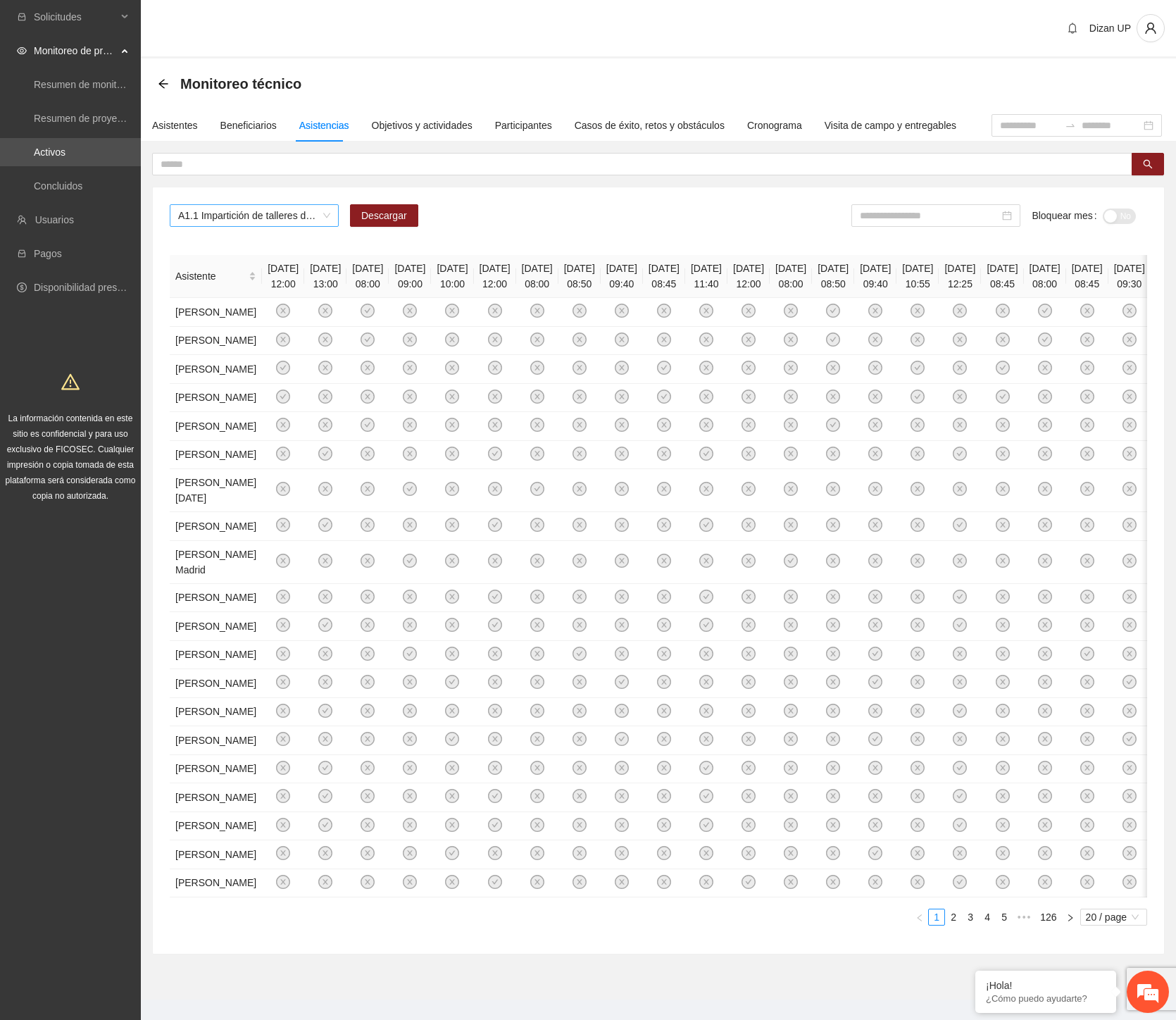
click at [315, 214] on span "A1.1 Impartición de talleres de habilidades para la vida-[GEOGRAPHIC_DATA]" at bounding box center [253, 215] width 152 height 21
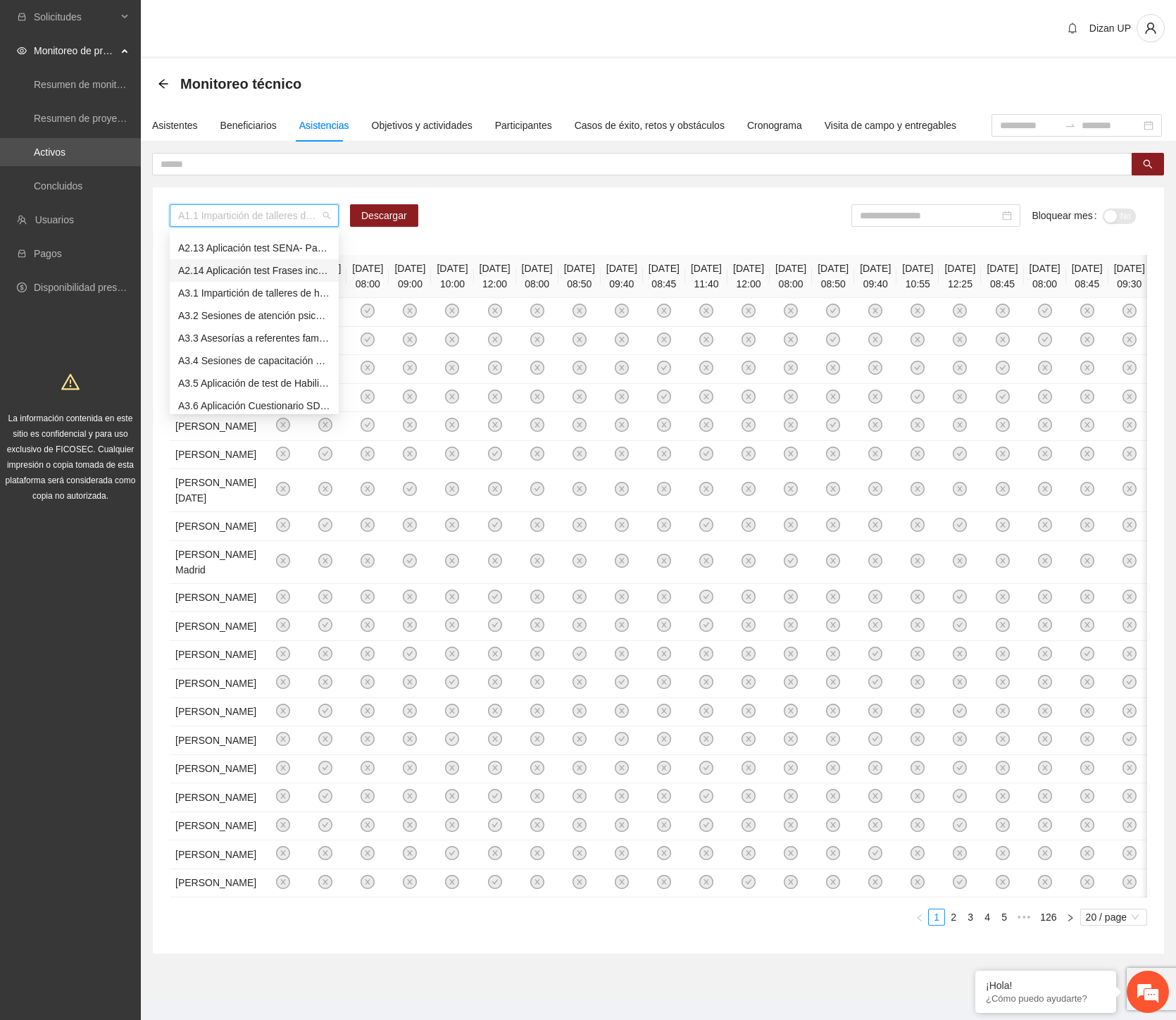
scroll to position [547, 0]
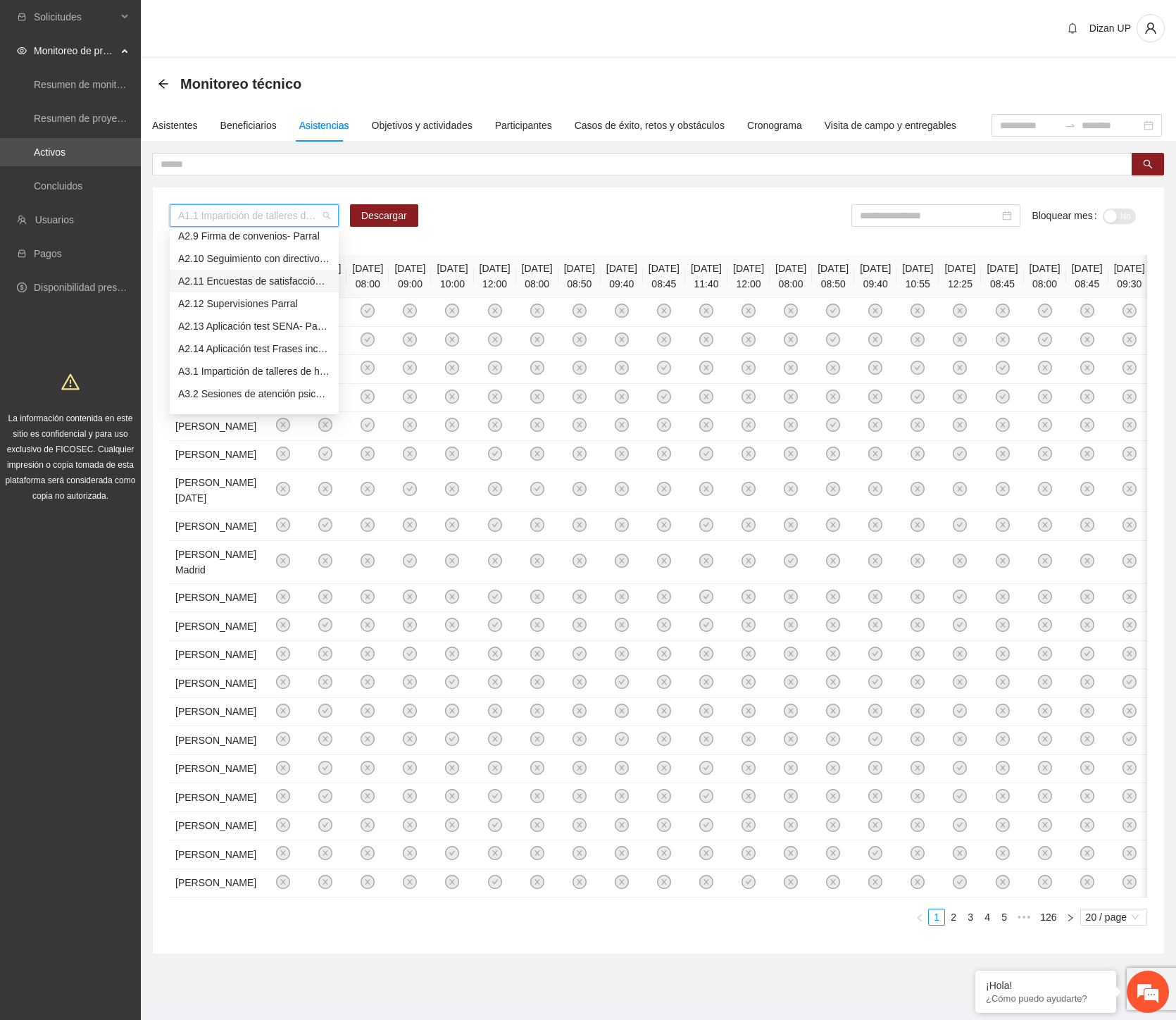
click at [235, 284] on div "A2.11 Encuestas de satisfacción- Parral" at bounding box center [253, 281] width 152 height 16
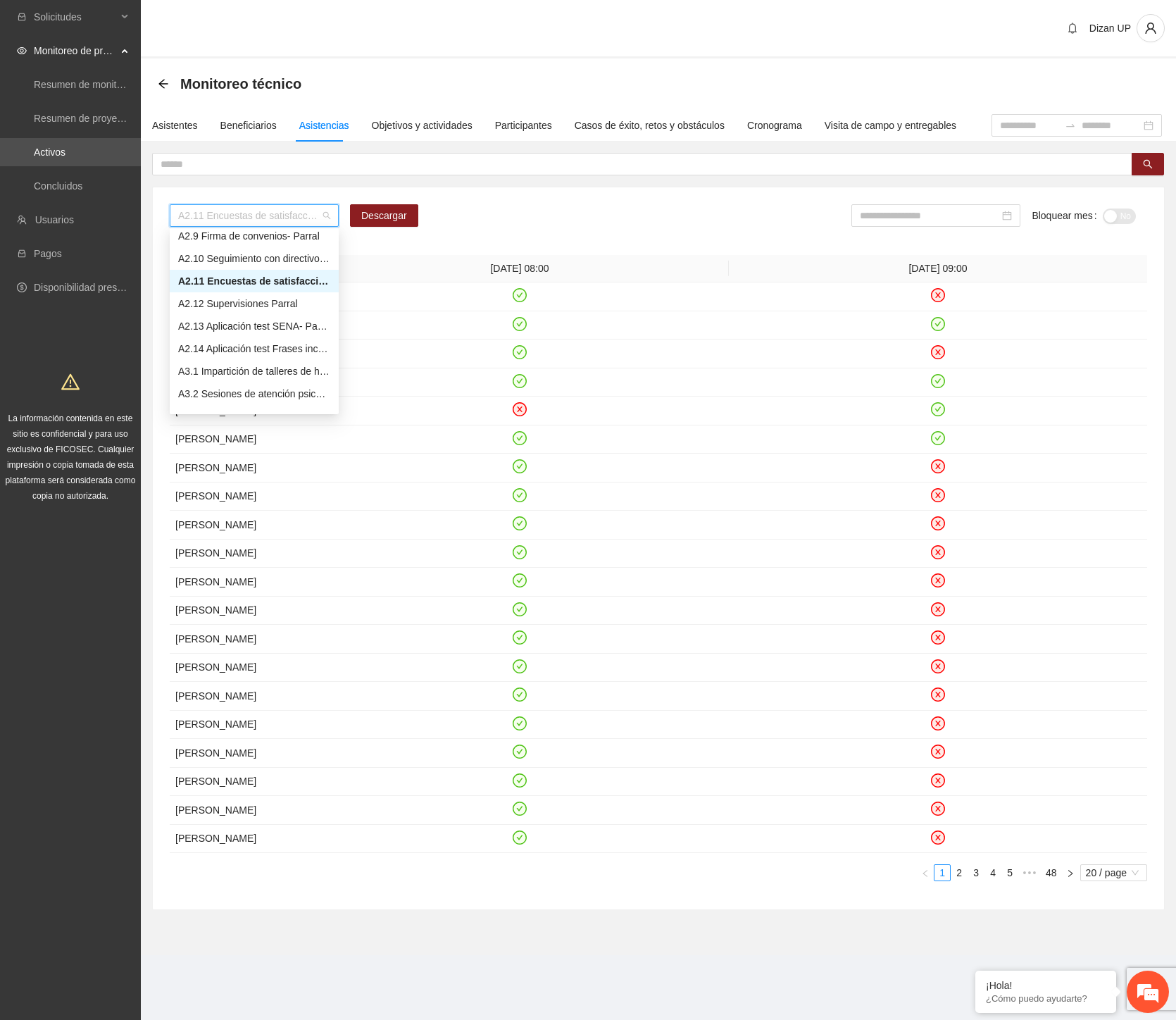
click at [235, 284] on div "A2.11 Encuestas de satisfacción- Parral" at bounding box center [253, 281] width 152 height 16
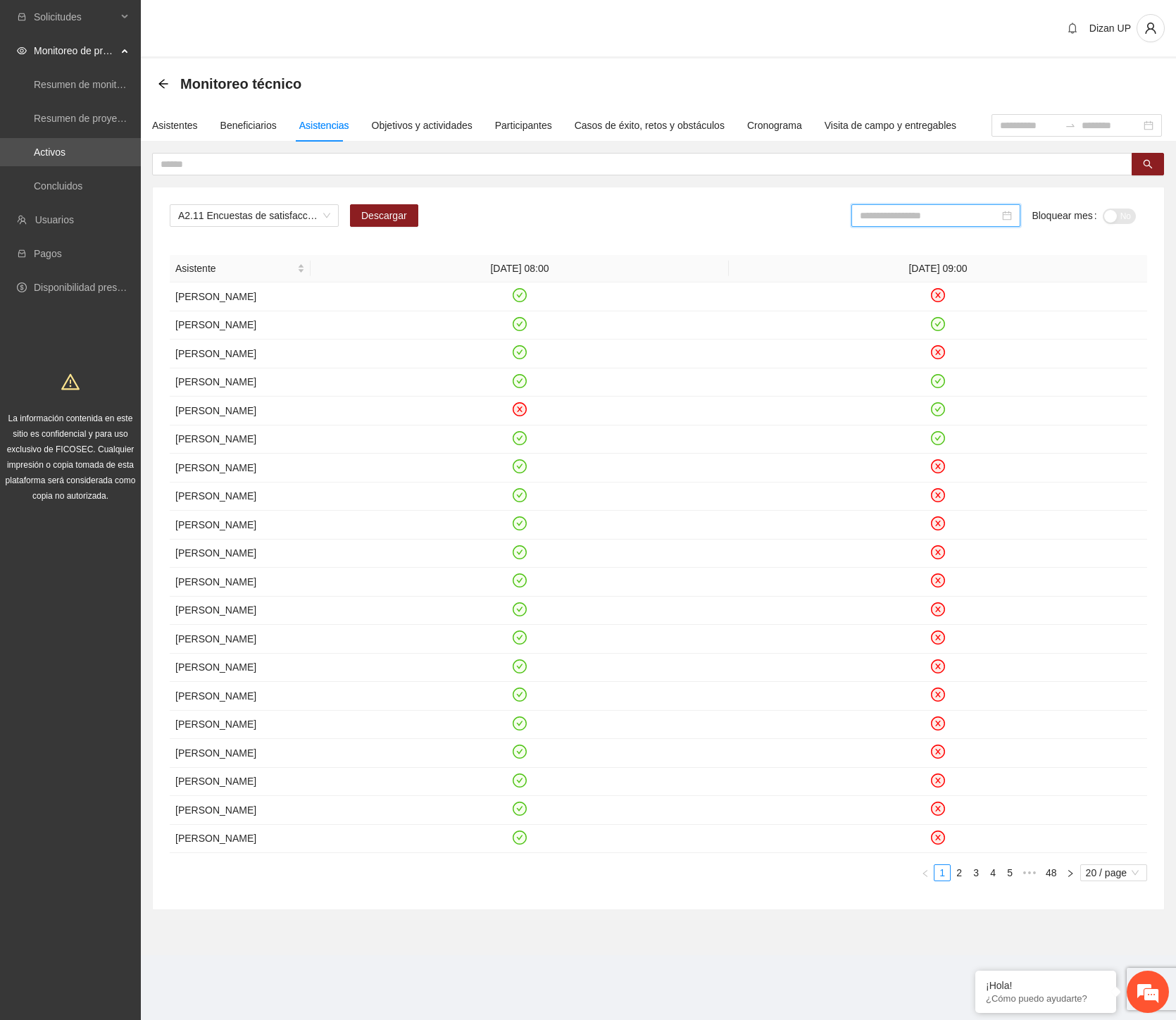
click at [902, 217] on input at bounding box center [929, 215] width 140 height 16
click at [951, 379] on div "Aug" at bounding box center [952, 374] width 43 height 17
click at [1109, 213] on div "button" at bounding box center [1110, 216] width 13 height 13
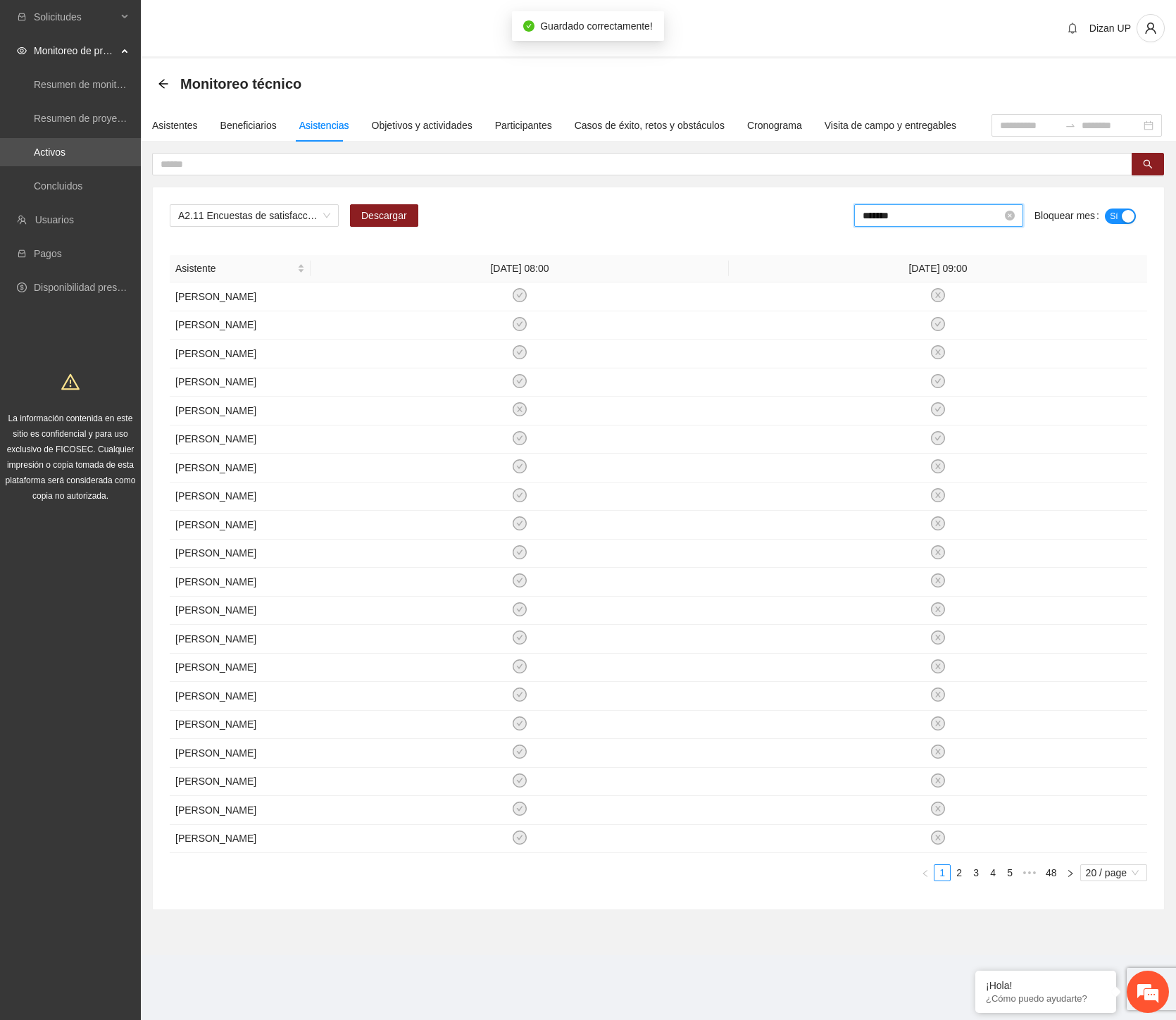
click at [943, 216] on input "*******" at bounding box center [932, 215] width 140 height 16
drag, startPoint x: 884, startPoint y: 378, endPoint x: 948, endPoint y: 309, distance: 94.1
click at [885, 378] on div "[DATE]" at bounding box center [892, 374] width 43 height 17
click at [387, 257] on th "[DATE] 08:00" at bounding box center [520, 268] width 419 height 28
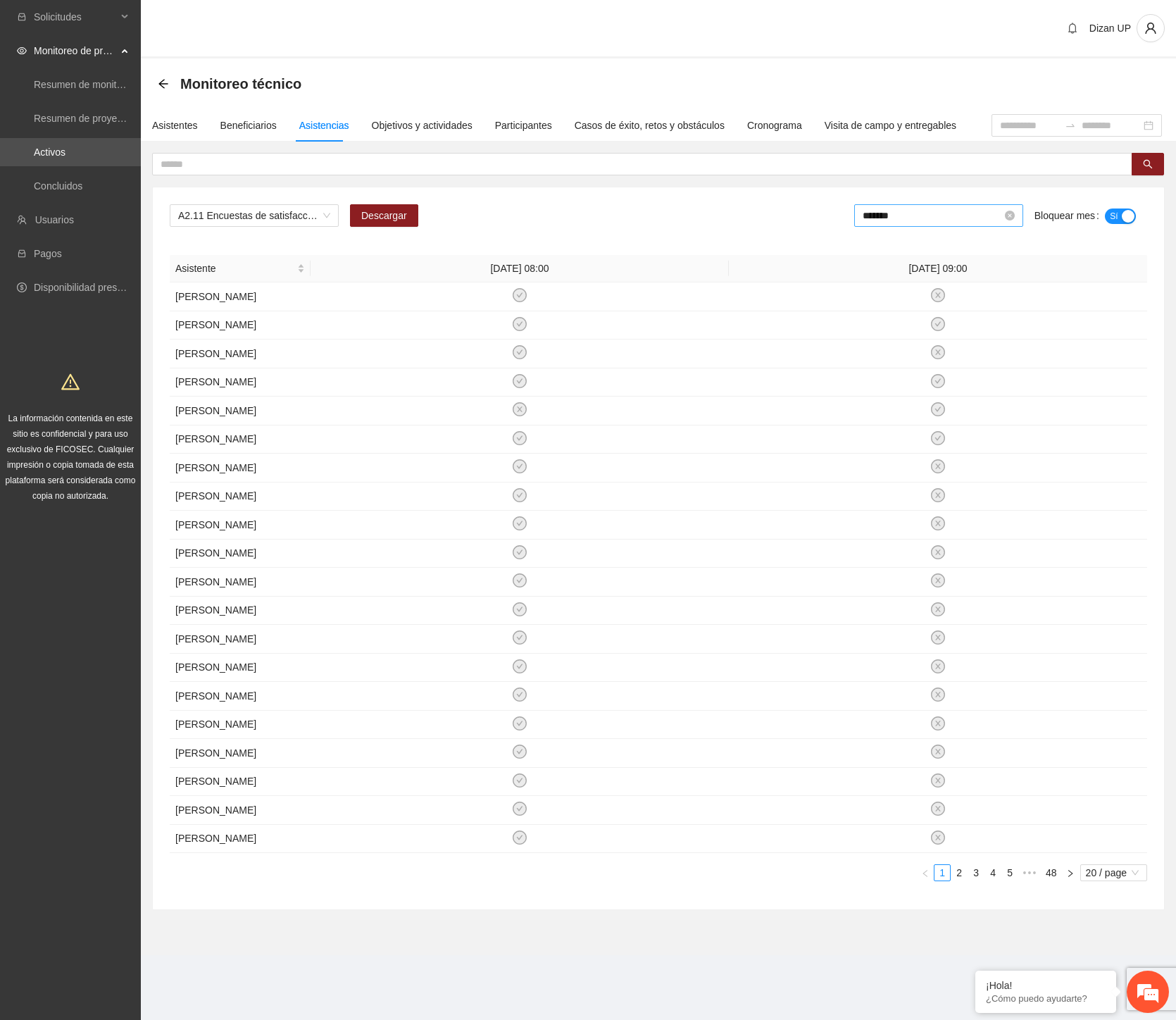
click at [976, 208] on input "*******" at bounding box center [932, 215] width 140 height 16
click at [1009, 319] on div "Jun" at bounding box center [1016, 328] width 43 height 17
type input "*******"
click at [1116, 209] on button "No" at bounding box center [1119, 216] width 33 height 16
click at [398, 117] on div "Objetivos y actividades" at bounding box center [422, 125] width 101 height 16
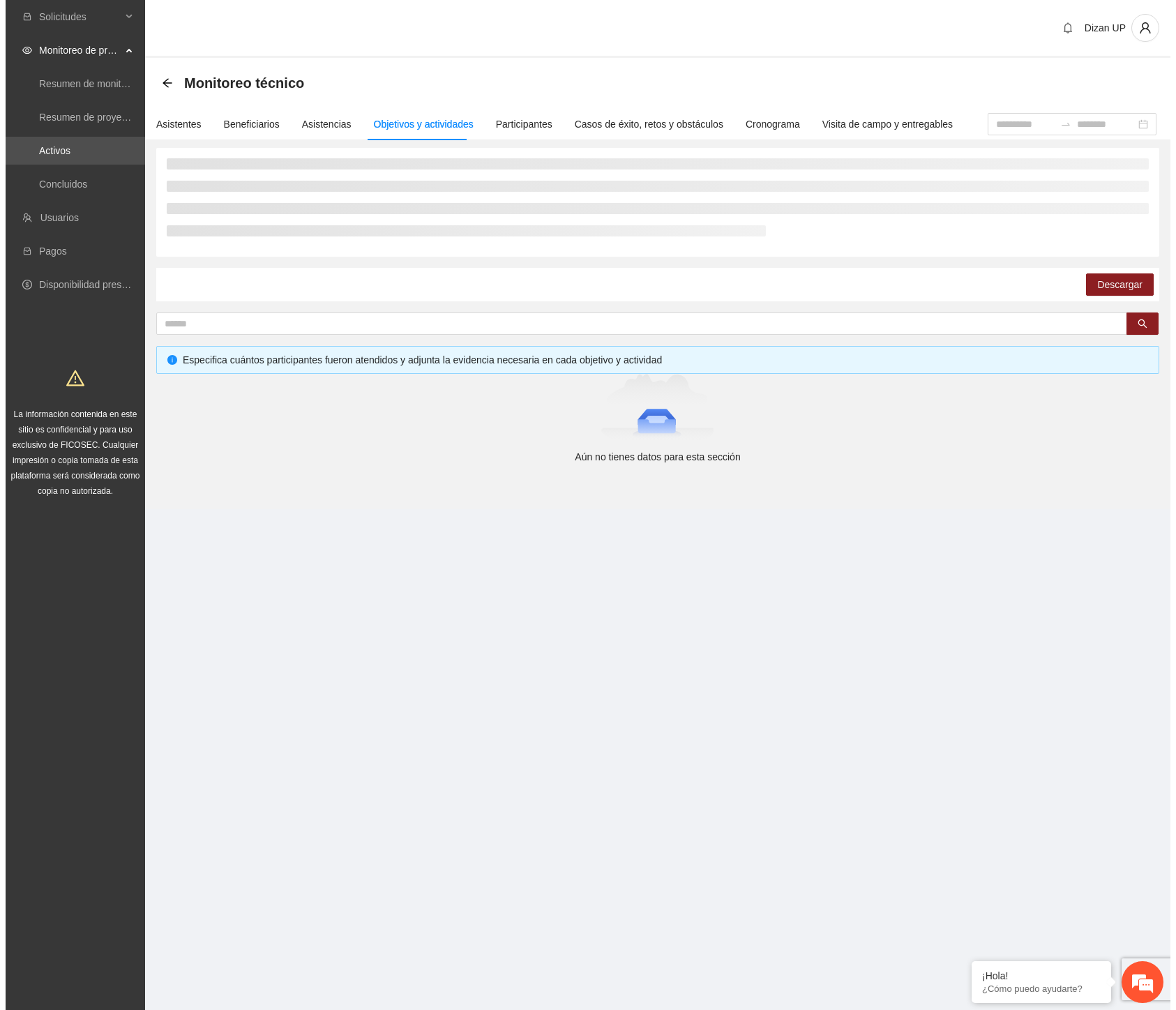
scroll to position [0, 0]
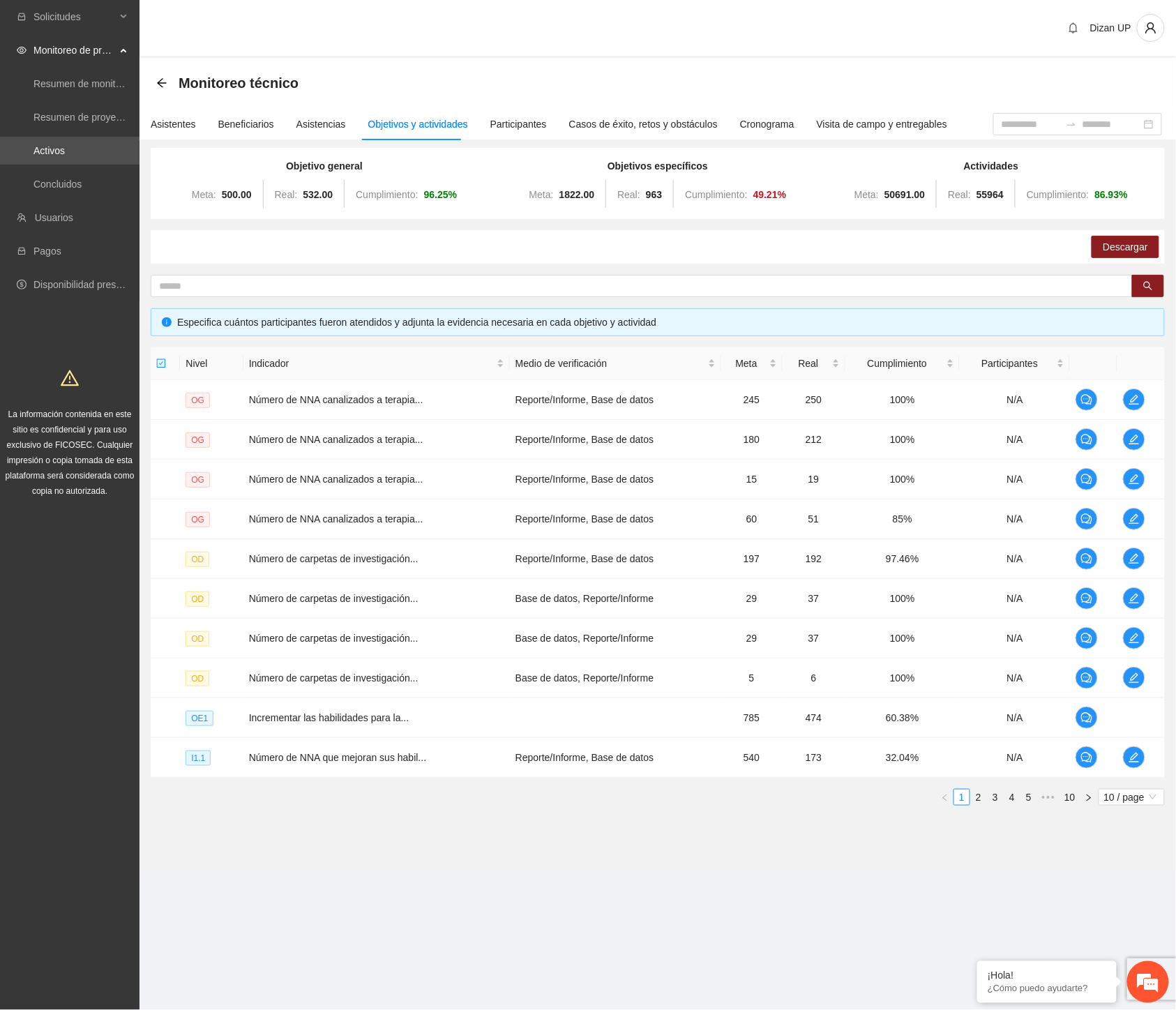
click at [994, 248] on div "Descargar" at bounding box center [658, 247] width 1015 height 33
click at [1022, 799] on link "5" at bounding box center [1029, 797] width 16 height 16
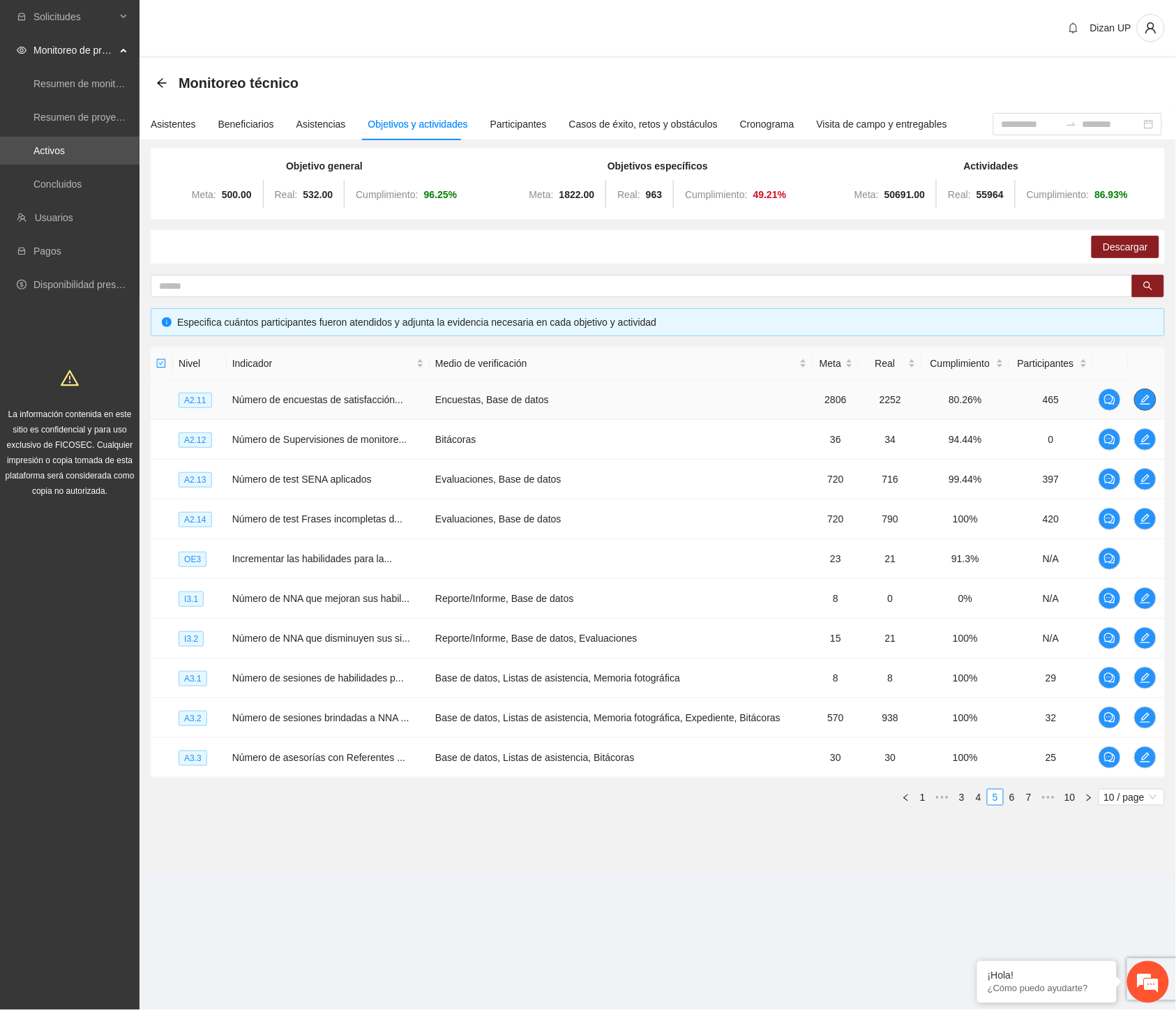
click at [1138, 395] on span "edit" at bounding box center [1146, 399] width 21 height 11
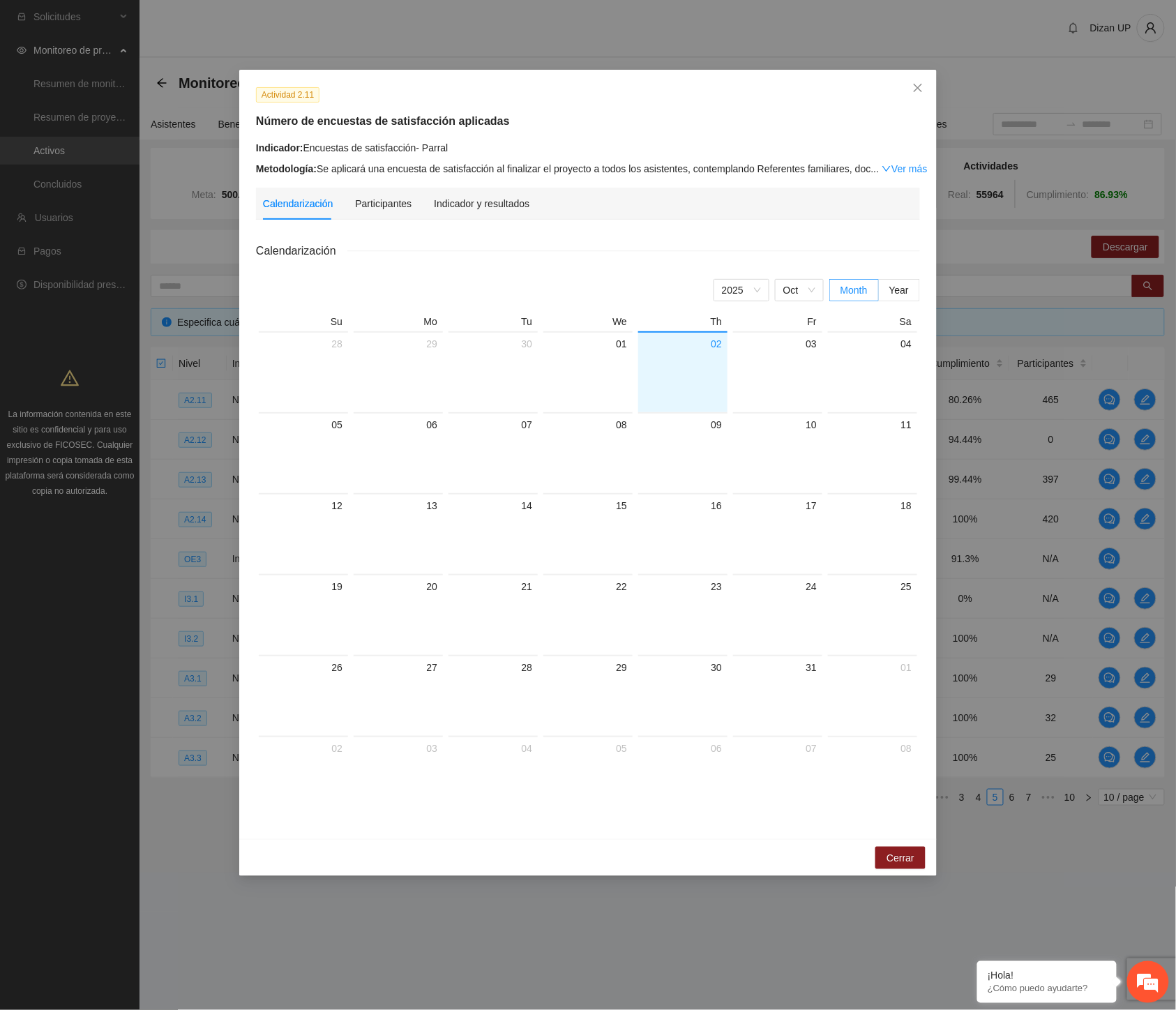
click at [500, 220] on div "Calendarización Participantes Indicador y resultados Calendarización [DATE] Mon…" at bounding box center [588, 504] width 664 height 635
click at [489, 173] on div "Metodología: Se aplicará una encuesta de satisfacción al finalizar el proyecto …" at bounding box center [588, 169] width 664 height 16
drag, startPoint x: 476, startPoint y: 235, endPoint x: 473, endPoint y: 224, distance: 11.4
click at [476, 233] on div "Calendarización [DATE] Month Year Su Mo Tu We Th Fr Sa 28 29 30 01 02 03 04 05 …" at bounding box center [588, 526] width 664 height 592
click at [472, 217] on div "Indicador y resultados" at bounding box center [481, 203] width 96 height 32
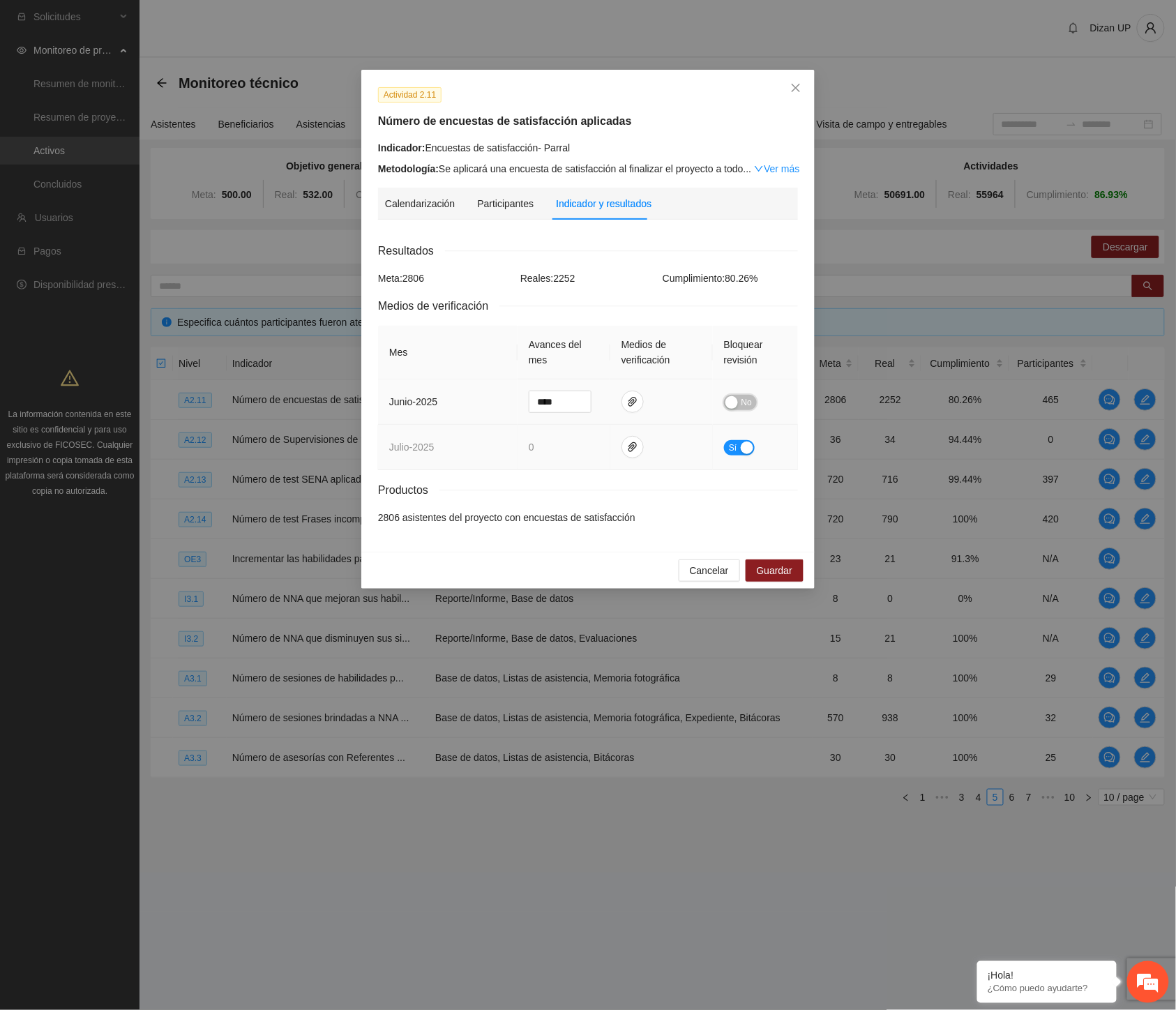
drag, startPoint x: 745, startPoint y: 407, endPoint x: 765, endPoint y: 445, distance: 42.9
click at [746, 407] on span "No" at bounding box center [746, 402] width 10 height 16
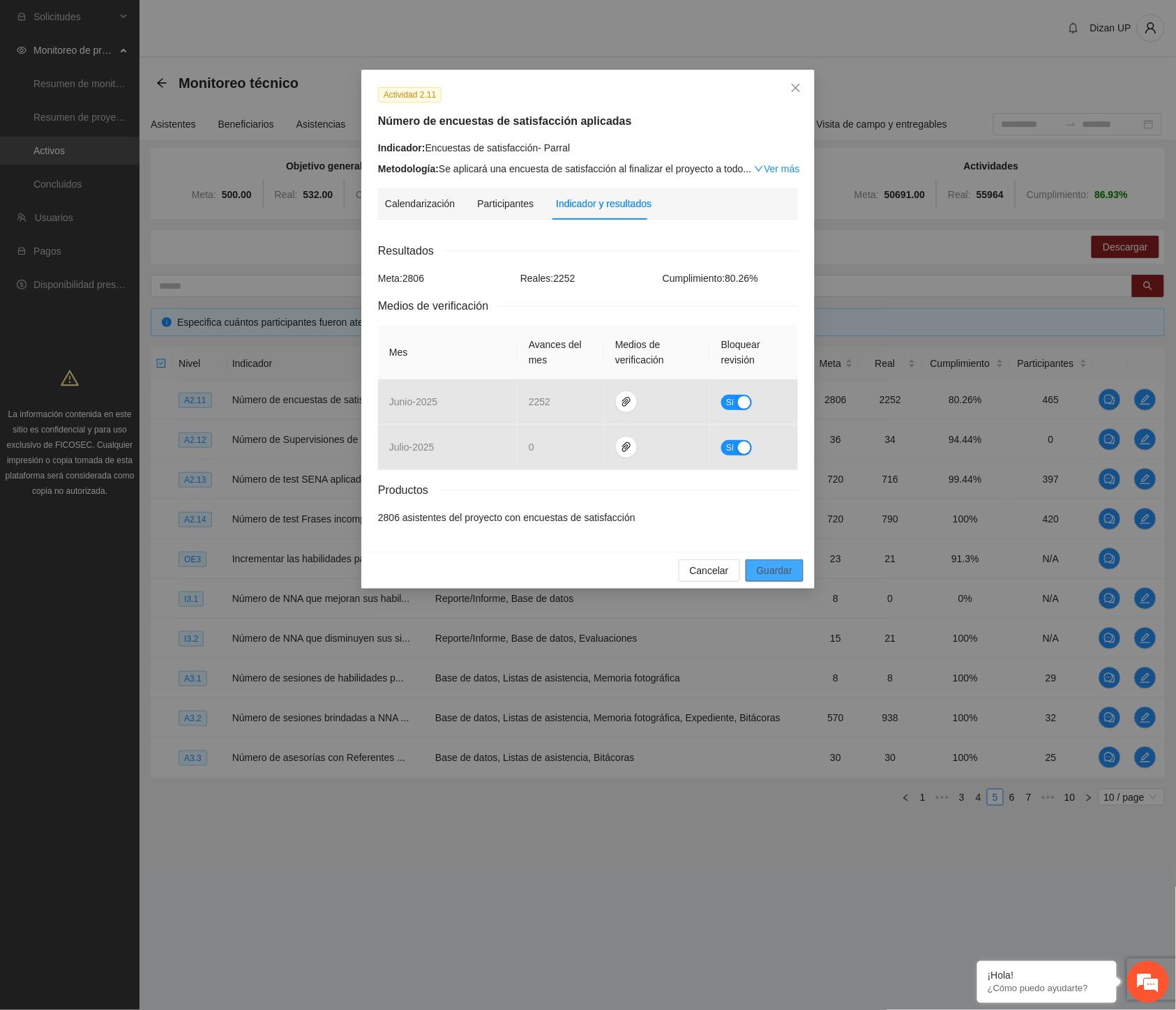
click at [778, 569] on span "Guardar" at bounding box center [775, 570] width 36 height 16
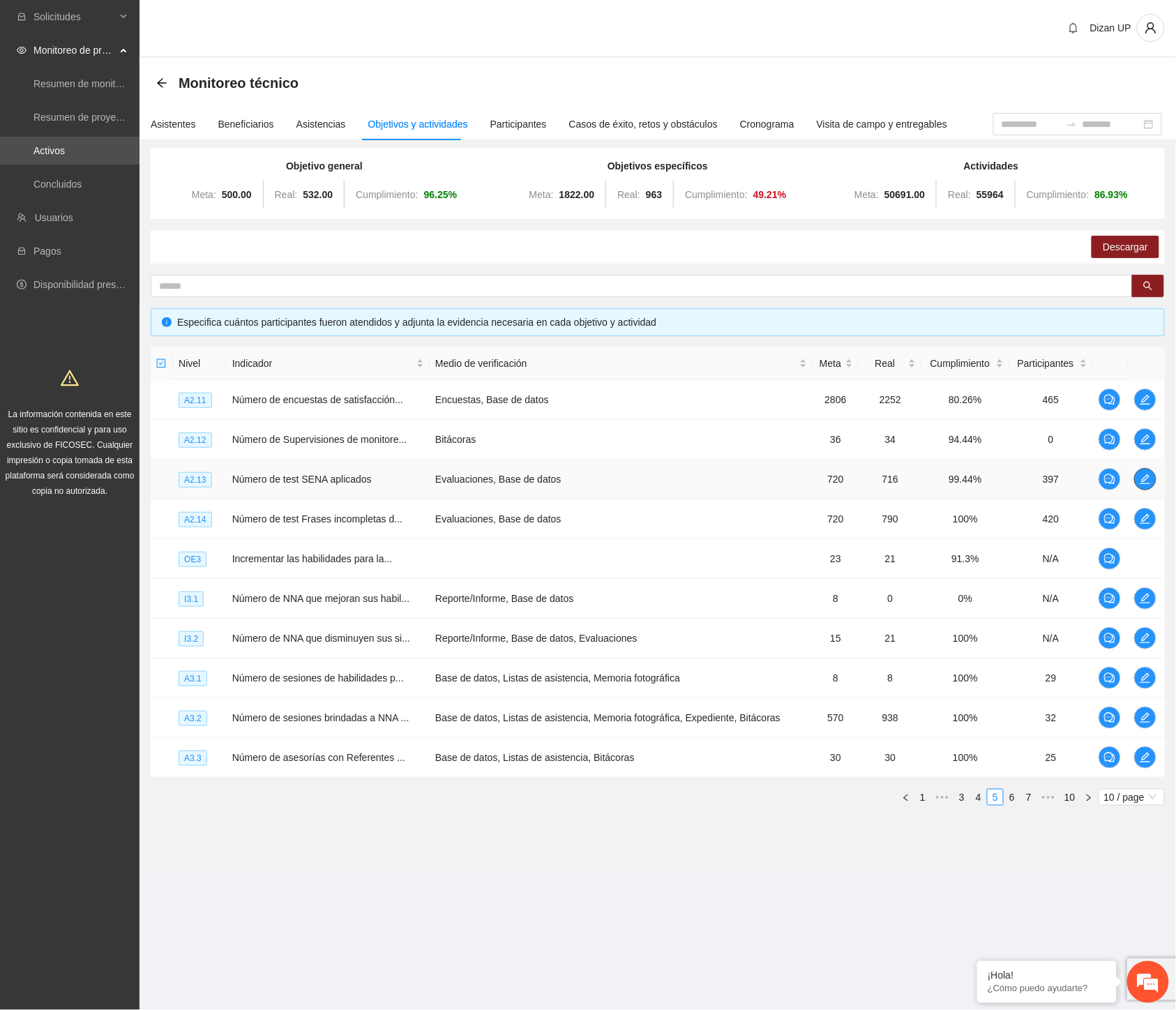
click at [1151, 478] on icon "edit" at bounding box center [1145, 479] width 11 height 11
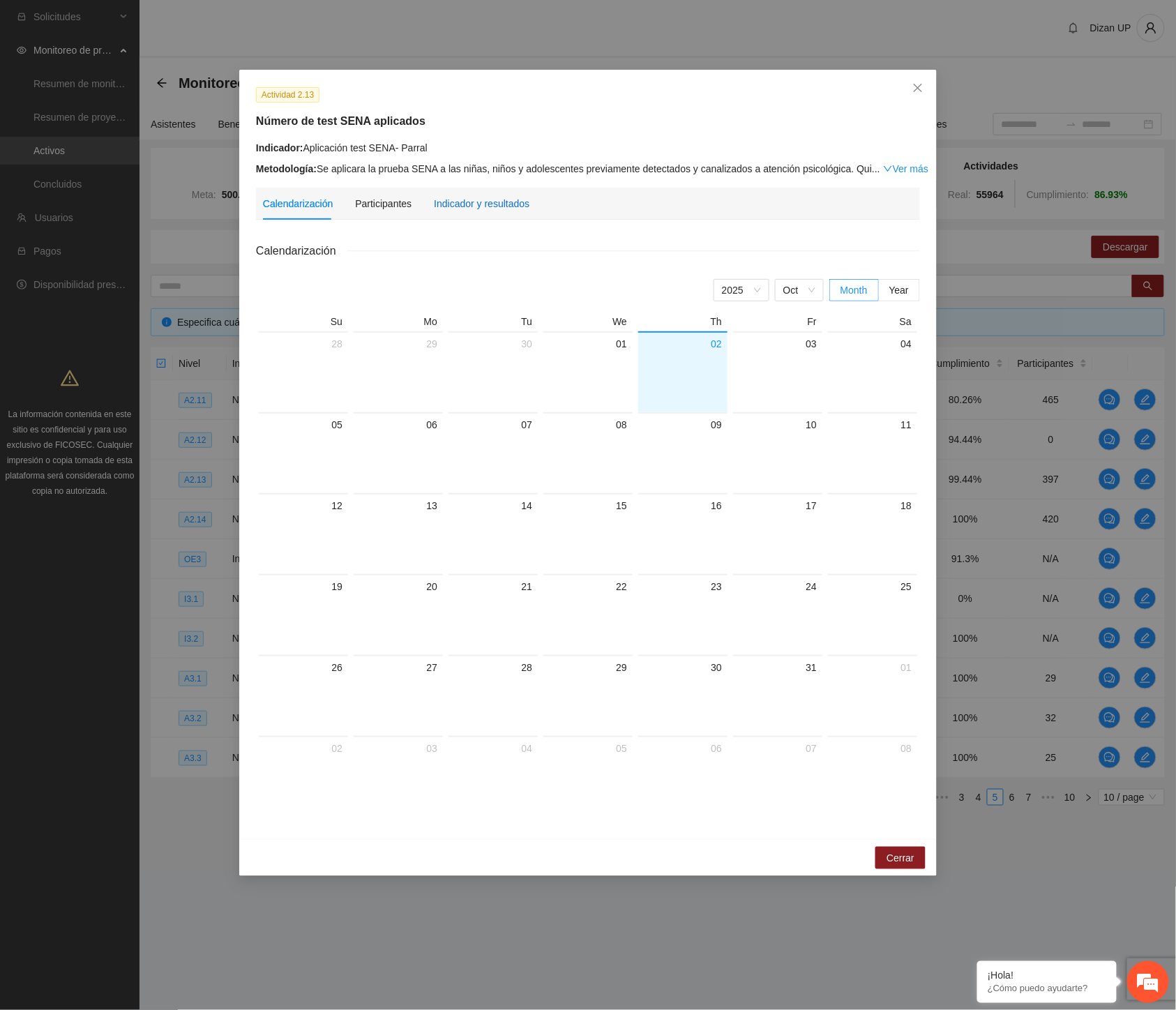
click at [490, 203] on div "Indicador y resultados" at bounding box center [481, 204] width 96 height 16
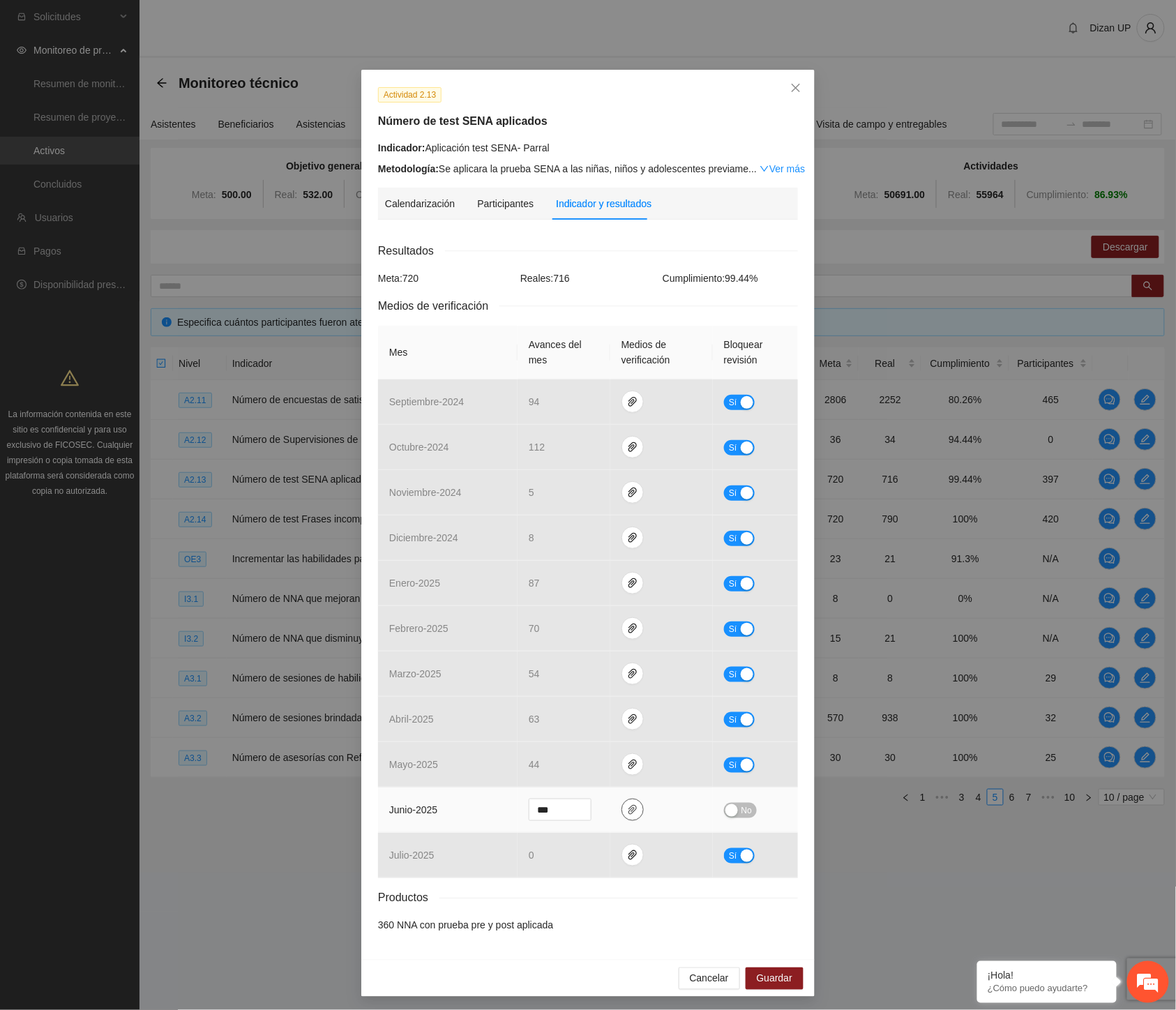
click at [630, 812] on icon "paper-clip" at bounding box center [632, 809] width 11 height 11
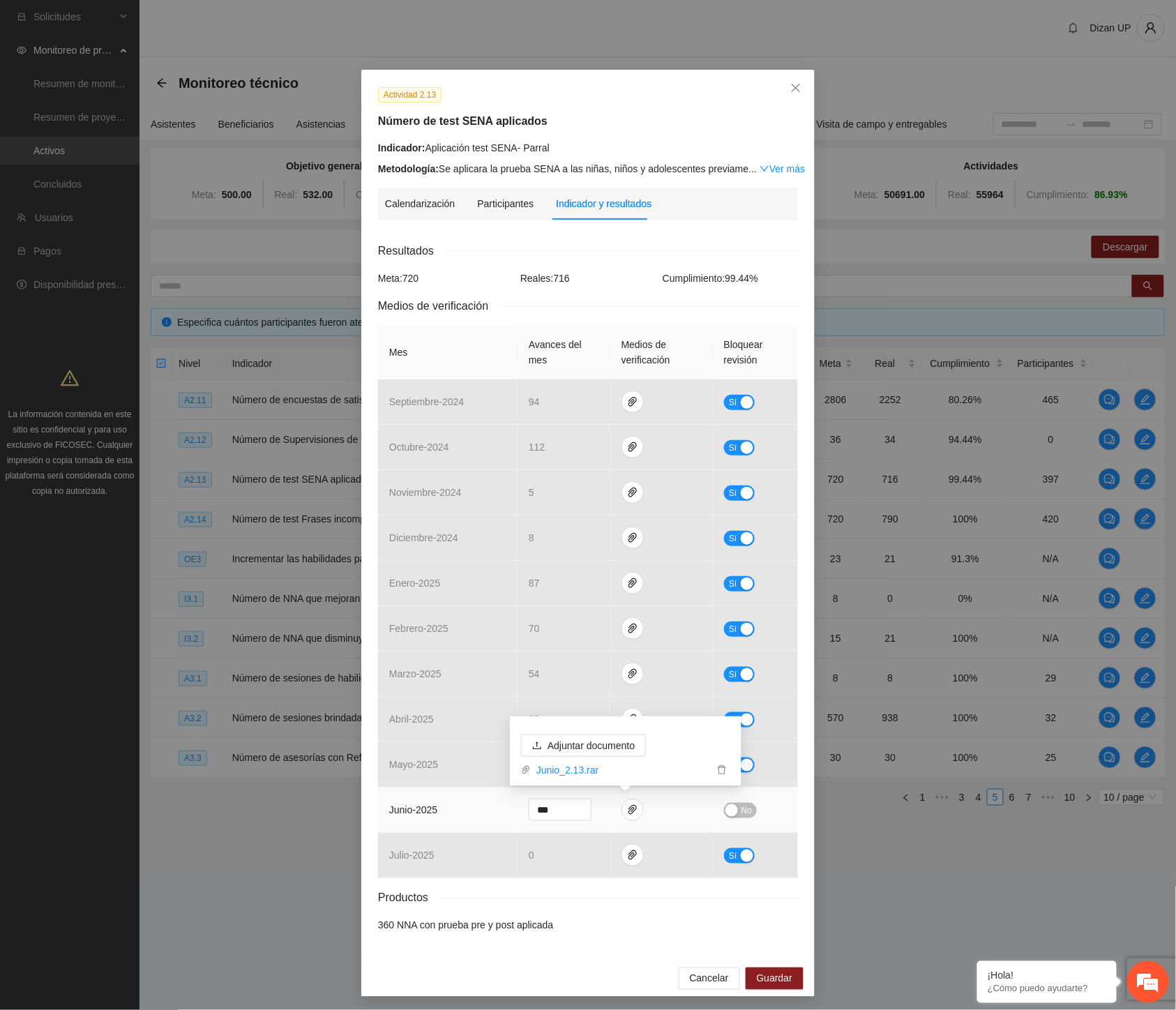
click at [741, 811] on span "No" at bounding box center [746, 810] width 10 height 16
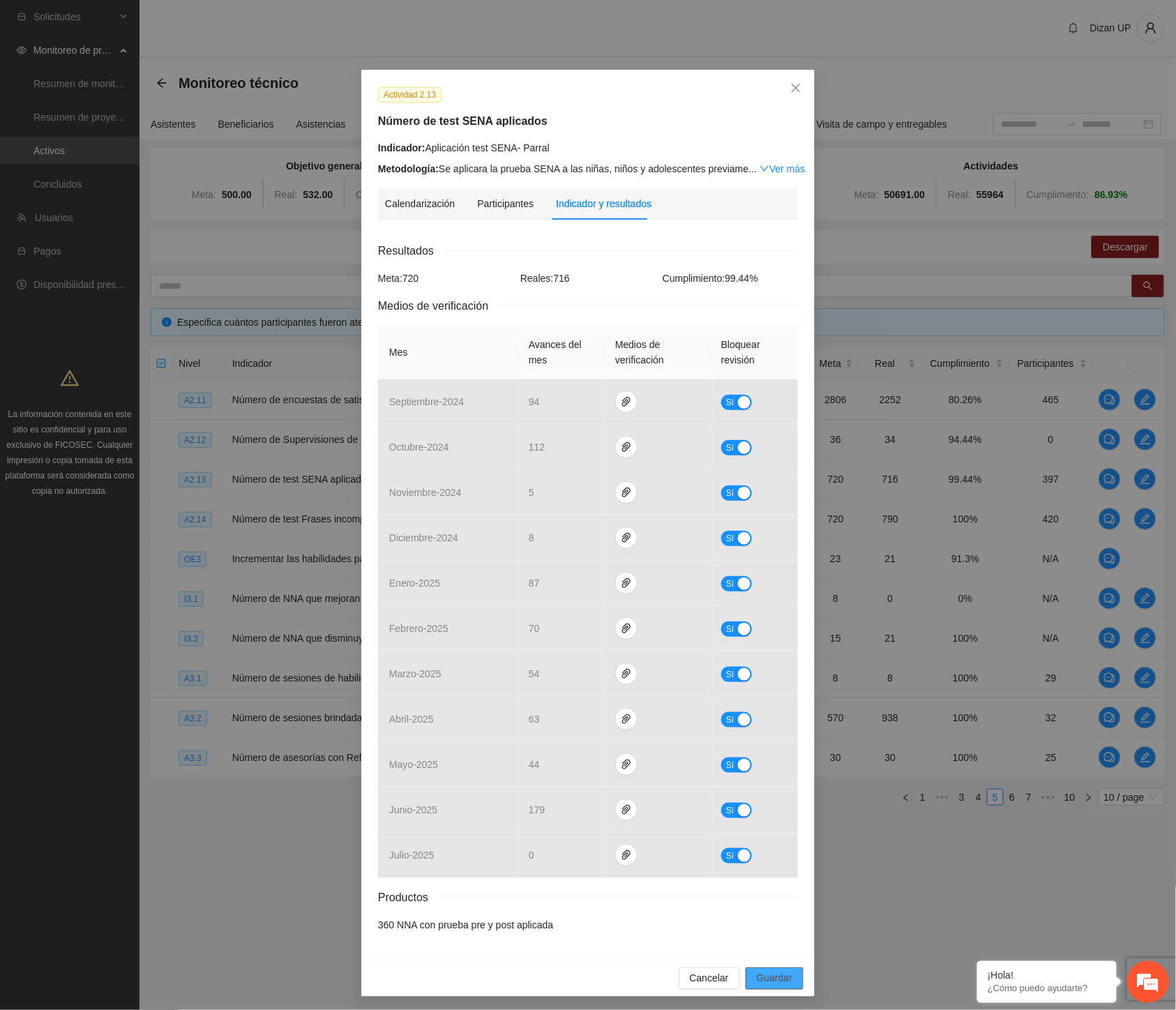
click at [771, 986] on span "Guardar" at bounding box center [775, 978] width 36 height 16
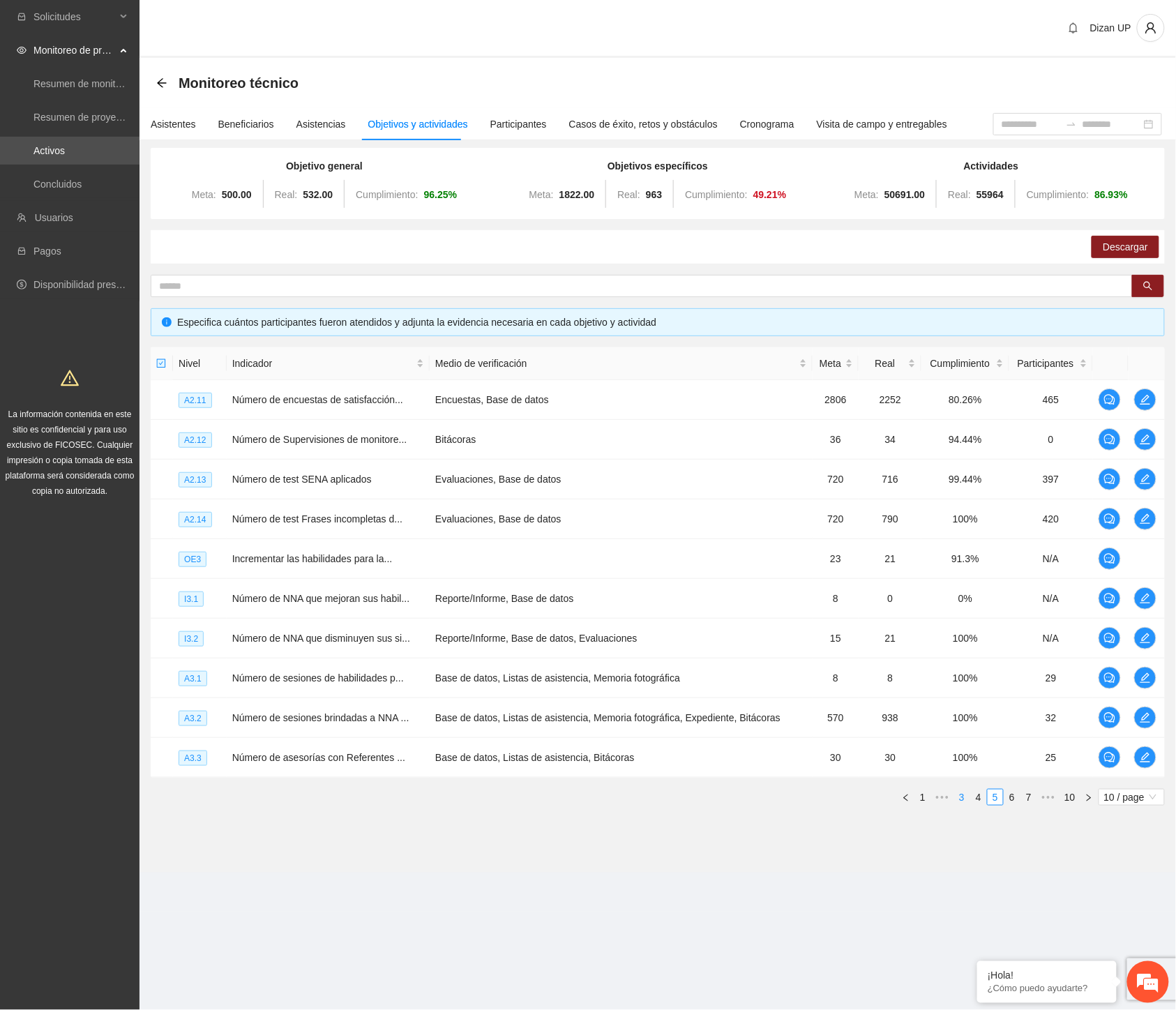
drag, startPoint x: 978, startPoint y: 797, endPoint x: 972, endPoint y: 790, distance: 9.2
click at [978, 797] on link "4" at bounding box center [978, 797] width 16 height 16
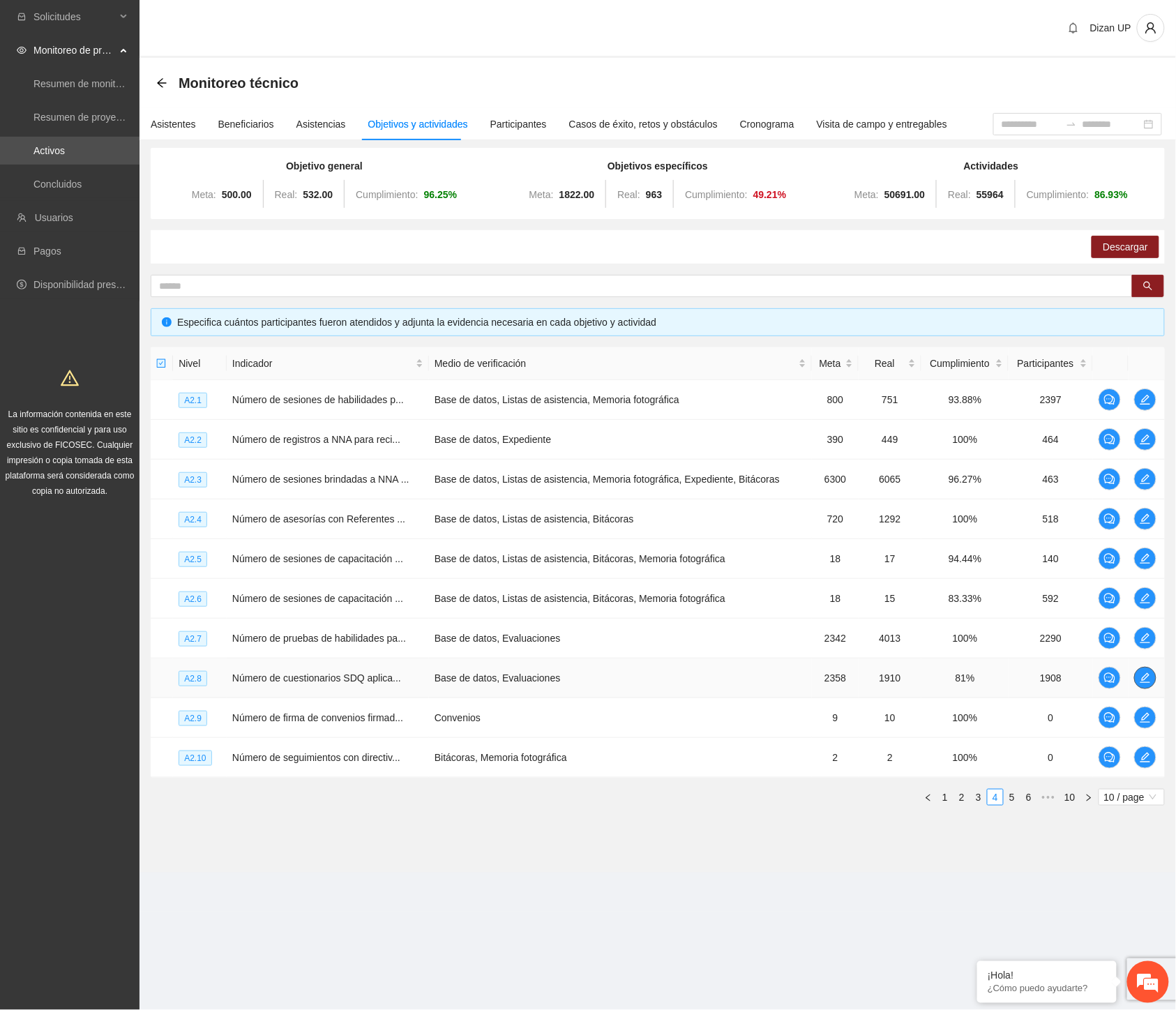
click at [1146, 678] on icon "edit" at bounding box center [1145, 678] width 10 height 10
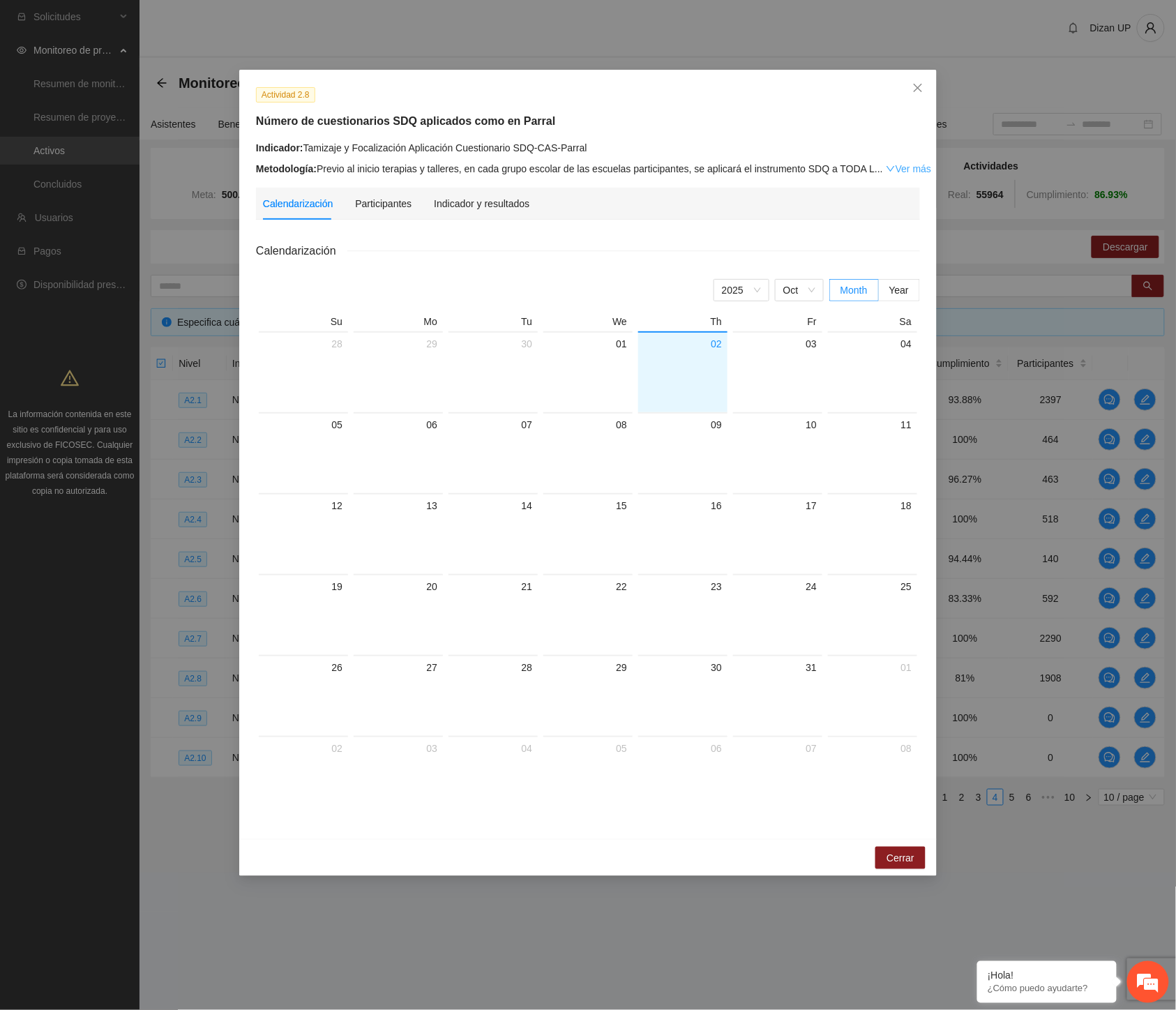
click at [900, 170] on link "Ver más" at bounding box center [908, 168] width 45 height 11
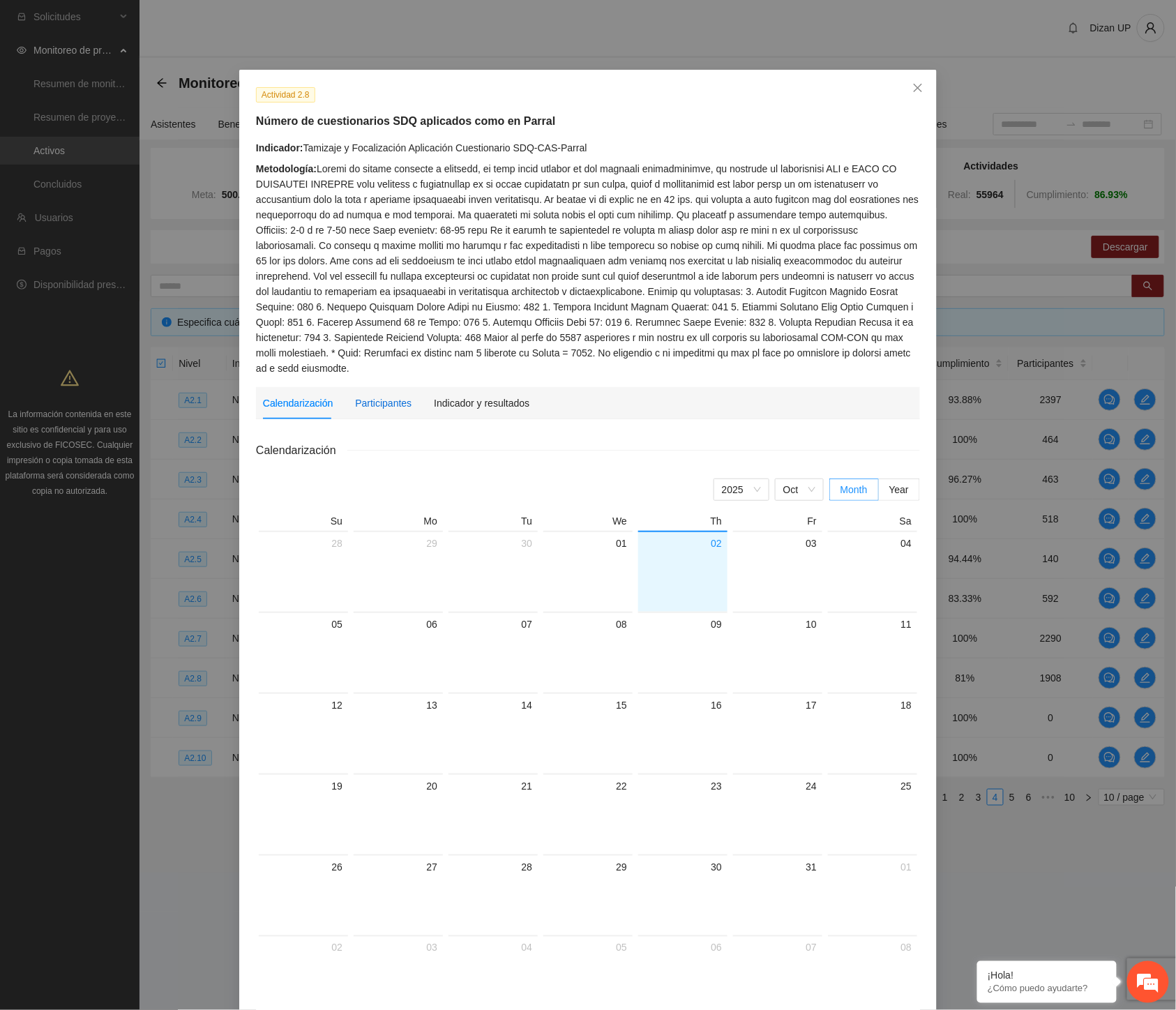
drag, startPoint x: 381, startPoint y: 392, endPoint x: 392, endPoint y: 388, distance: 11.7
click at [381, 395] on div "Participantes" at bounding box center [384, 403] width 56 height 16
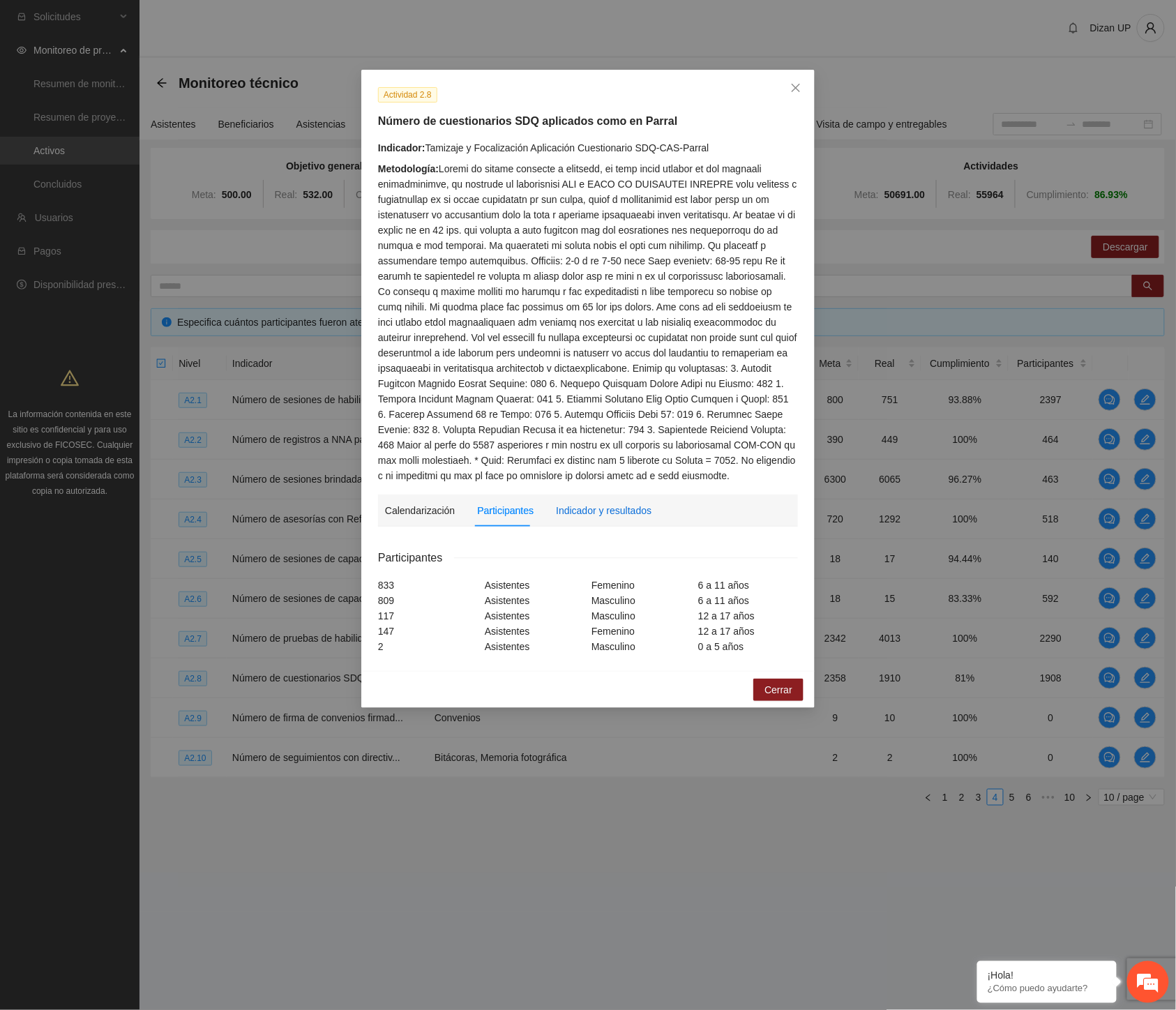
click at [591, 512] on div "Indicador y resultados" at bounding box center [604, 510] width 96 height 16
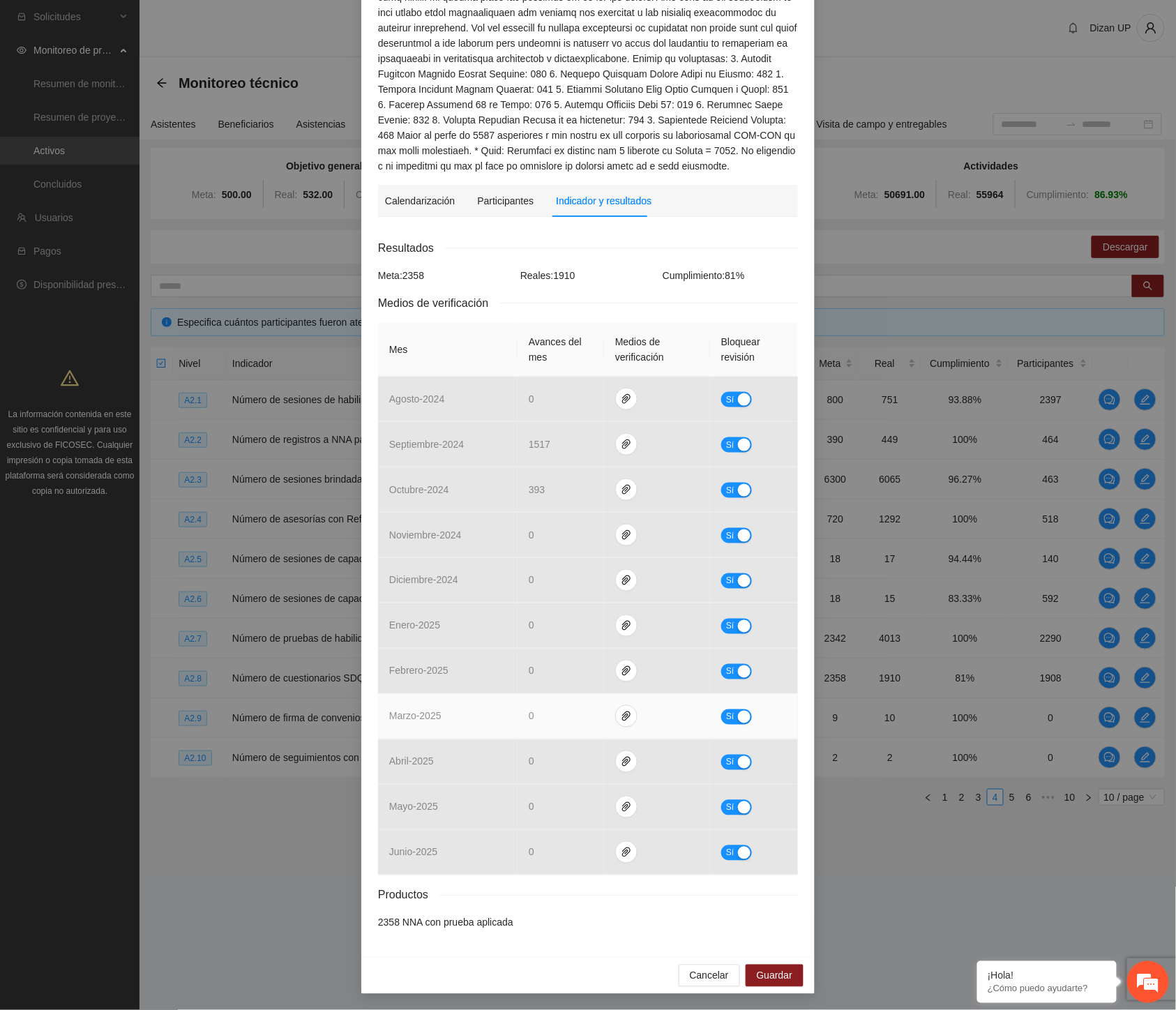
scroll to position [310, 0]
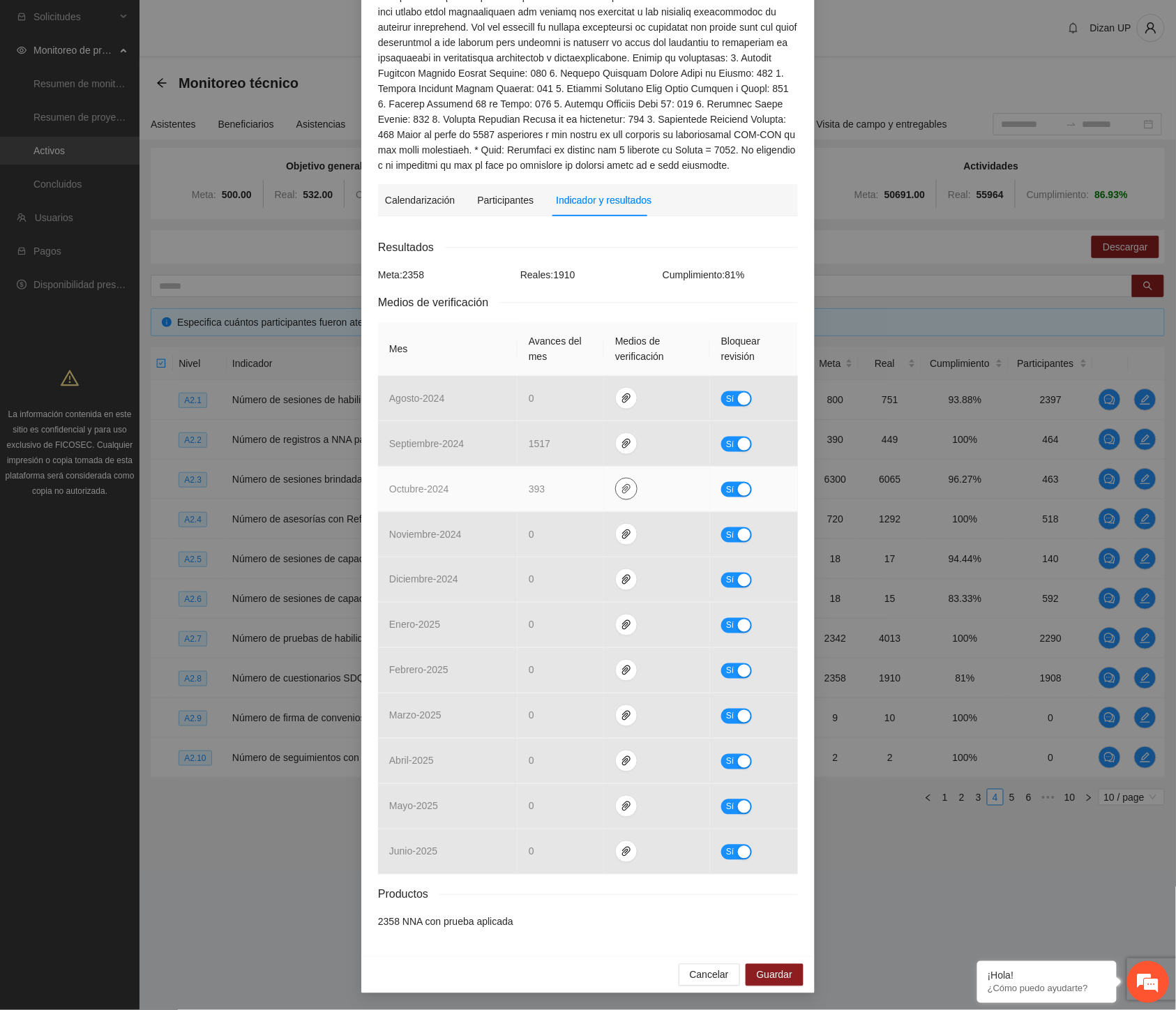
click at [621, 488] on icon "paper-clip" at bounding box center [626, 489] width 11 height 11
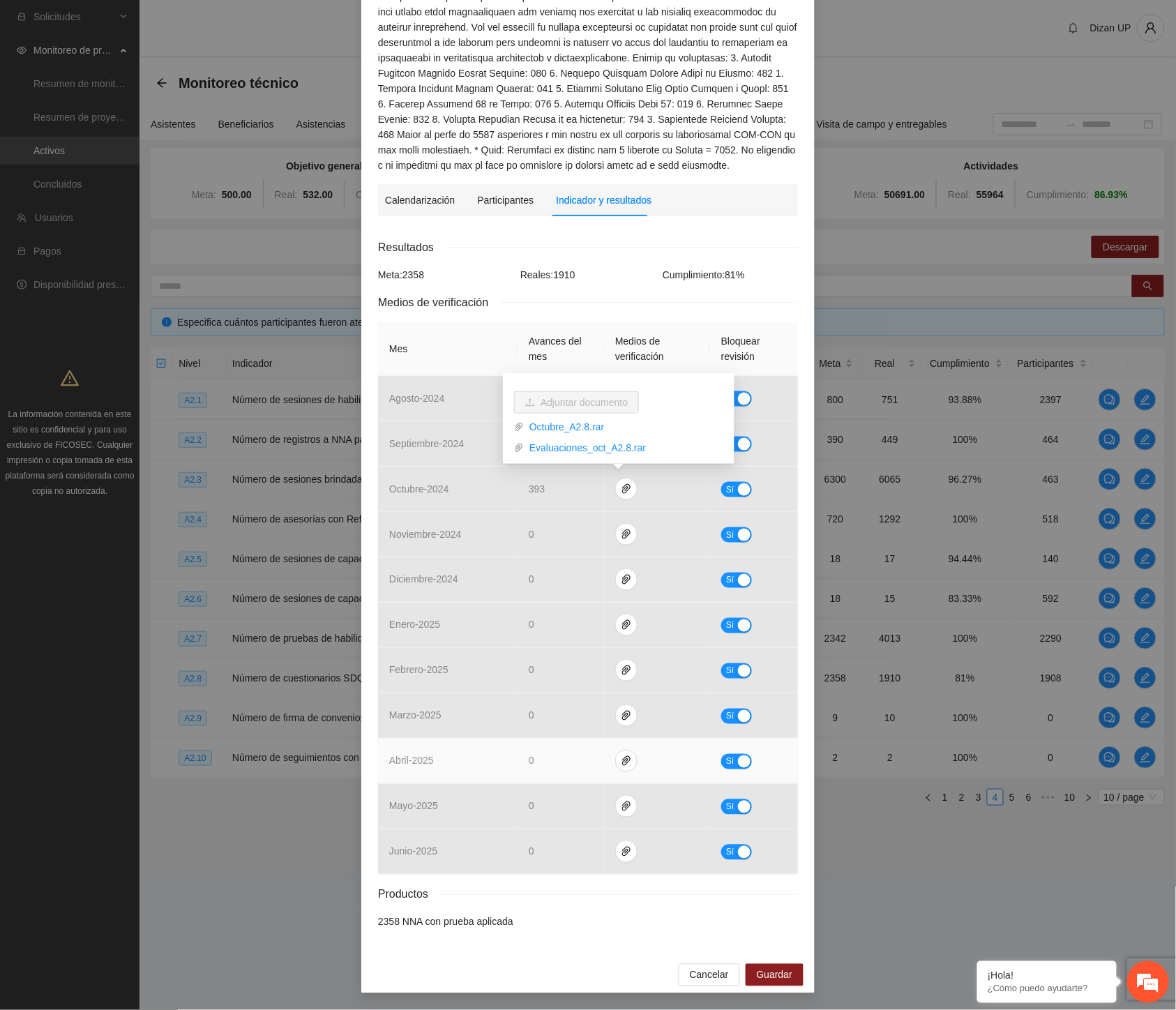
click at [506, 759] on td "abril - 2025" at bounding box center [448, 761] width 139 height 45
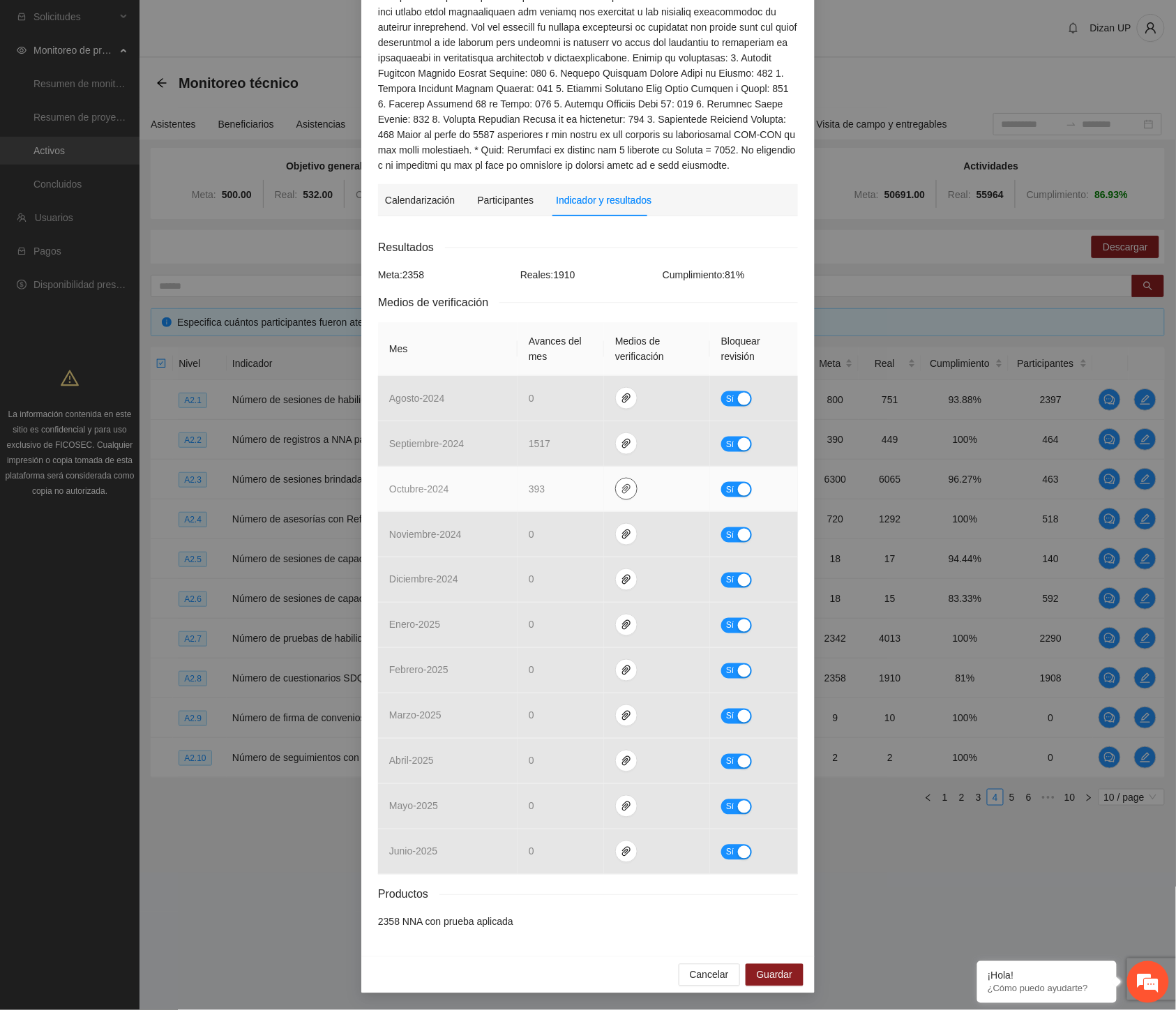
click at [621, 490] on icon "paper-clip" at bounding box center [626, 489] width 11 height 11
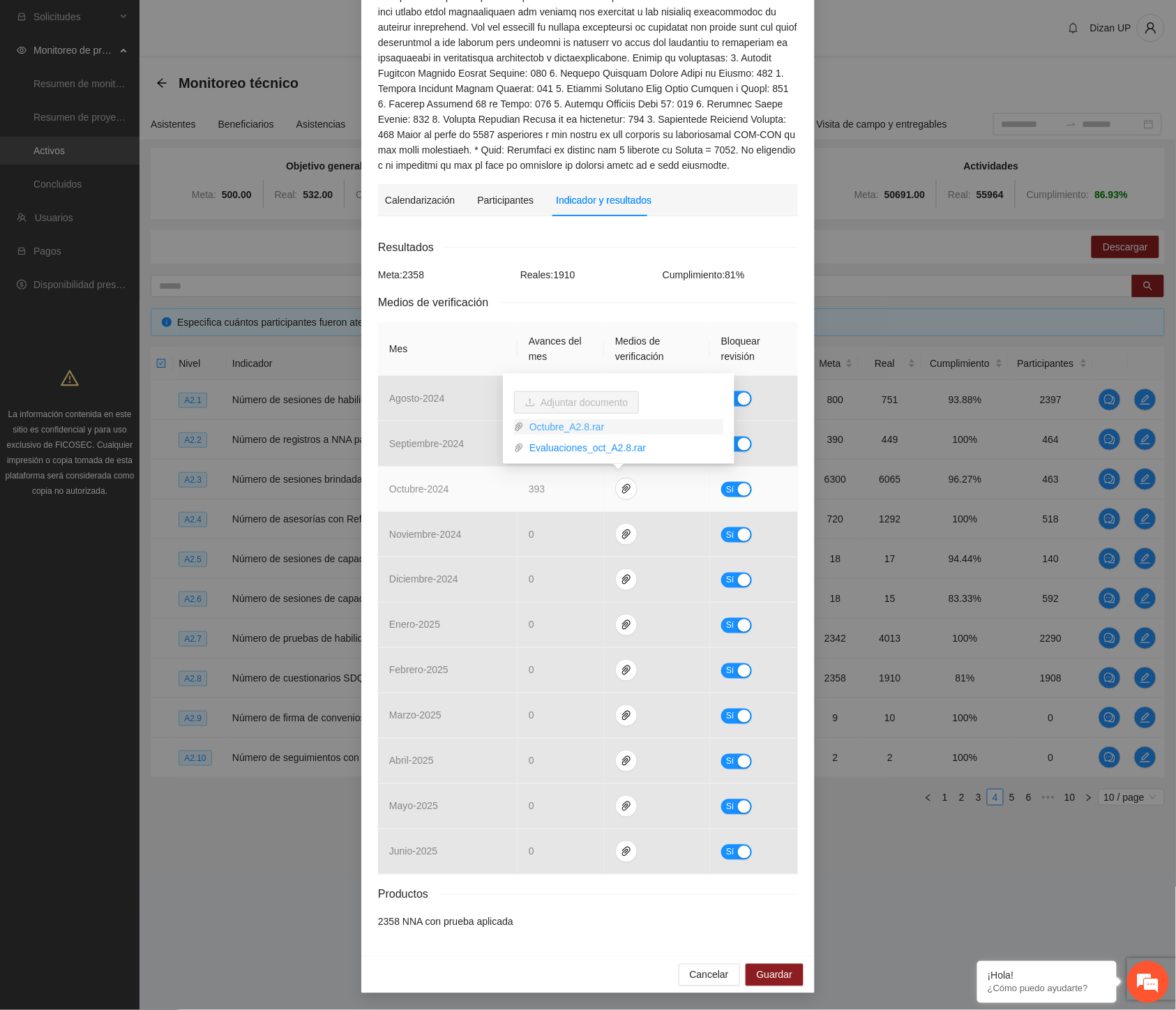
click at [573, 428] on link "Octubre_A2.8.rar" at bounding box center [624, 427] width 199 height 16
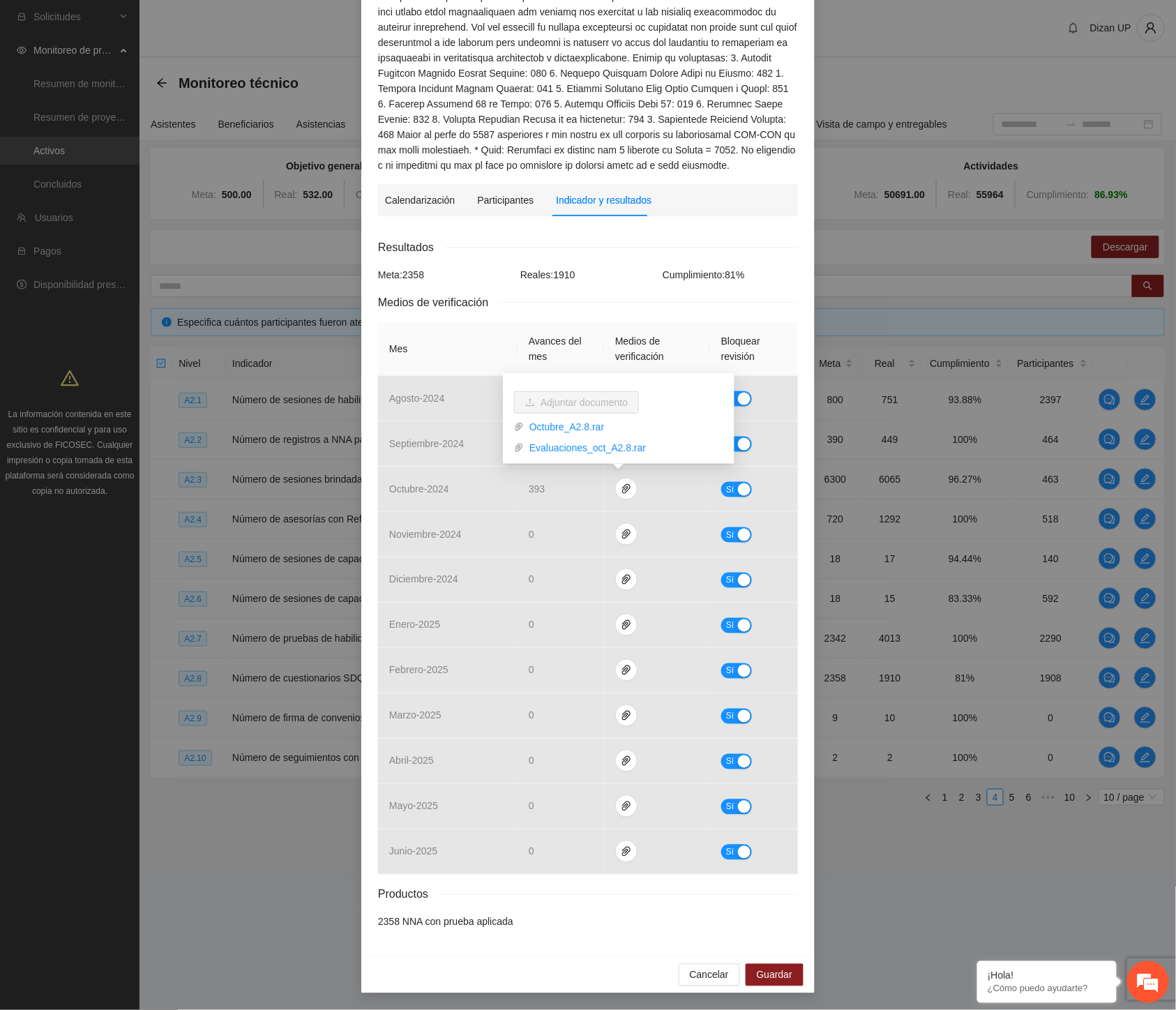
click at [497, 292] on div "Resultados Meta: 2358 Reales: 1910 Cumplimiento: 81 % Medios de verificación Me…" at bounding box center [588, 584] width 420 height 692
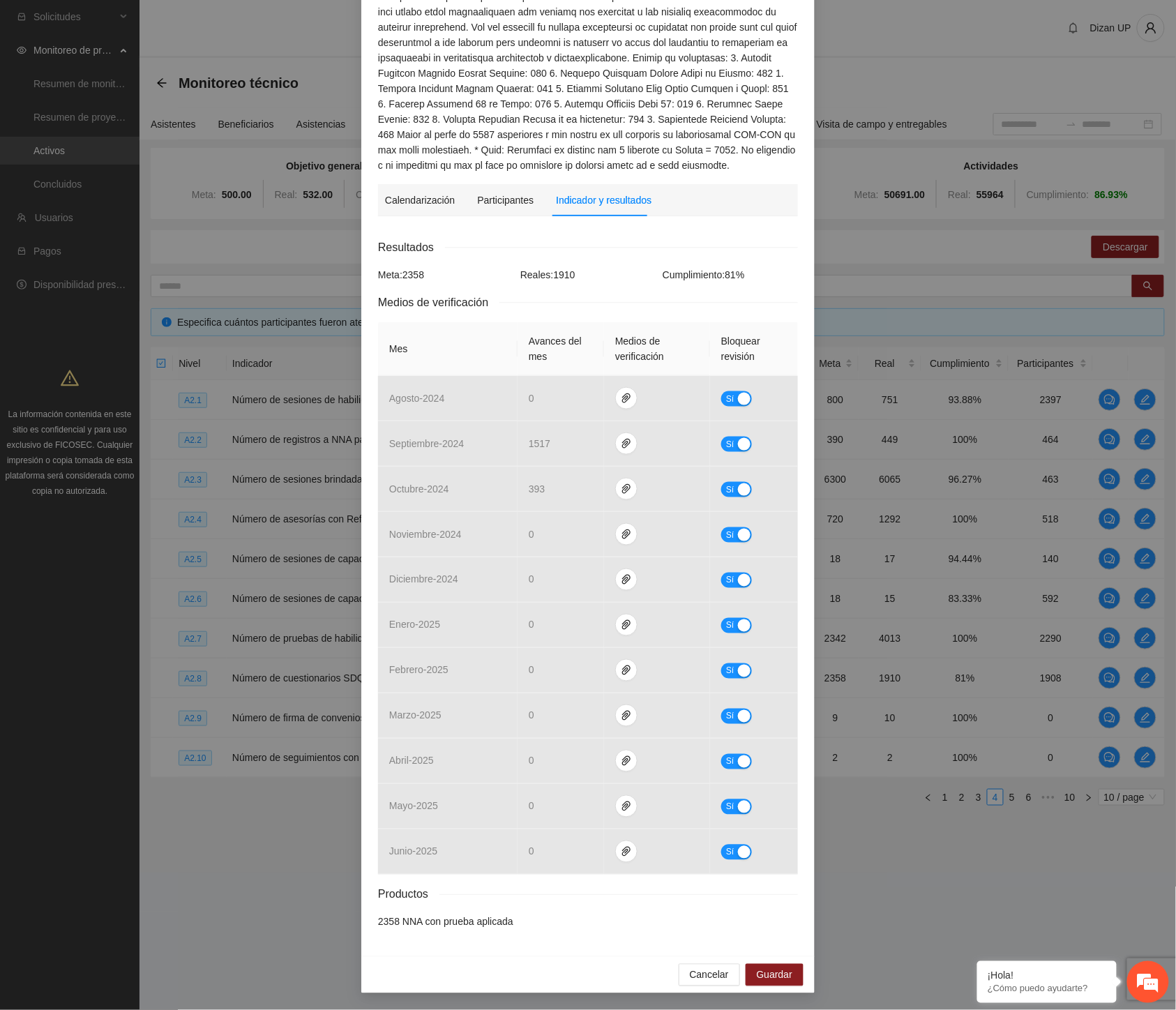
drag, startPoint x: 242, startPoint y: 150, endPoint x: 322, endPoint y: 166, distance: 81.6
click at [242, 151] on div "Actividad 2.8 Número de cuestionarios SDQ aplicados como en Parral Indicador: T…" at bounding box center [588, 505] width 1176 height 1010
click at [709, 974] on span "Cancelar" at bounding box center [709, 975] width 39 height 16
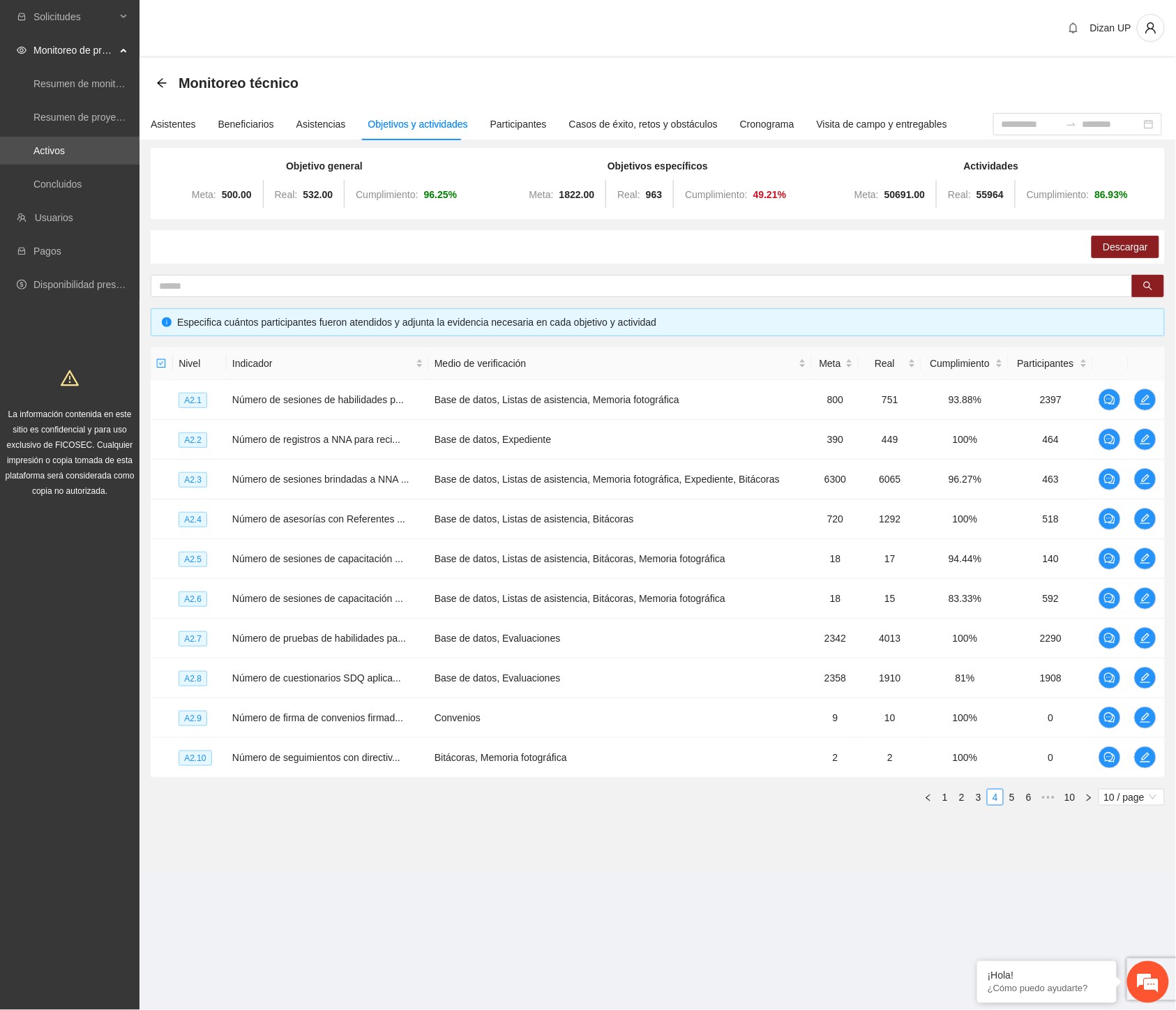
scroll to position [241, 0]
click at [978, 798] on link "3" at bounding box center [978, 797] width 16 height 16
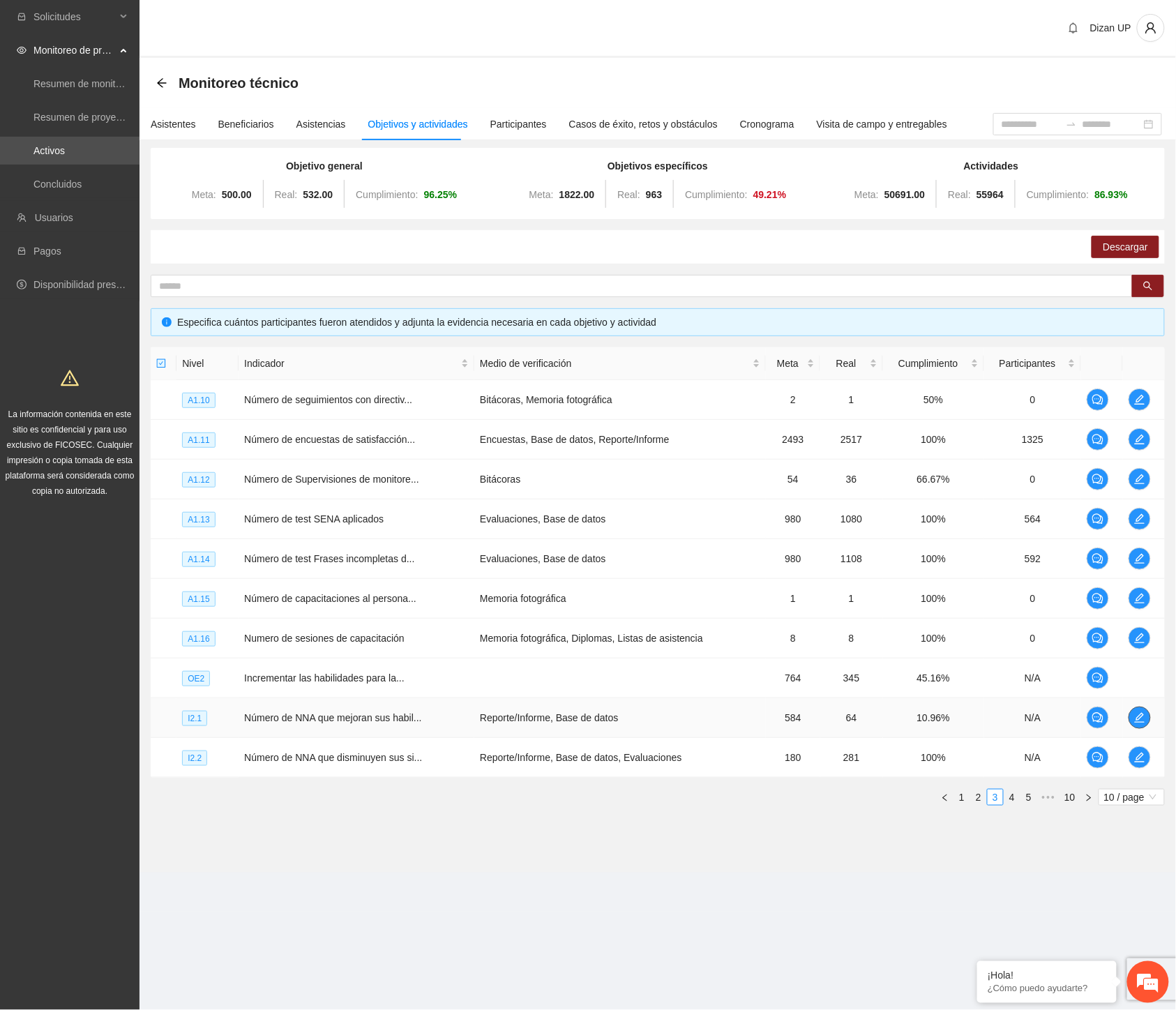
click at [1138, 716] on icon "edit" at bounding box center [1140, 718] width 11 height 11
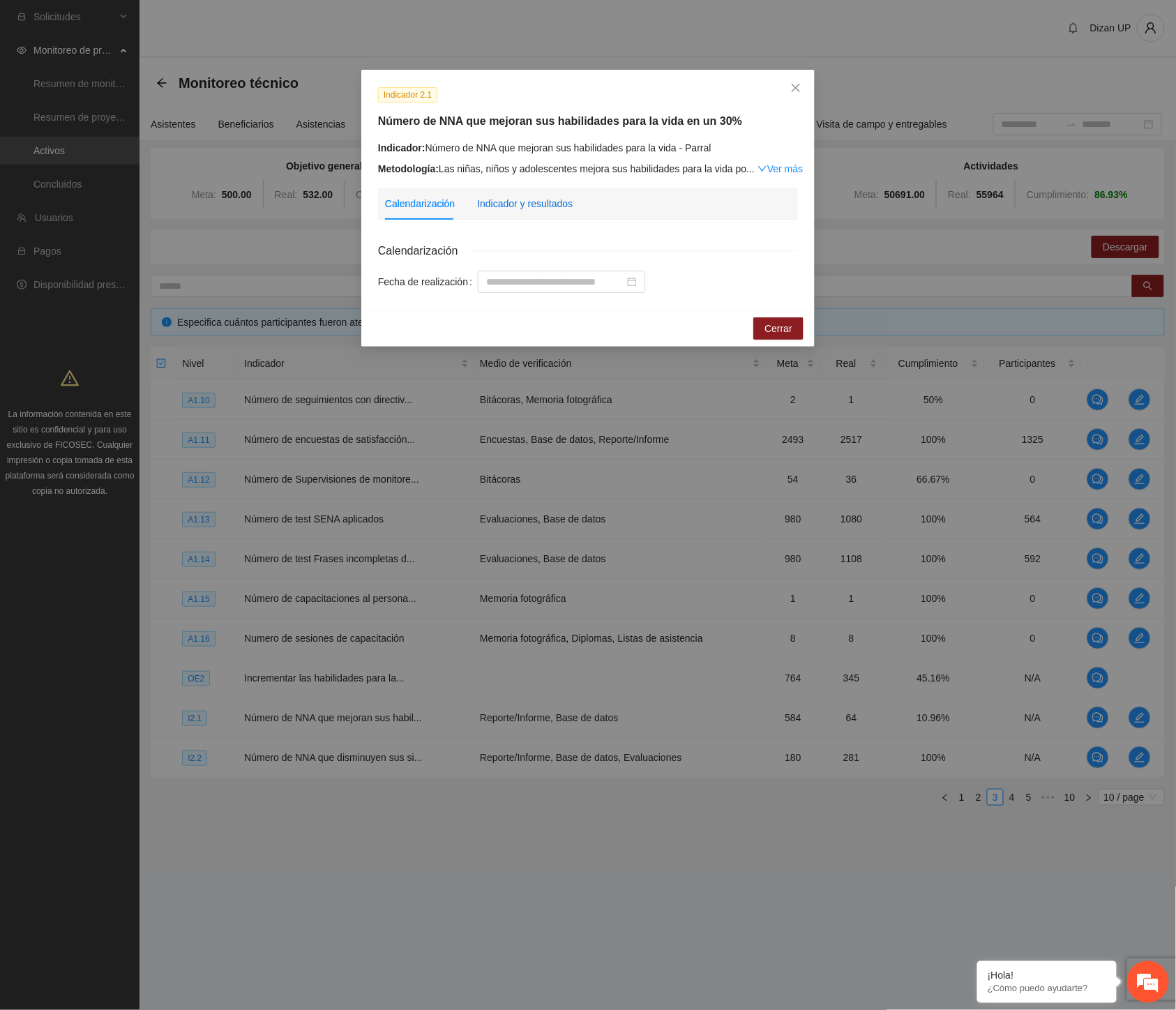
click at [541, 201] on div "Indicador y resultados" at bounding box center [524, 204] width 96 height 16
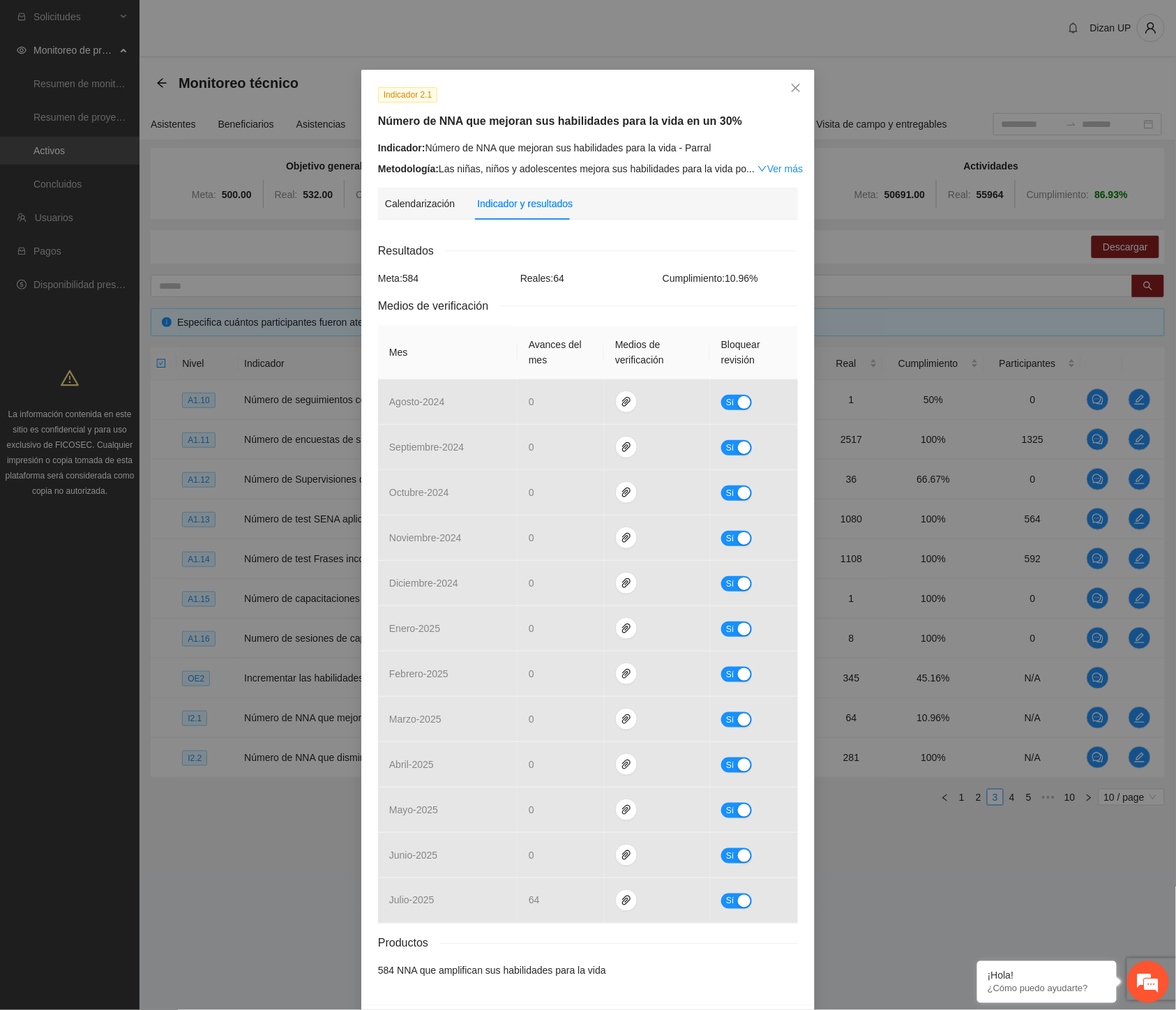
click at [672, 272] on div "Cumplimiento: 10.96 %" at bounding box center [730, 278] width 142 height 16
click at [791, 82] on icon "close" at bounding box center [795, 87] width 11 height 11
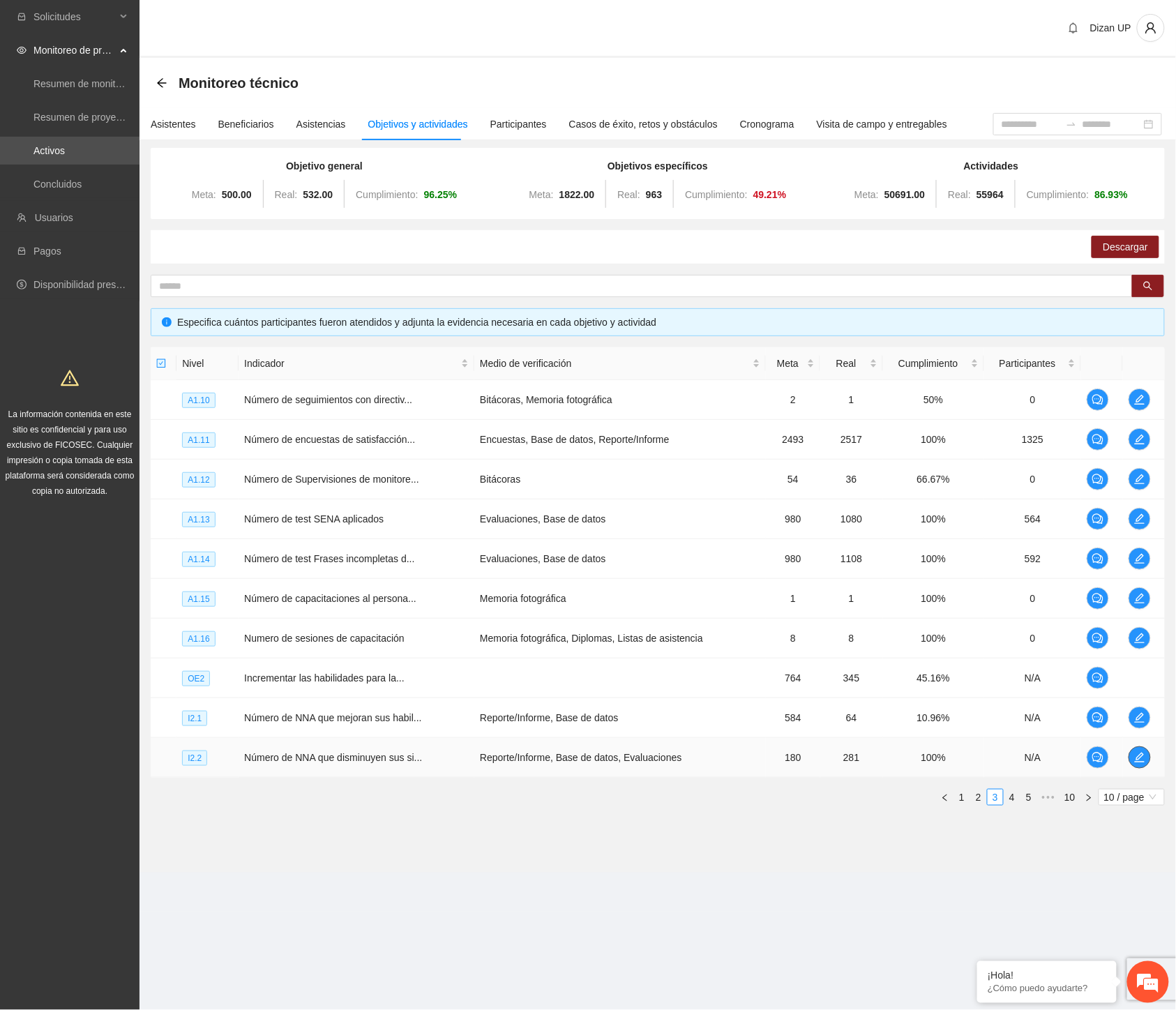
click at [1145, 758] on icon "edit" at bounding box center [1140, 758] width 11 height 11
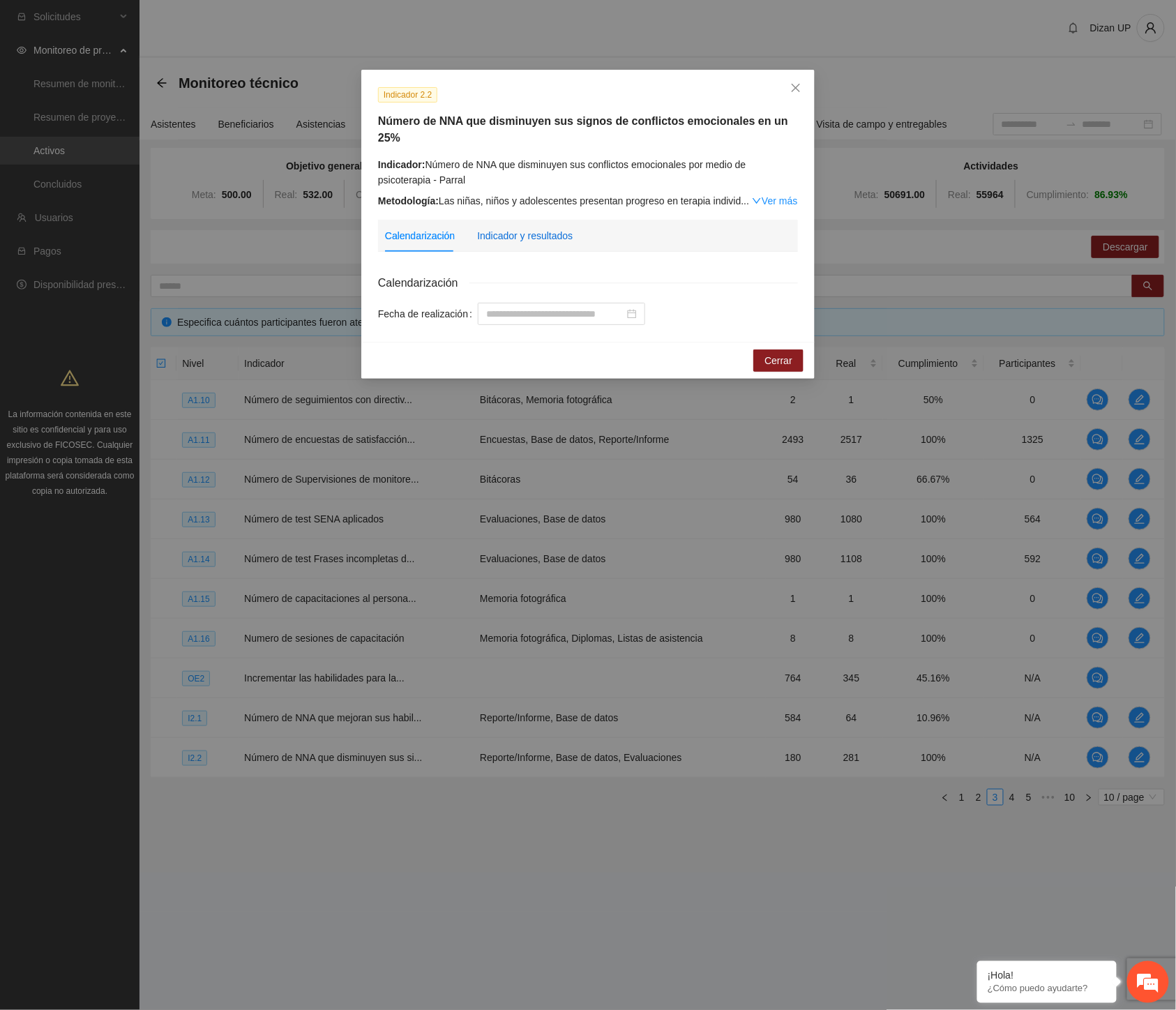
click at [521, 228] on div "Indicador y resultados" at bounding box center [524, 235] width 96 height 16
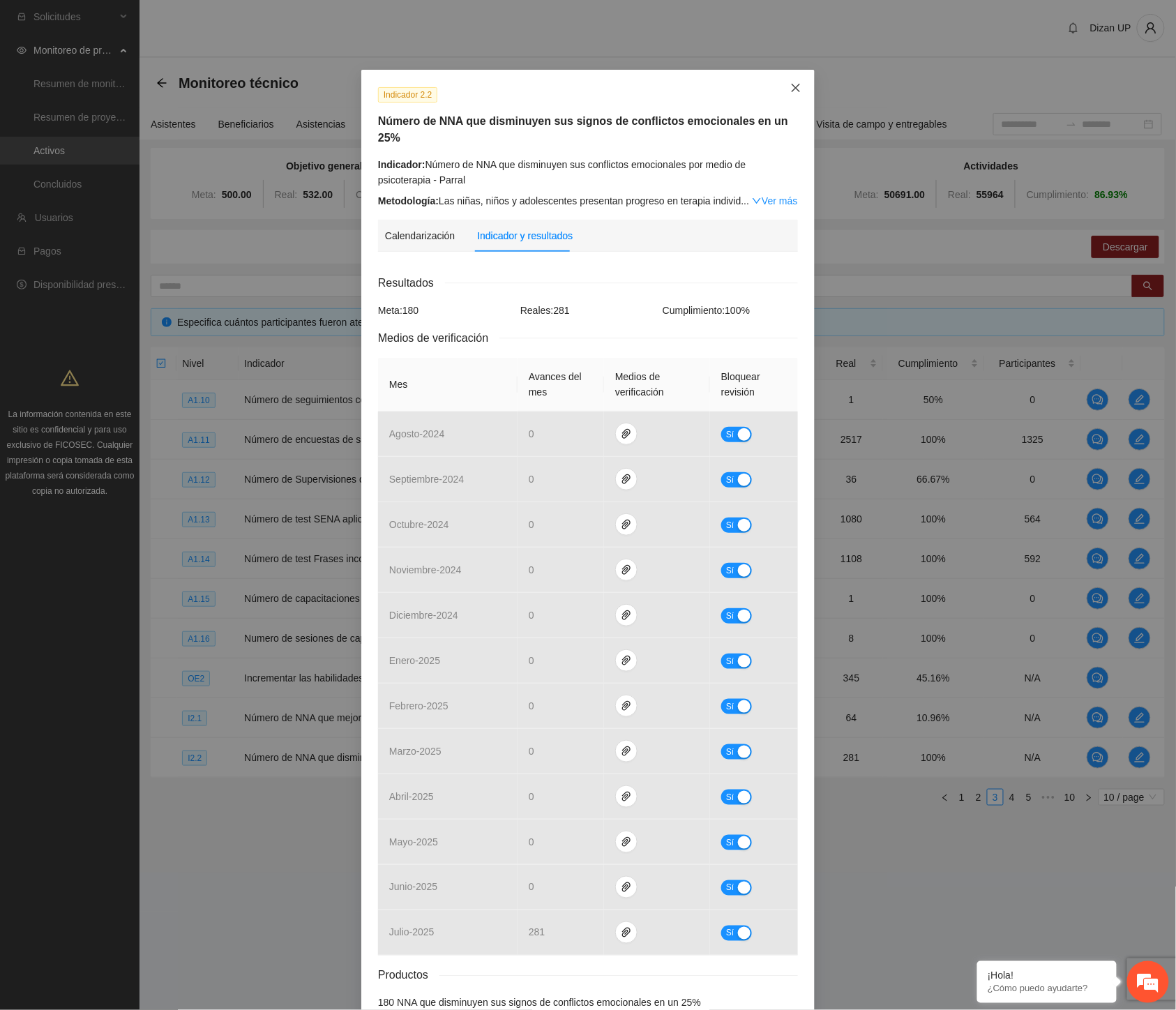
click at [793, 84] on icon "close" at bounding box center [795, 87] width 11 height 11
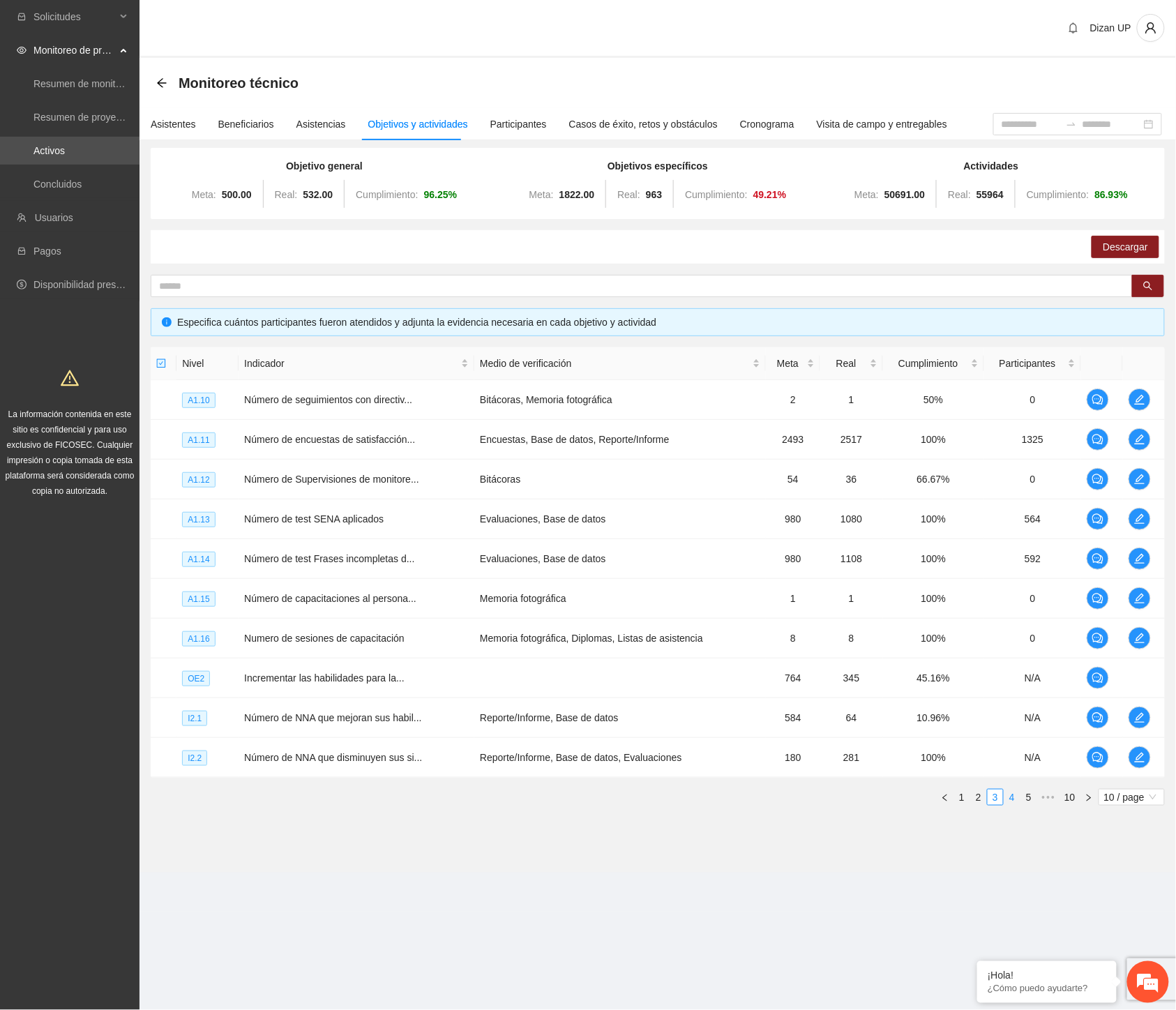
click at [1012, 798] on link "4" at bounding box center [1012, 797] width 16 height 16
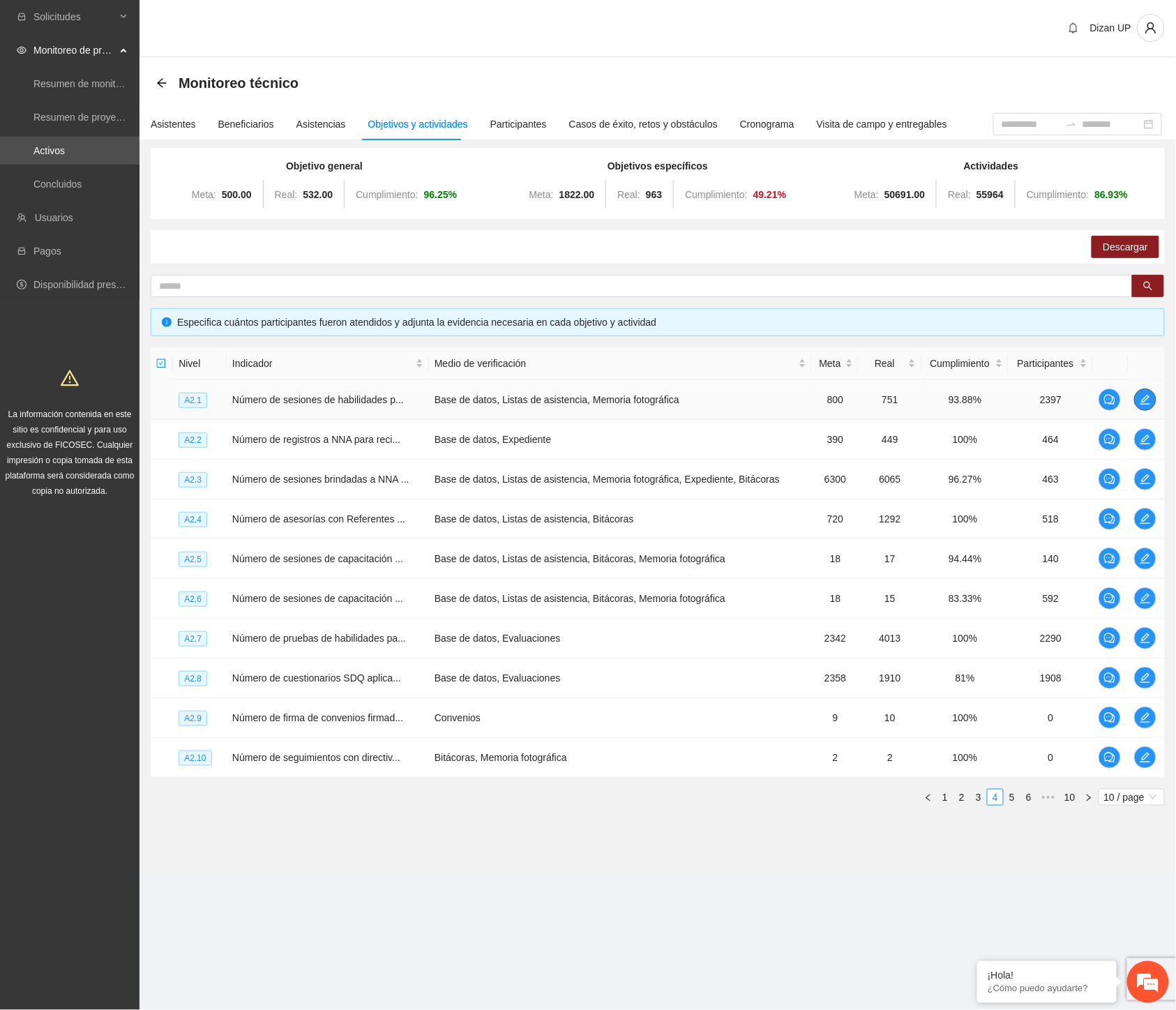
click at [1146, 399] on icon "edit" at bounding box center [1145, 399] width 11 height 11
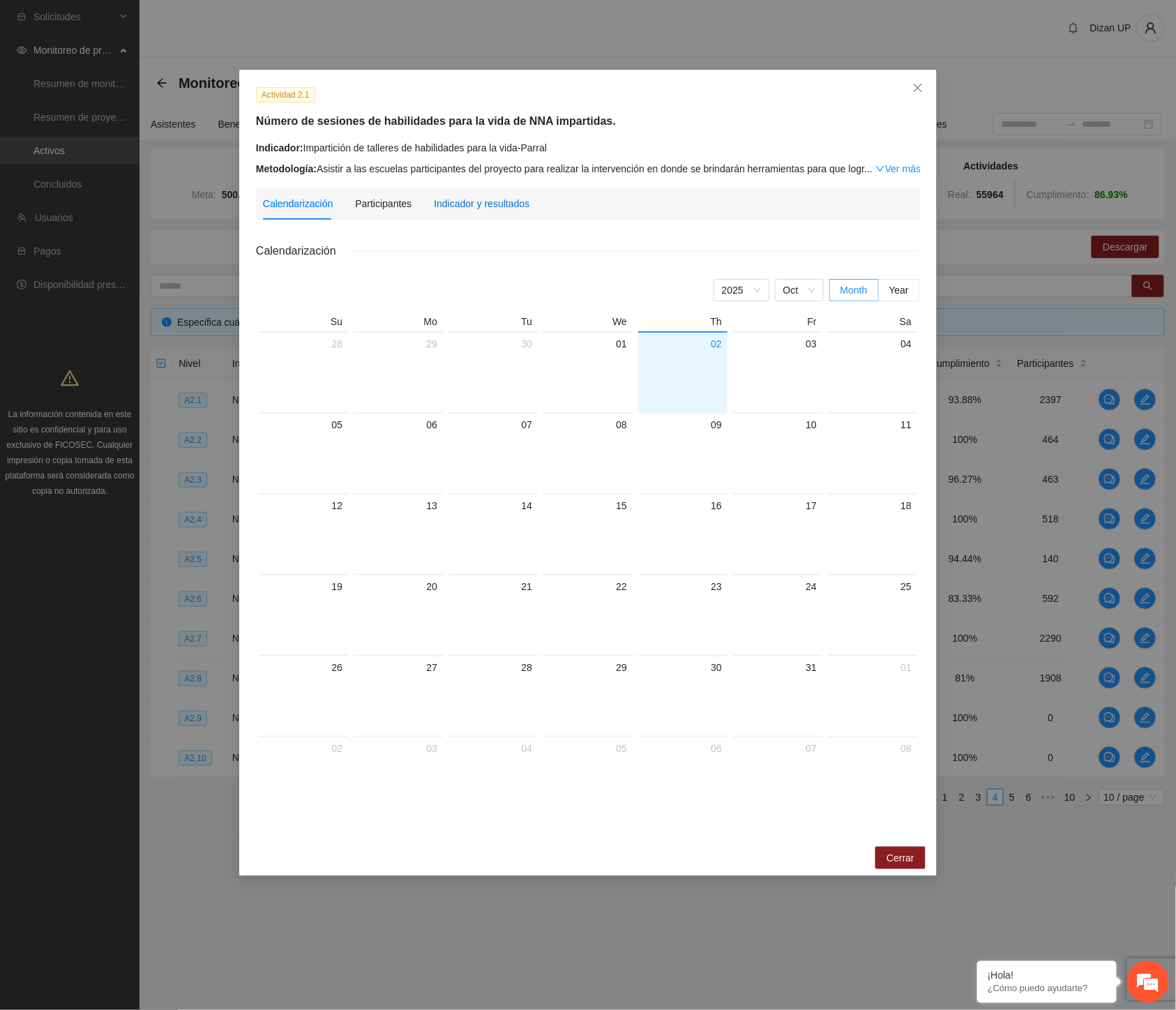
click at [496, 204] on div "Indicador y resultados" at bounding box center [481, 204] width 96 height 16
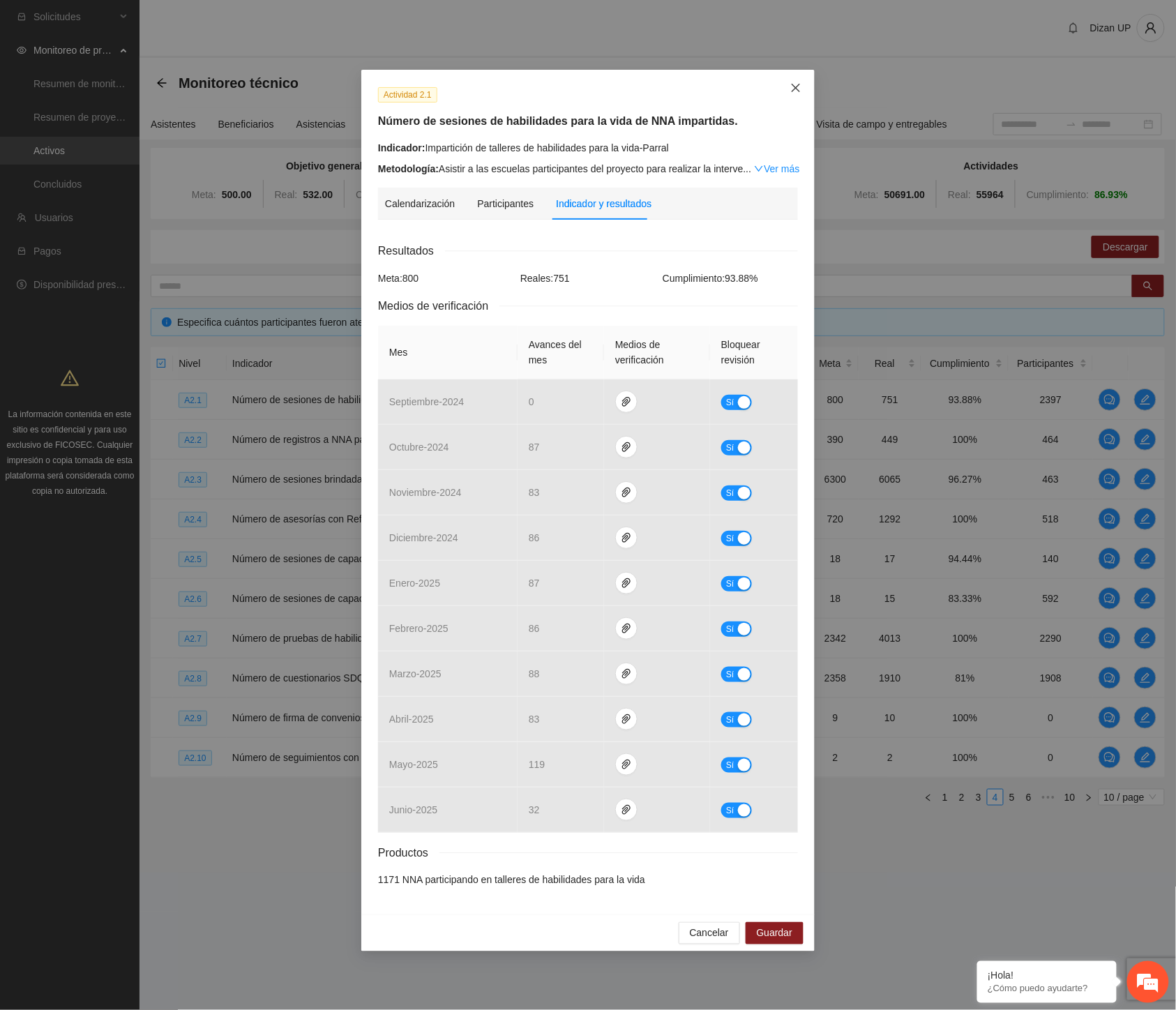
click at [795, 87] on icon "close" at bounding box center [795, 87] width 8 height 8
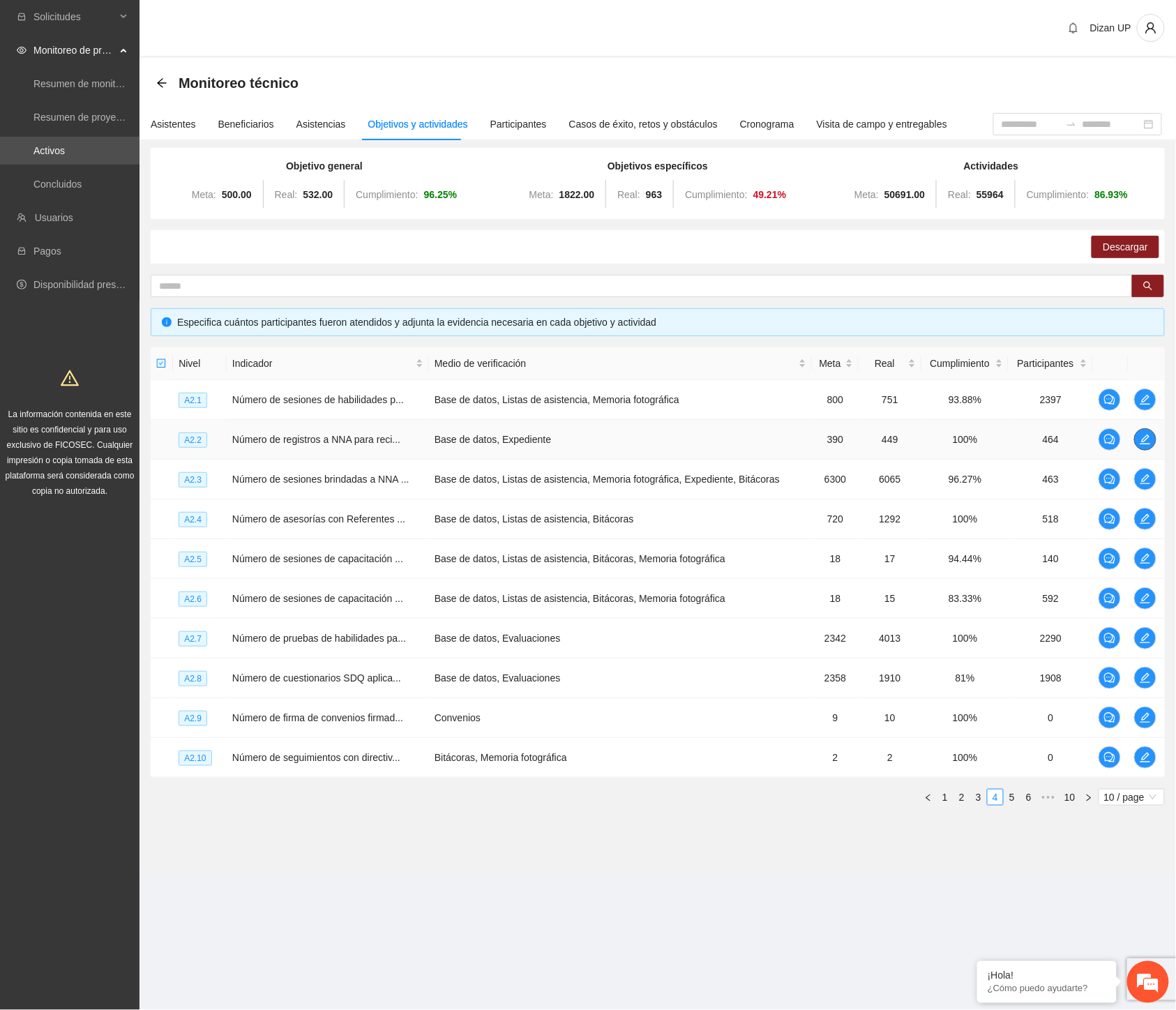
click at [1148, 436] on icon "edit" at bounding box center [1145, 439] width 11 height 11
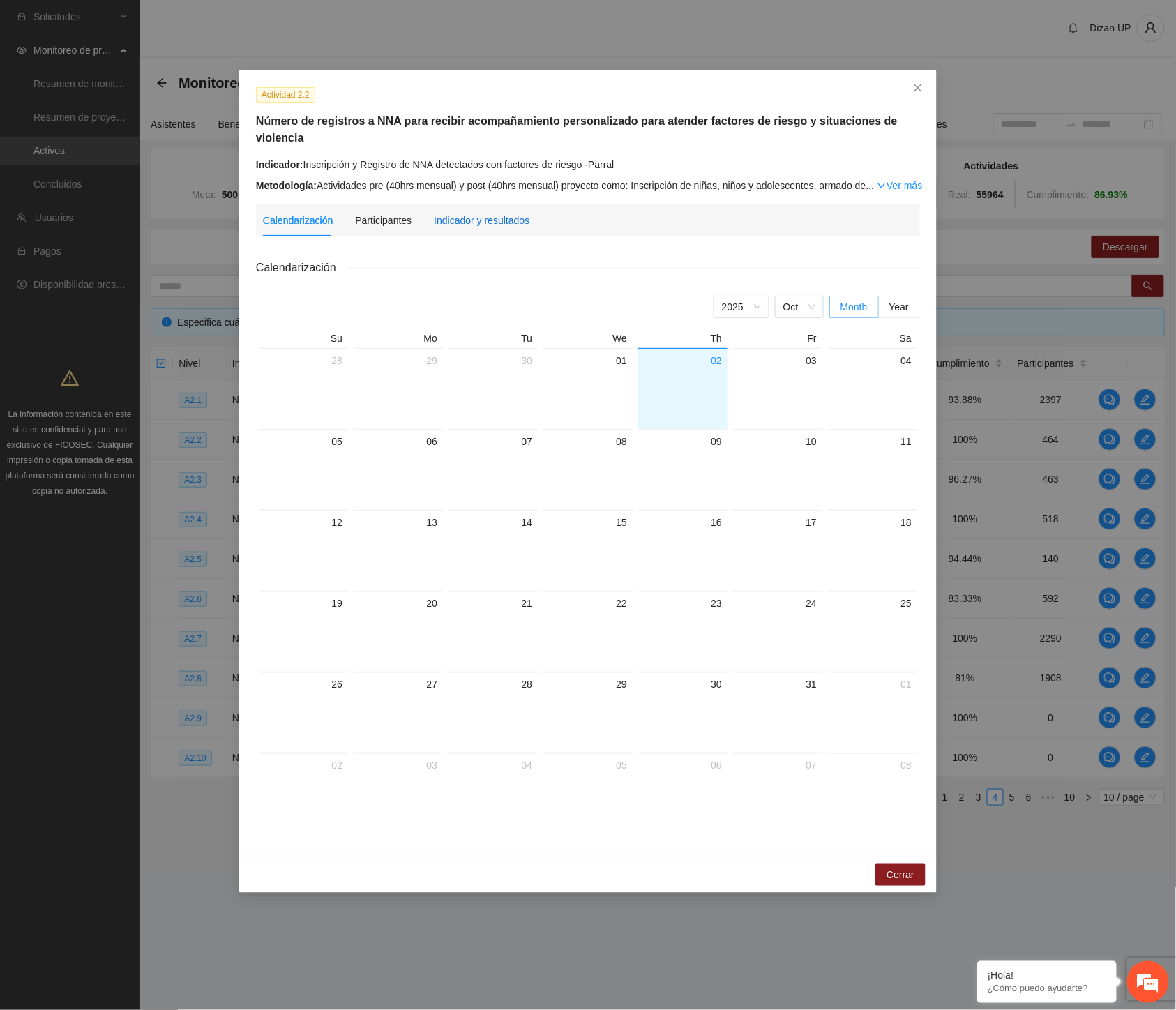
click at [475, 213] on div "Indicador y resultados" at bounding box center [481, 220] width 96 height 16
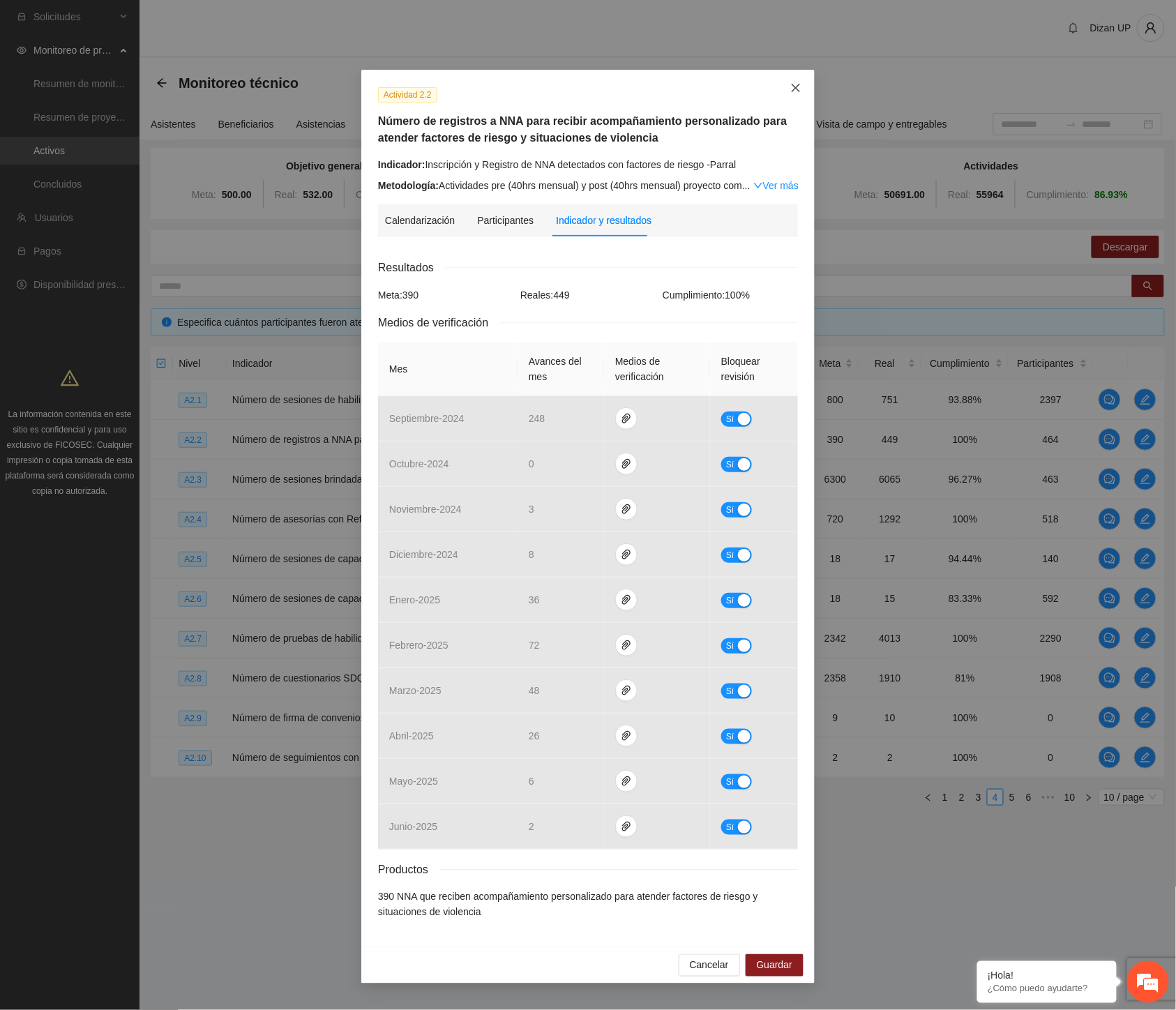
click at [794, 91] on icon "close" at bounding box center [795, 87] width 11 height 11
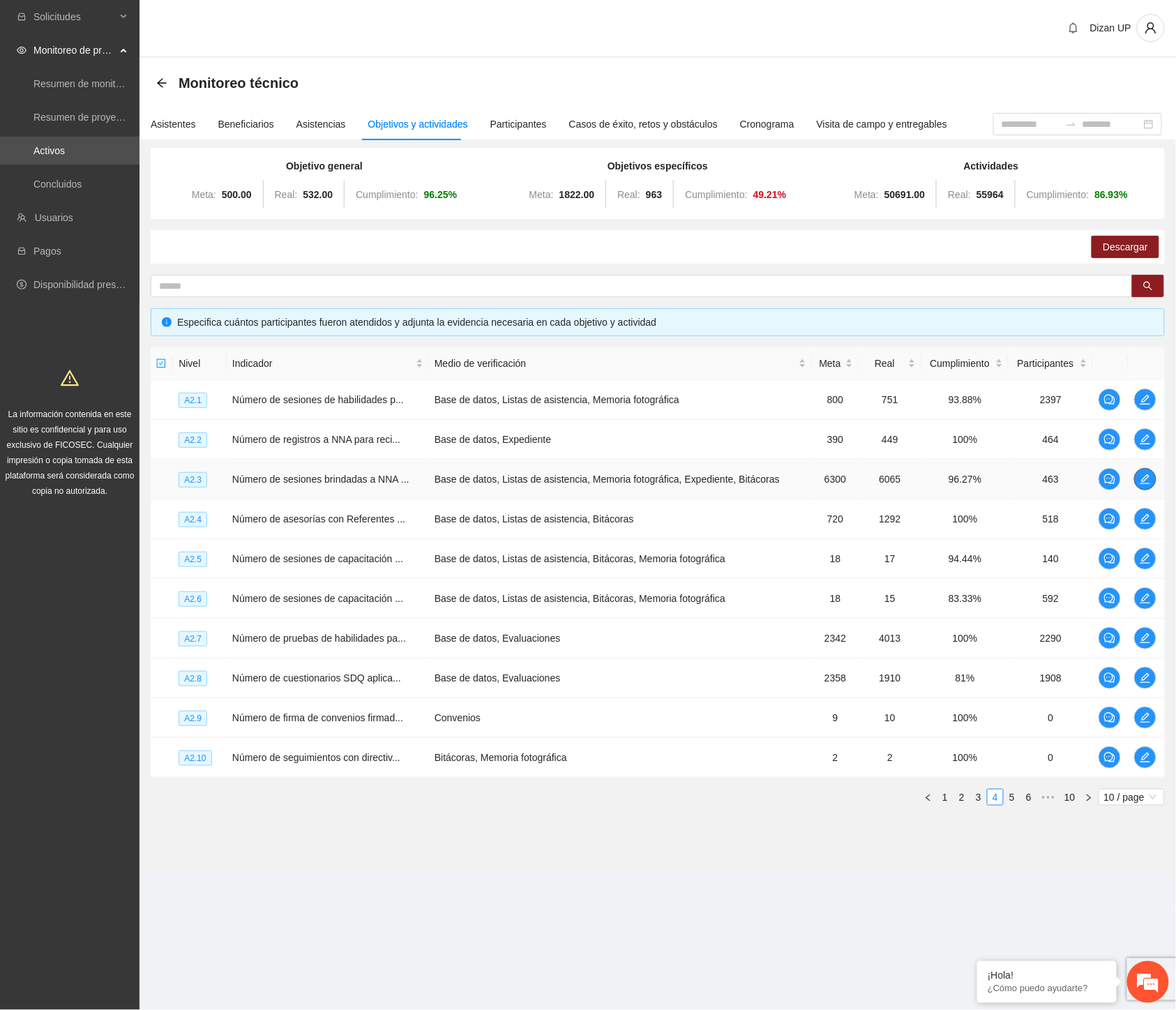
click at [1150, 476] on icon "edit" at bounding box center [1145, 479] width 11 height 11
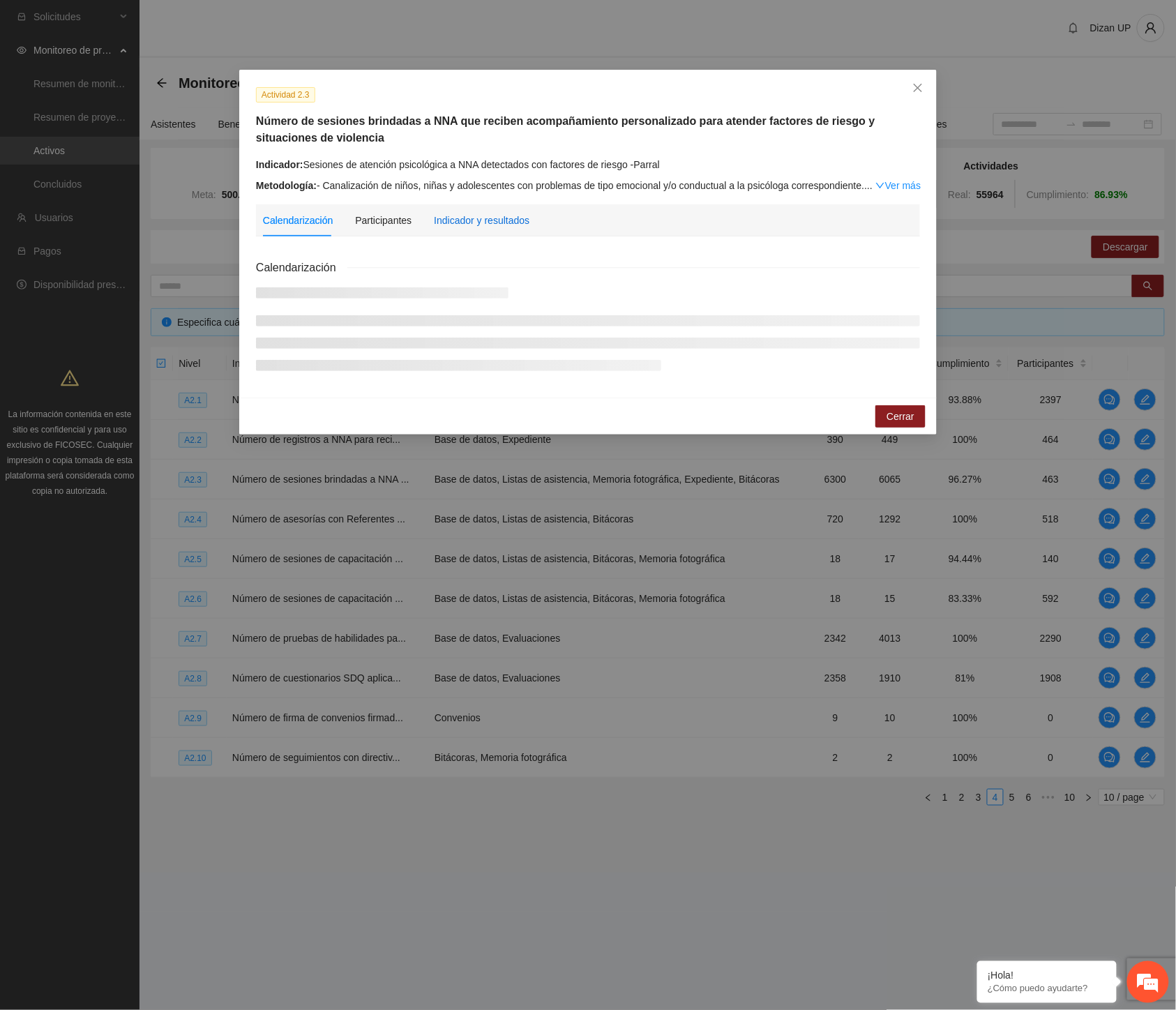
click at [485, 224] on div "Indicador y resultados" at bounding box center [481, 220] width 96 height 16
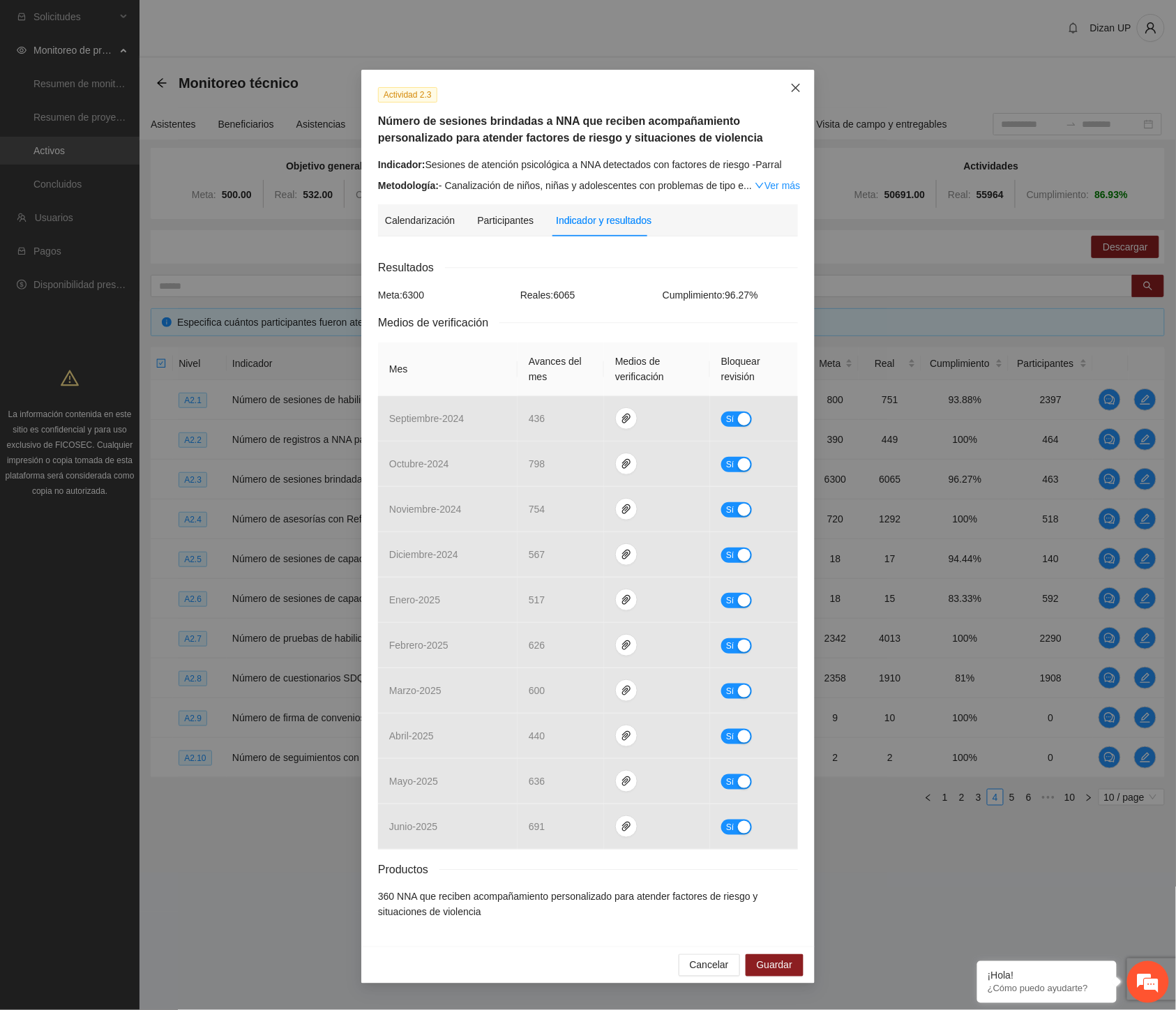
click at [796, 87] on icon "close" at bounding box center [795, 87] width 11 height 11
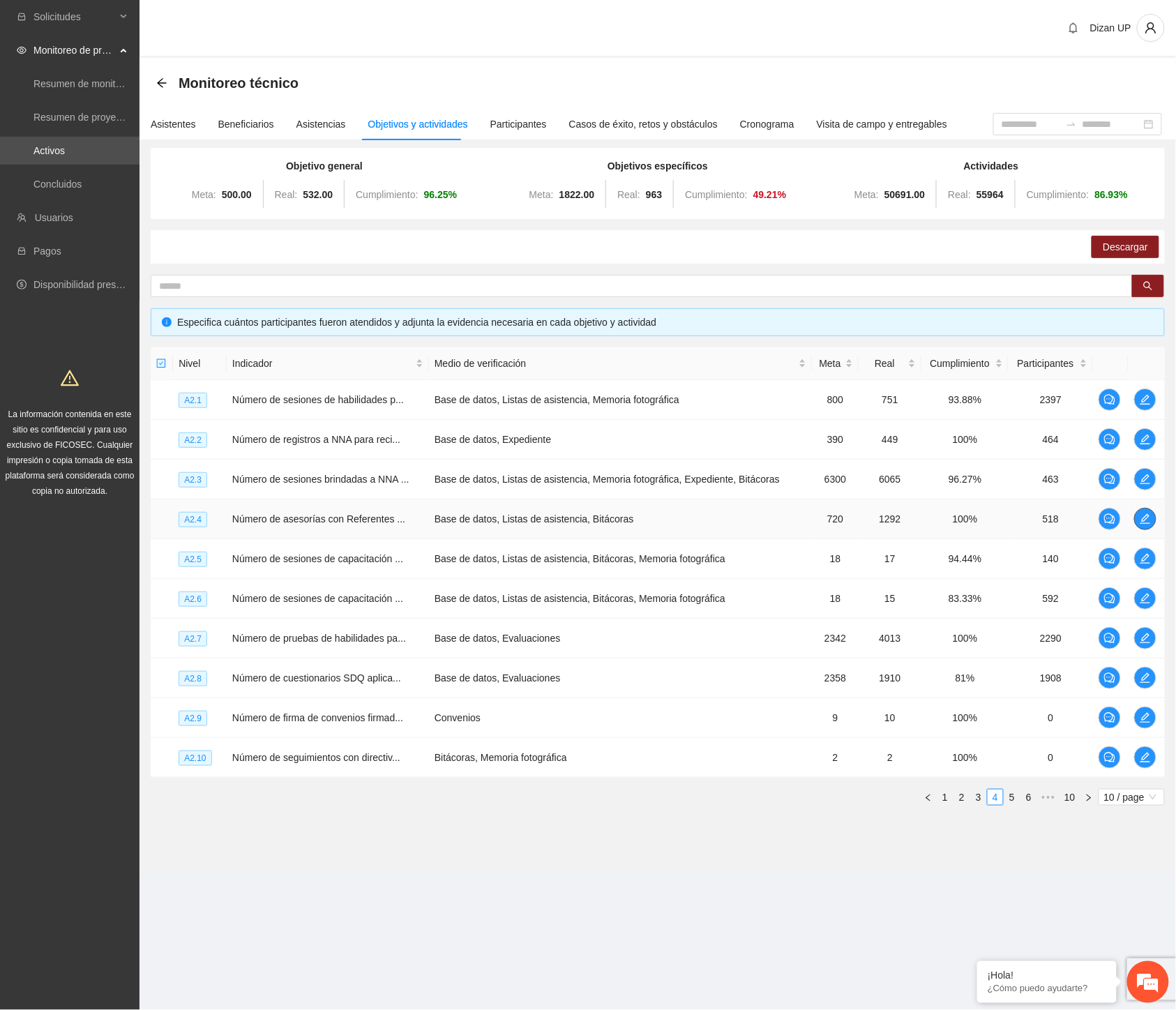
click at [1145, 519] on icon "edit" at bounding box center [1145, 518] width 11 height 11
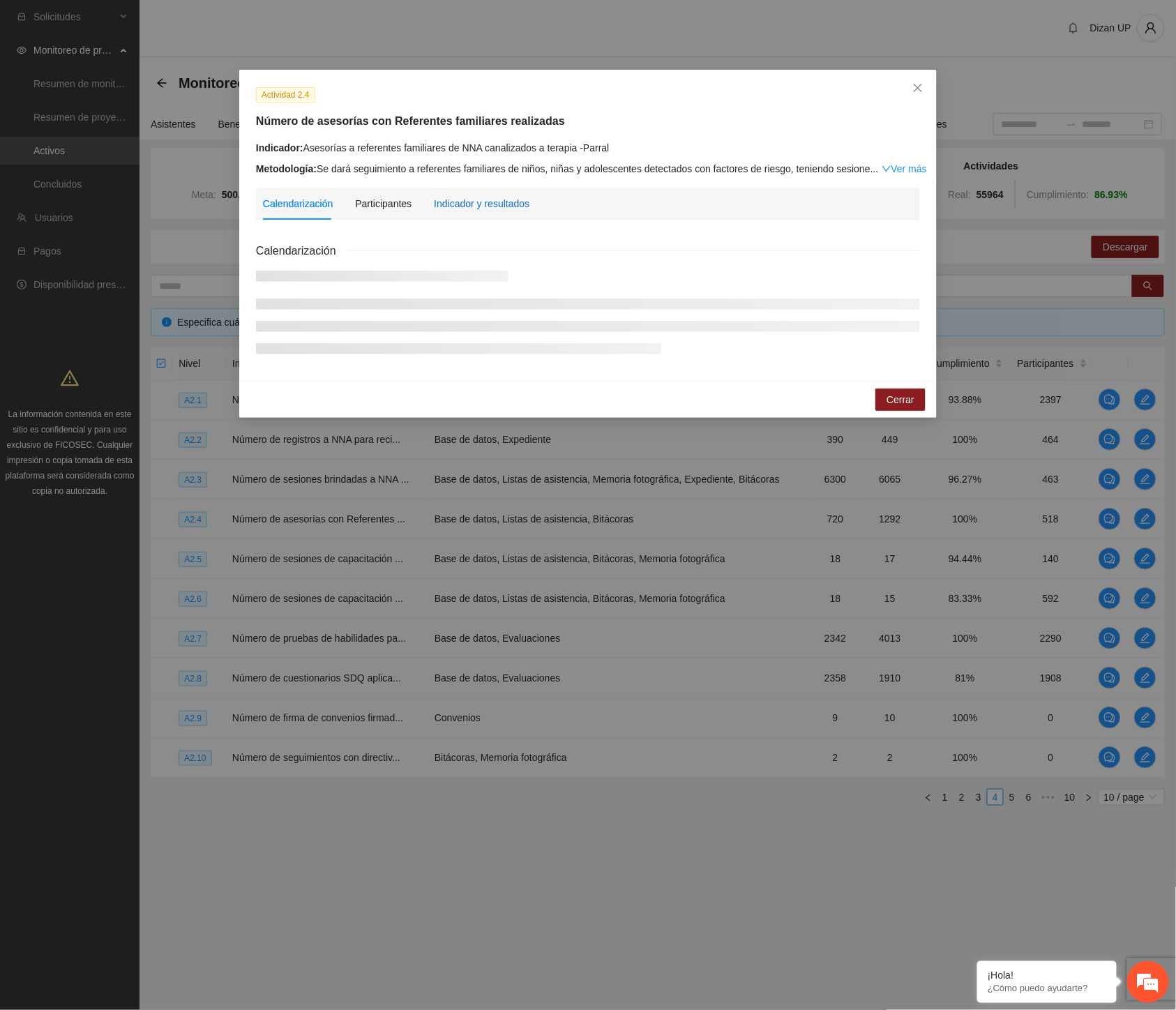
click at [470, 201] on div "Indicador y resultados" at bounding box center [481, 204] width 96 height 16
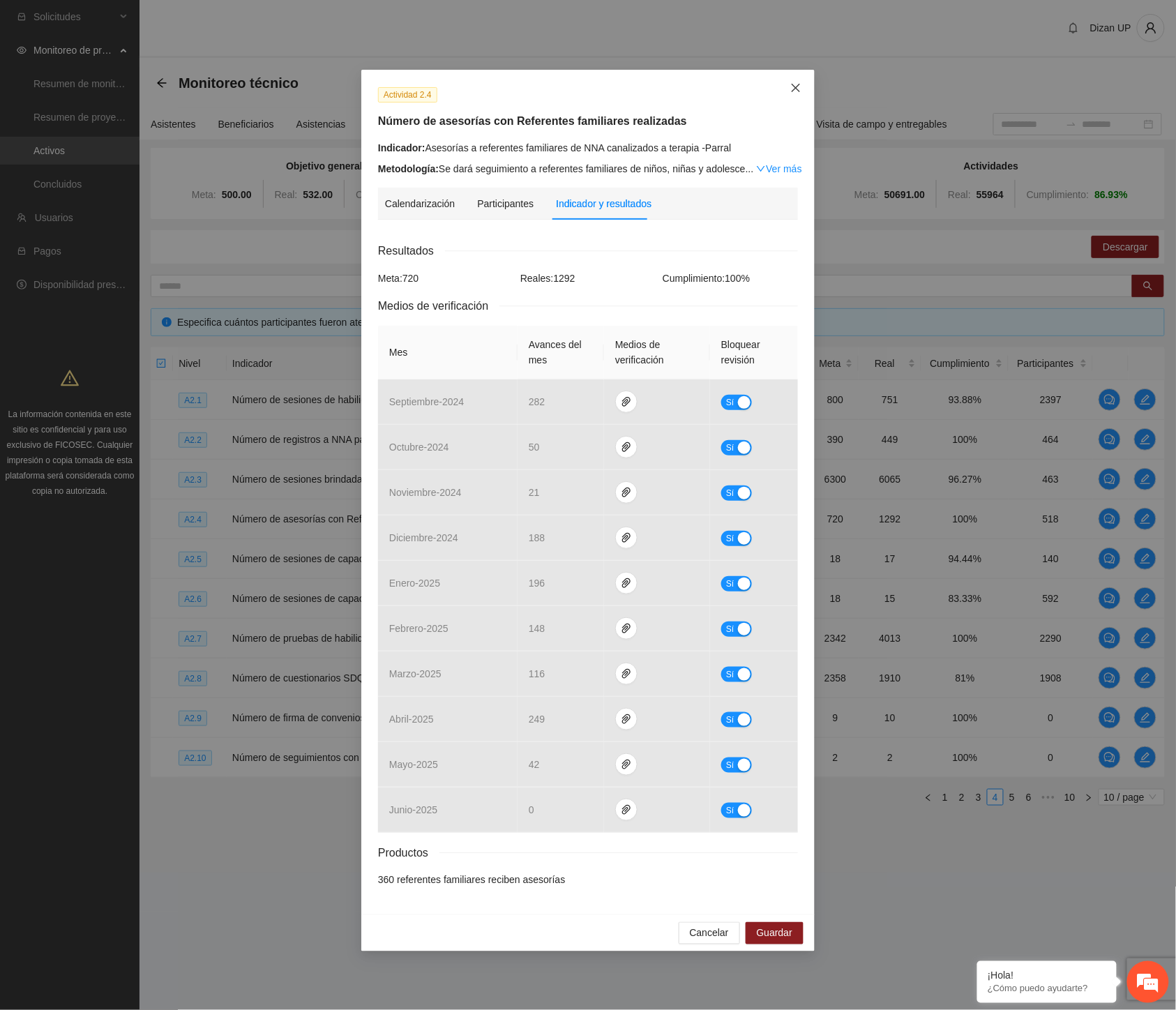
click at [798, 85] on icon "close" at bounding box center [795, 87] width 11 height 11
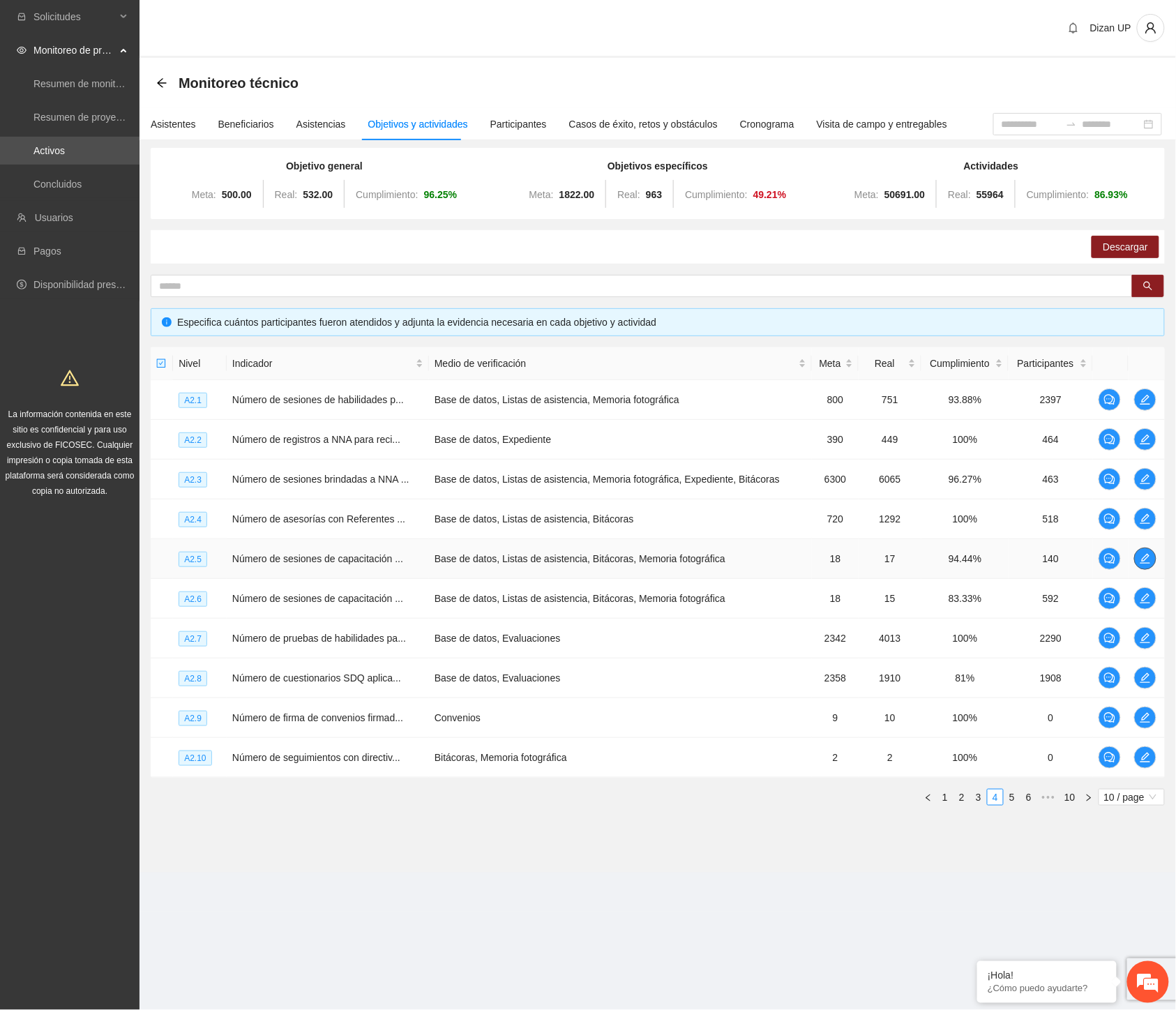
click at [1149, 561] on icon "edit" at bounding box center [1145, 558] width 11 height 11
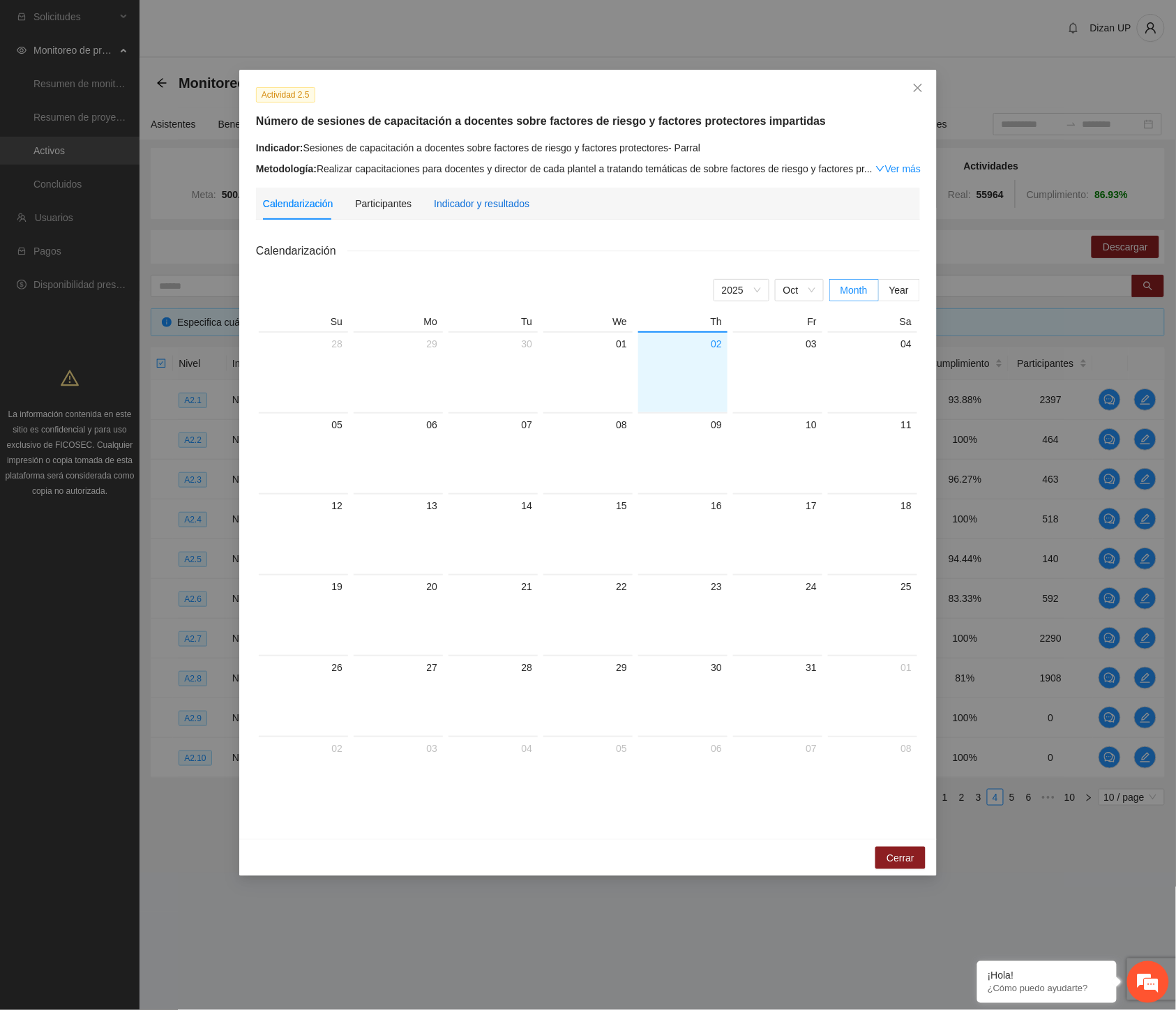
click at [481, 204] on div "Indicador y resultados" at bounding box center [481, 204] width 96 height 16
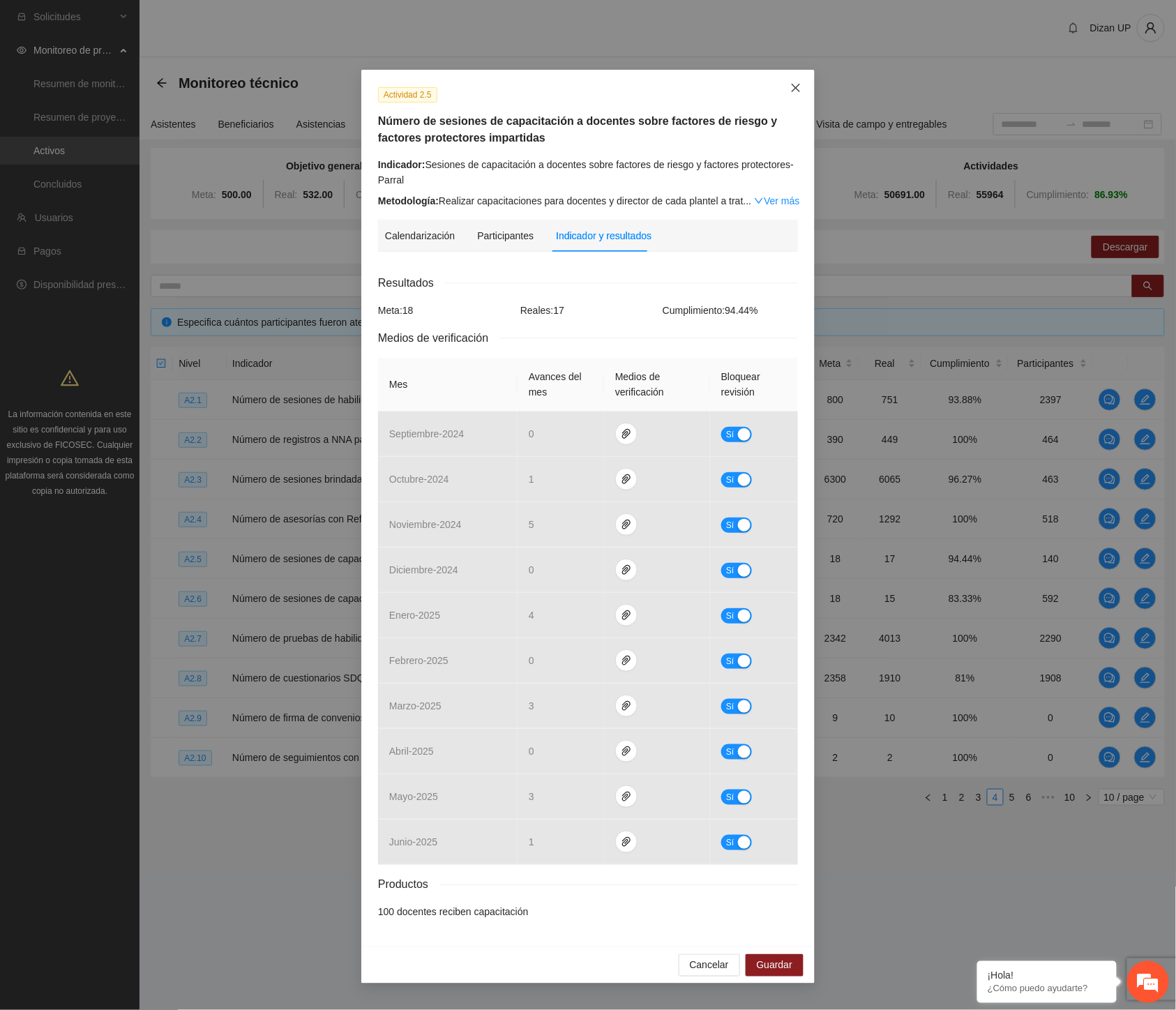
click at [798, 89] on icon "close" at bounding box center [795, 87] width 11 height 11
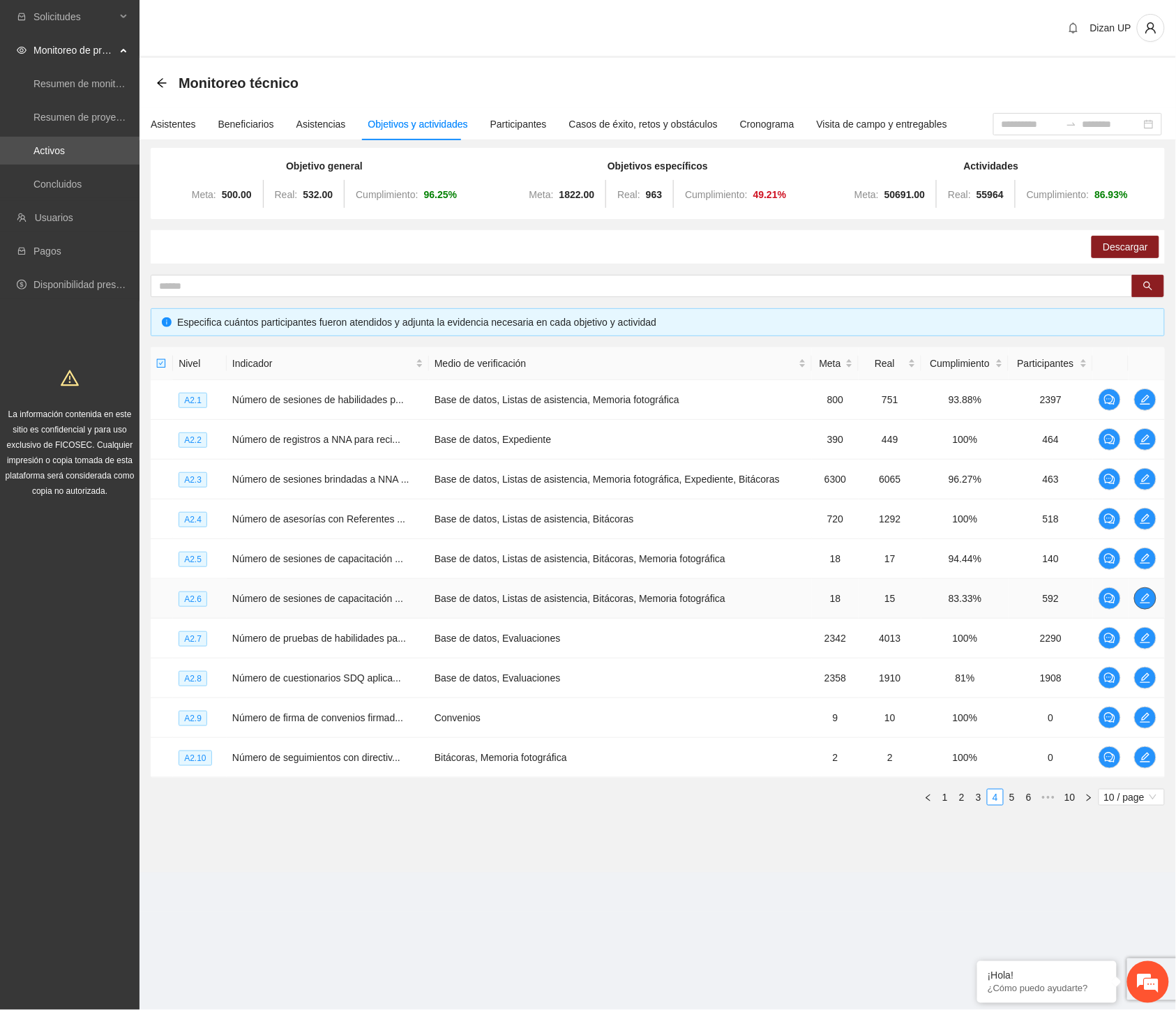
click at [1142, 594] on icon "edit" at bounding box center [1145, 598] width 11 height 11
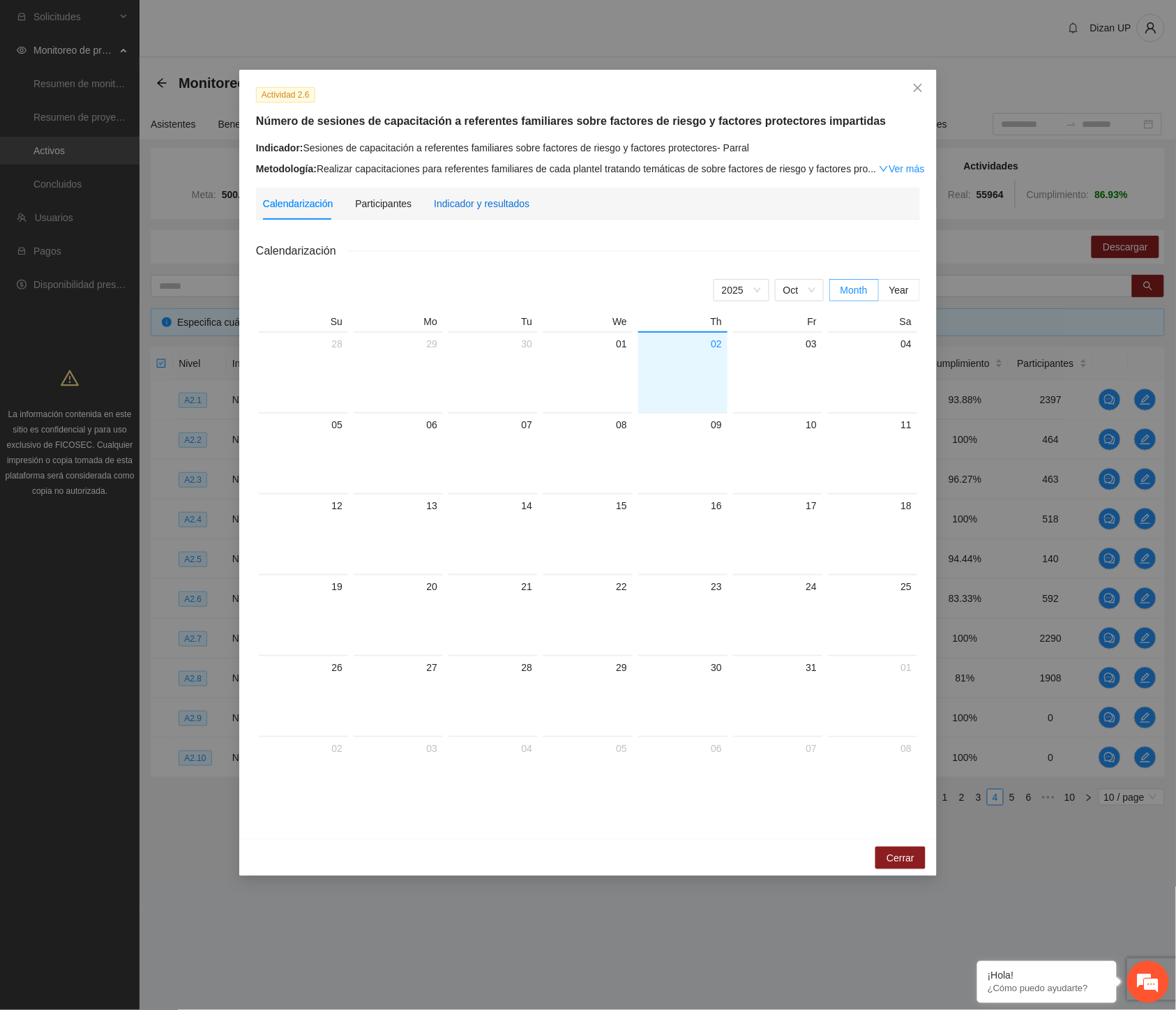
click at [489, 207] on div "Indicador y resultados" at bounding box center [481, 204] width 96 height 16
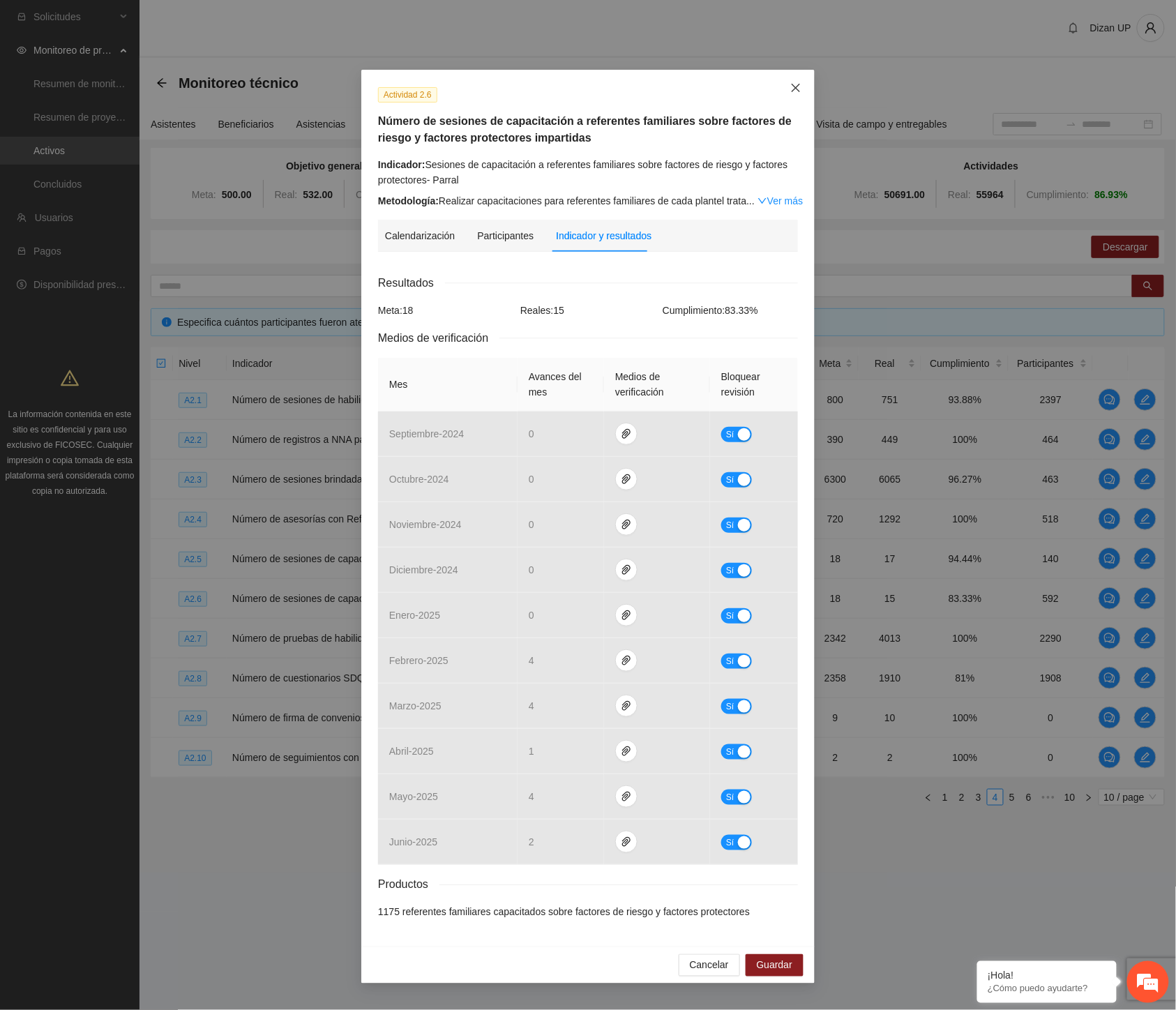
drag, startPoint x: 792, startPoint y: 93, endPoint x: 786, endPoint y: 104, distance: 12.5
click at [792, 93] on icon "close" at bounding box center [795, 87] width 11 height 11
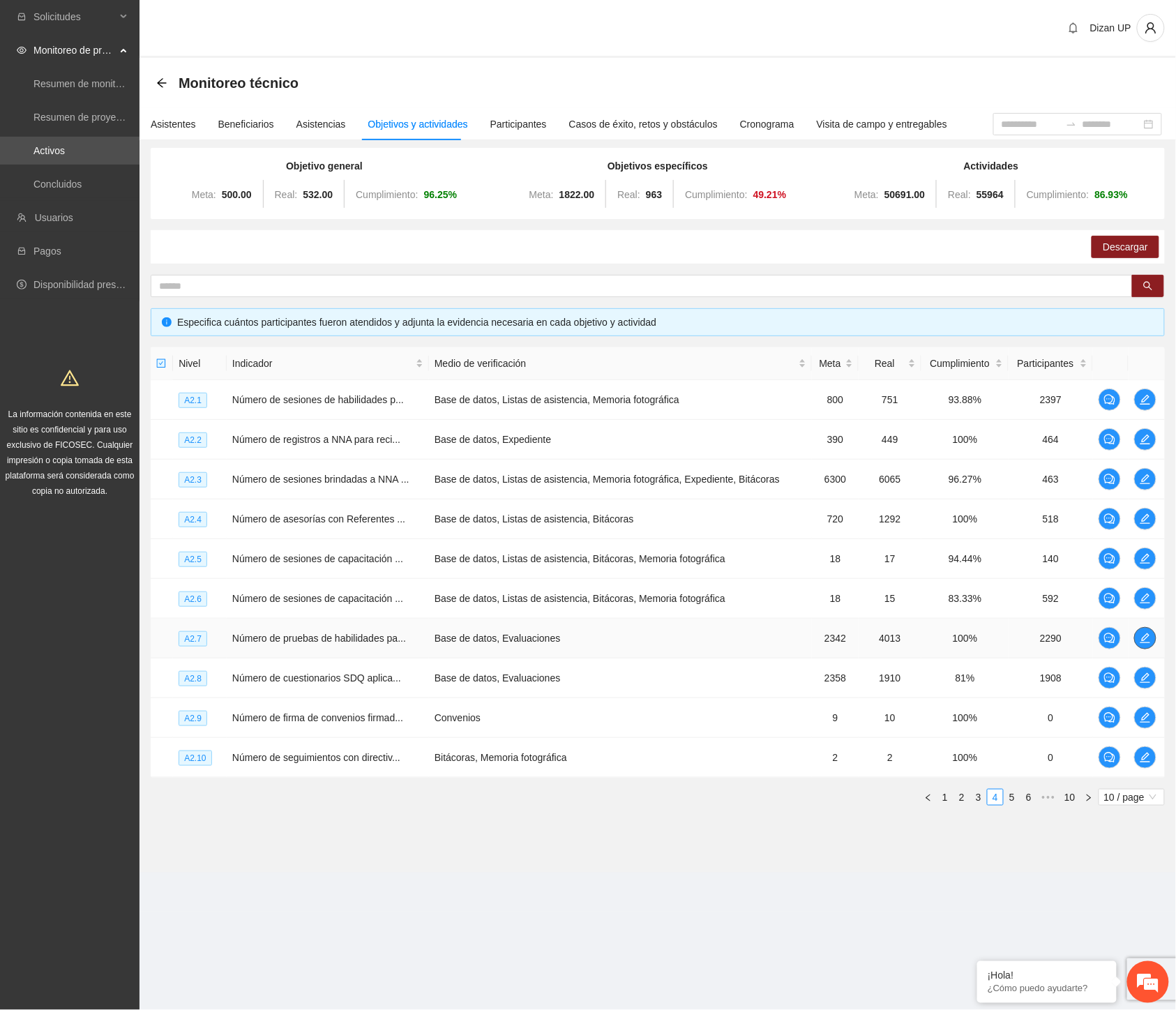
click at [1151, 640] on icon "edit" at bounding box center [1145, 638] width 11 height 11
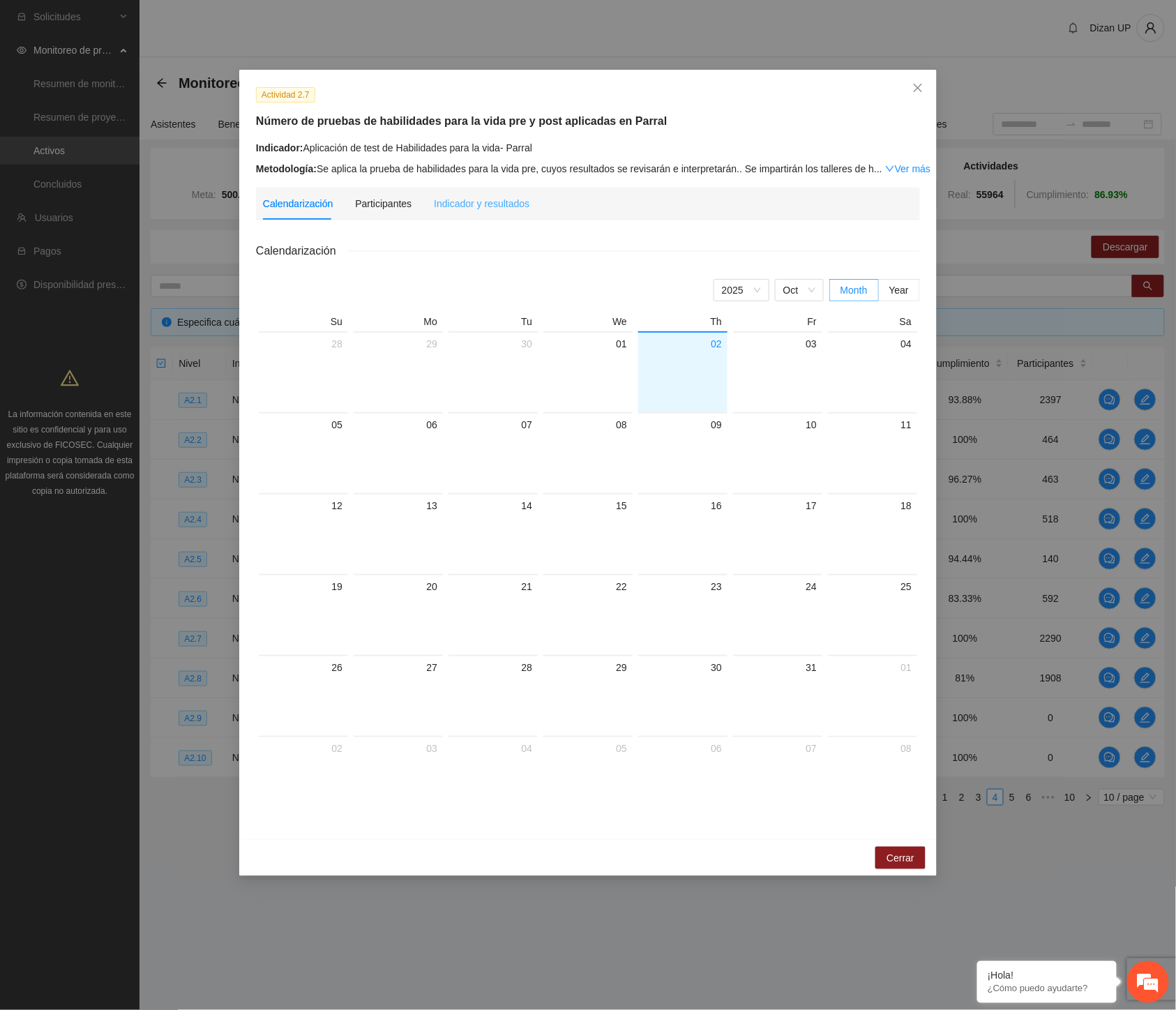
drag, startPoint x: 470, startPoint y: 220, endPoint x: 475, endPoint y: 205, distance: 15.8
click at [471, 214] on div "Calendarización Participantes Indicador y resultados Calendarización [DATE] Mon…" at bounding box center [588, 504] width 664 height 635
click at [475, 205] on div "Indicador y resultados" at bounding box center [481, 204] width 96 height 16
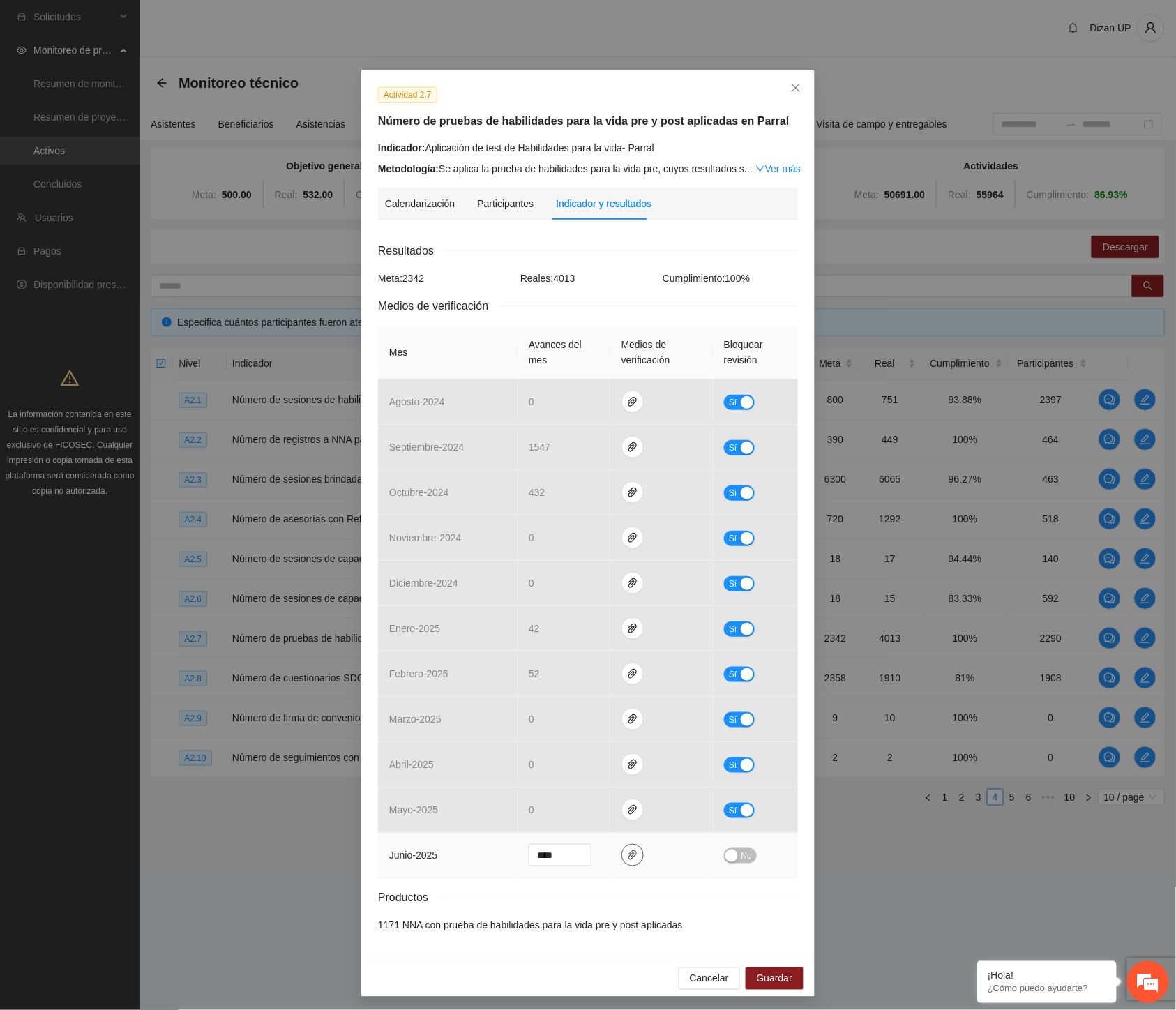
click at [629, 855] on icon "paper-clip" at bounding box center [632, 855] width 8 height 10
click at [675, 869] on td at bounding box center [661, 855] width 102 height 45
click at [741, 854] on span "No" at bounding box center [746, 856] width 10 height 16
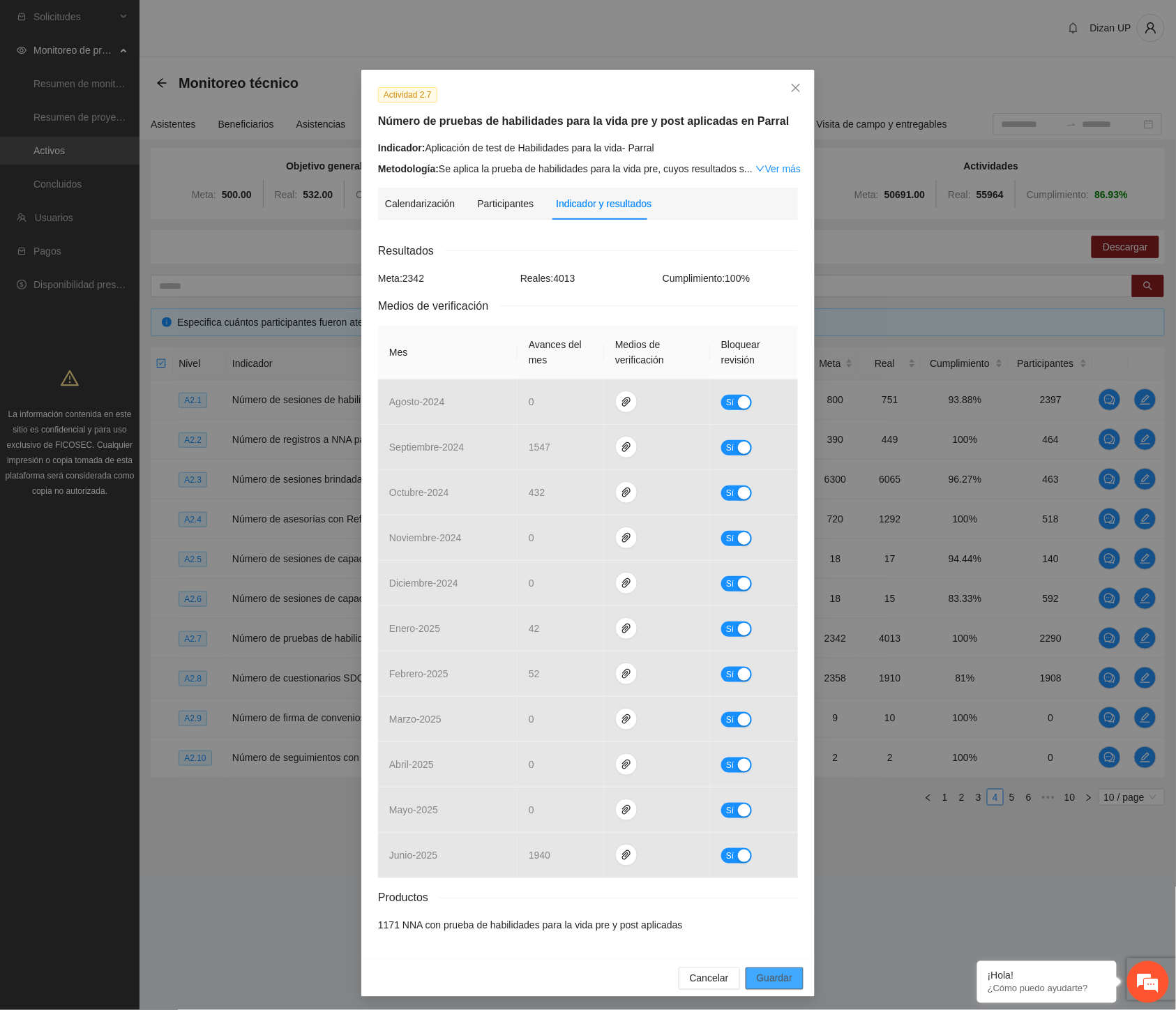
click at [766, 980] on span "Guardar" at bounding box center [775, 978] width 36 height 16
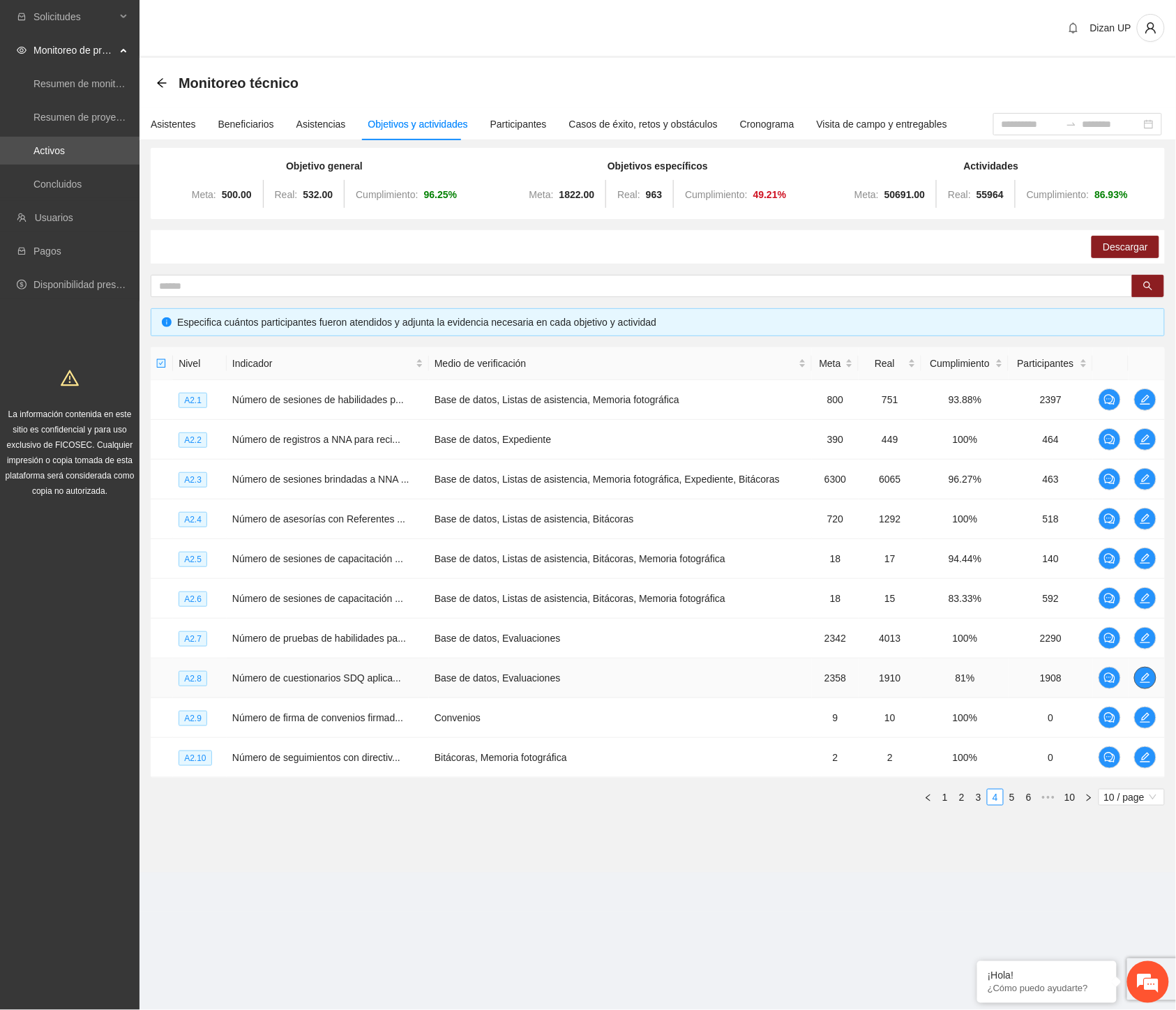
click at [1148, 675] on icon "edit" at bounding box center [1145, 678] width 11 height 11
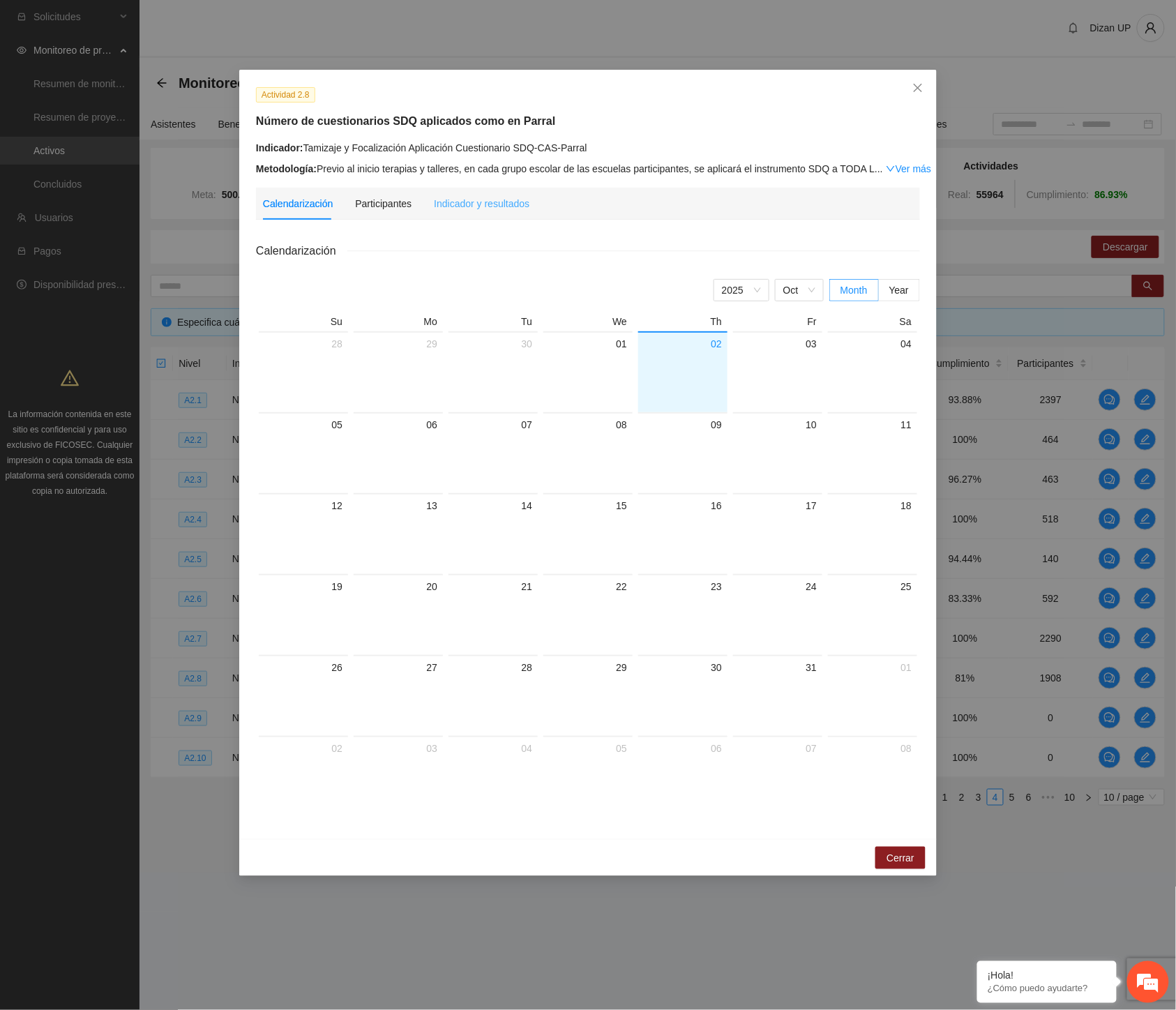
click at [496, 213] on div "Indicador y resultados" at bounding box center [481, 203] width 96 height 32
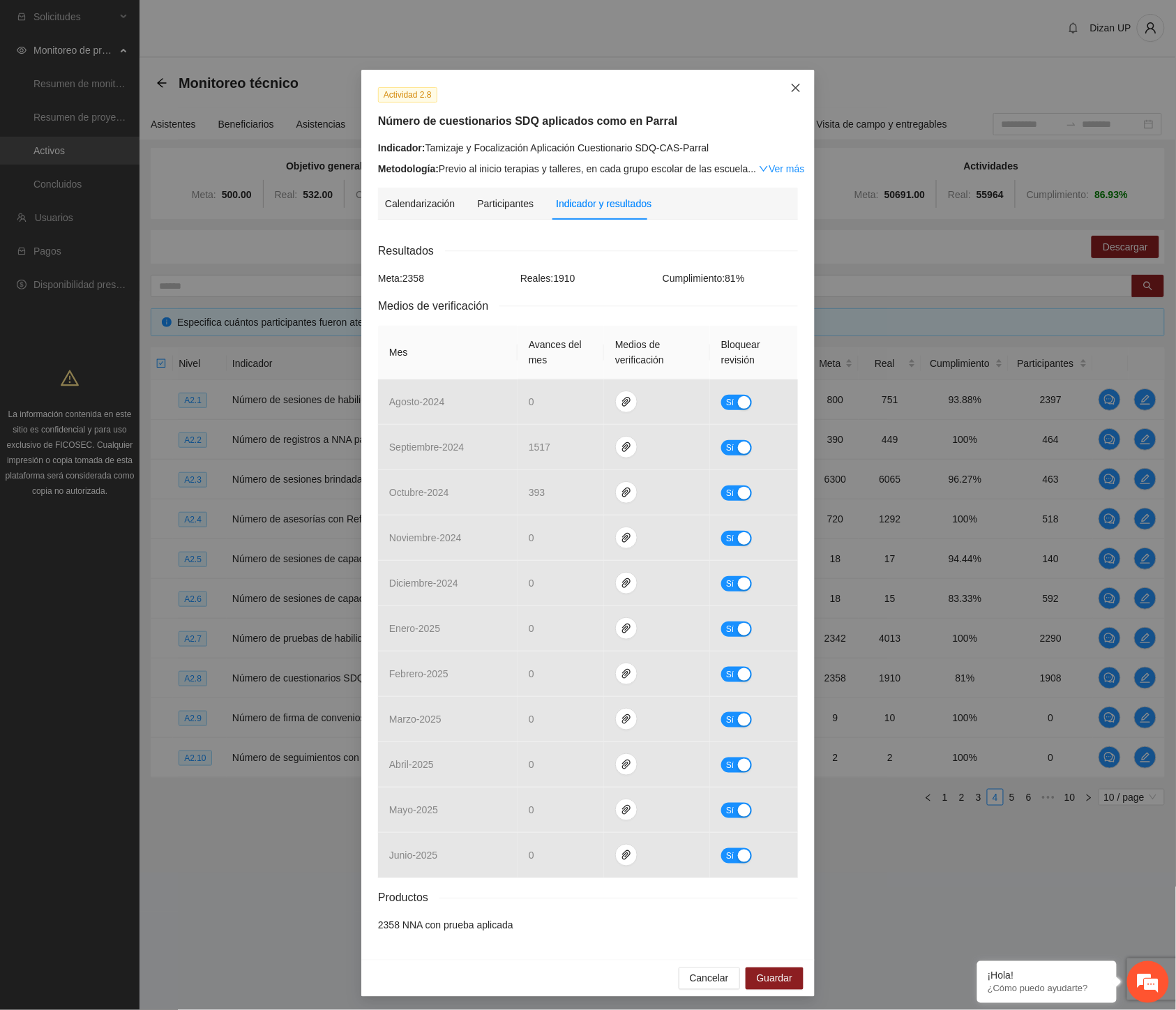
click at [792, 96] on span "Close" at bounding box center [796, 88] width 38 height 38
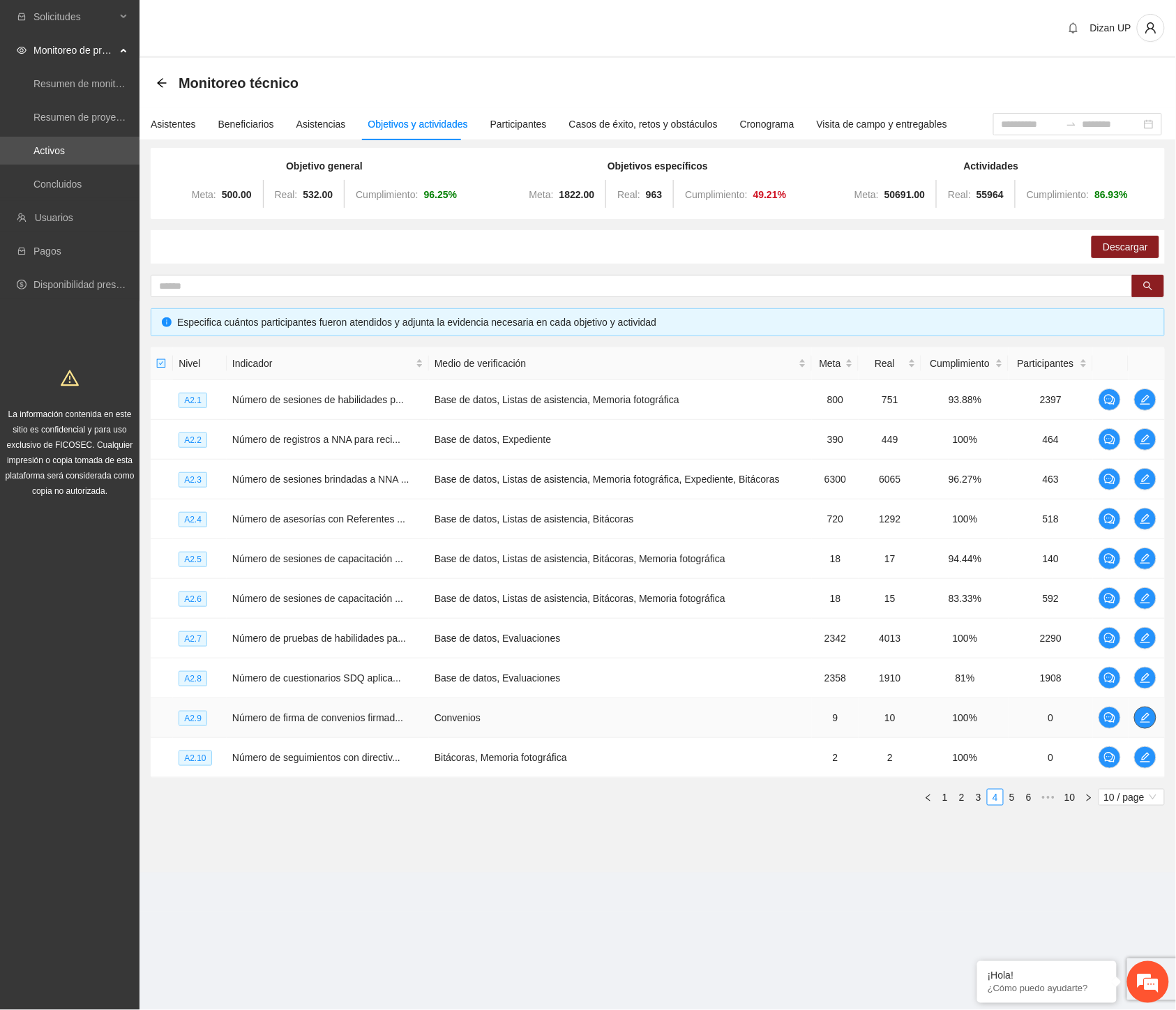
click at [1147, 720] on icon "edit" at bounding box center [1145, 718] width 11 height 11
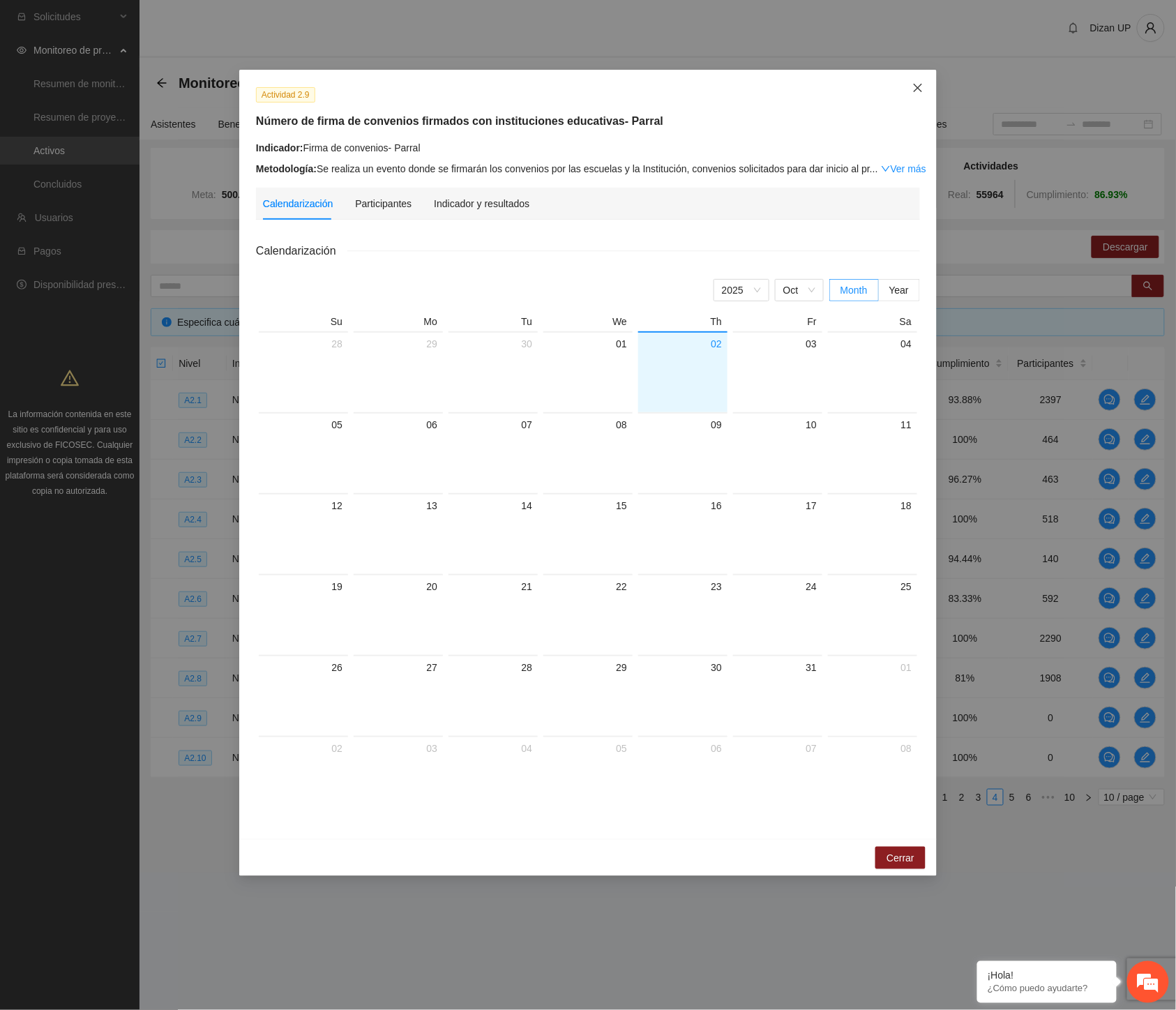
drag, startPoint x: 918, startPoint y: 92, endPoint x: 888, endPoint y: 139, distance: 55.8
click at [918, 92] on icon "close" at bounding box center [918, 87] width 11 height 11
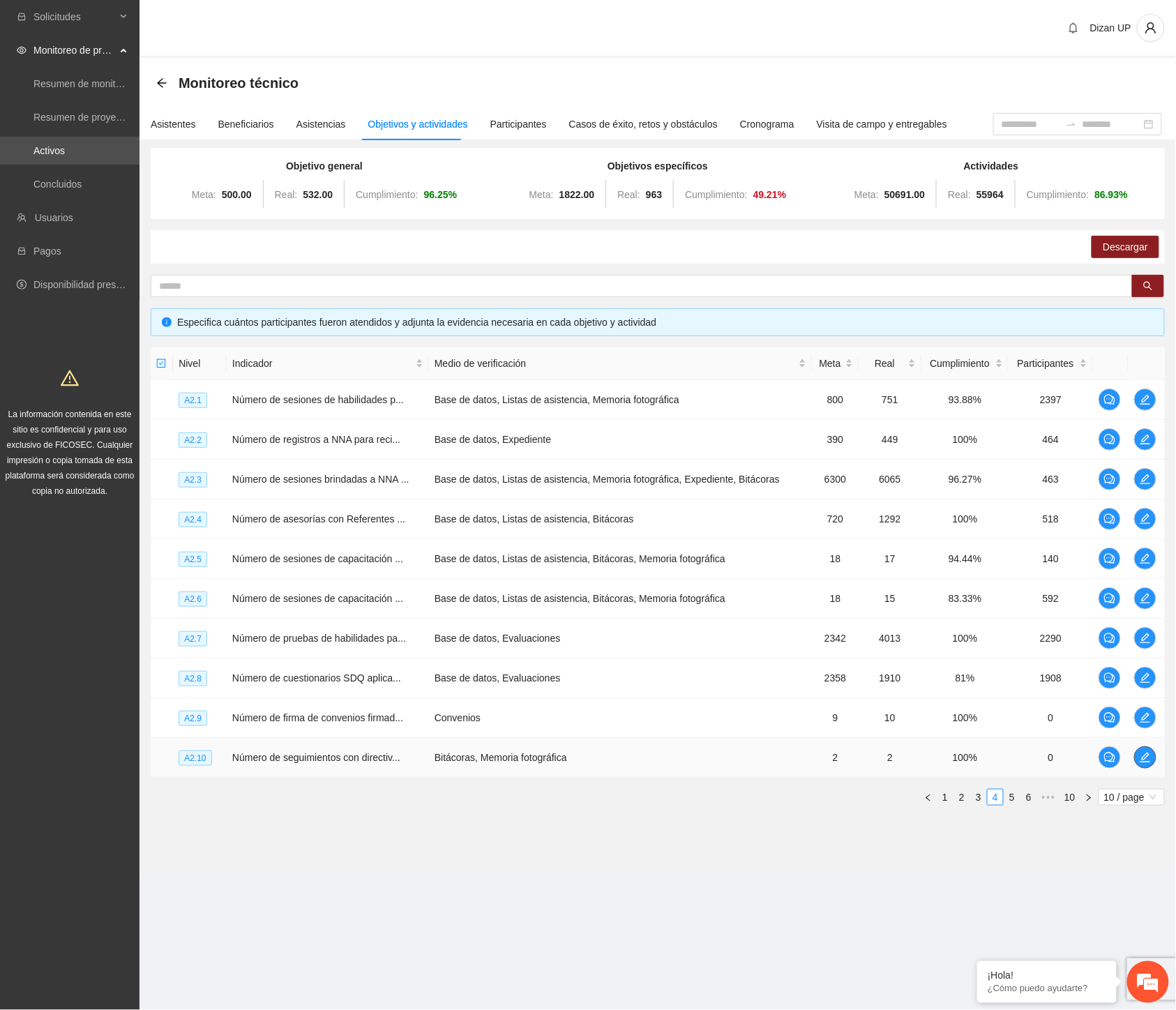
click at [1150, 755] on icon "edit" at bounding box center [1145, 758] width 11 height 11
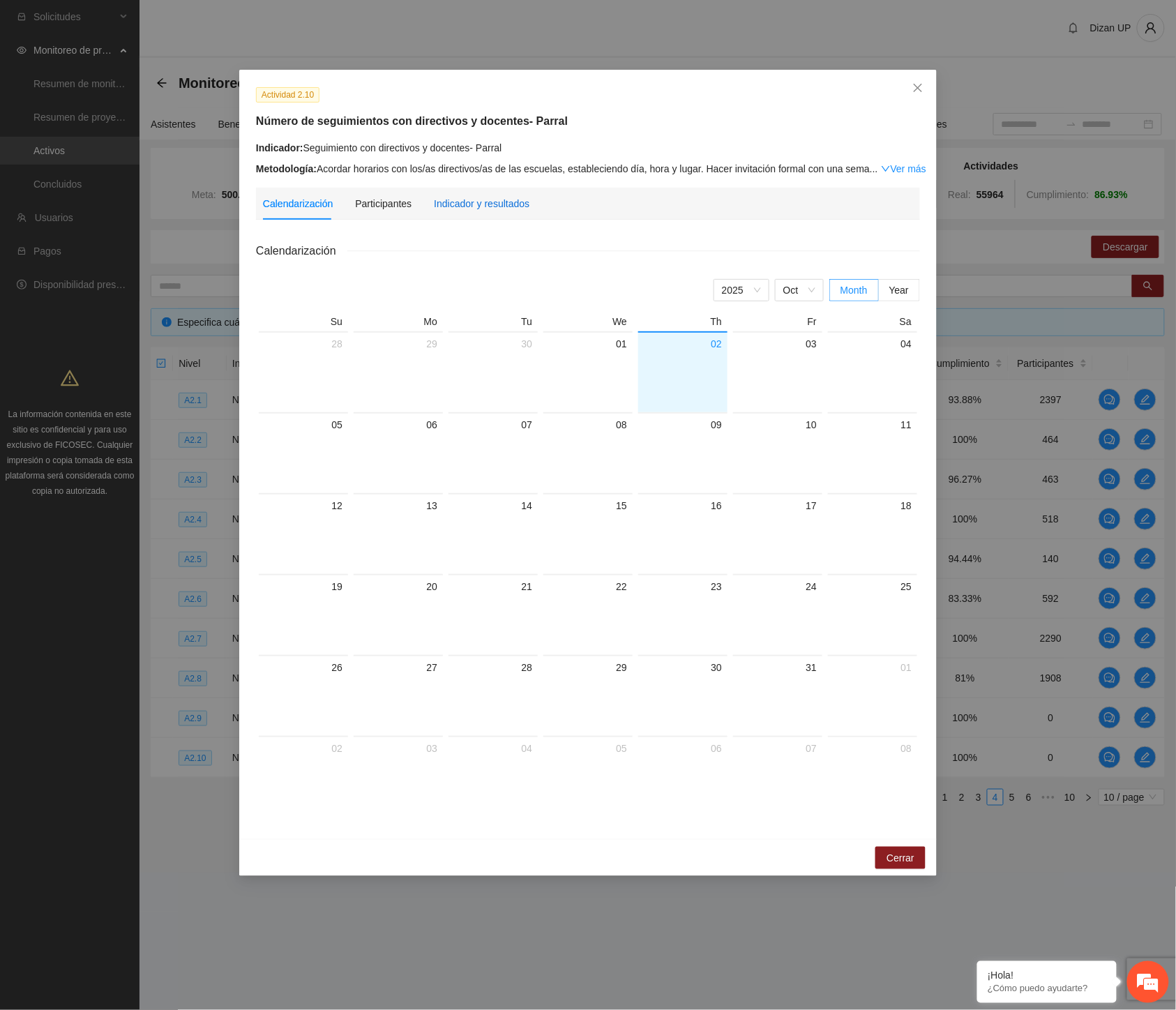
click at [456, 210] on div "Indicador y resultados" at bounding box center [481, 204] width 96 height 16
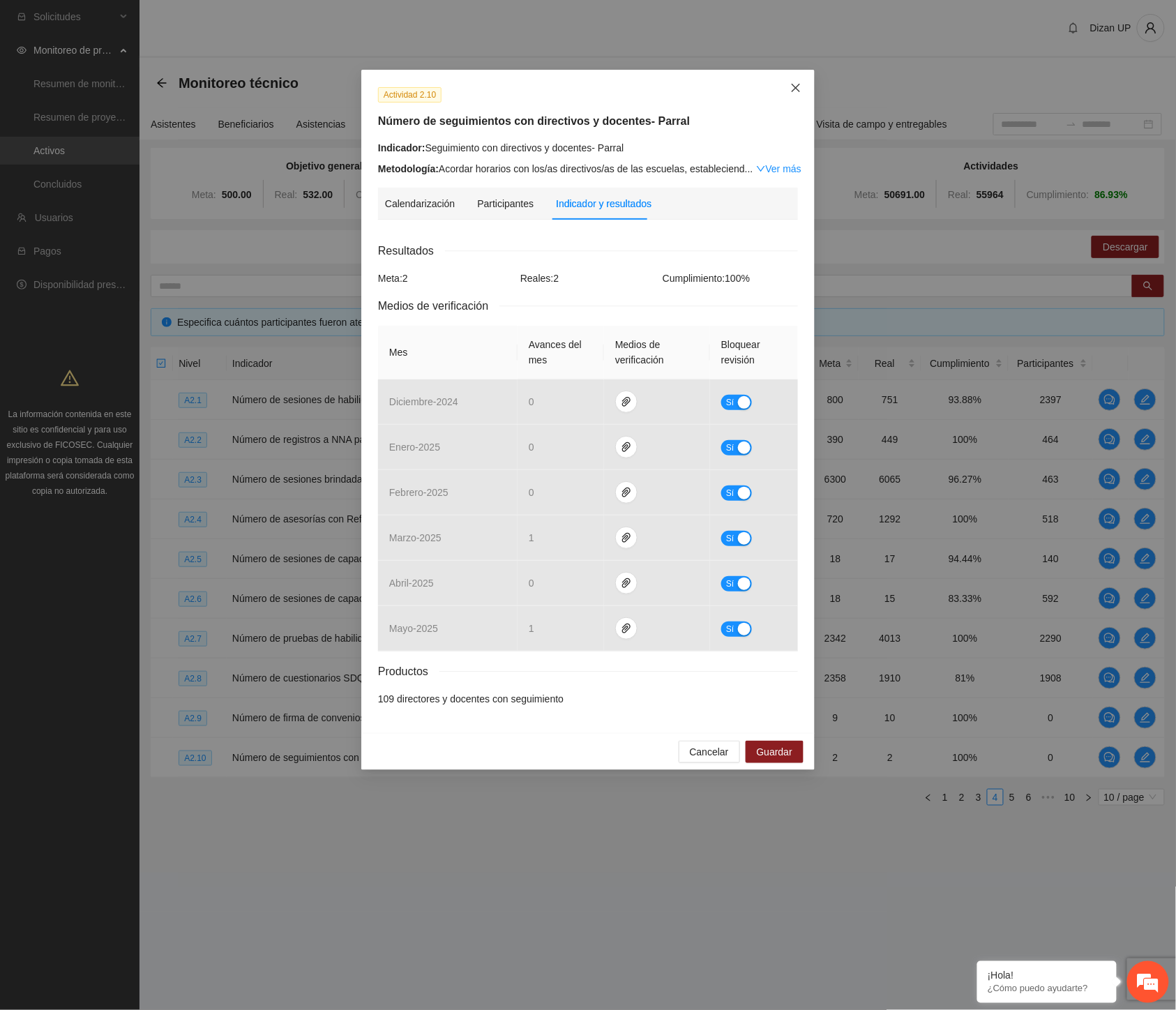
click at [799, 81] on span "Close" at bounding box center [796, 88] width 38 height 38
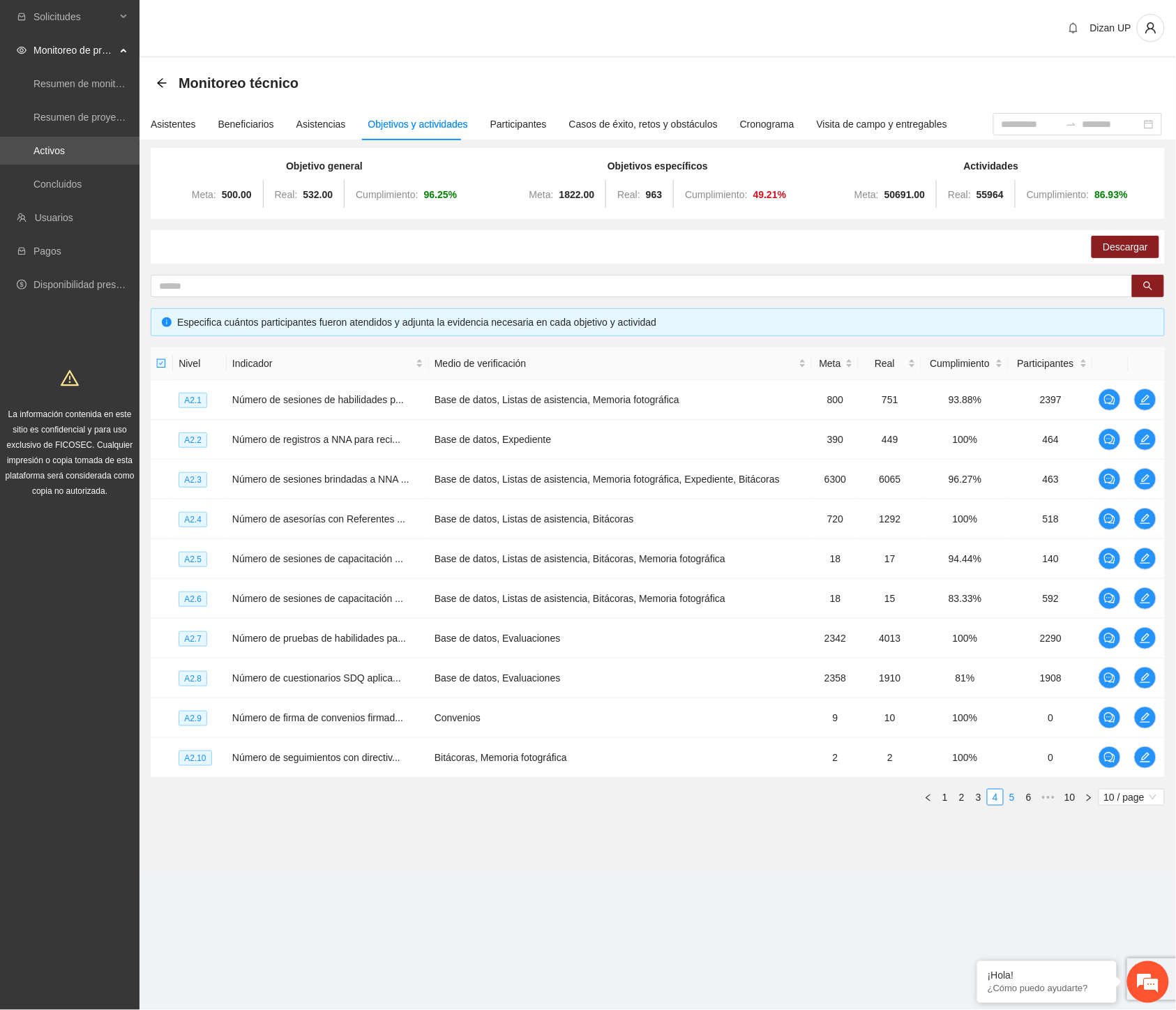
click at [1012, 797] on link "5" at bounding box center [1012, 797] width 16 height 16
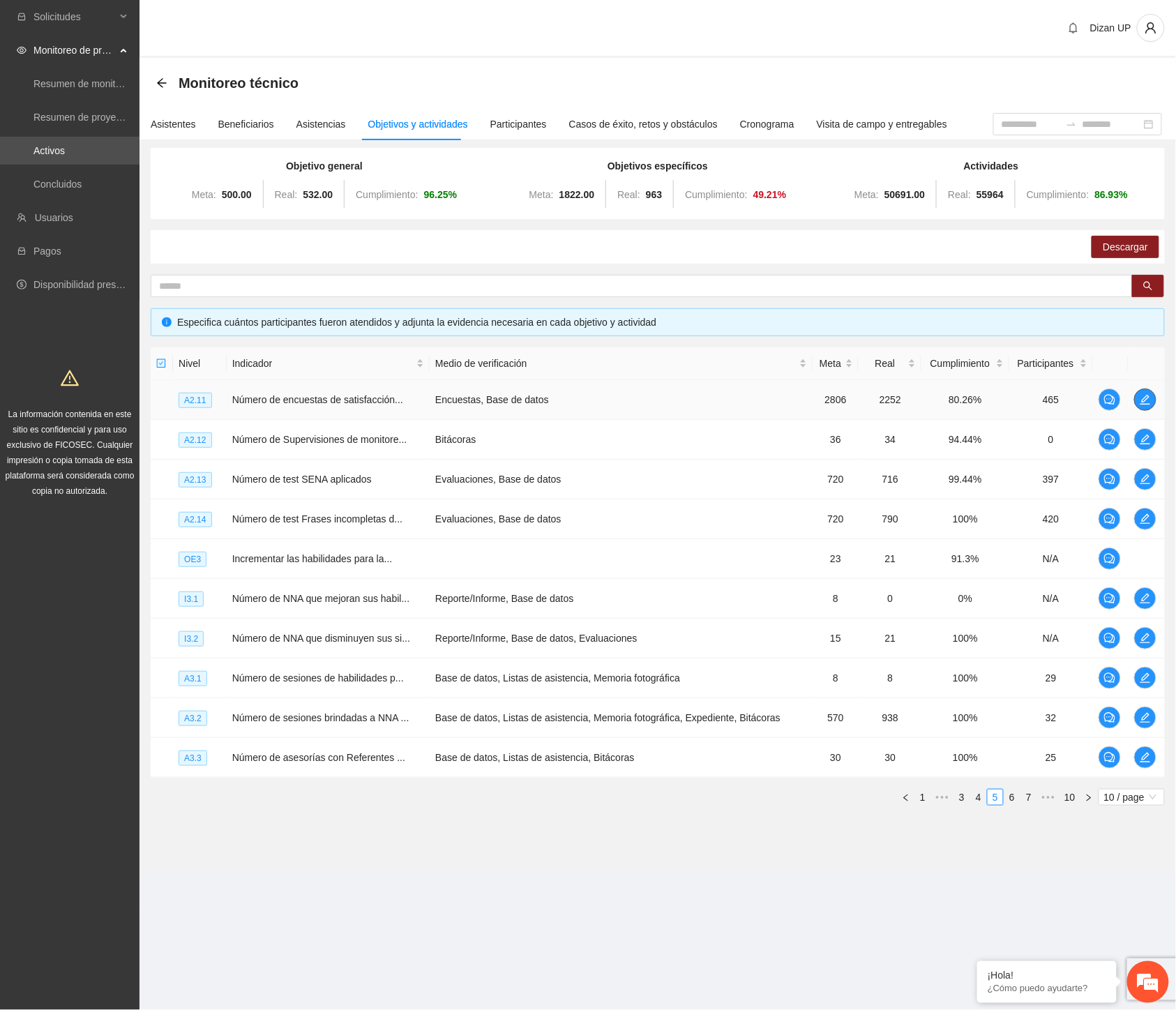
click at [1149, 392] on button "button" at bounding box center [1146, 400] width 22 height 22
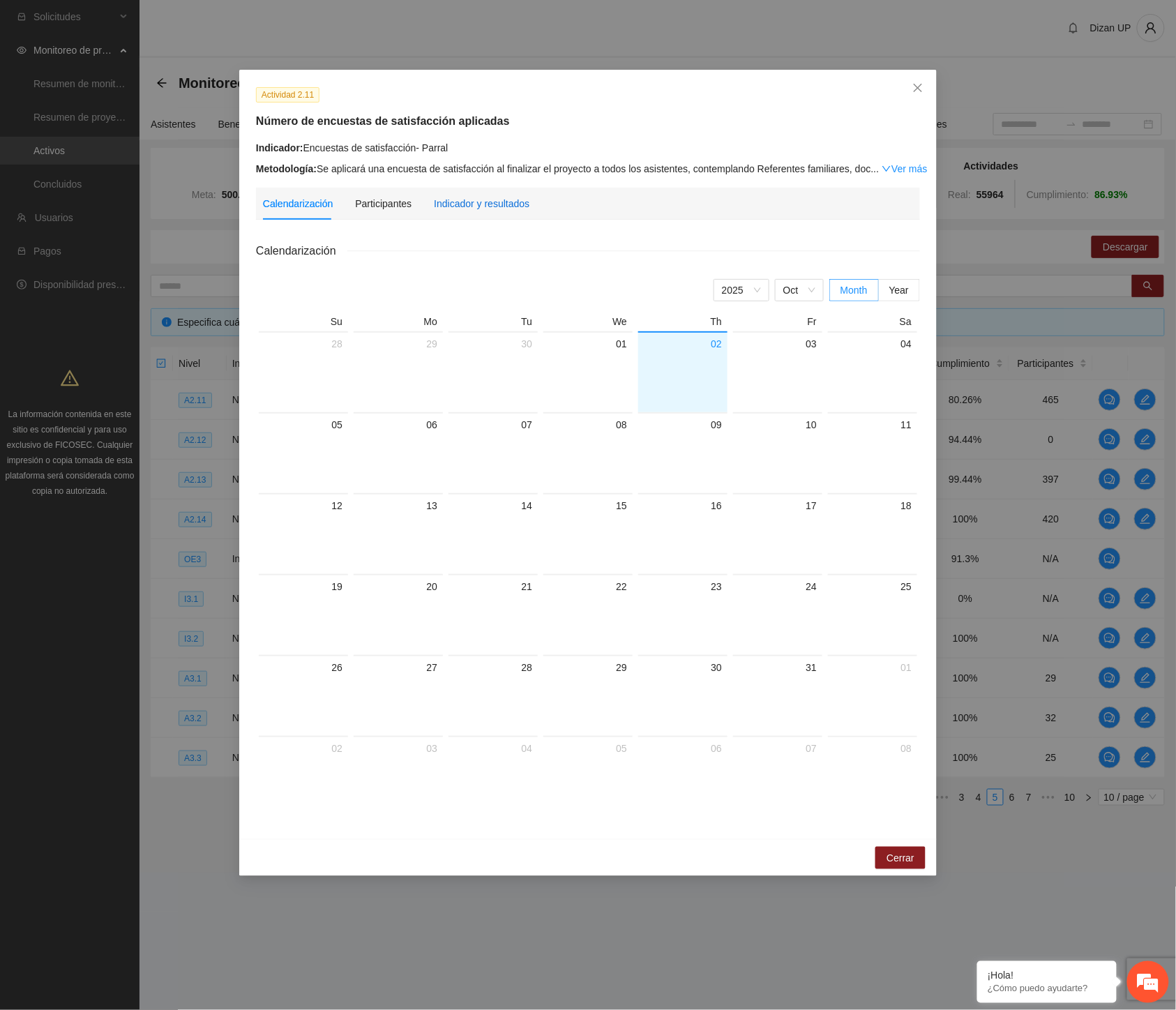
click at [467, 199] on div "Indicador y resultados" at bounding box center [481, 204] width 96 height 16
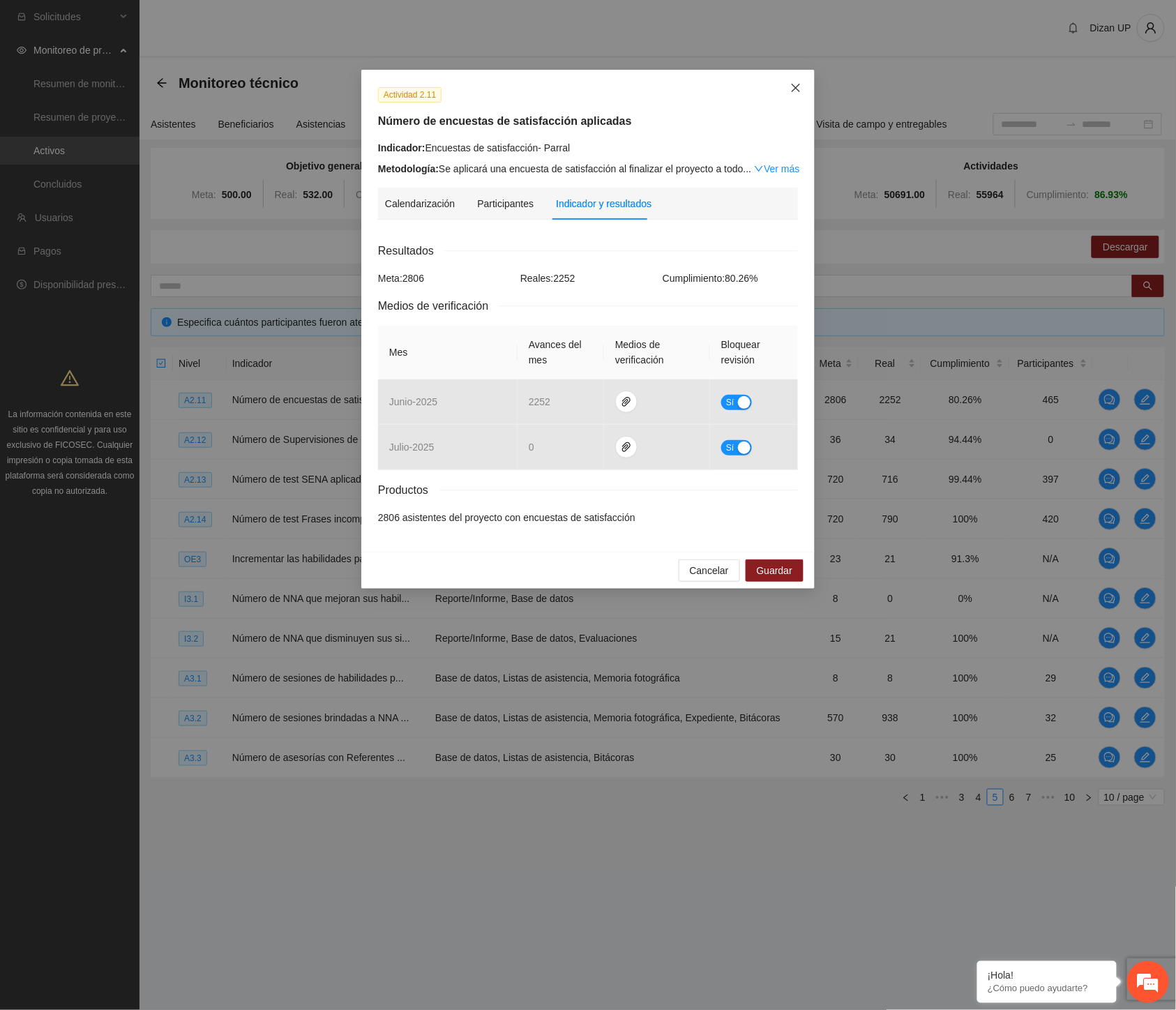
click at [792, 85] on icon "close" at bounding box center [795, 87] width 8 height 8
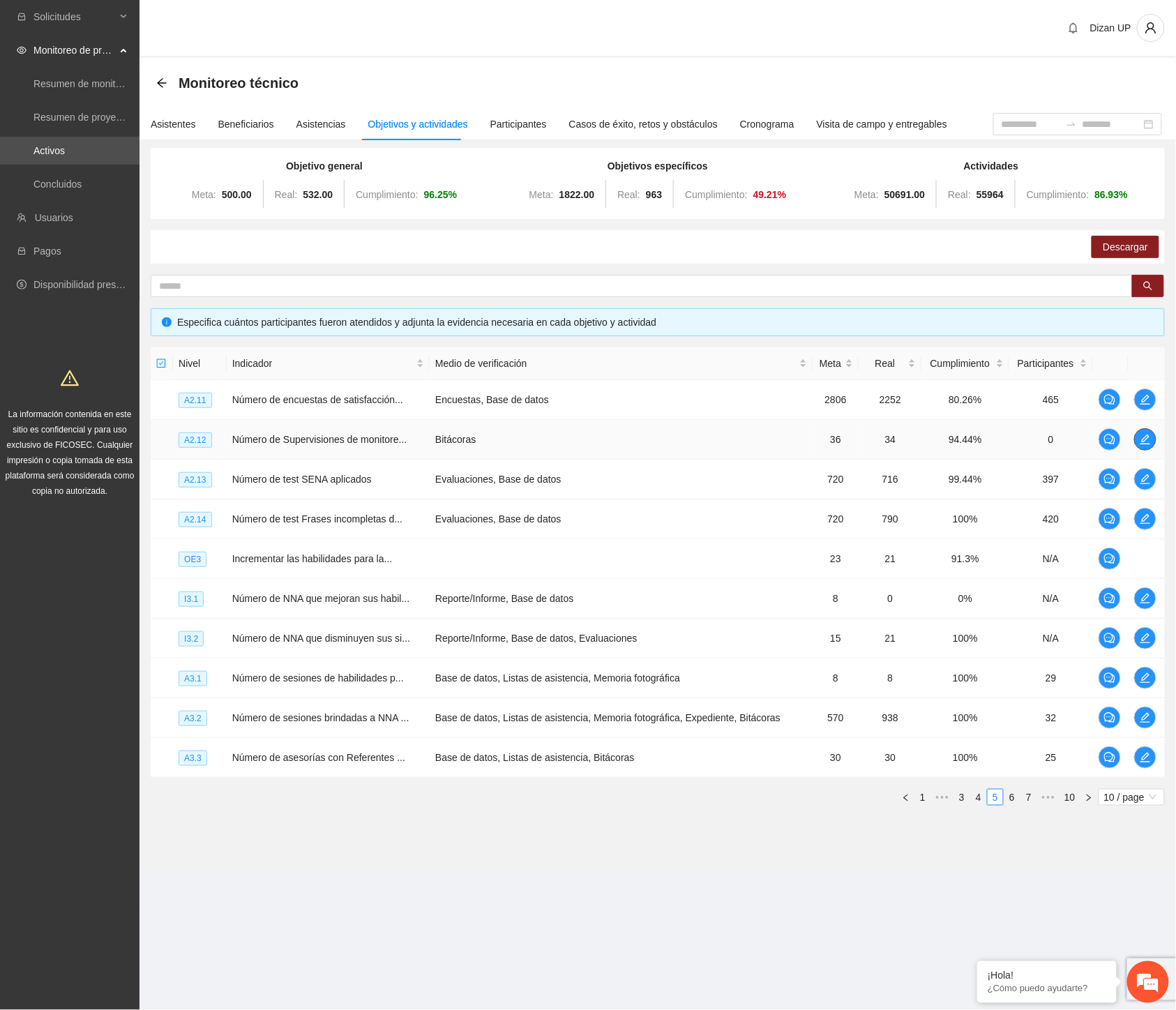
drag, startPoint x: 1146, startPoint y: 432, endPoint x: 1143, endPoint y: 441, distance: 9.5
click at [1143, 441] on button "button" at bounding box center [1146, 439] width 22 height 22
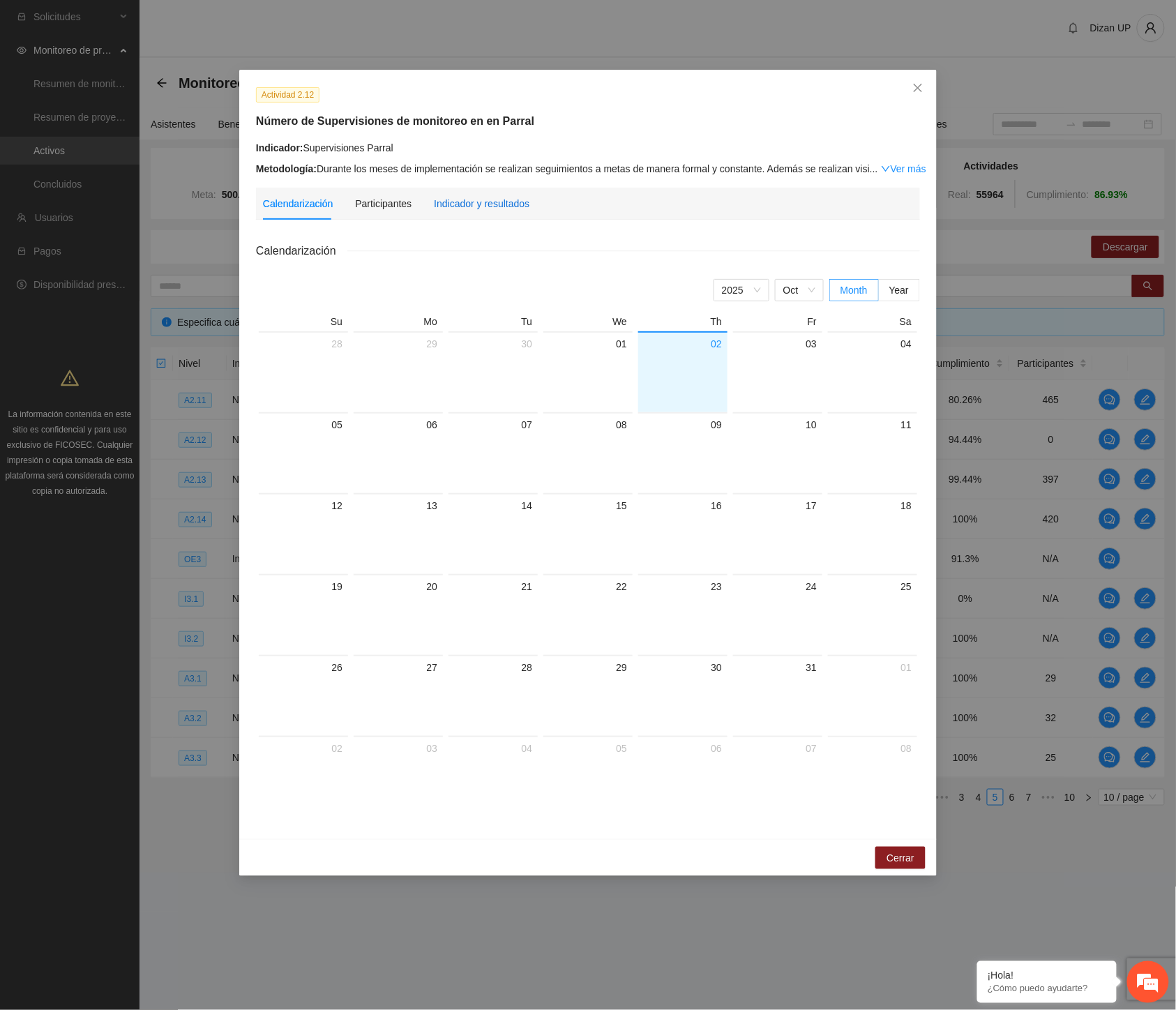
click at [508, 203] on div "Indicador y resultados" at bounding box center [481, 204] width 96 height 16
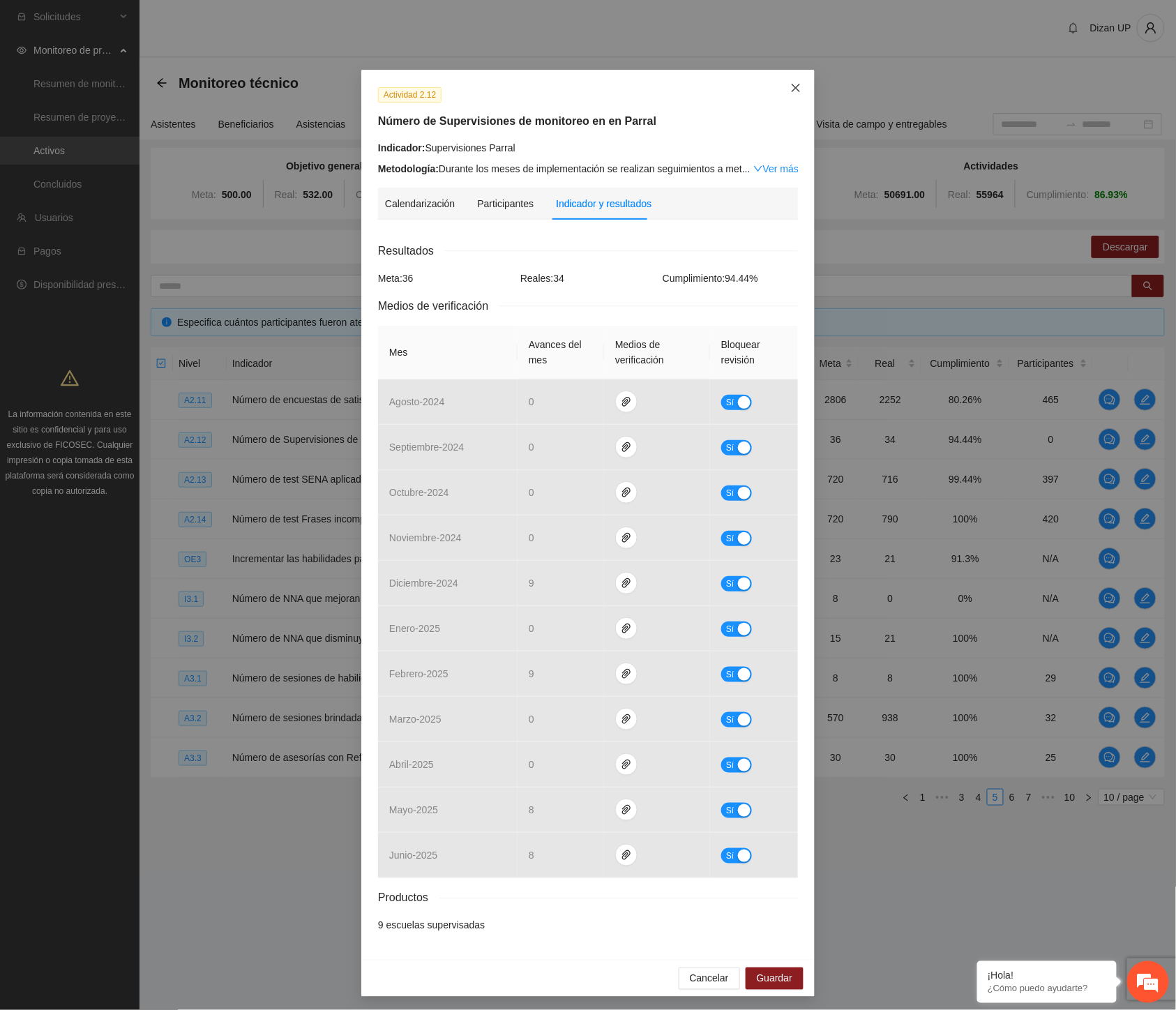
click at [790, 87] on icon "close" at bounding box center [795, 87] width 11 height 11
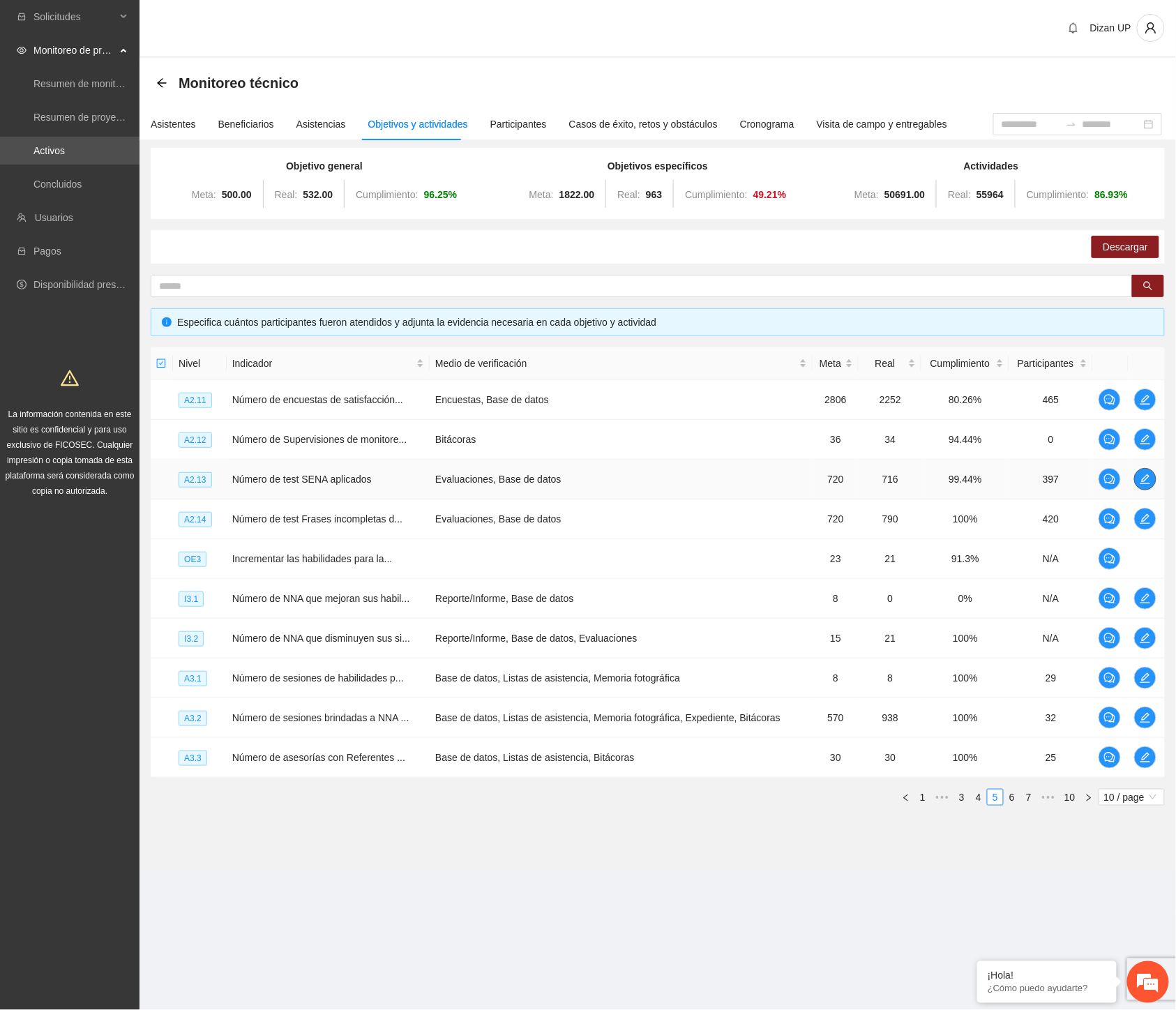
click at [1146, 477] on icon "edit" at bounding box center [1145, 479] width 10 height 10
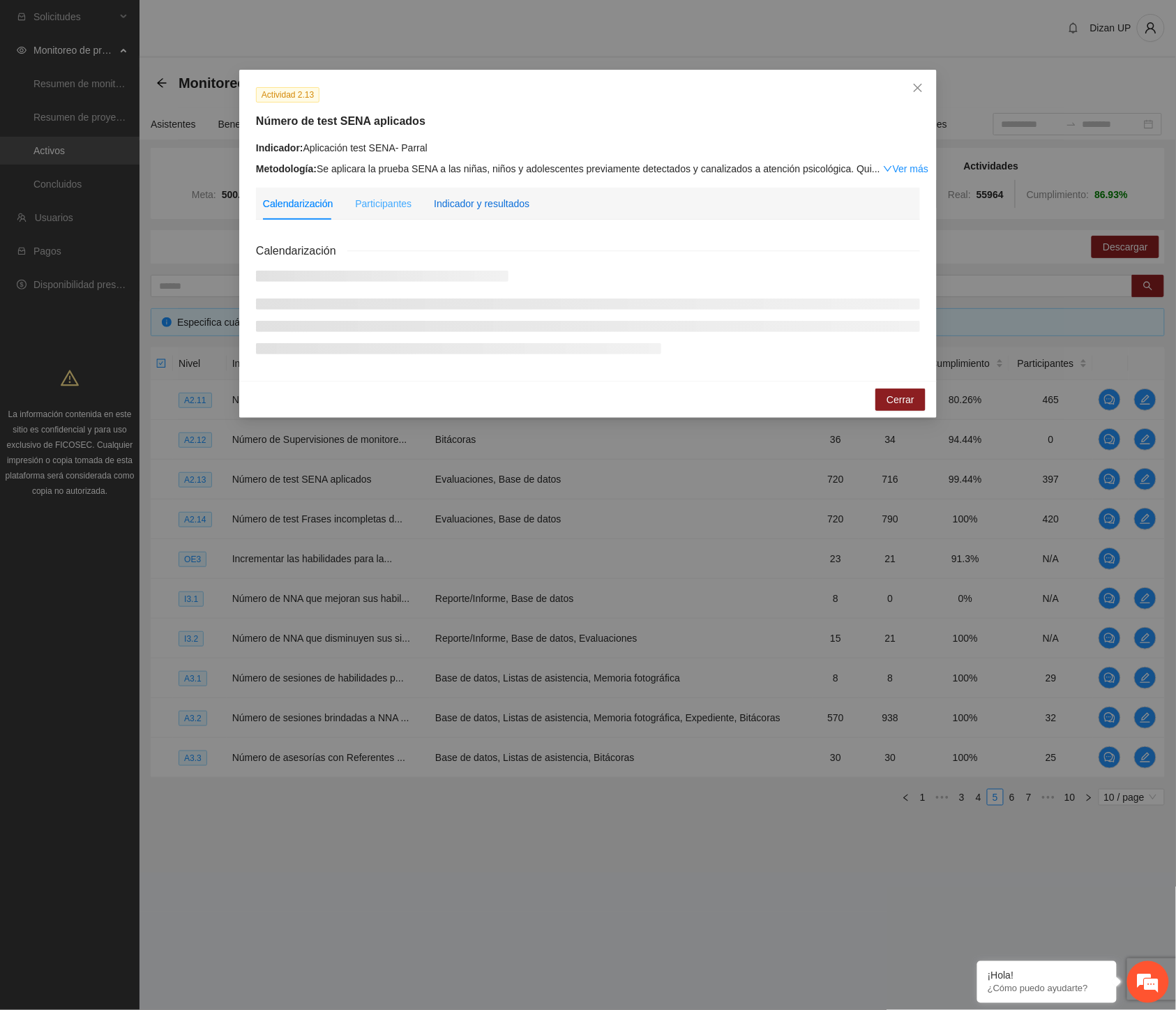
click at [488, 207] on div "Indicador y resultados" at bounding box center [481, 204] width 96 height 16
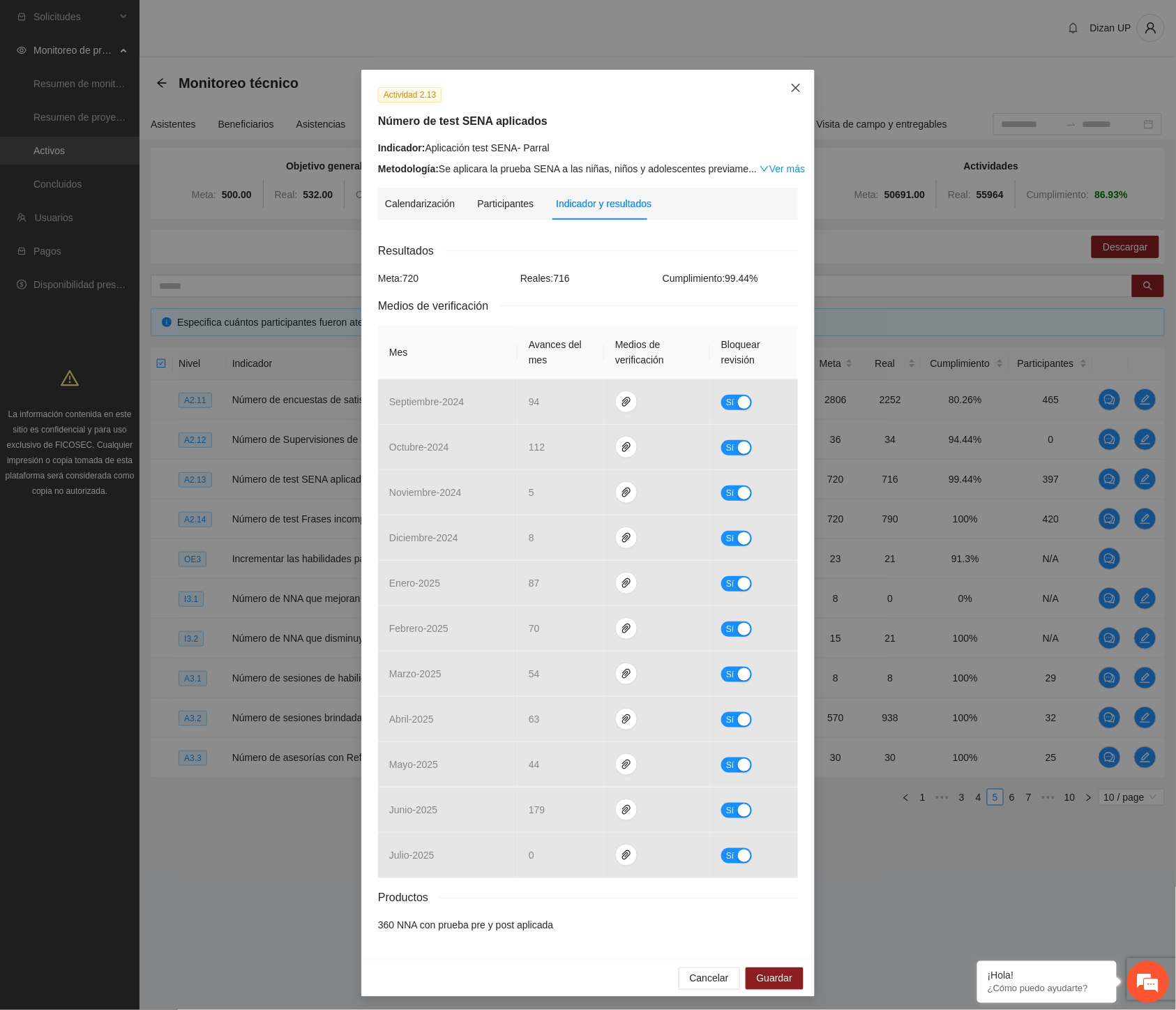
click at [790, 85] on icon "close" at bounding box center [795, 87] width 11 height 11
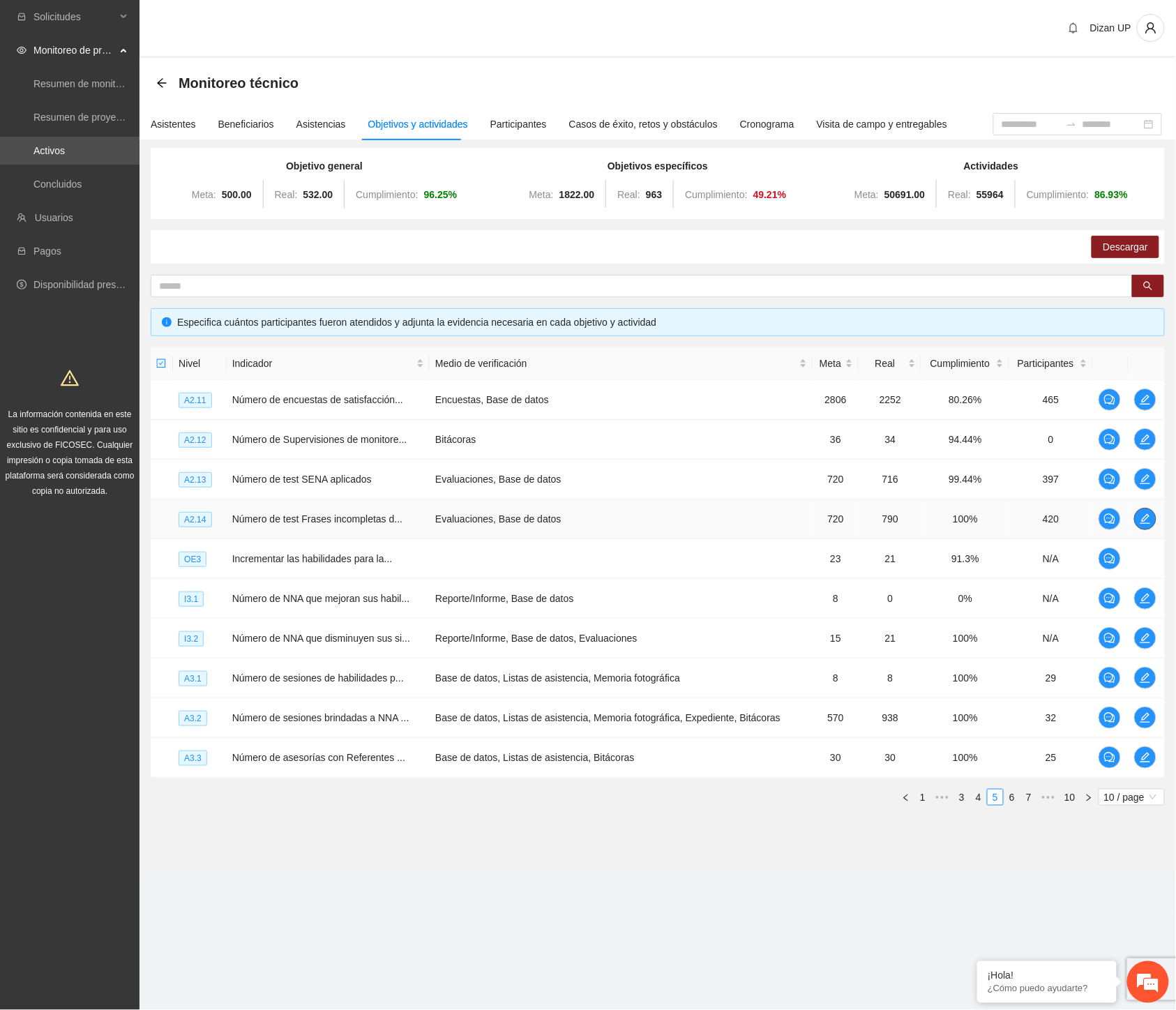
click at [1145, 518] on icon "edit" at bounding box center [1145, 518] width 10 height 10
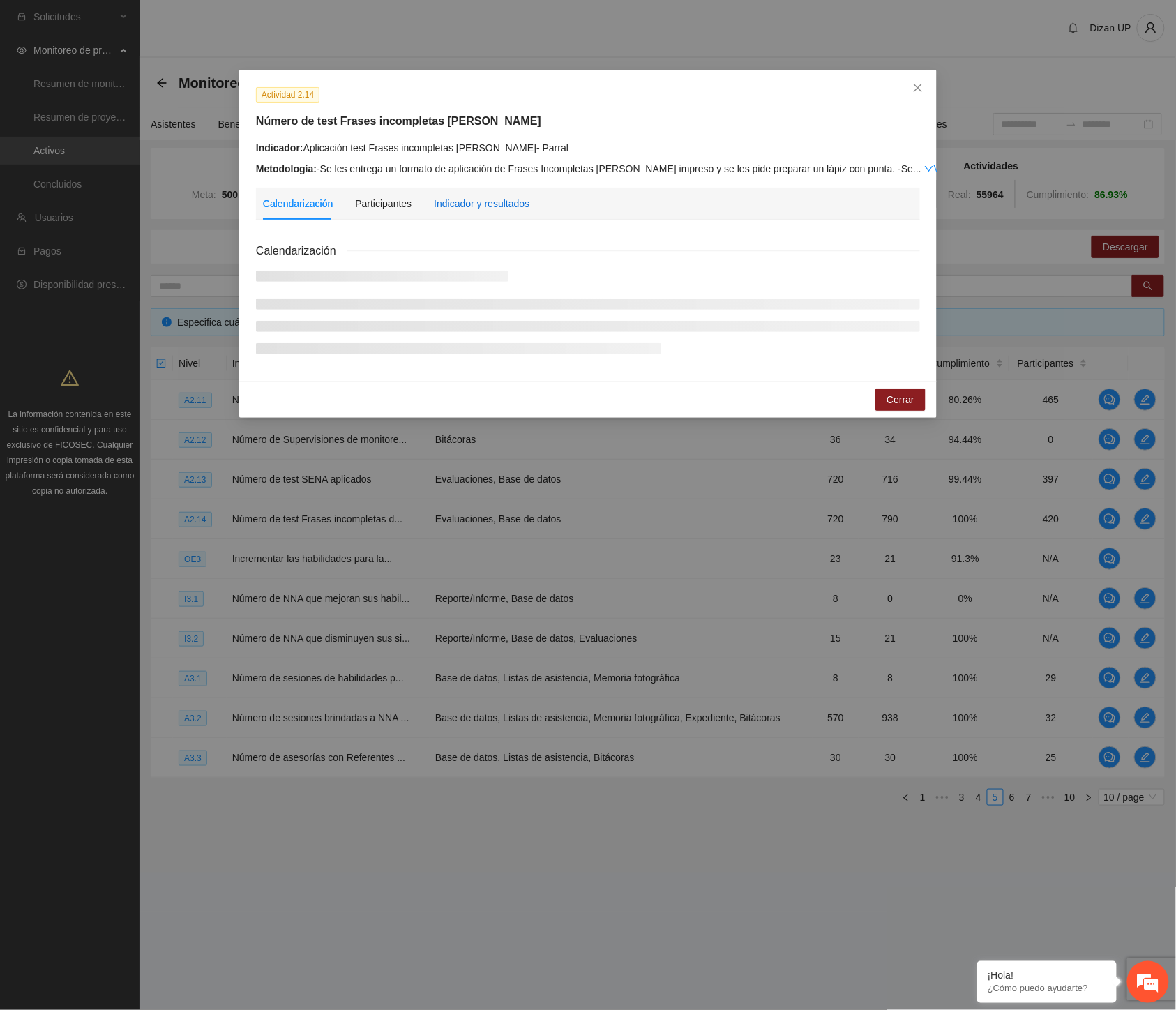
click at [505, 198] on div "Indicador y resultados" at bounding box center [481, 204] width 96 height 16
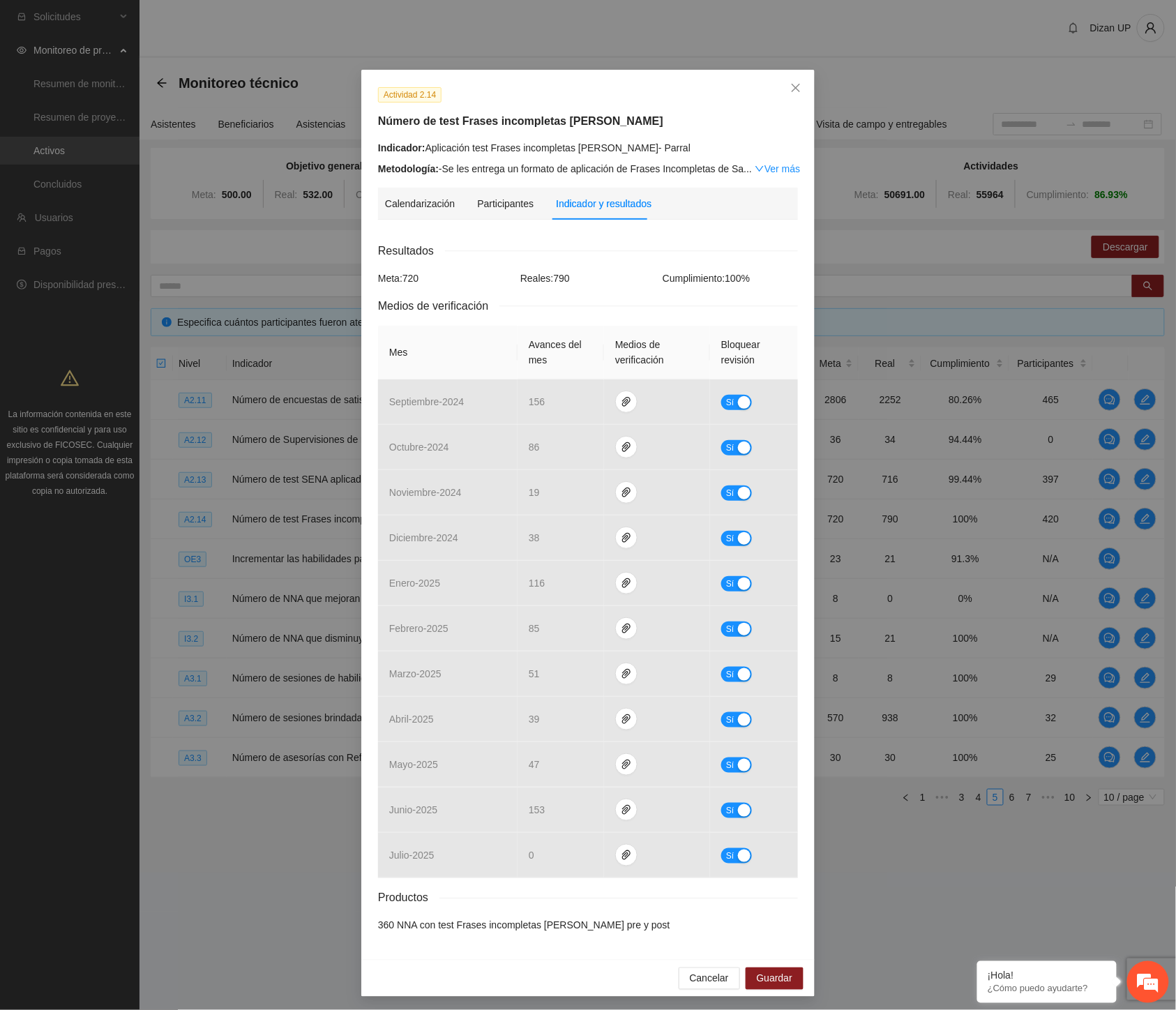
drag, startPoint x: 655, startPoint y: 213, endPoint x: 758, endPoint y: 127, distance: 134.2
click at [668, 203] on div "Calendarización Participantes Indicador y resultados" at bounding box center [588, 203] width 406 height 32
